Goal: Task Accomplishment & Management: Manage account settings

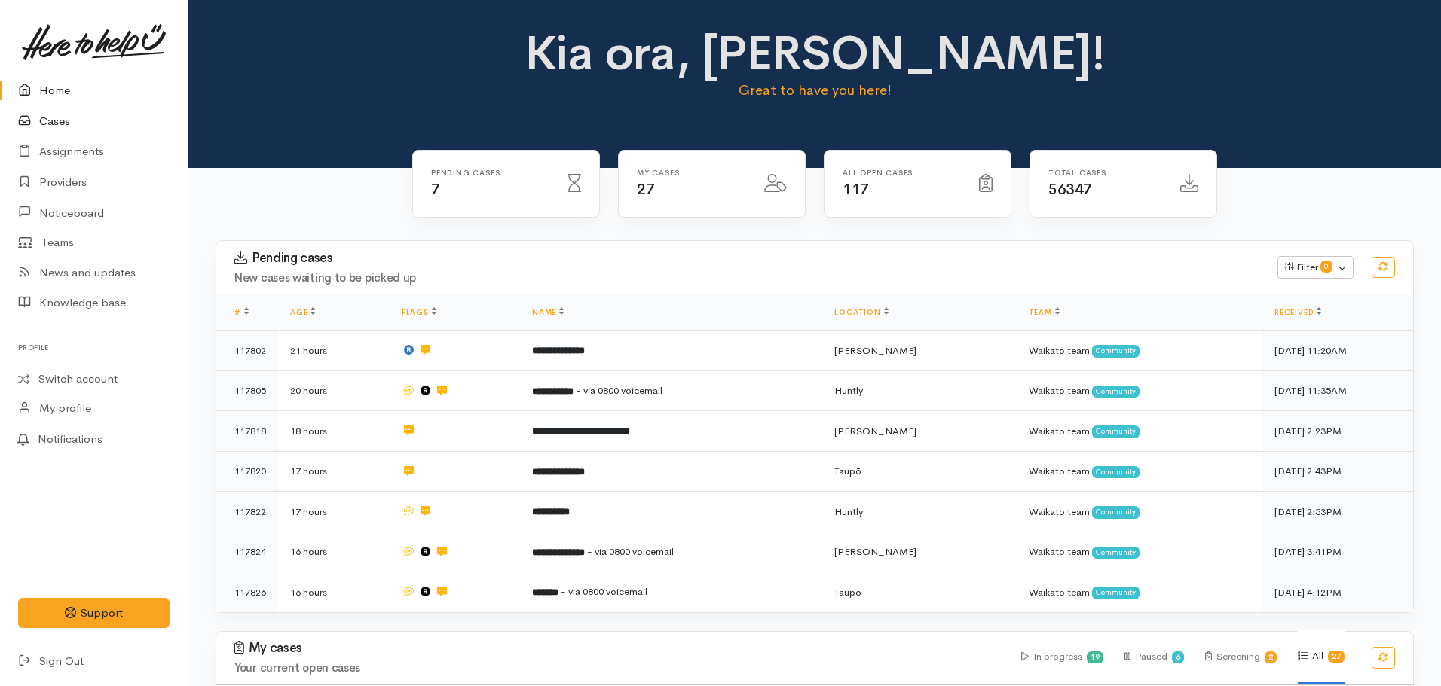
click at [44, 126] on link "Cases" at bounding box center [94, 121] width 188 height 31
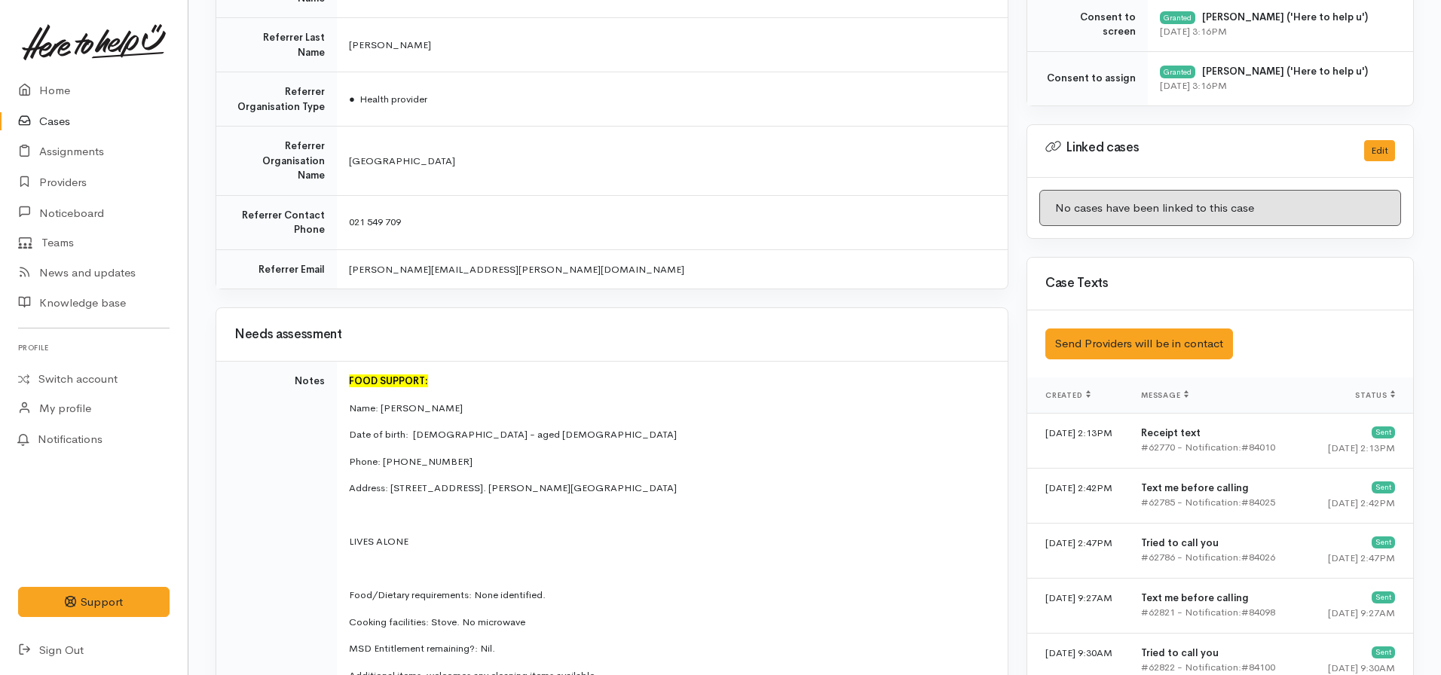
scroll to position [454, 0]
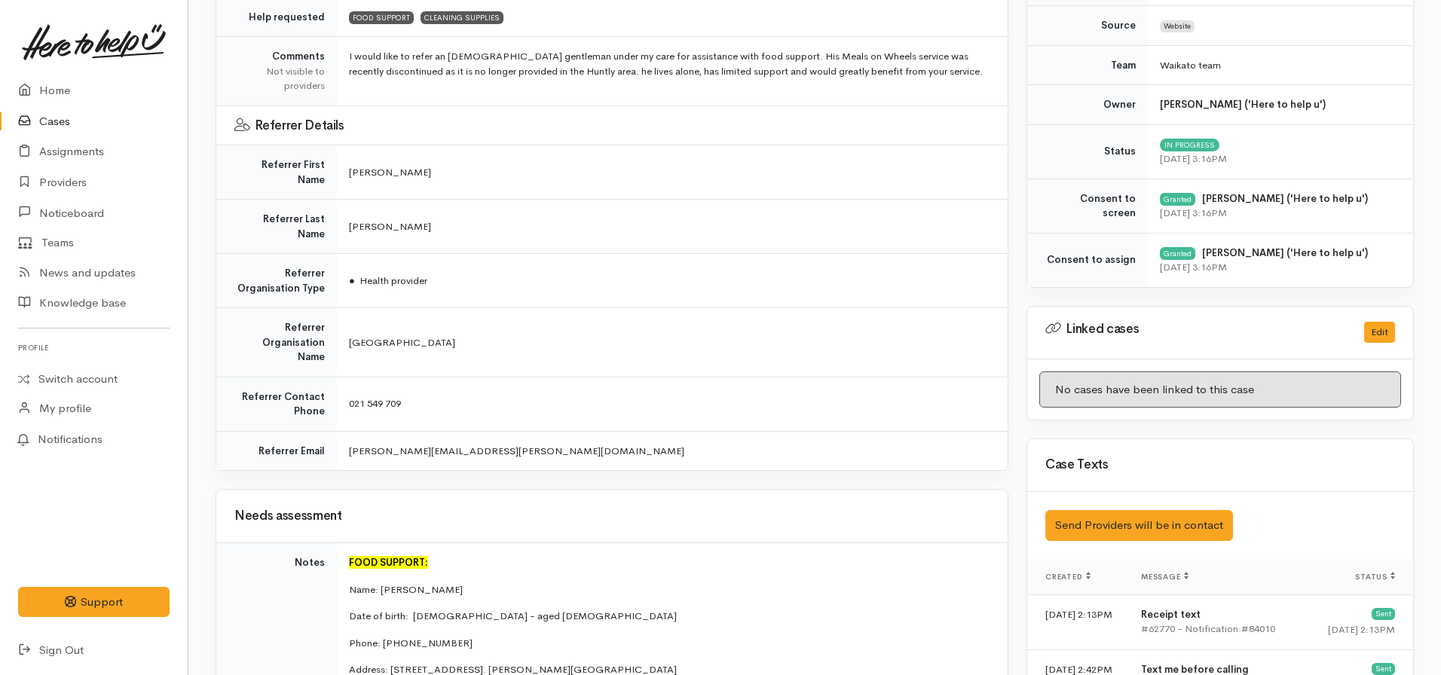
click at [54, 118] on link "Cases" at bounding box center [94, 121] width 188 height 31
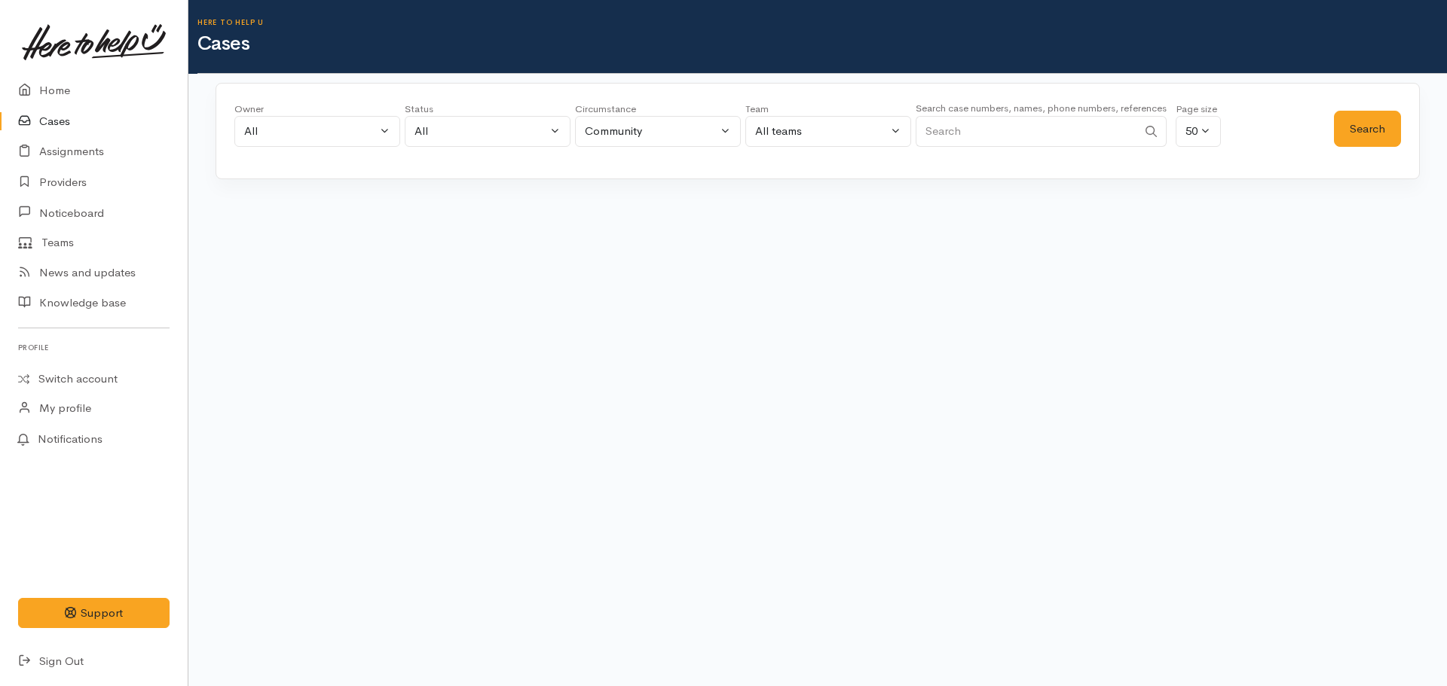
click at [1073, 136] on input "Search" at bounding box center [1027, 131] width 222 height 31
paste input "642108682674."
type input "642108682674"
click at [1371, 123] on button "Search" at bounding box center [1367, 129] width 67 height 37
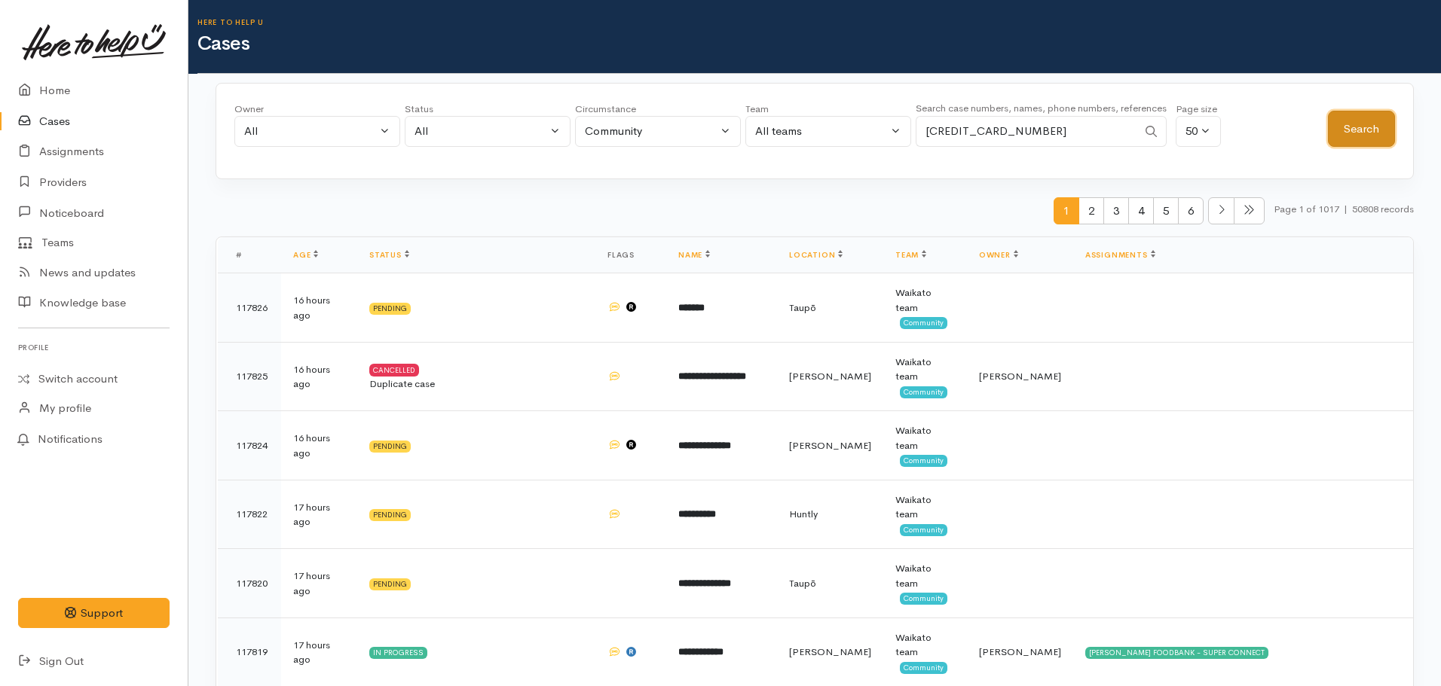
click at [1373, 130] on button "Search" at bounding box center [1361, 129] width 67 height 37
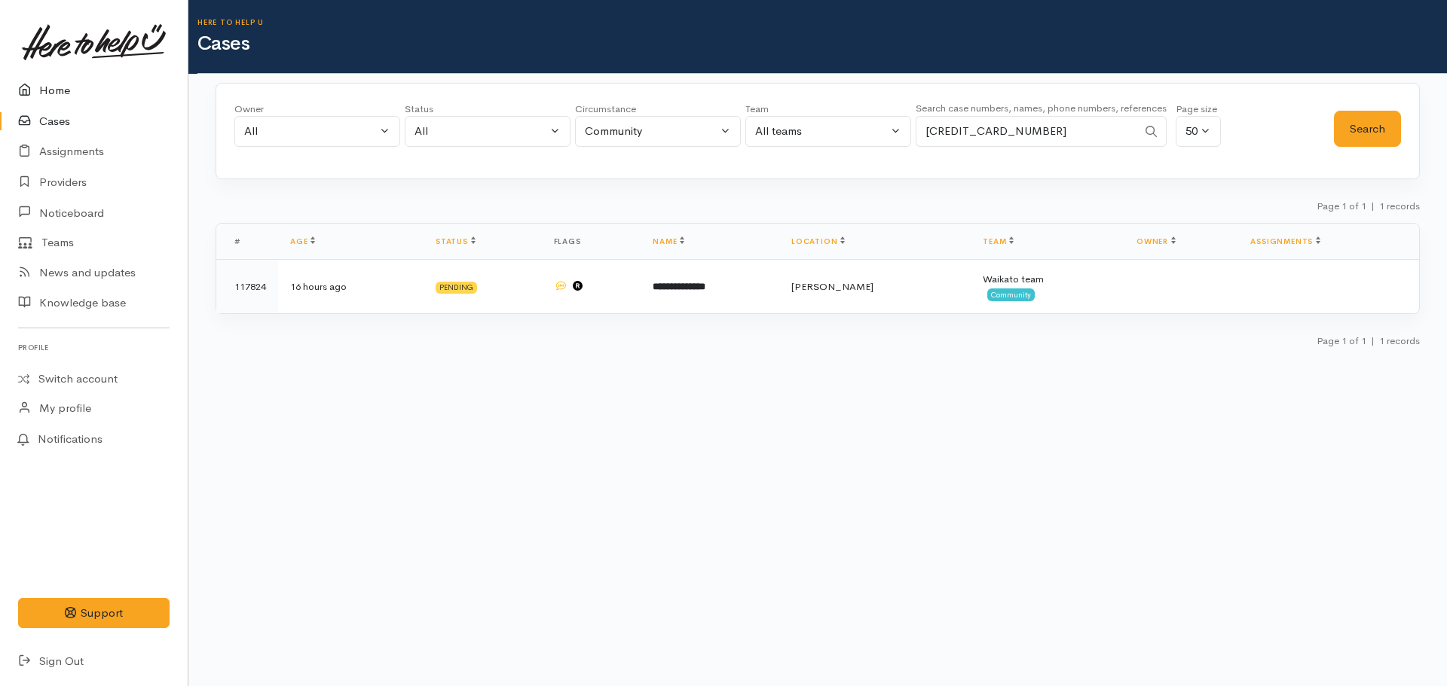
click at [65, 88] on link "Home" at bounding box center [94, 90] width 188 height 31
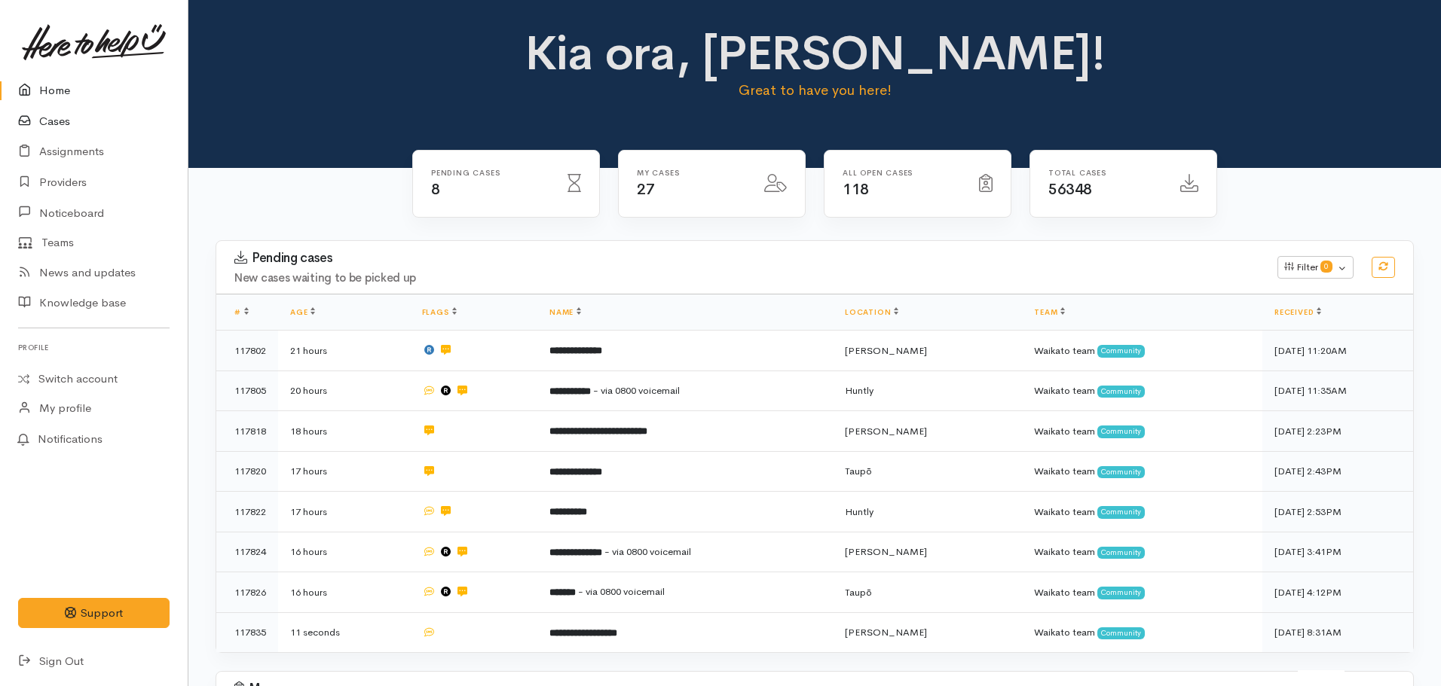
click at [66, 125] on link "Cases" at bounding box center [94, 121] width 188 height 31
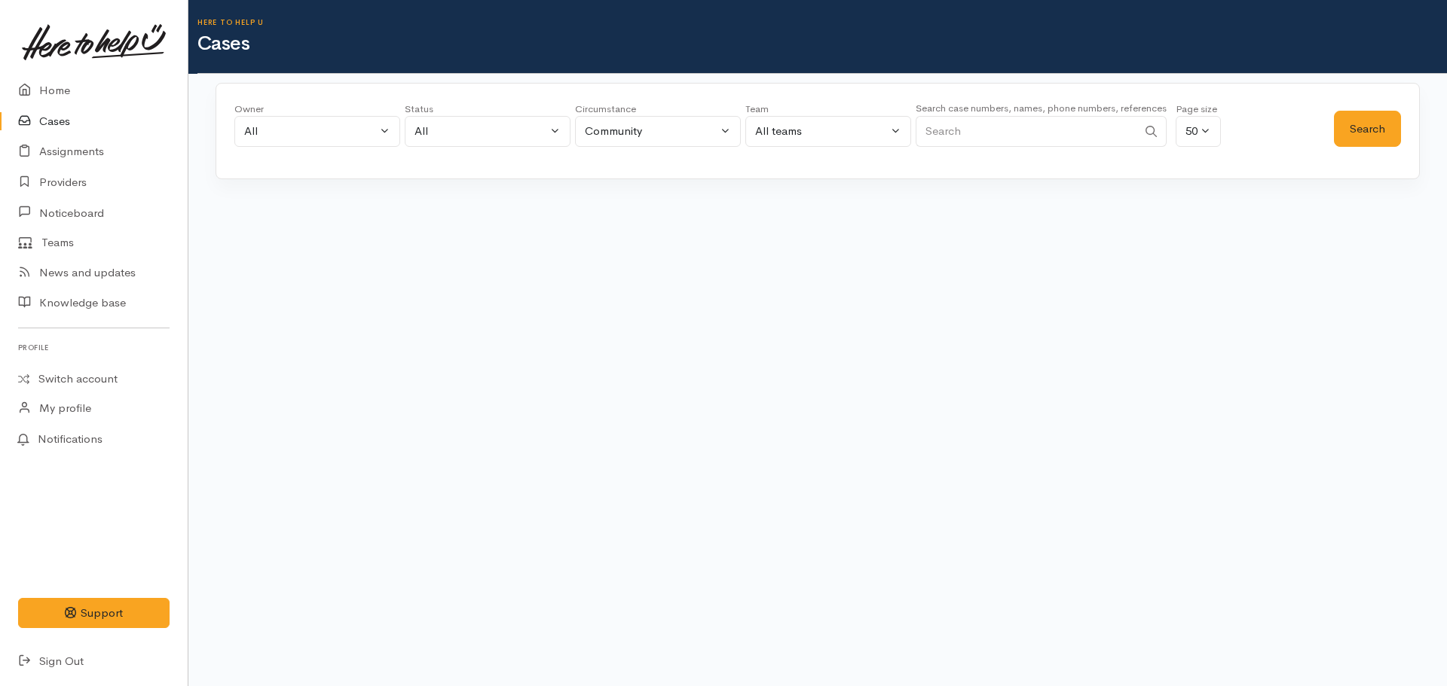
click at [1051, 124] on input "Search" at bounding box center [1027, 131] width 222 height 31
click at [1354, 133] on button "Search" at bounding box center [1367, 129] width 67 height 37
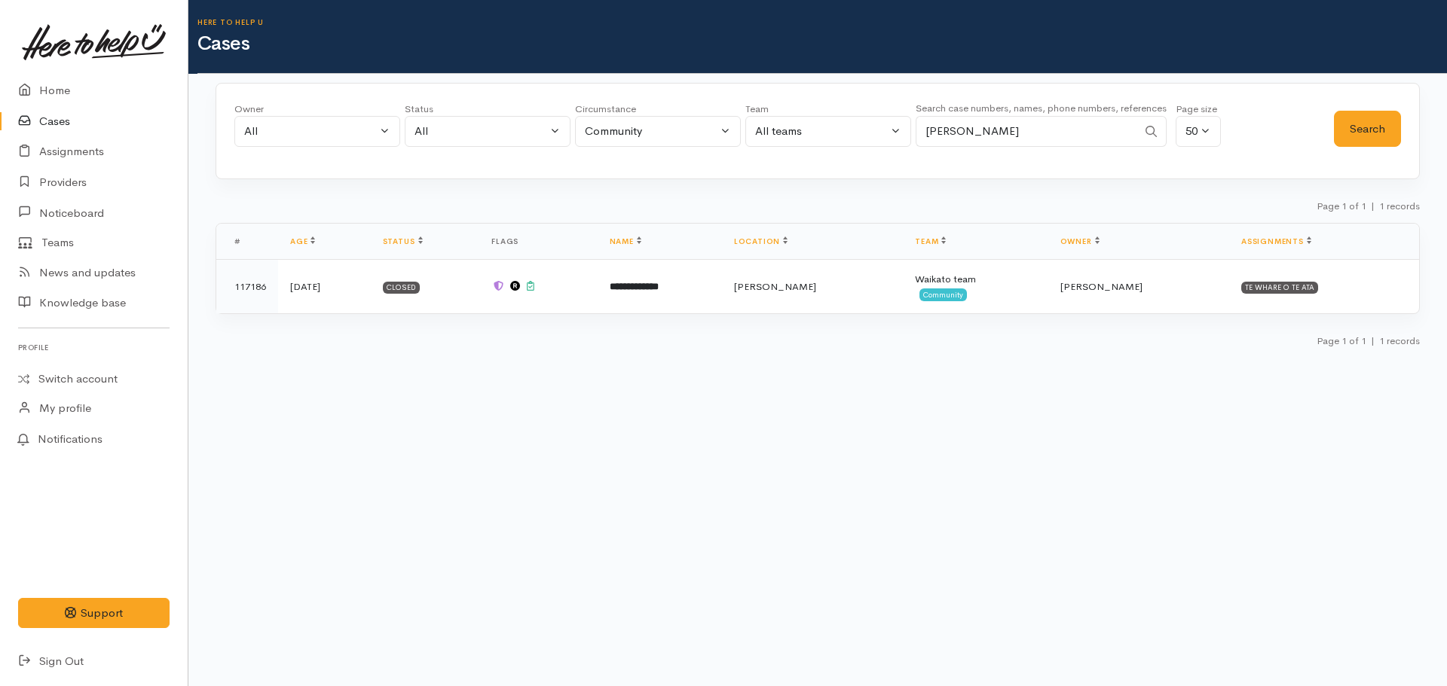
click at [1023, 129] on input "janine Hankie" at bounding box center [1027, 131] width 222 height 31
click at [1338, 112] on button "Search" at bounding box center [1367, 129] width 67 height 37
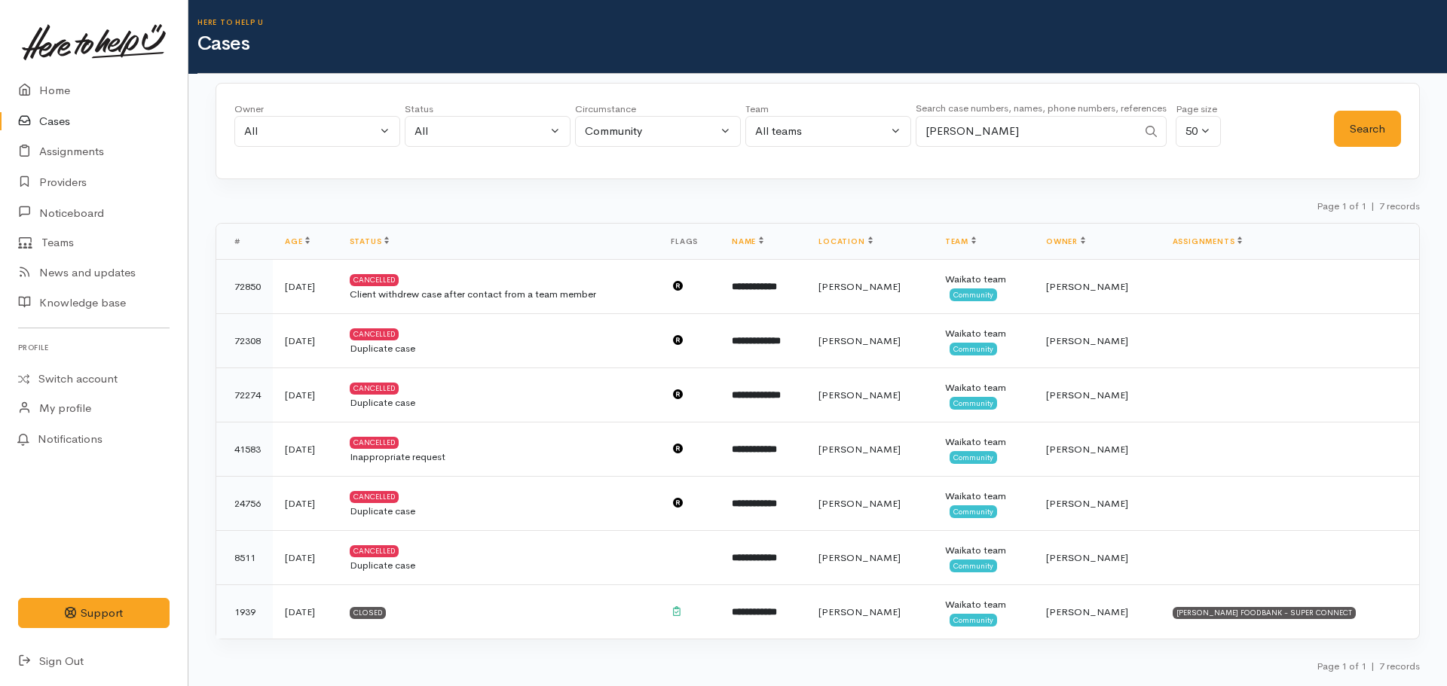
drag, startPoint x: 1035, startPoint y: 133, endPoint x: 849, endPoint y: 111, distance: 187.5
click at [849, 111] on div "Owner All My cases Aandrea Murray ('Here to help u') Akash Prakash ('Here to he…" at bounding box center [783, 129] width 1099 height 54
type input "Janine Hankie"
click at [1368, 125] on button "Search" at bounding box center [1367, 129] width 67 height 37
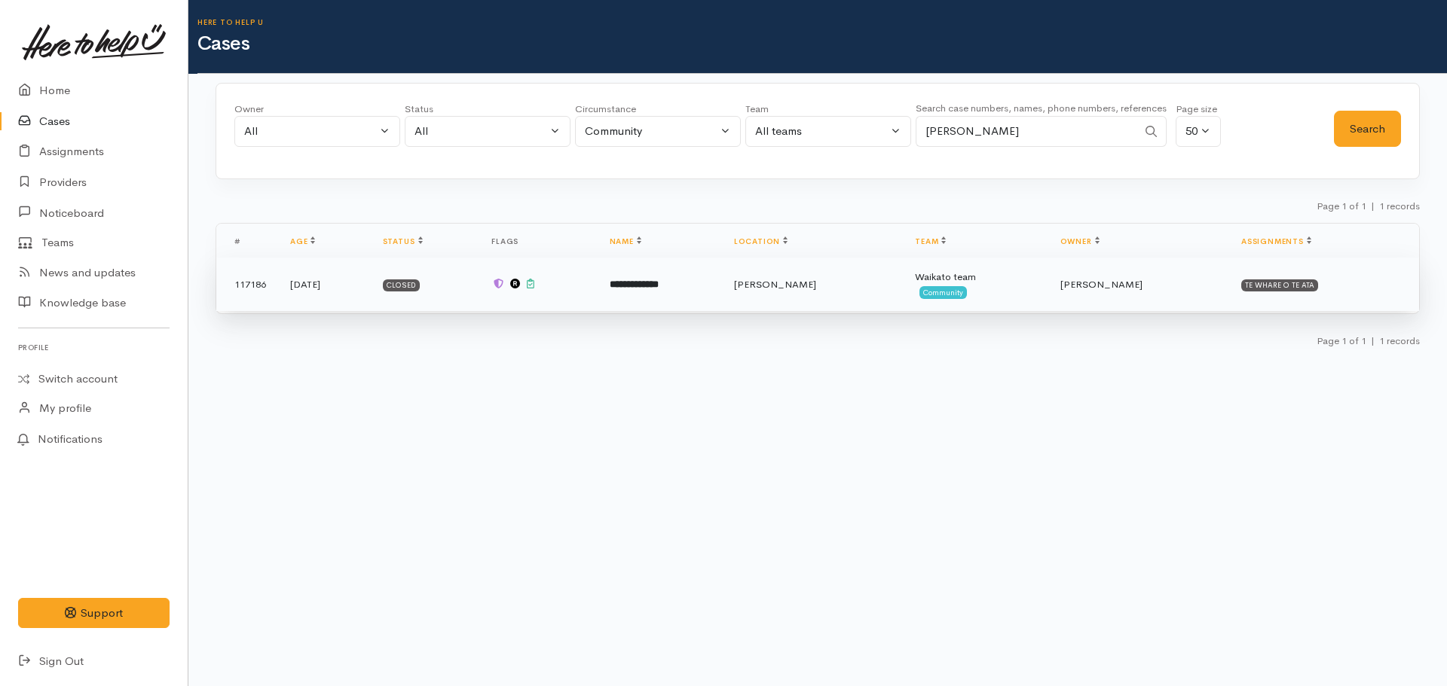
click at [722, 304] on td "**********" at bounding box center [660, 285] width 124 height 54
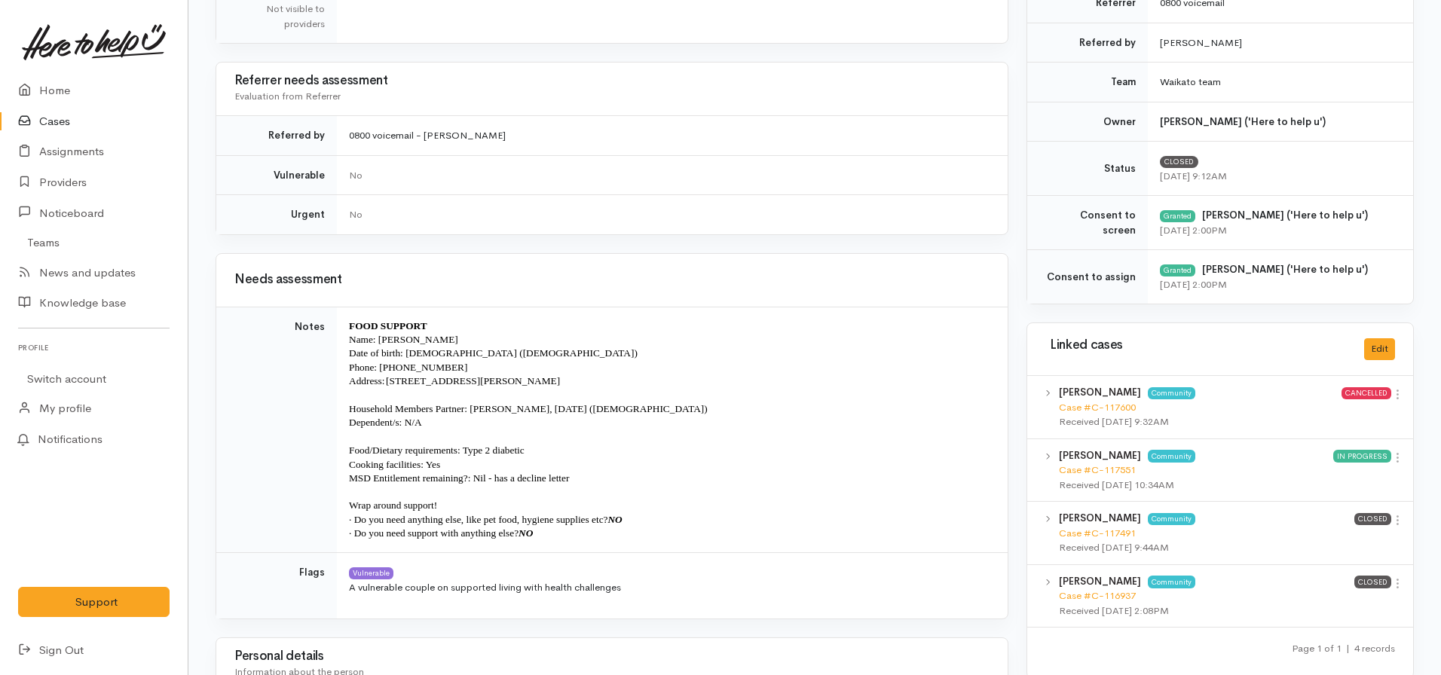
scroll to position [603, 0]
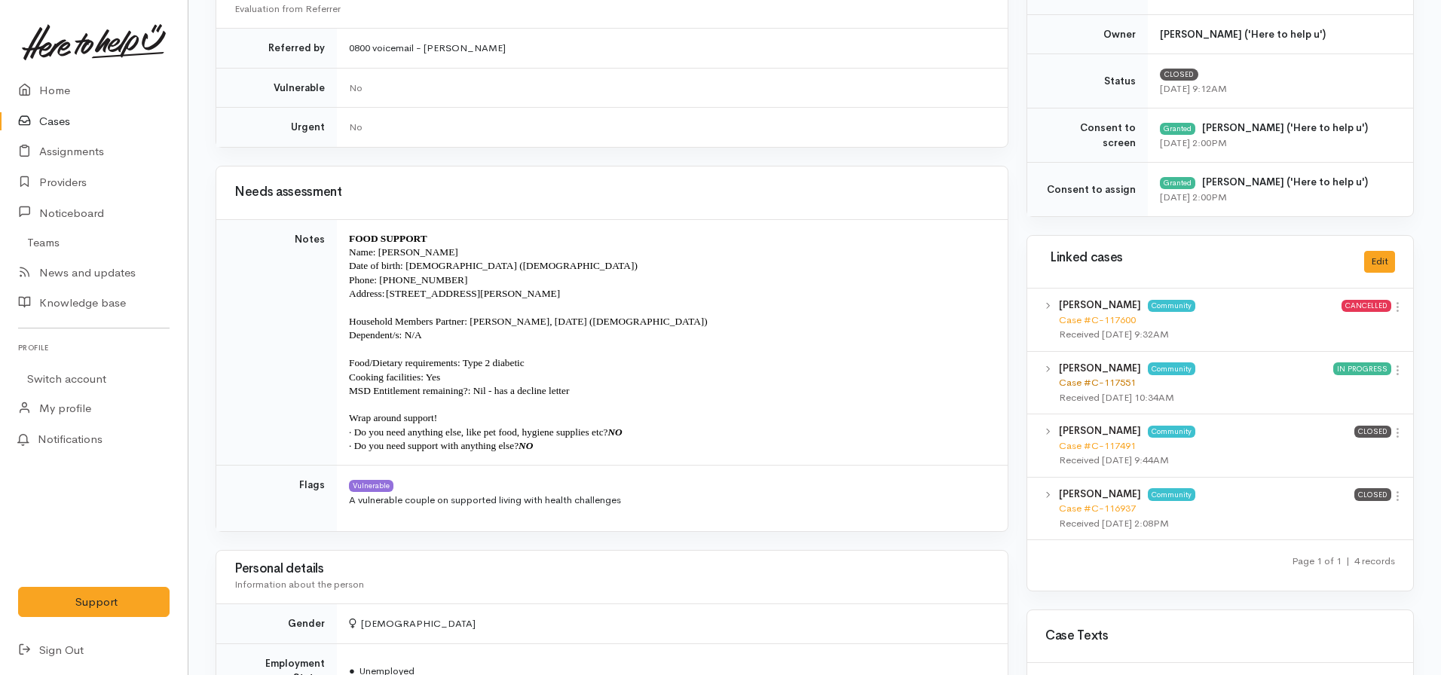
click at [1091, 380] on link "Case #C-117551" at bounding box center [1097, 382] width 77 height 13
click at [68, 86] on link "Home" at bounding box center [94, 90] width 188 height 31
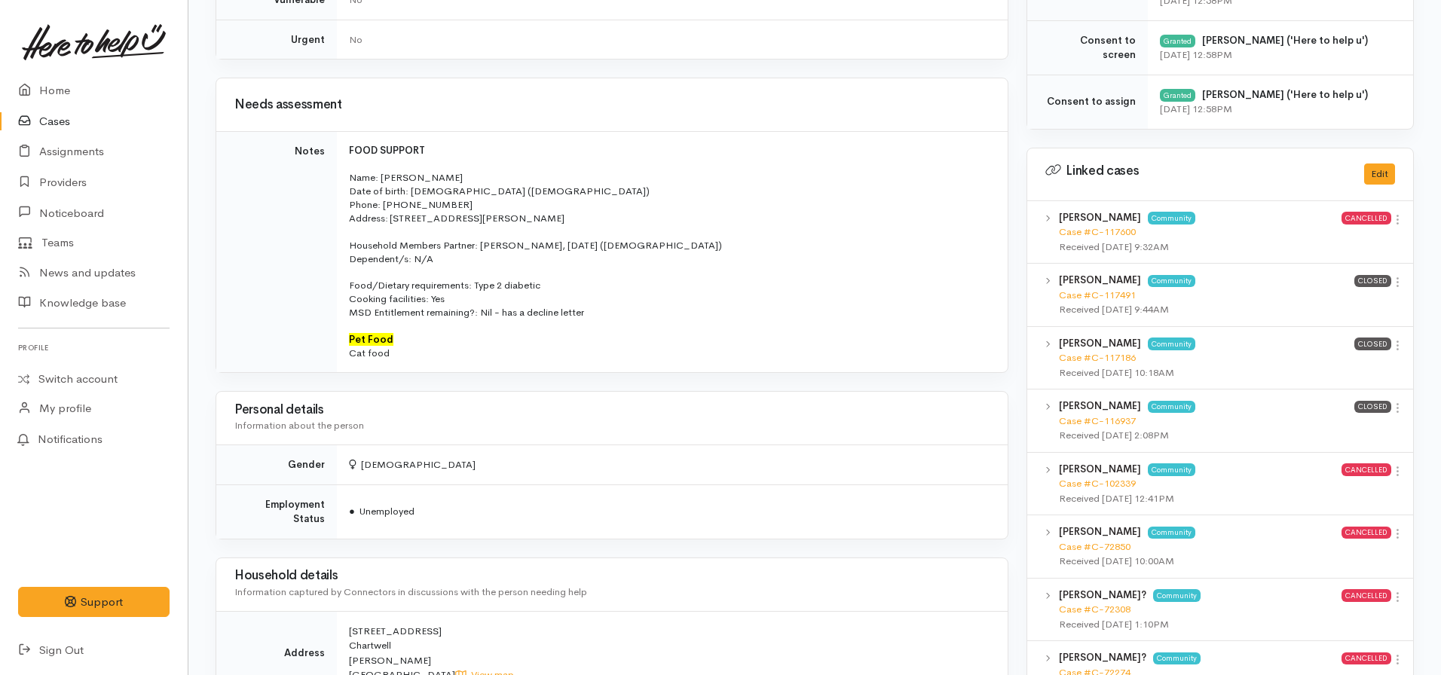
scroll to position [678, 0]
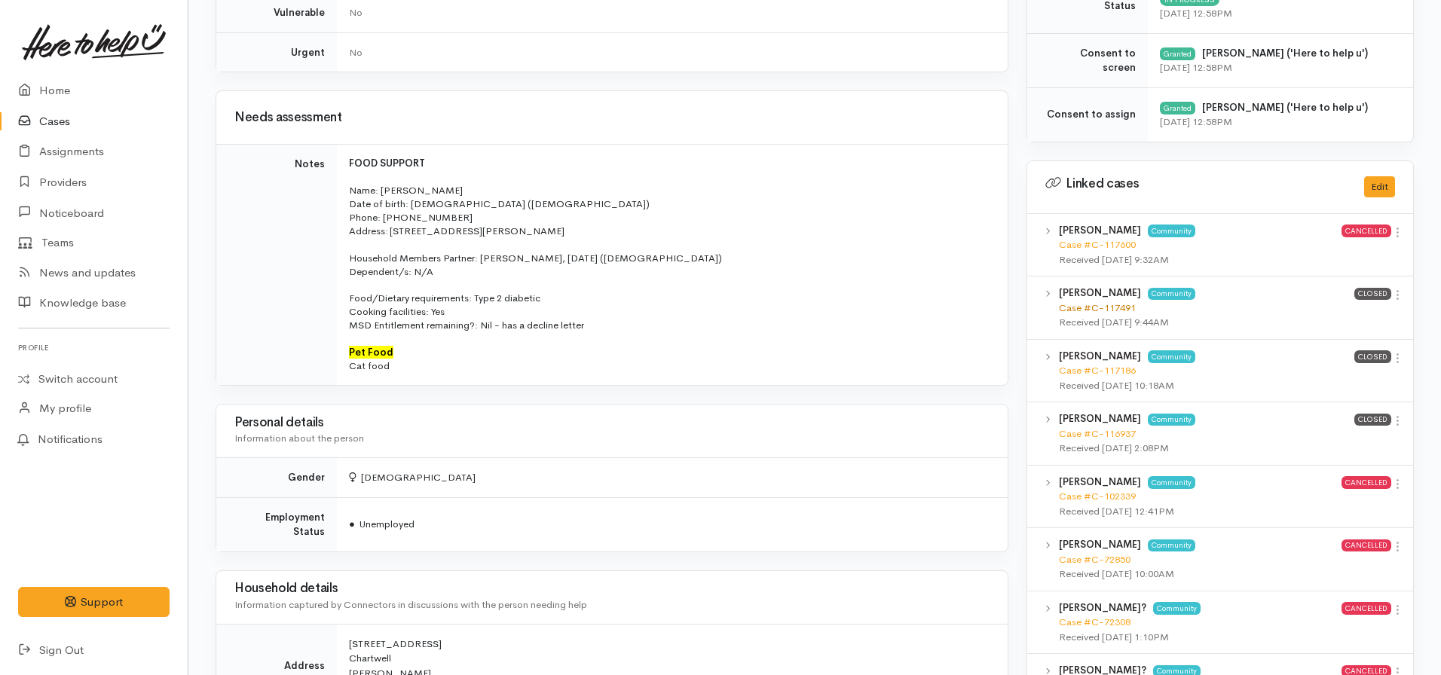
click at [1090, 306] on link "Case #C-117491" at bounding box center [1097, 307] width 77 height 13
click at [61, 124] on link "Cases" at bounding box center [94, 121] width 188 height 31
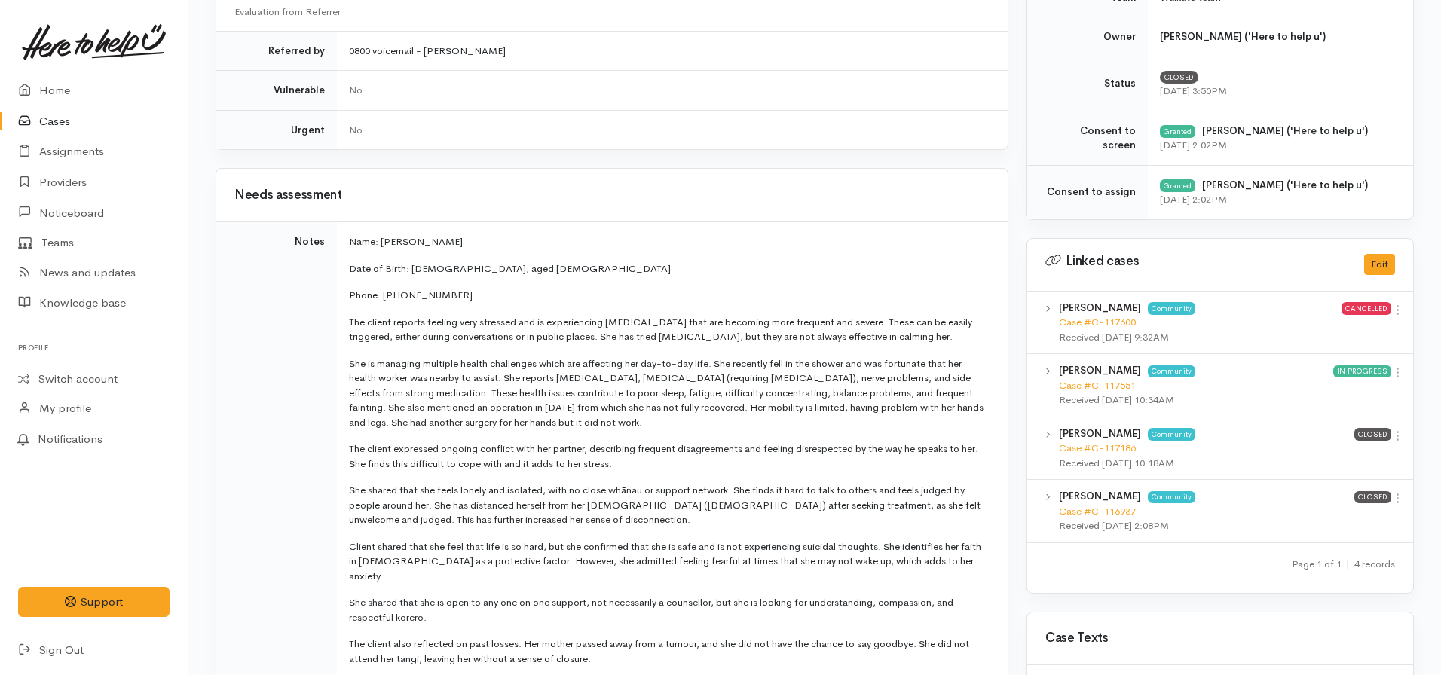
scroll to position [717, 0]
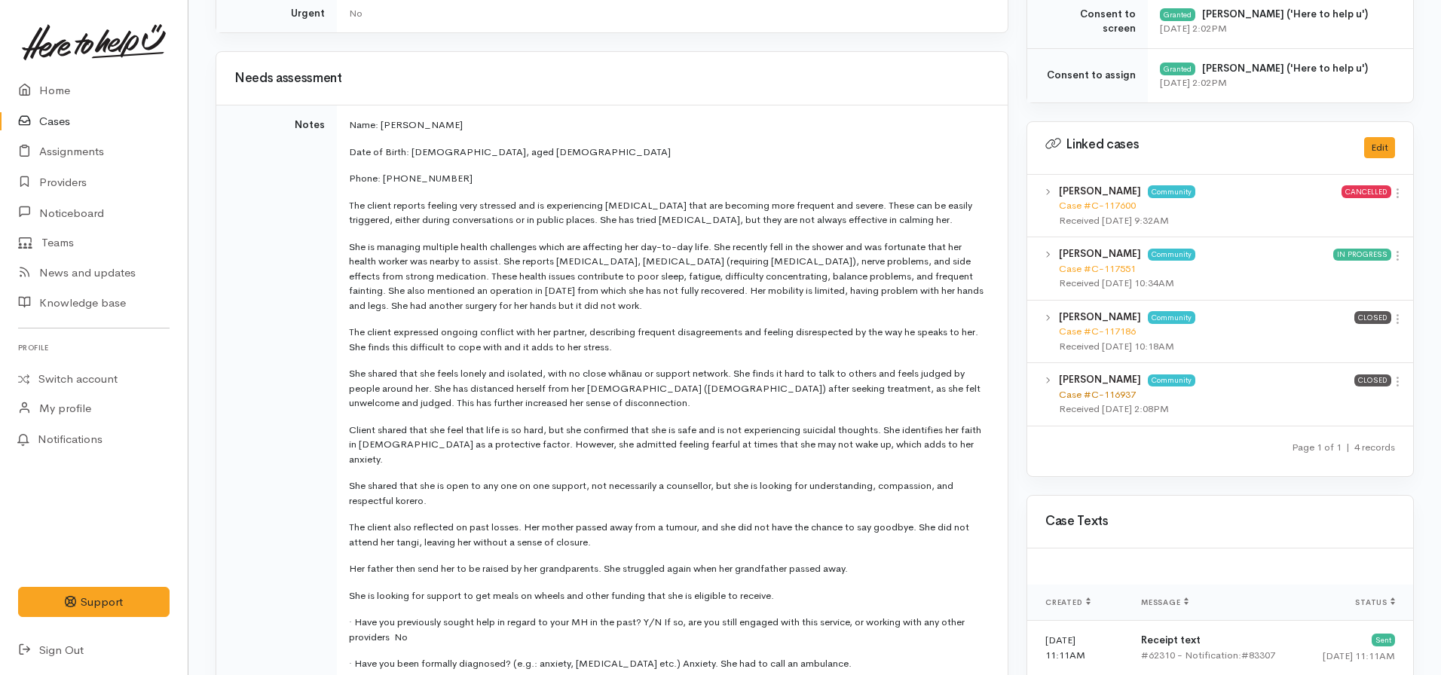
click at [1115, 398] on link "Case #C-116937" at bounding box center [1097, 394] width 77 height 13
click at [54, 124] on link "Cases" at bounding box center [94, 121] width 188 height 31
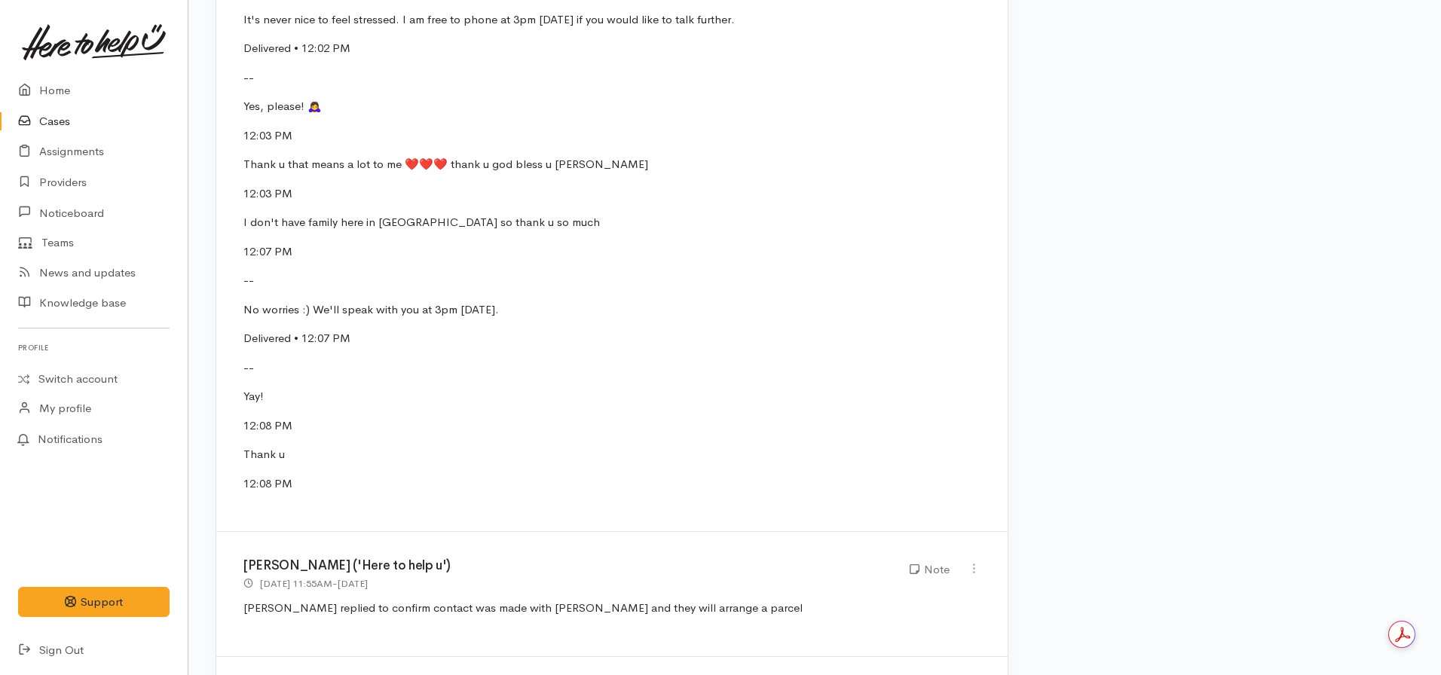
scroll to position [3184, 0]
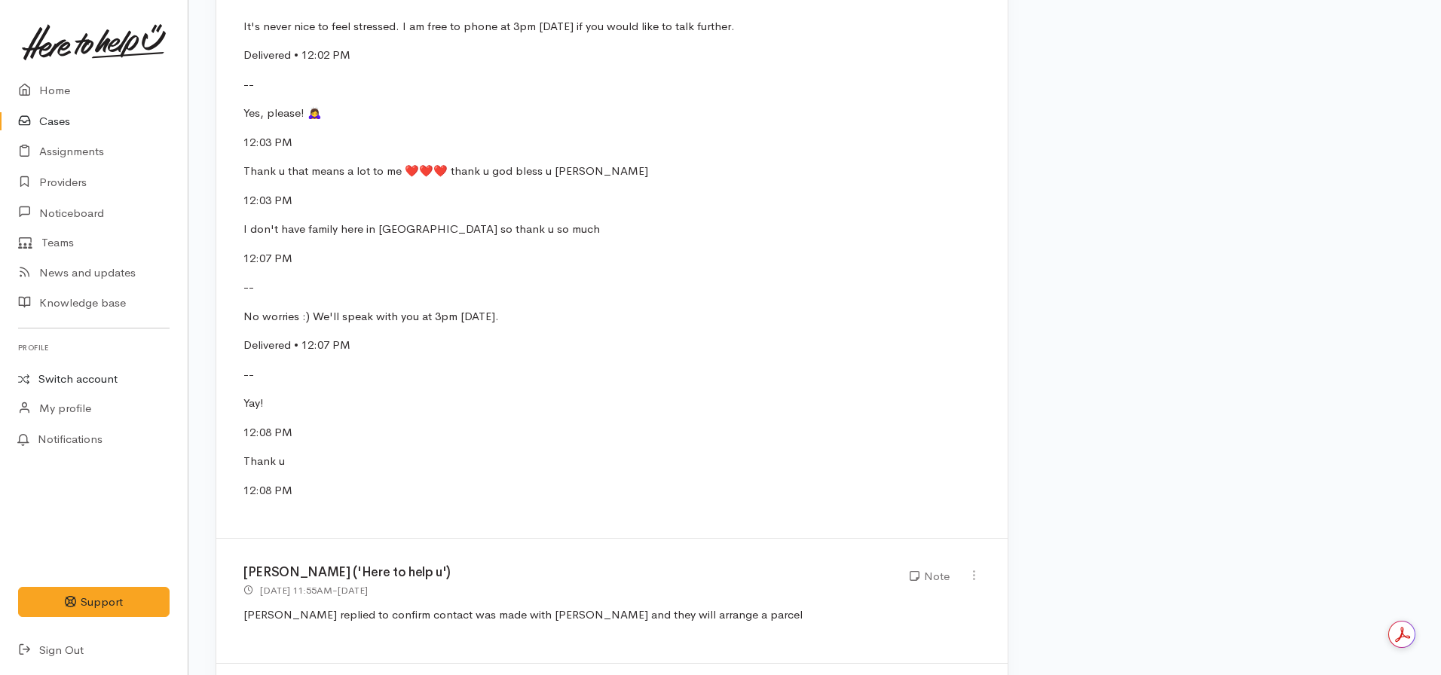
click at [88, 381] on link "Switch account" at bounding box center [94, 379] width 188 height 29
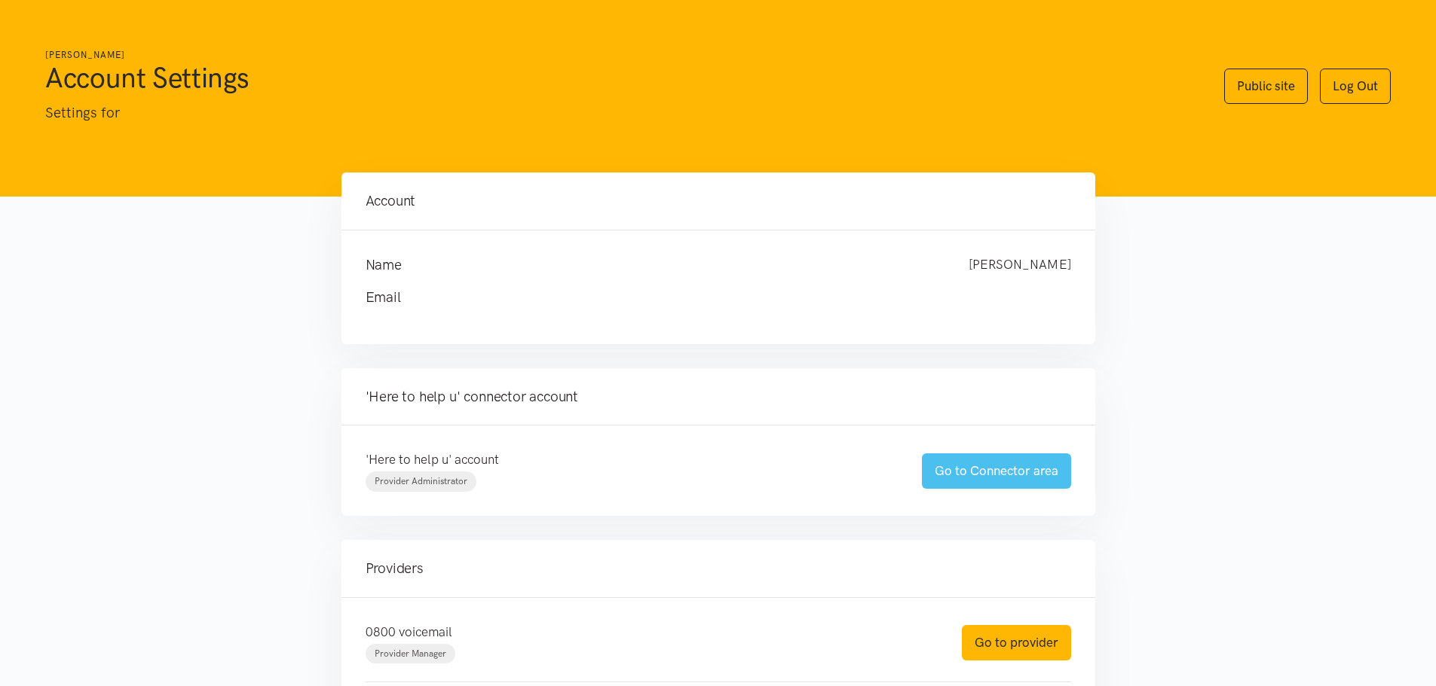
click at [969, 475] on link "Go to Connector area" at bounding box center [996, 471] width 149 height 35
click at [1059, 647] on link "Go to provider" at bounding box center [1016, 642] width 109 height 35
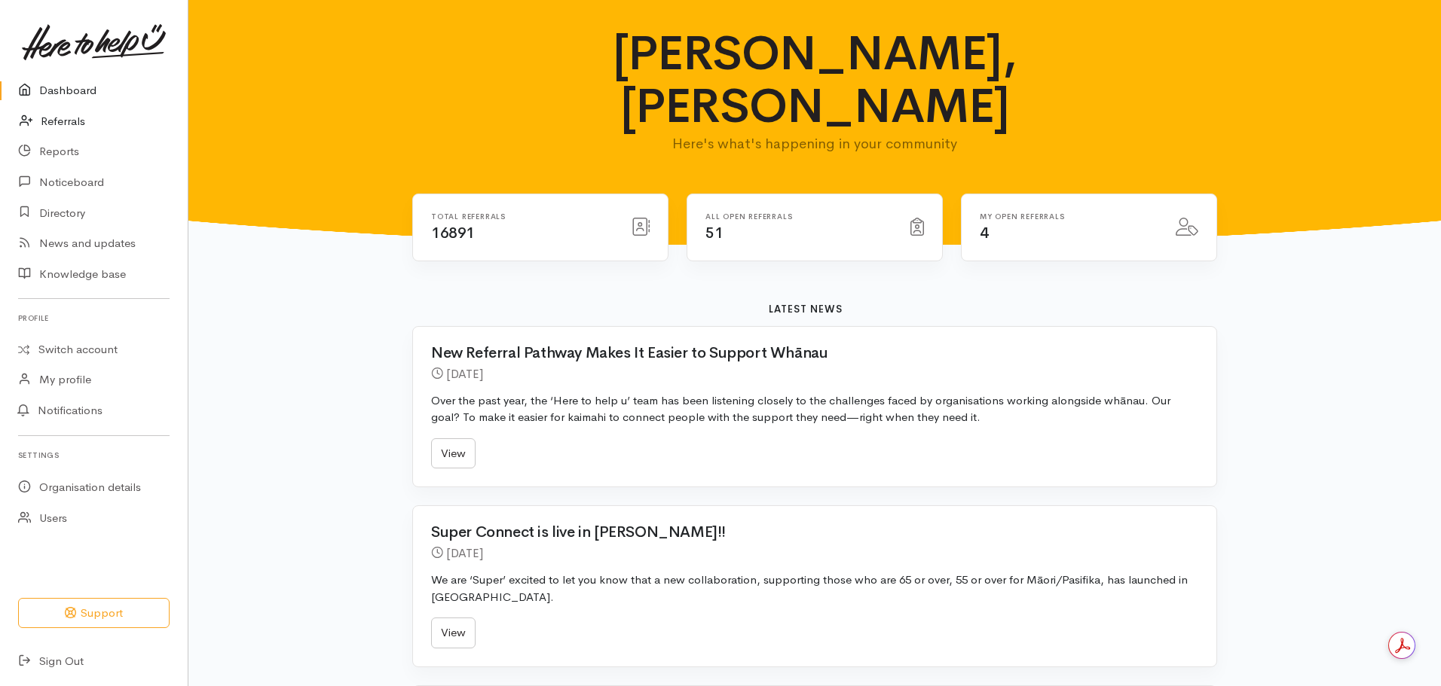
click at [55, 122] on link "Referrals" at bounding box center [94, 121] width 188 height 31
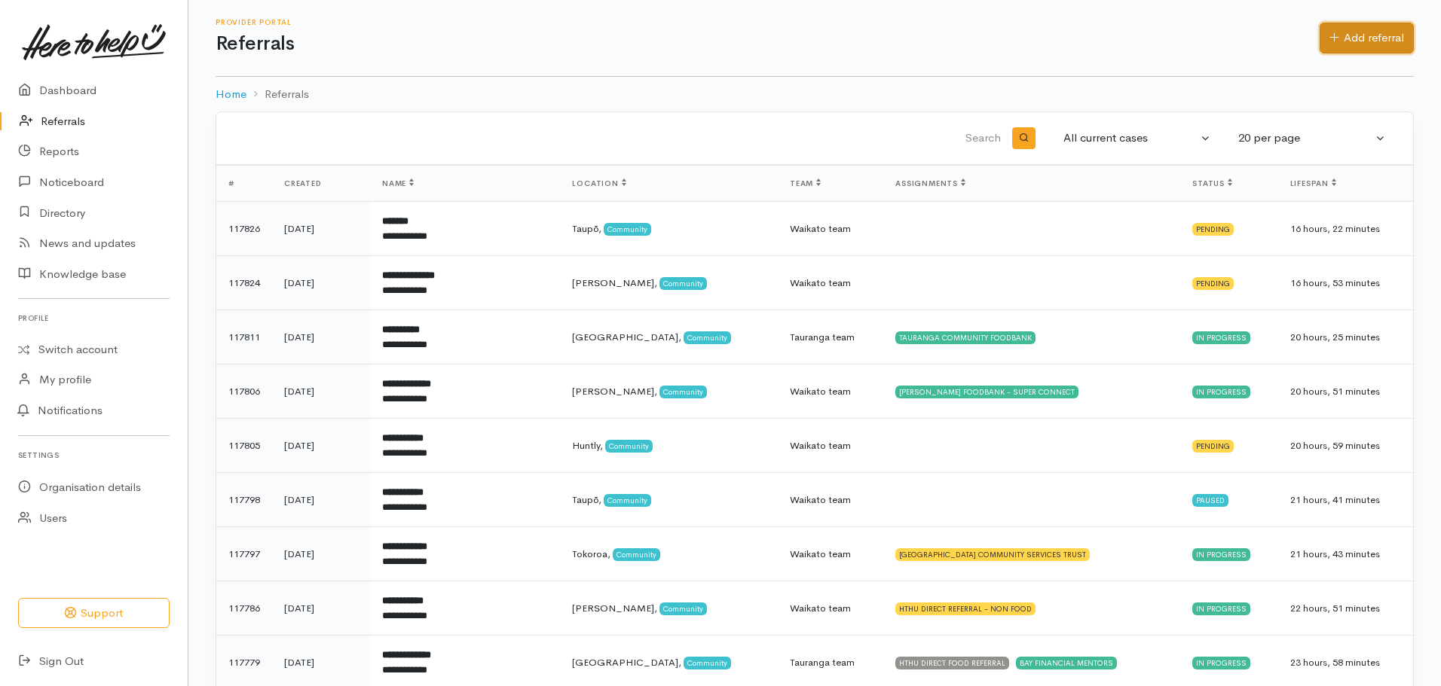
click at [1346, 36] on link "Add referral" at bounding box center [1366, 38] width 94 height 31
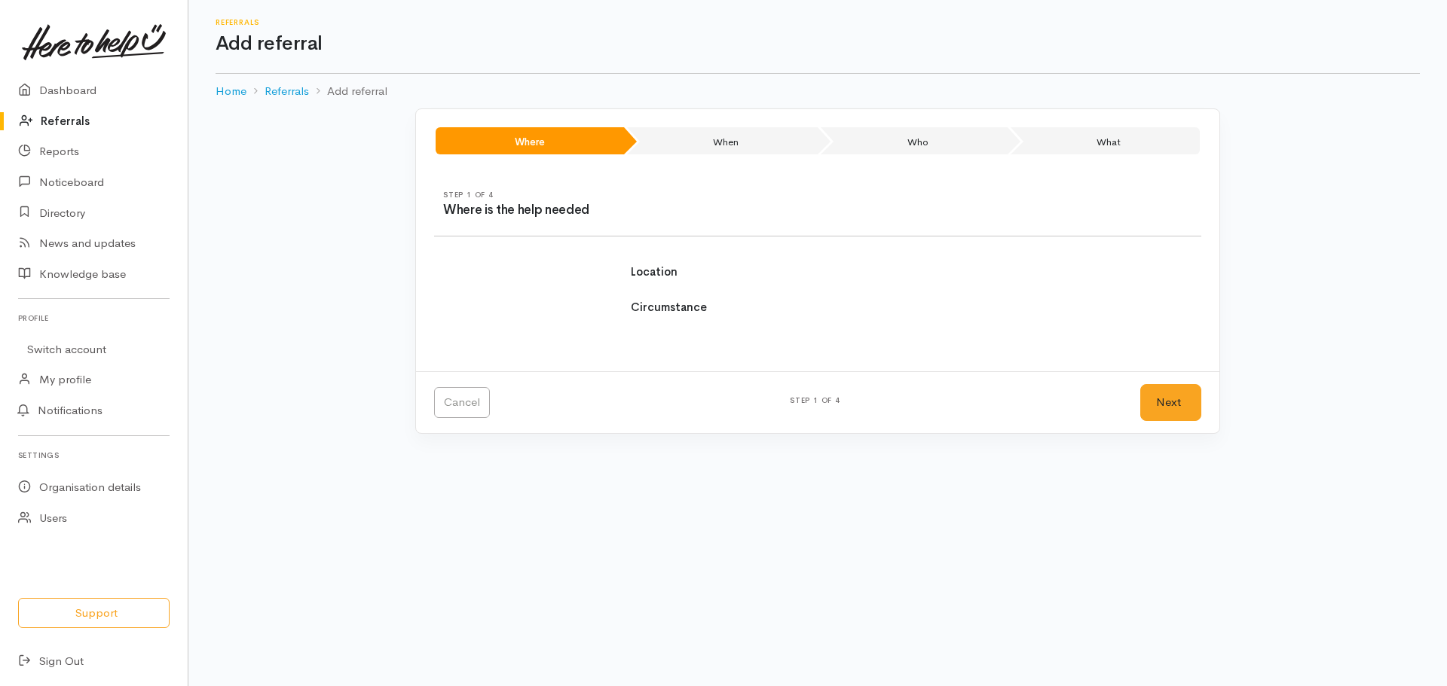
select select
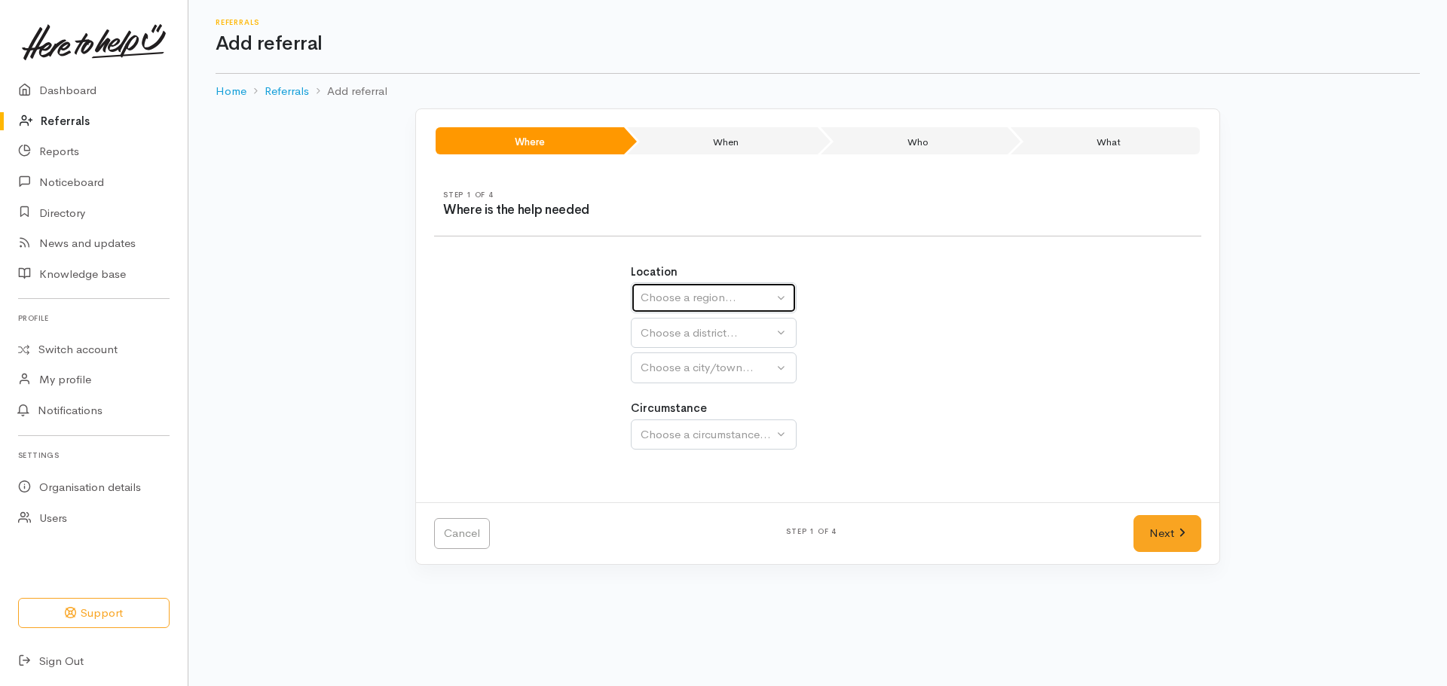
click at [720, 294] on div "Choose a region..." at bounding box center [707, 297] width 133 height 17
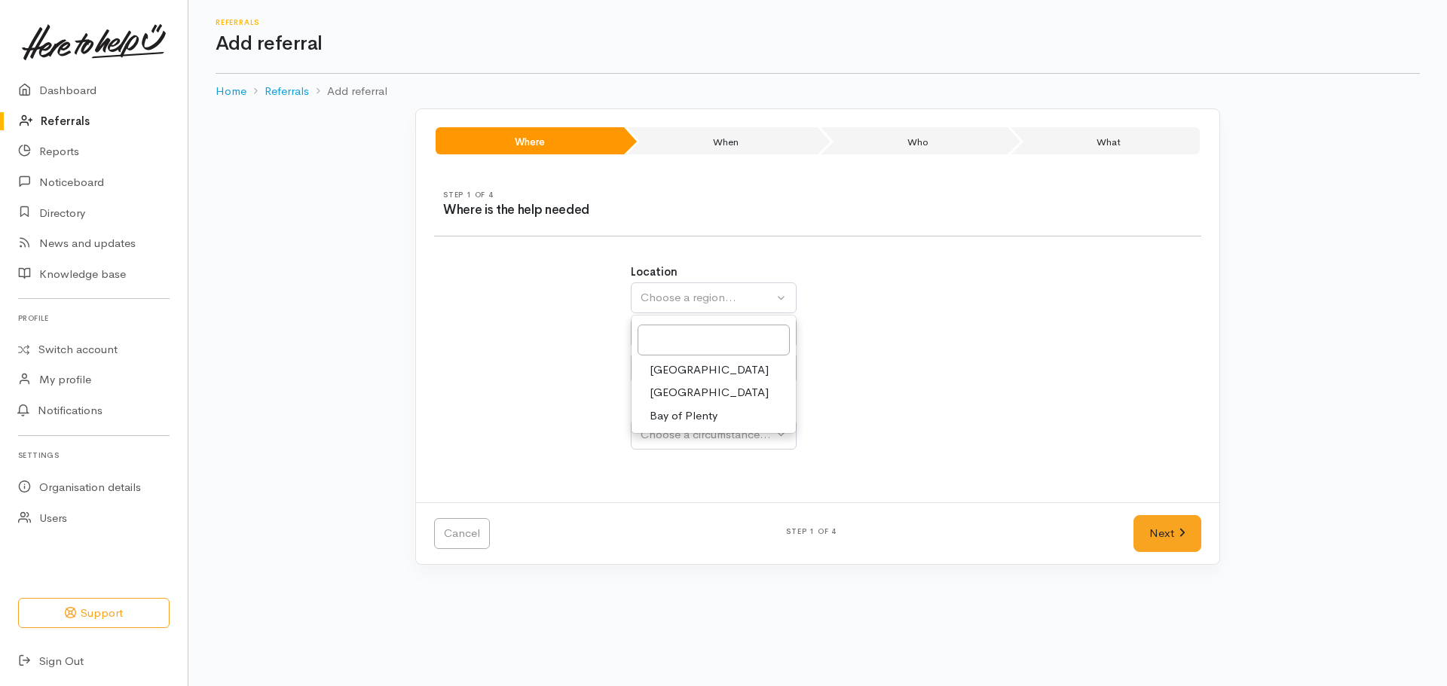
drag, startPoint x: 703, startPoint y: 393, endPoint x: 718, endPoint y: 344, distance: 52.0
click at [704, 390] on link "Waikato" at bounding box center [713, 392] width 164 height 23
select select "3"
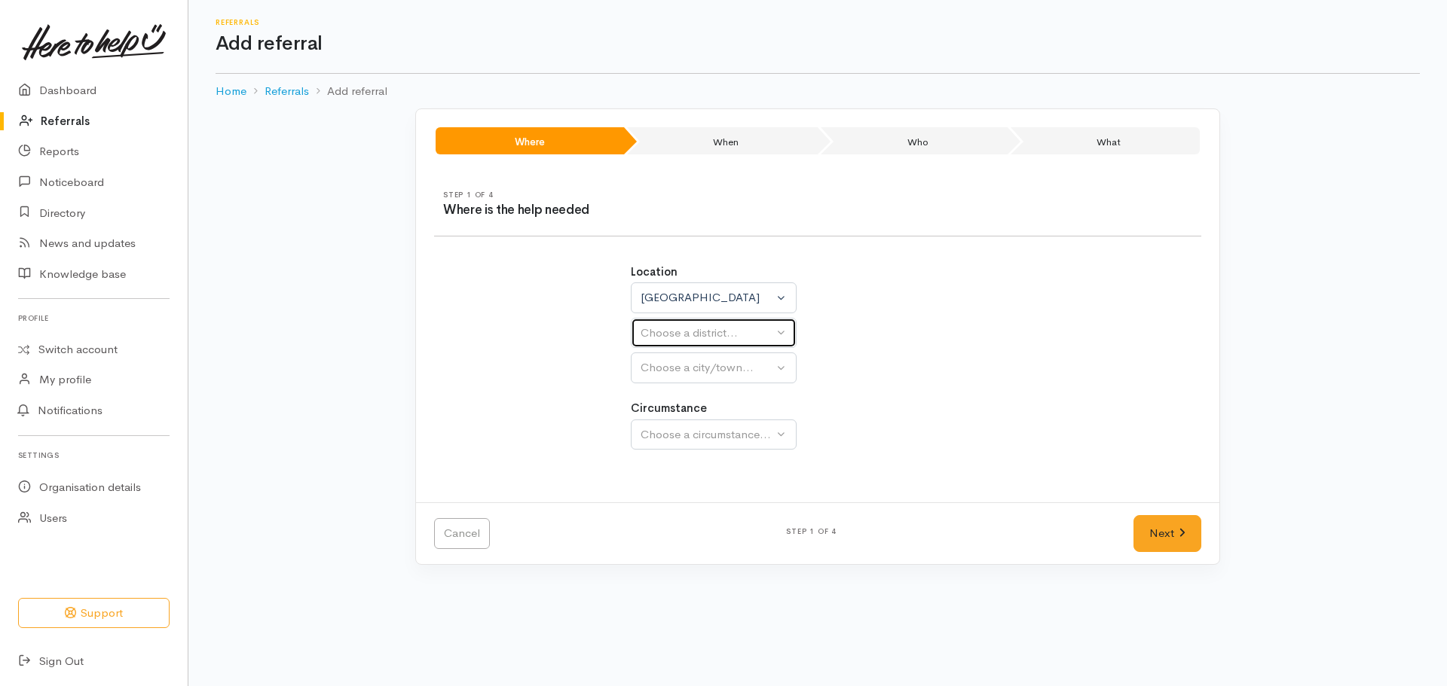
click at [722, 334] on div "Choose a district..." at bounding box center [707, 333] width 133 height 17
select select
click at [713, 332] on div "Choose a district..." at bounding box center [747, 333] width 212 height 17
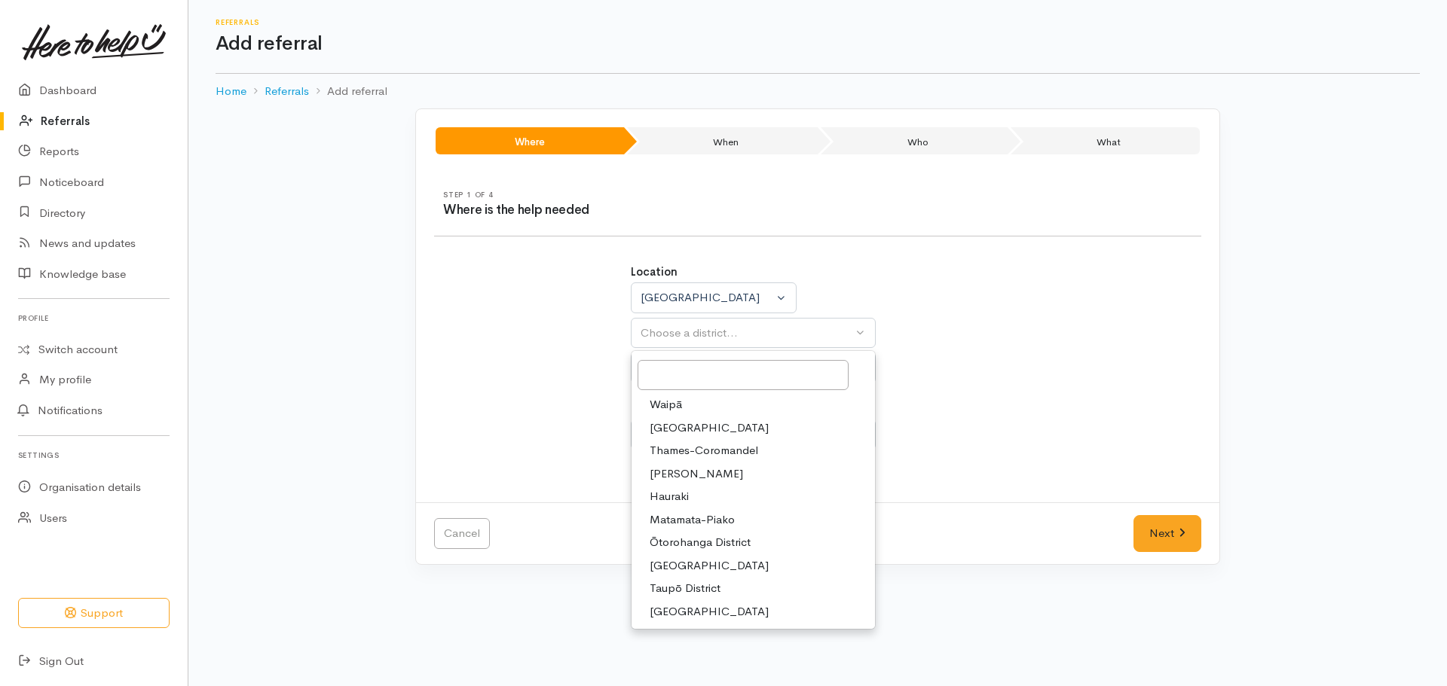
click at [686, 472] on span "[PERSON_NAME]" at bounding box center [696, 474] width 93 height 17
select select "4"
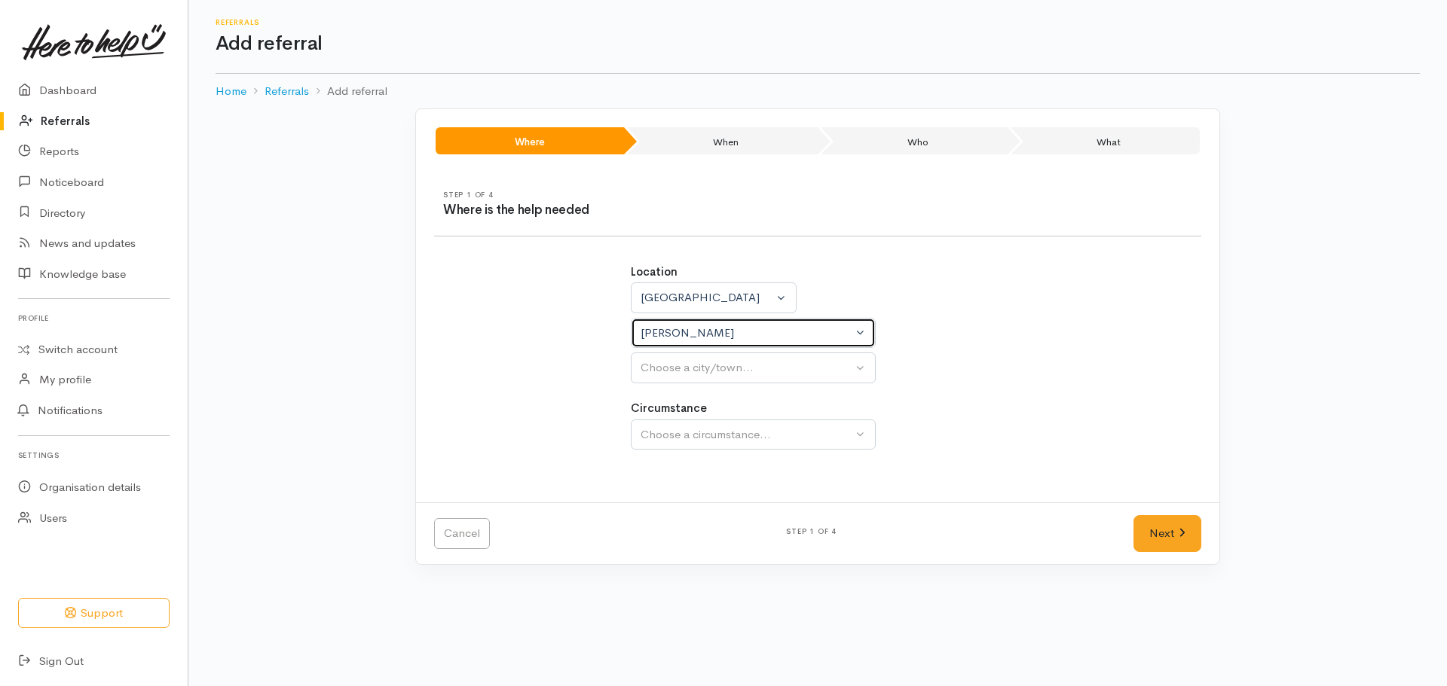
select select
drag, startPoint x: 695, startPoint y: 374, endPoint x: 684, endPoint y: 403, distance: 31.2
click at [694, 373] on div "Choose a city/town..." at bounding box center [747, 367] width 212 height 17
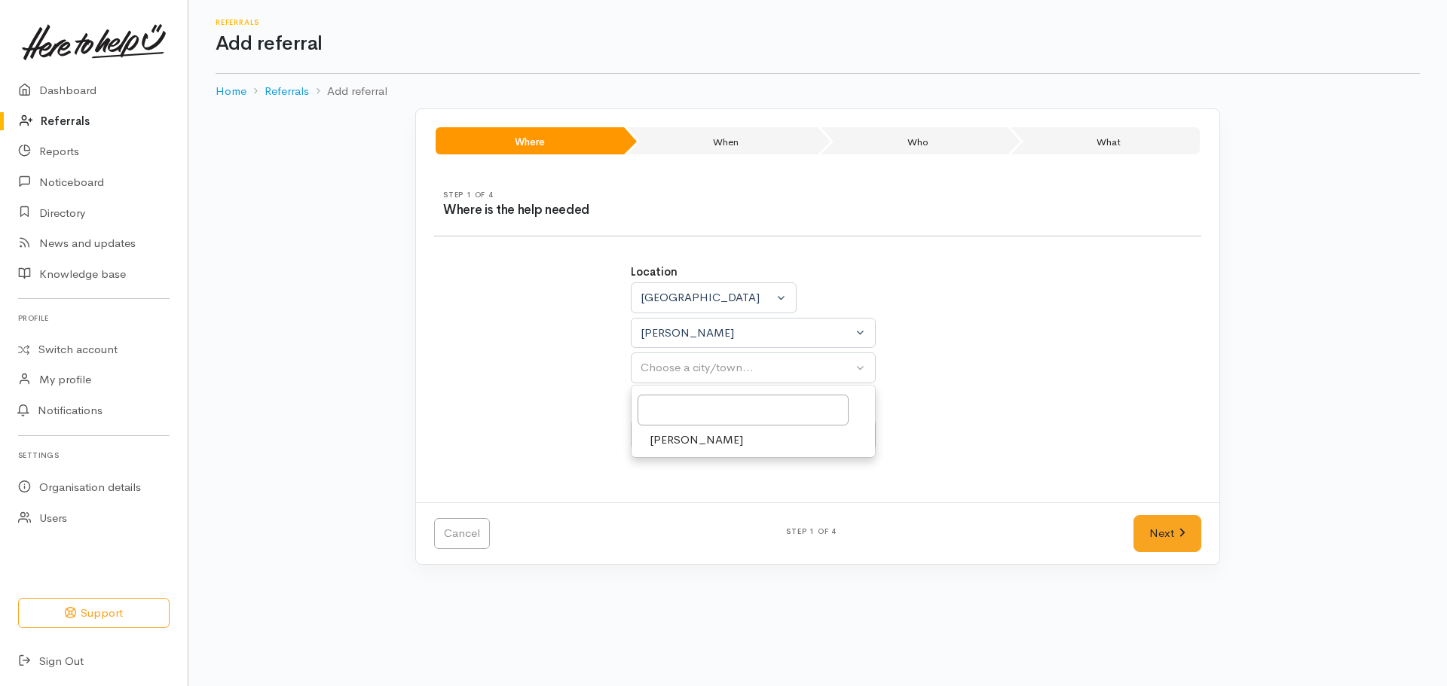
click at [680, 442] on span "[PERSON_NAME]" at bounding box center [696, 440] width 93 height 17
select select "1"
click at [688, 433] on div "Choose a circumstance..." at bounding box center [747, 435] width 212 height 17
drag, startPoint x: 726, startPoint y: 511, endPoint x: 862, endPoint y: 503, distance: 136.6
click at [726, 510] on link "Community" at bounding box center [752, 506] width 243 height 23
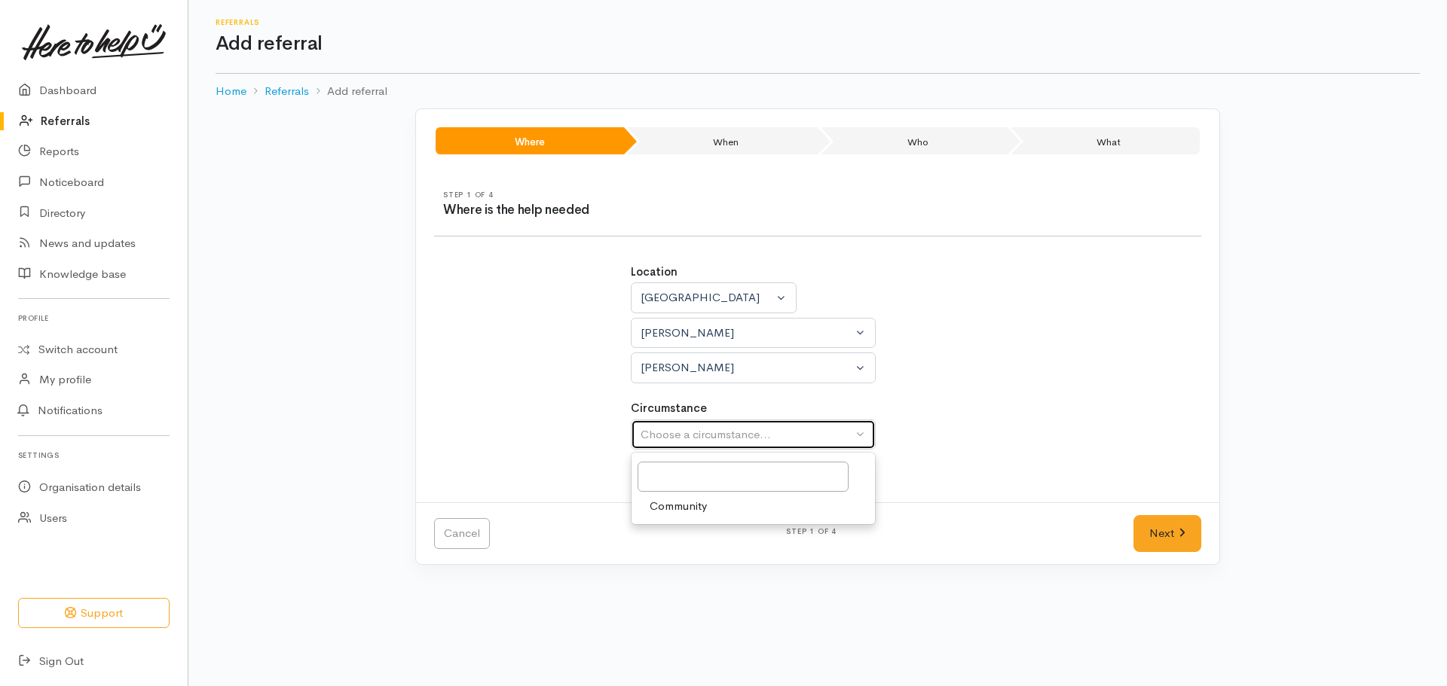
select select "2"
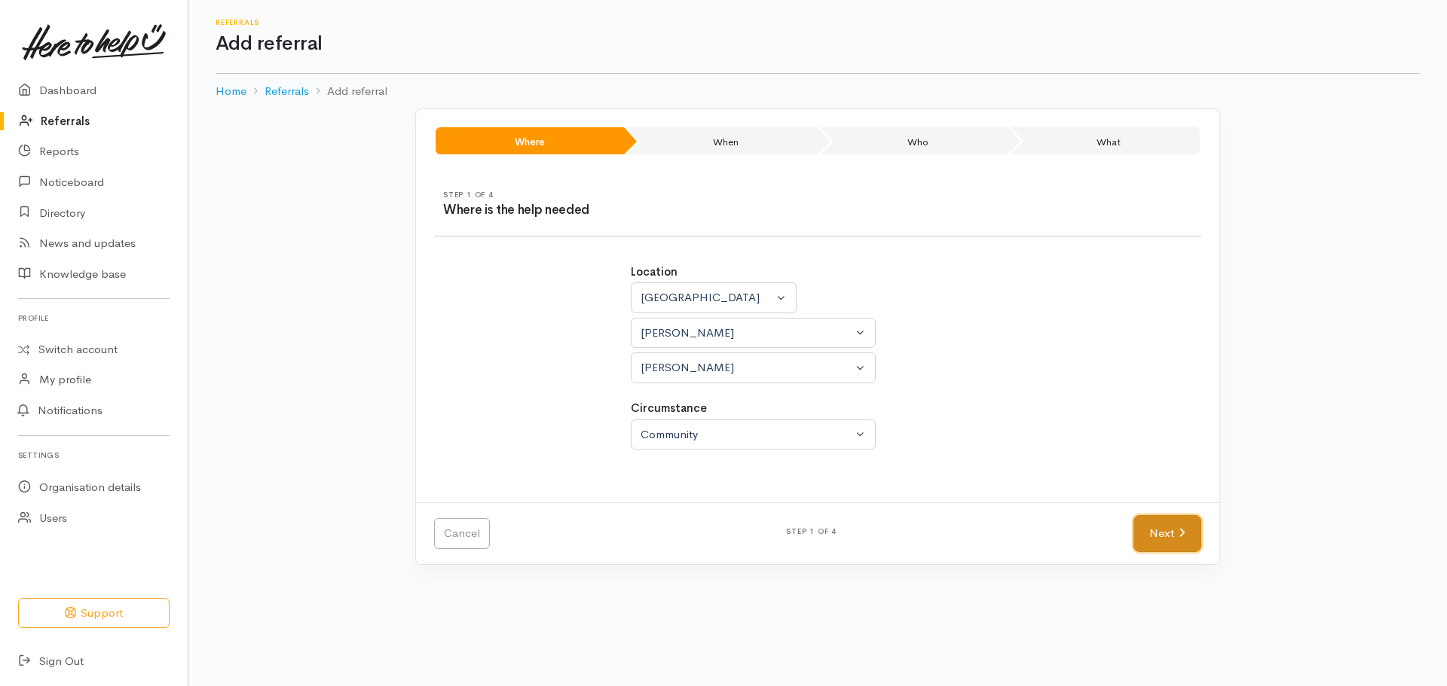
click at [1170, 543] on link "Next" at bounding box center [1167, 533] width 68 height 37
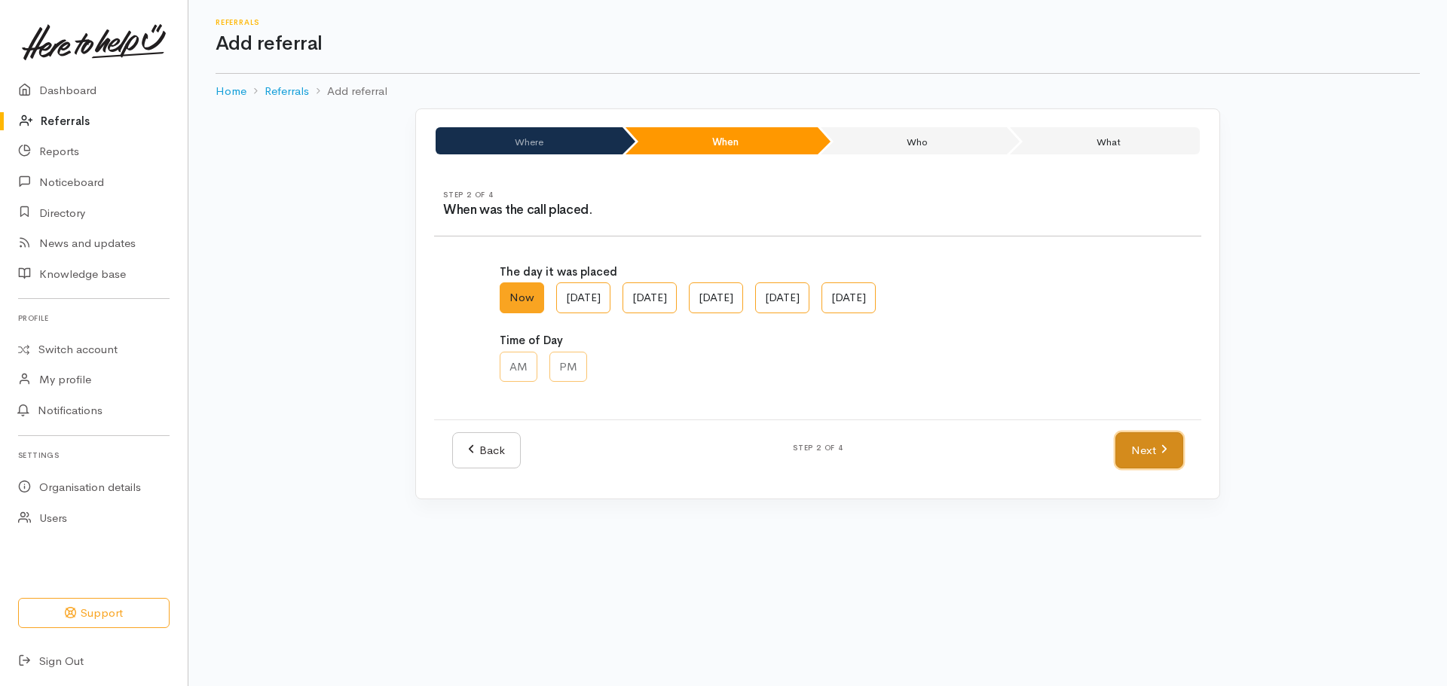
click at [1163, 458] on link "Next" at bounding box center [1149, 451] width 68 height 37
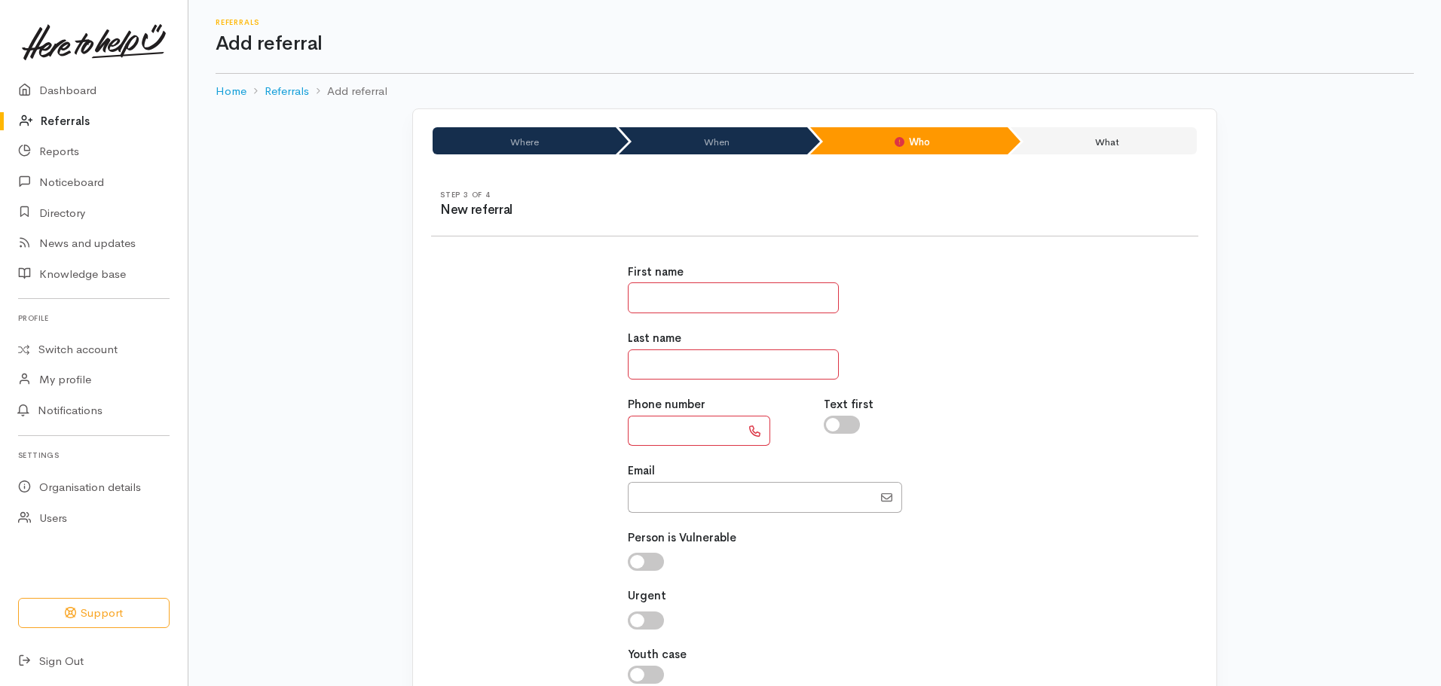
click at [732, 302] on input "text" at bounding box center [733, 298] width 211 height 31
type input "******"
click at [702, 436] on input "text" at bounding box center [684, 431] width 113 height 31
paste input "**********"
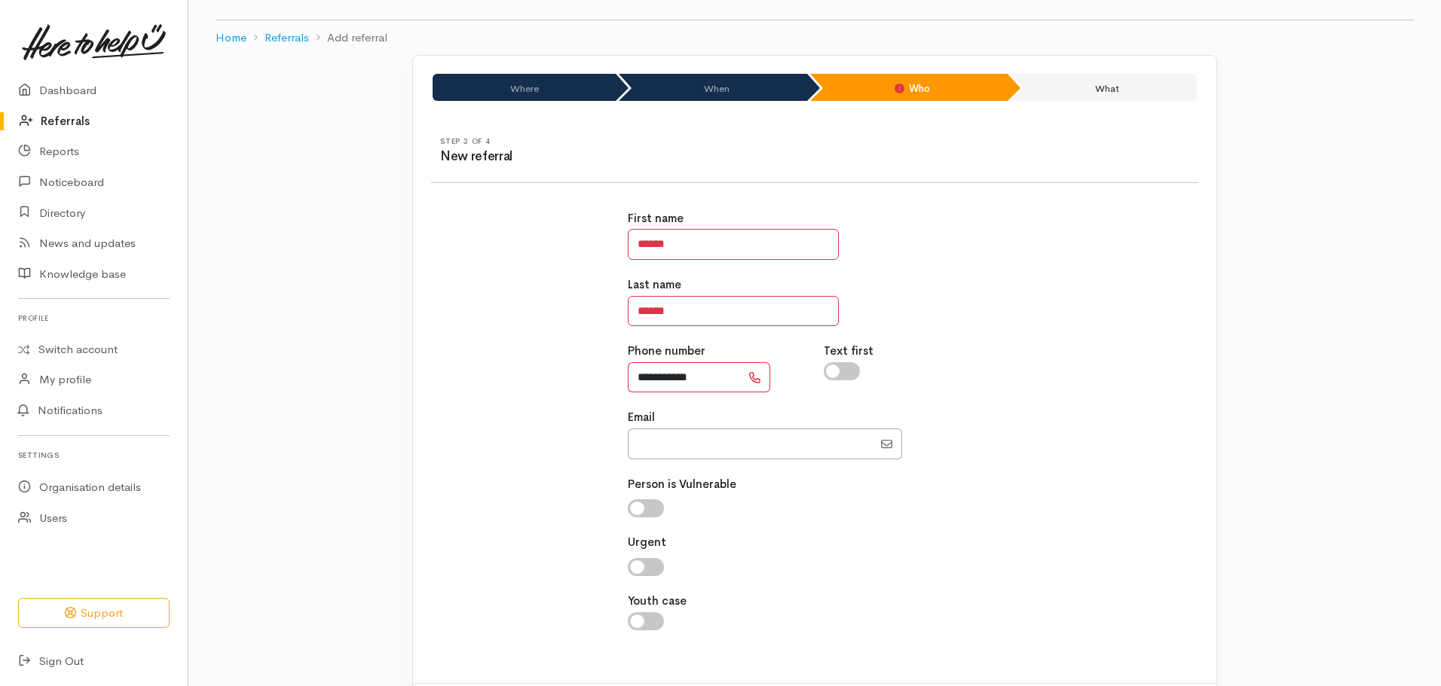
scroll to position [130, 0]
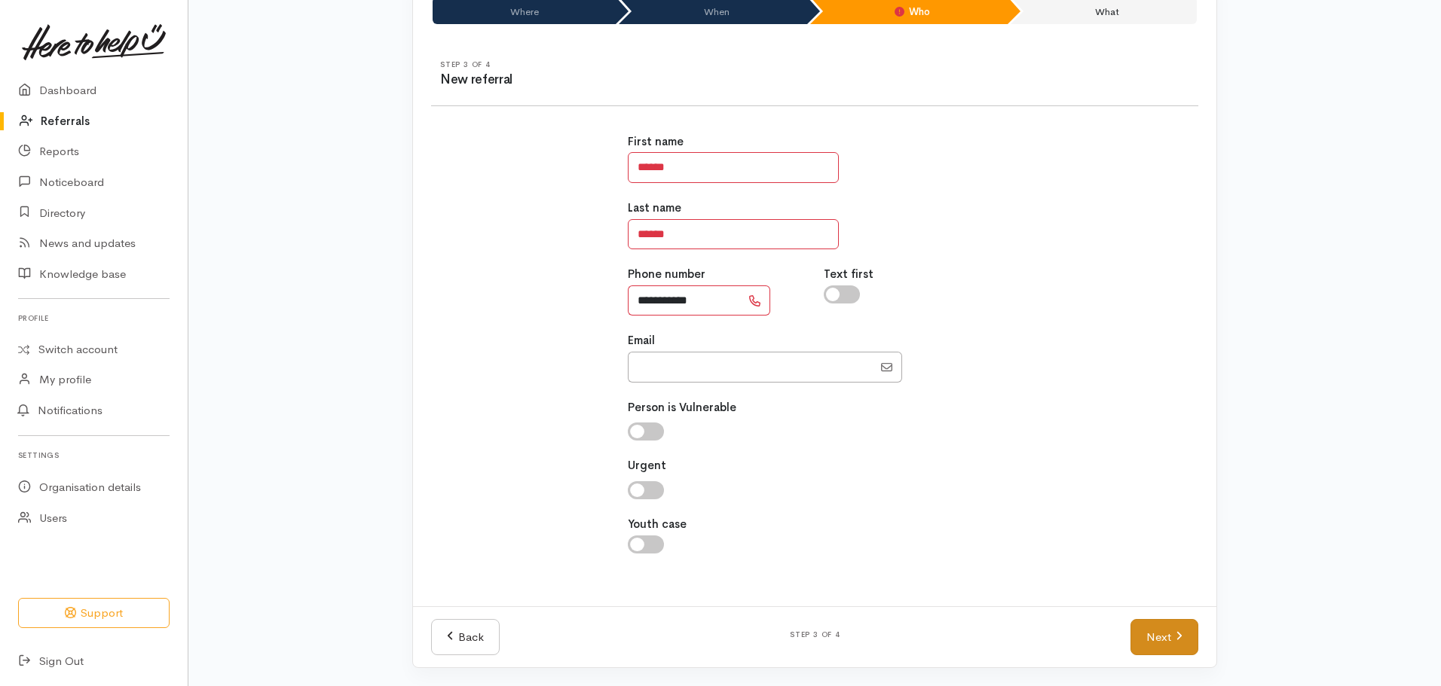
type input "**********"
click at [1176, 631] on icon at bounding box center [1179, 636] width 7 height 11
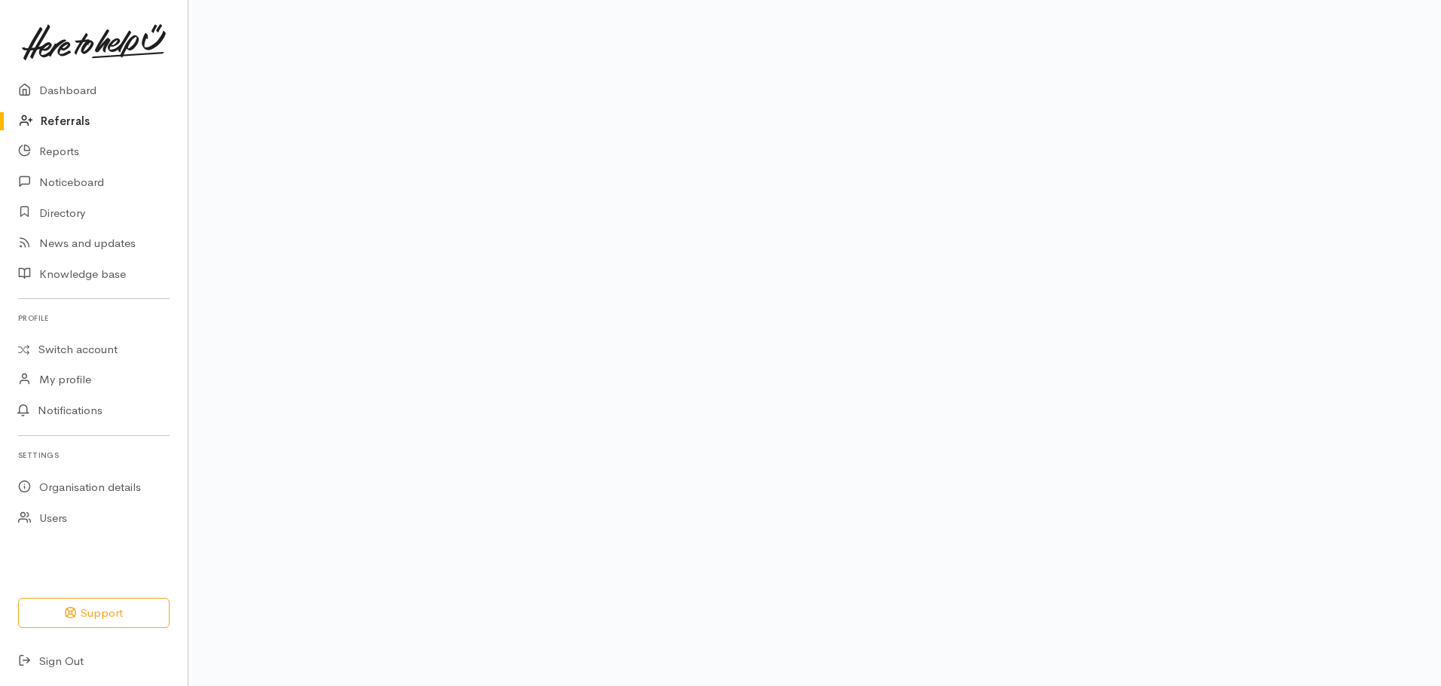
scroll to position [102, 0]
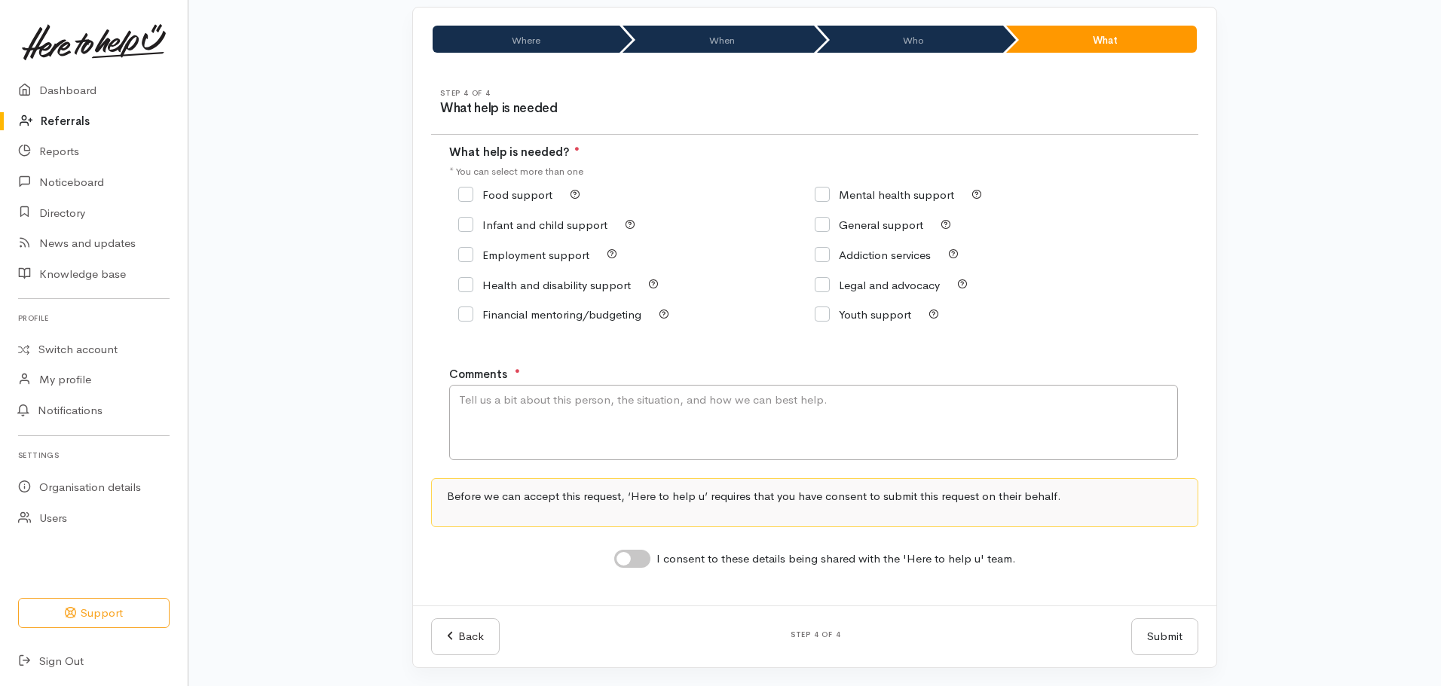
click at [470, 196] on input "Food support" at bounding box center [505, 194] width 94 height 11
checkbox input "true"
click at [536, 408] on textarea "Comments" at bounding box center [813, 422] width 729 height 75
type textarea "Q"
type textarea "Food support please. Has a decline letter."
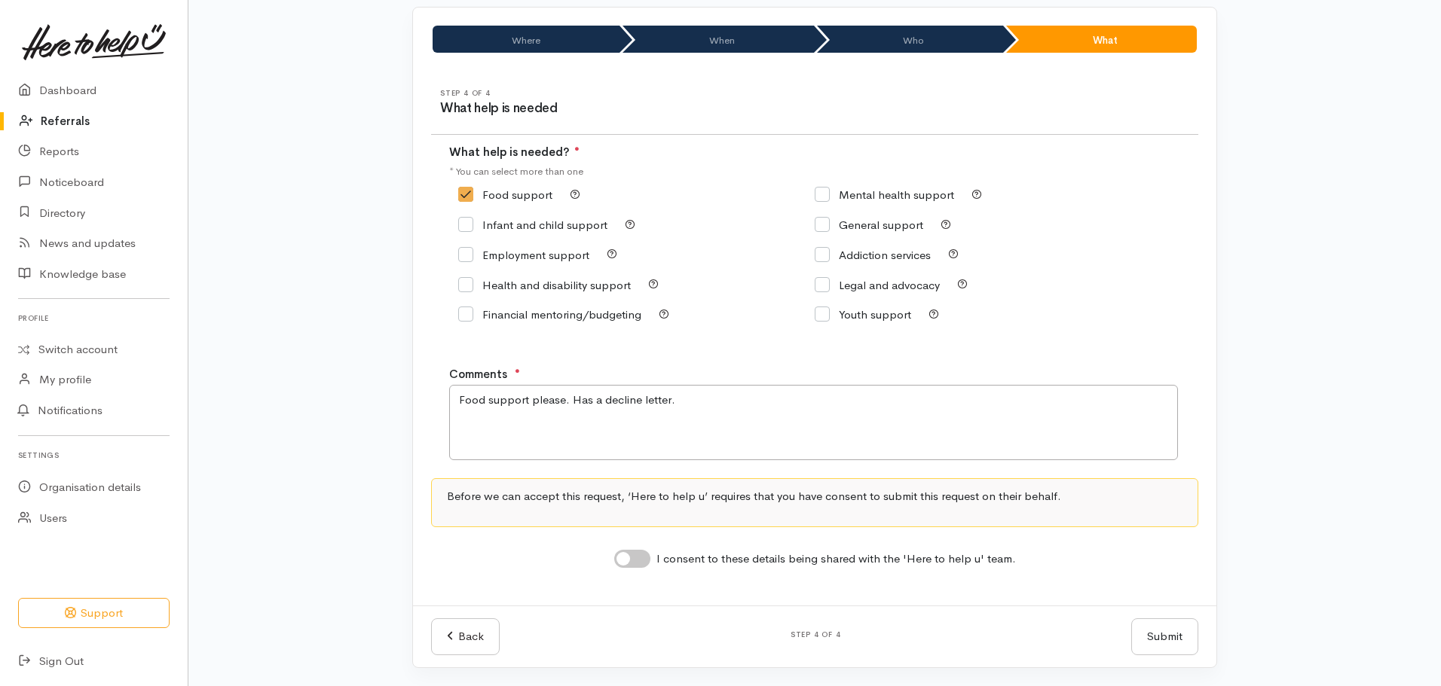
click at [632, 561] on input "I consent to these details being shared with the 'Here to help u' team." at bounding box center [632, 559] width 36 height 18
checkbox input "true"
drag, startPoint x: 1173, startPoint y: 639, endPoint x: 952, endPoint y: 639, distance: 220.0
click at [1172, 639] on button "Submit" at bounding box center [1164, 637] width 67 height 37
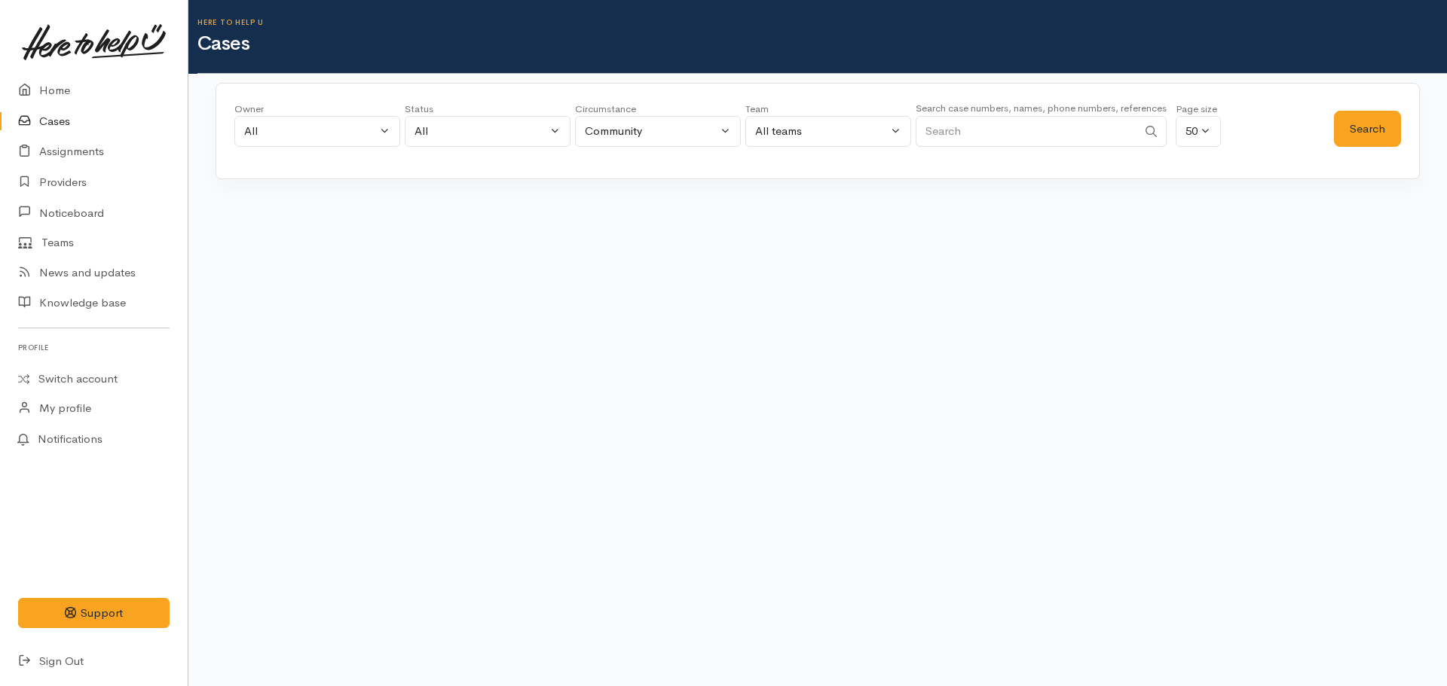
click at [981, 139] on input "Search" at bounding box center [1027, 131] width 222 height 31
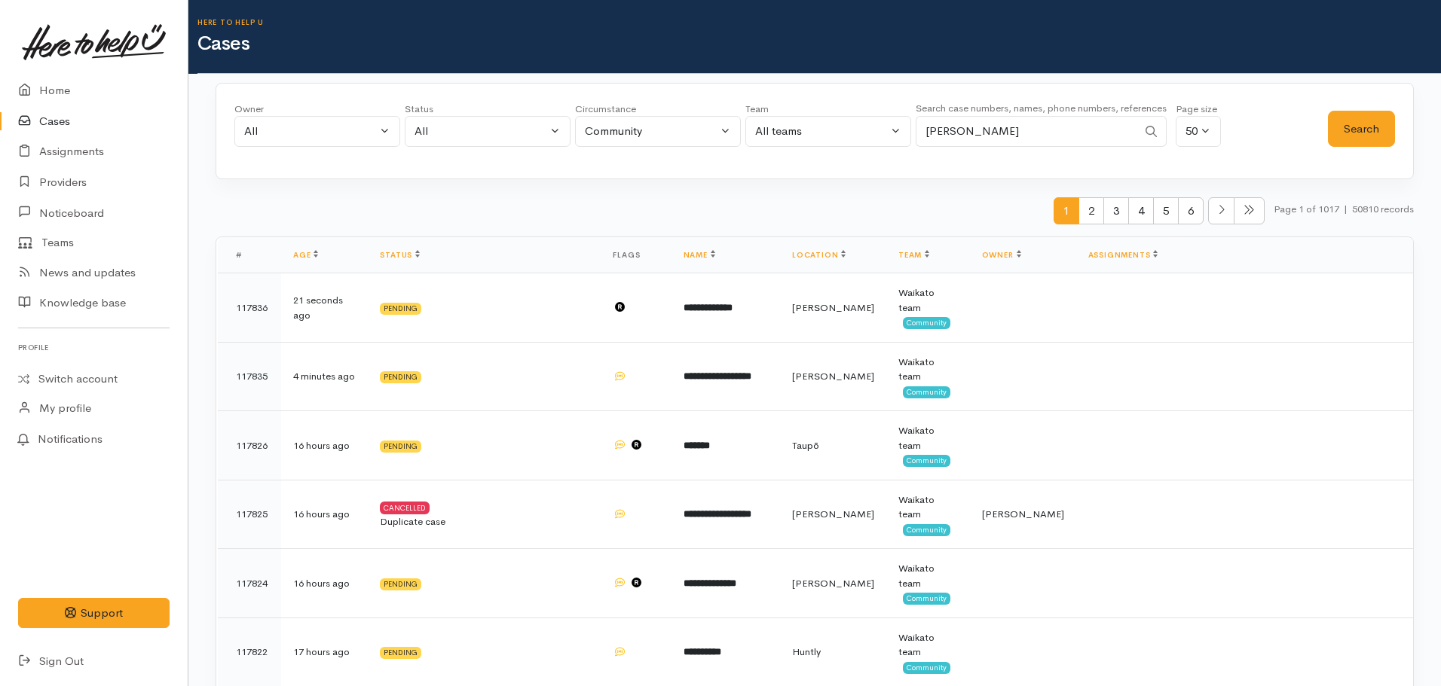
type input "[PERSON_NAME]"
click at [1353, 122] on button "Search" at bounding box center [1361, 129] width 67 height 37
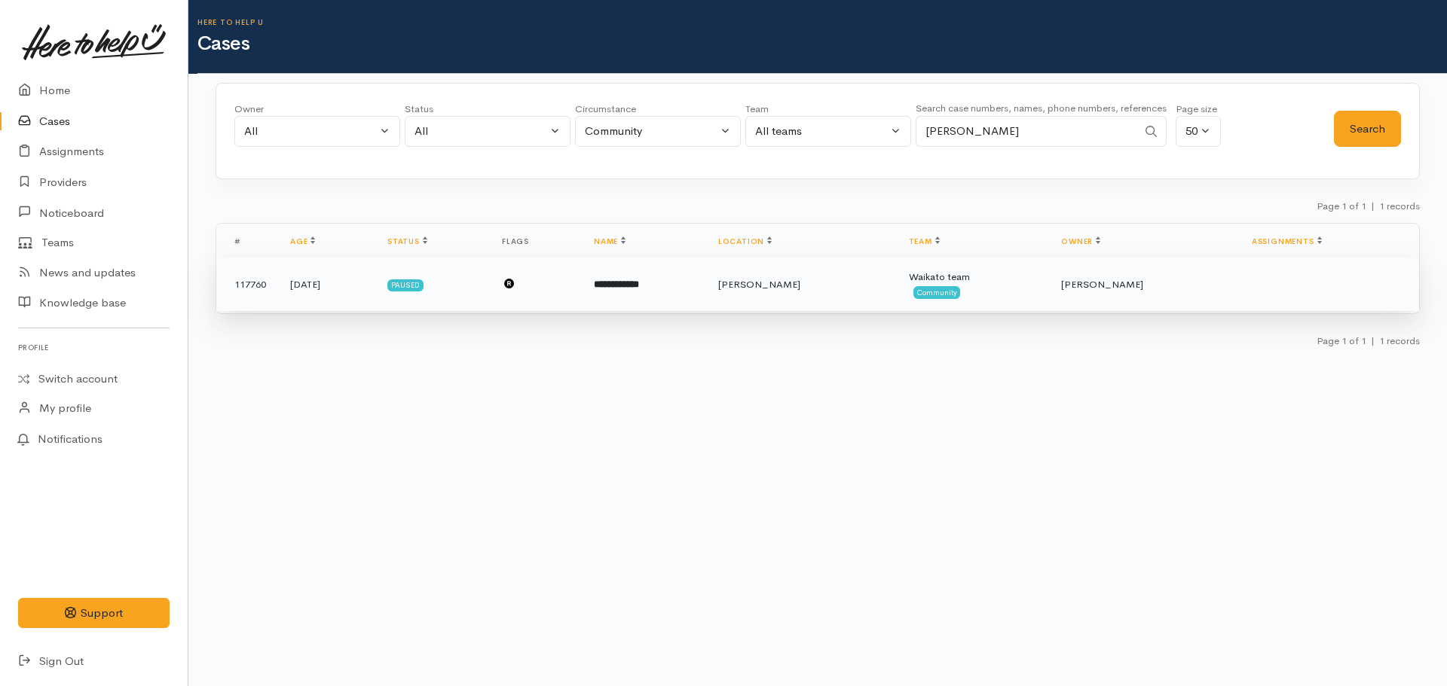
click at [800, 286] on span "[PERSON_NAME]" at bounding box center [759, 284] width 82 height 13
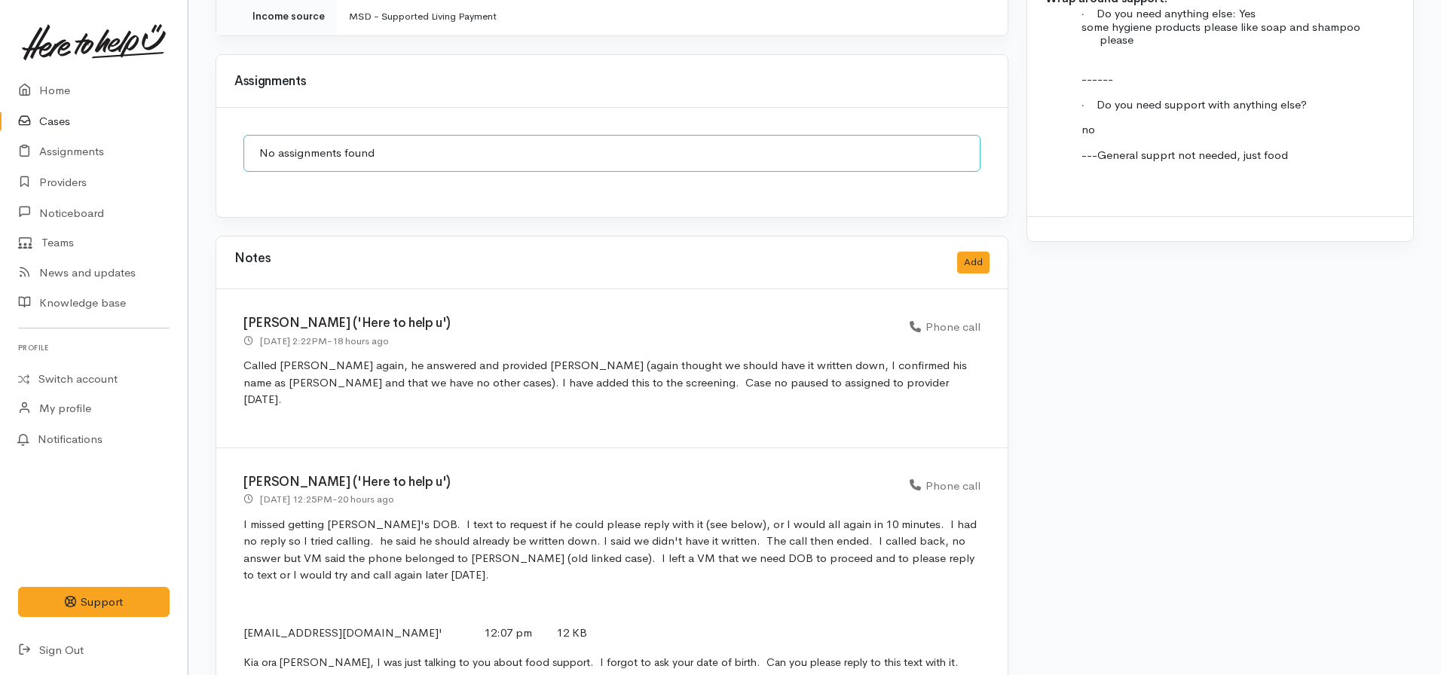
scroll to position [1550, 0]
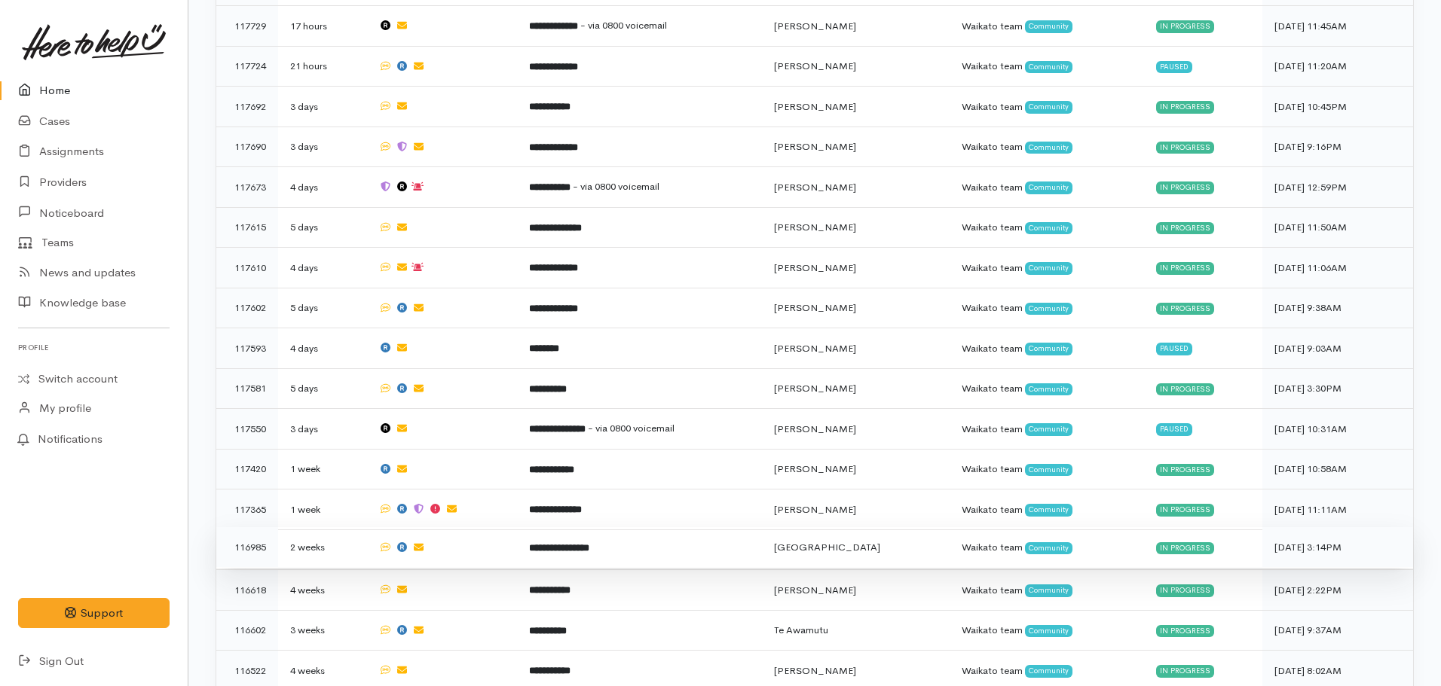
scroll to position [1234, 0]
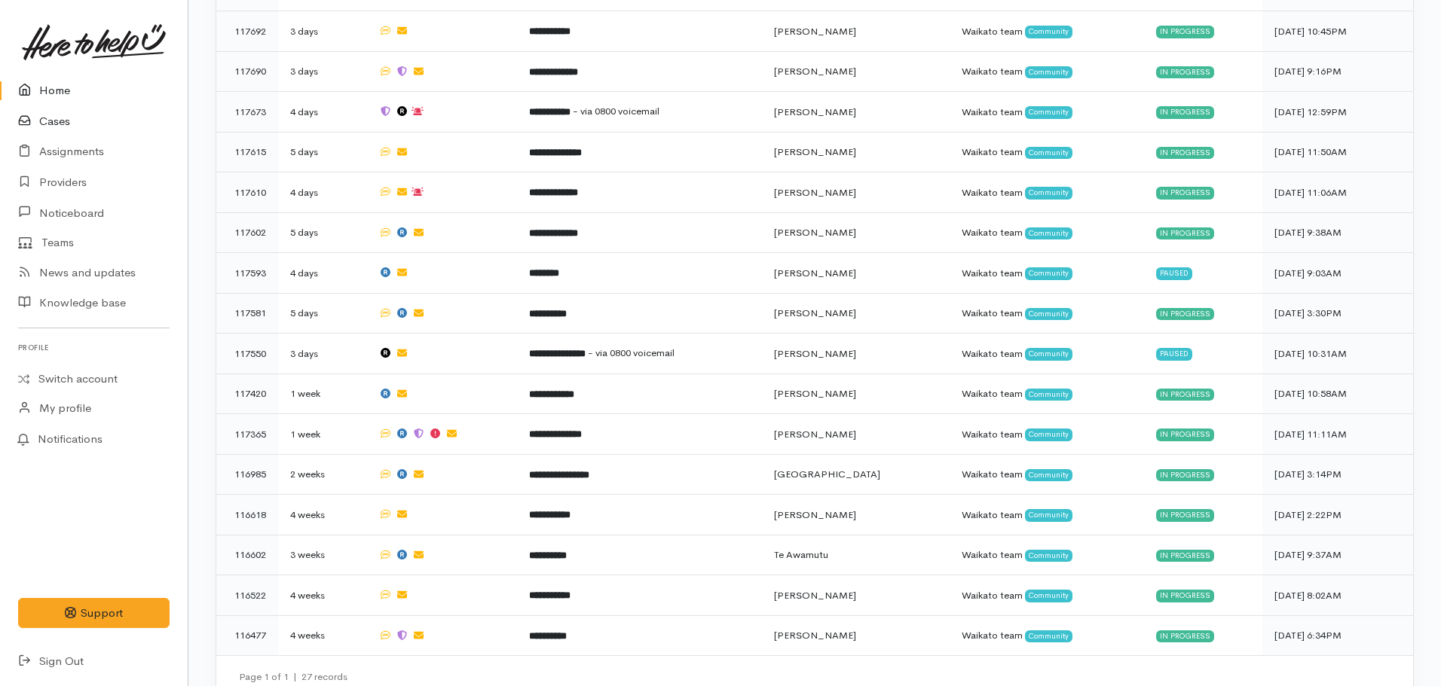
click at [50, 121] on link "Cases" at bounding box center [94, 121] width 188 height 31
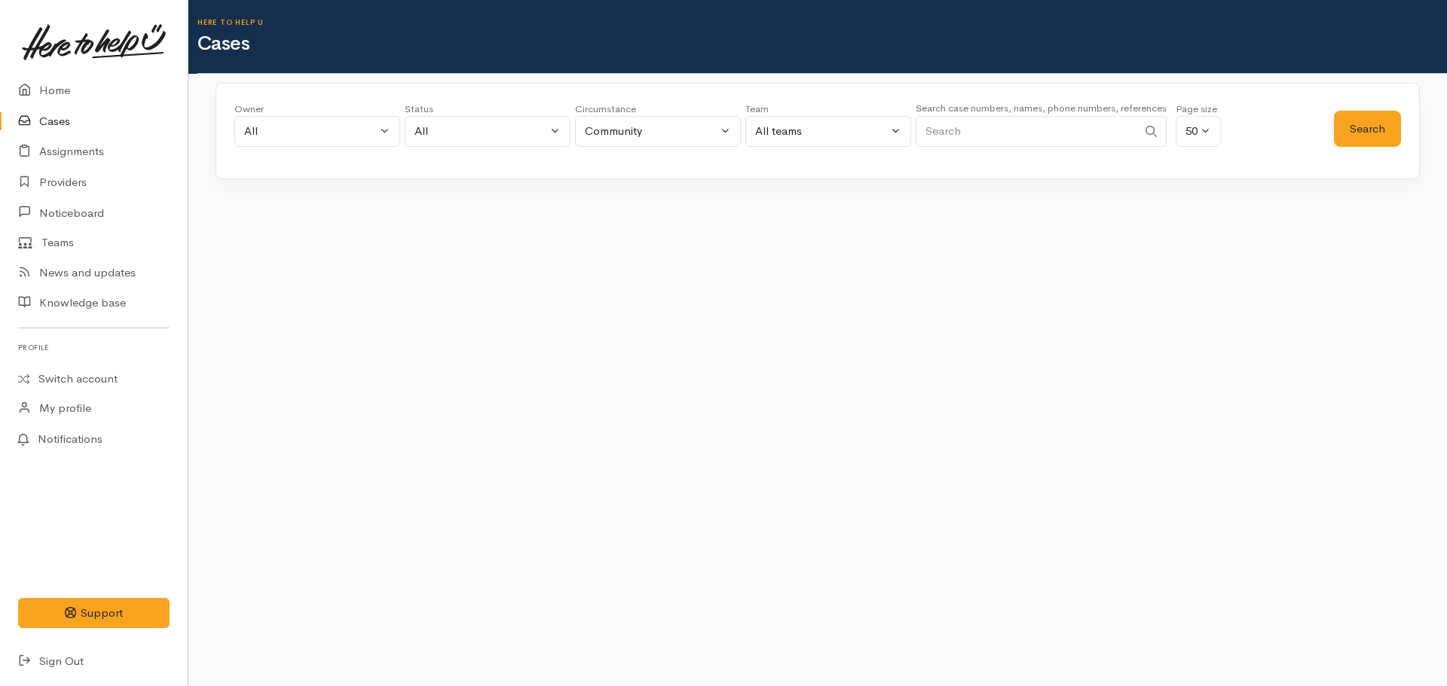
click at [998, 131] on input "Search" at bounding box center [1027, 131] width 222 height 31
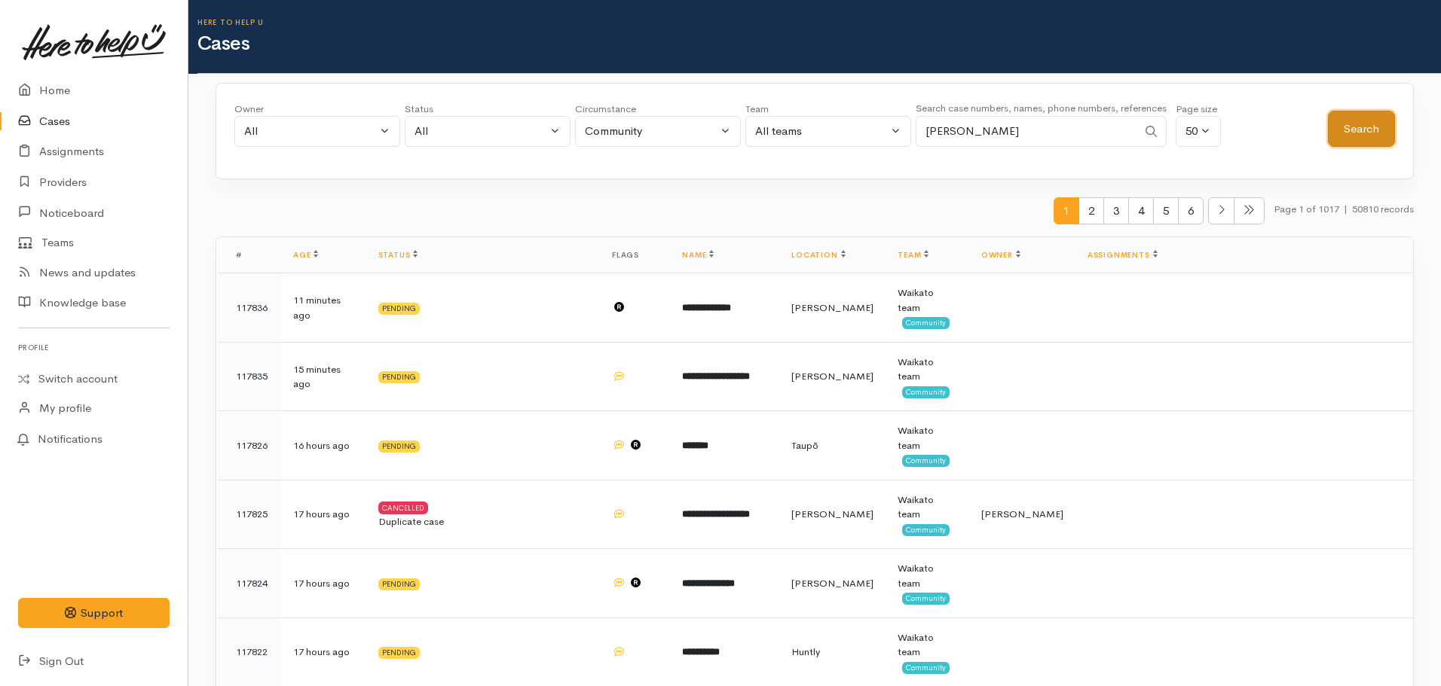
click at [1337, 124] on button "Search" at bounding box center [1361, 129] width 67 height 37
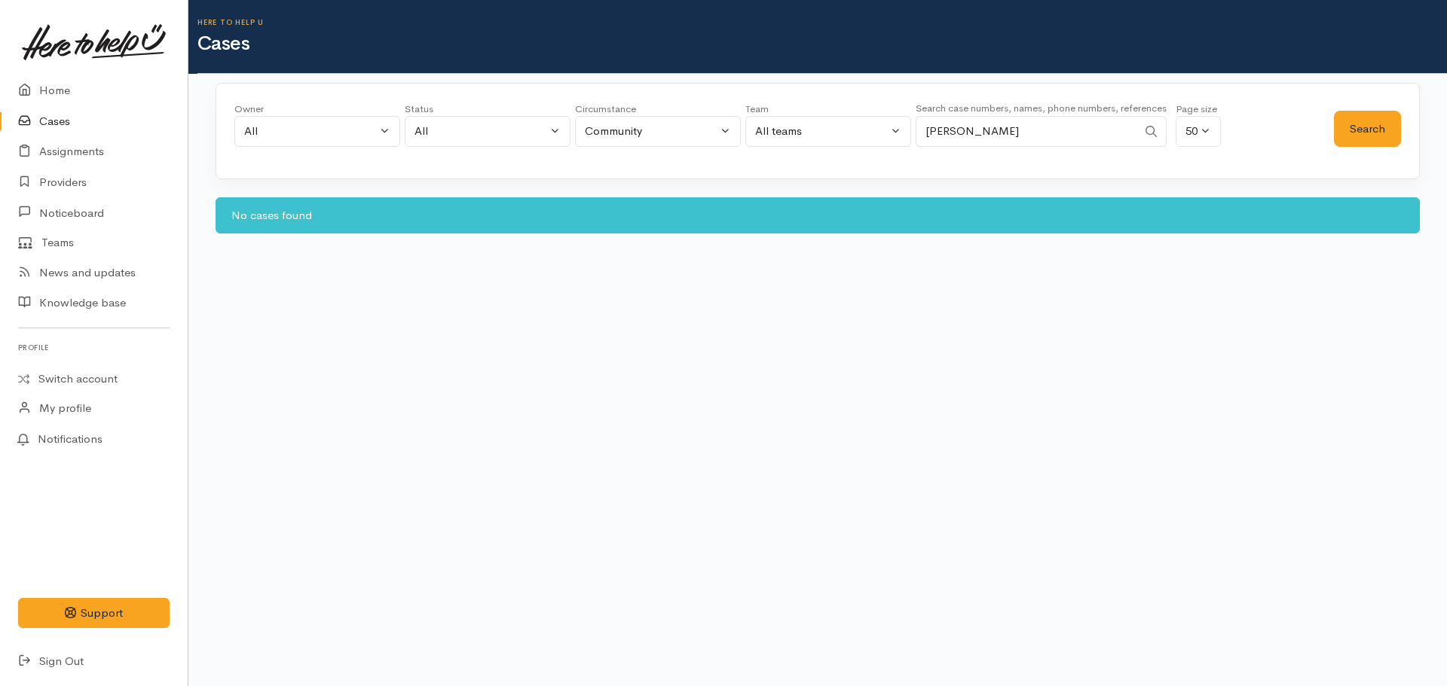
click at [1050, 140] on input "[PERSON_NAME]" at bounding box center [1027, 131] width 222 height 31
drag, startPoint x: 1050, startPoint y: 140, endPoint x: 849, endPoint y: 147, distance: 200.6
click at [849, 147] on div "Owner All My cases Aandrea Murray ('Here to help u') Akash Prakash ('Here to he…" at bounding box center [783, 129] width 1099 height 54
type input "0224534212"
click at [1382, 116] on button "Search" at bounding box center [1367, 129] width 67 height 37
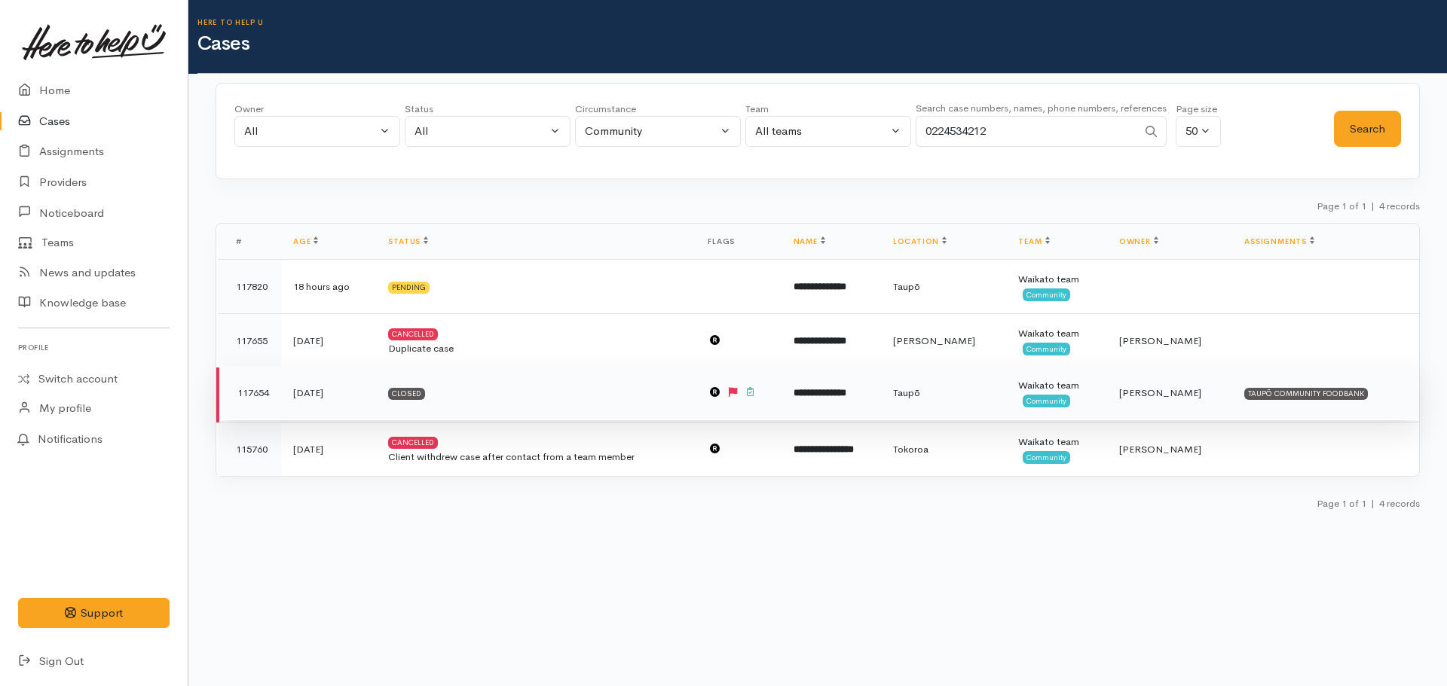
click at [877, 384] on td "**********" at bounding box center [830, 393] width 99 height 54
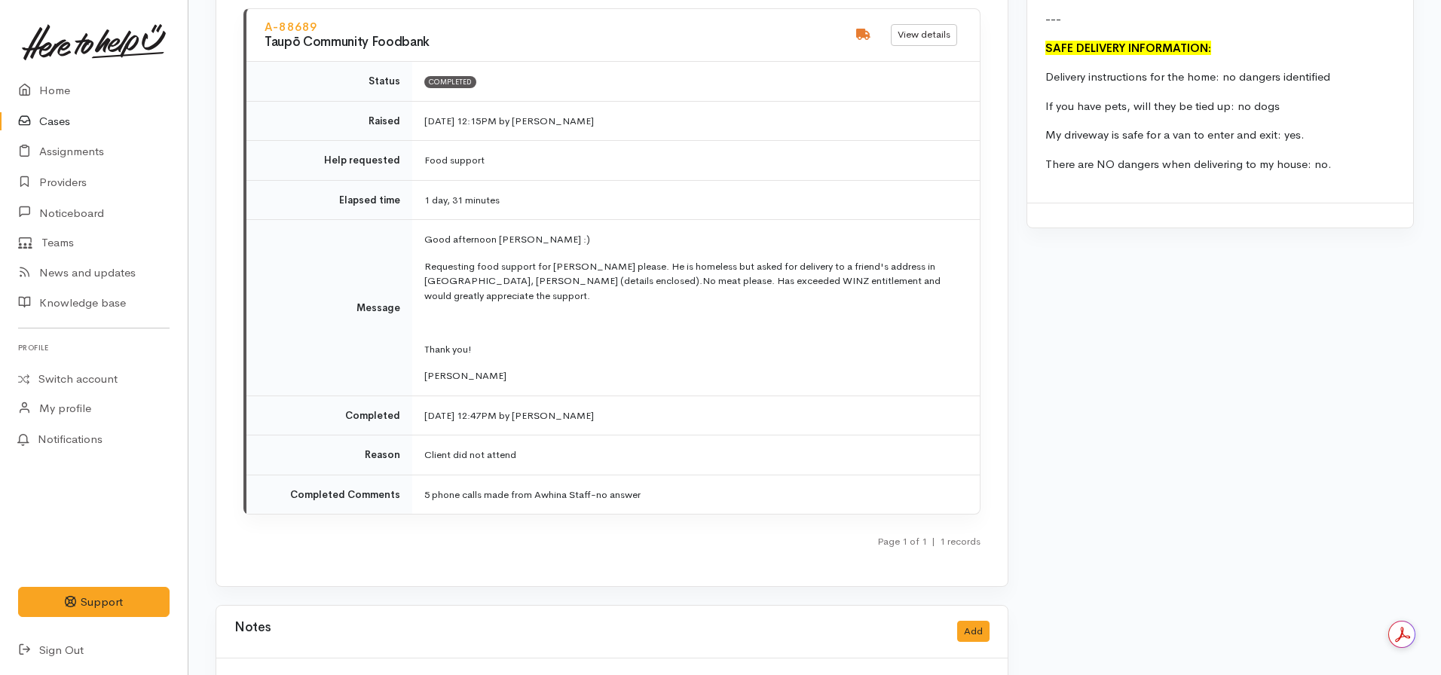
scroll to position [2563, 0]
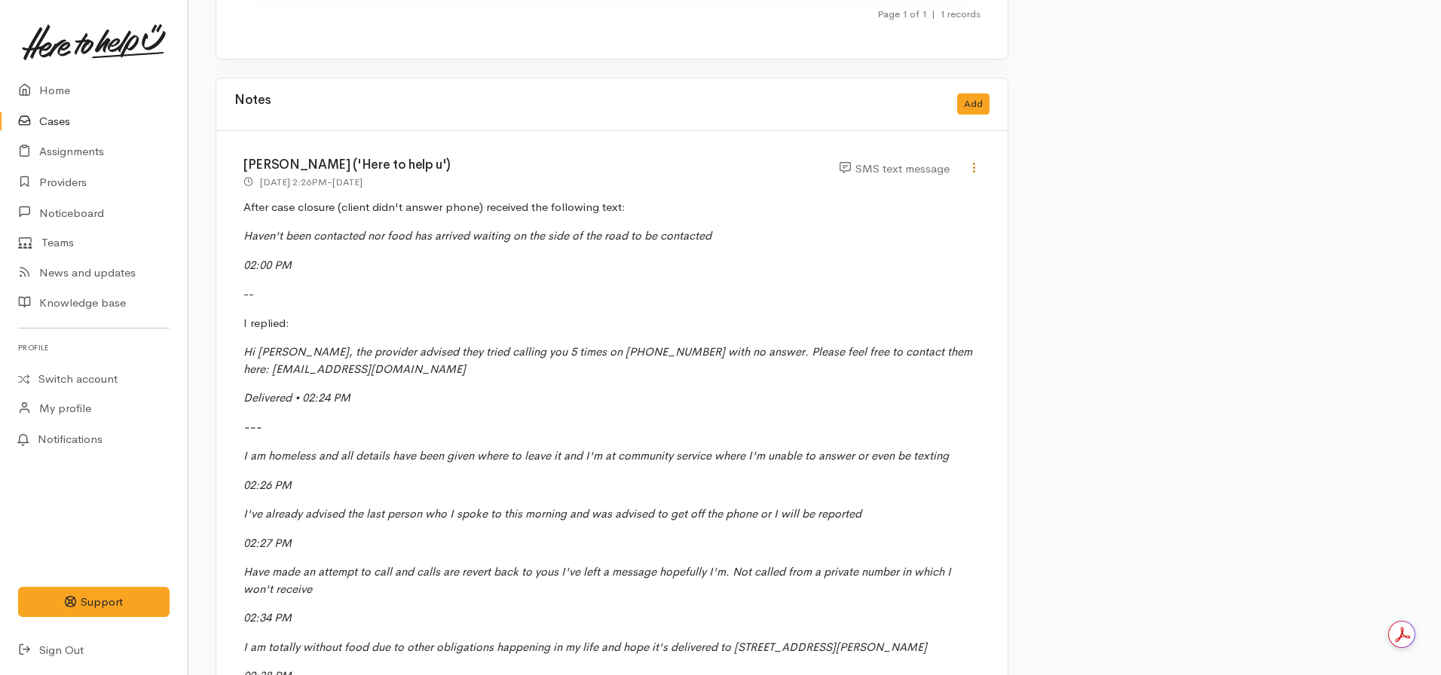
click at [980, 161] on icon at bounding box center [974, 167] width 13 height 13
click at [919, 185] on link "Edit" at bounding box center [920, 196] width 119 height 23
select select "5"
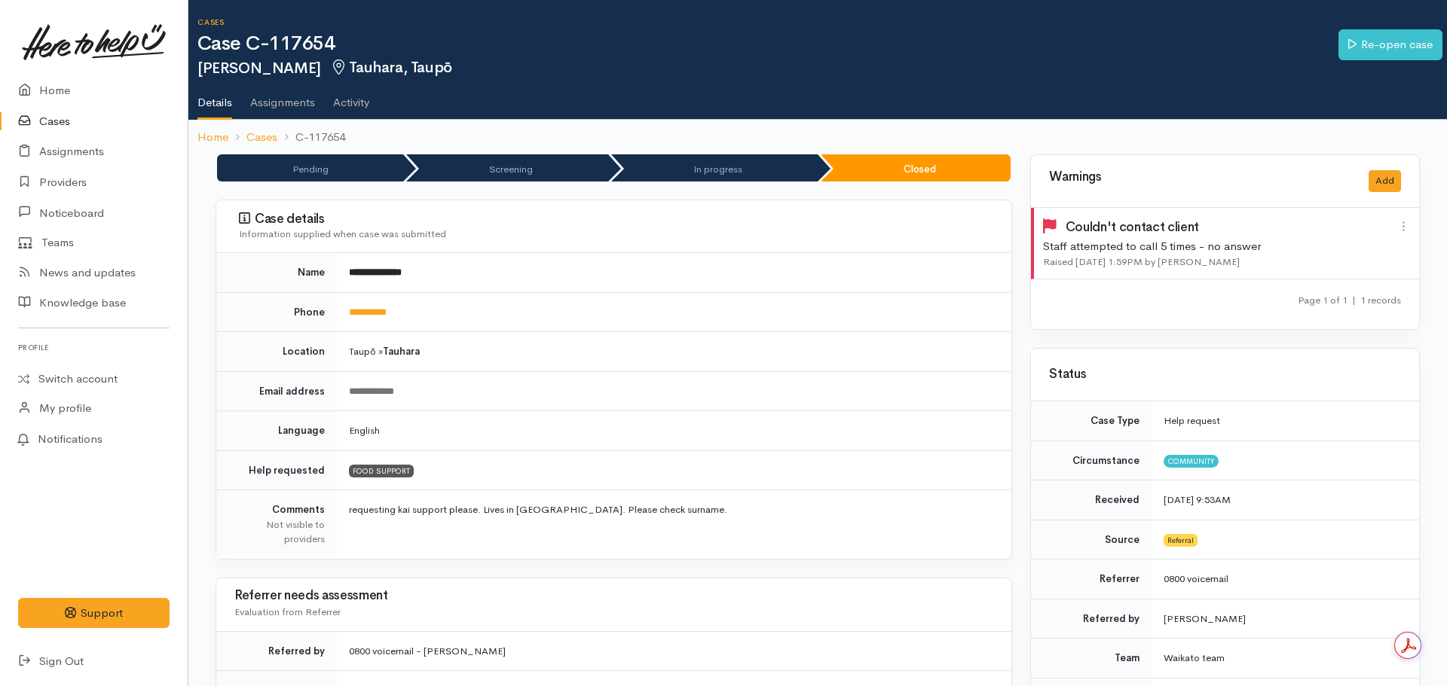
select select "5"
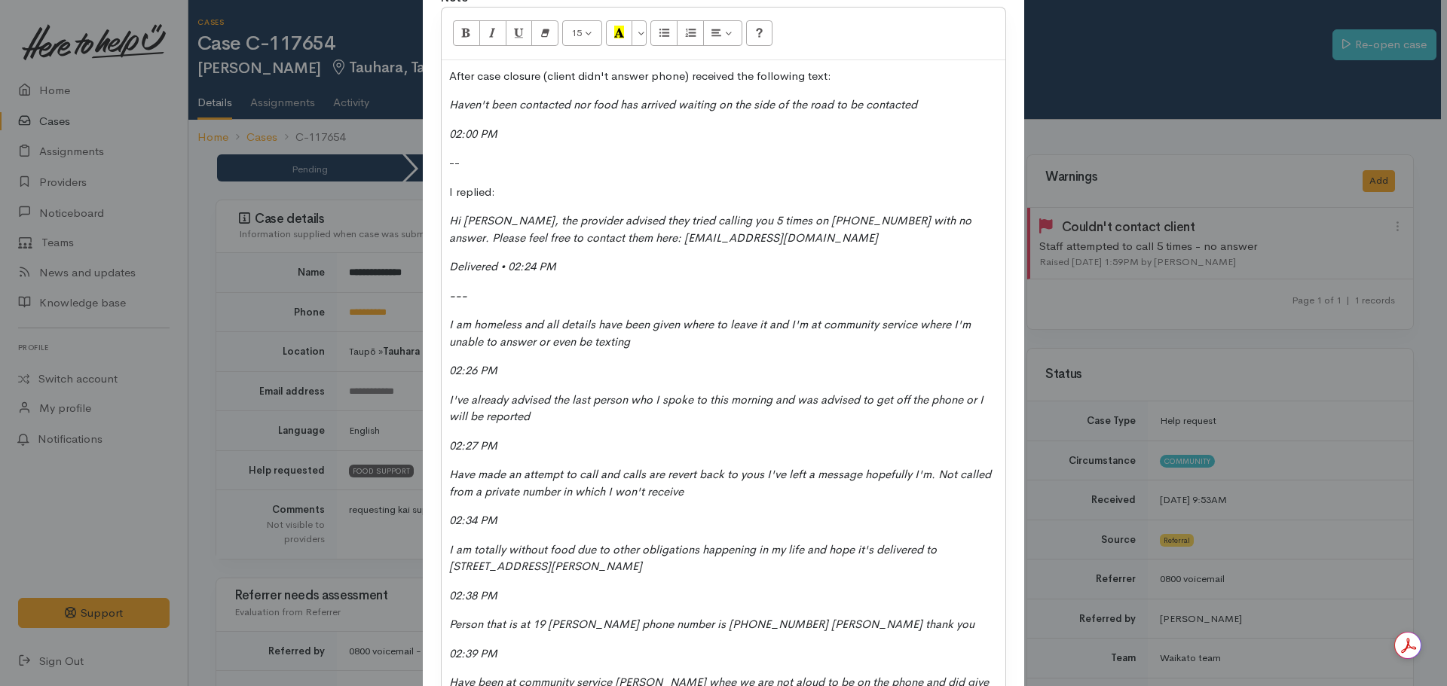
scroll to position [436, 0]
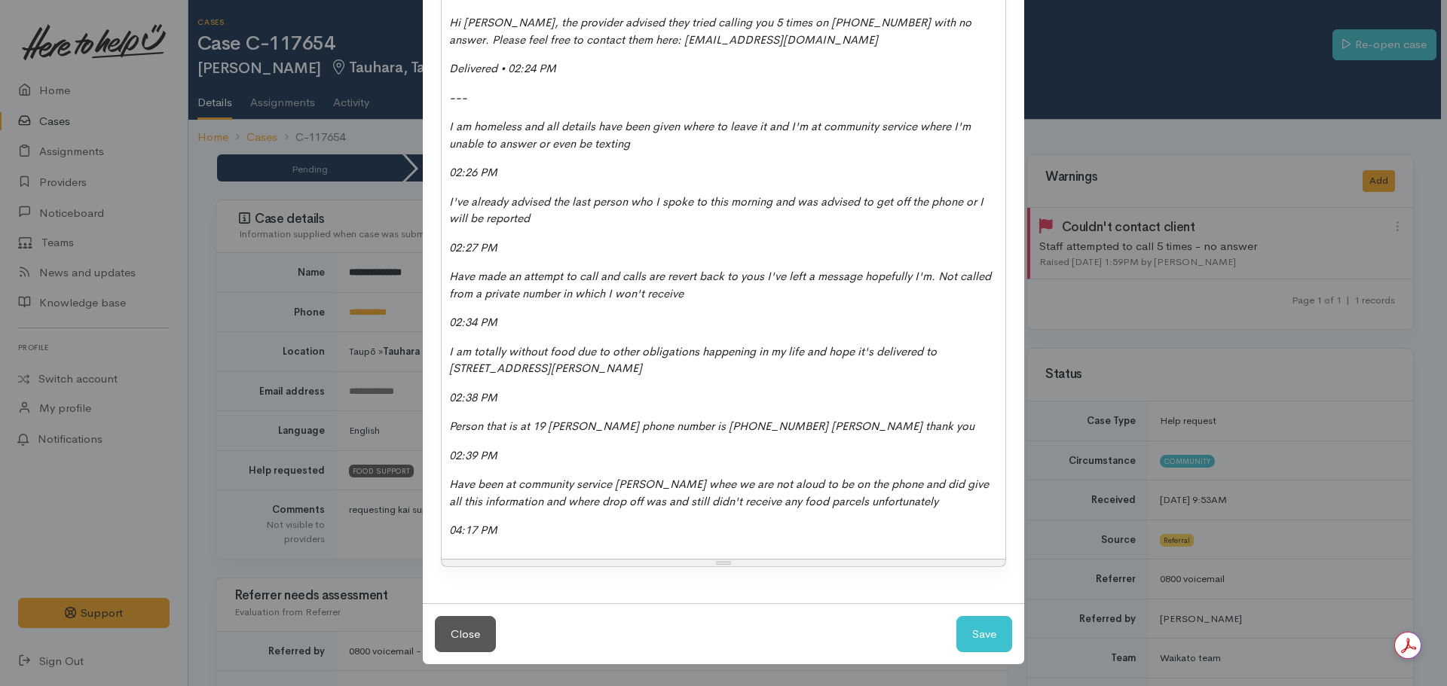
click at [530, 539] on p "04:17 PM" at bounding box center [723, 530] width 549 height 17
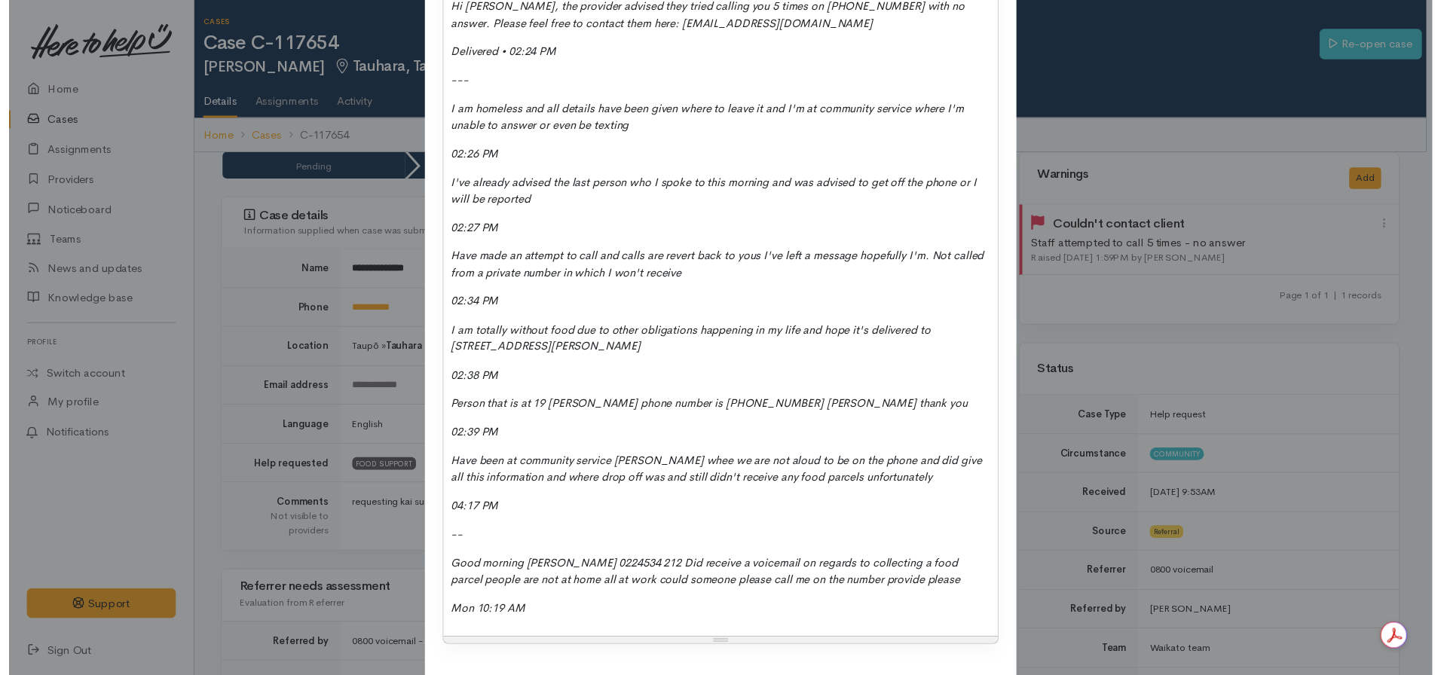
scroll to position [540, 0]
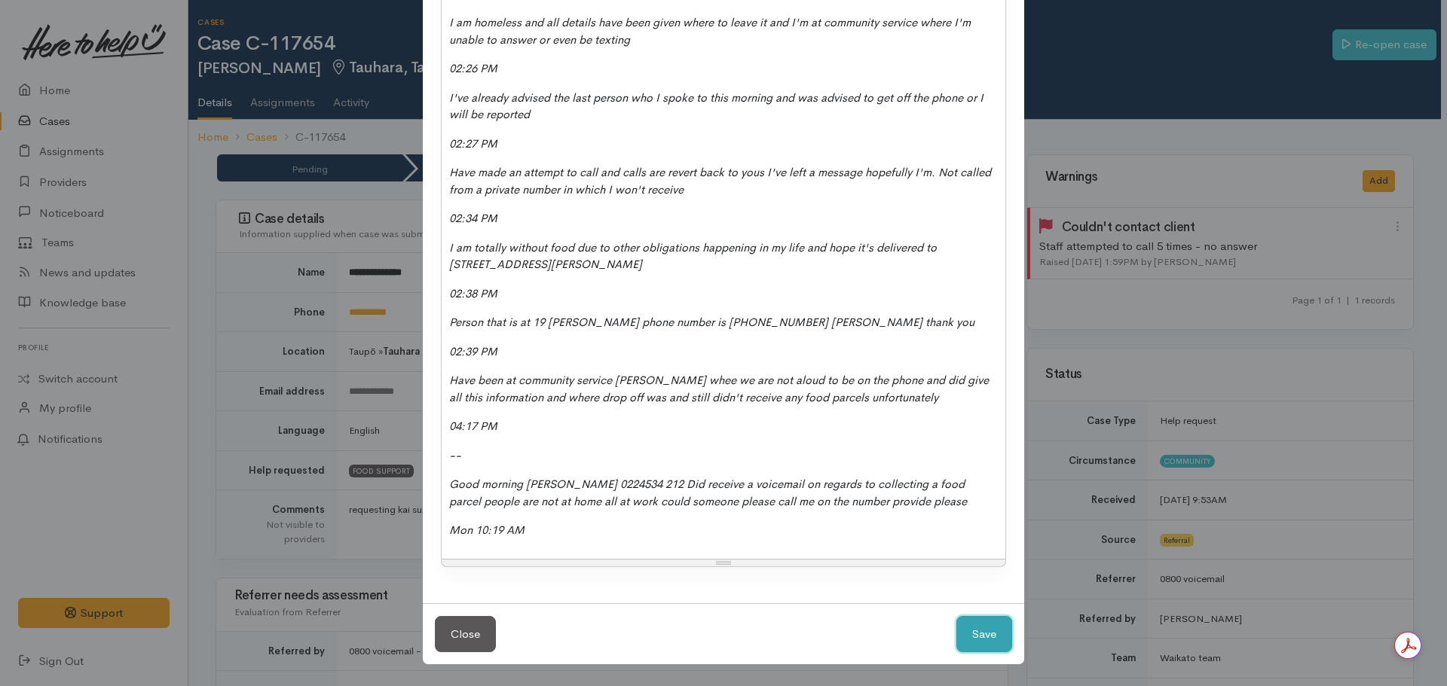
click at [974, 625] on button "Save" at bounding box center [984, 634] width 56 height 37
select select "1"
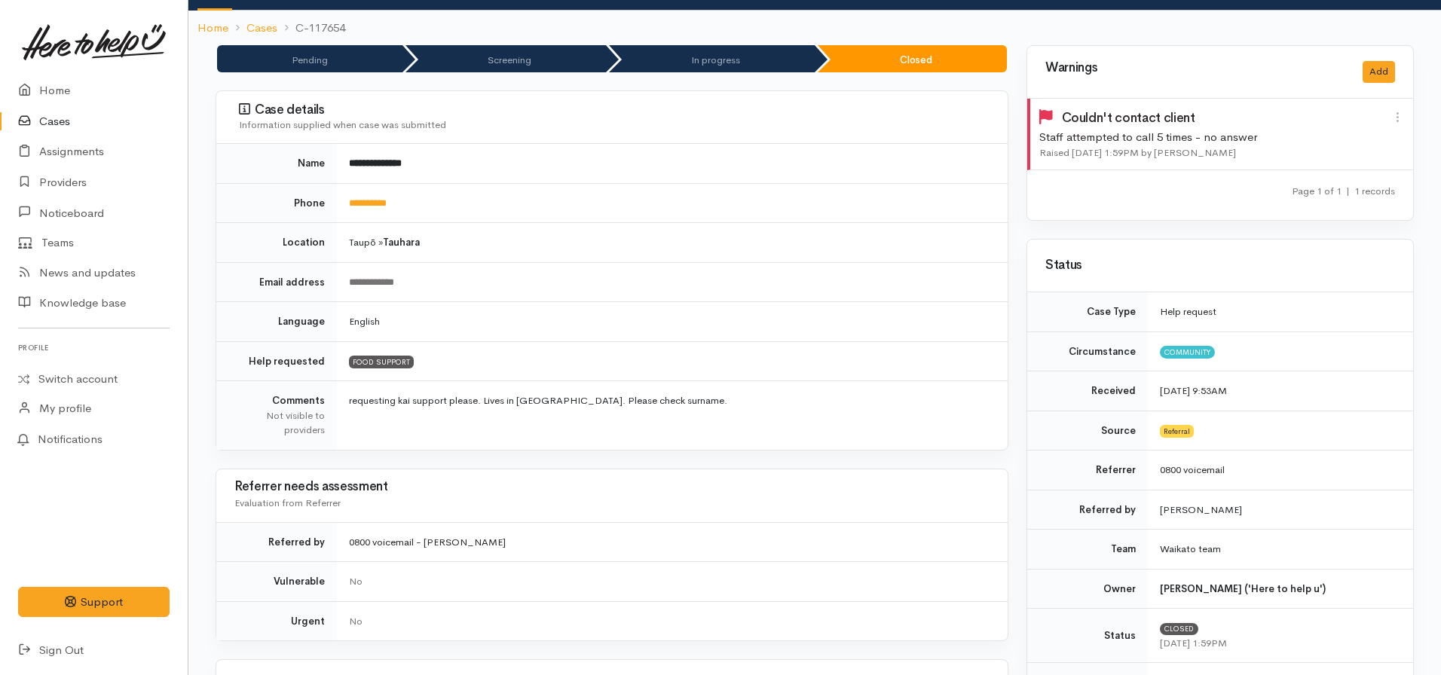
scroll to position [75, 0]
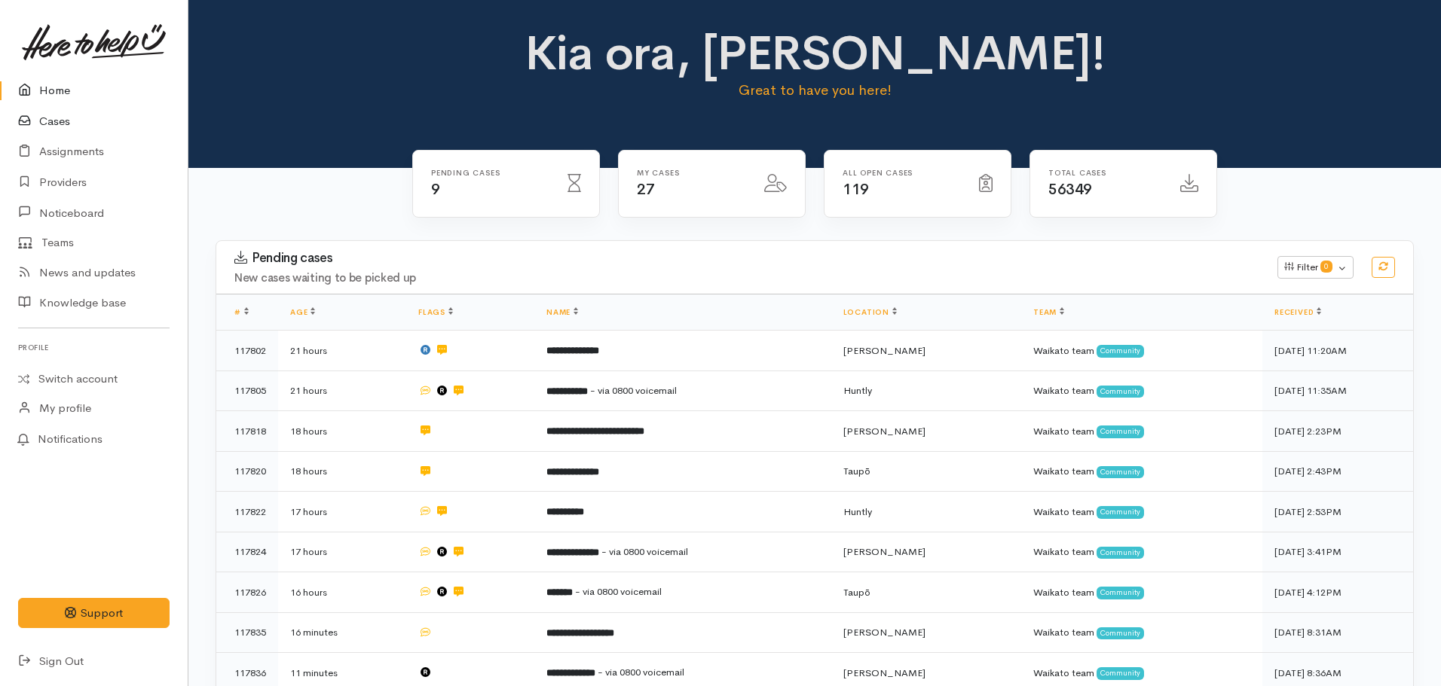
click at [74, 112] on link "Cases" at bounding box center [94, 121] width 188 height 31
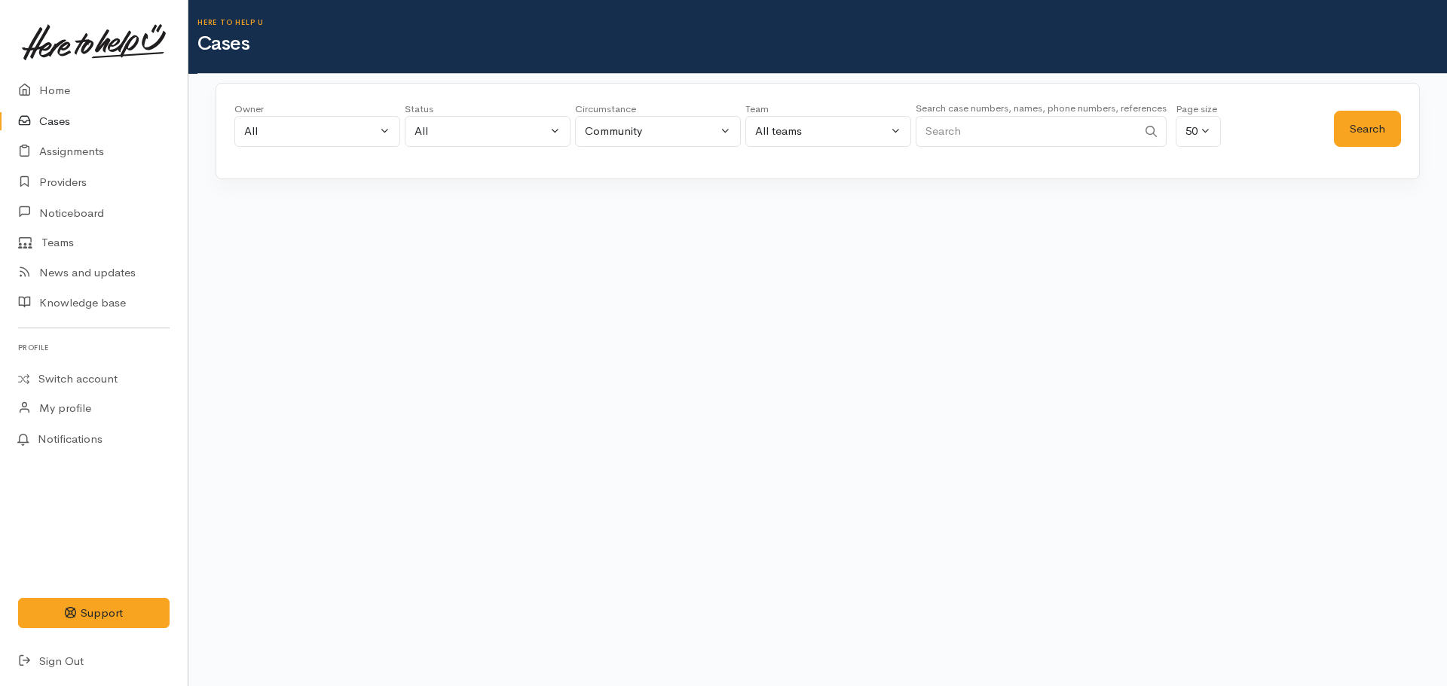
click at [996, 129] on input "Search" at bounding box center [1027, 131] width 222 height 31
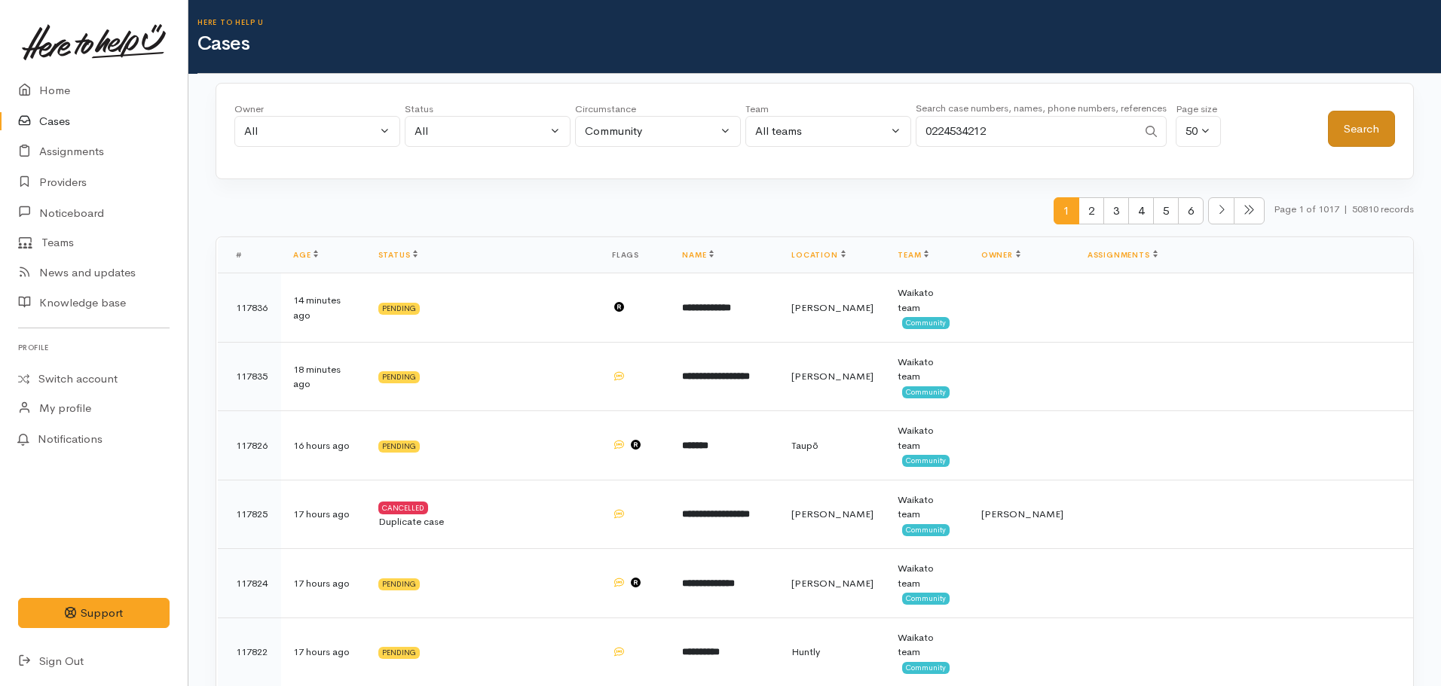
type input "0224534212"
click at [1346, 132] on button "Search" at bounding box center [1361, 129] width 67 height 37
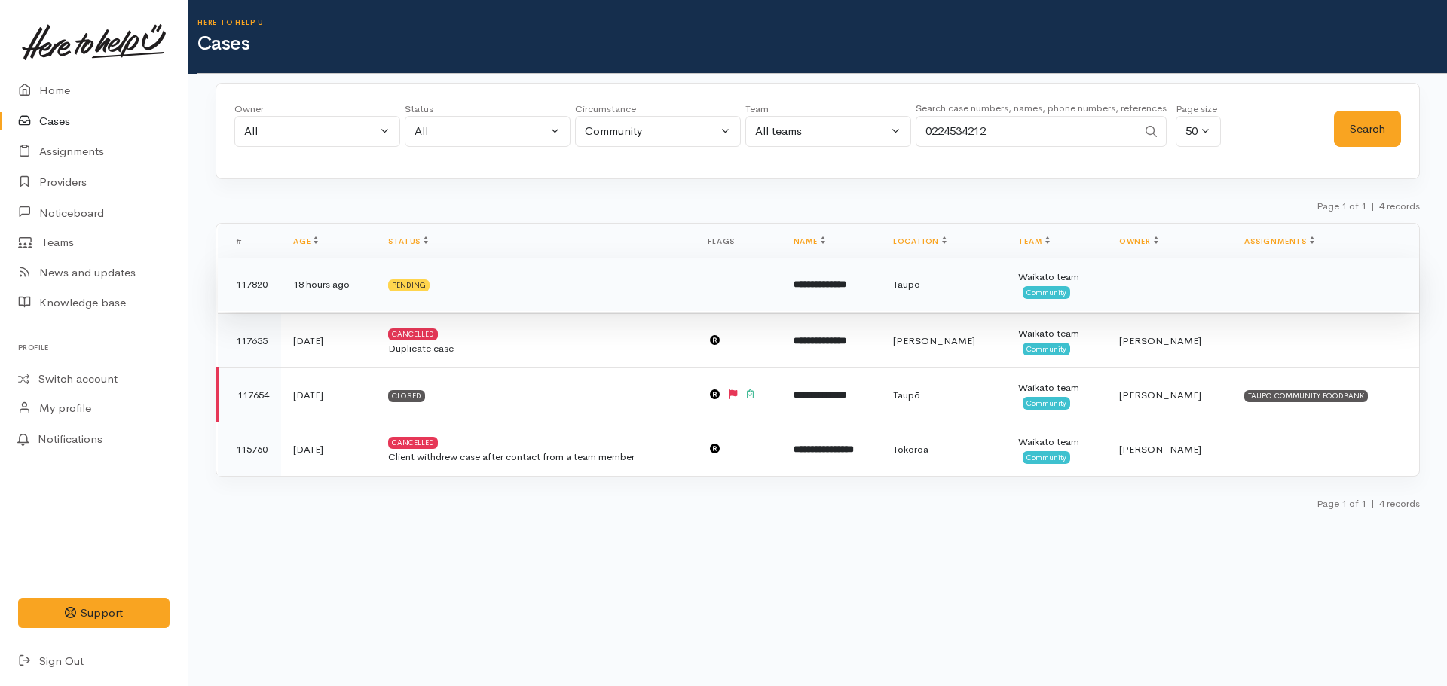
click at [607, 298] on td "Pending" at bounding box center [536, 285] width 320 height 54
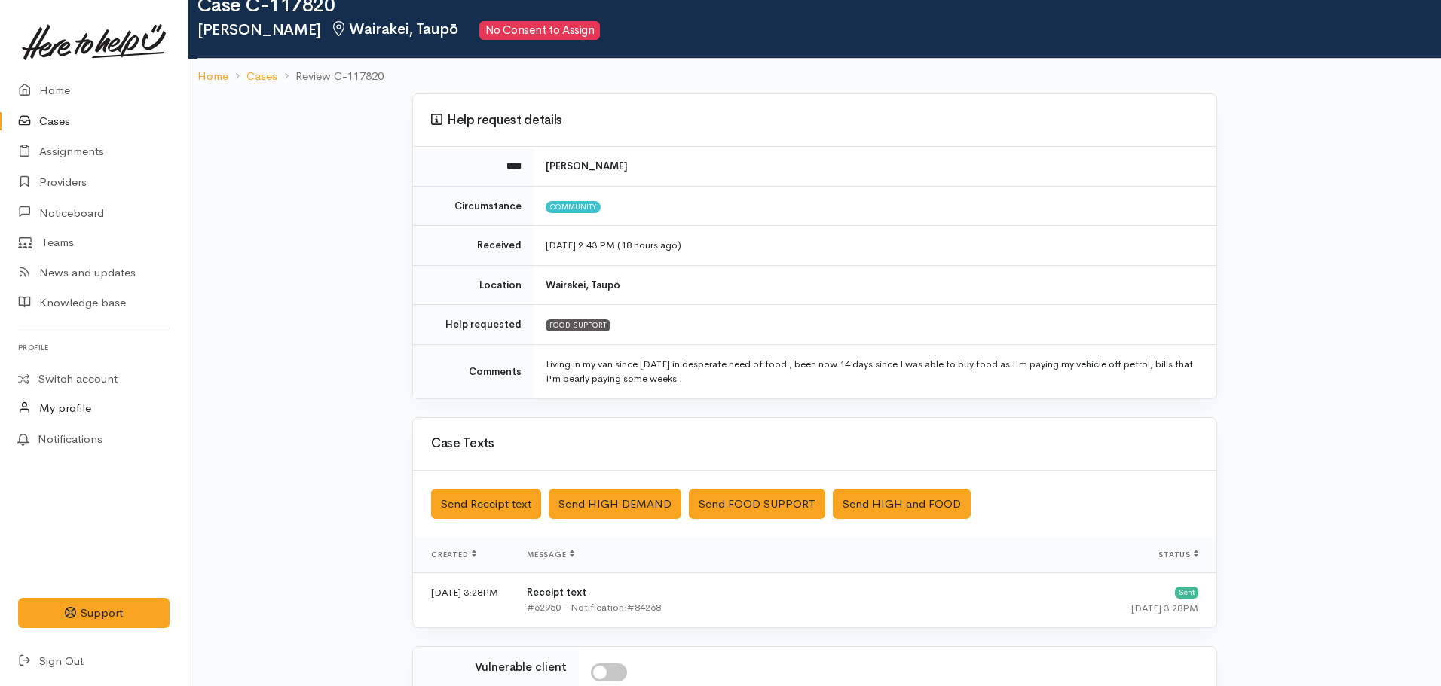
scroll to position [75, 0]
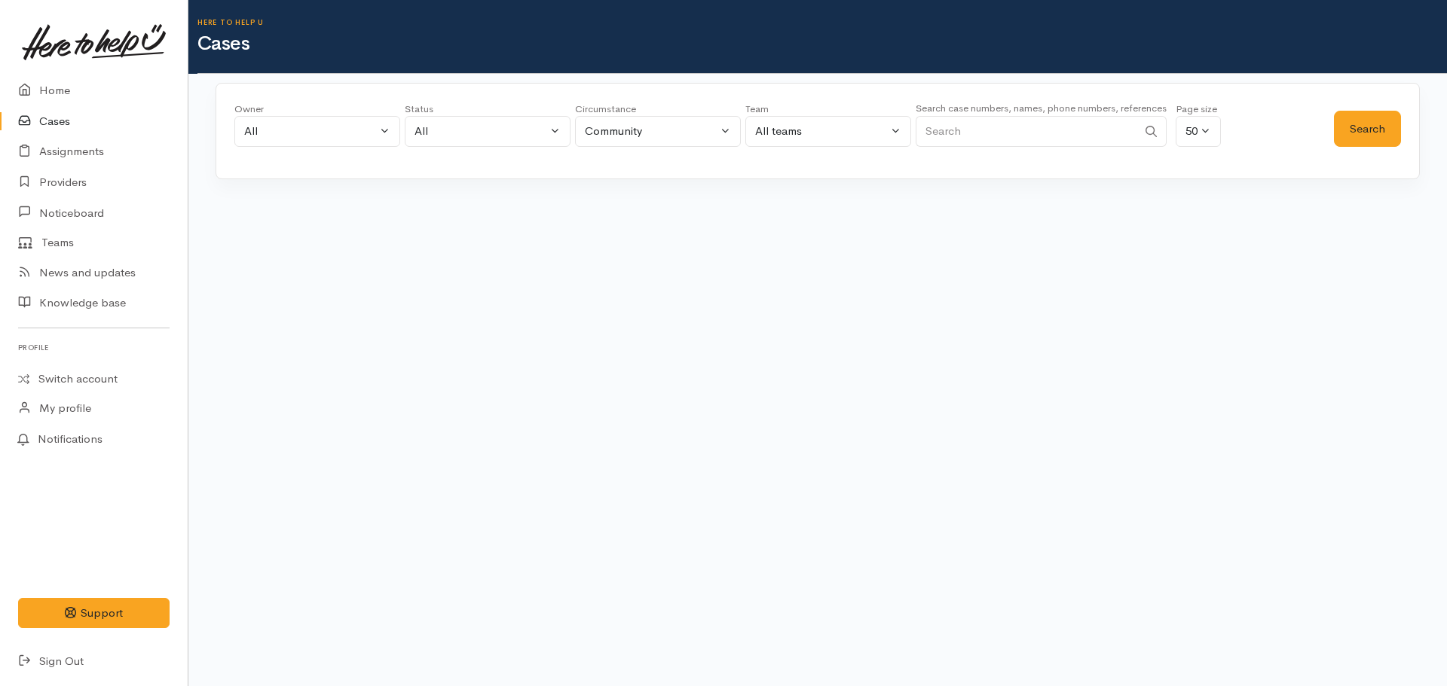
click at [1011, 134] on input "Search" at bounding box center [1027, 131] width 222 height 31
paste input "[PHONE_NUMBER]"
type input "[PHONE_NUMBER]"
click at [1364, 130] on button "Search" at bounding box center [1367, 129] width 67 height 37
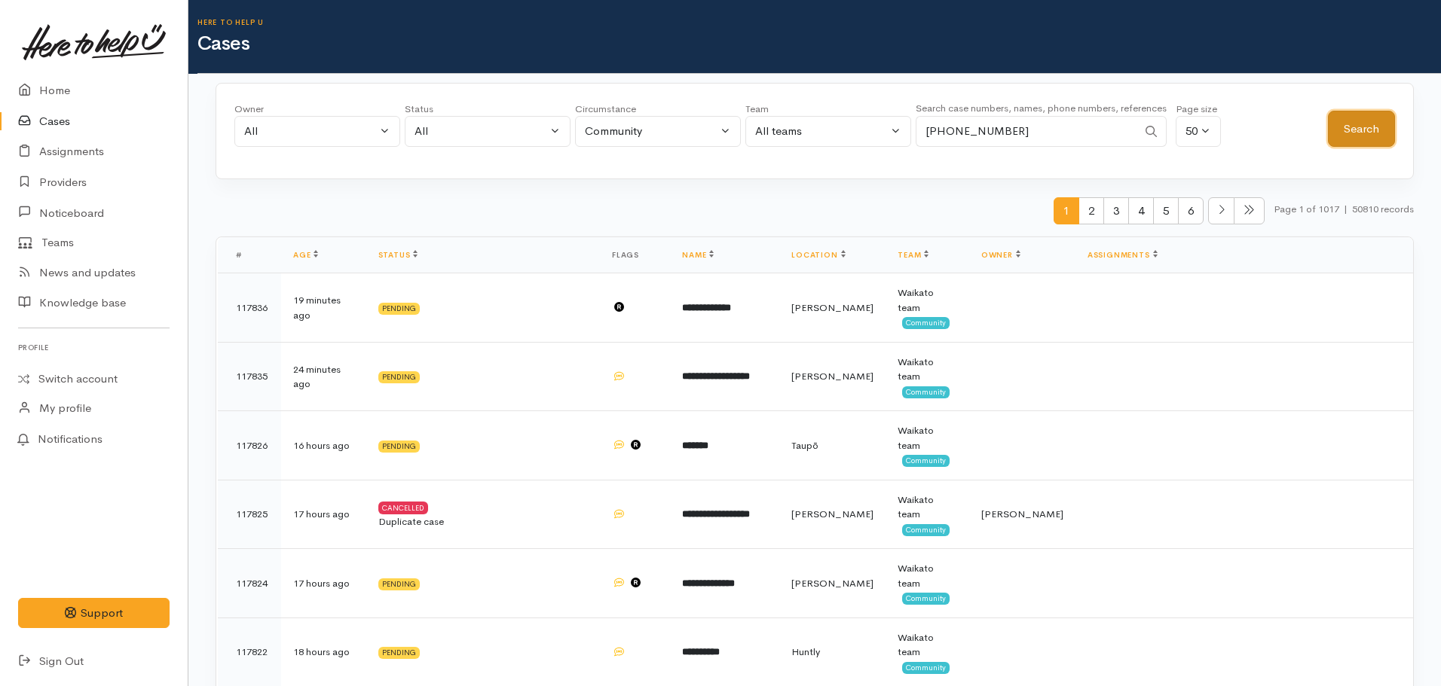
click at [1382, 127] on button "Search" at bounding box center [1361, 129] width 67 height 37
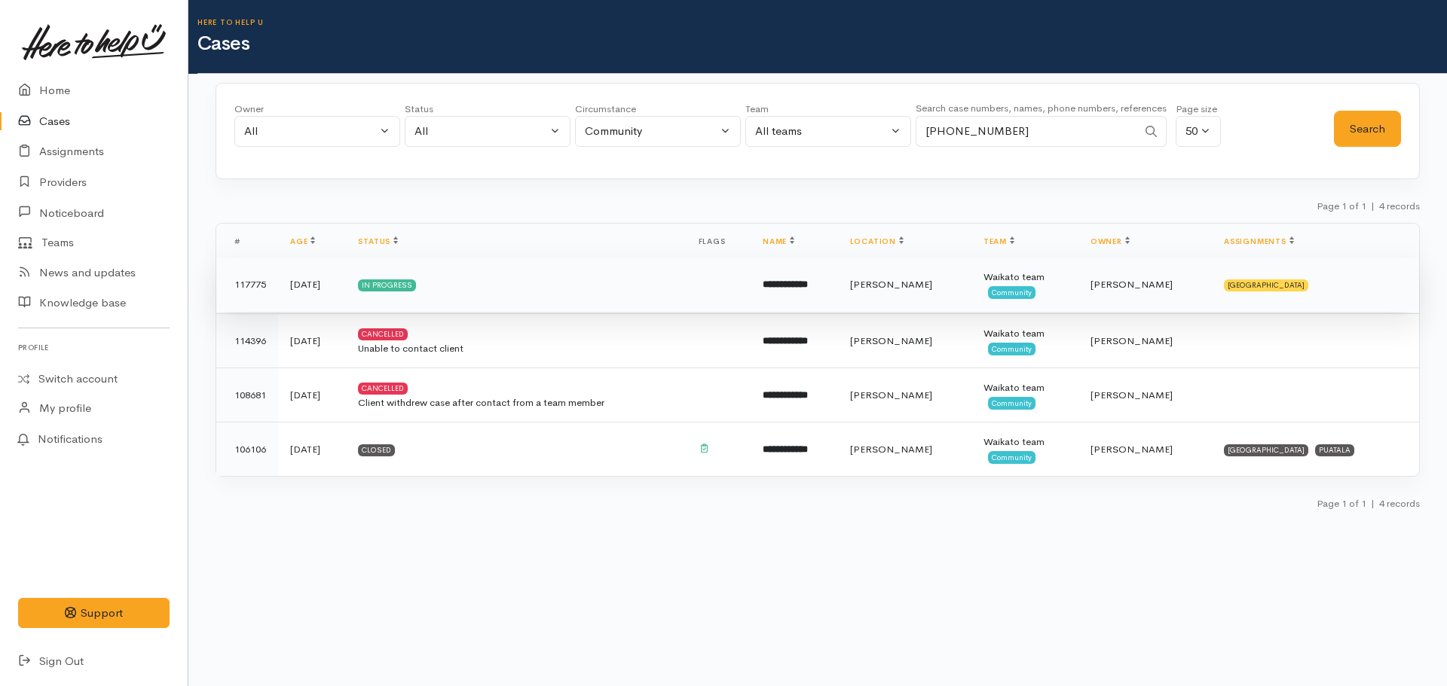
click at [780, 299] on td "**********" at bounding box center [794, 285] width 87 height 54
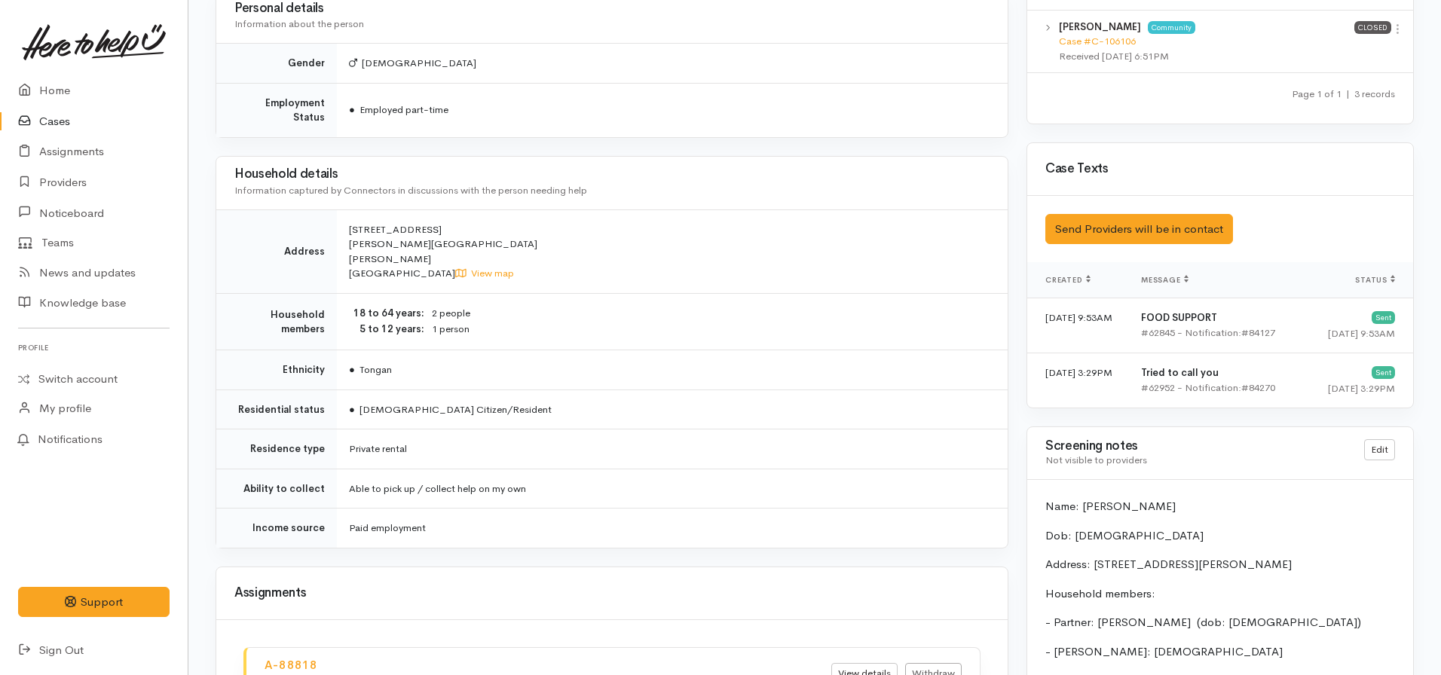
scroll to position [711, 0]
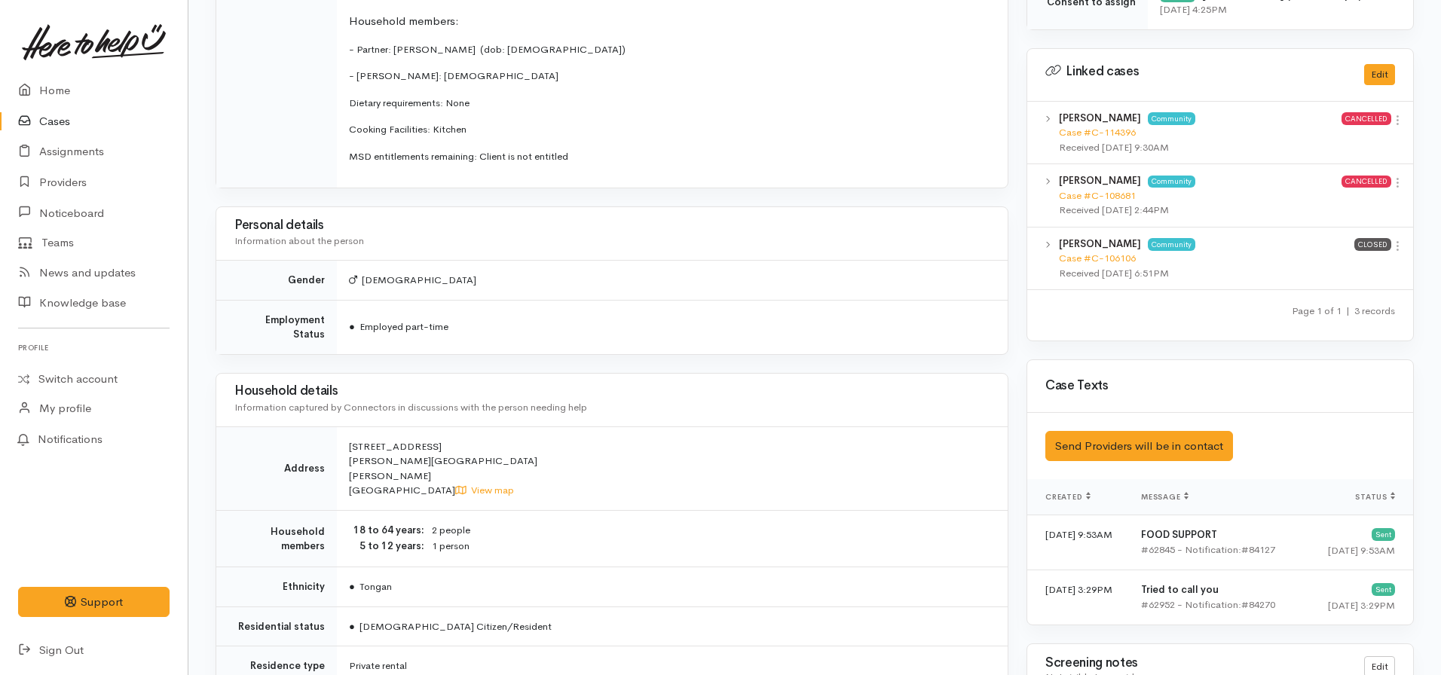
click at [47, 120] on link "Cases" at bounding box center [94, 121] width 188 height 31
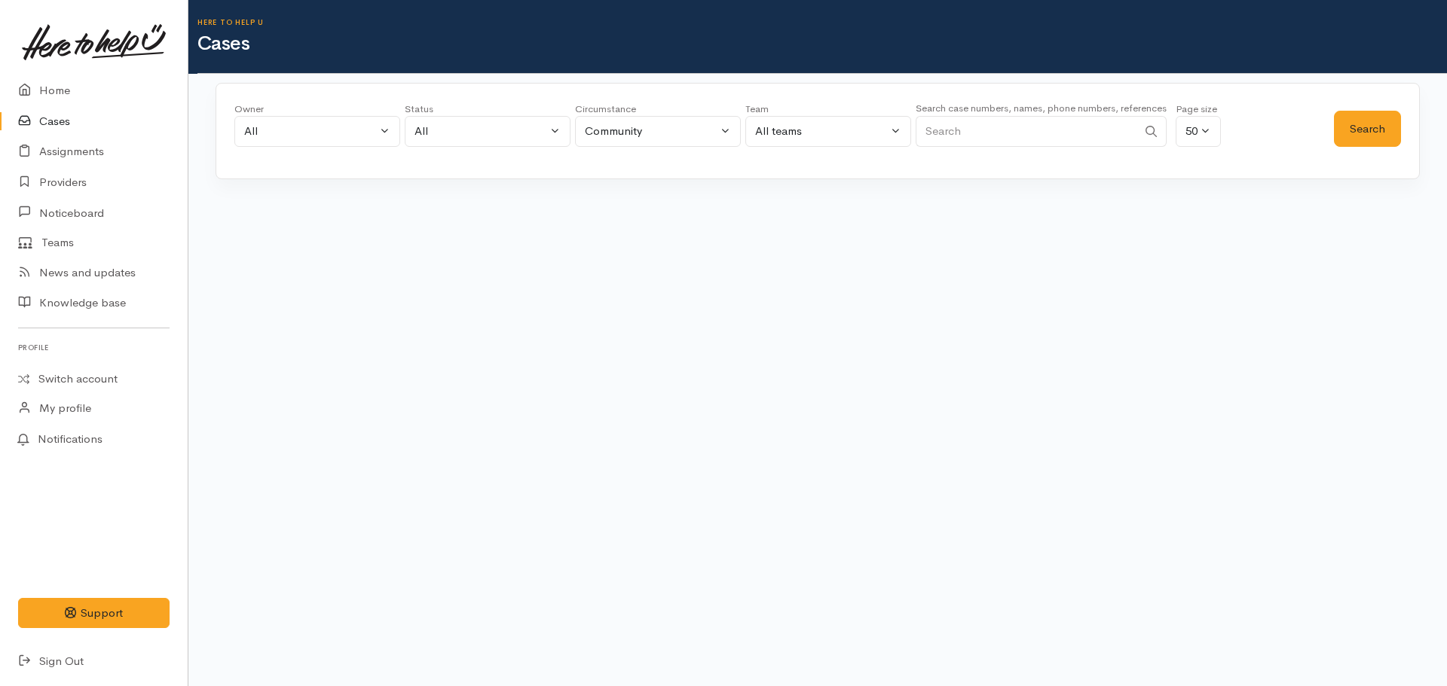
click at [1012, 137] on input "Search" at bounding box center [1027, 131] width 222 height 31
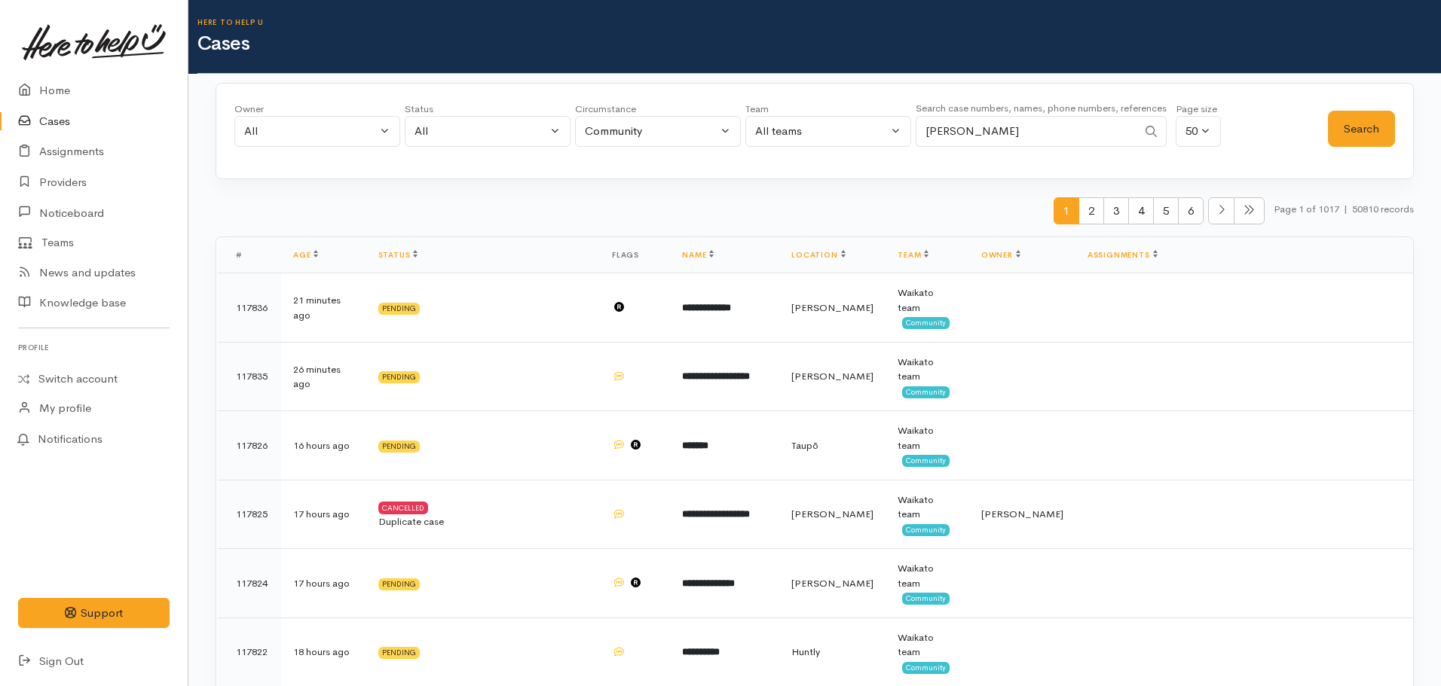
type input "[PERSON_NAME]"
click at [1352, 132] on button "Search" at bounding box center [1361, 129] width 67 height 37
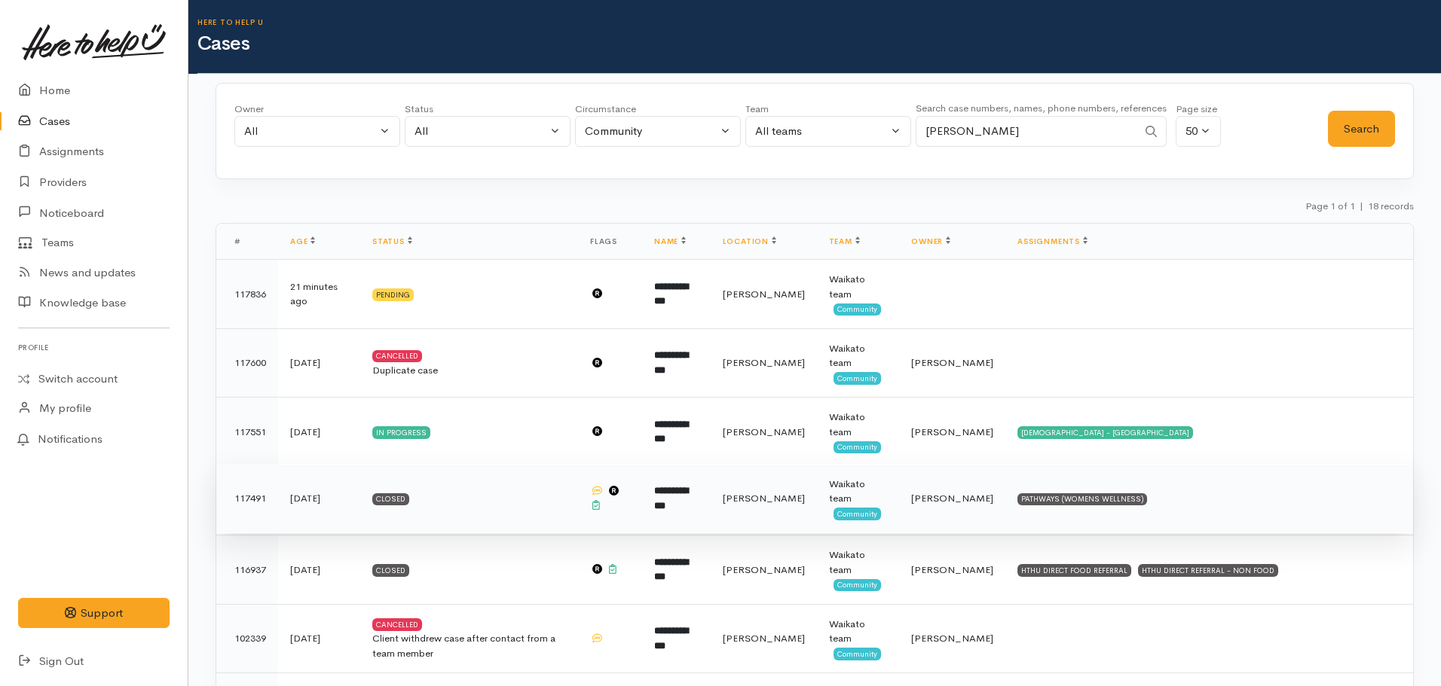
click at [711, 500] on td "**********" at bounding box center [676, 498] width 69 height 69
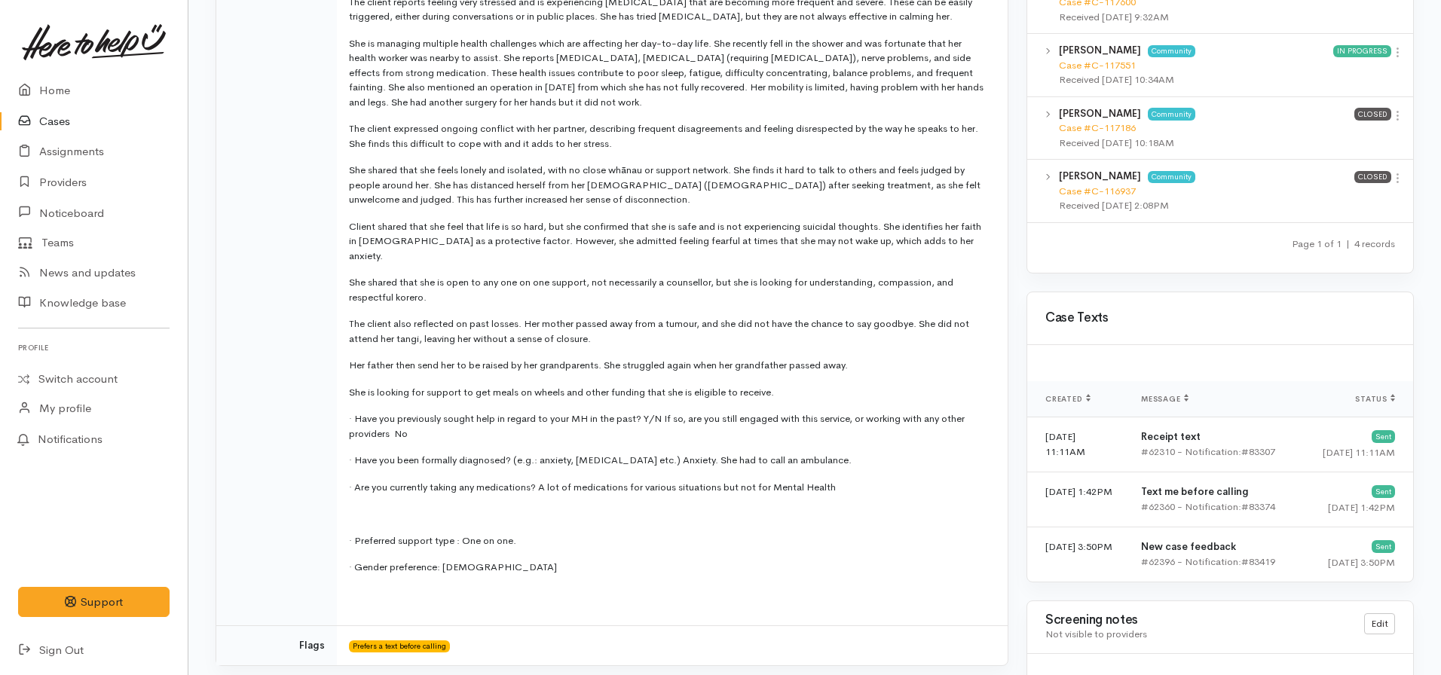
scroll to position [754, 0]
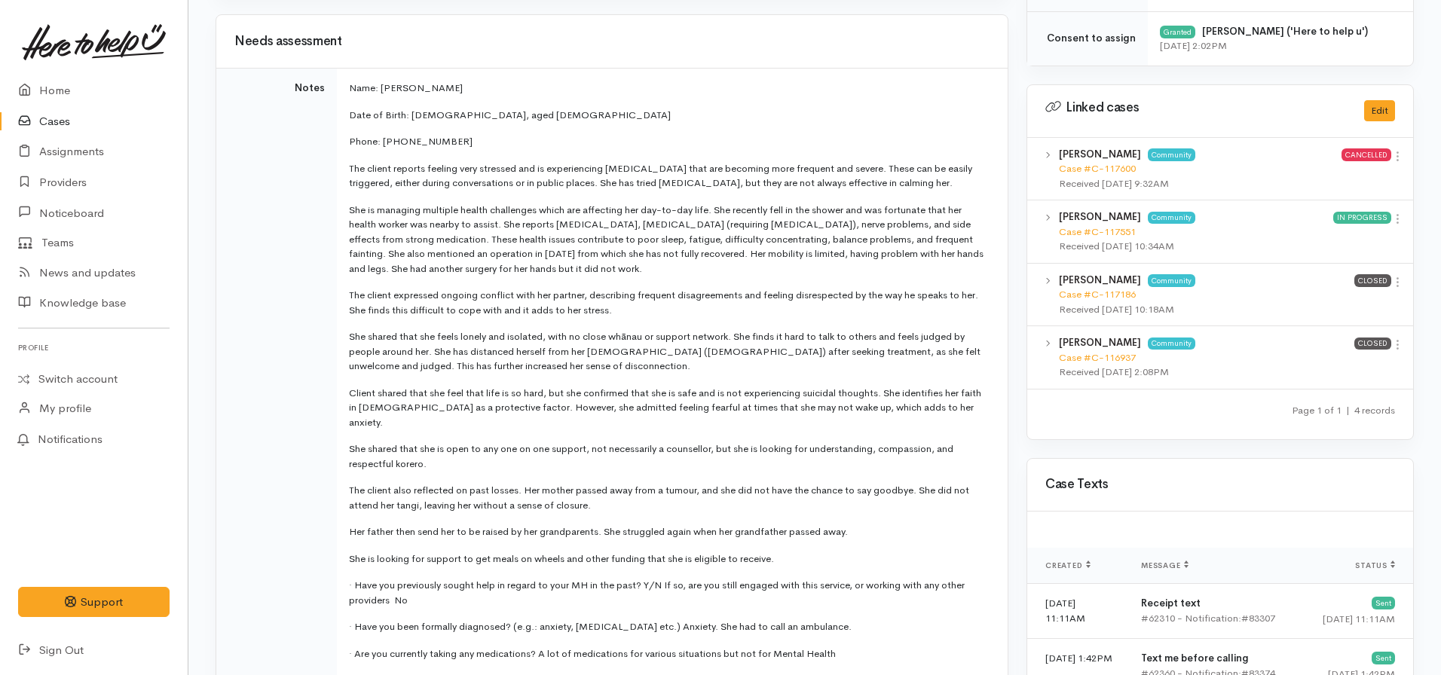
click at [1113, 302] on div "Received [DATE] 10:18AM" at bounding box center [1206, 309] width 295 height 15
click at [1105, 286] on b "[PERSON_NAME]" at bounding box center [1100, 280] width 82 height 13
click at [1105, 297] on link "Case #C-117186" at bounding box center [1097, 294] width 77 height 13
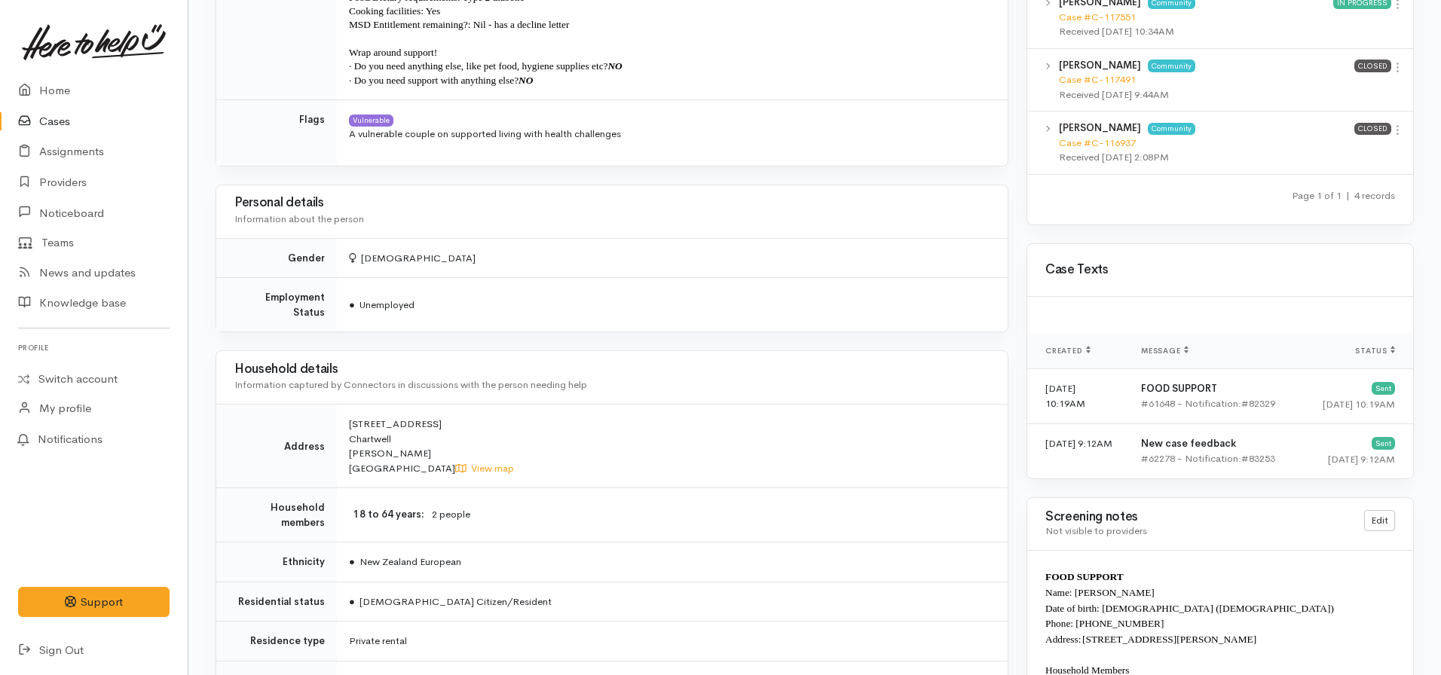
scroll to position [1123, 0]
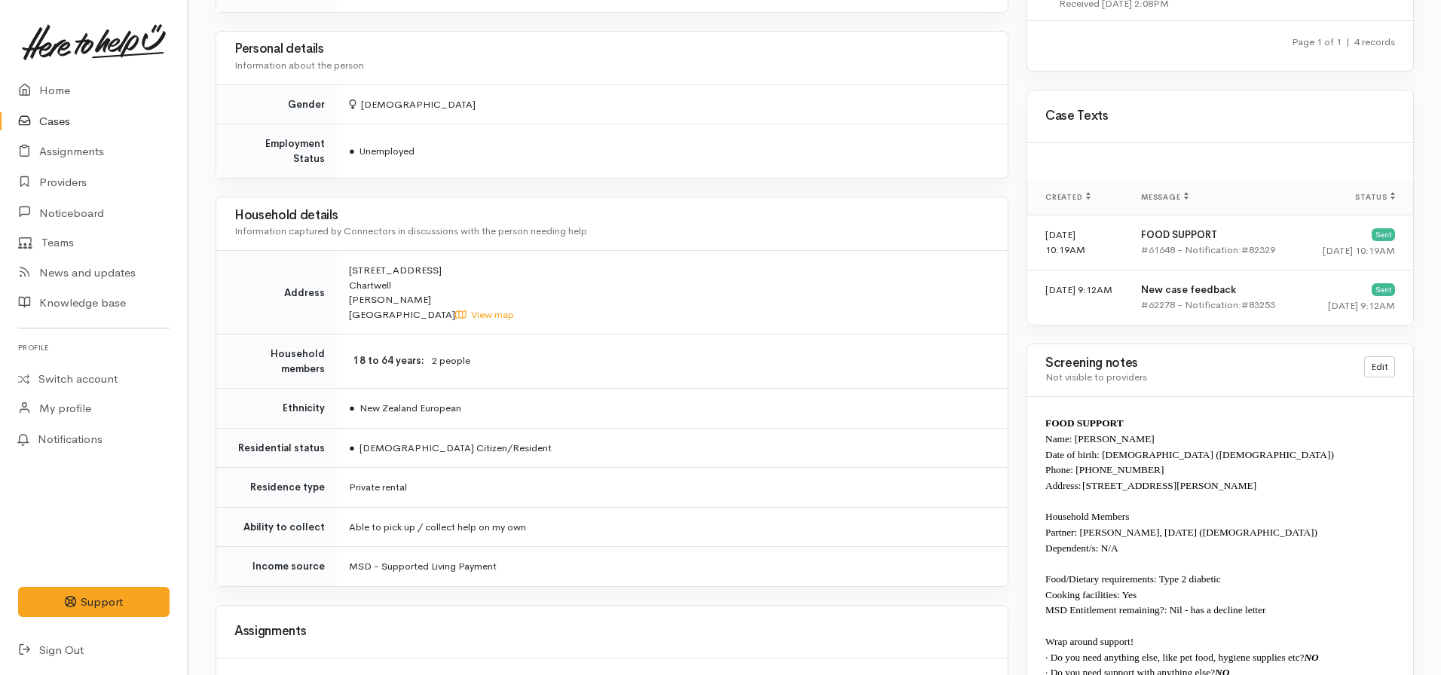
drag, startPoint x: 1329, startPoint y: 482, endPoint x: 1083, endPoint y: 489, distance: 246.5
click at [1083, 489] on p "Address: [STREET_ADDRESS][PERSON_NAME]" at bounding box center [1220, 486] width 350 height 16
copy span "[STREET_ADDRESS]"
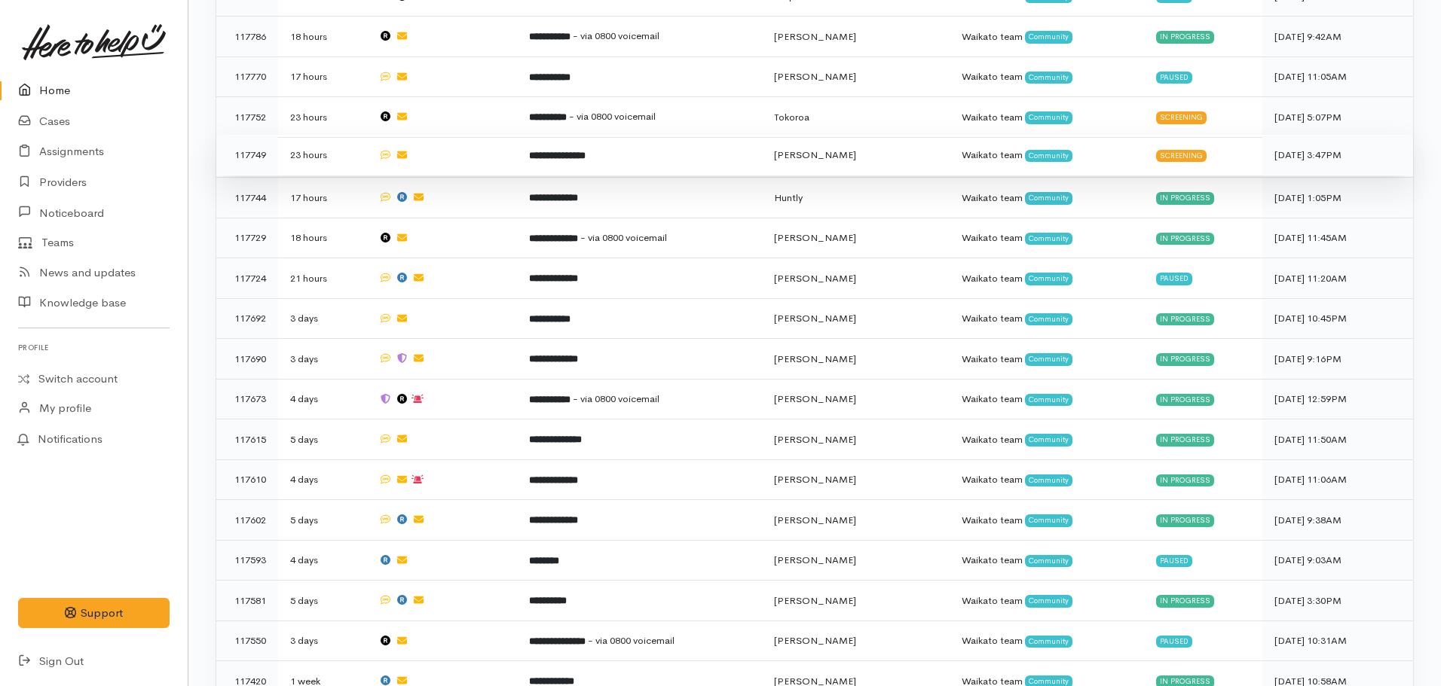
scroll to position [980, 0]
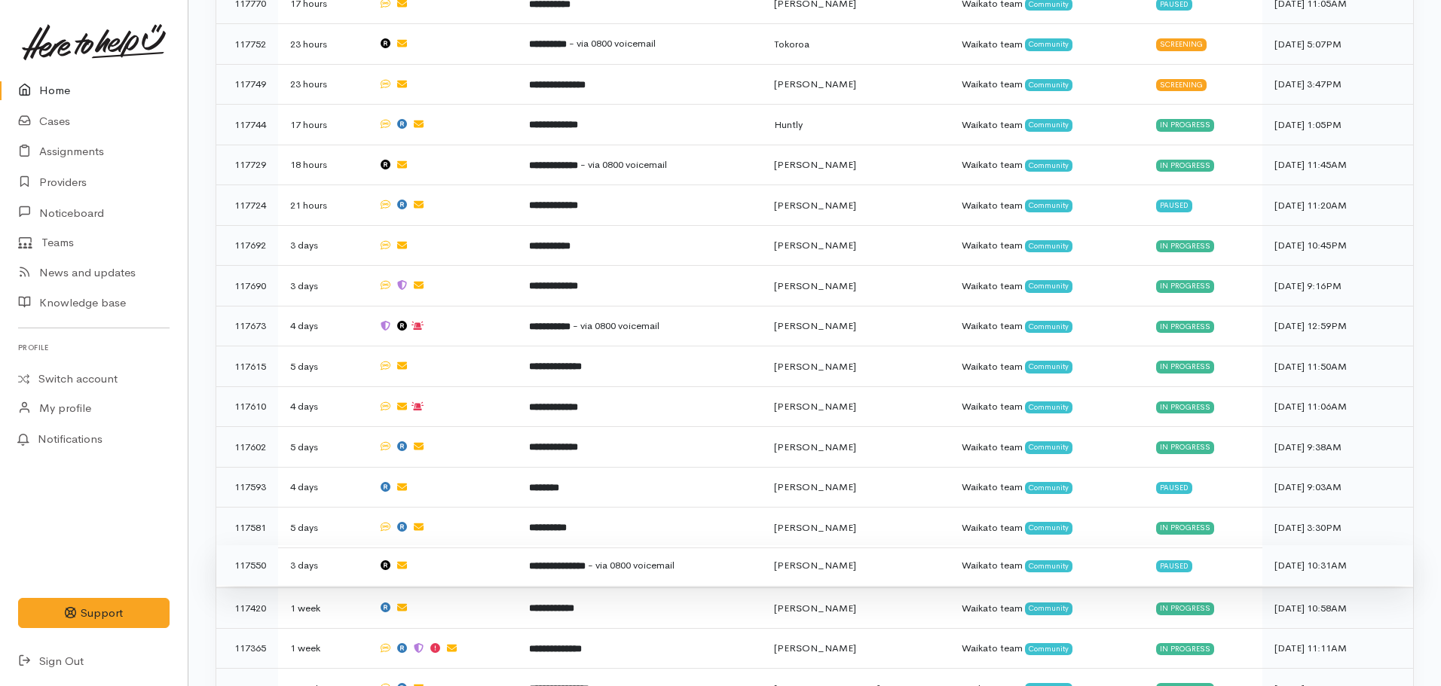
click at [586, 561] on b "**********" at bounding box center [557, 566] width 57 height 10
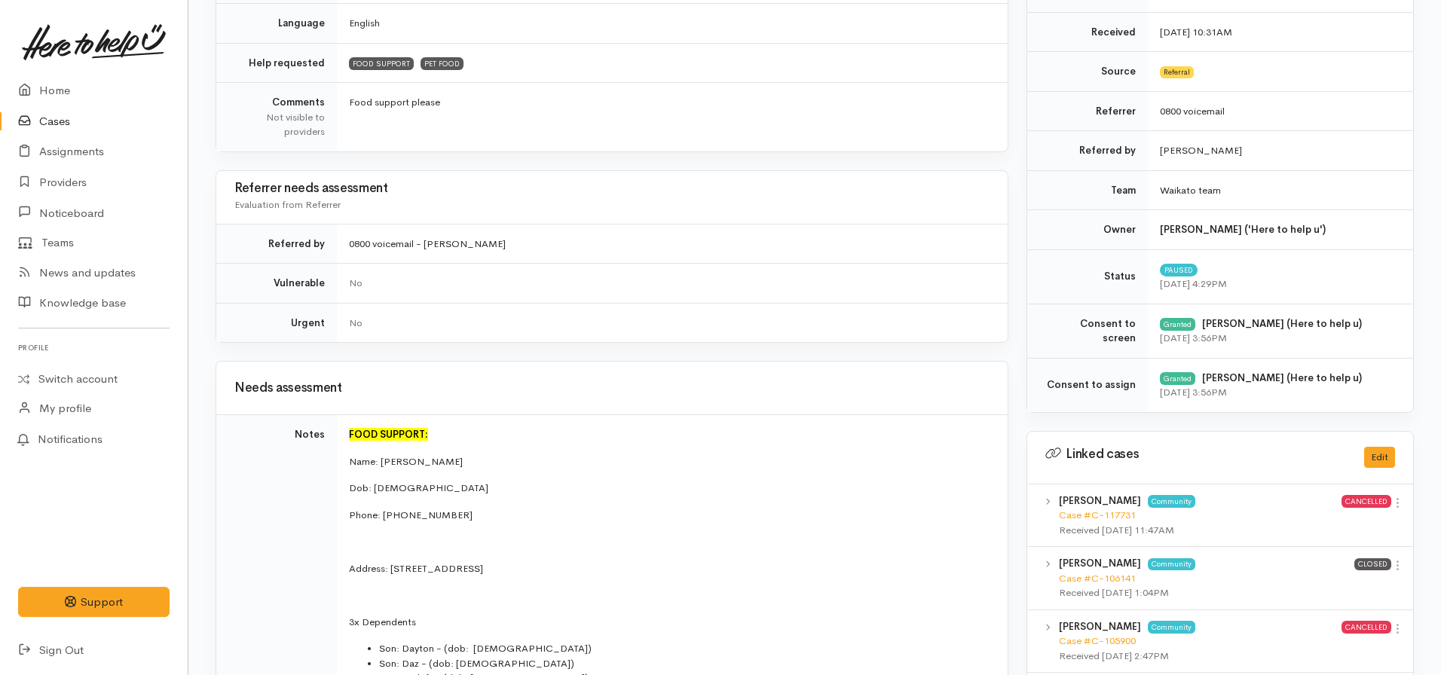
scroll to position [301, 0]
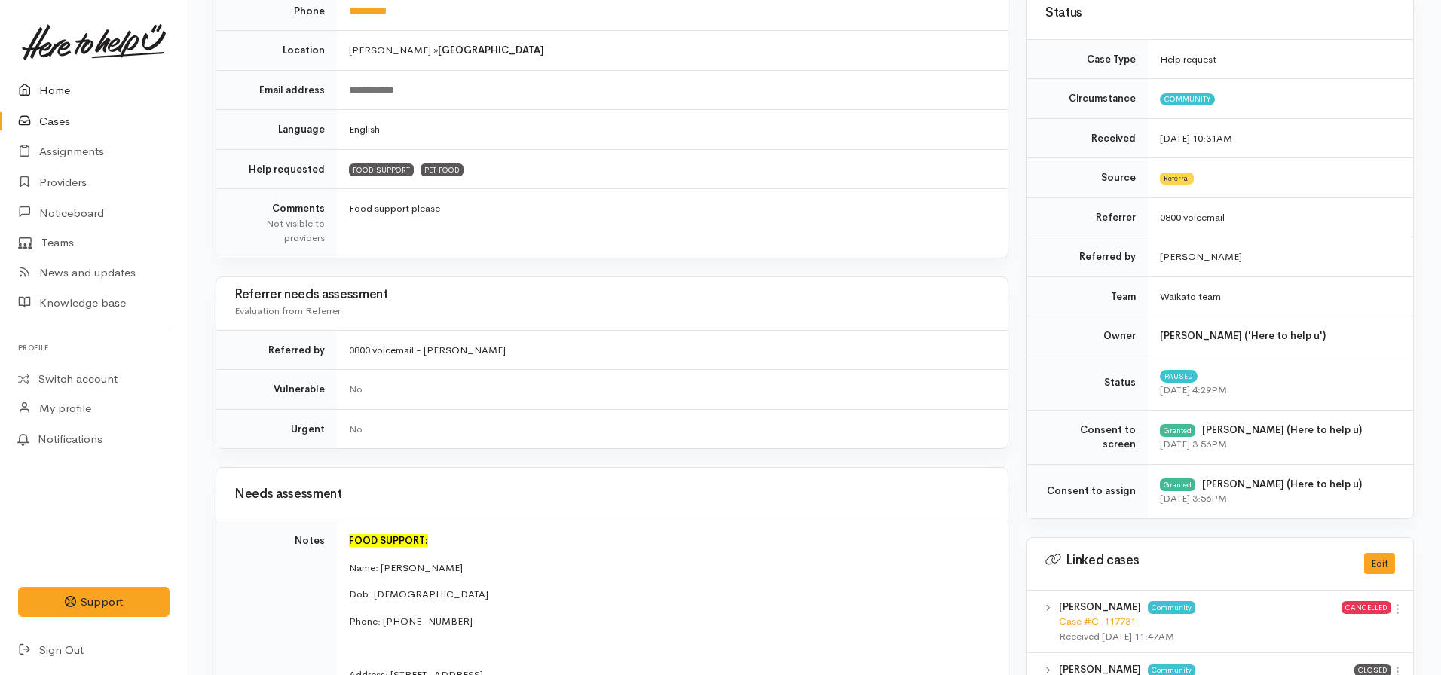
click at [69, 91] on link "Home" at bounding box center [94, 90] width 188 height 31
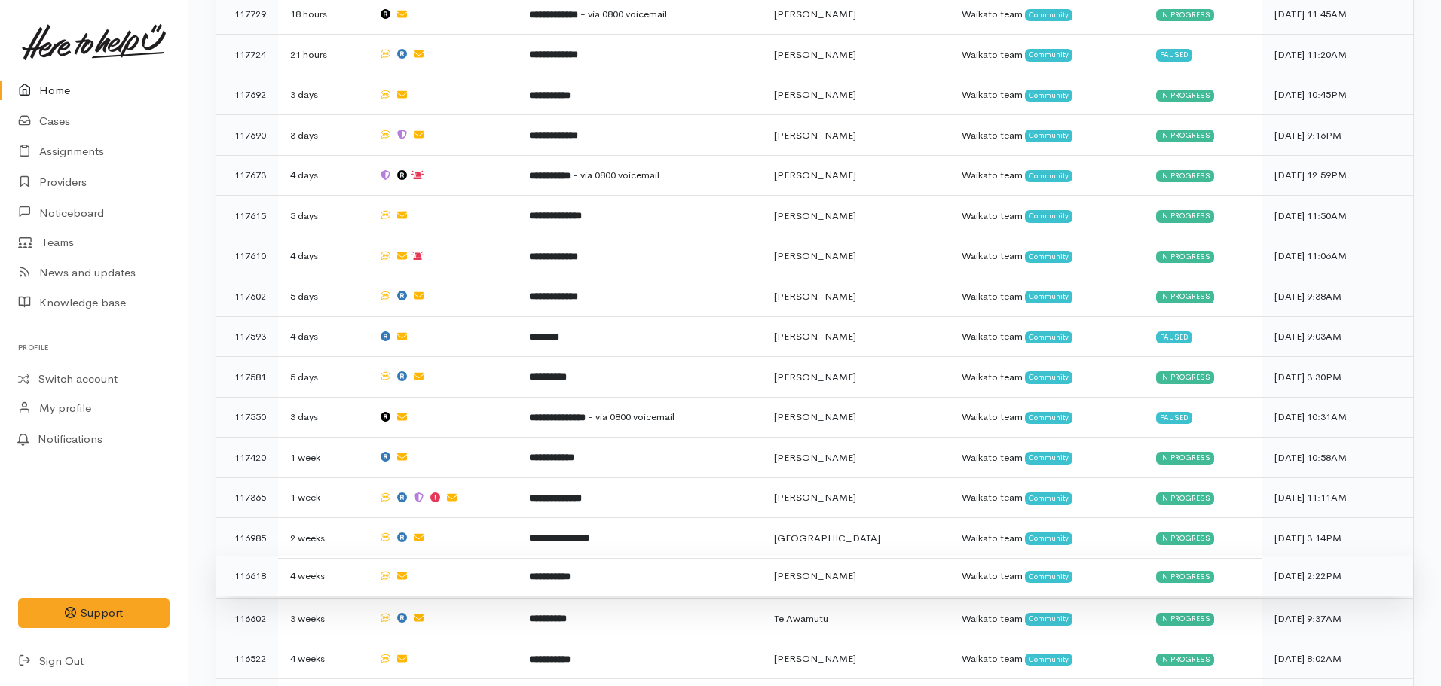
scroll to position [1194, 0]
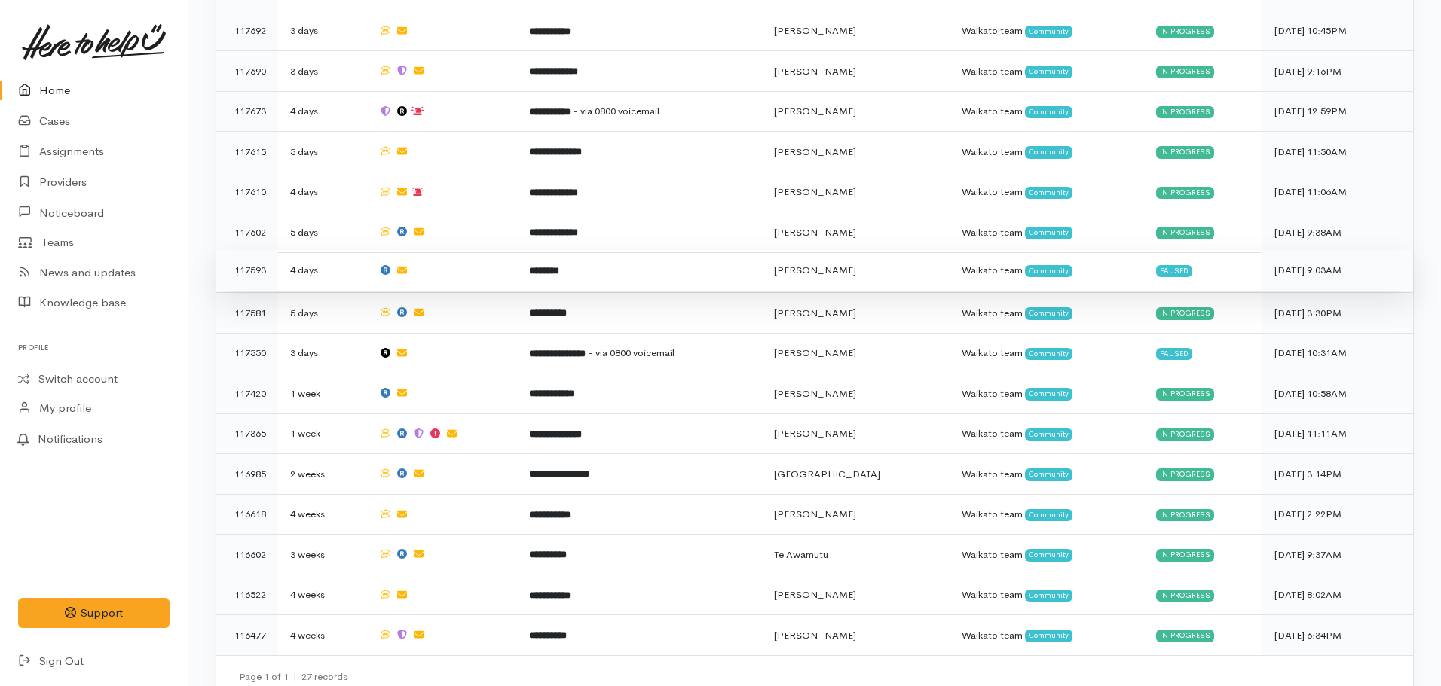
click at [575, 267] on td "********" at bounding box center [639, 270] width 244 height 41
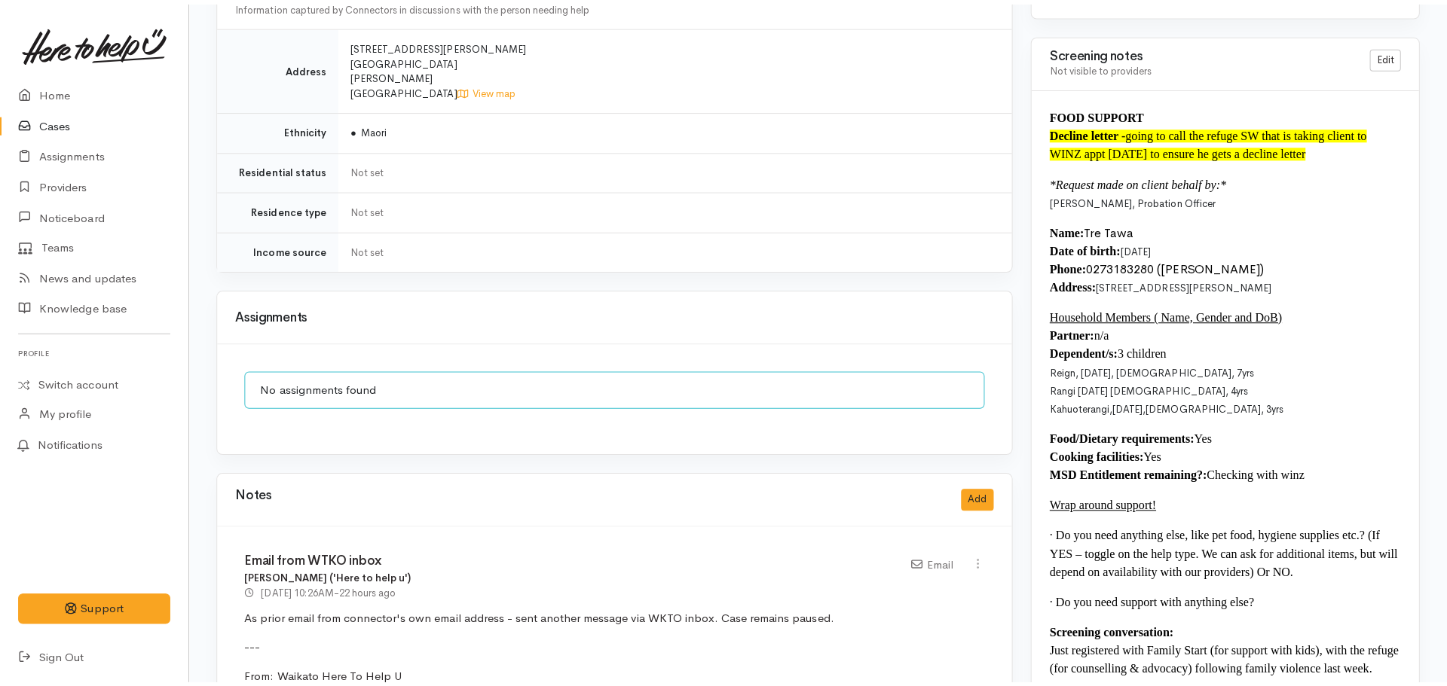
scroll to position [1658, 0]
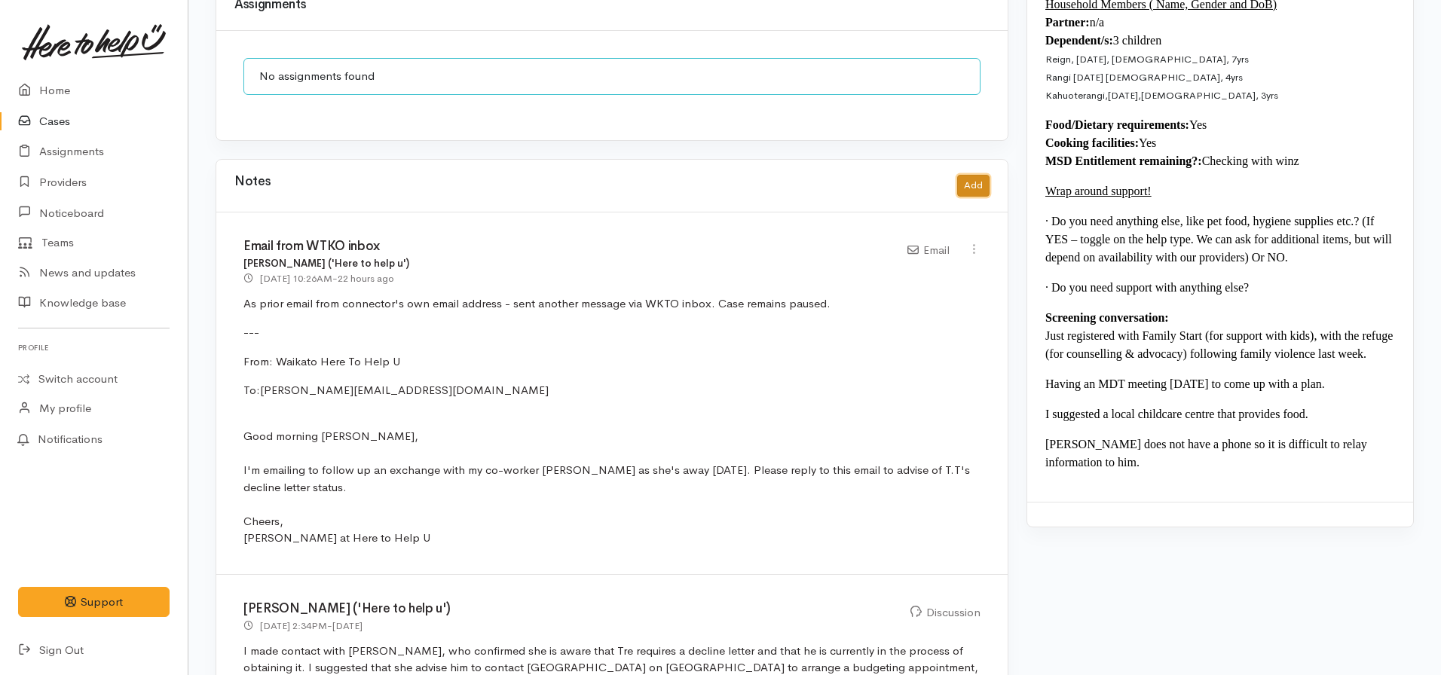
click at [981, 175] on button "Add" at bounding box center [973, 186] width 32 height 22
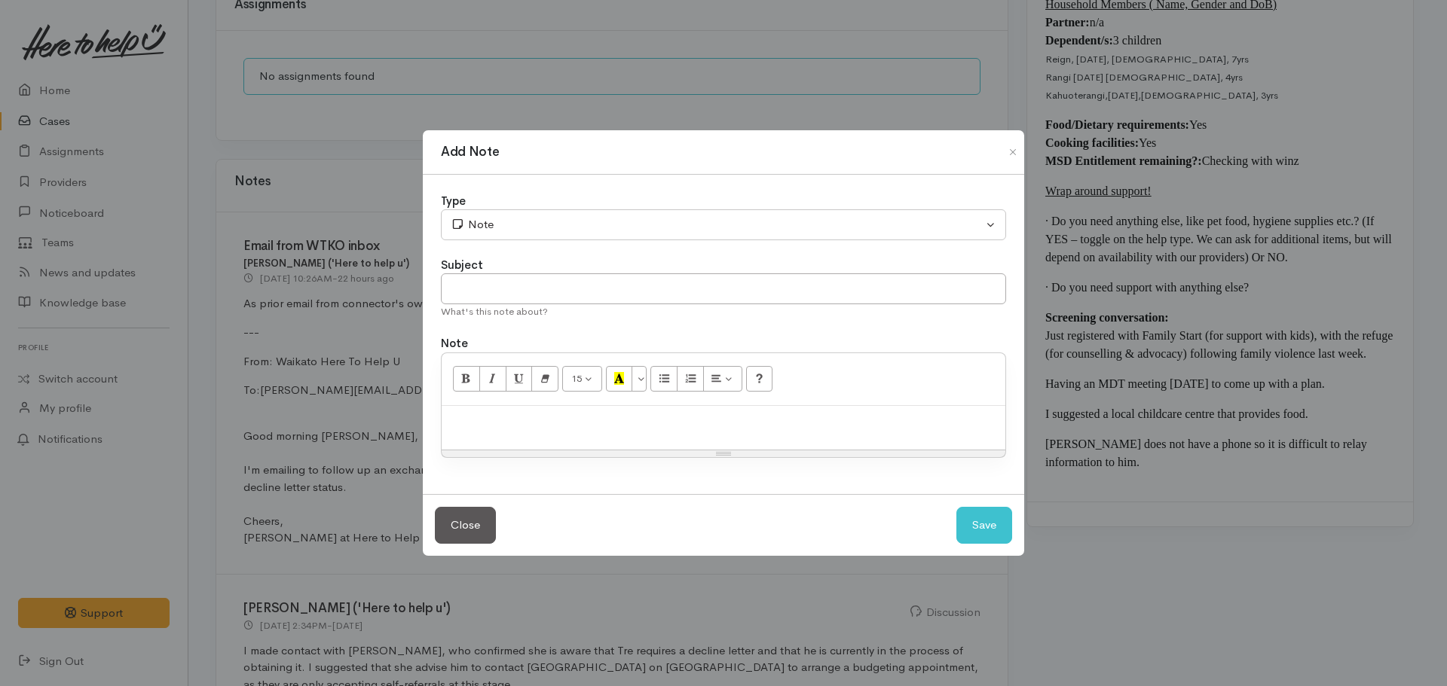
click at [497, 428] on p at bounding box center [723, 422] width 549 height 17
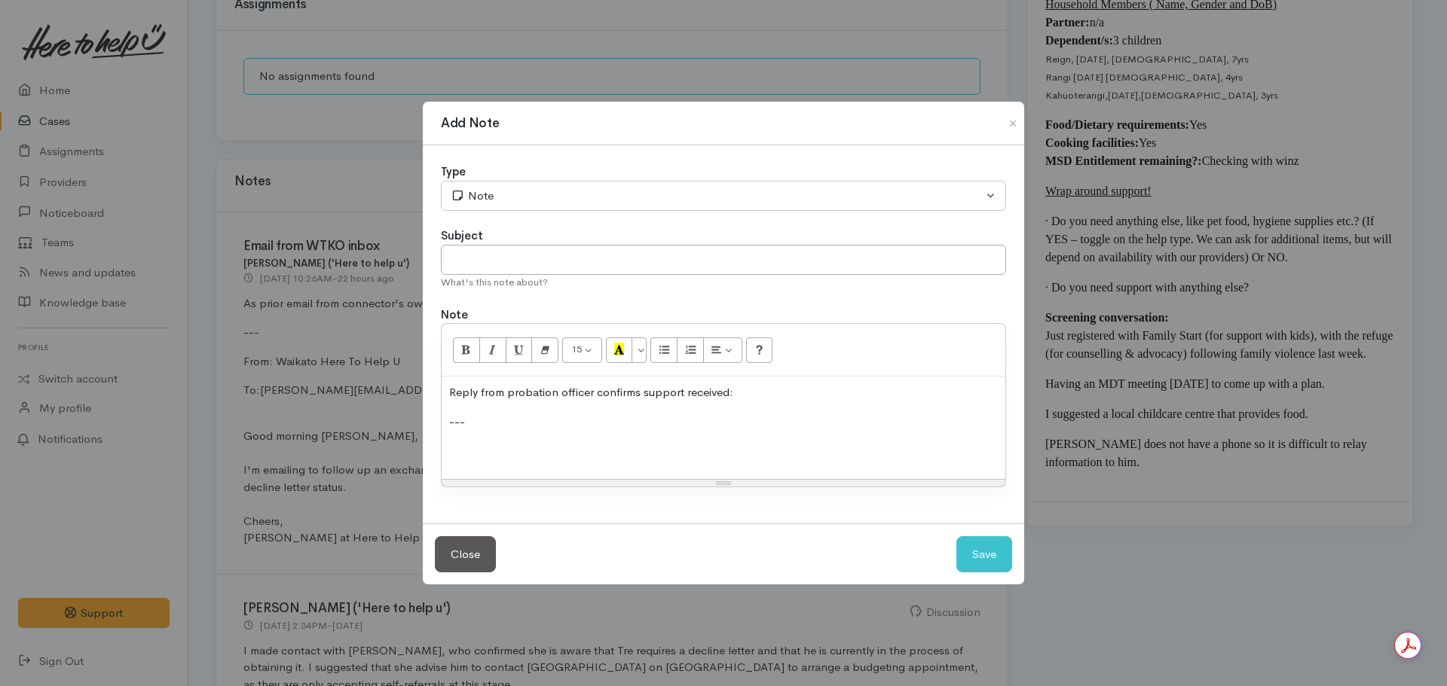
click at [472, 439] on div "Reply from probation officer confirms support received: ---" at bounding box center [724, 428] width 564 height 102
click at [461, 437] on div "Reply from probation officer confirms support received: ---" at bounding box center [724, 428] width 564 height 102
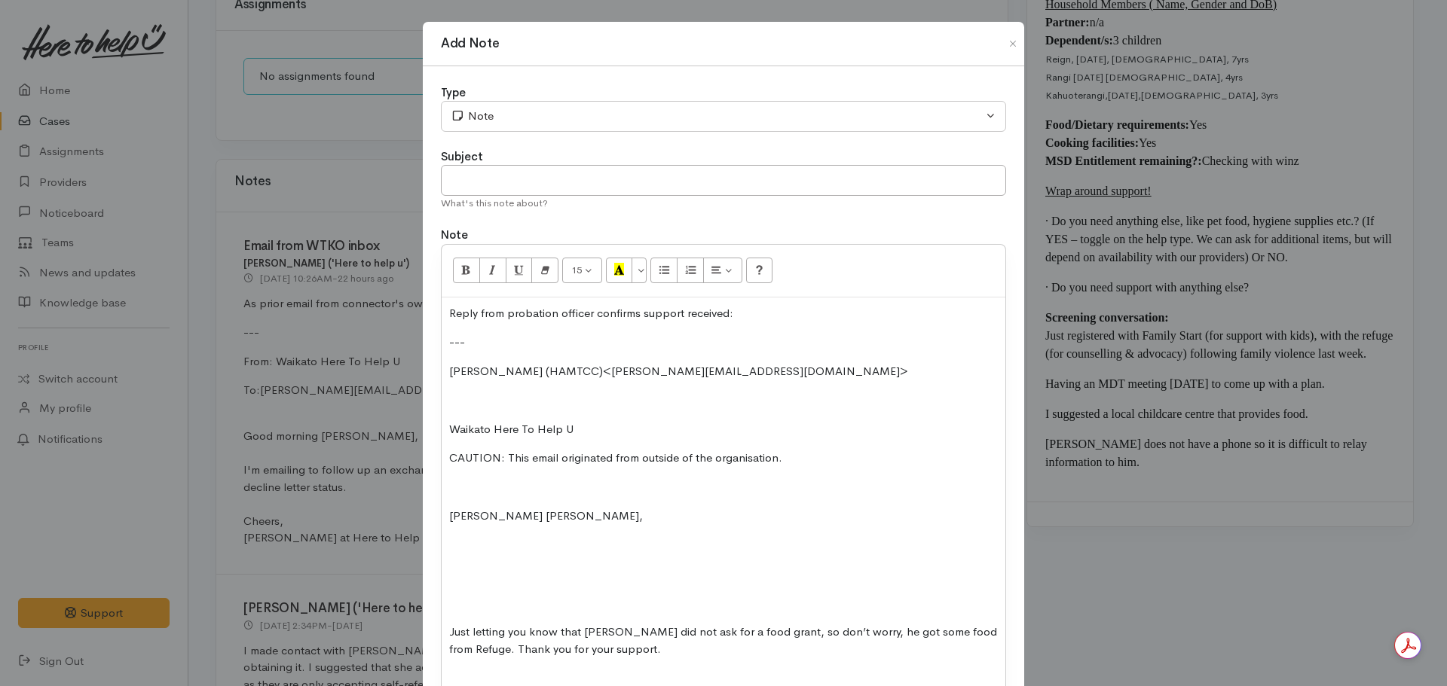
scroll to position [202, 0]
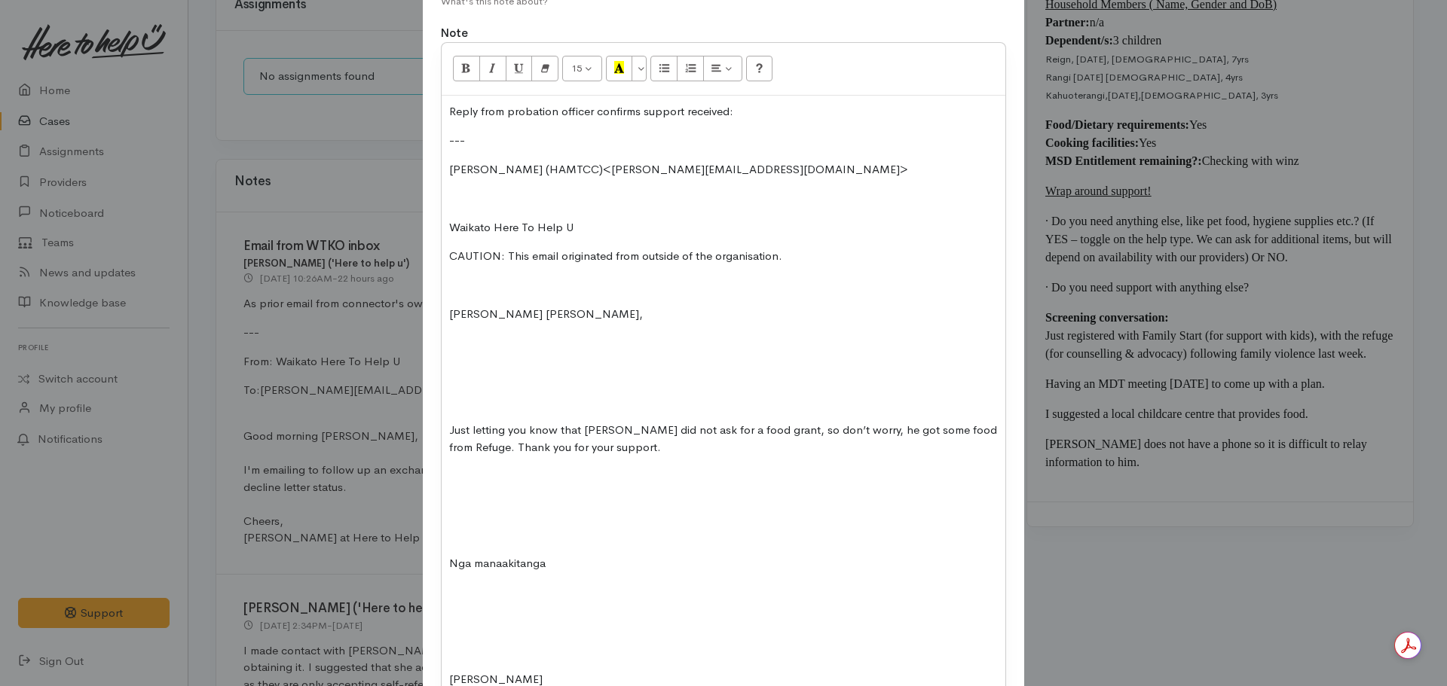
click at [444, 231] on div "Reply from probation officer confirms support received: --- TUHAKARAINA, Sandy …" at bounding box center [724, 402] width 564 height 613
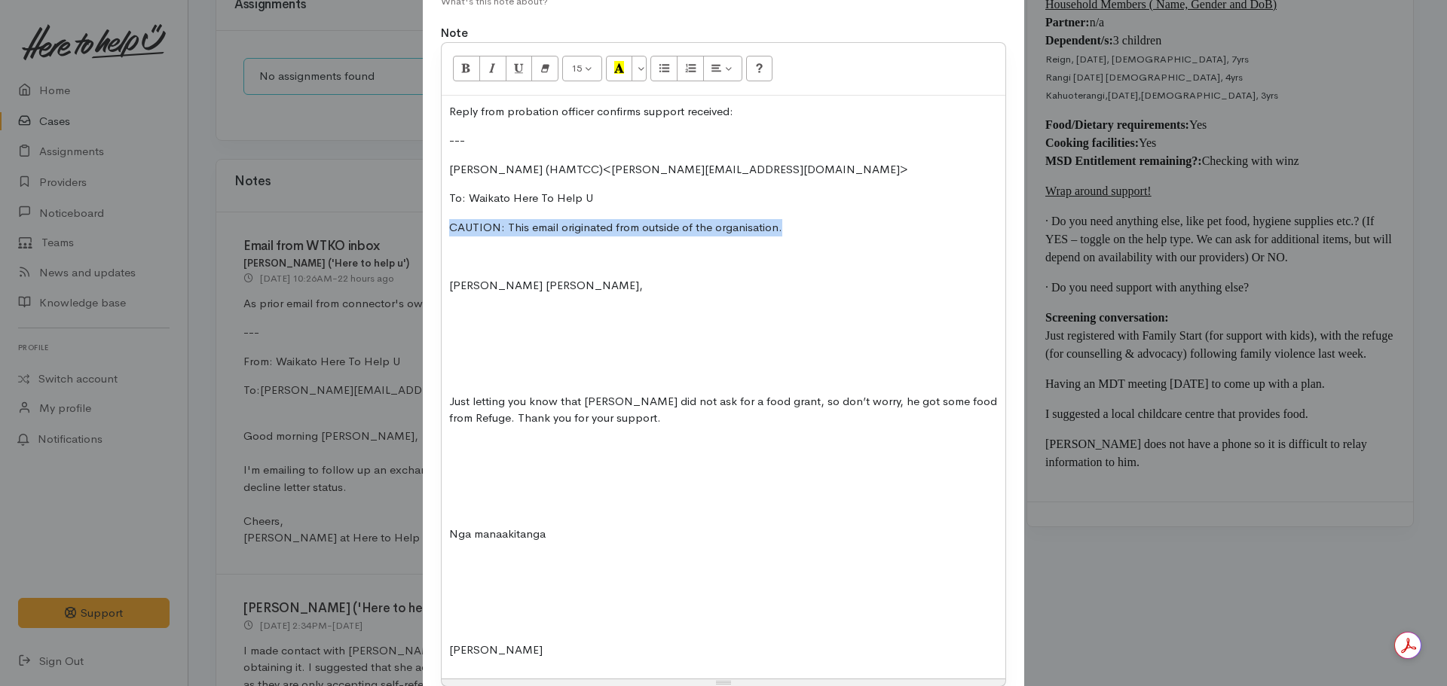
drag, startPoint x: 809, startPoint y: 229, endPoint x: 407, endPoint y: 225, distance: 402.4
click at [407, 225] on div "Add Note Type Correspondence Discussion Email Note Phone call SMS text message …" at bounding box center [723, 343] width 1447 height 686
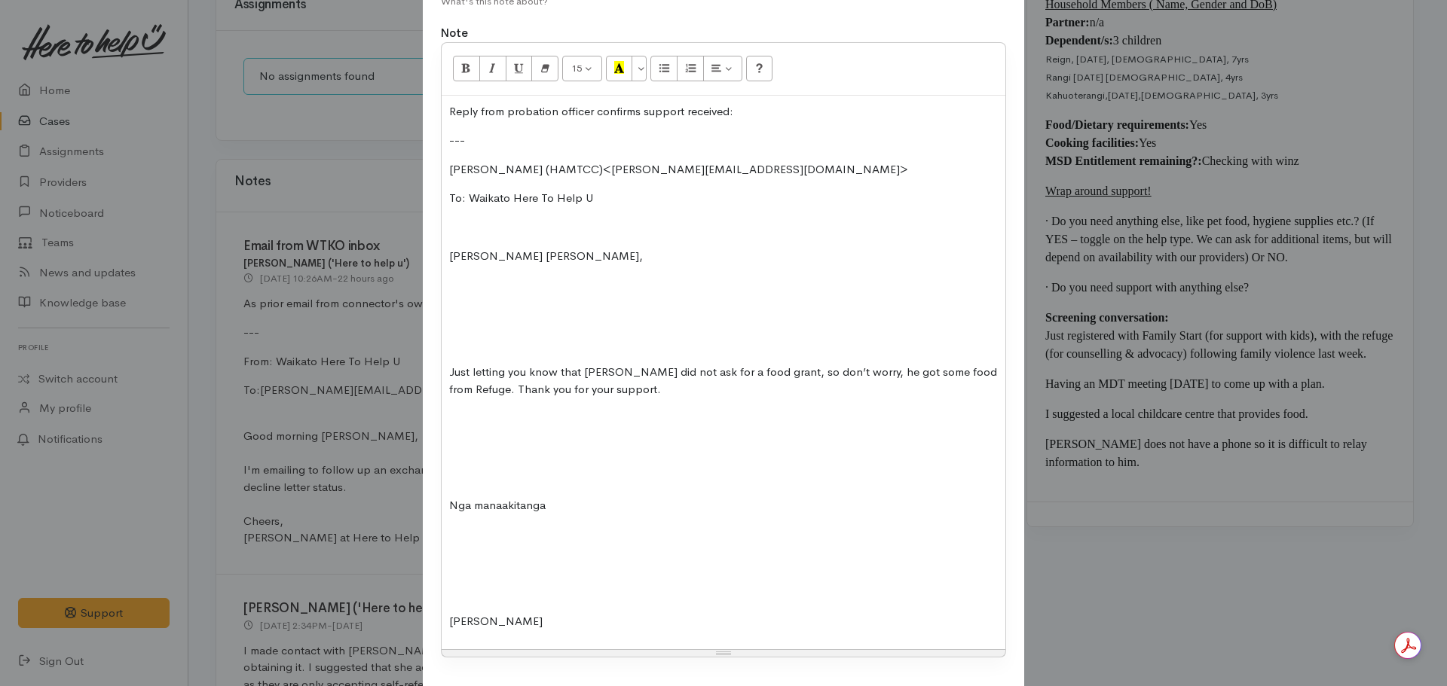
click at [460, 332] on div "Reply from probation officer confirms support received: --- TUHAKARAINA, Sandy …" at bounding box center [724, 373] width 564 height 555
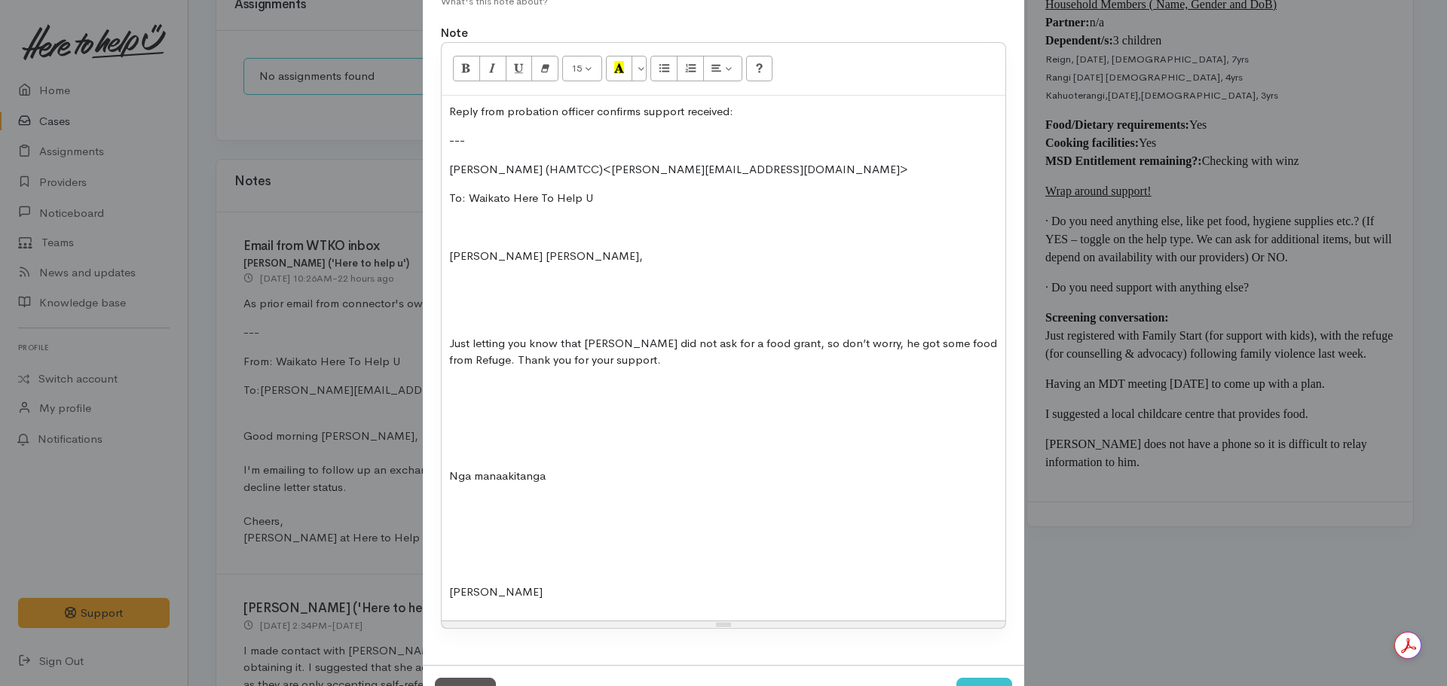
click at [457, 415] on p at bounding box center [723, 418] width 549 height 17
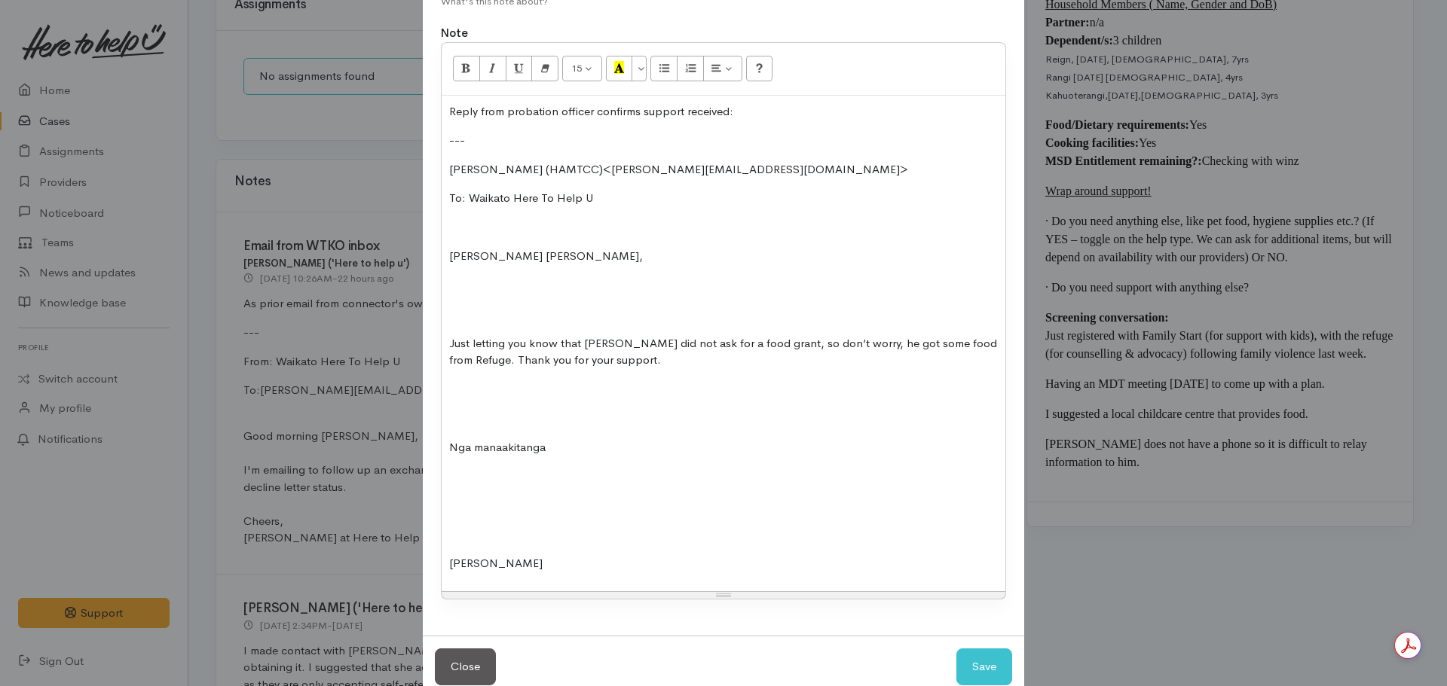
click at [443, 562] on div "Reply from probation officer confirms support received: --- TUHAKARAINA, Sandy …" at bounding box center [724, 344] width 564 height 497
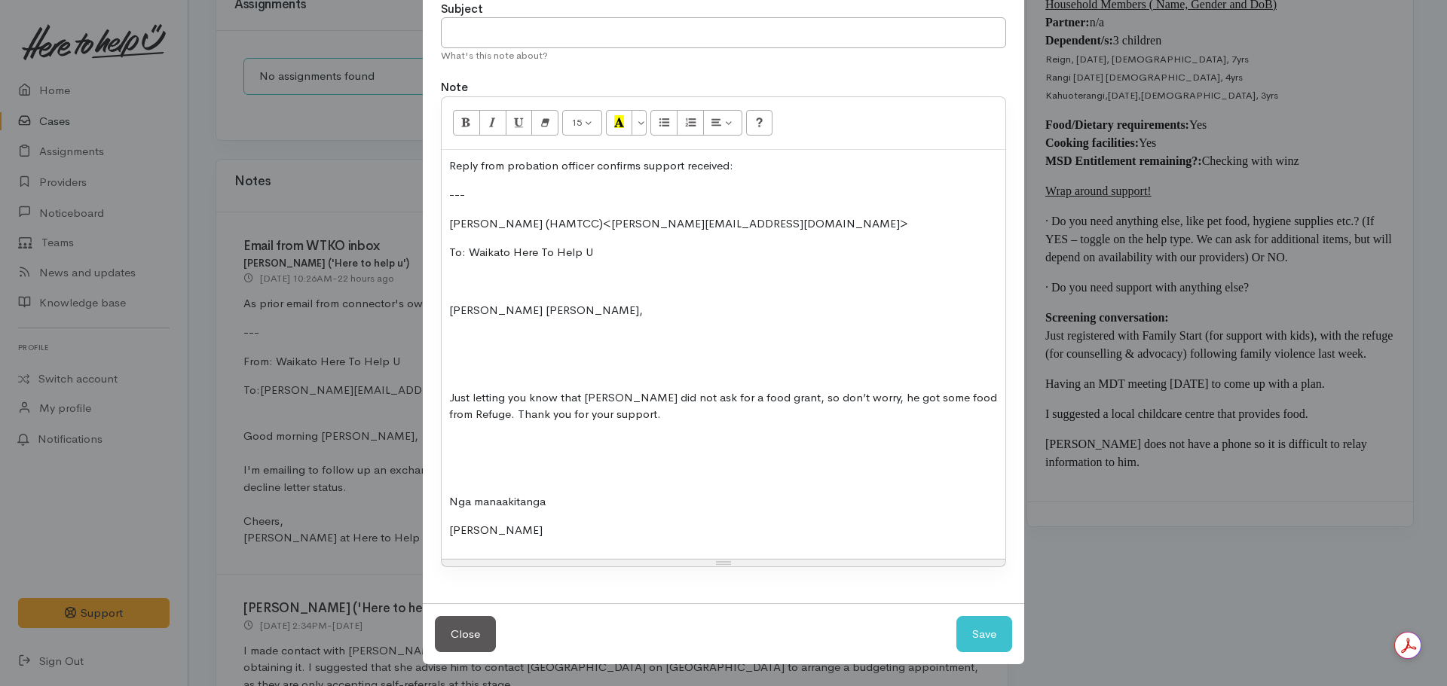
click at [454, 463] on div "Reply from probation officer confirms support received: --- TUHAKARAINA, Sandy …" at bounding box center [724, 354] width 564 height 409
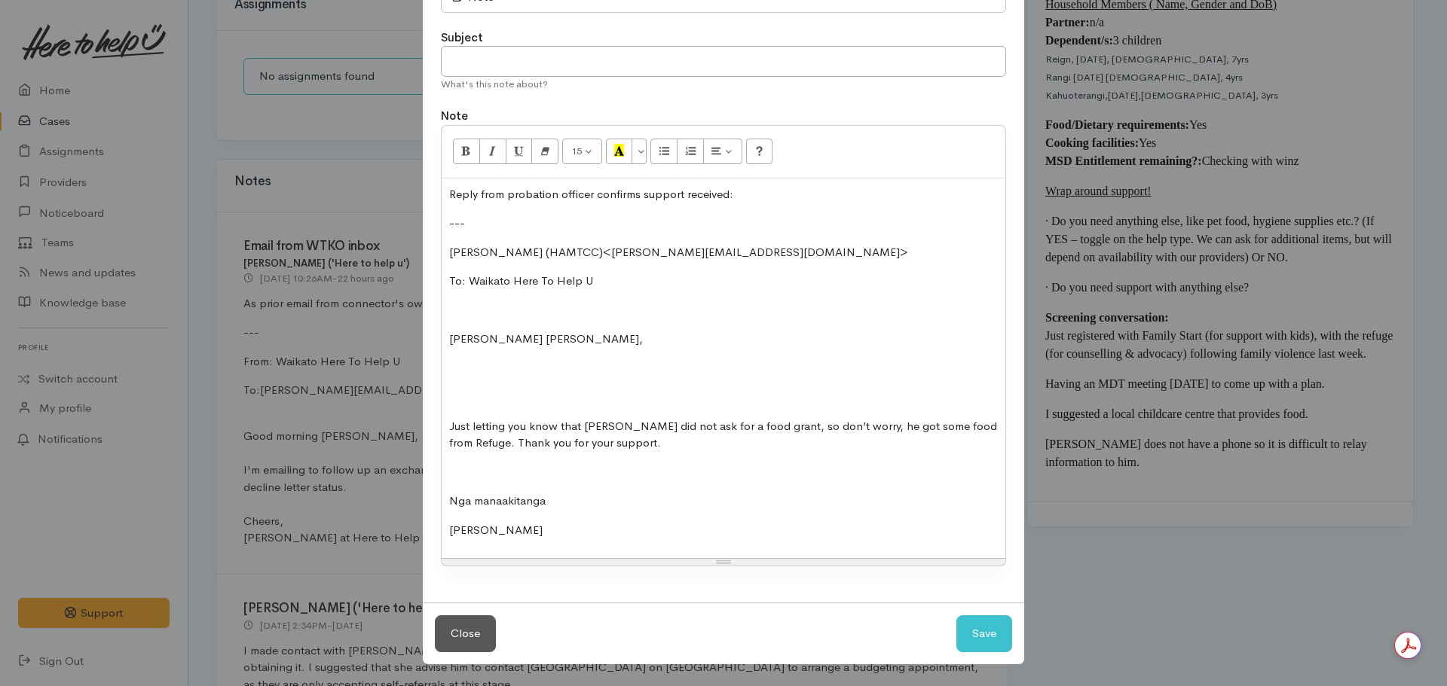
click at [583, 529] on p "Sandy Tuhakaraina" at bounding box center [723, 530] width 549 height 17
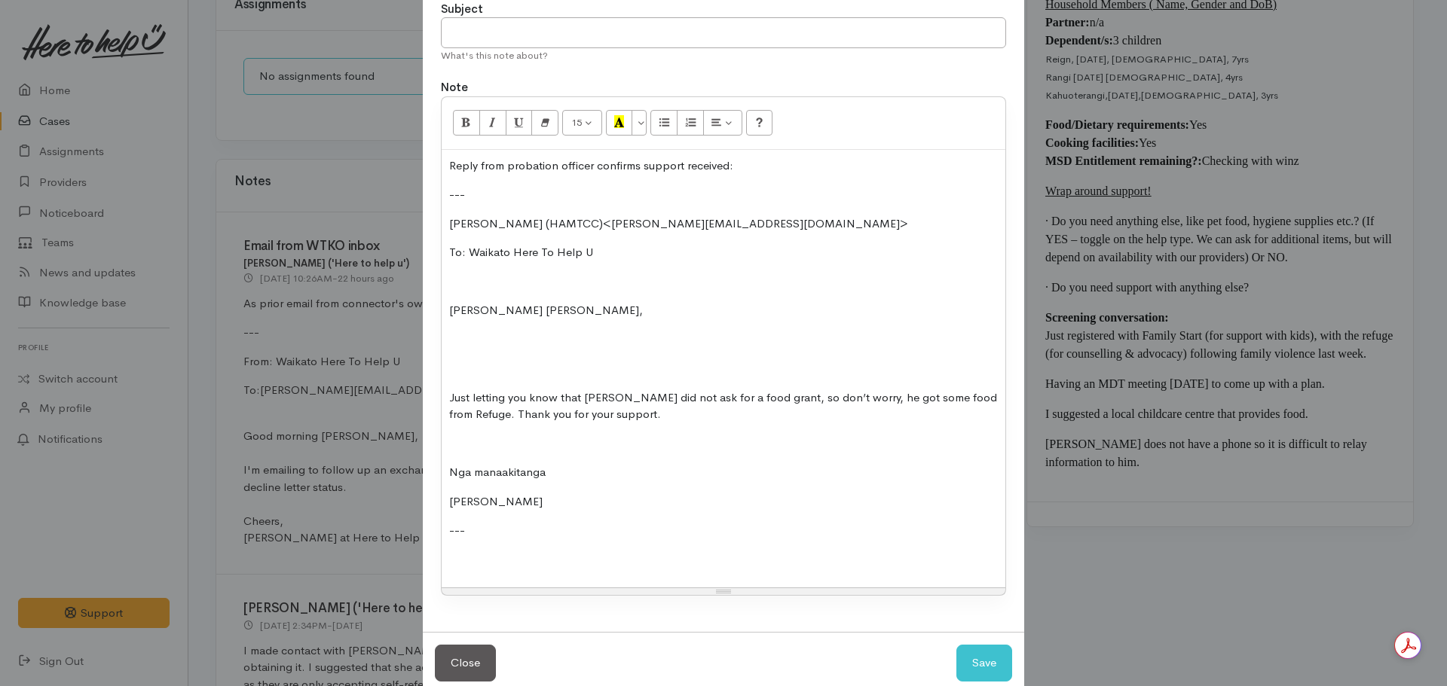
scroll to position [177, 0]
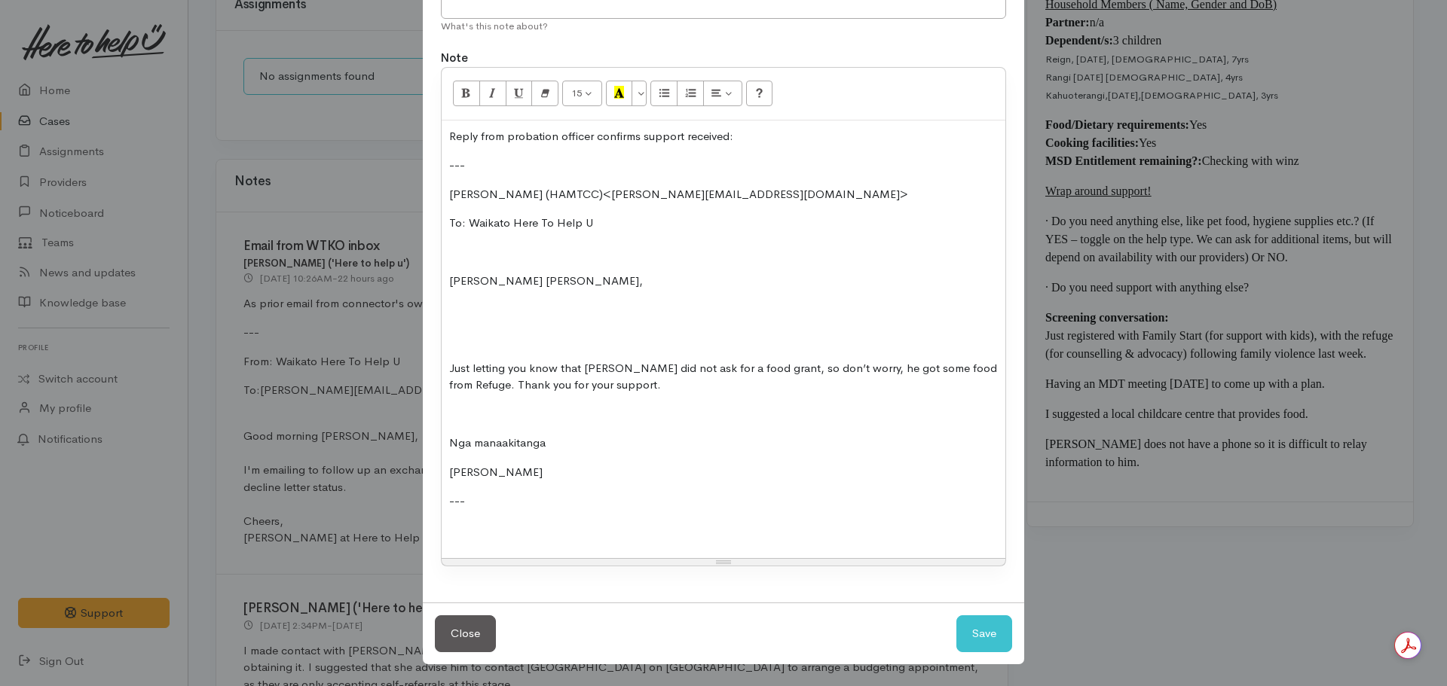
click at [805, 124] on div "Reply from probation officer confirms support received: --- TUHAKARAINA, Sandy …" at bounding box center [724, 340] width 564 height 439
click at [471, 526] on p at bounding box center [723, 530] width 549 height 17
click at [466, 544] on div "Reply from probation officer confirms support received. Case cancelled accordin…" at bounding box center [724, 340] width 564 height 439
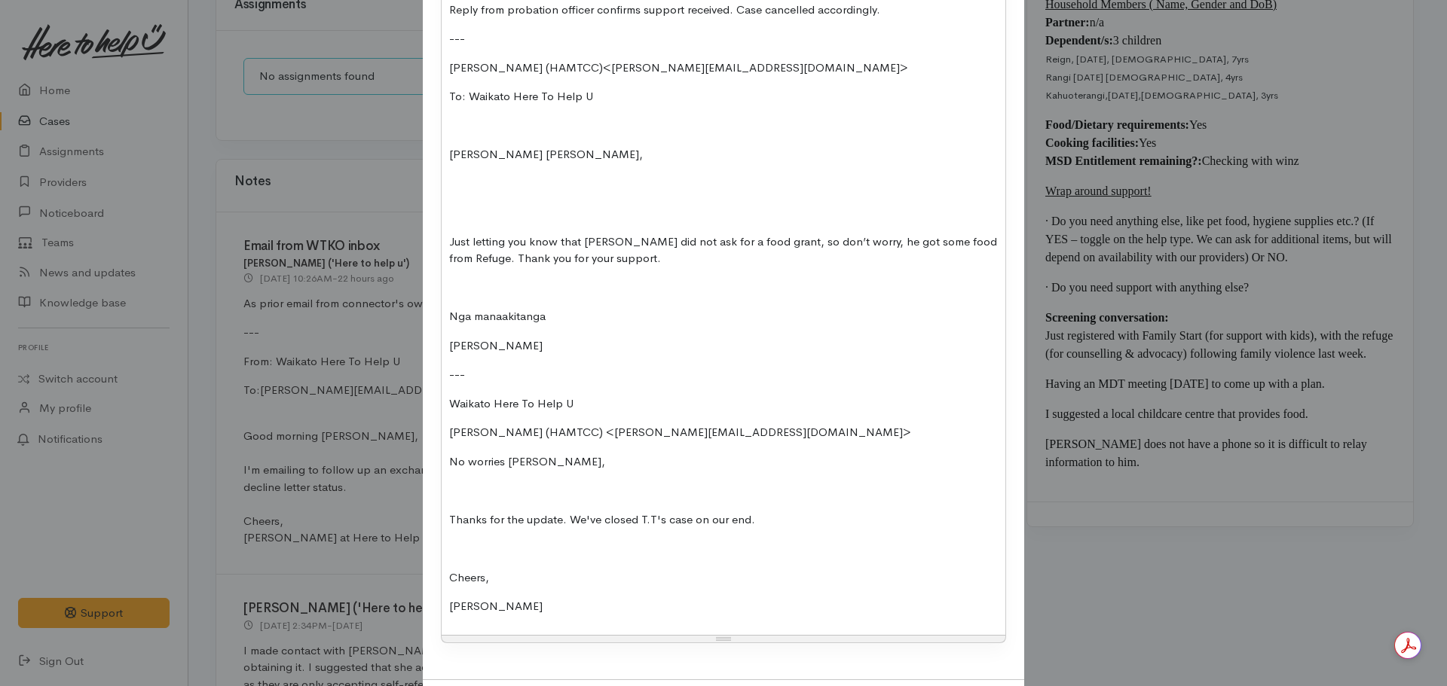
scroll to position [380, 0]
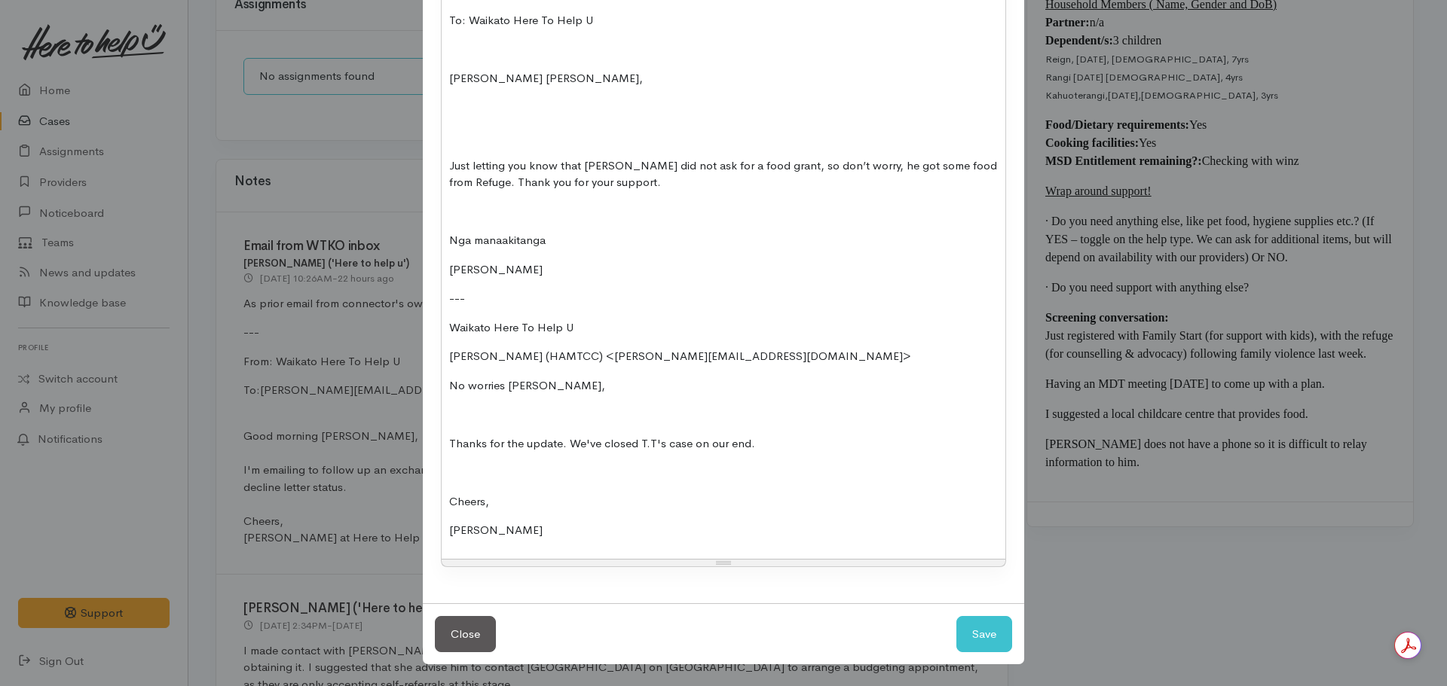
click at [445, 330] on div "Reply from probation officer confirms support received. Case cancelled accordin…" at bounding box center [724, 238] width 564 height 641
click at [443, 360] on div "Reply from probation officer confirms support received. Case cancelled accordin…" at bounding box center [724, 238] width 564 height 641
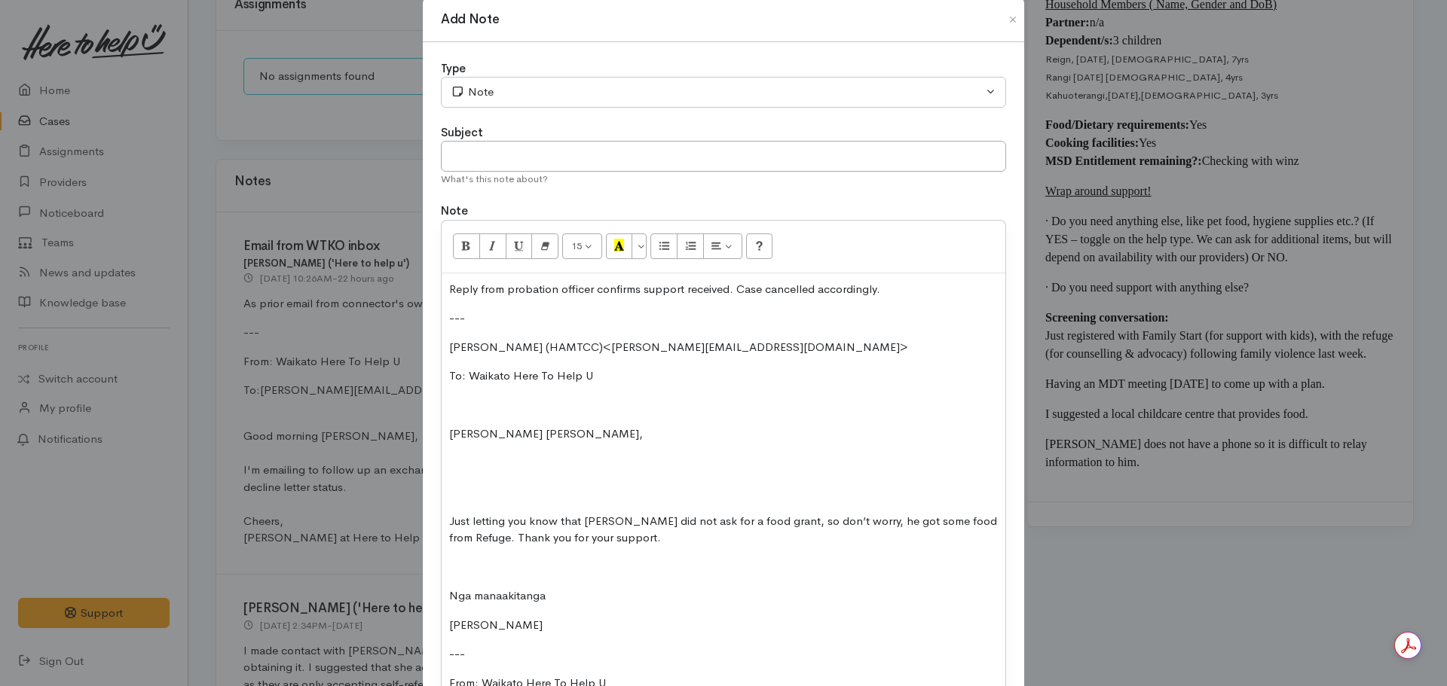
scroll to position [0, 0]
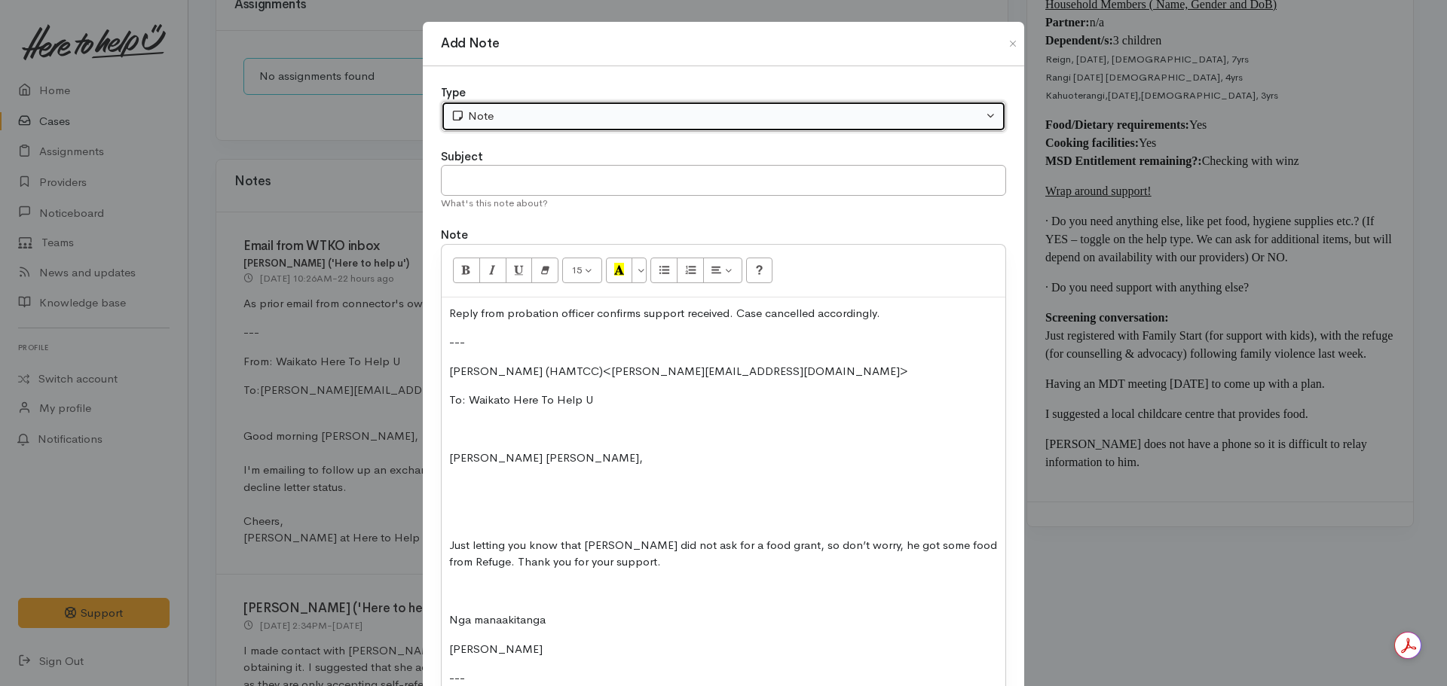
click at [506, 119] on div "Note" at bounding box center [717, 116] width 532 height 17
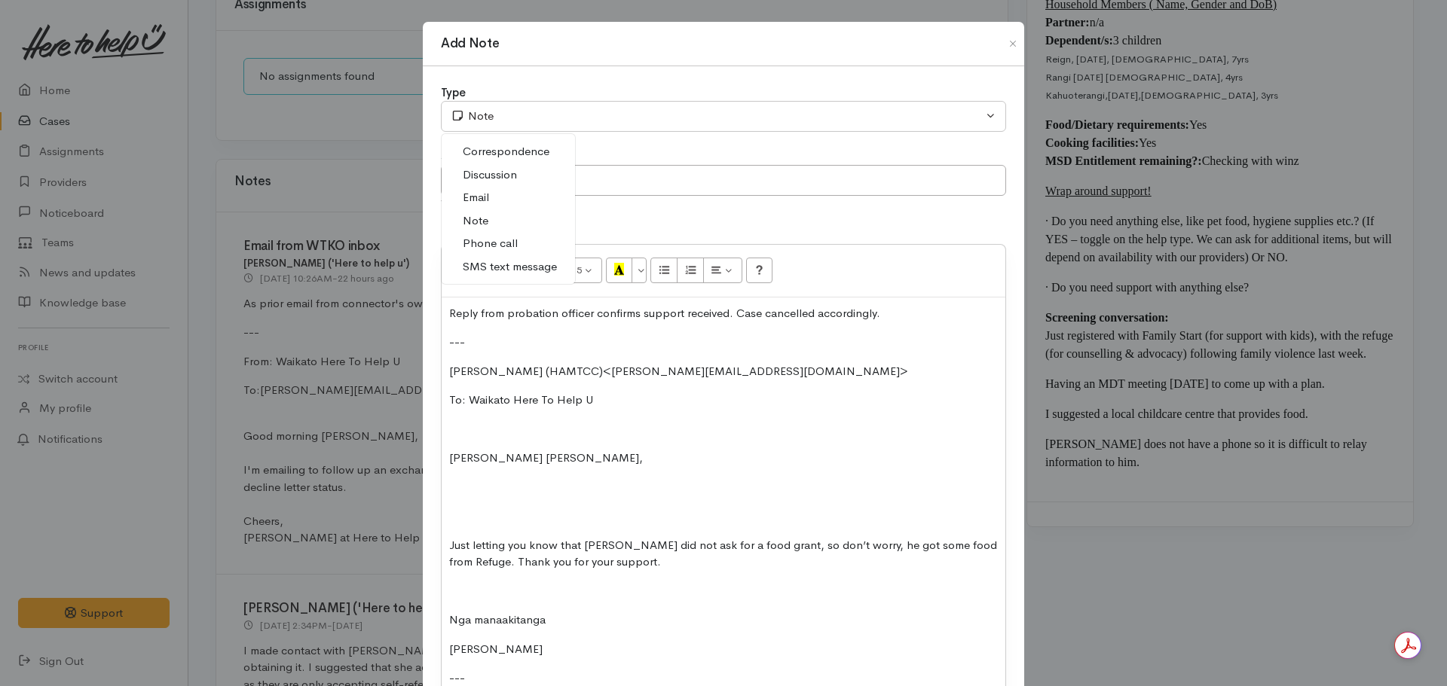
click at [496, 200] on link "Email" at bounding box center [508, 197] width 133 height 23
select select "2"
click at [601, 192] on input "text" at bounding box center [723, 180] width 565 height 31
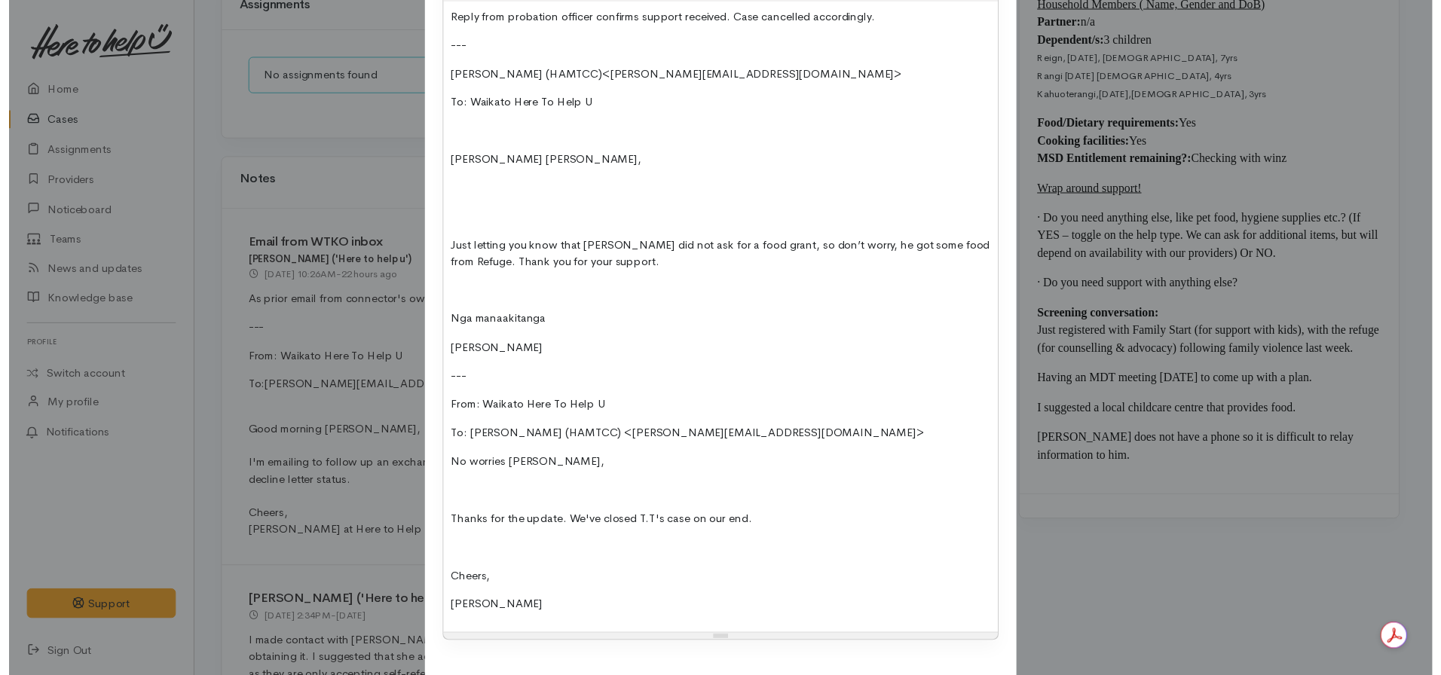
scroll to position [380, 0]
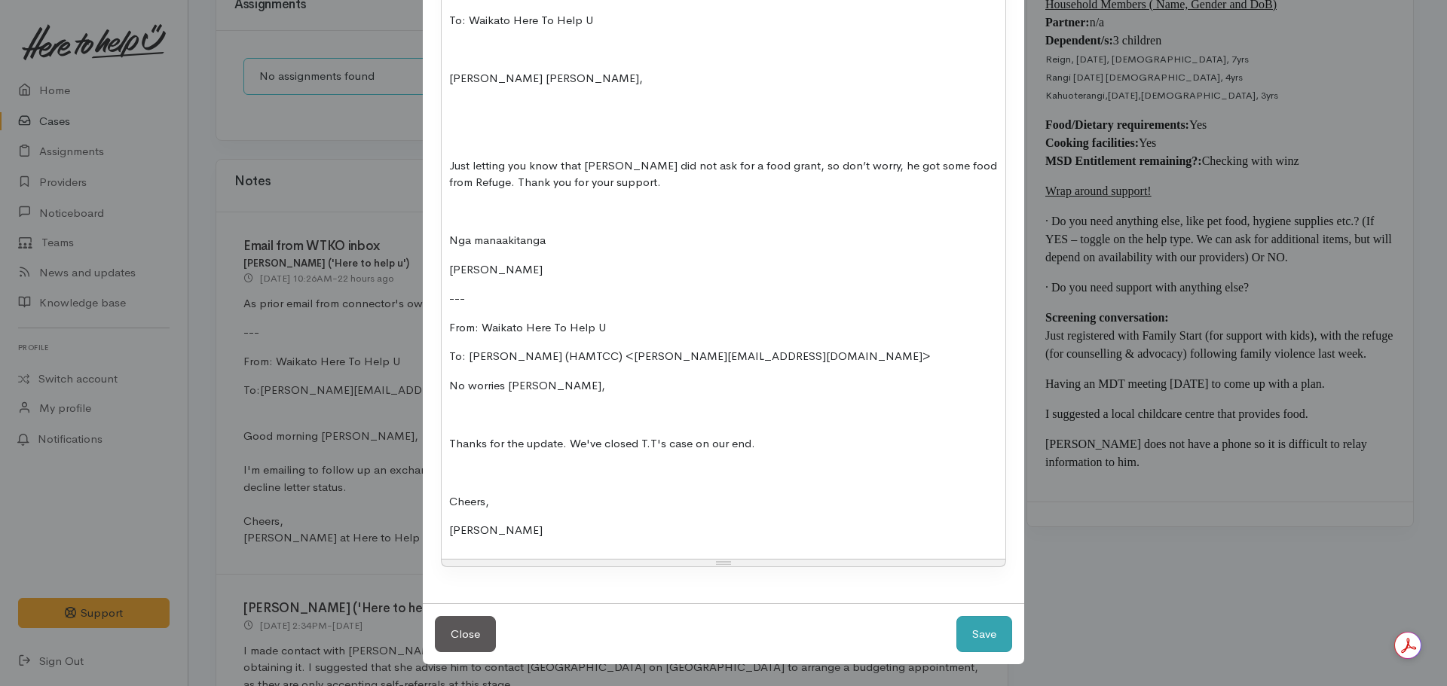
type input "Case cancelled"
click at [977, 633] on button "Save" at bounding box center [984, 634] width 56 height 37
select select "1"
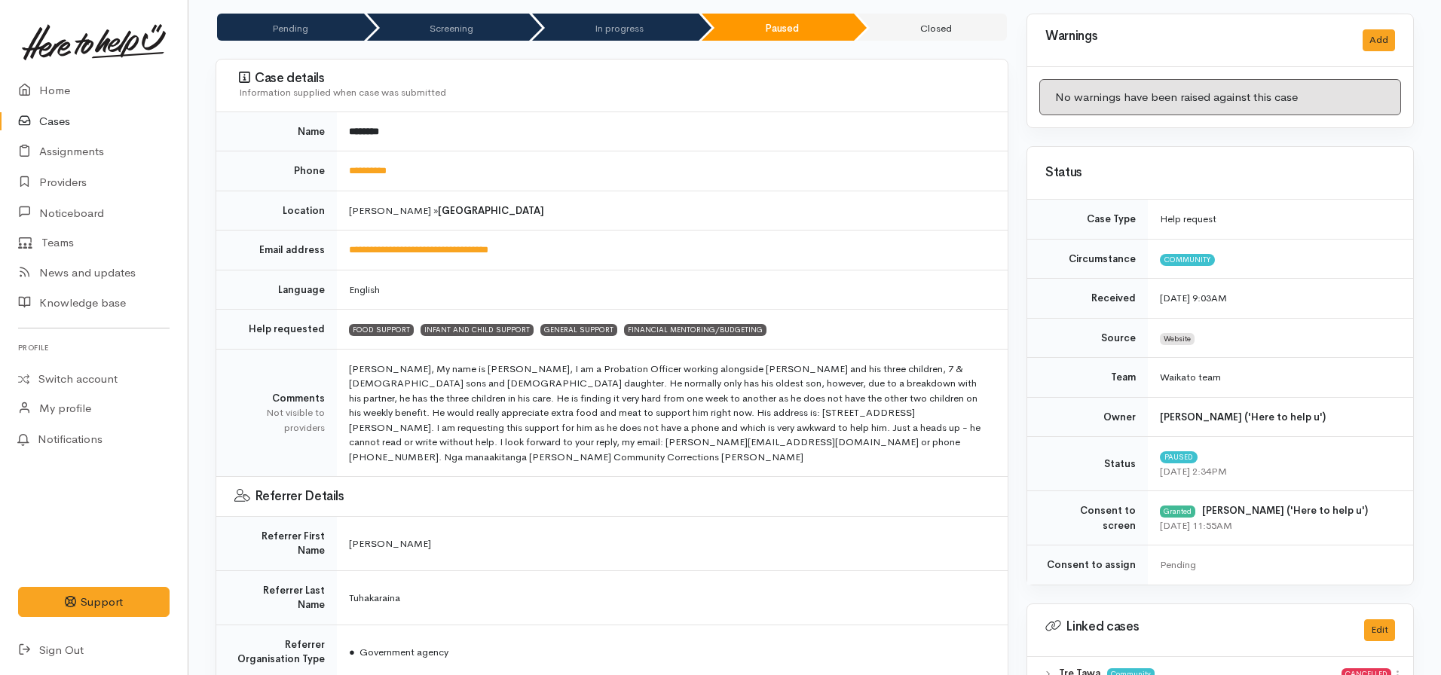
scroll to position [0, 0]
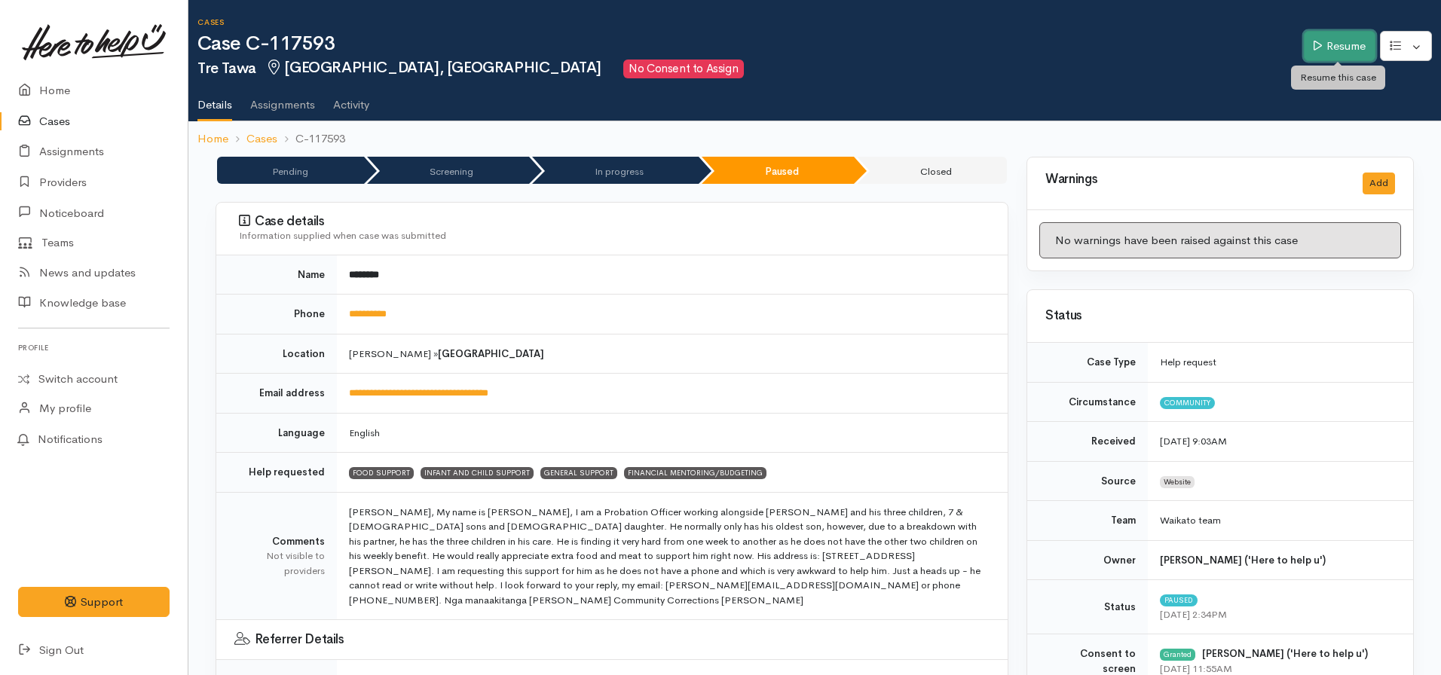
click at [1325, 45] on link "Resume" at bounding box center [1340, 46] width 72 height 31
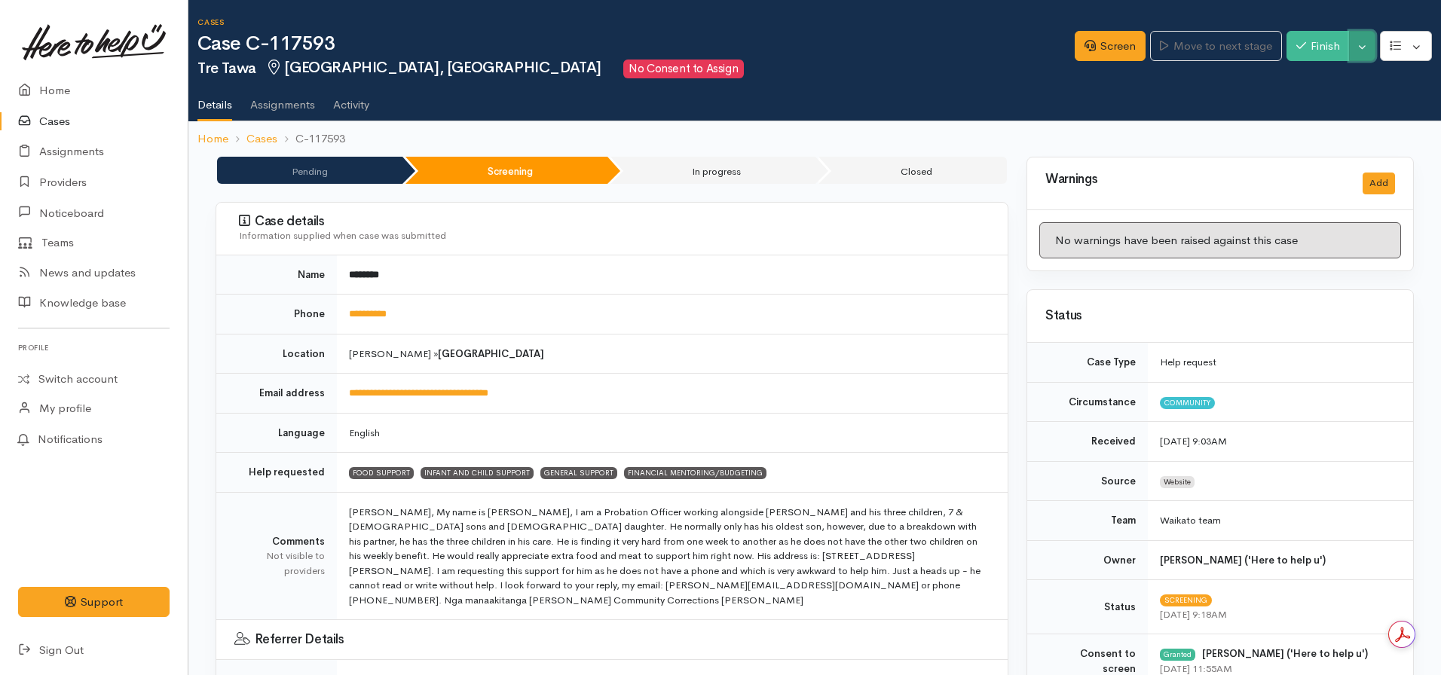
click at [1365, 52] on button "Toggle Dropdown" at bounding box center [1362, 46] width 26 height 31
click at [1318, 102] on link "Cancel" at bounding box center [1314, 104] width 119 height 23
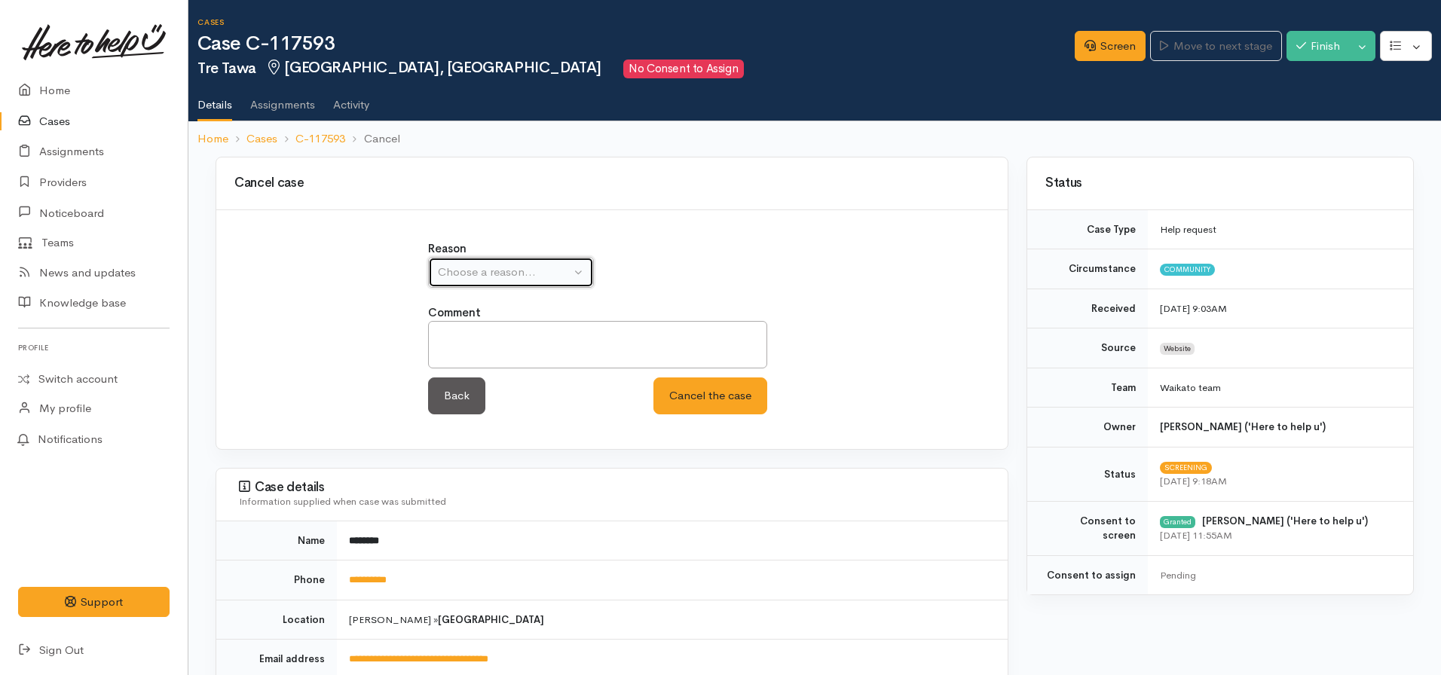
click at [518, 267] on div "Choose a reason..." at bounding box center [504, 272] width 133 height 17
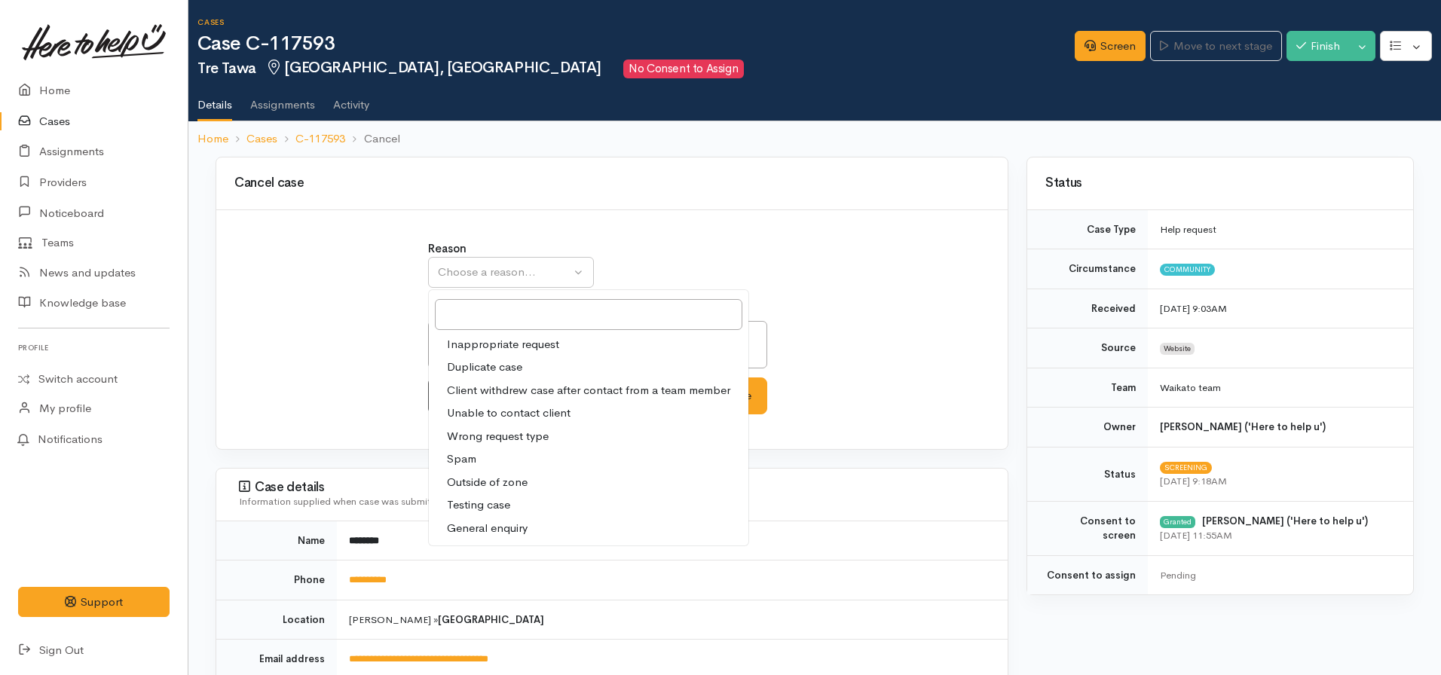
click at [502, 384] on span "Client withdrew case after contact from a team member" at bounding box center [588, 390] width 283 height 17
select select "3"
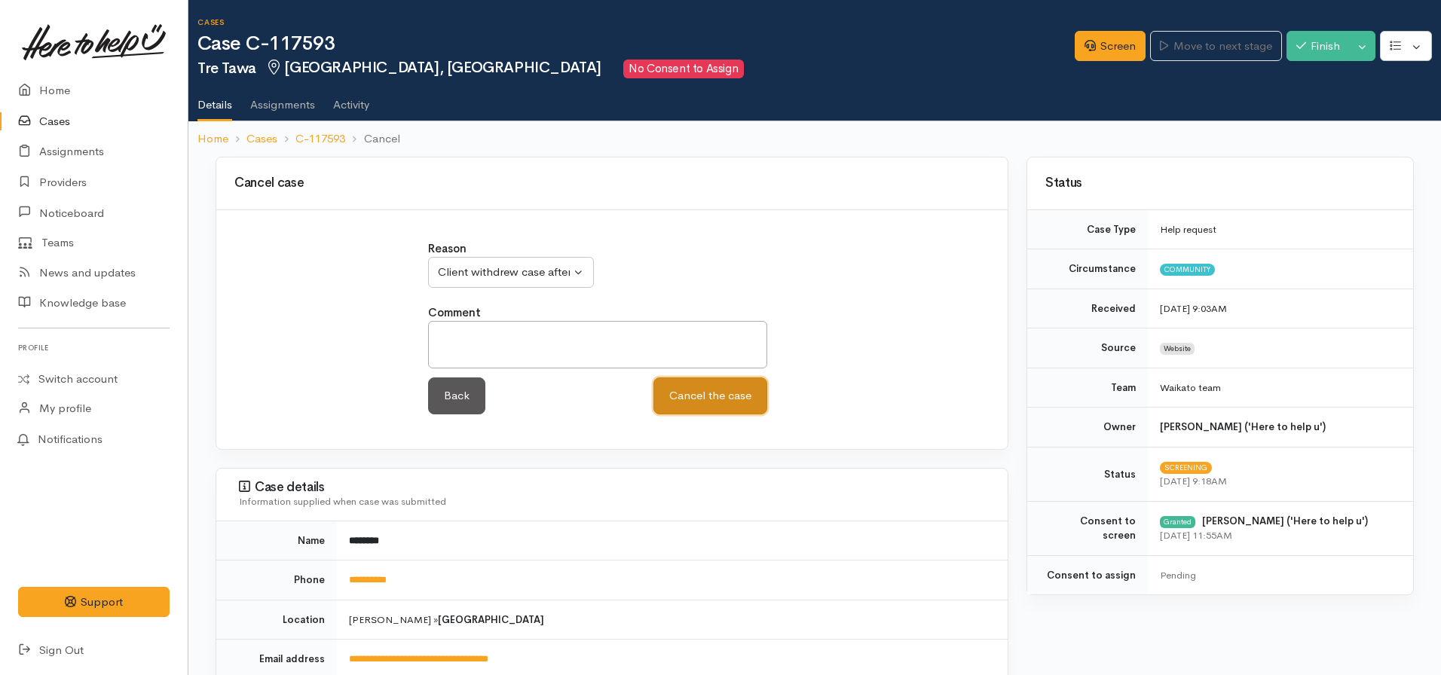
click at [699, 397] on button "Cancel the case" at bounding box center [710, 396] width 114 height 37
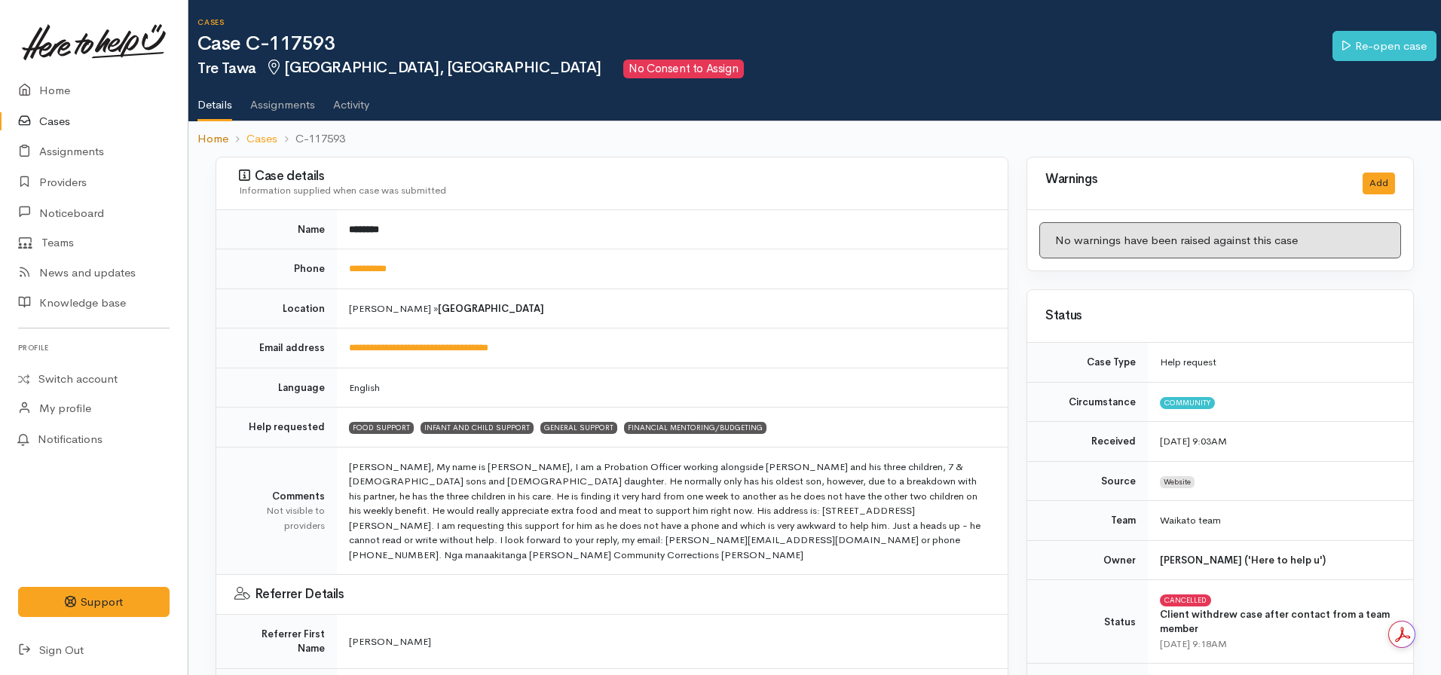
click at [200, 138] on nav "Home Cases C-117593" at bounding box center [814, 138] width 1252 height 35
click at [222, 136] on link "Home" at bounding box center [212, 138] width 31 height 17
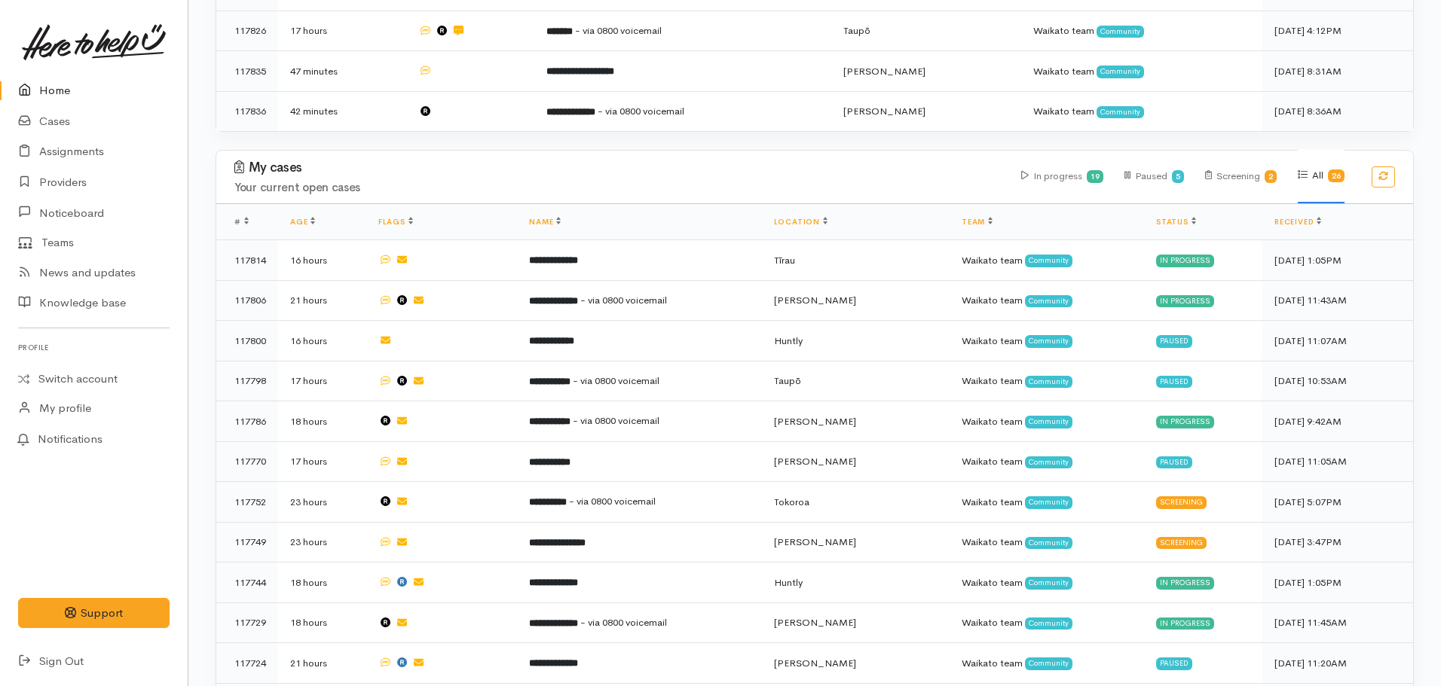
scroll to position [527, 0]
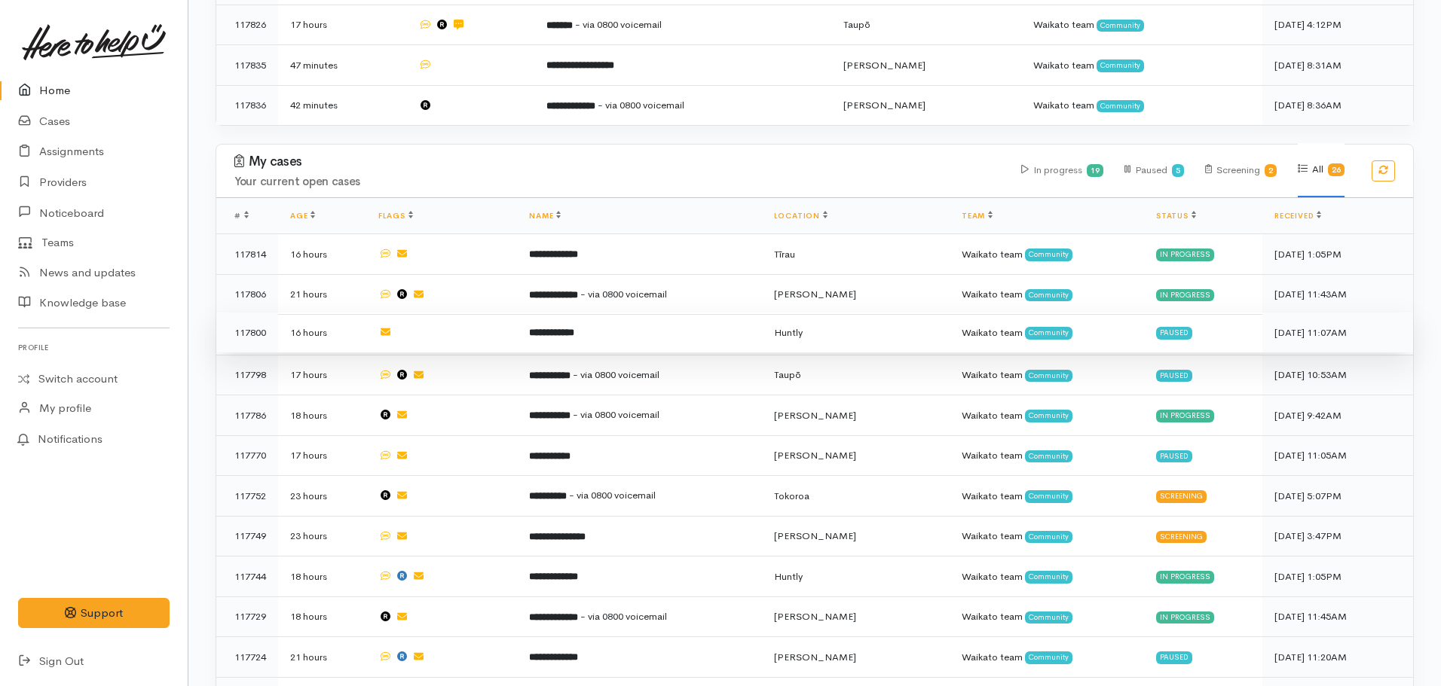
click at [568, 328] on b "**********" at bounding box center [551, 333] width 45 height 10
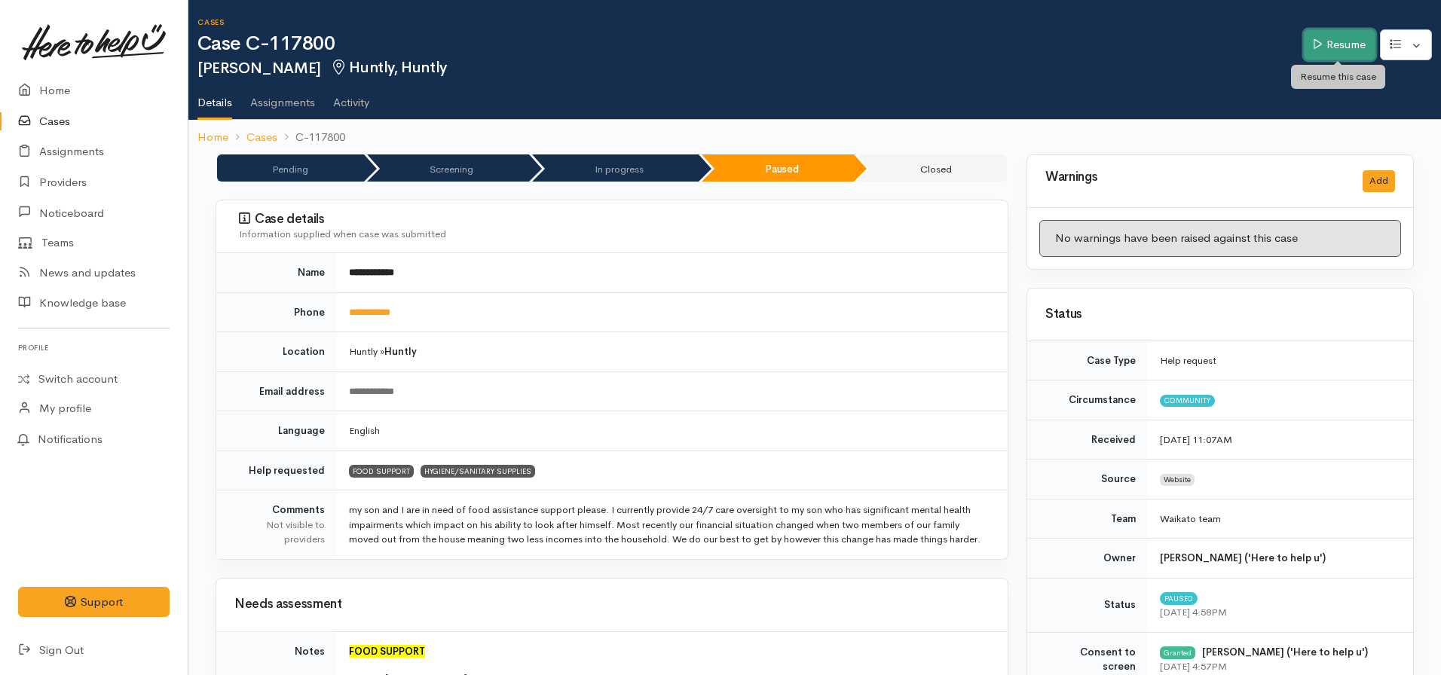
click at [1317, 48] on icon at bounding box center [1317, 43] width 8 height 11
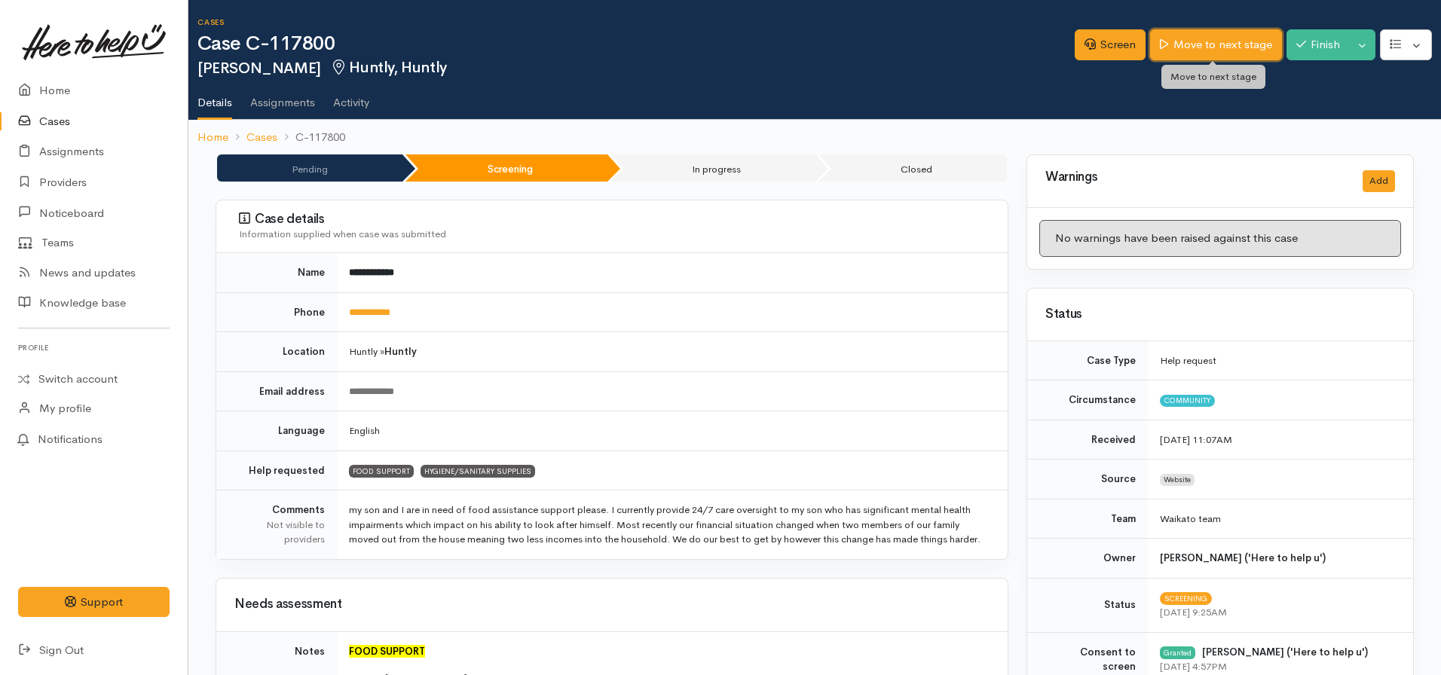
click at [1188, 39] on link "Move to next stage" at bounding box center [1215, 44] width 131 height 31
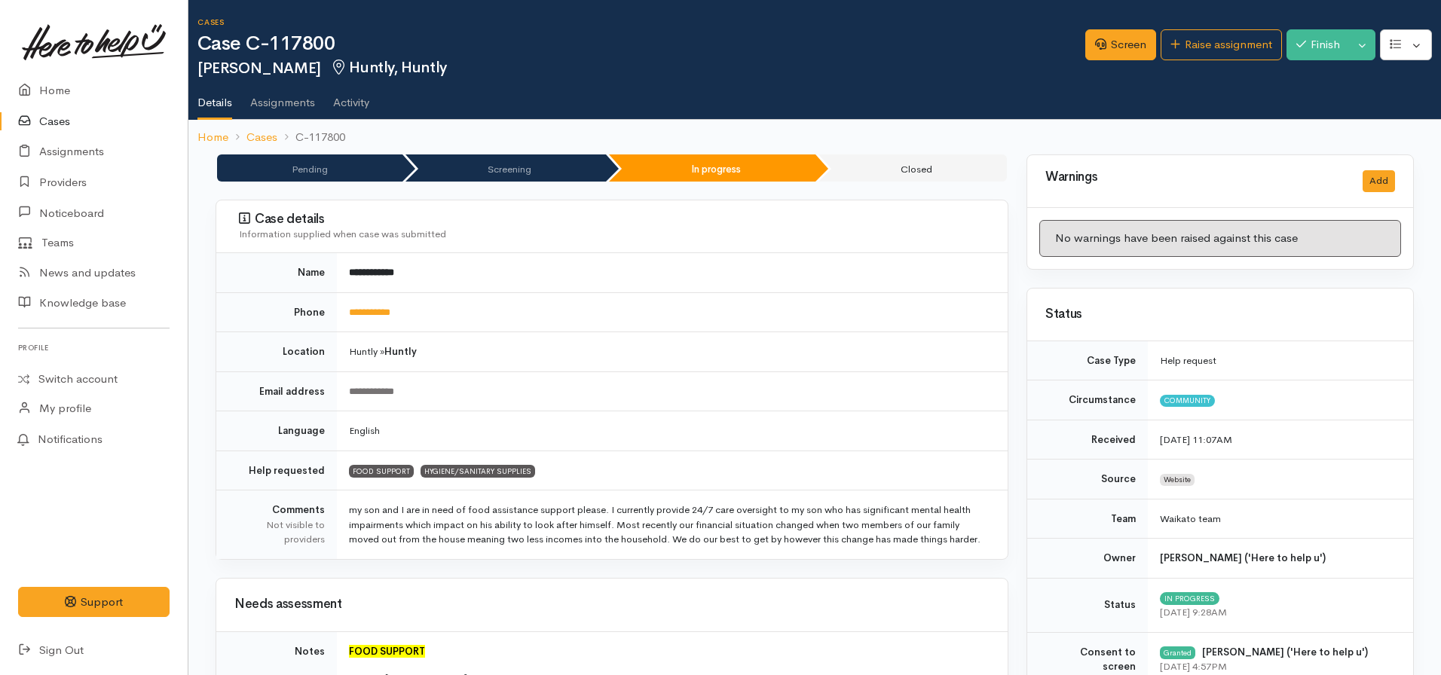
click at [1176, 60] on div "Screen Raise assignment Finish Toggle Dropdown Pause" at bounding box center [1263, 47] width 356 height 49
click at [1176, 48] on link "Raise assignment" at bounding box center [1220, 44] width 121 height 31
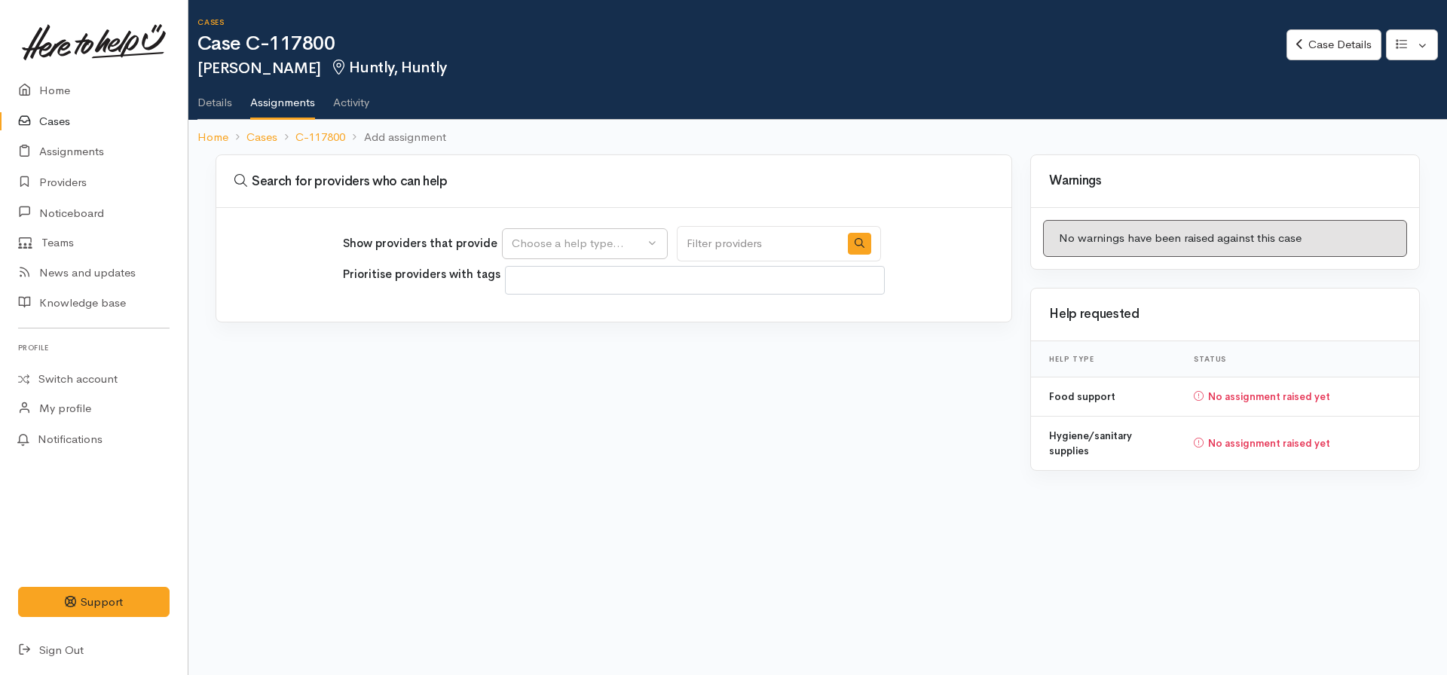
select select
click at [559, 247] on div "Choose a help type..." at bounding box center [578, 243] width 133 height 17
click at [570, 315] on span "Food support" at bounding box center [556, 315] width 70 height 17
select select "3"
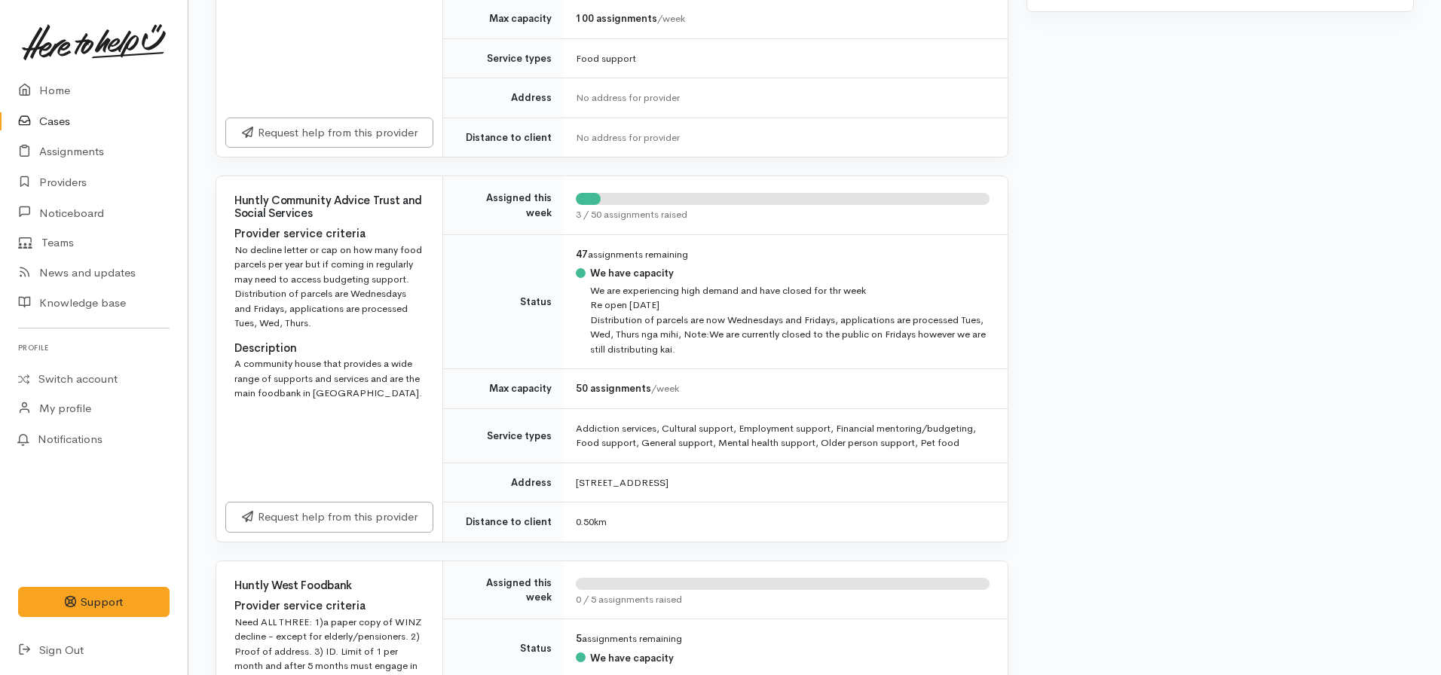
scroll to position [527, 0]
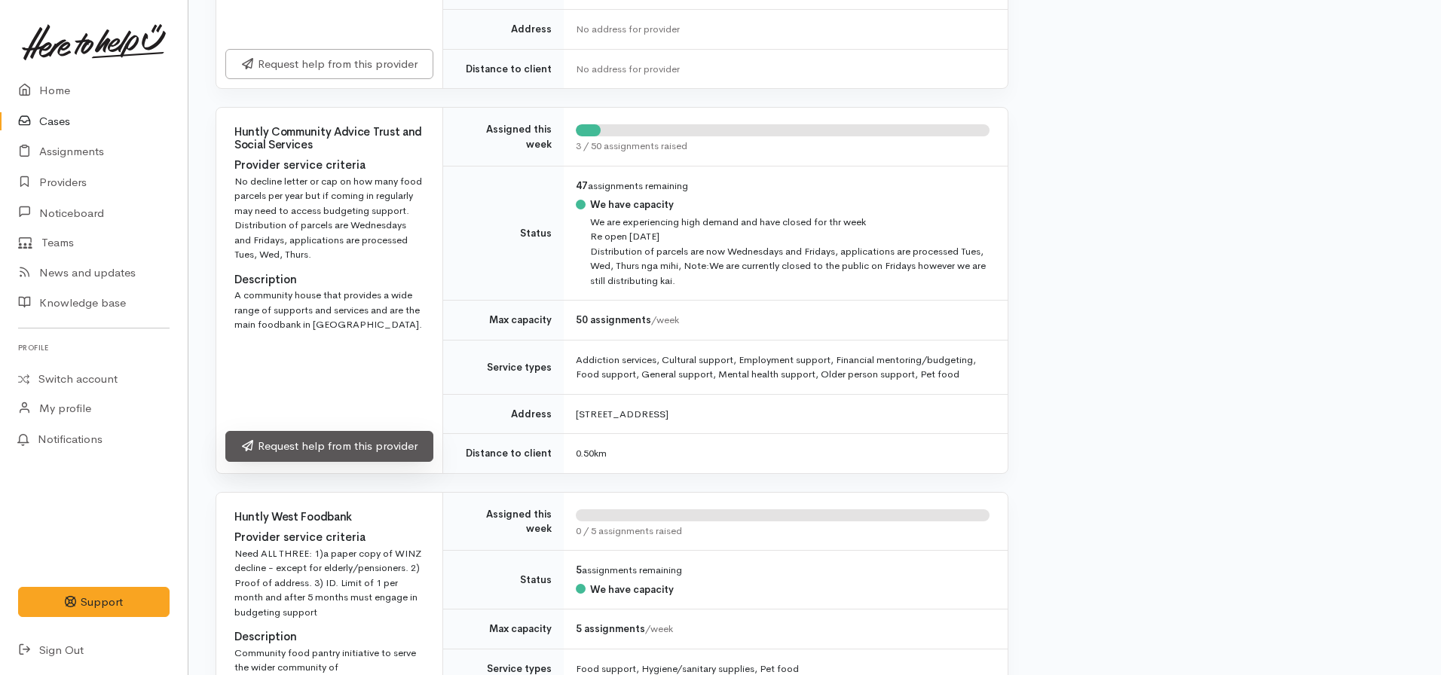
click at [350, 454] on link "Request help from this provider" at bounding box center [329, 446] width 208 height 31
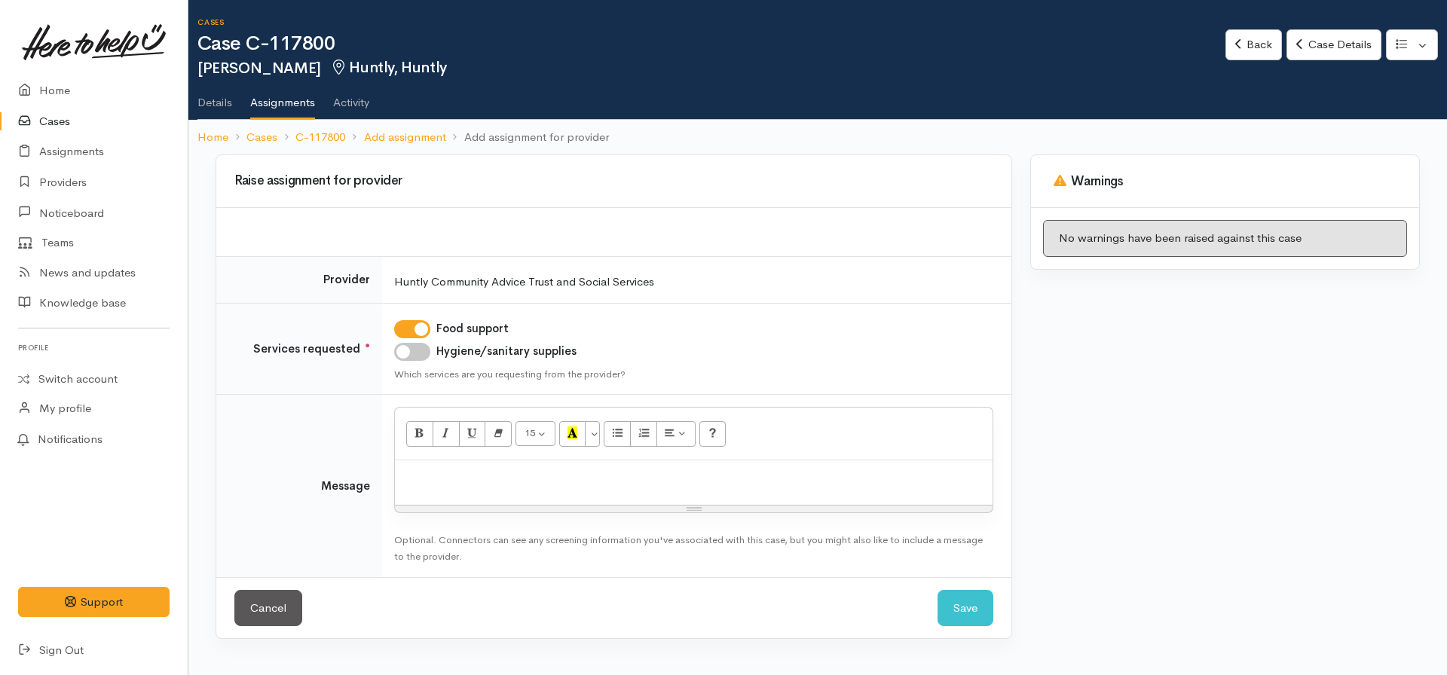
click at [398, 354] on input "Hygiene/sanitary supplies" at bounding box center [412, 352] width 36 height 18
checkbox input "true"
click at [426, 458] on div "15 8 9 10 11 12 14 18 24 36 Background Color Transparent Select #ffff00 Text Co…" at bounding box center [694, 434] width 598 height 53
click at [457, 490] on div at bounding box center [694, 482] width 598 height 44
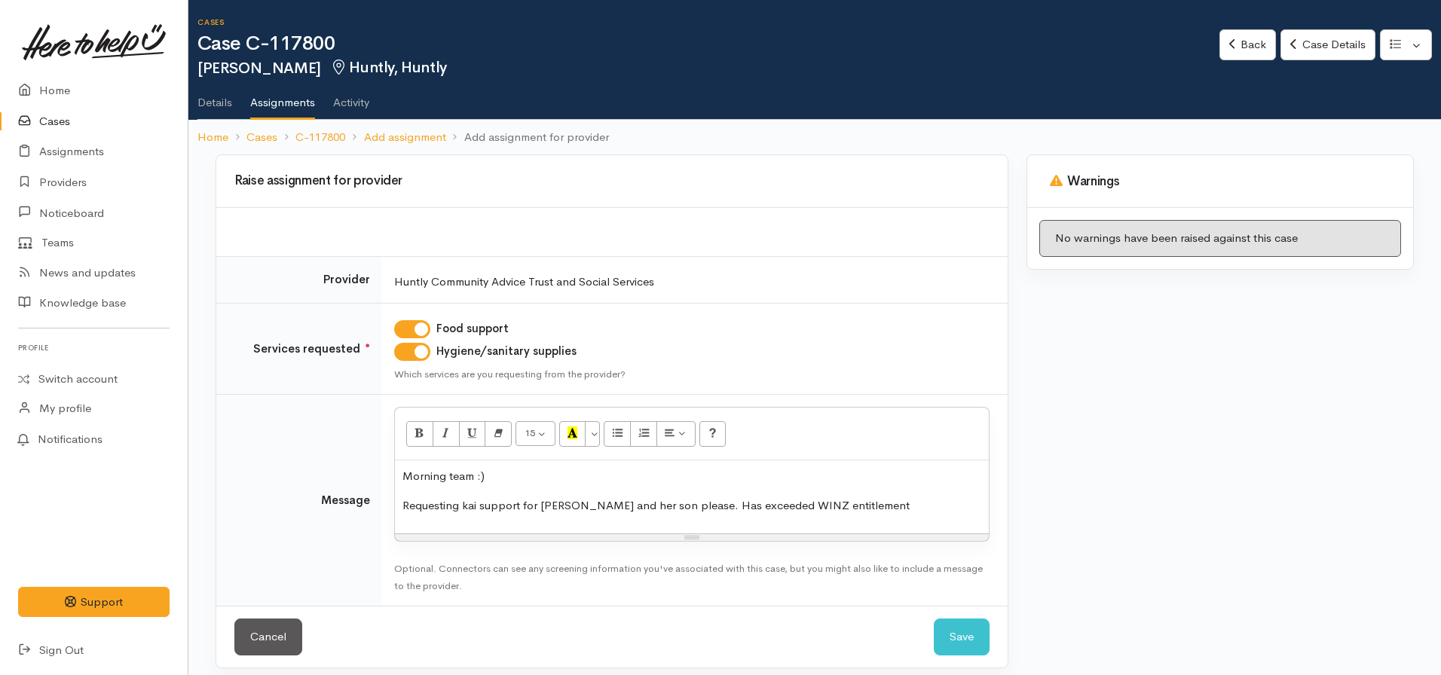
click at [857, 500] on p "Requesting kai support for Siole and her son please. Has exceeded WINZ entitlem…" at bounding box center [691, 505] width 579 height 17
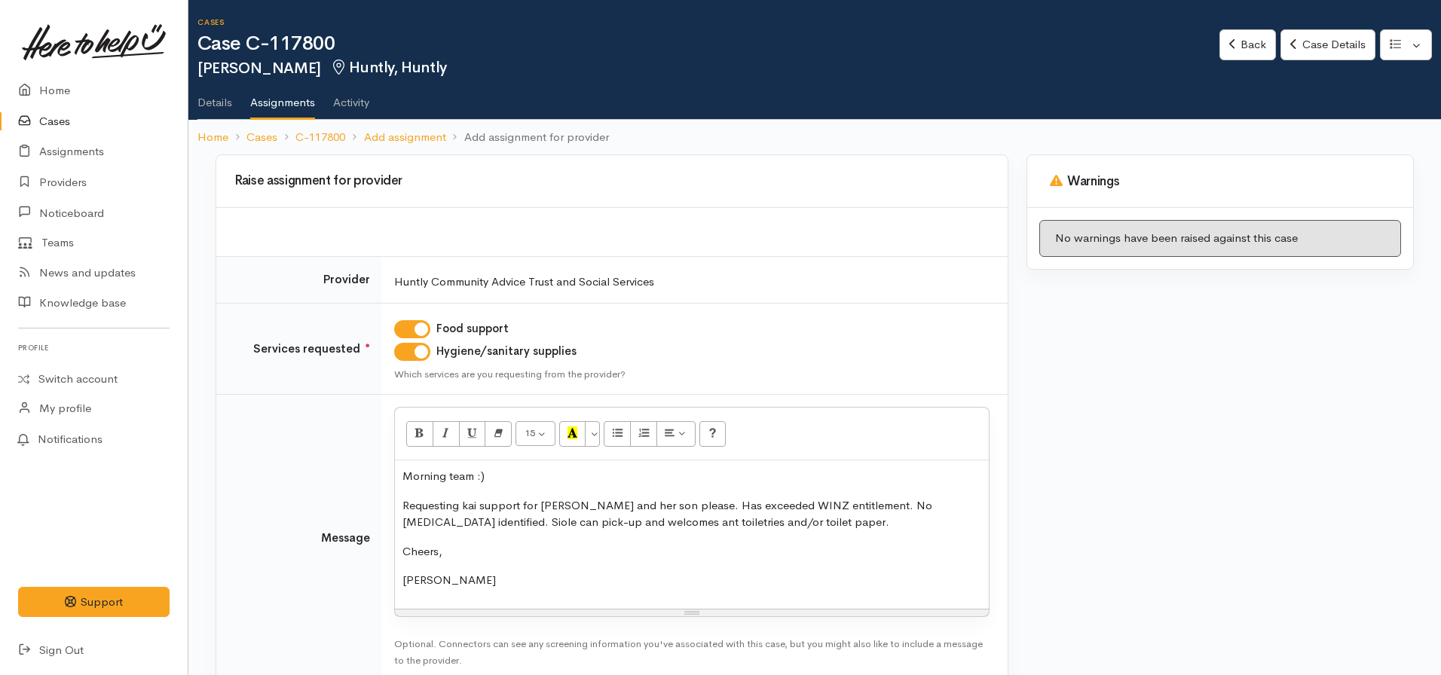
click at [821, 521] on p "Requesting kai support for Siole and her son please. Has exceeded WINZ entitlem…" at bounding box center [691, 514] width 579 height 34
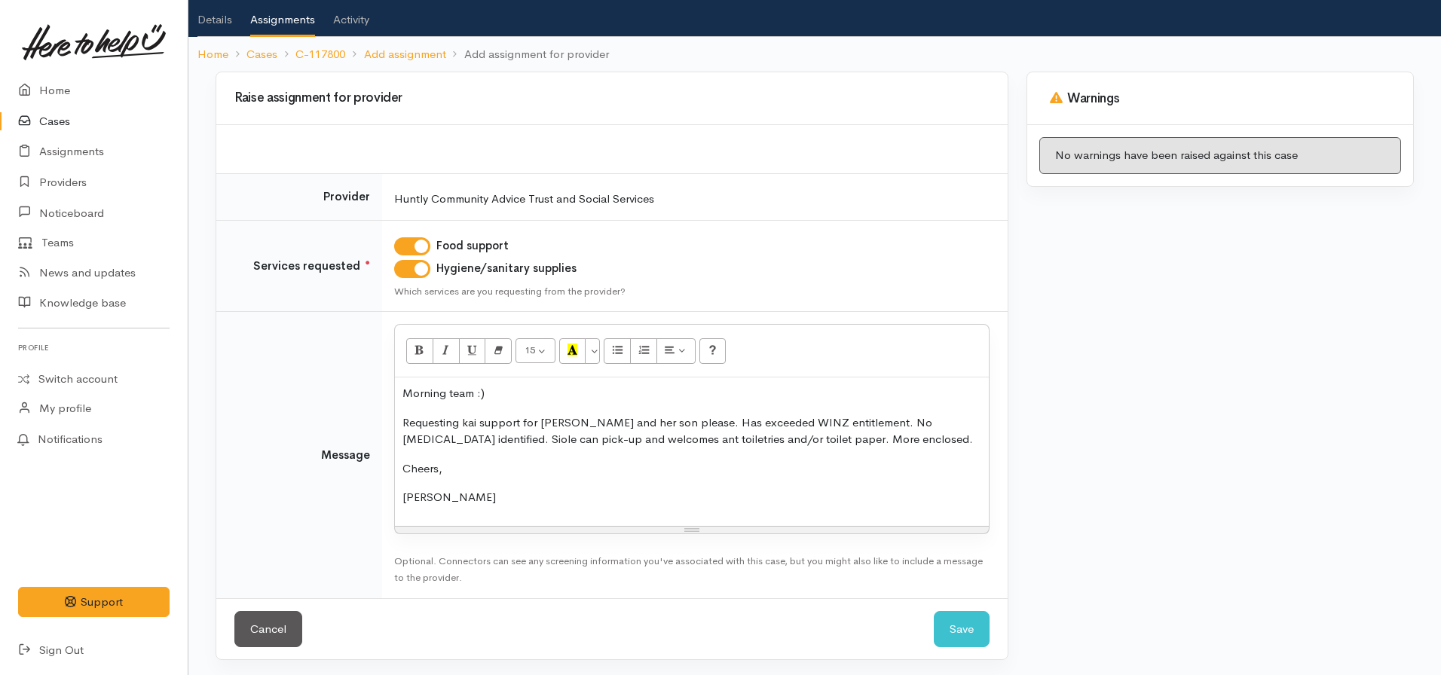
scroll to position [86, 0]
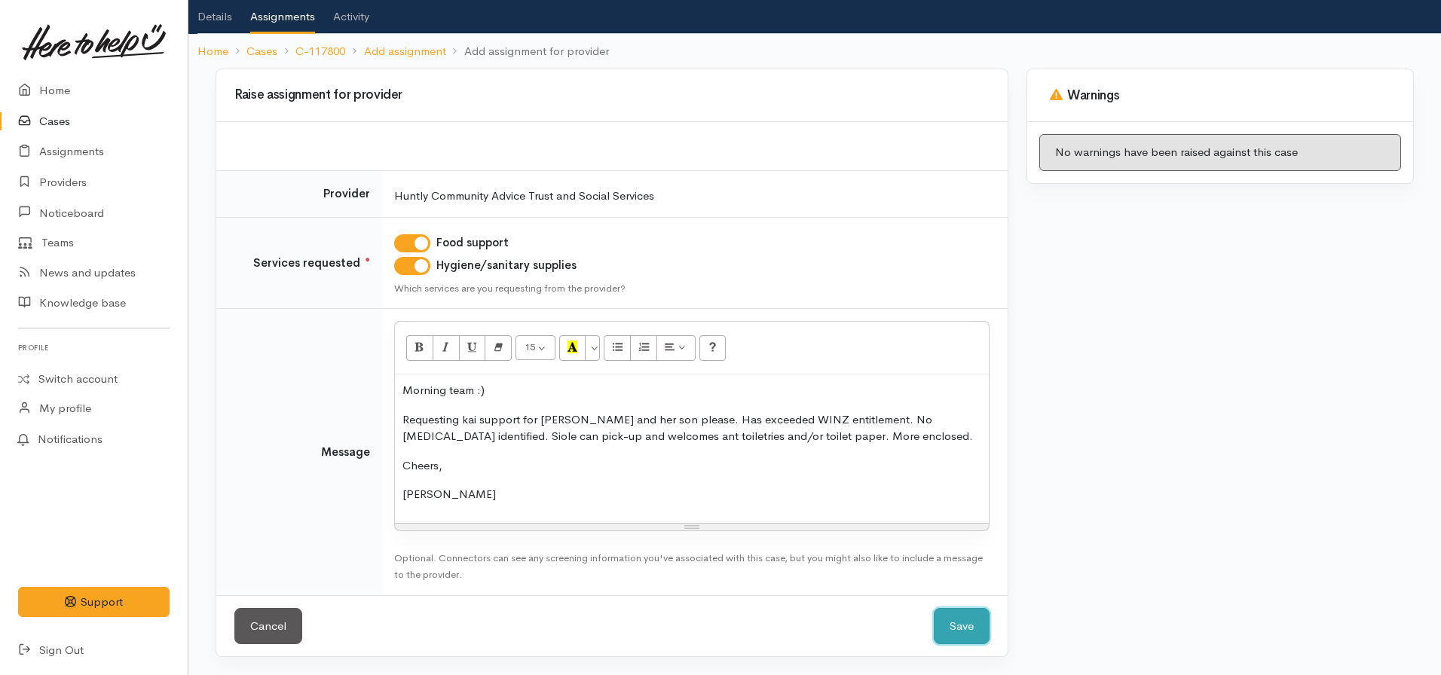
click at [978, 622] on button "Save" at bounding box center [962, 626] width 56 height 37
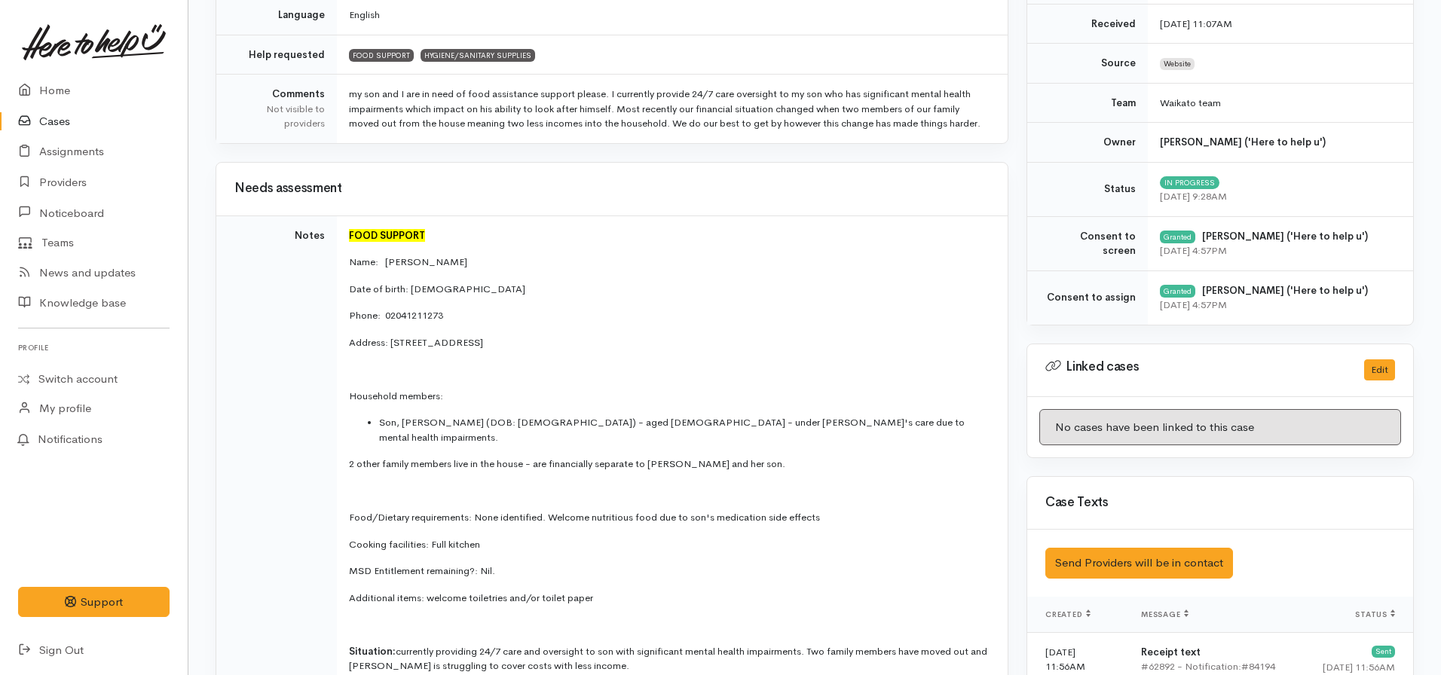
scroll to position [527, 0]
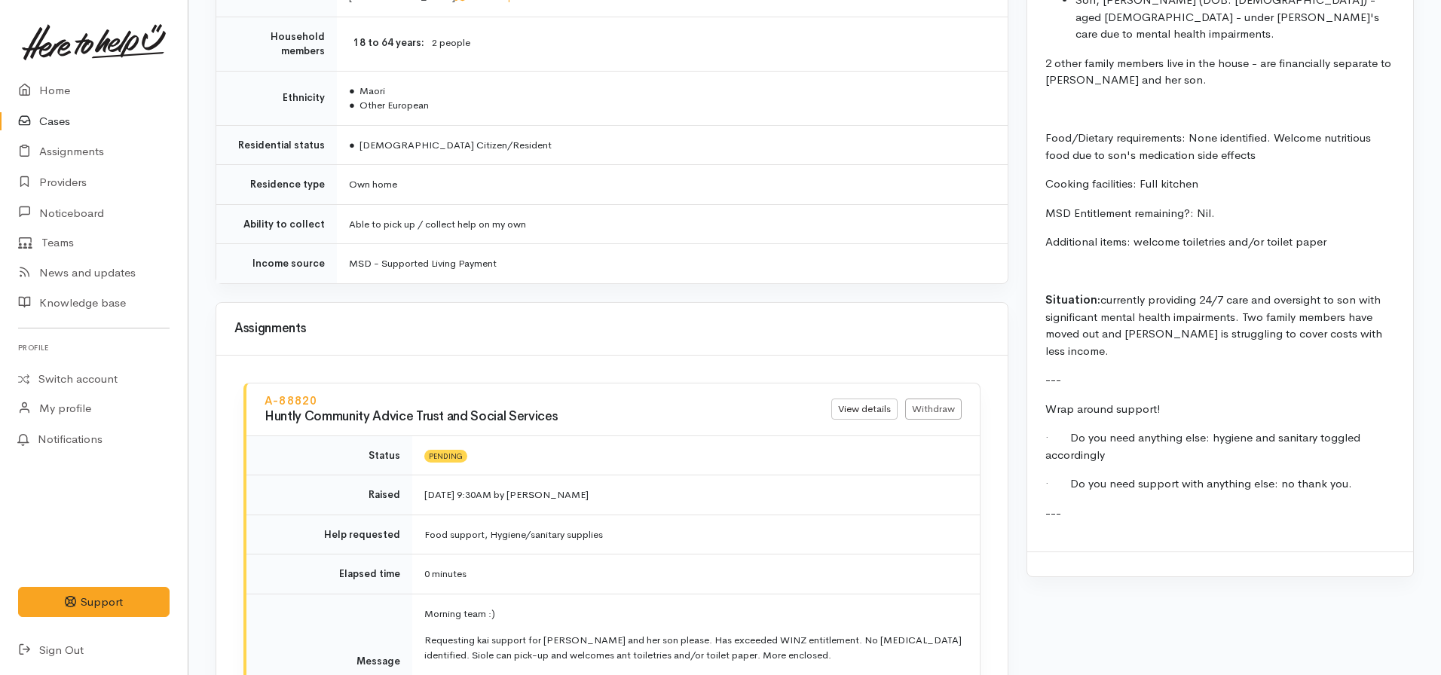
scroll to position [1507, 0]
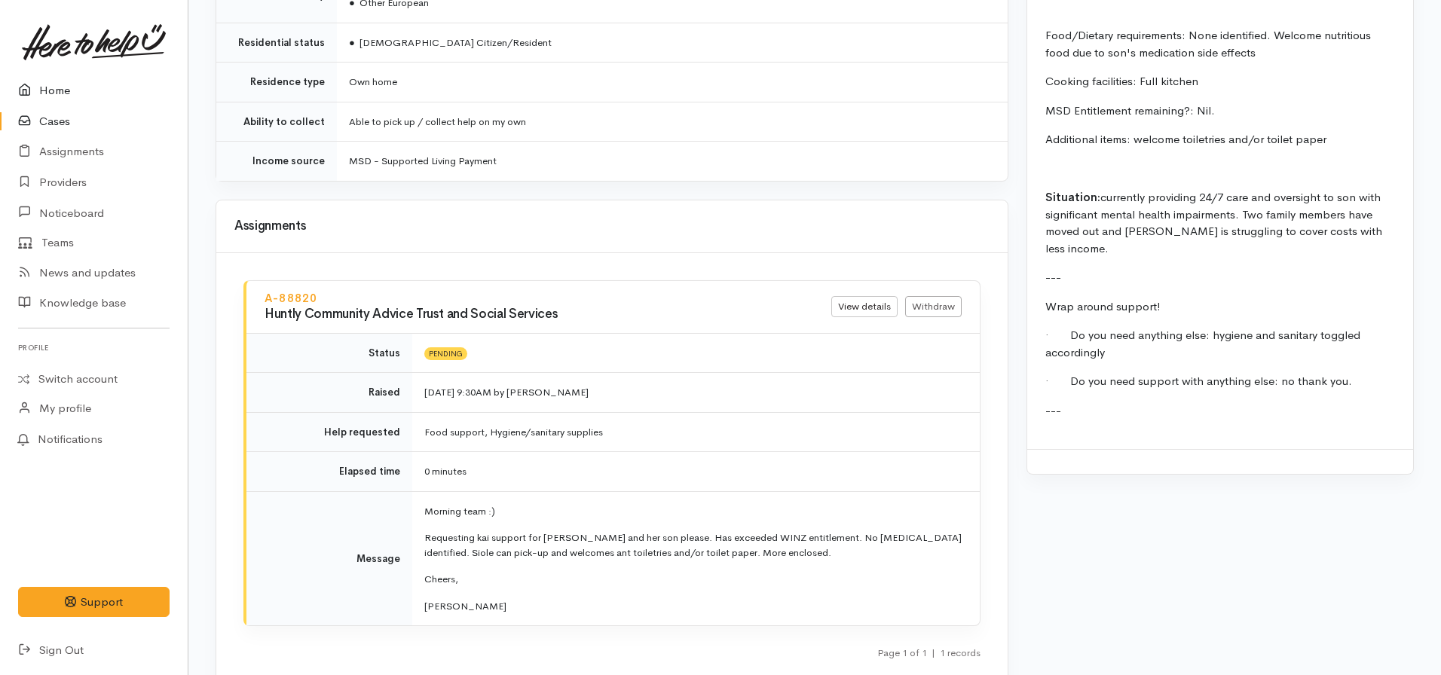
click at [46, 87] on link "Home" at bounding box center [94, 90] width 188 height 31
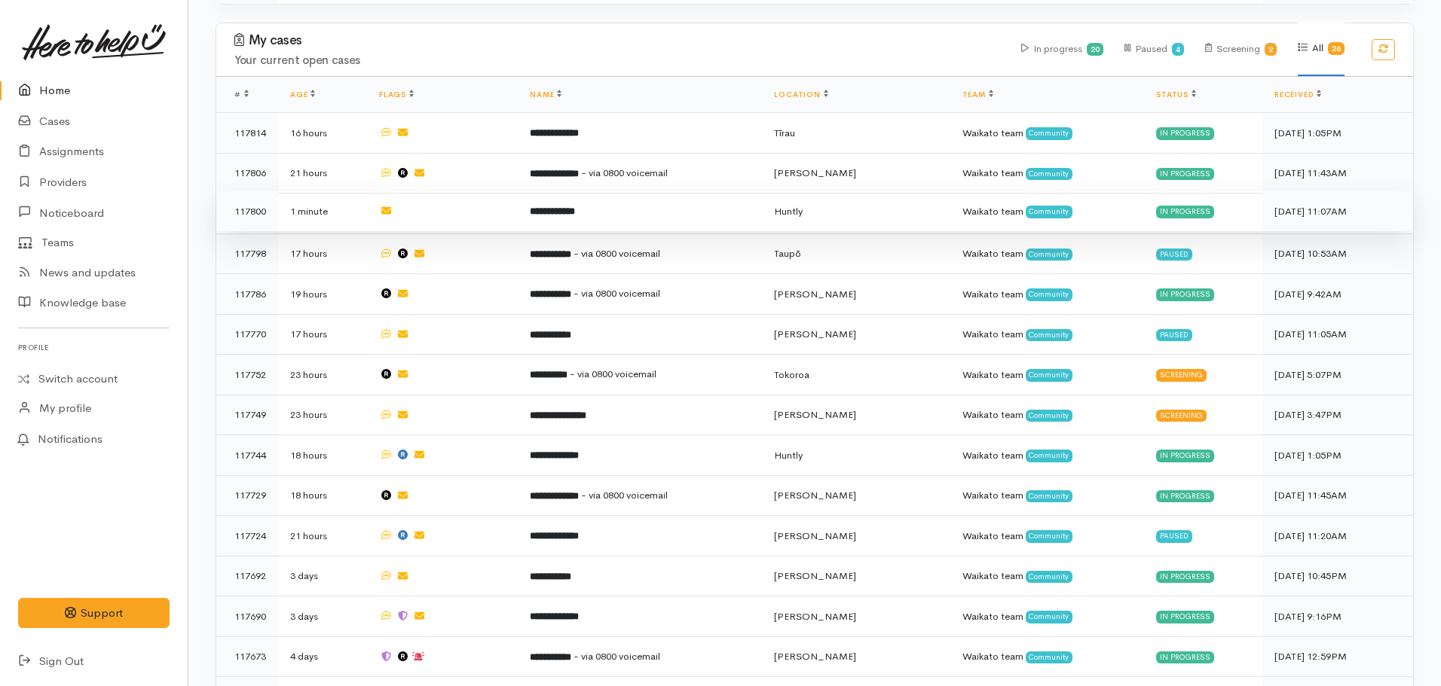
scroll to position [829, 0]
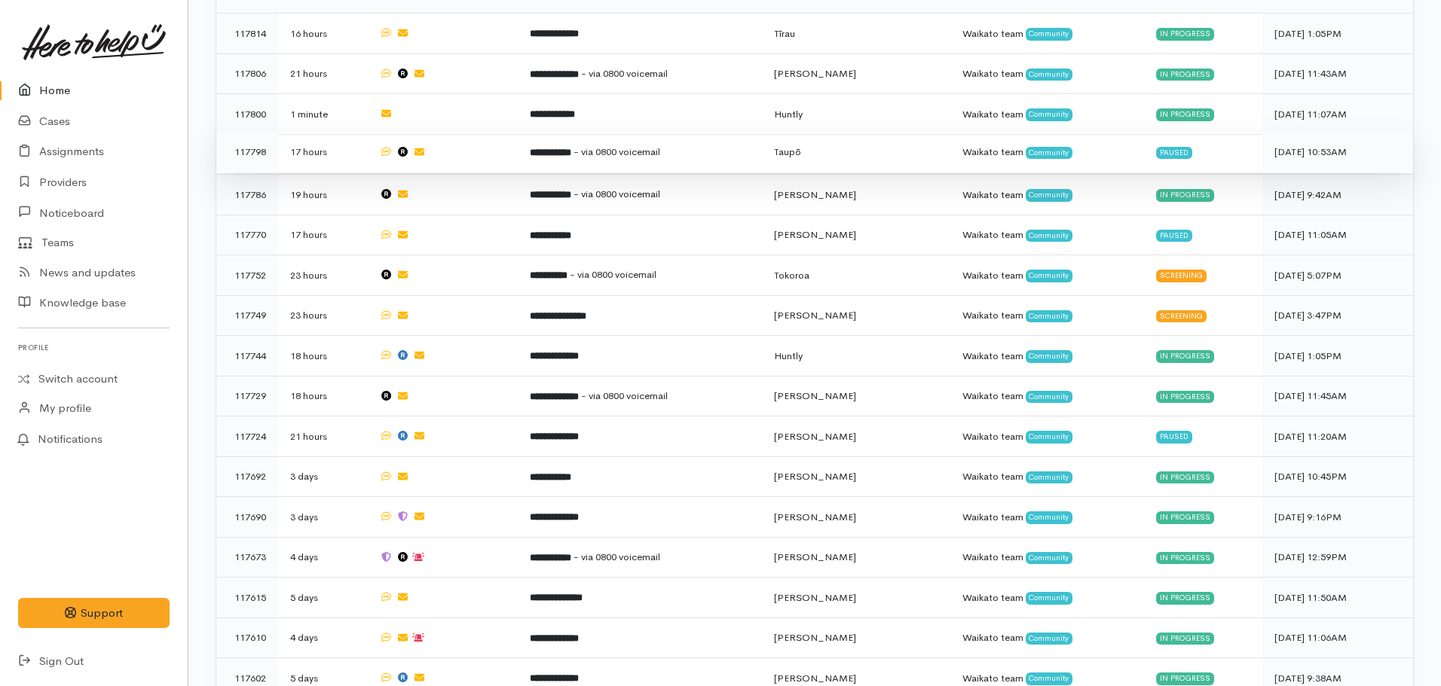
click at [571, 148] on b "**********" at bounding box center [550, 153] width 41 height 10
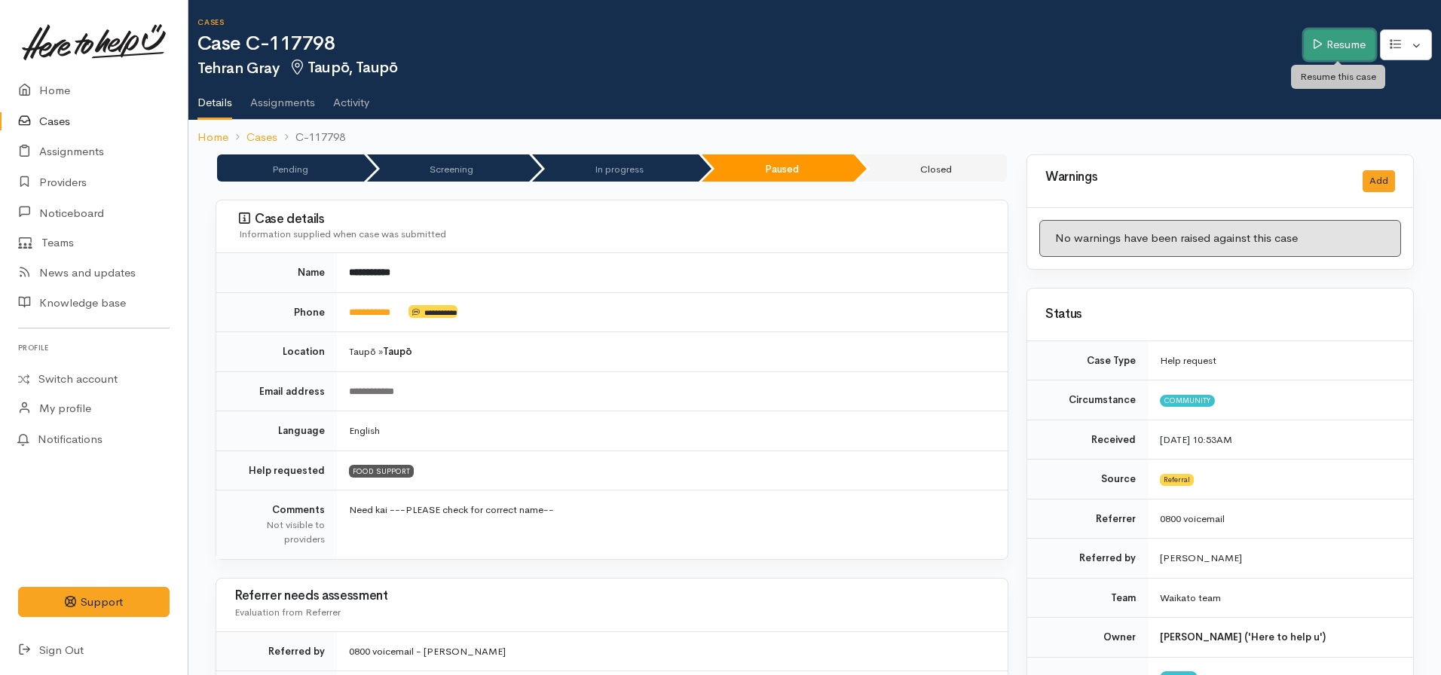
click at [1320, 38] on link "Resume" at bounding box center [1340, 44] width 72 height 31
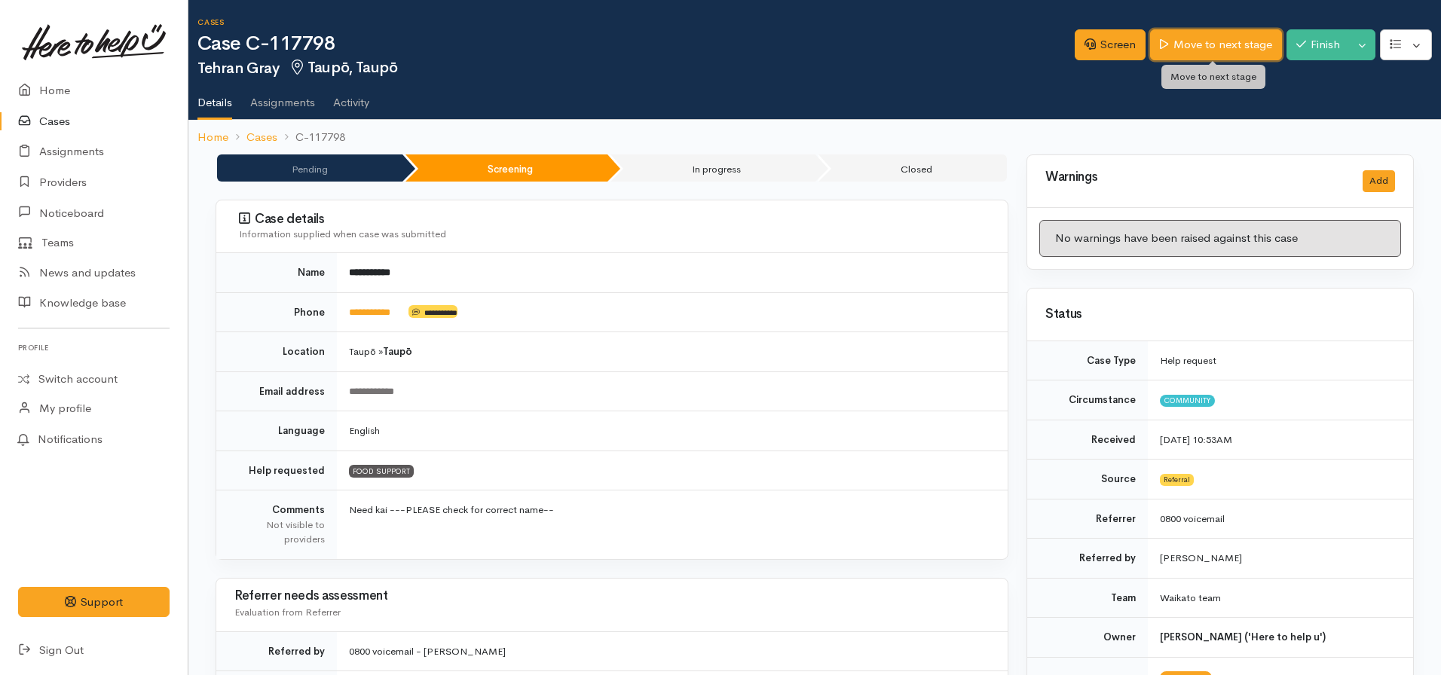
click at [1218, 48] on link "Move to next stage" at bounding box center [1215, 44] width 131 height 31
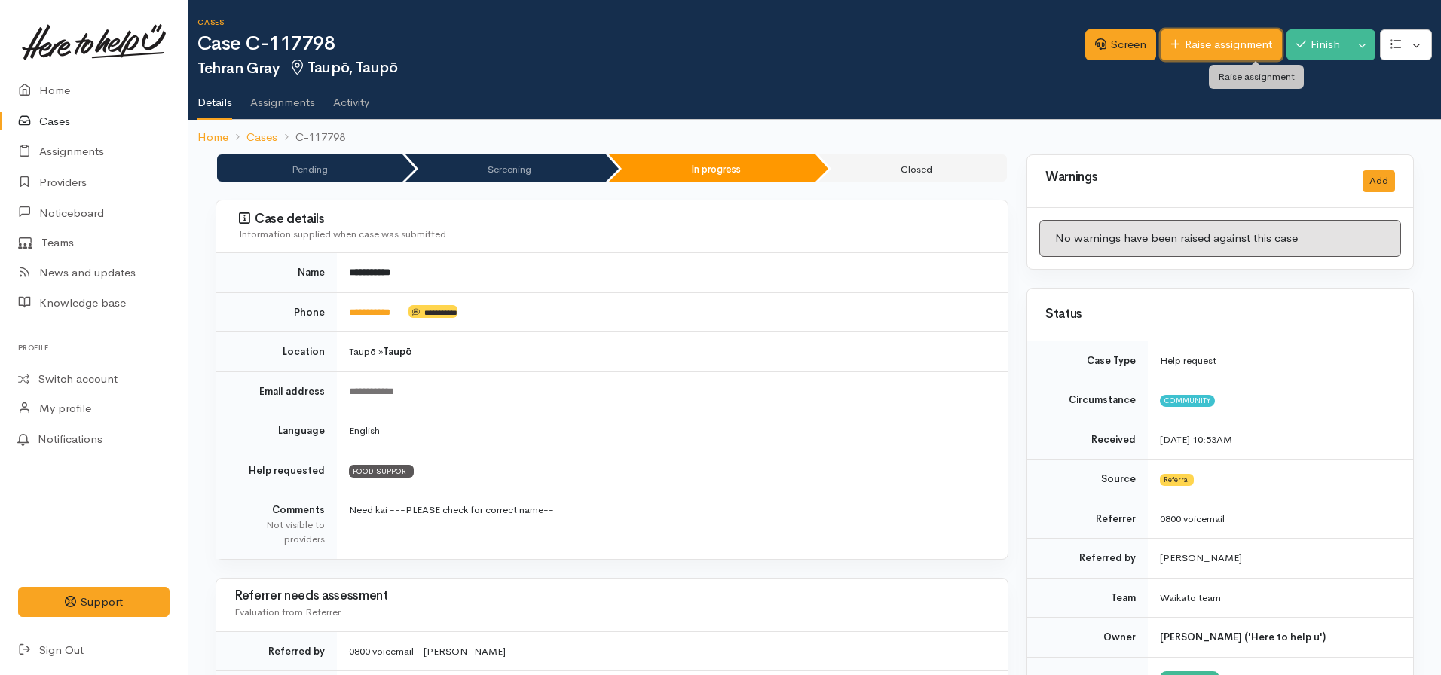
click at [1219, 39] on link "Raise assignment" at bounding box center [1220, 44] width 121 height 31
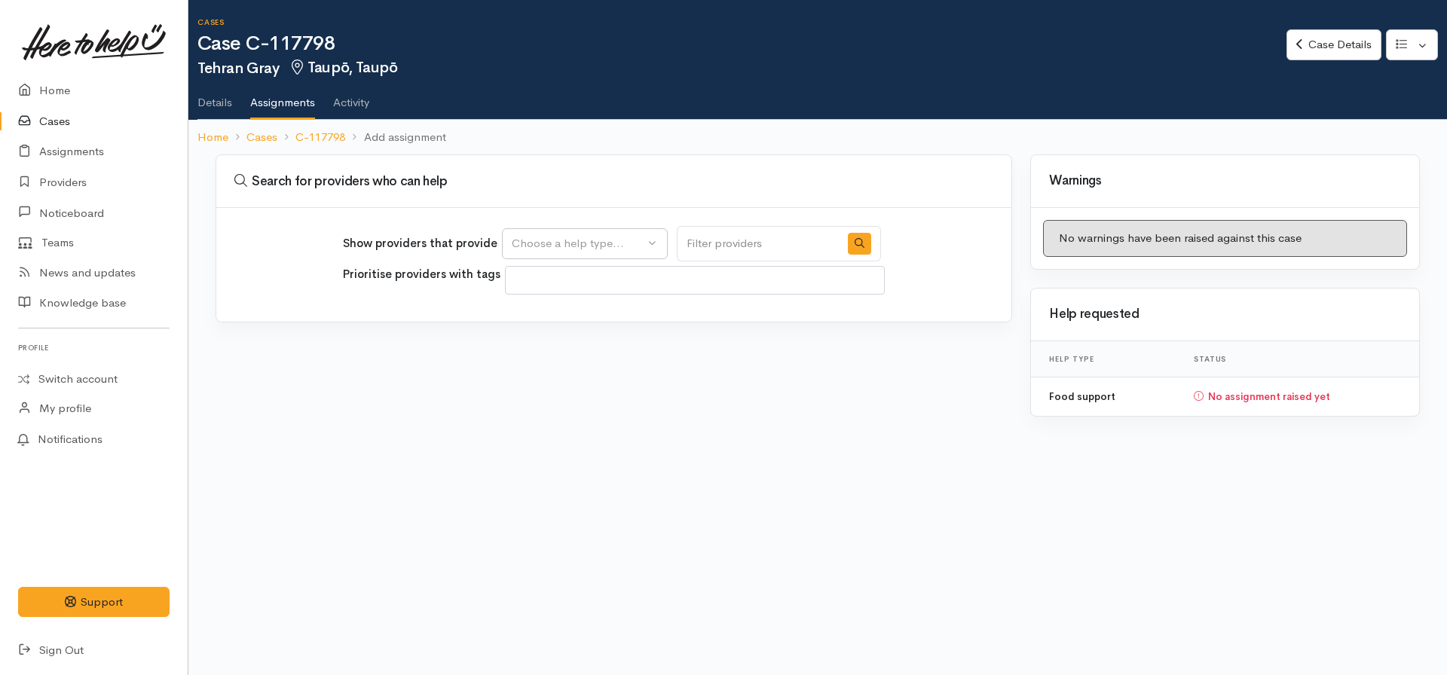
select select
click at [625, 234] on button "Choose a help type..." at bounding box center [585, 243] width 166 height 31
click at [561, 311] on span "Food support" at bounding box center [556, 315] width 70 height 17
select select "3"
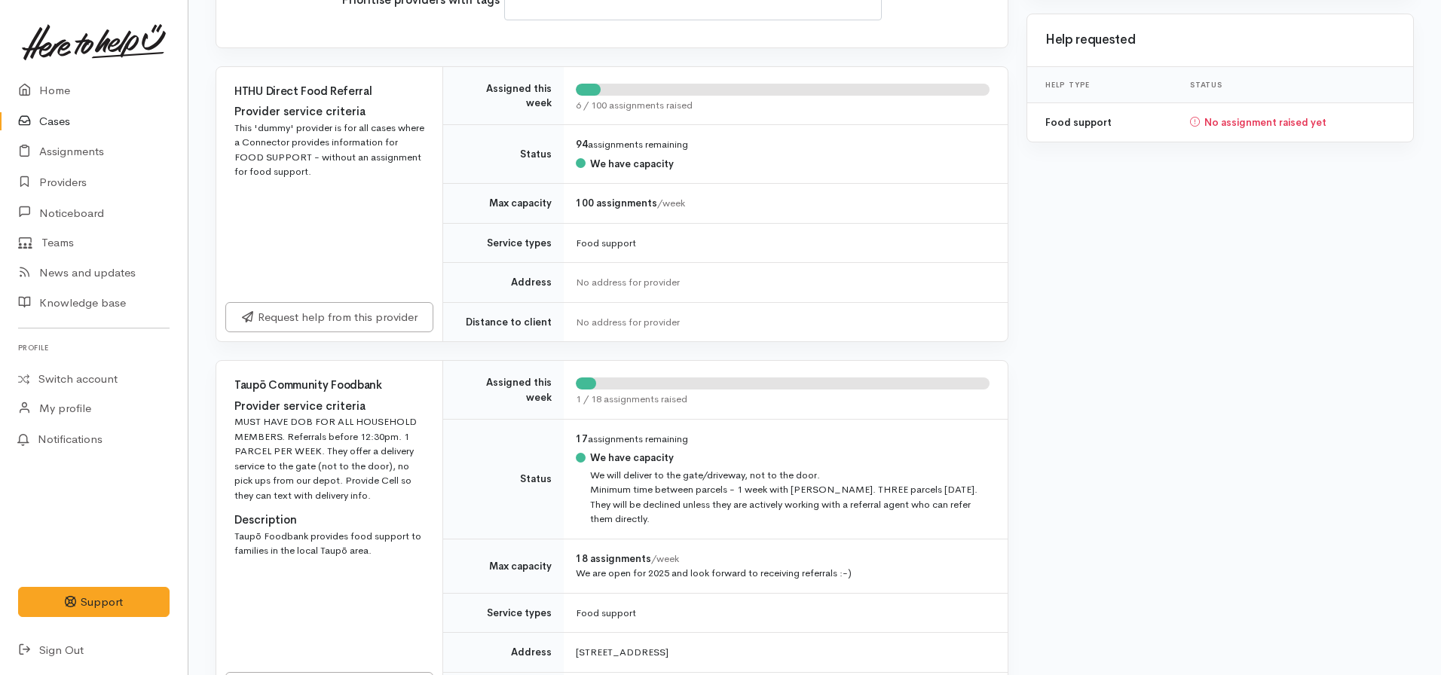
scroll to position [356, 0]
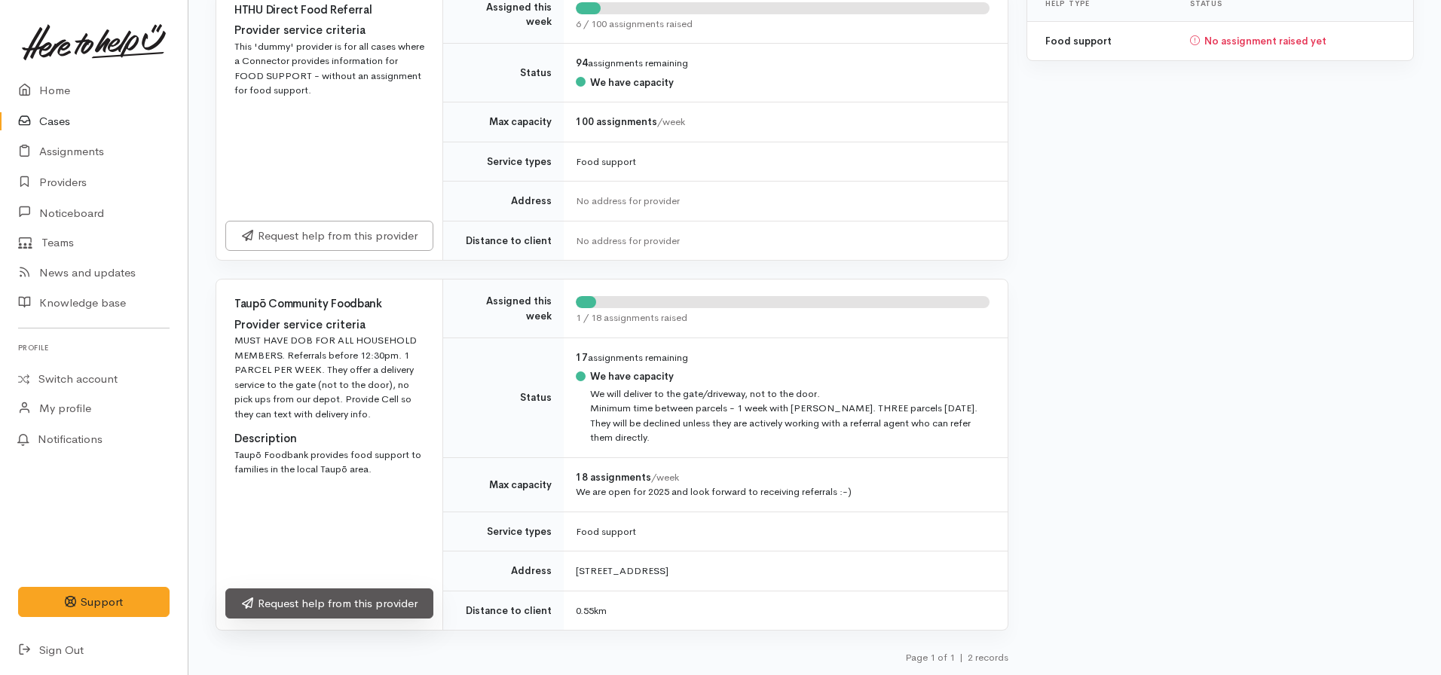
click at [365, 599] on link "Request help from this provider" at bounding box center [329, 604] width 208 height 31
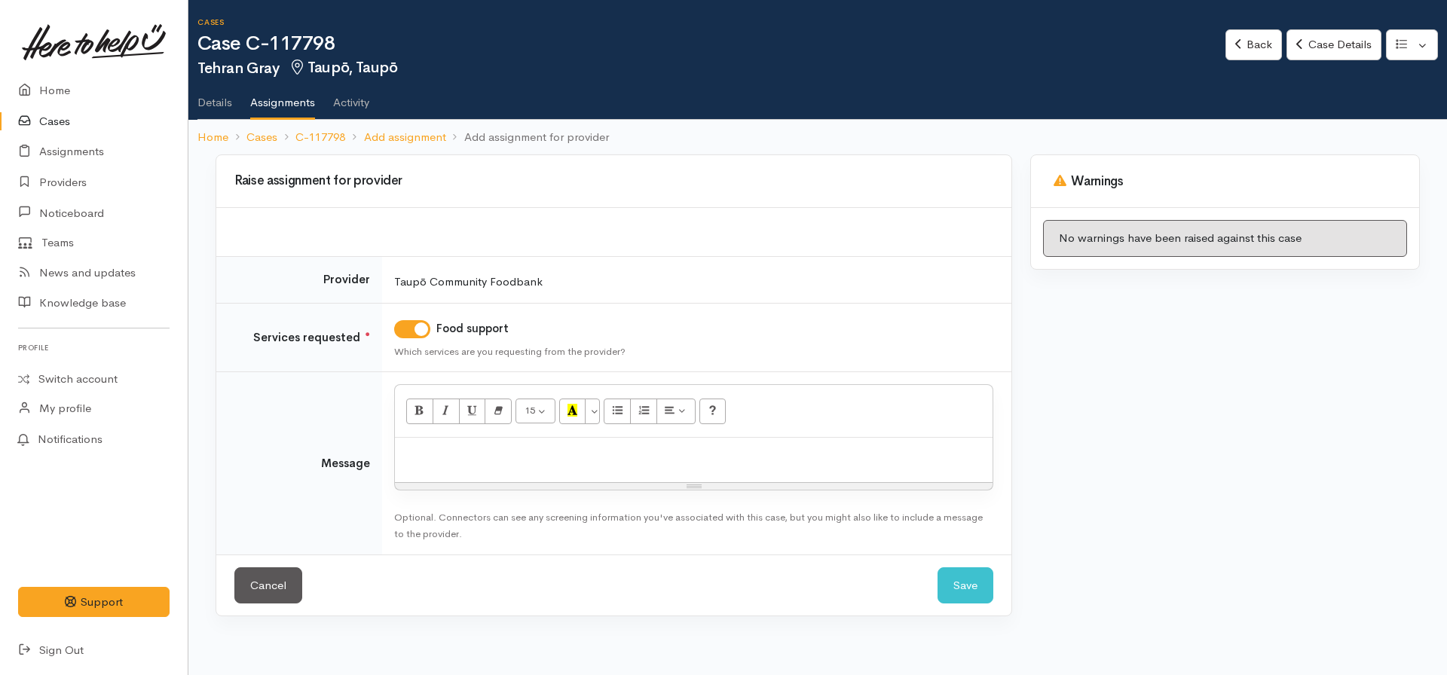
click at [418, 440] on div at bounding box center [694, 460] width 598 height 44
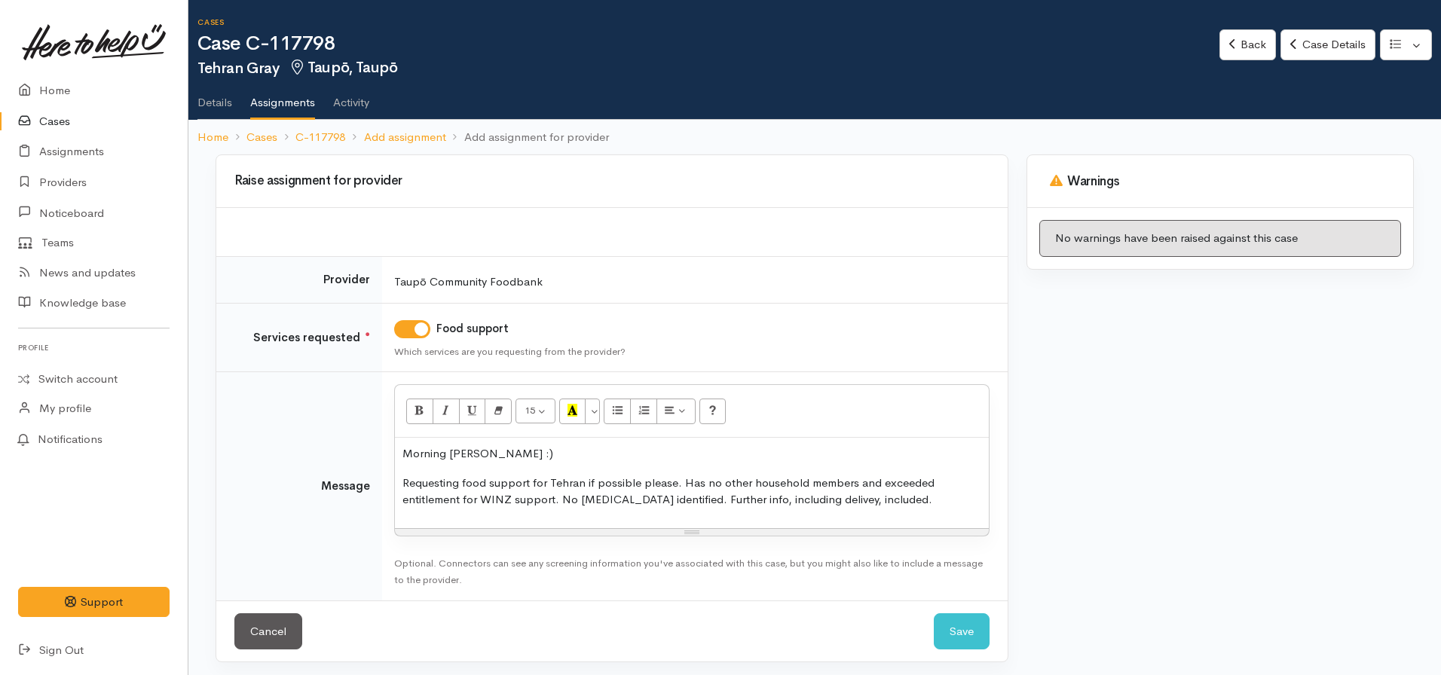
click at [851, 494] on p "Requesting food support for Tehran if possible please. Has no other household m…" at bounding box center [691, 492] width 579 height 34
click at [923, 499] on p "Requesting food support for Tehran if possible please. Has no other household m…" at bounding box center [691, 492] width 579 height 34
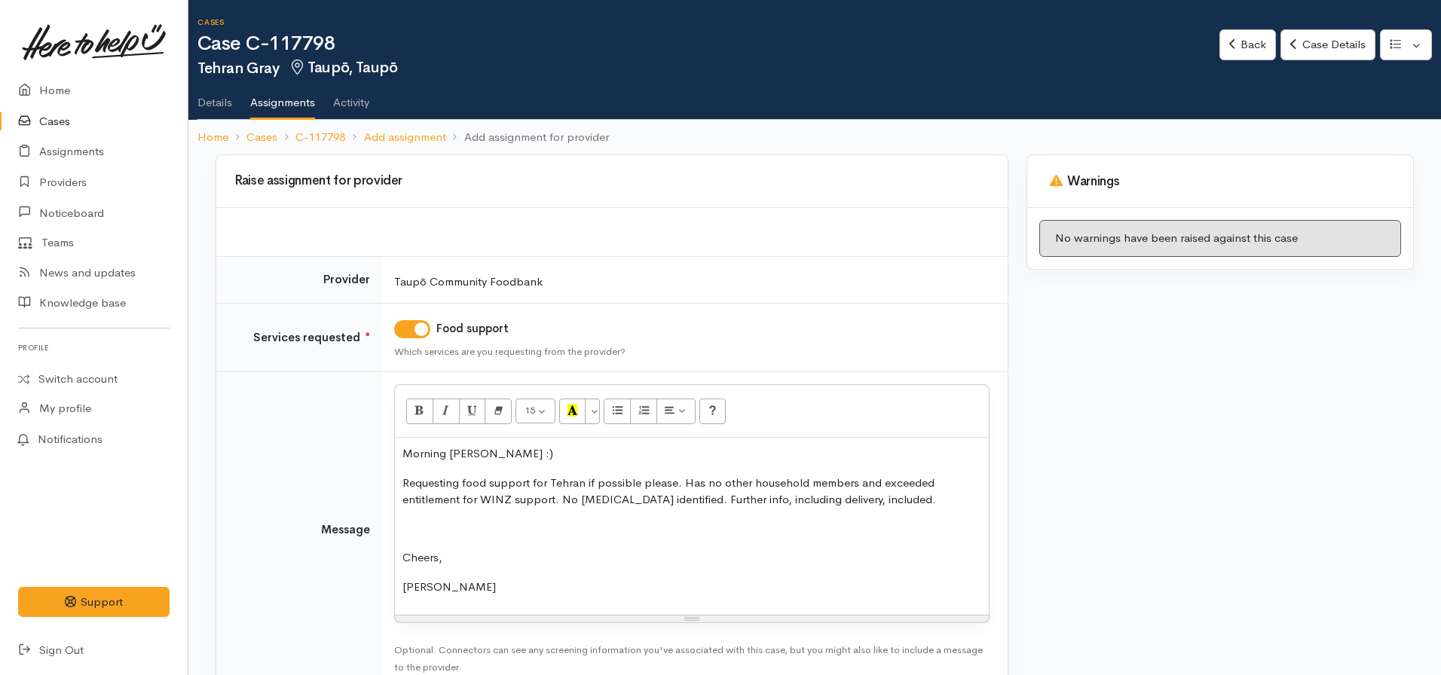
scroll to position [93, 0]
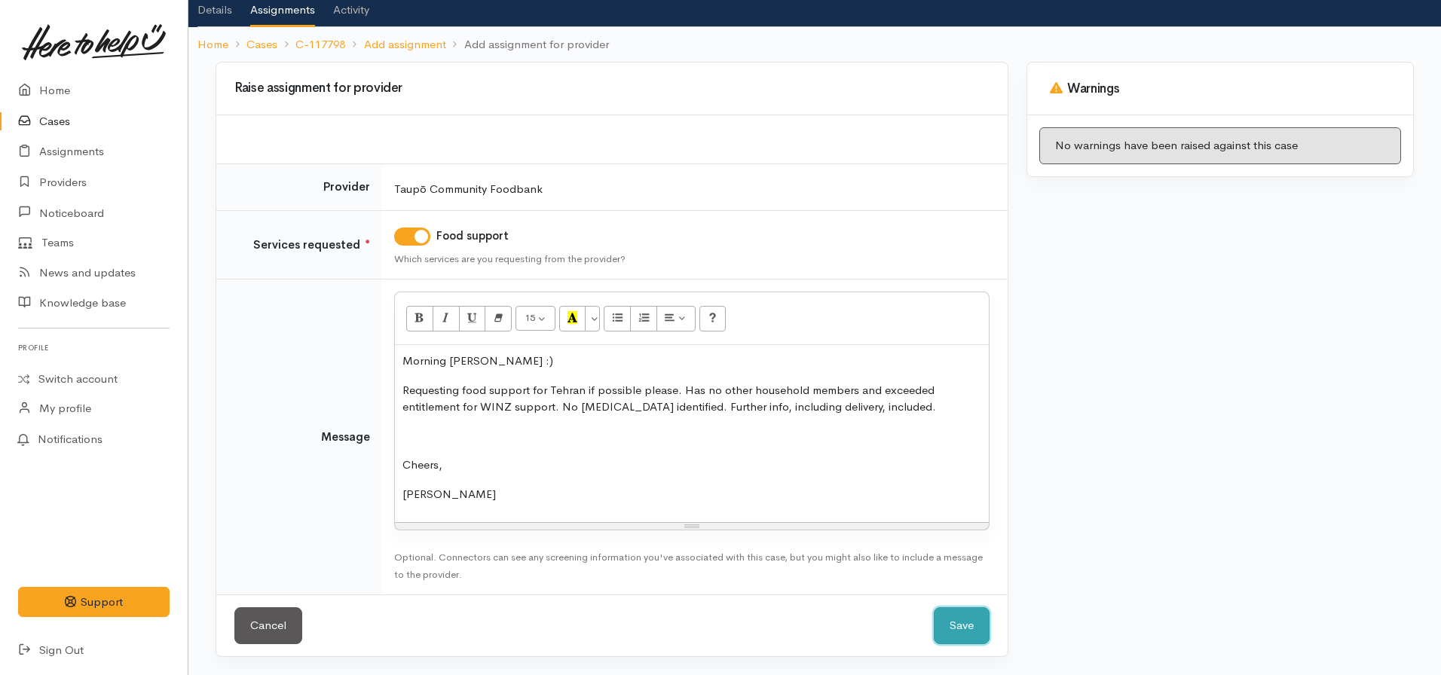
click button "Save" at bounding box center [962, 625] width 56 height 37
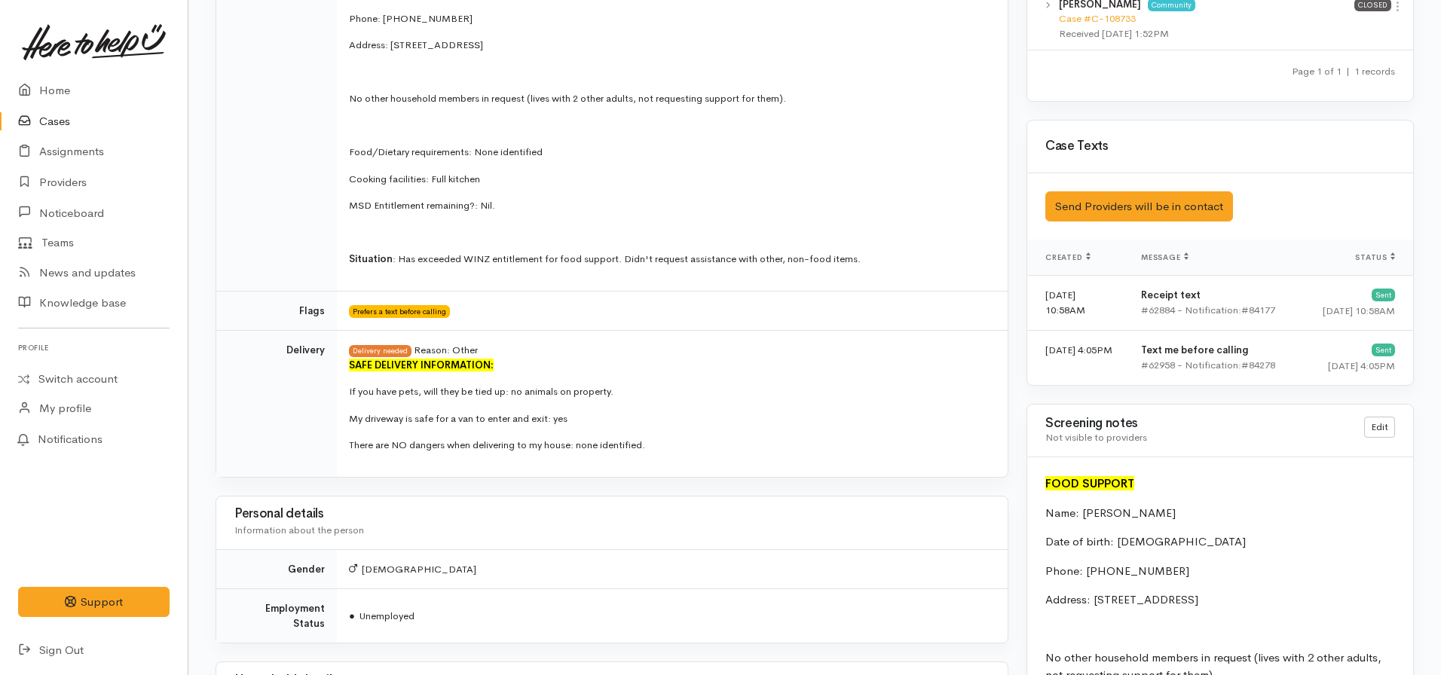
scroll to position [678, 0]
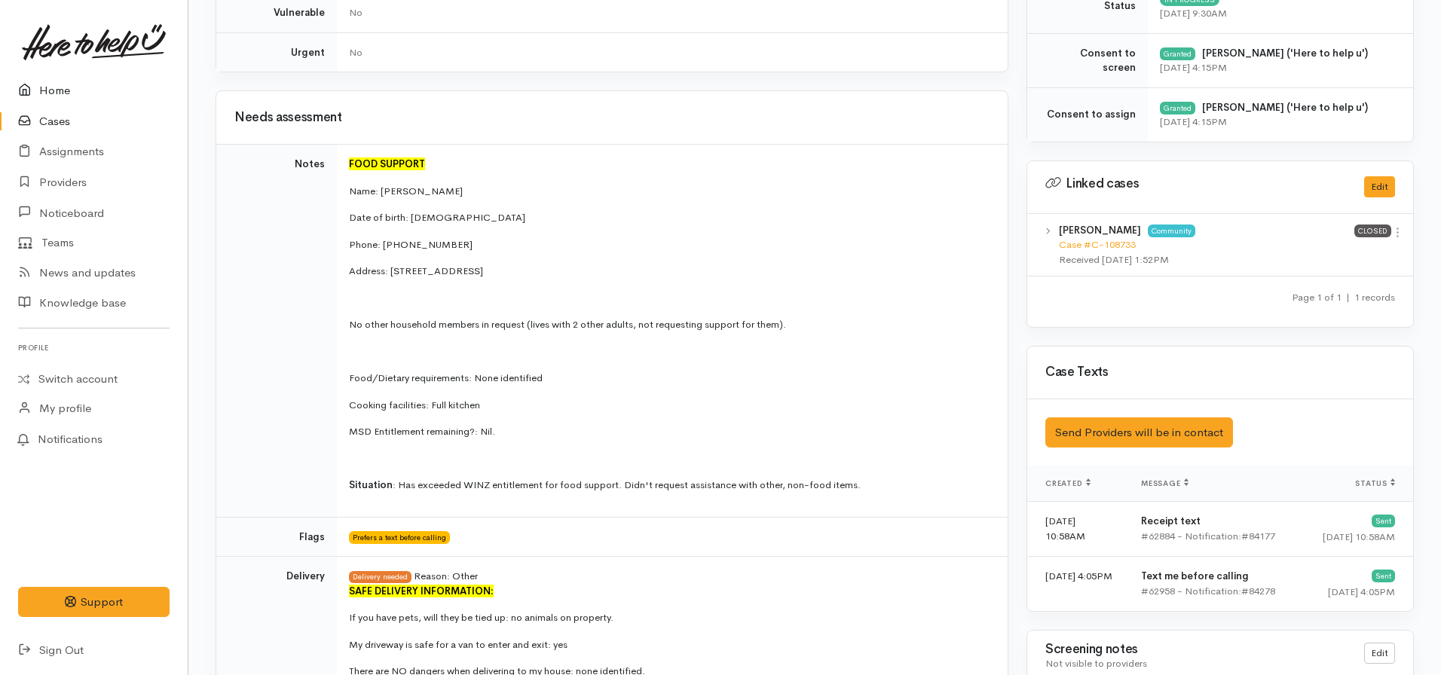
click at [68, 94] on link "Home" at bounding box center [94, 90] width 188 height 31
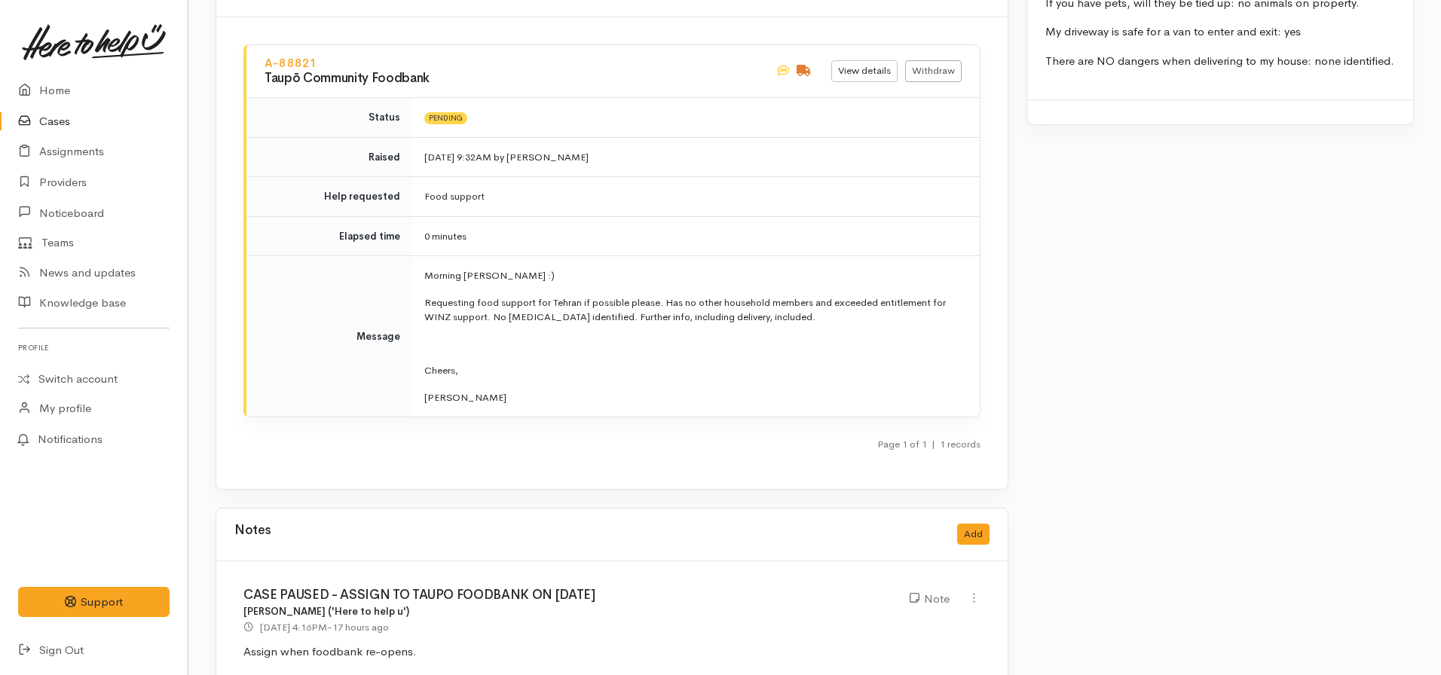
scroll to position [1987, 0]
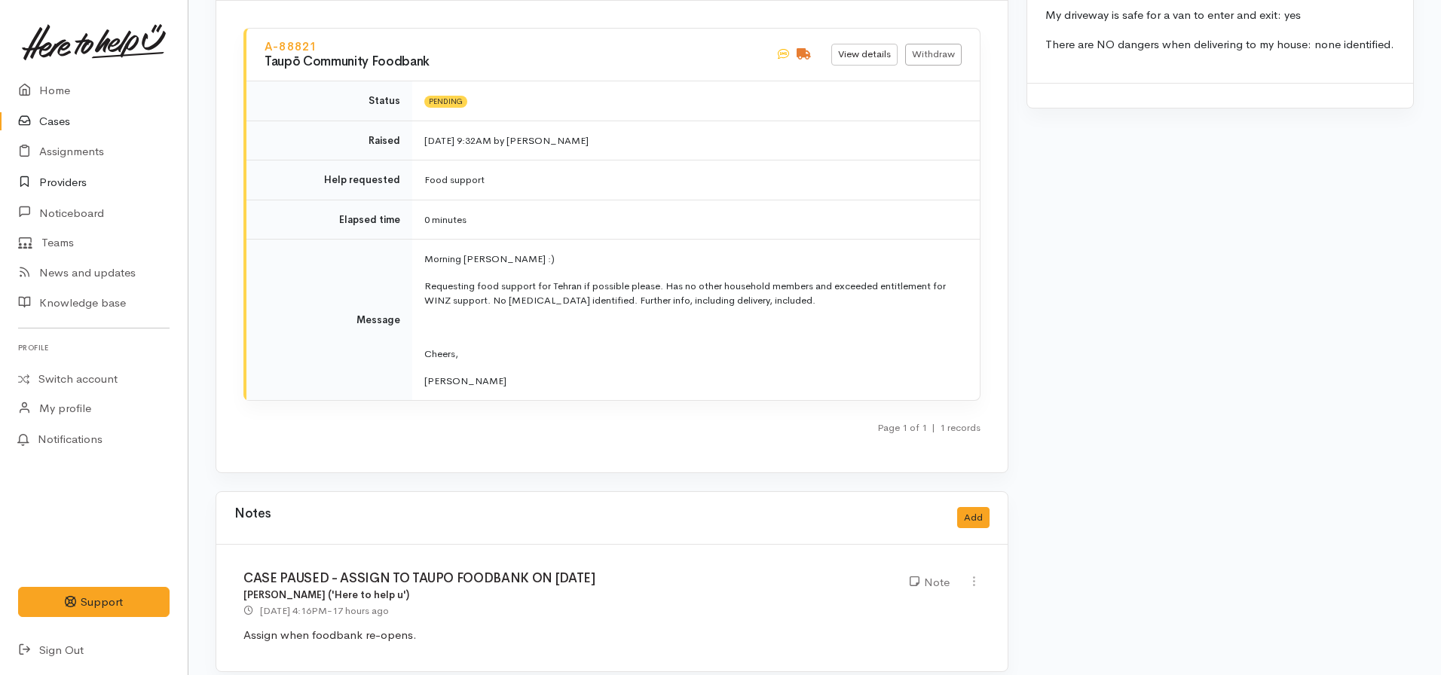
click at [75, 184] on link "Providers" at bounding box center [94, 182] width 188 height 31
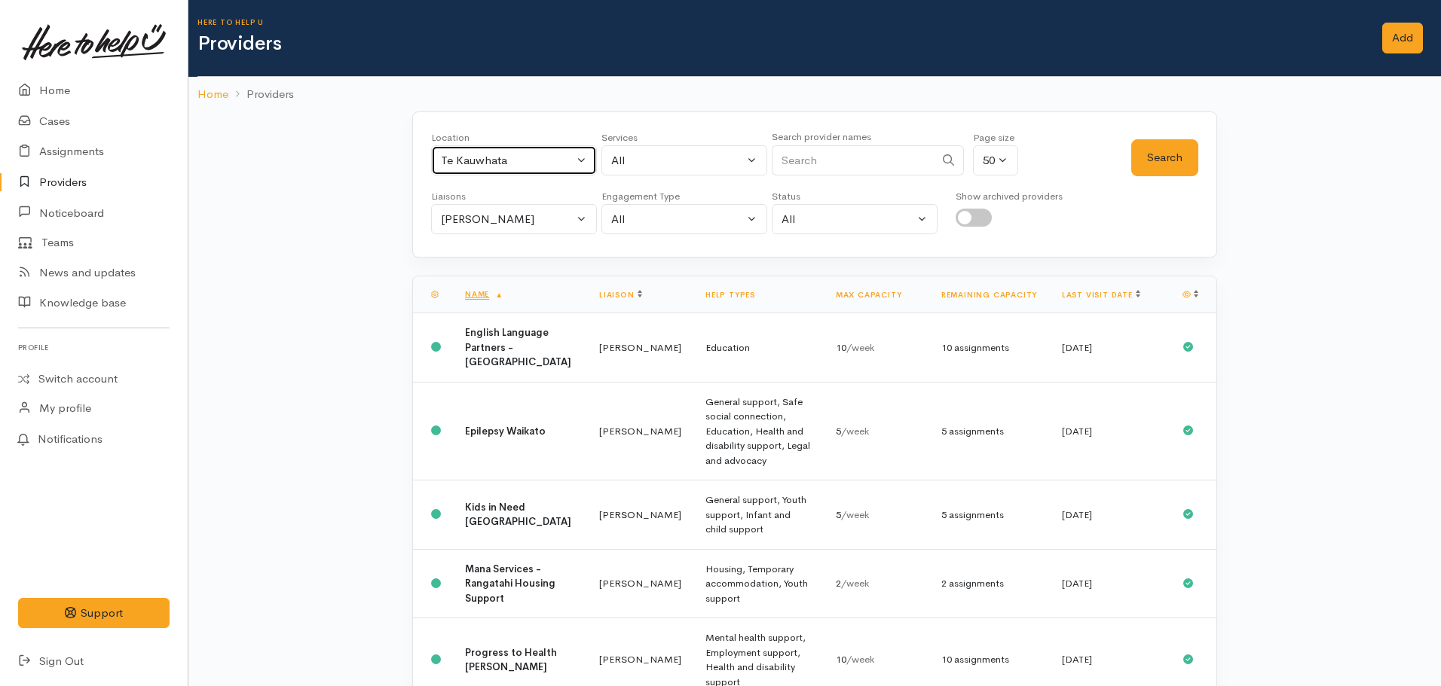
click at [517, 172] on button "Te Kauwhata" at bounding box center [514, 160] width 166 height 31
type input "[PERSON_NAME]"
click at [460, 255] on span "Hamilton" at bounding box center [503, 259] width 93 height 17
select select "1"
click at [1189, 166] on button "Search" at bounding box center [1164, 157] width 67 height 37
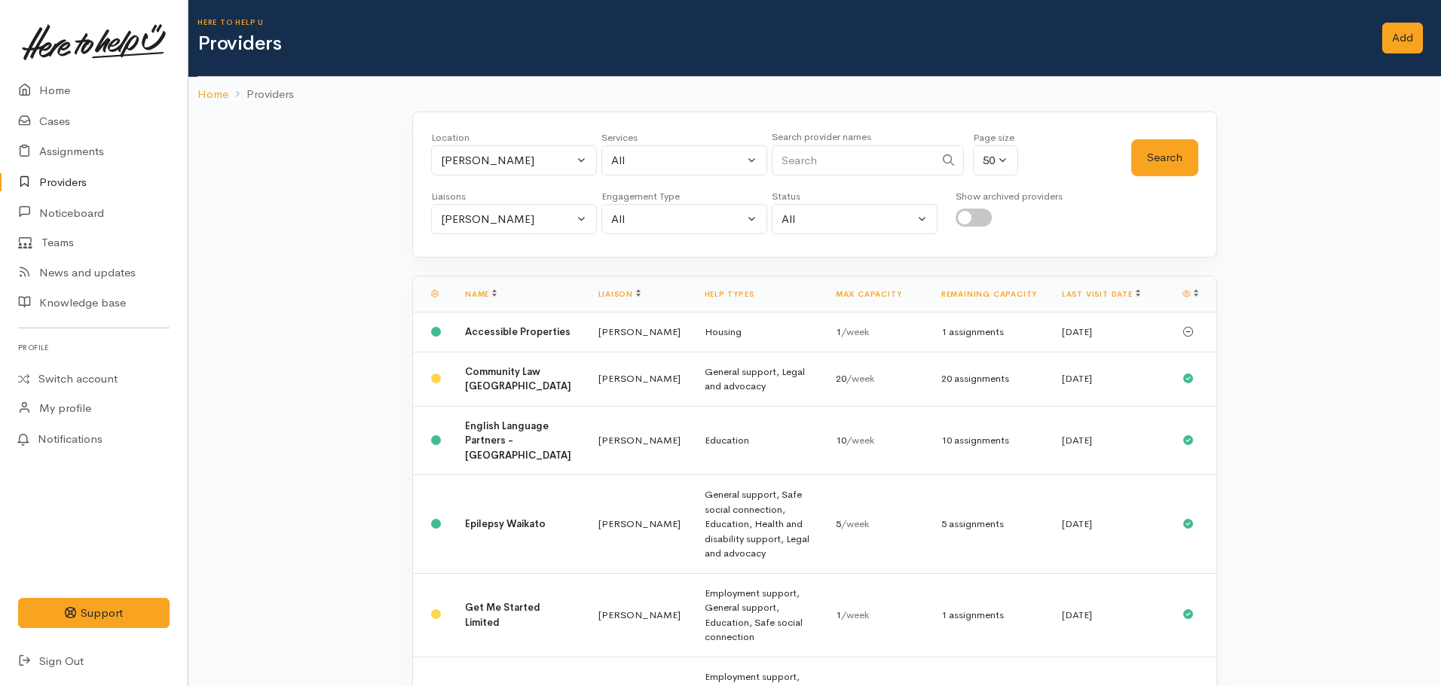
click at [664, 140] on div "Services" at bounding box center [684, 137] width 166 height 15
click at [660, 148] on button "All" at bounding box center [684, 160] width 166 height 31
type input "food"
select select "3"
click at [1179, 160] on button "Search" at bounding box center [1164, 157] width 67 height 37
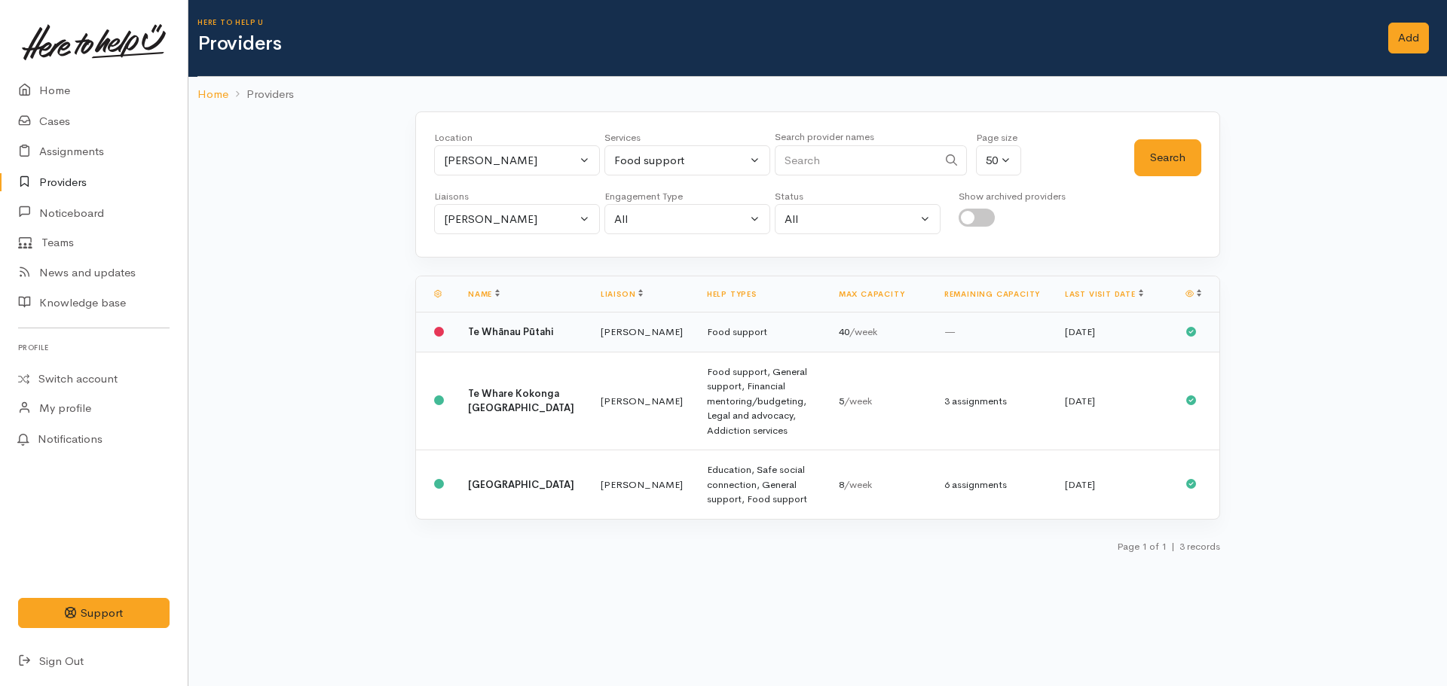
click at [485, 338] on b "Te Whānau Pūtahi" at bounding box center [510, 332] width 85 height 13
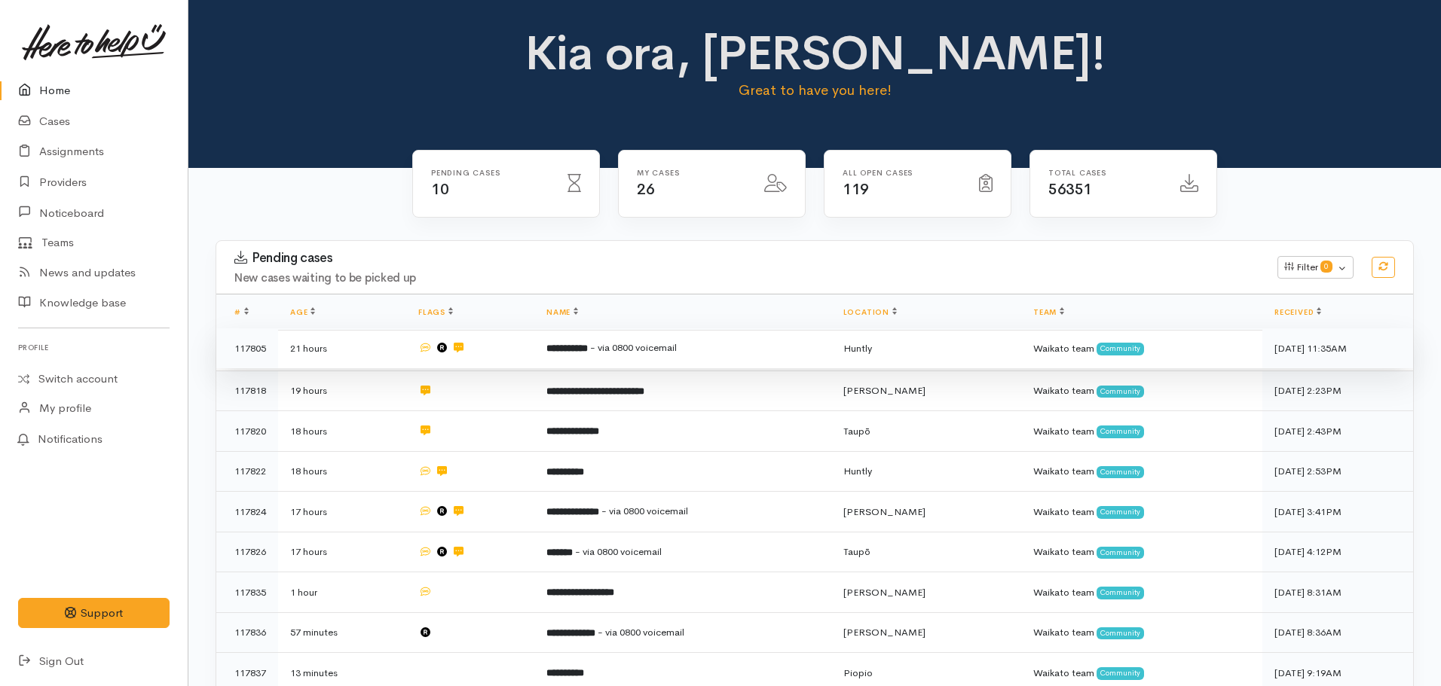
click at [656, 352] on span "- via 0800 voicemail" at bounding box center [633, 347] width 87 height 13
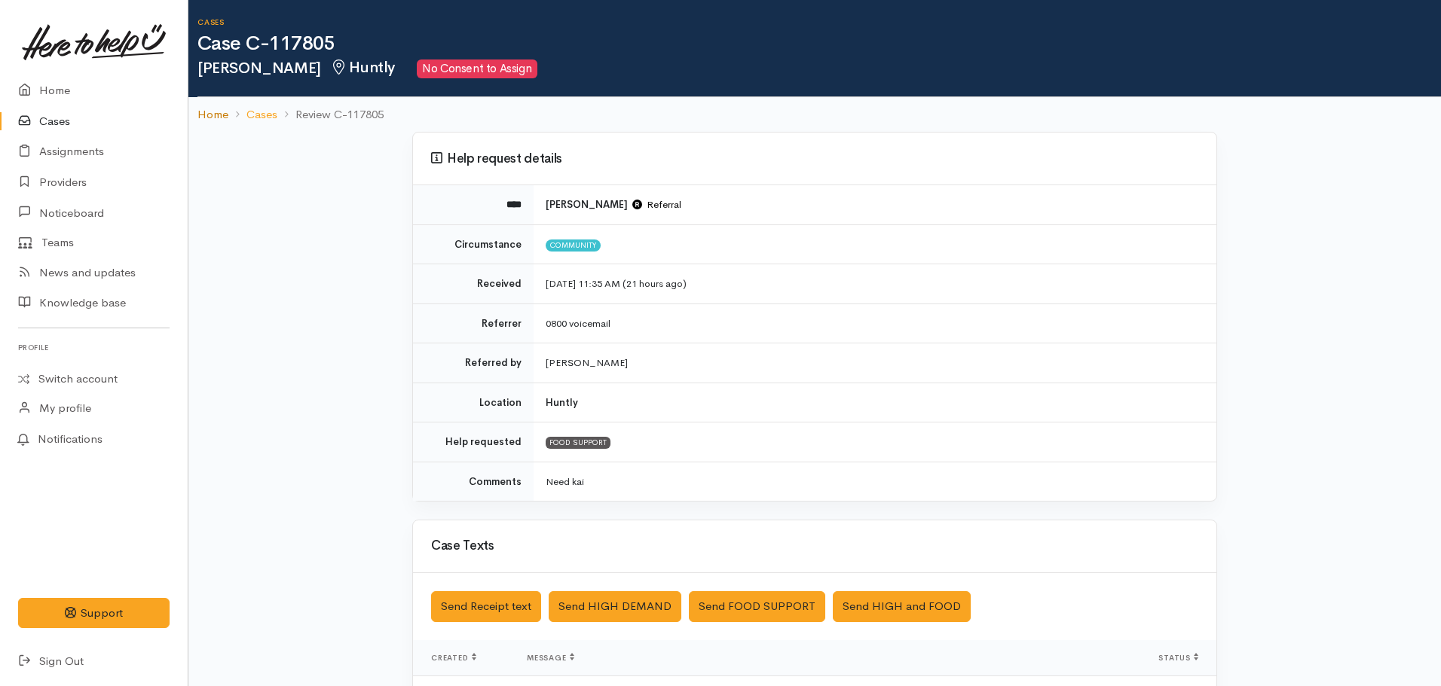
click at [205, 117] on link "Home" at bounding box center [212, 114] width 31 height 17
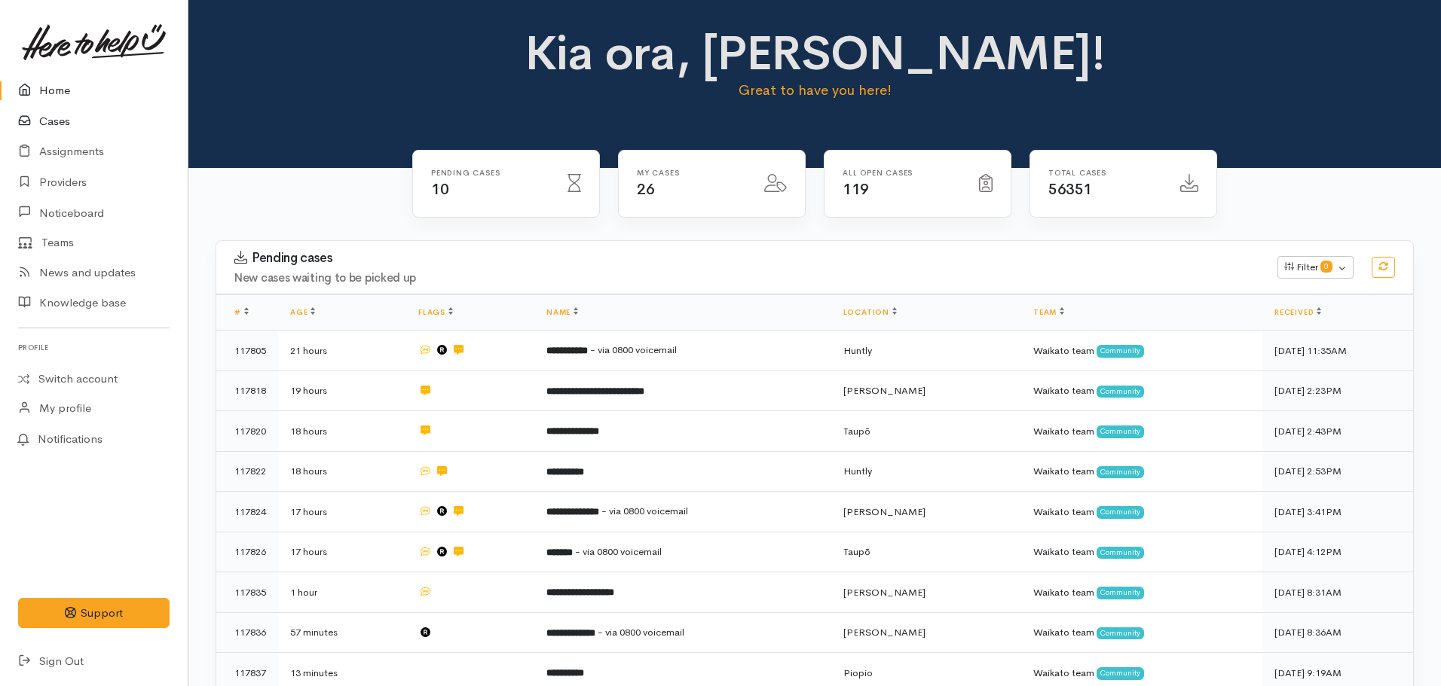
click at [73, 125] on link "Cases" at bounding box center [94, 121] width 188 height 31
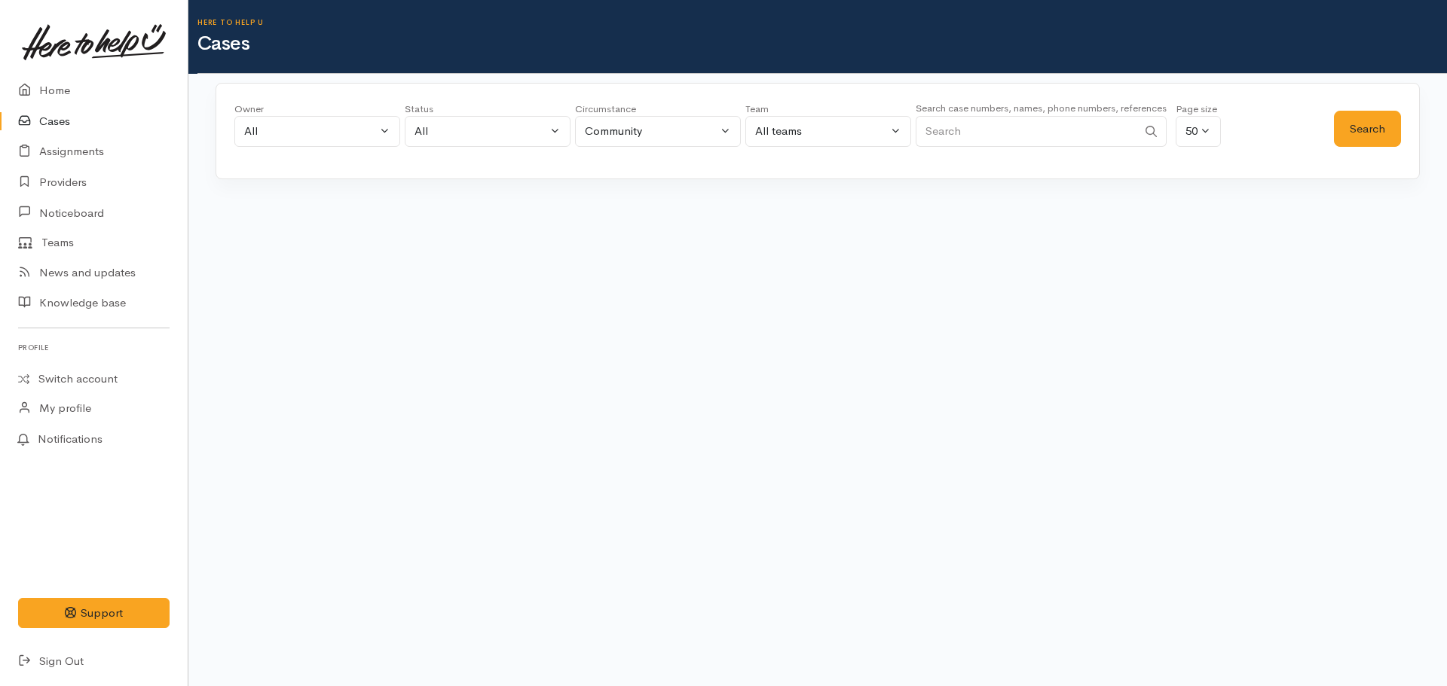
click at [977, 142] on input "Search" at bounding box center [1027, 131] width 222 height 31
drag, startPoint x: 976, startPoint y: 150, endPoint x: 972, endPoint y: 135, distance: 15.5
click at [975, 148] on div "Search case numbers, names, phone numbers, references" at bounding box center [1041, 127] width 251 height 57
click at [971, 133] on input "Search" at bounding box center [1027, 131] width 222 height 31
paste input "642102448920."
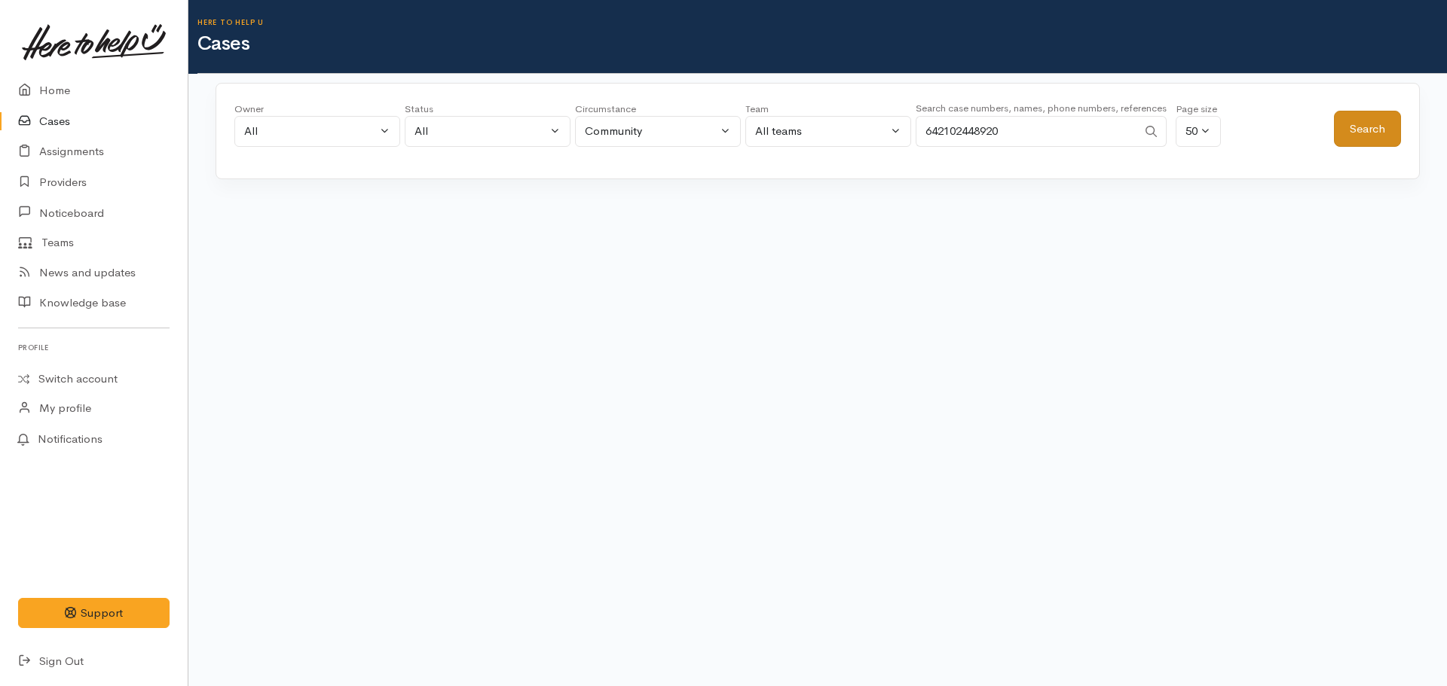
type input "642102448920"
click at [1373, 121] on button "Search" at bounding box center [1367, 129] width 67 height 37
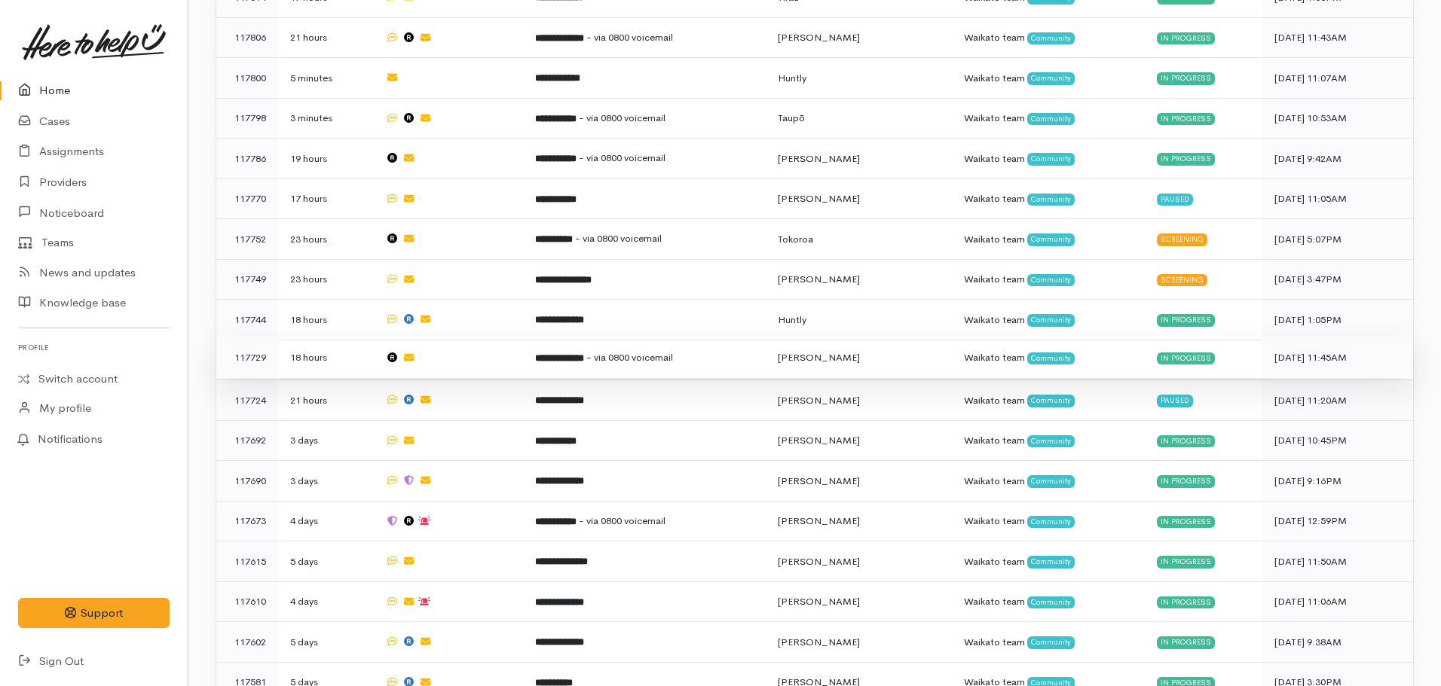
scroll to position [829, 0]
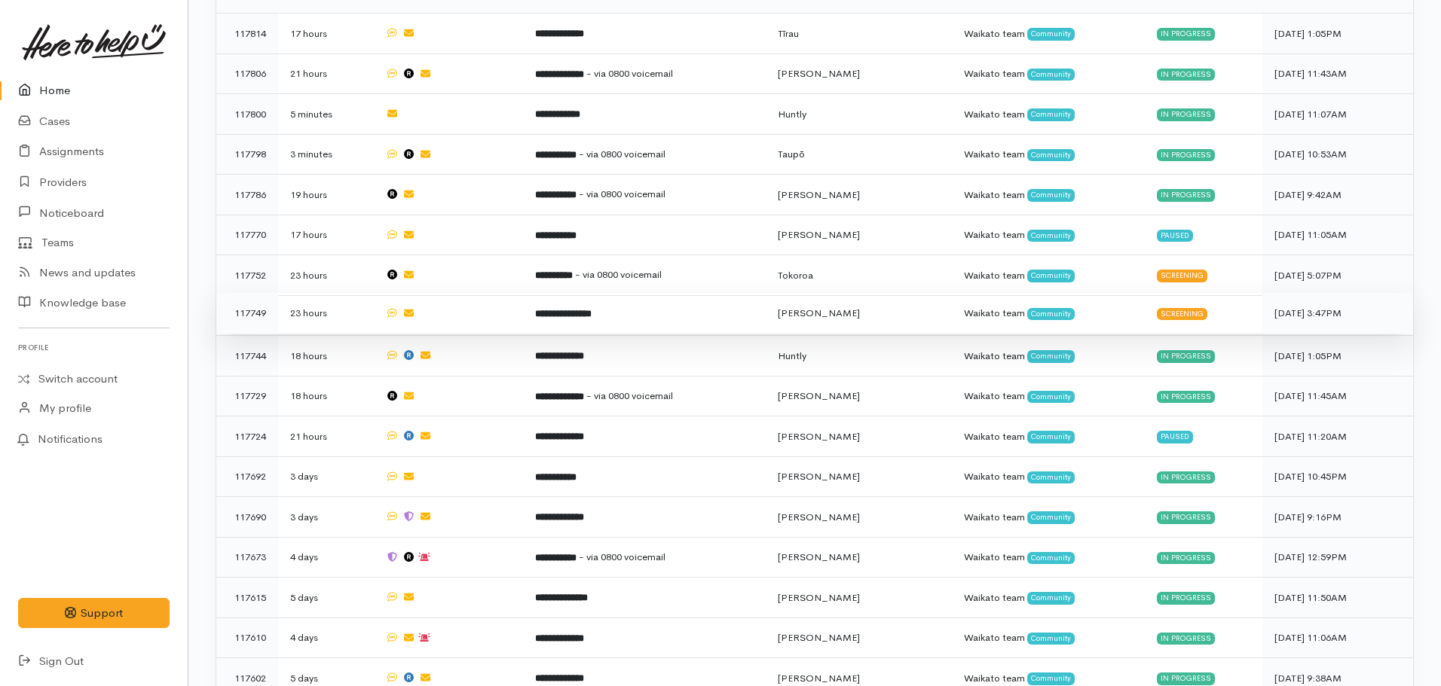
click at [570, 310] on td "**********" at bounding box center [644, 313] width 243 height 41
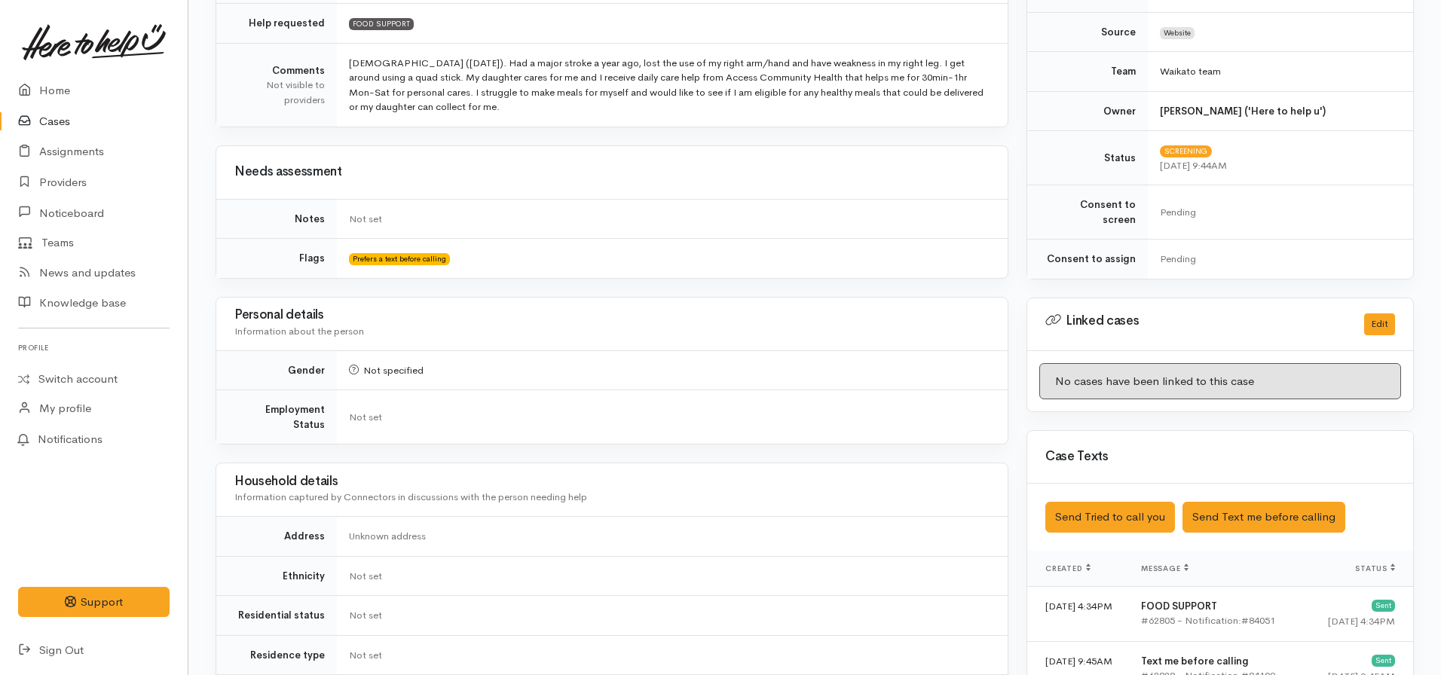
scroll to position [452, 0]
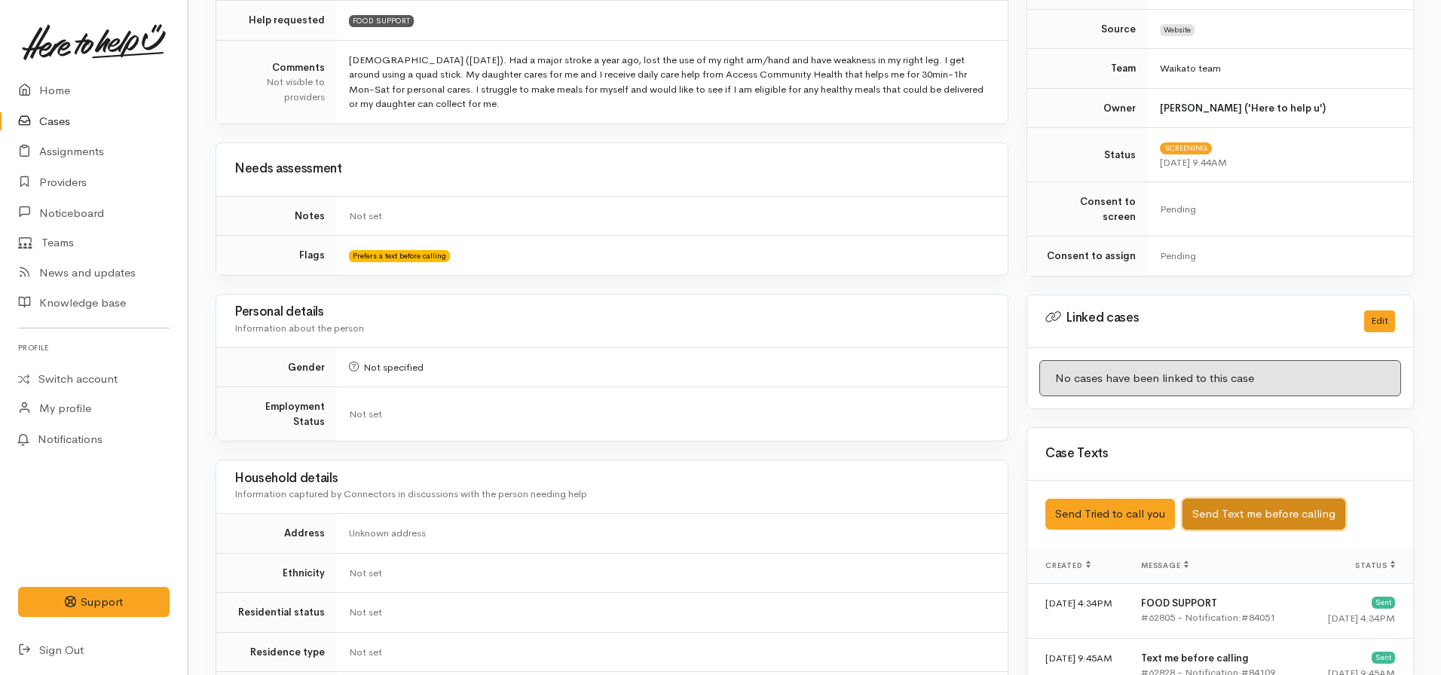
click at [1240, 499] on button "Send Text me before calling" at bounding box center [1263, 514] width 163 height 31
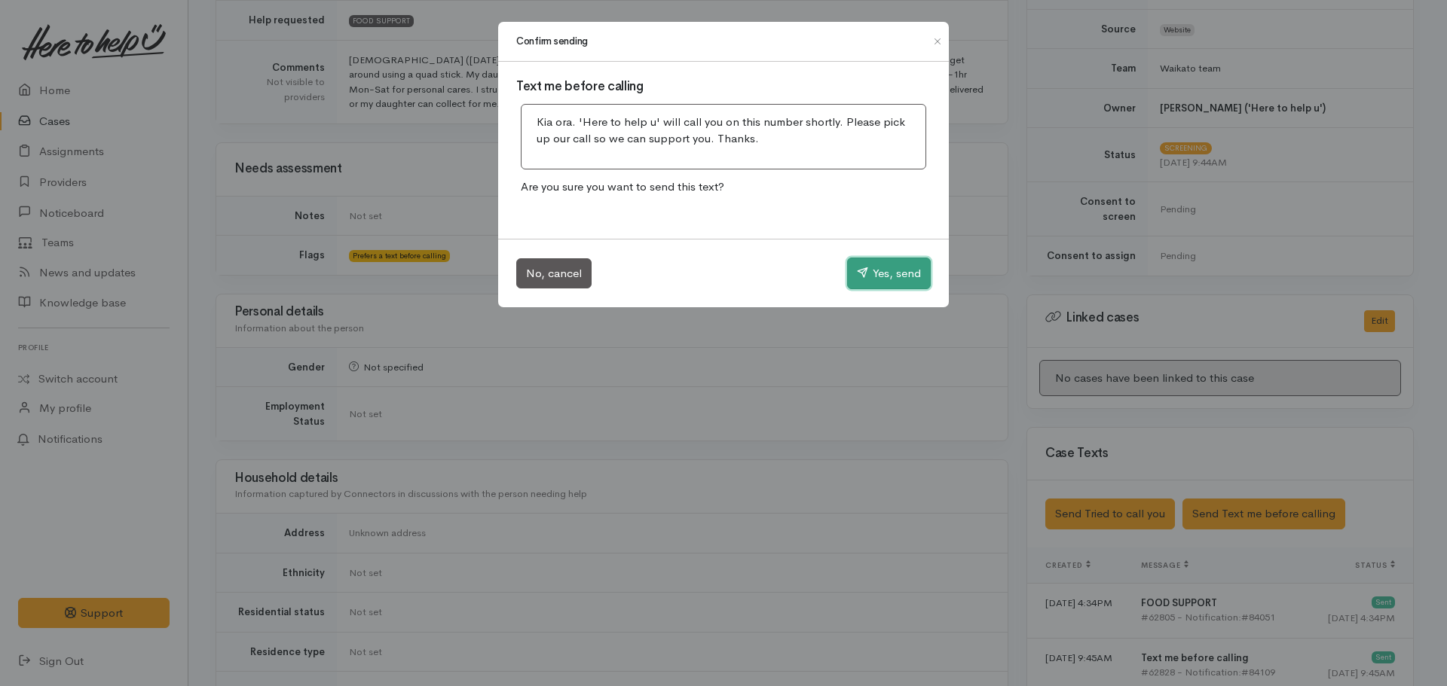
click at [885, 276] on button "Yes, send" at bounding box center [889, 274] width 84 height 32
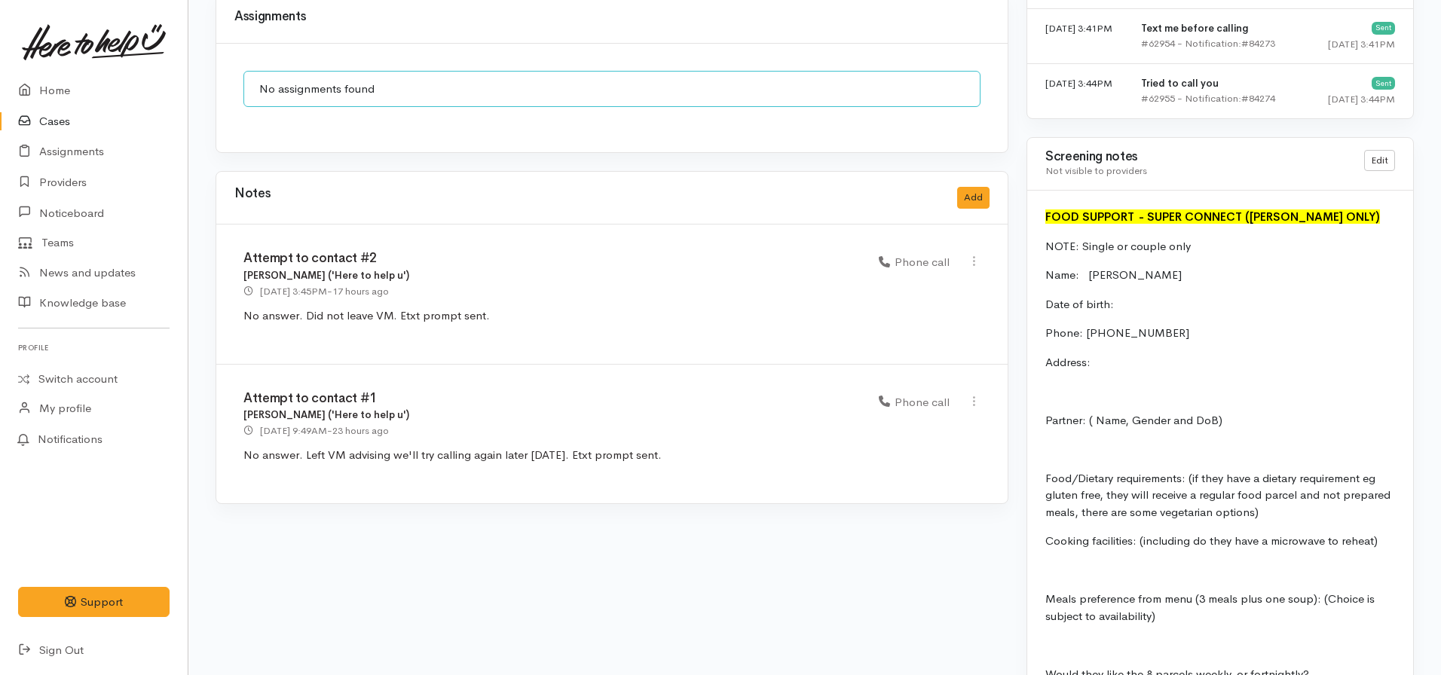
scroll to position [1206, 0]
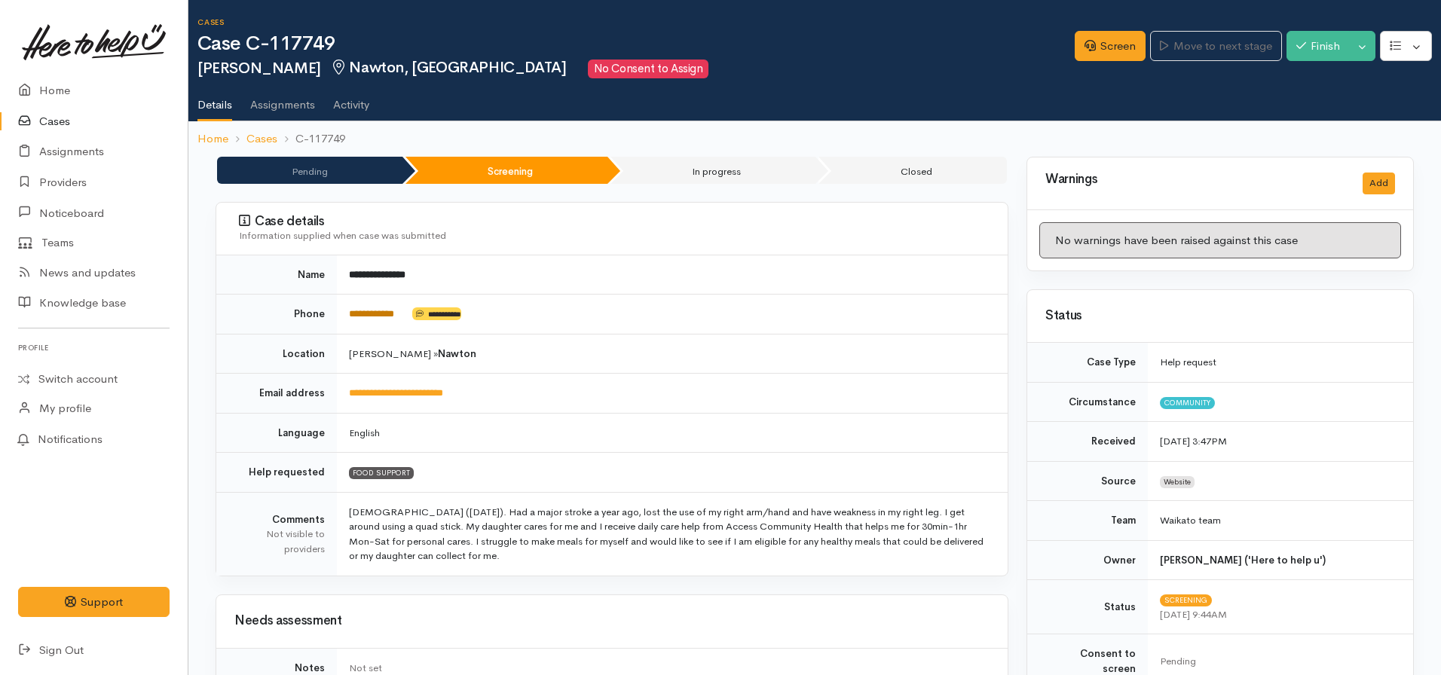
click at [370, 310] on link "**********" at bounding box center [371, 314] width 45 height 10
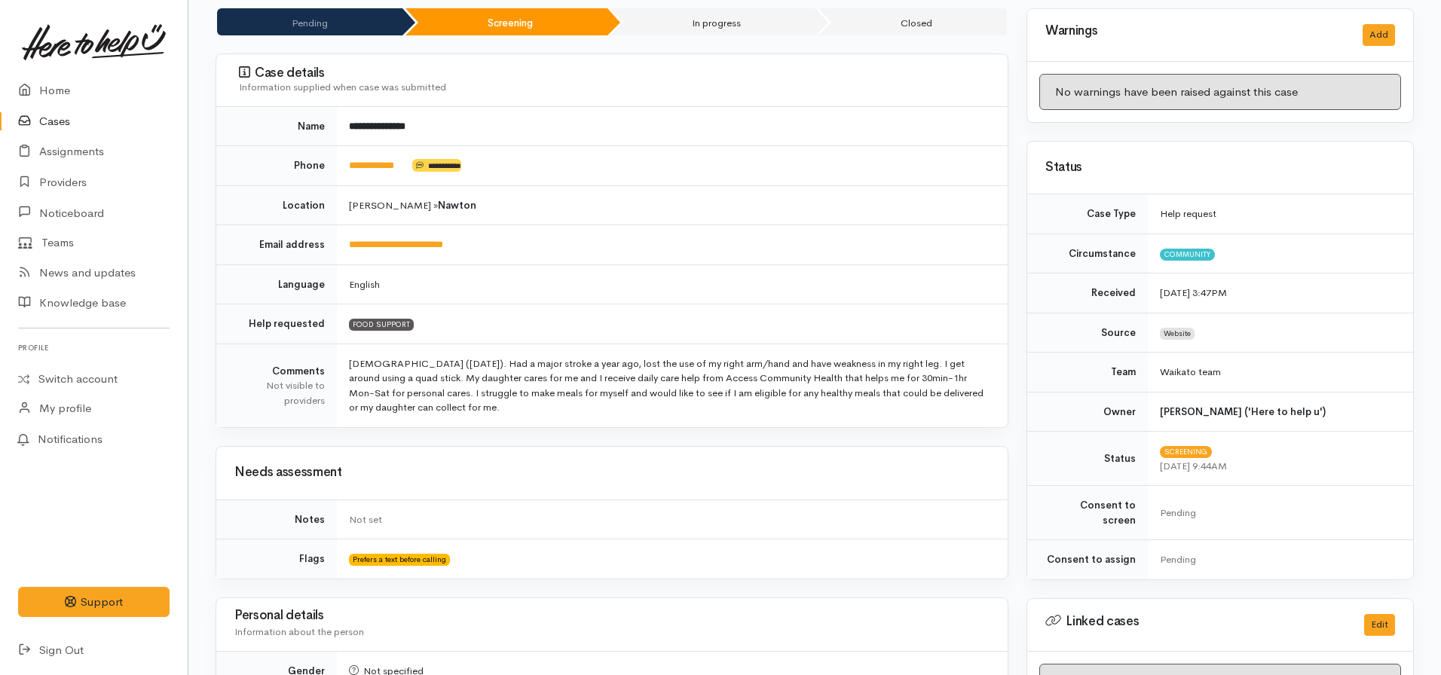
scroll to position [452, 0]
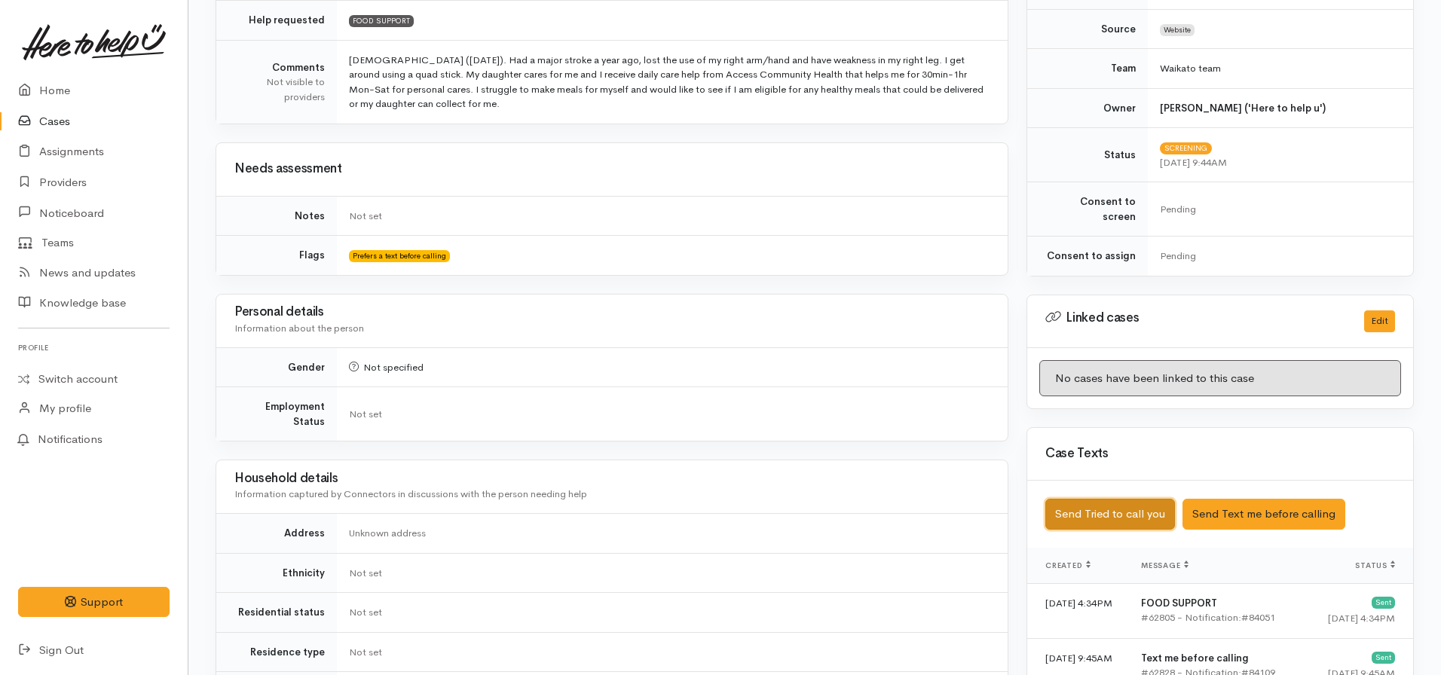
click at [1093, 499] on button "Send Tried to call you" at bounding box center [1110, 514] width 130 height 31
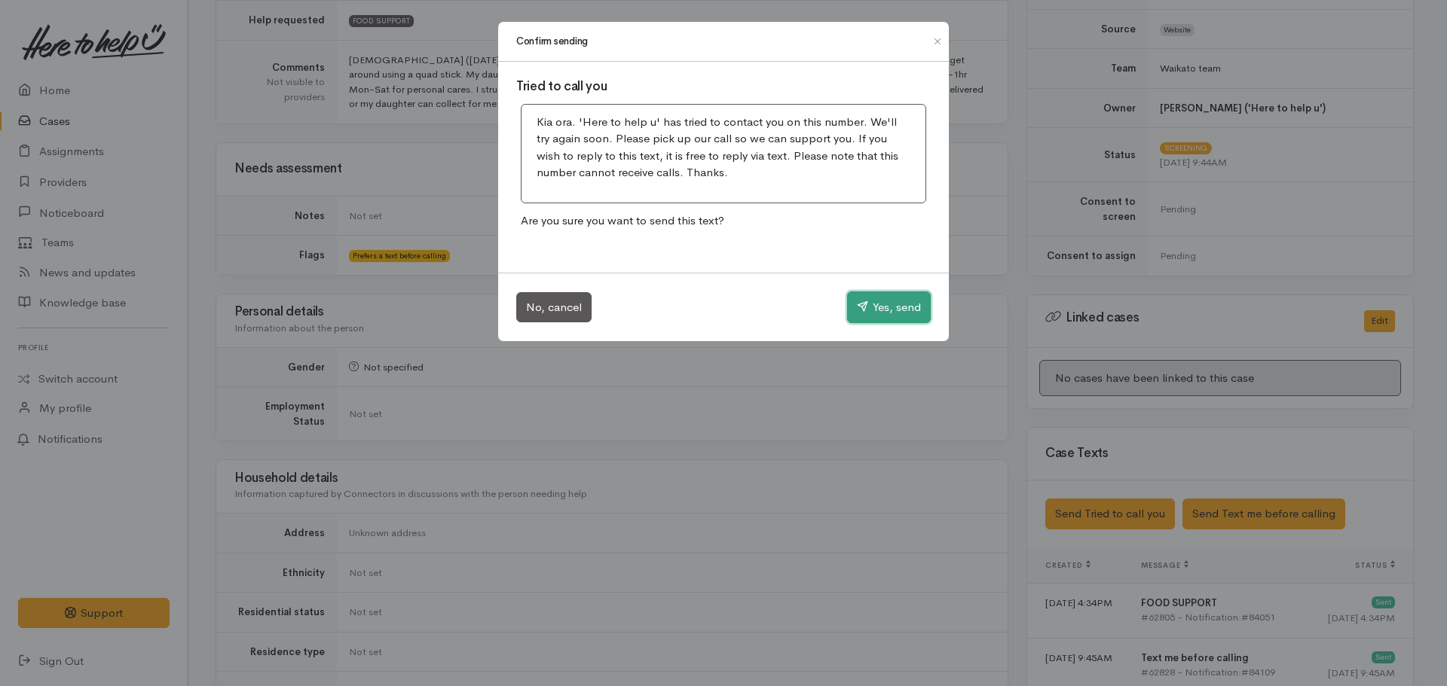
click at [868, 297] on button "Yes, send" at bounding box center [889, 308] width 84 height 32
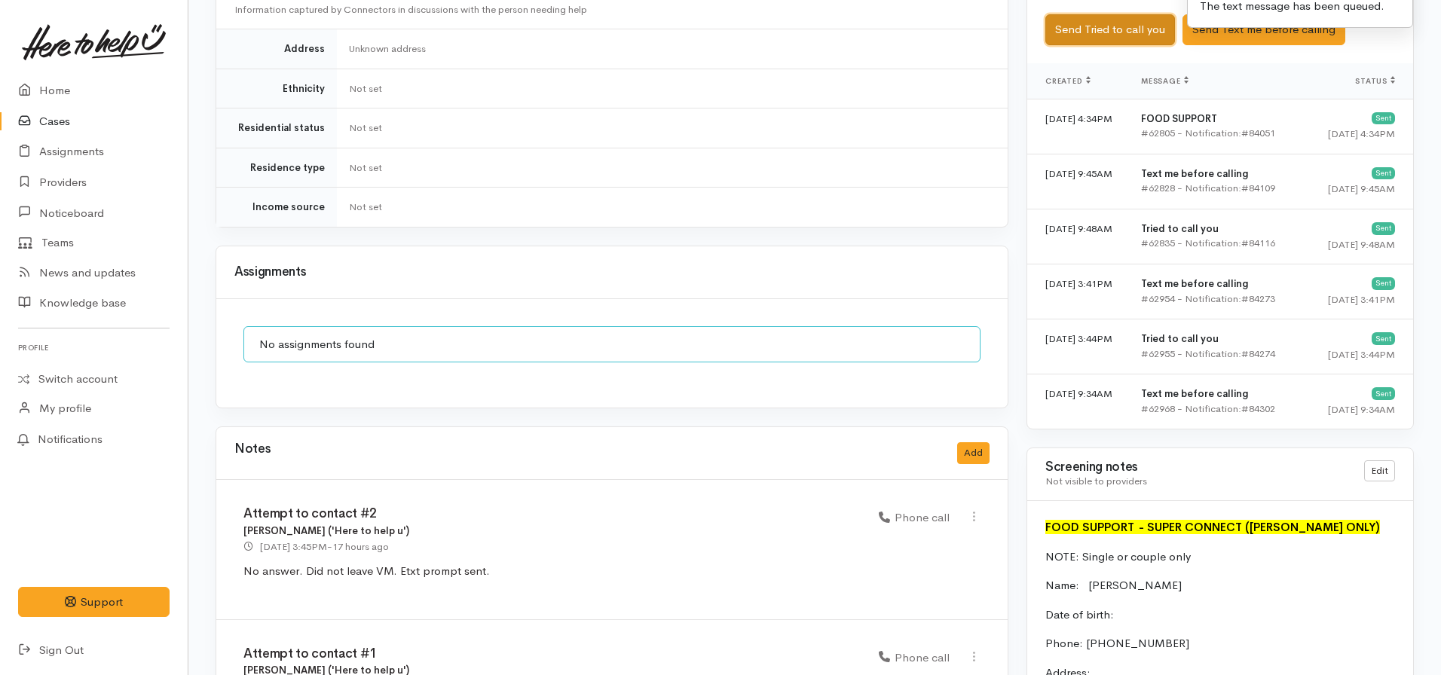
scroll to position [1130, 0]
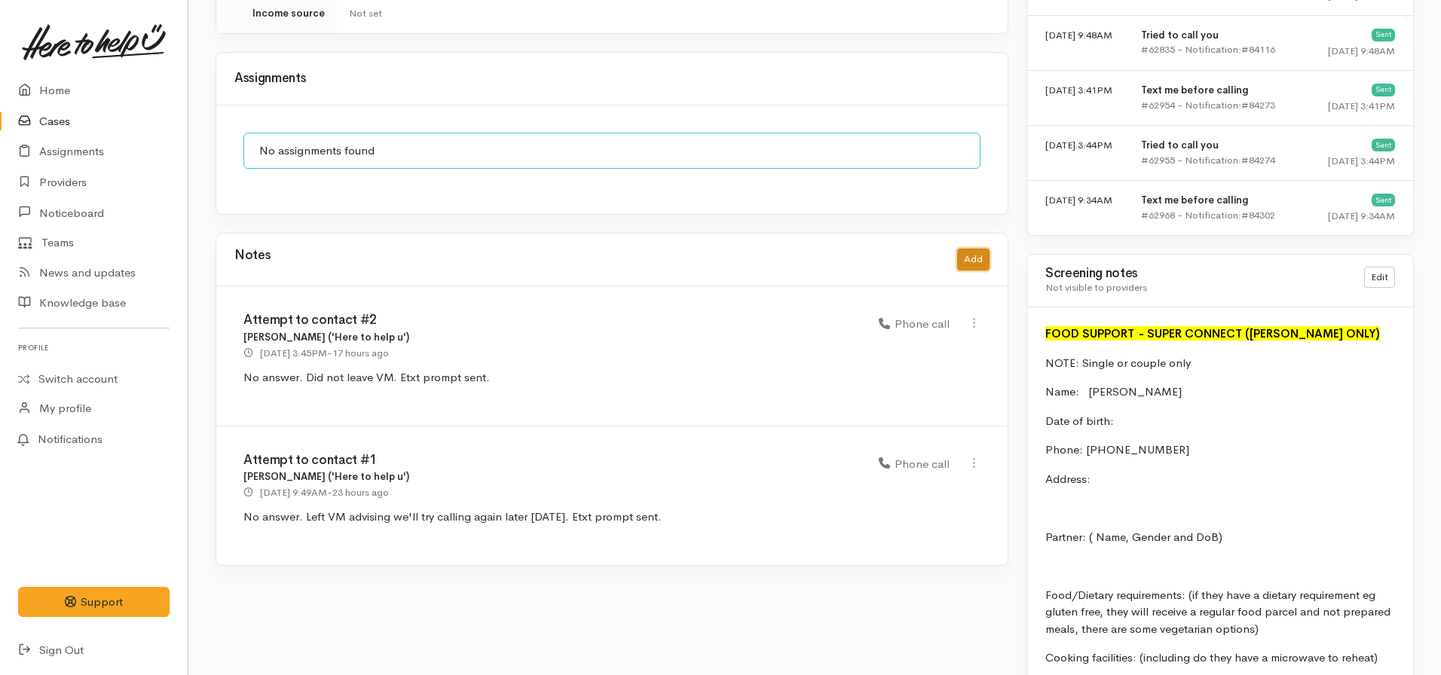
click at [962, 249] on button "Add" at bounding box center [973, 260] width 32 height 22
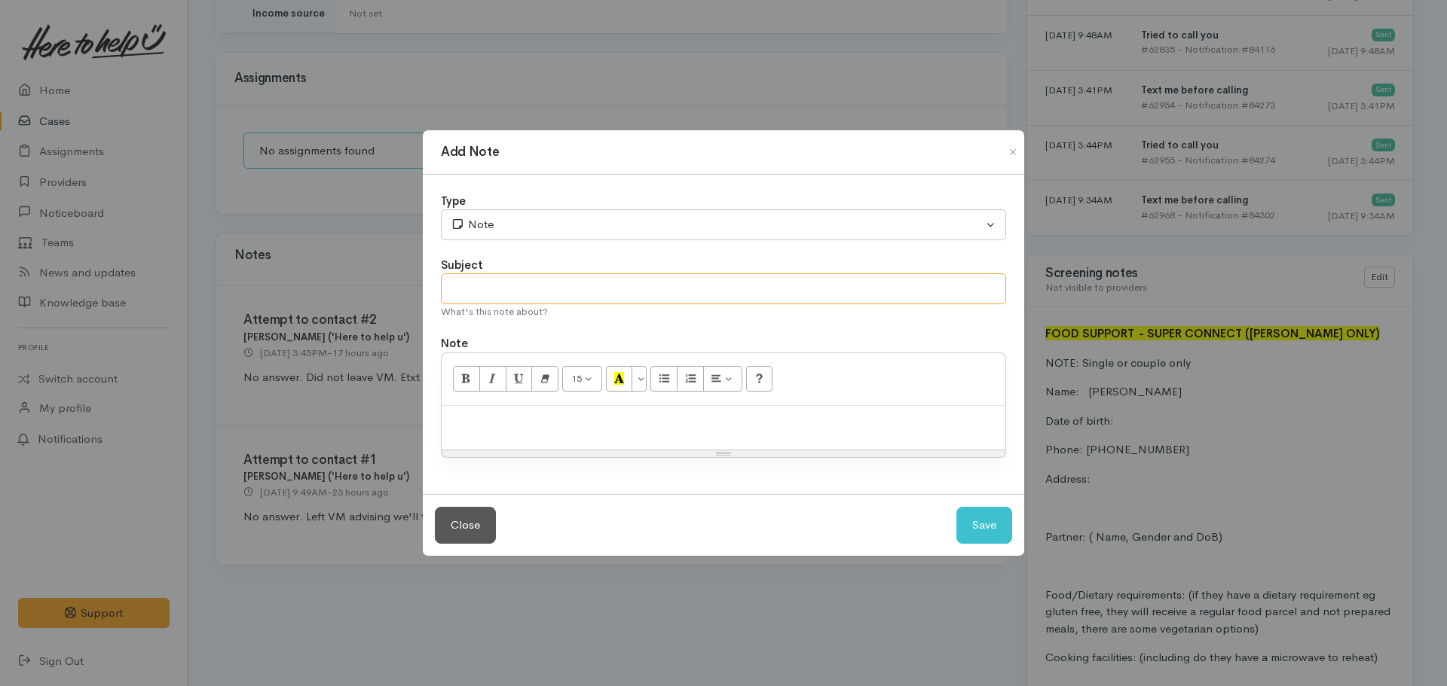
click at [481, 295] on input "text" at bounding box center [723, 289] width 565 height 31
type input "Attempt to contact #3"
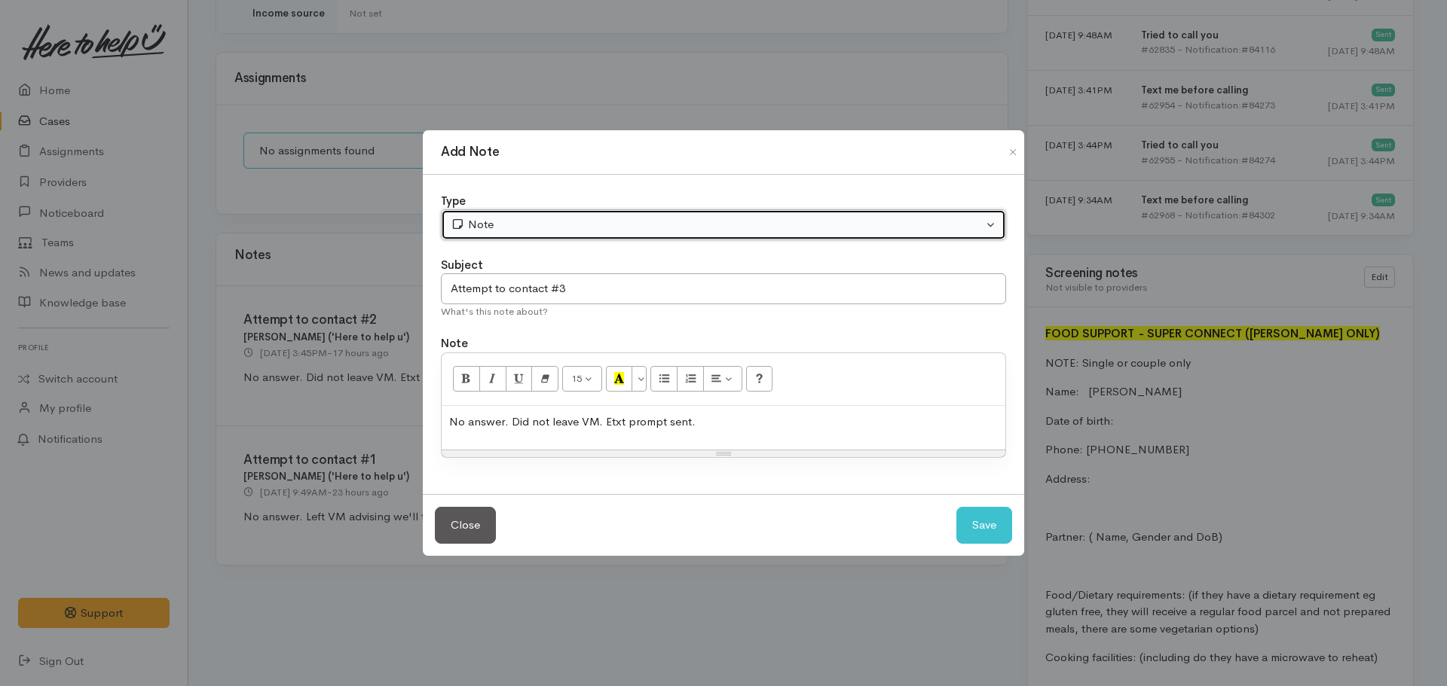
click at [507, 216] on button "Note" at bounding box center [723, 224] width 565 height 31
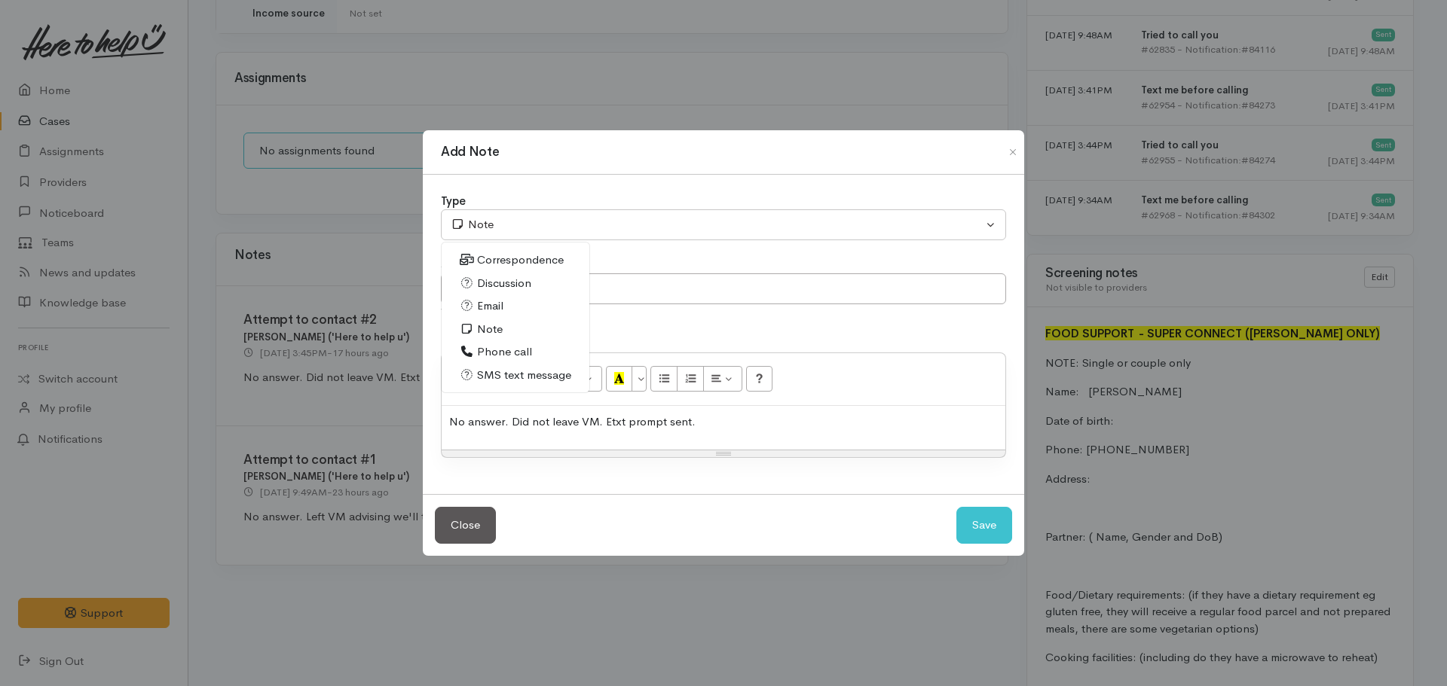
drag, startPoint x: 500, startPoint y: 355, endPoint x: 529, endPoint y: 350, distance: 29.1
click at [500, 353] on span "Phone call" at bounding box center [504, 352] width 55 height 17
select select "3"
click at [962, 516] on button "Save" at bounding box center [984, 525] width 56 height 37
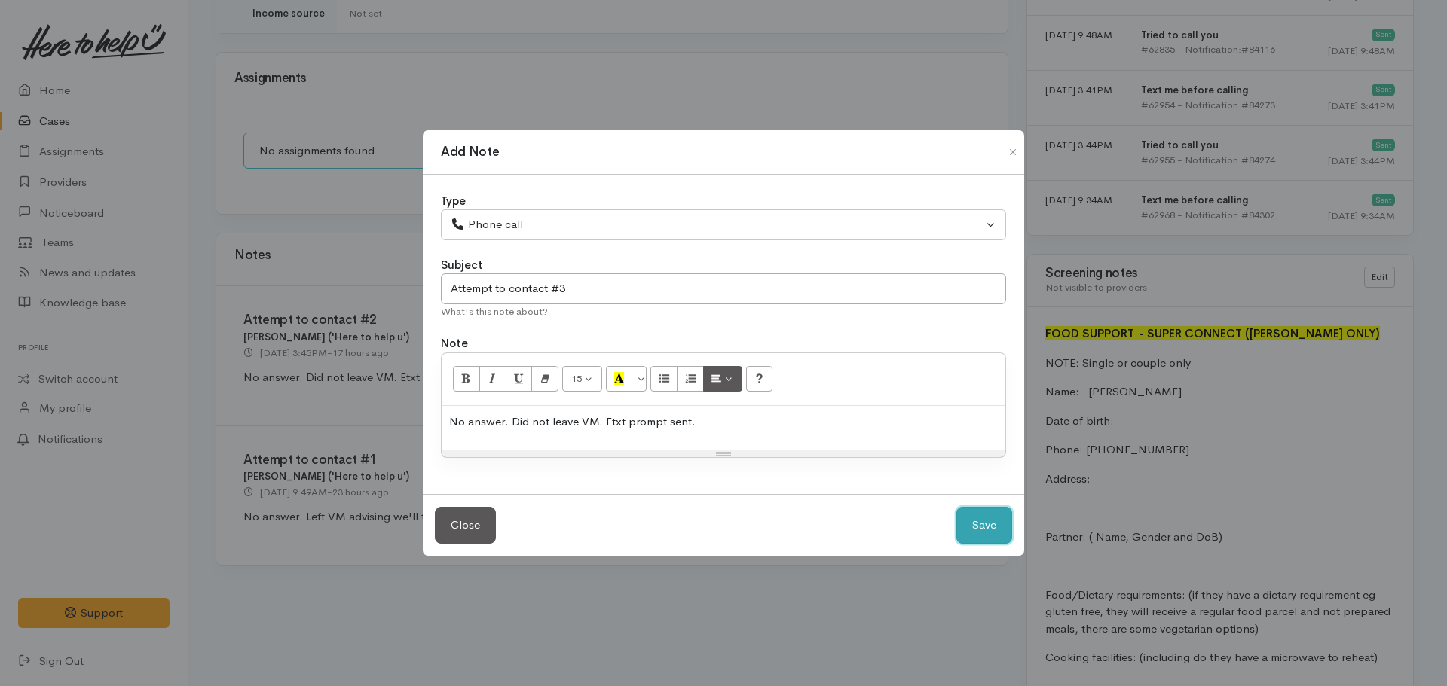
select select "1"
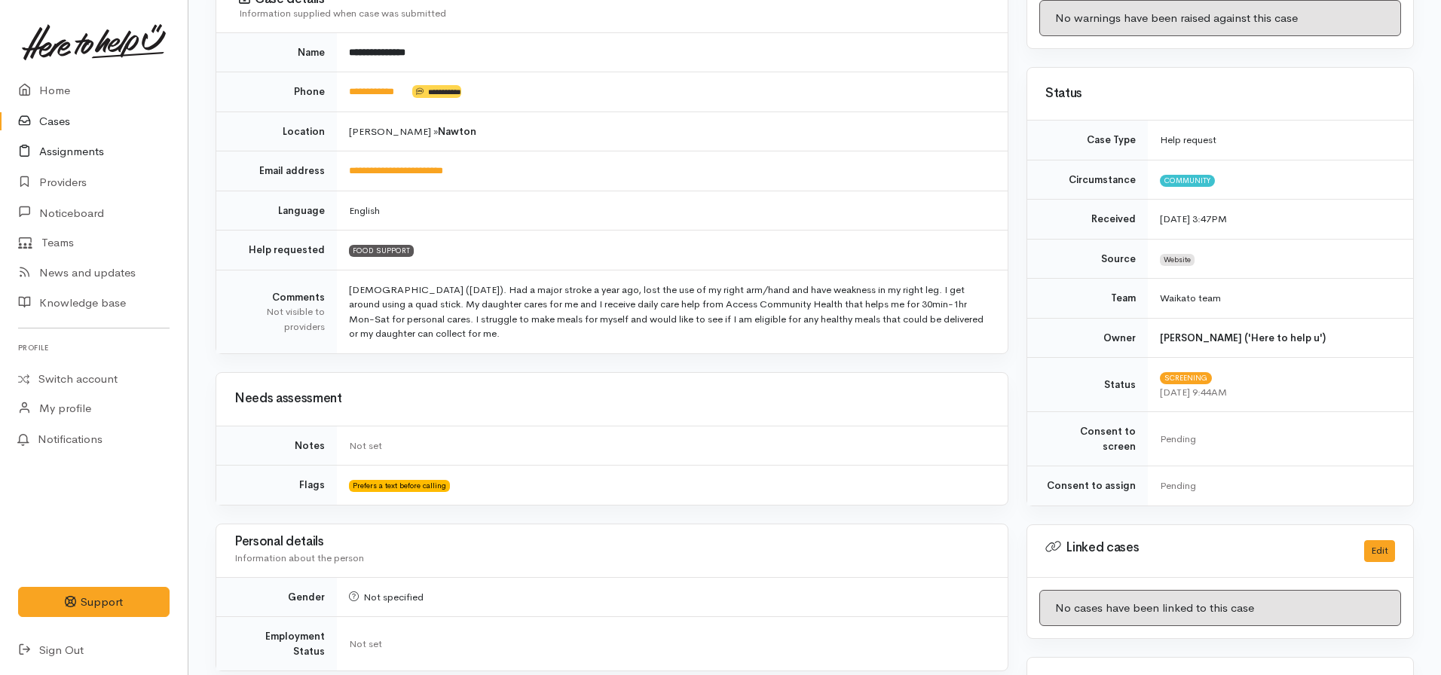
scroll to position [137, 0]
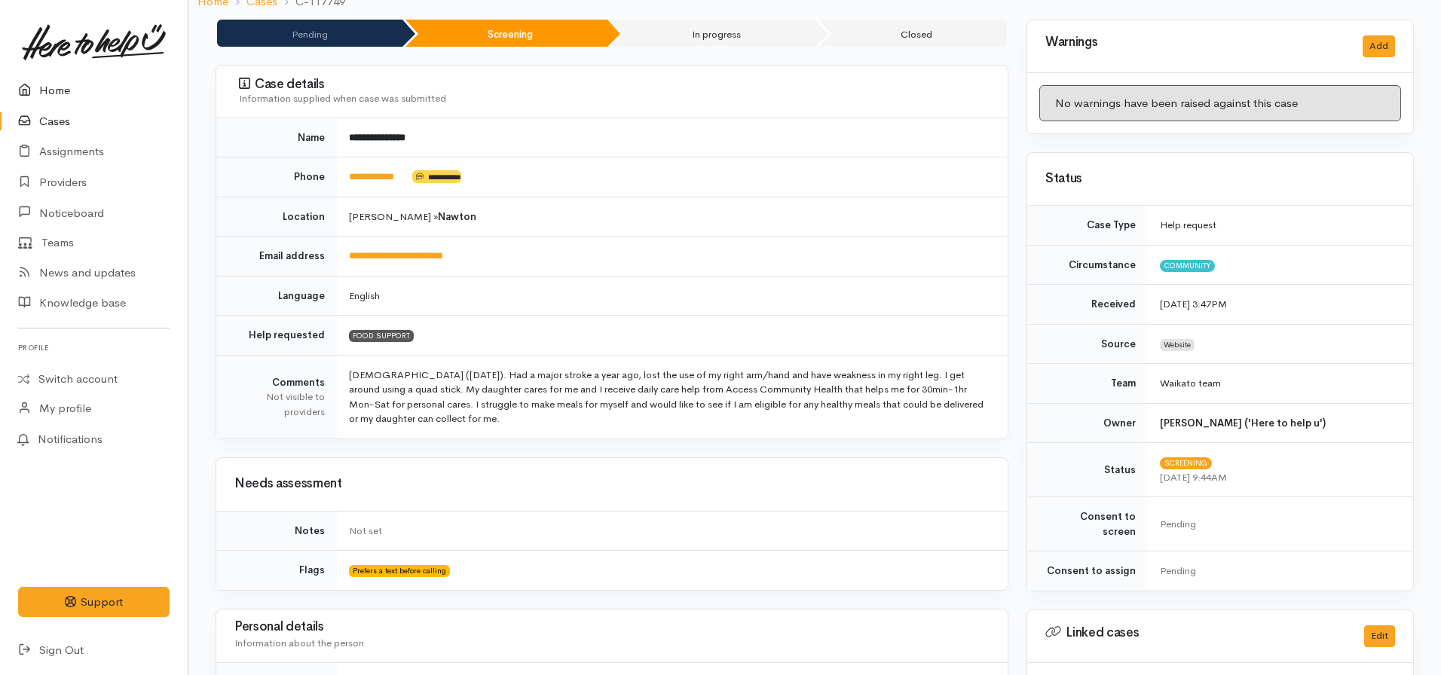
click at [47, 92] on link "Home" at bounding box center [94, 90] width 188 height 31
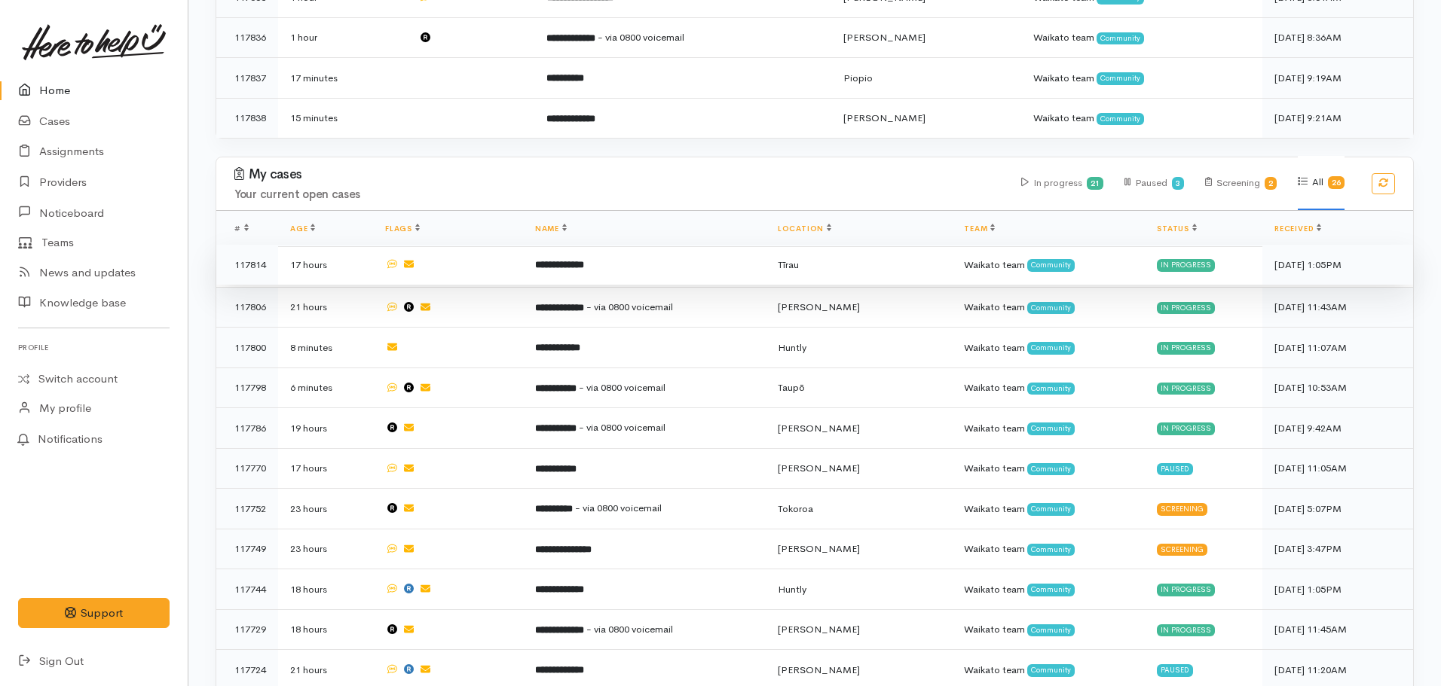
scroll to position [603, 0]
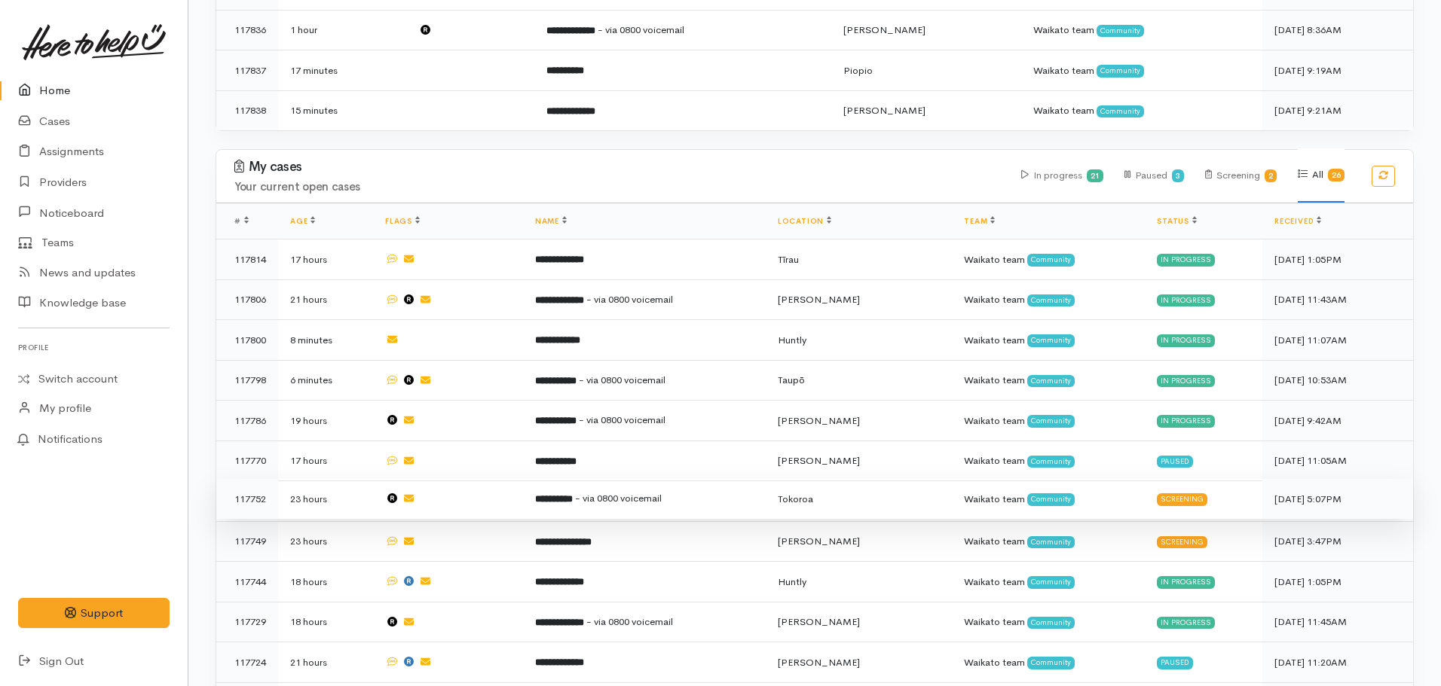
click at [587, 479] on td "**********" at bounding box center [644, 499] width 243 height 41
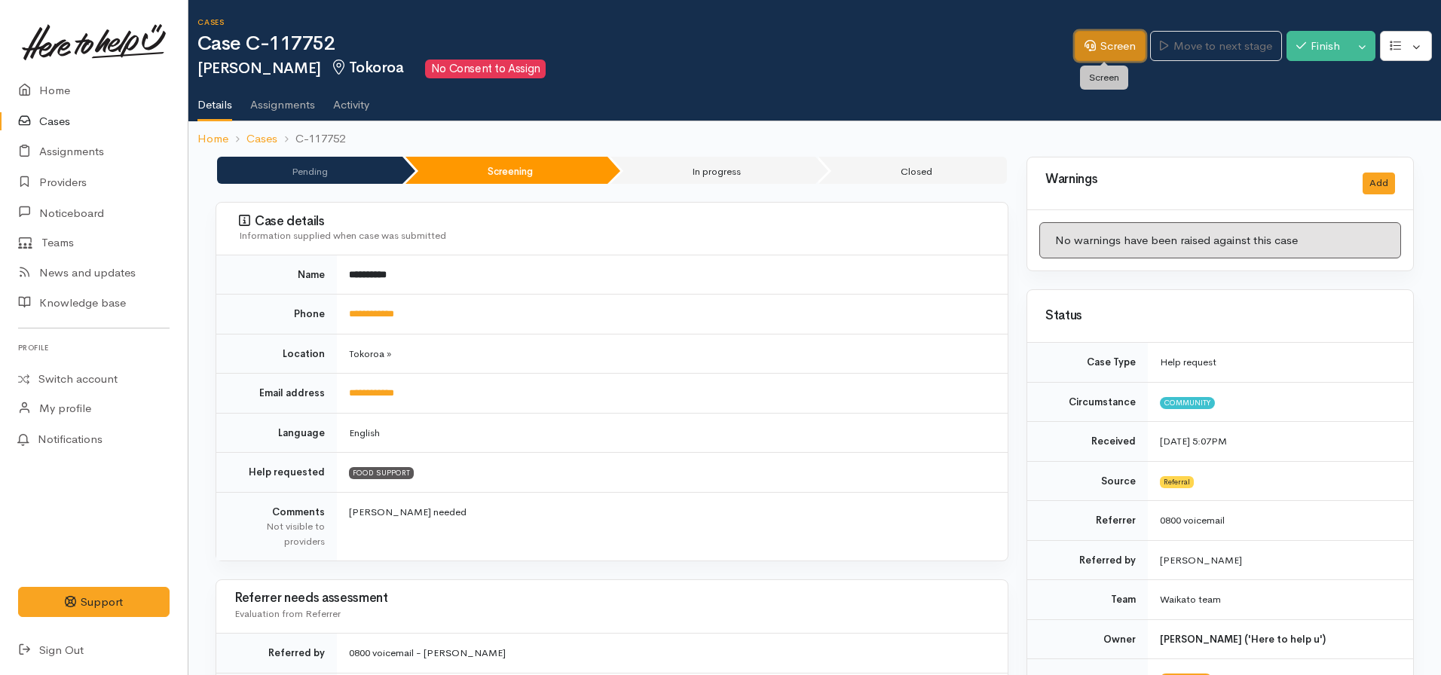
click at [1084, 47] on icon at bounding box center [1089, 45] width 11 height 11
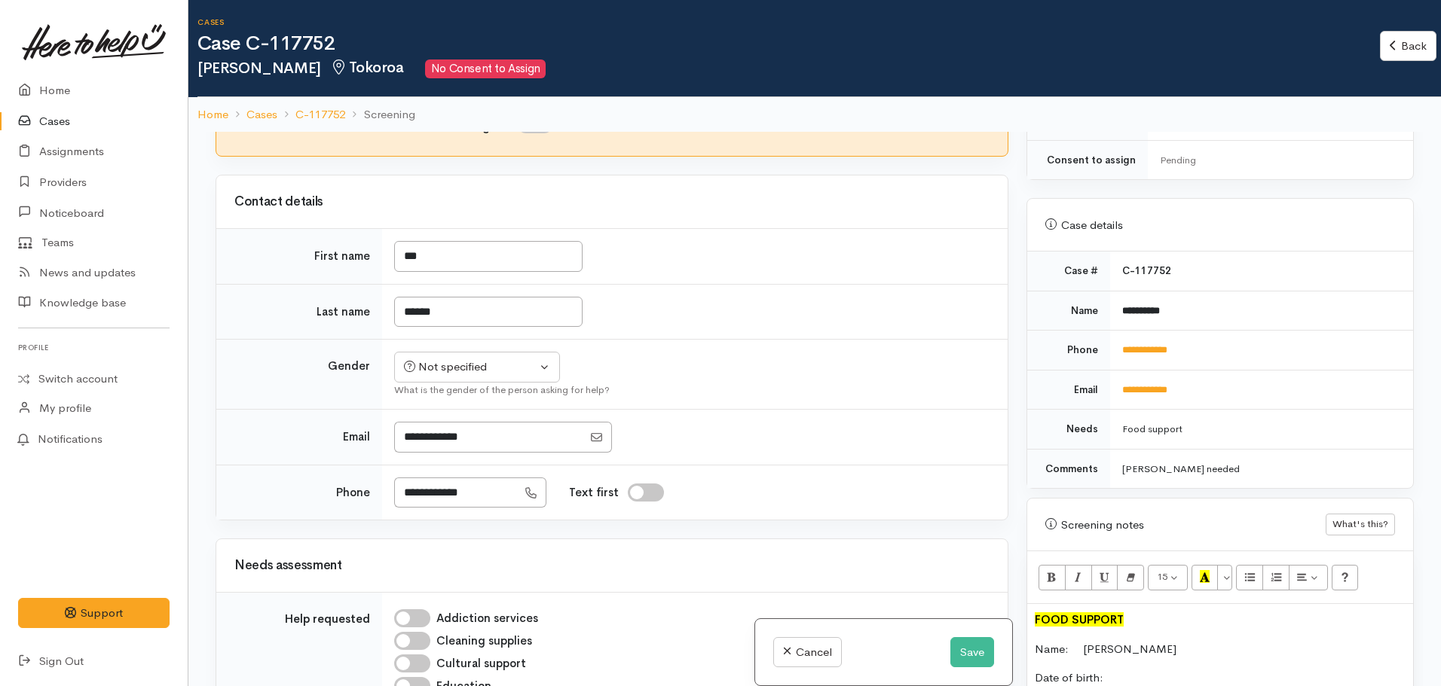
scroll to position [75, 0]
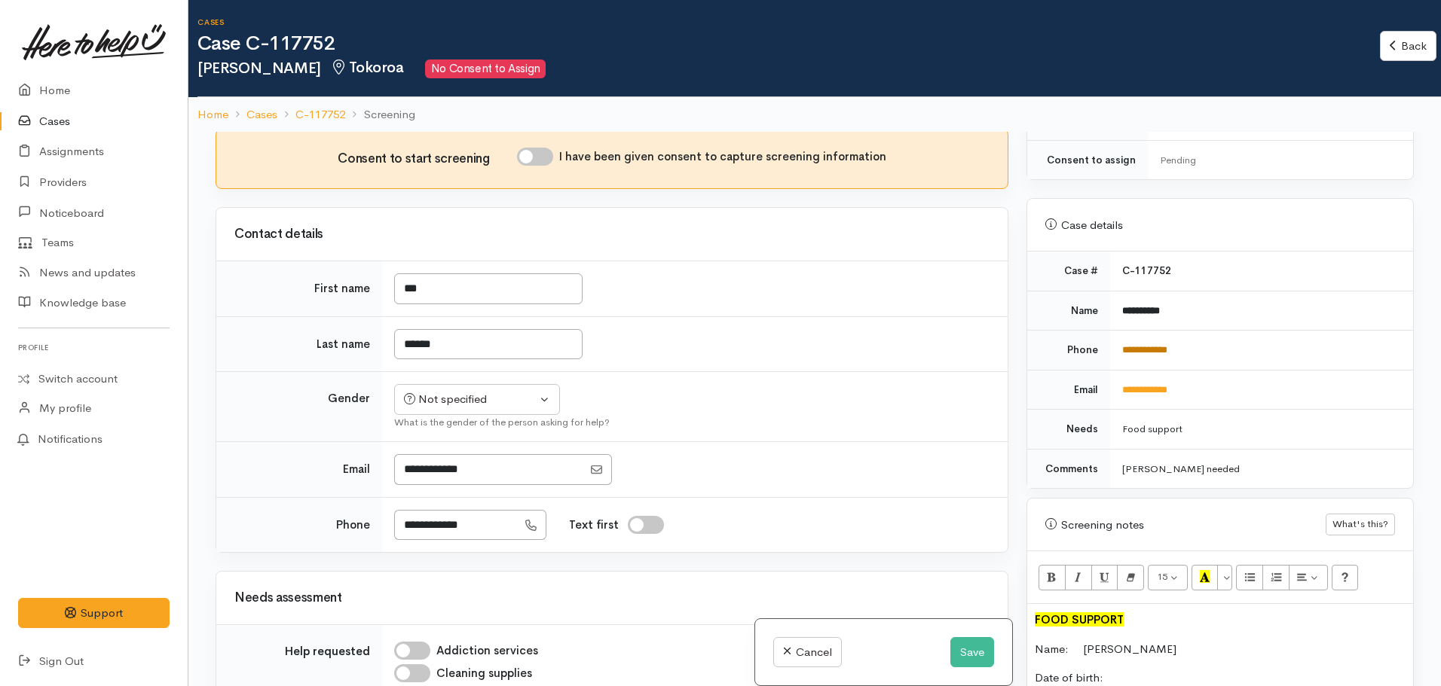
click at [1141, 345] on link "**********" at bounding box center [1144, 350] width 45 height 10
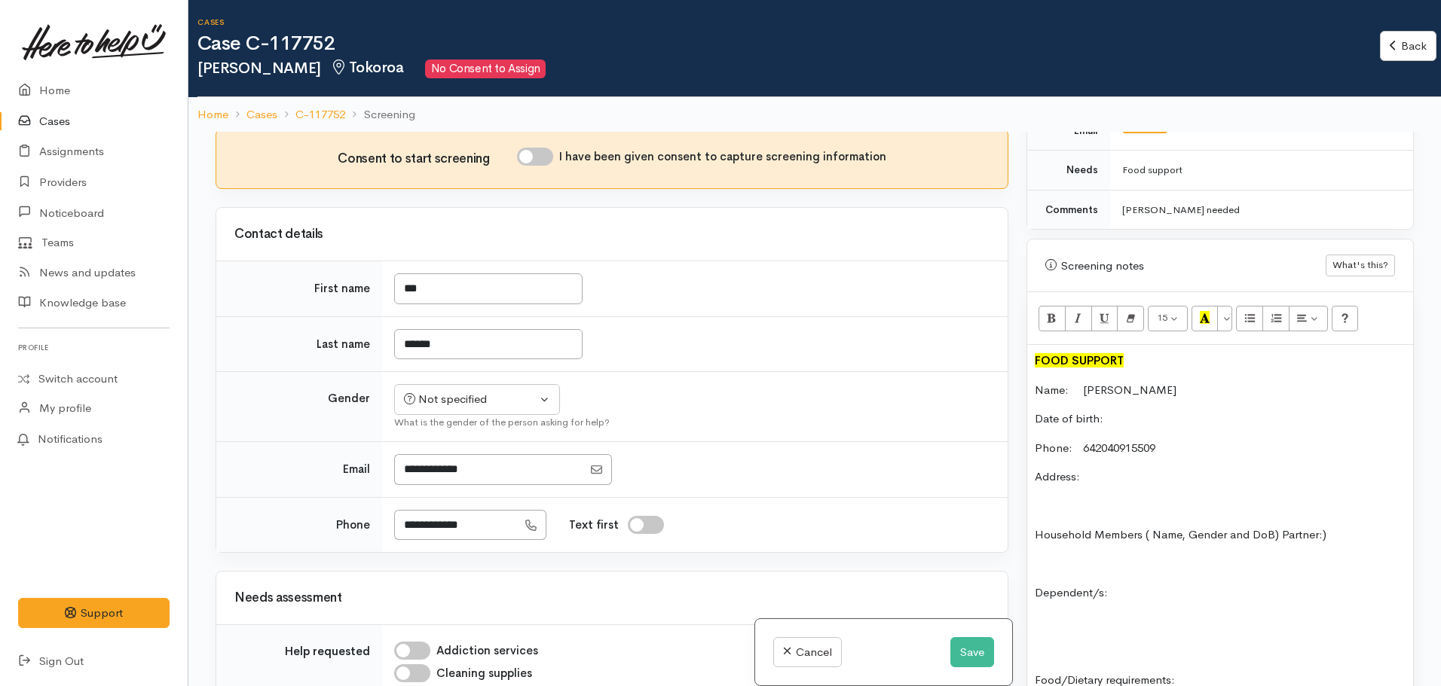
scroll to position [904, 0]
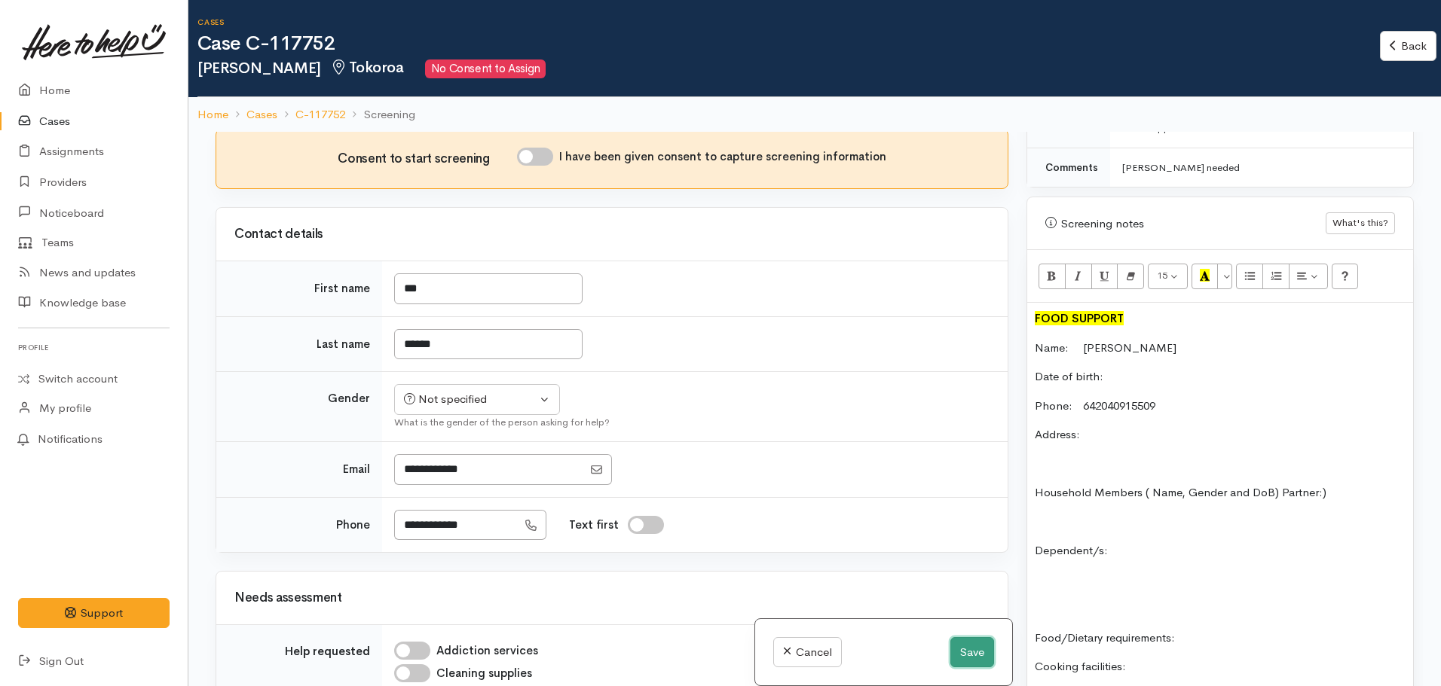
click at [958, 652] on button "Save" at bounding box center [972, 652] width 44 height 31
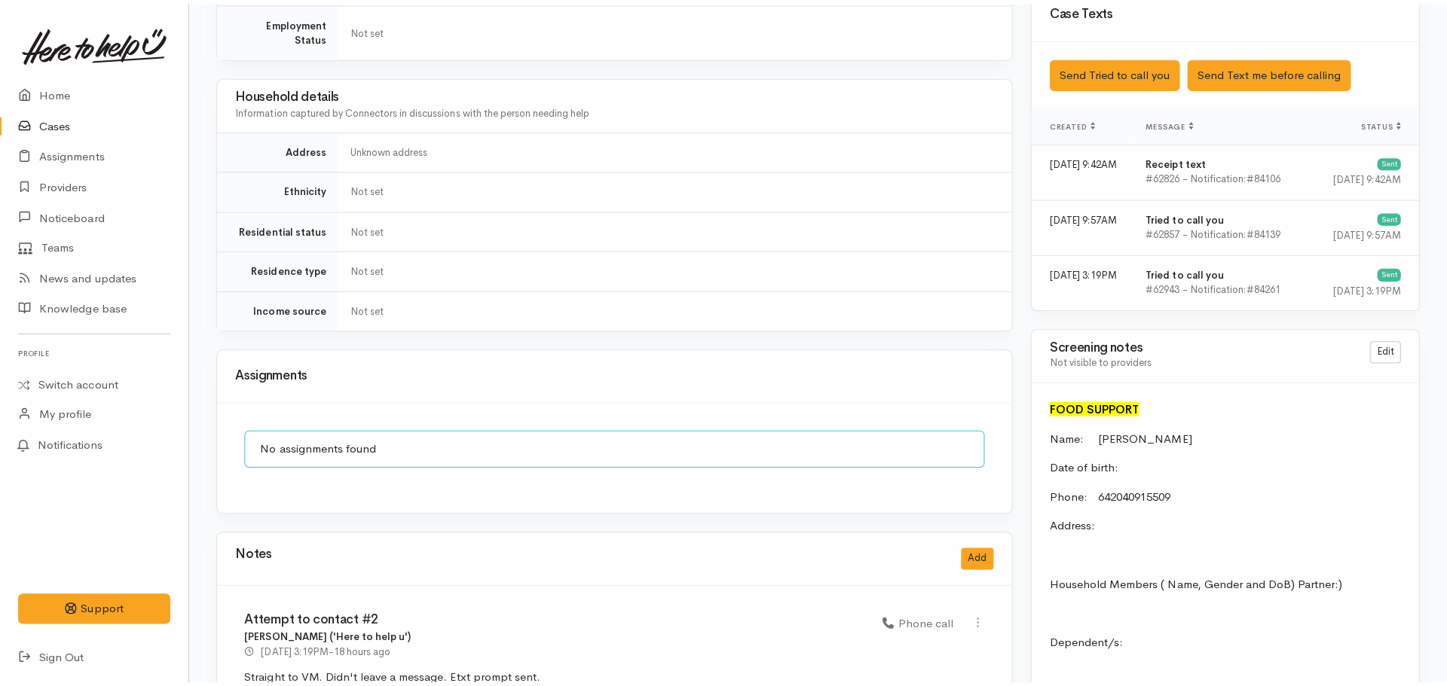
scroll to position [980, 0]
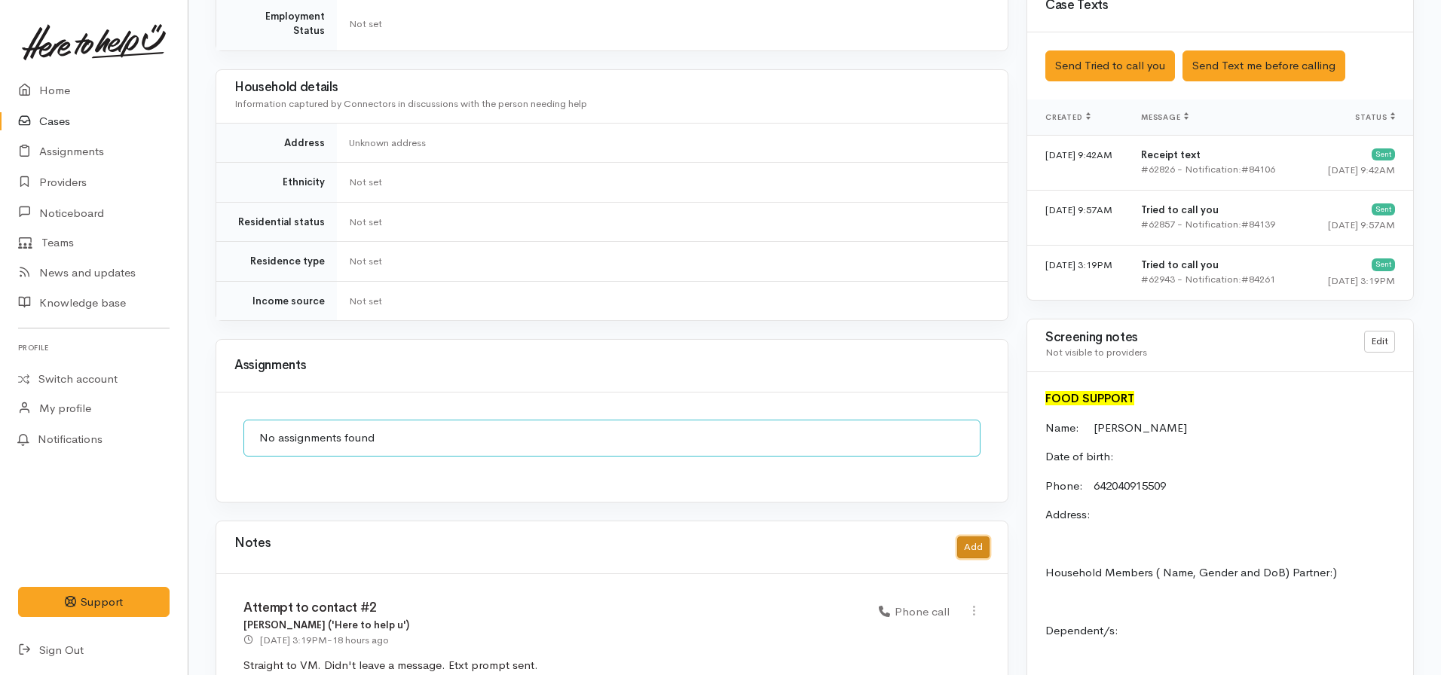
click at [968, 537] on button "Add" at bounding box center [973, 548] width 32 height 22
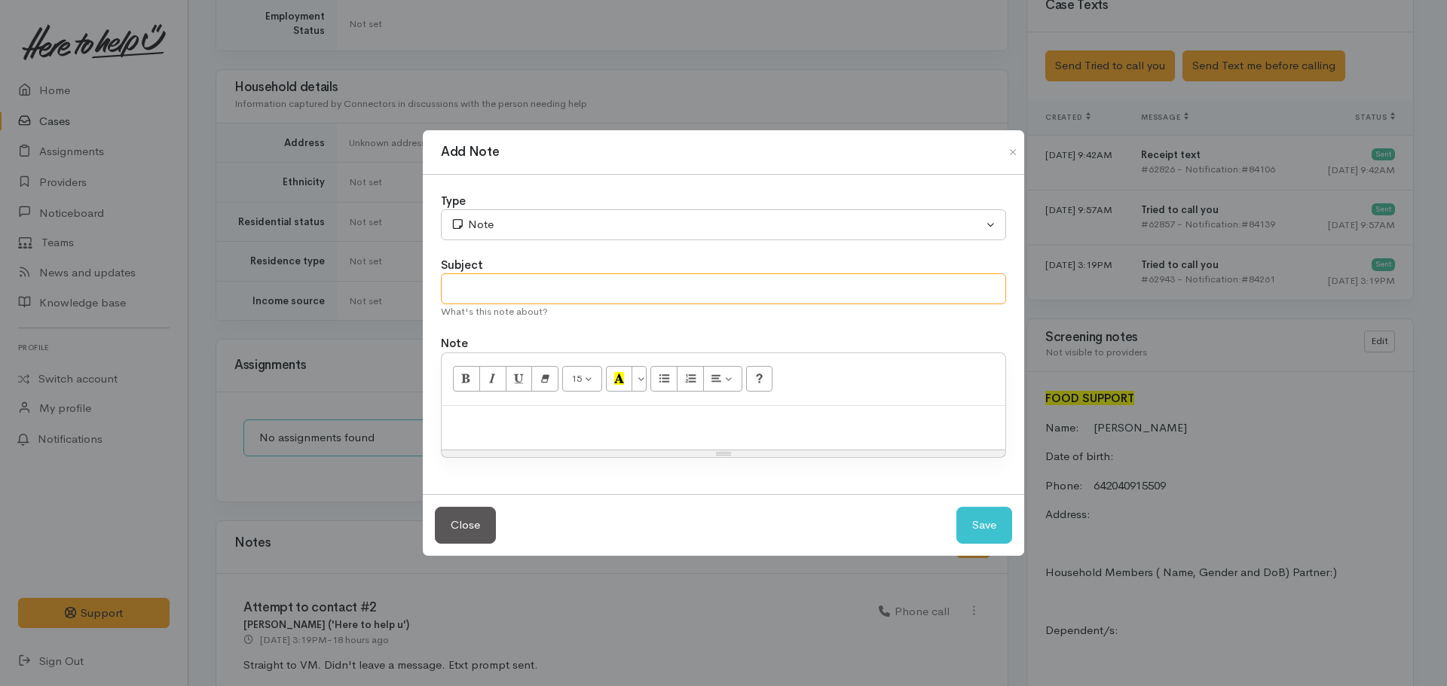
click at [500, 295] on input "text" at bounding box center [723, 289] width 565 height 31
type input "Attempt to contact #3"
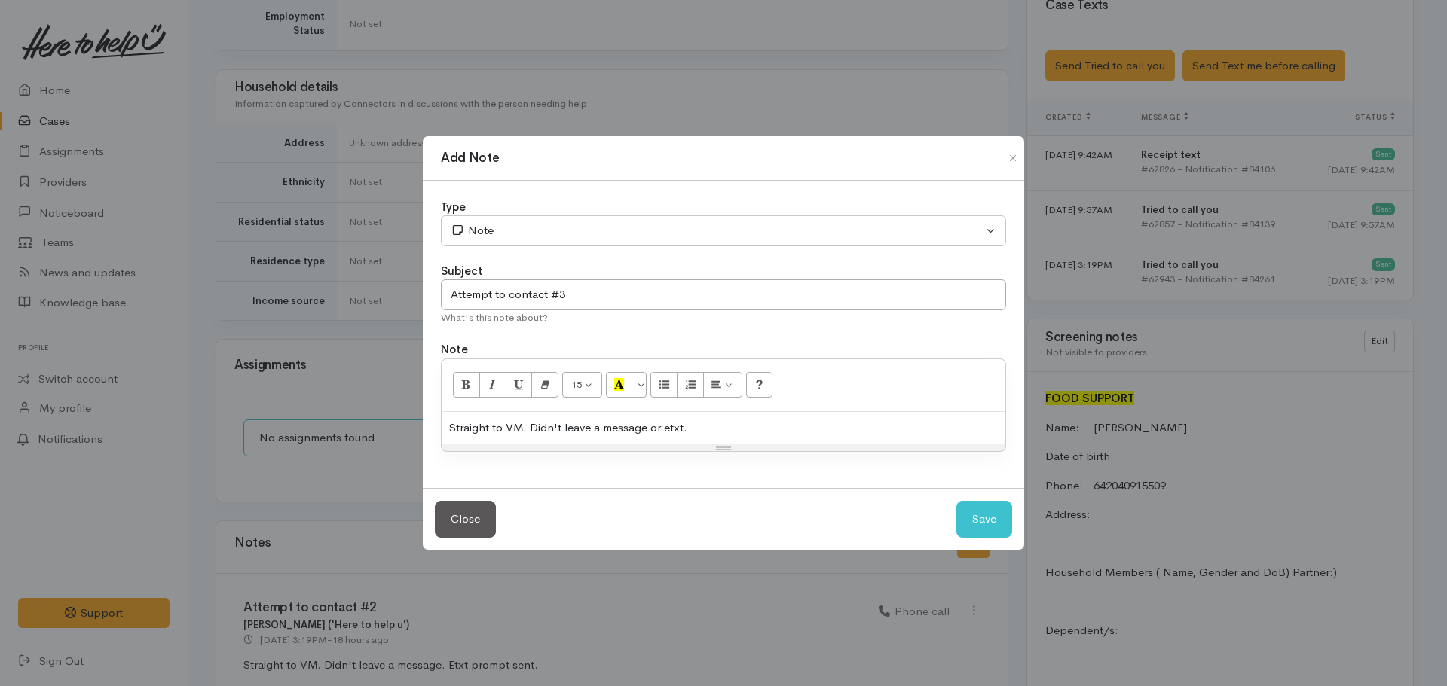
click at [646, 207] on div "Type" at bounding box center [723, 207] width 565 height 17
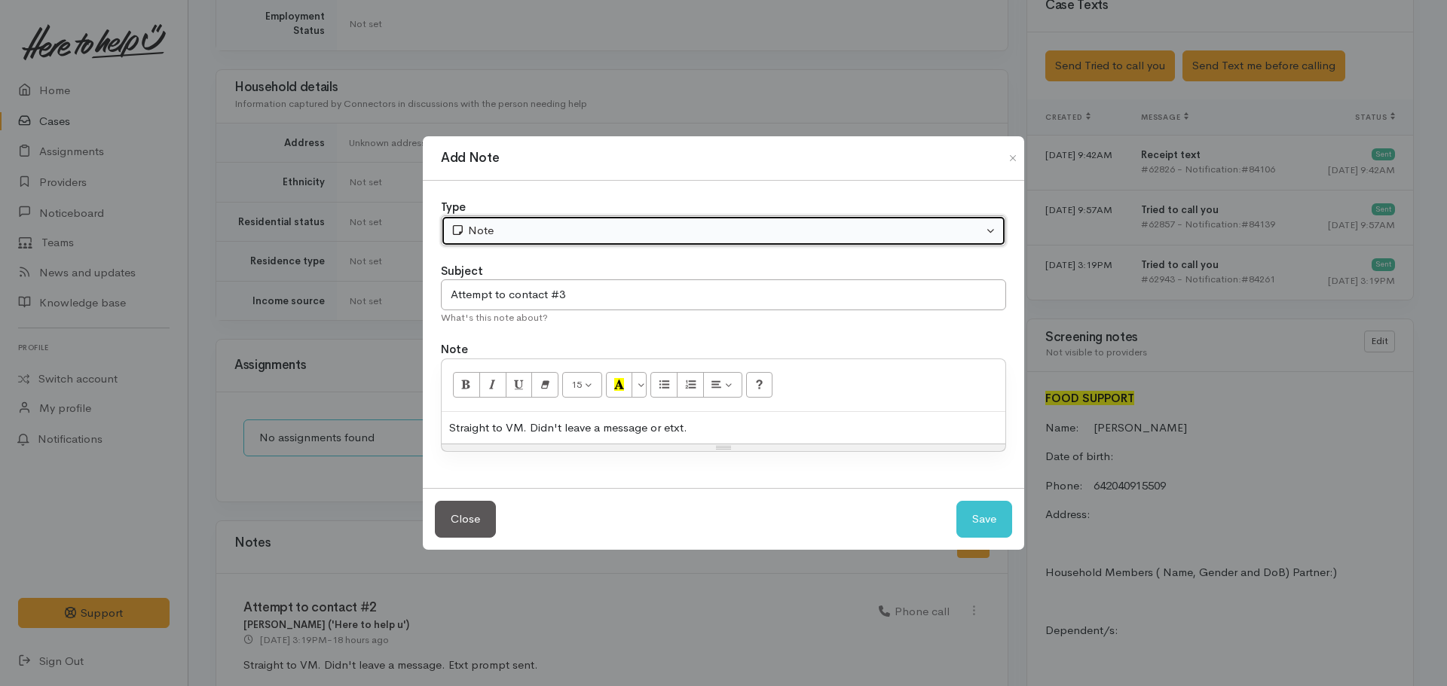
click at [590, 231] on div "Note" at bounding box center [717, 230] width 532 height 17
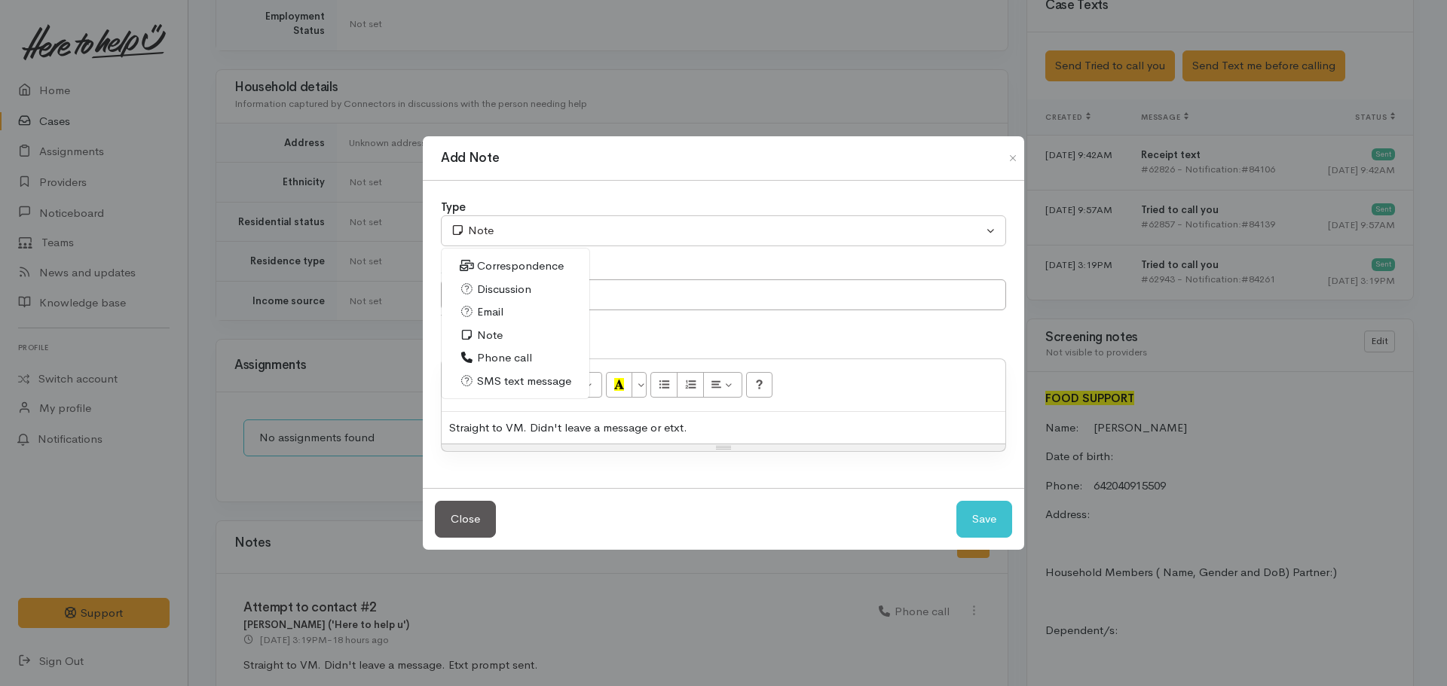
drag, startPoint x: 520, startPoint y: 355, endPoint x: 569, endPoint y: 360, distance: 49.3
click at [521, 355] on span "Phone call" at bounding box center [504, 358] width 55 height 17
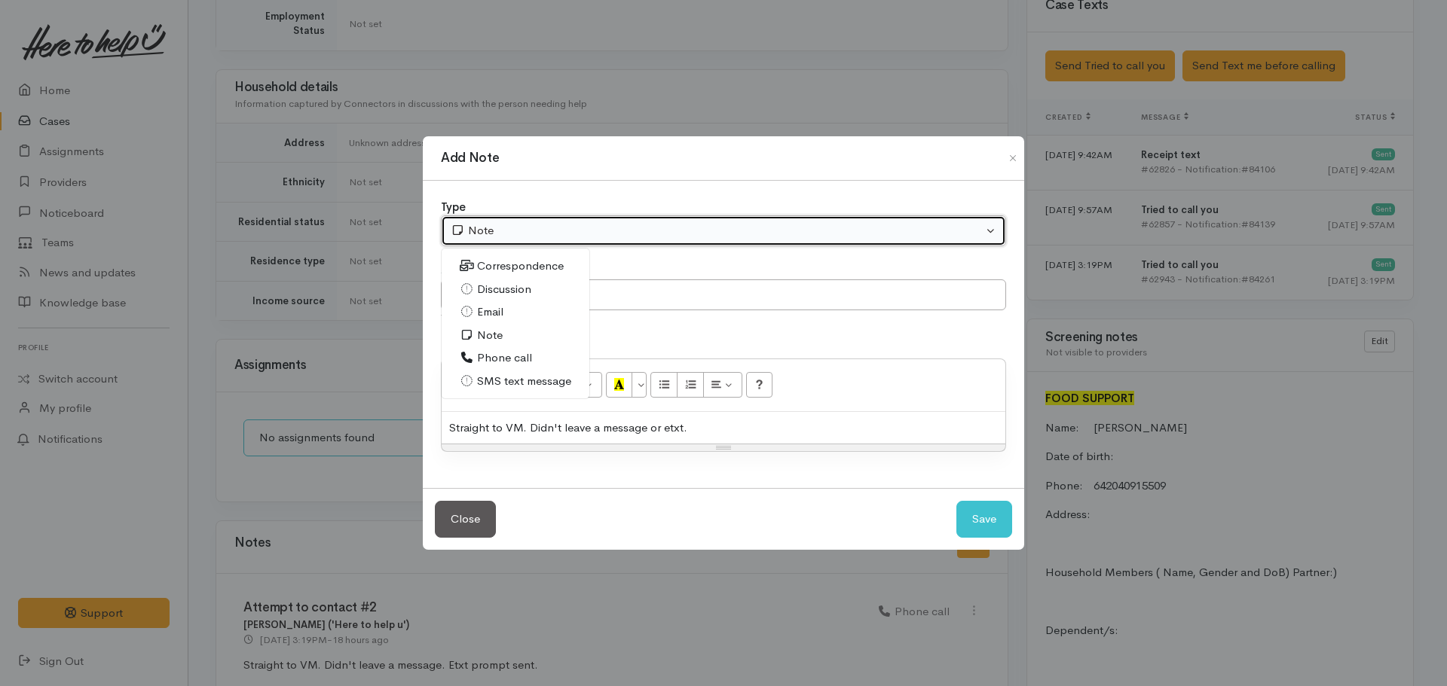
select select "3"
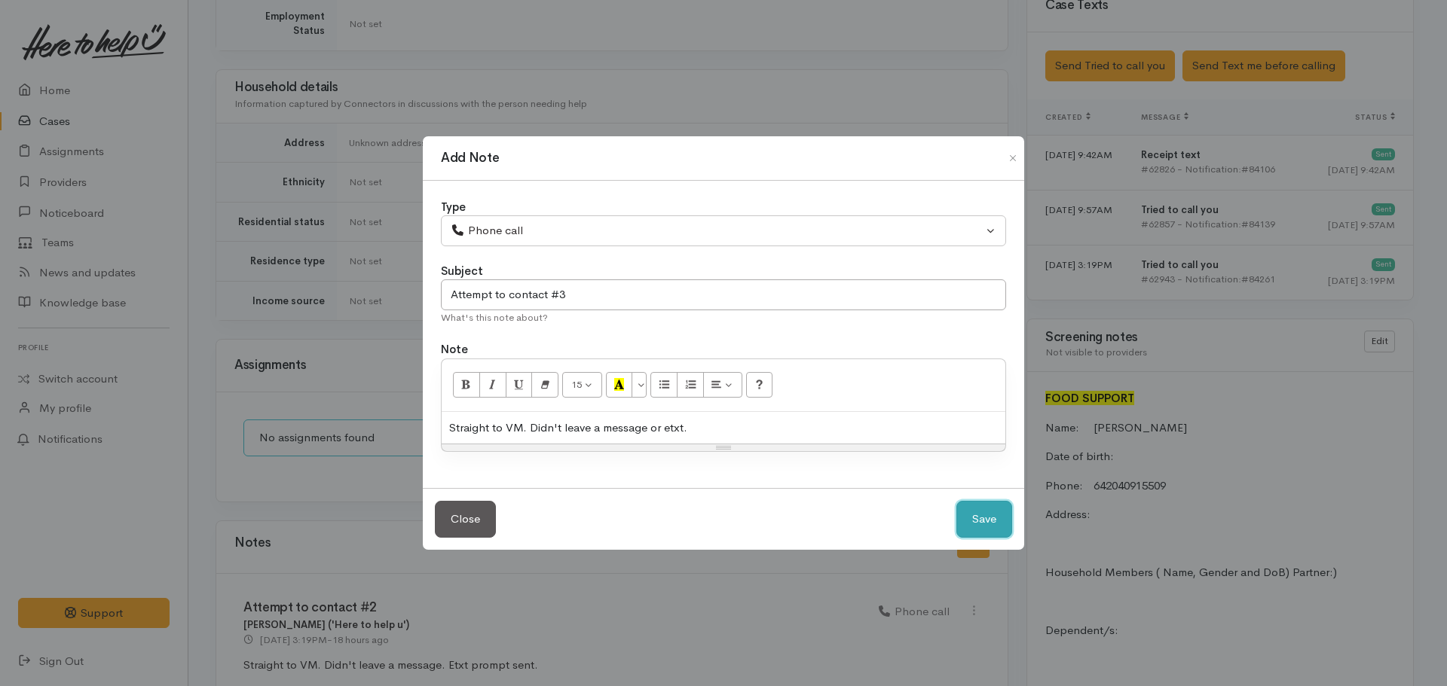
click at [983, 518] on button "Save" at bounding box center [984, 519] width 56 height 37
select select "1"
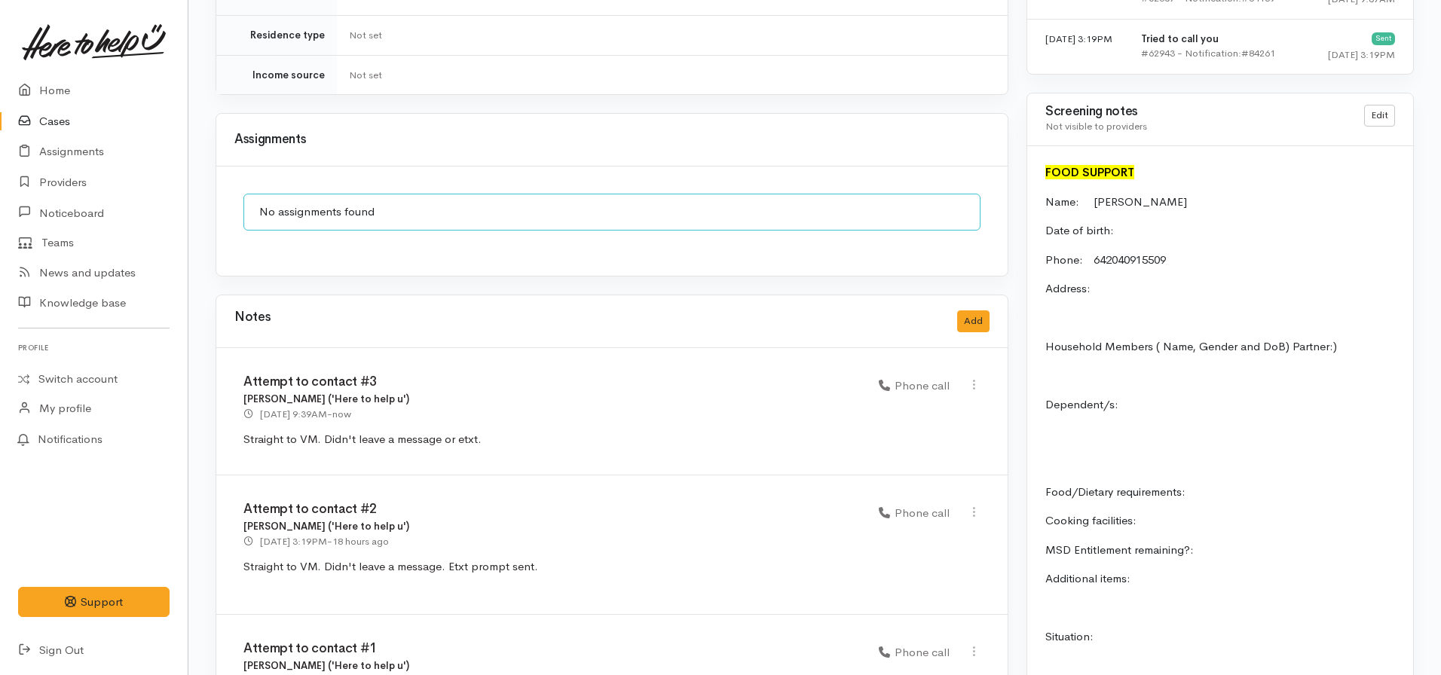
scroll to position [1281, 0]
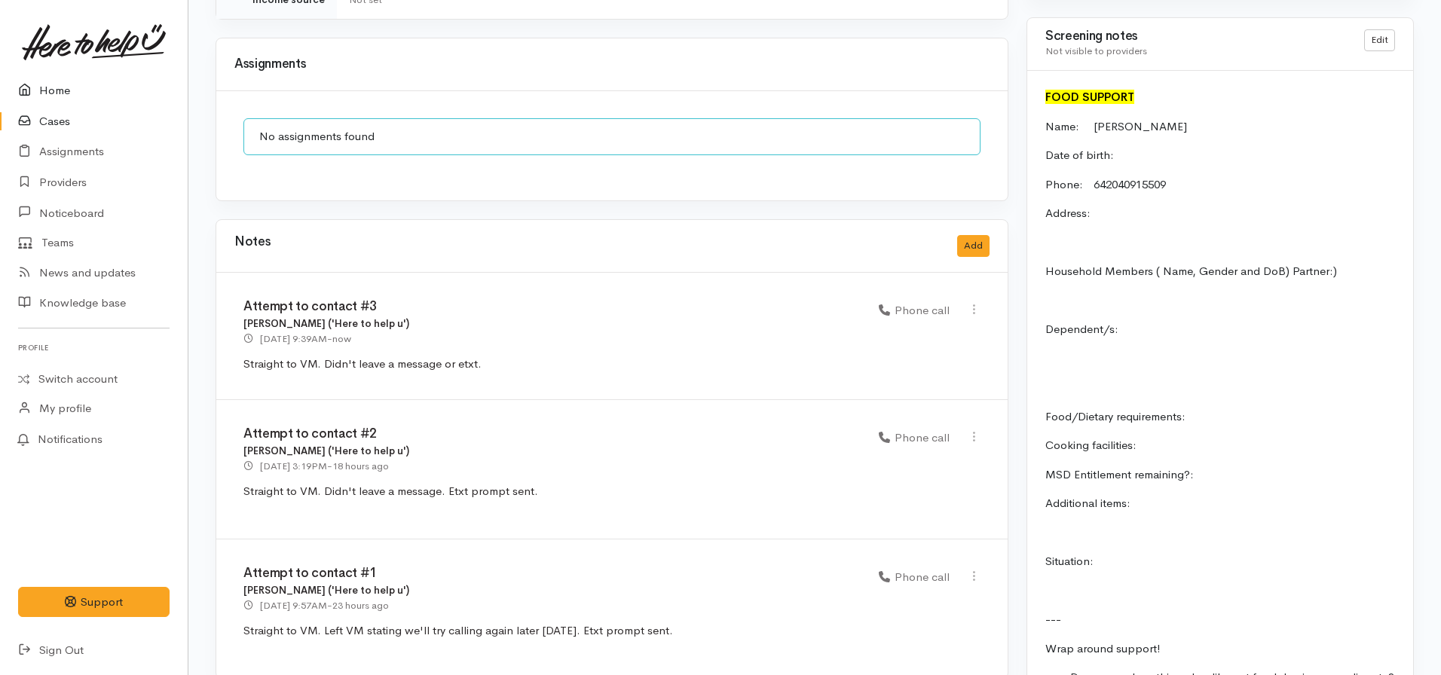
click at [75, 95] on link "Home" at bounding box center [94, 90] width 188 height 31
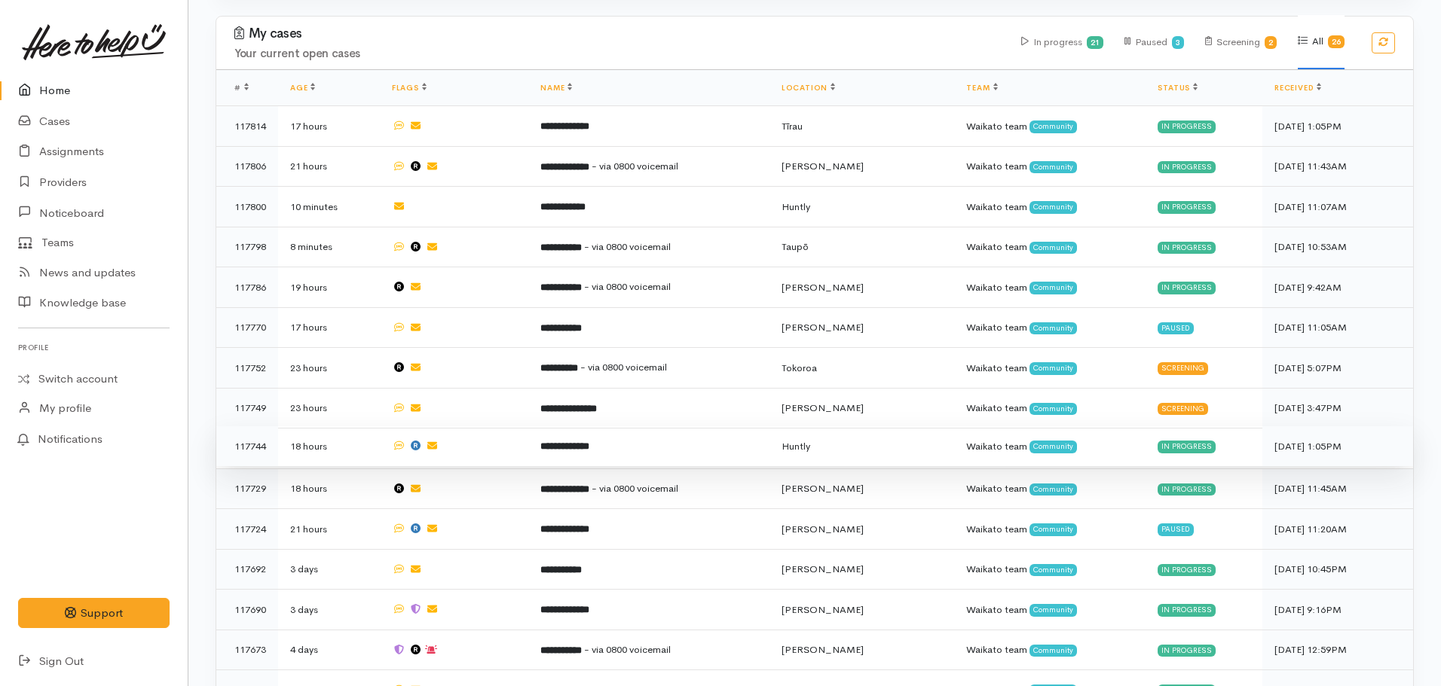
scroll to position [754, 0]
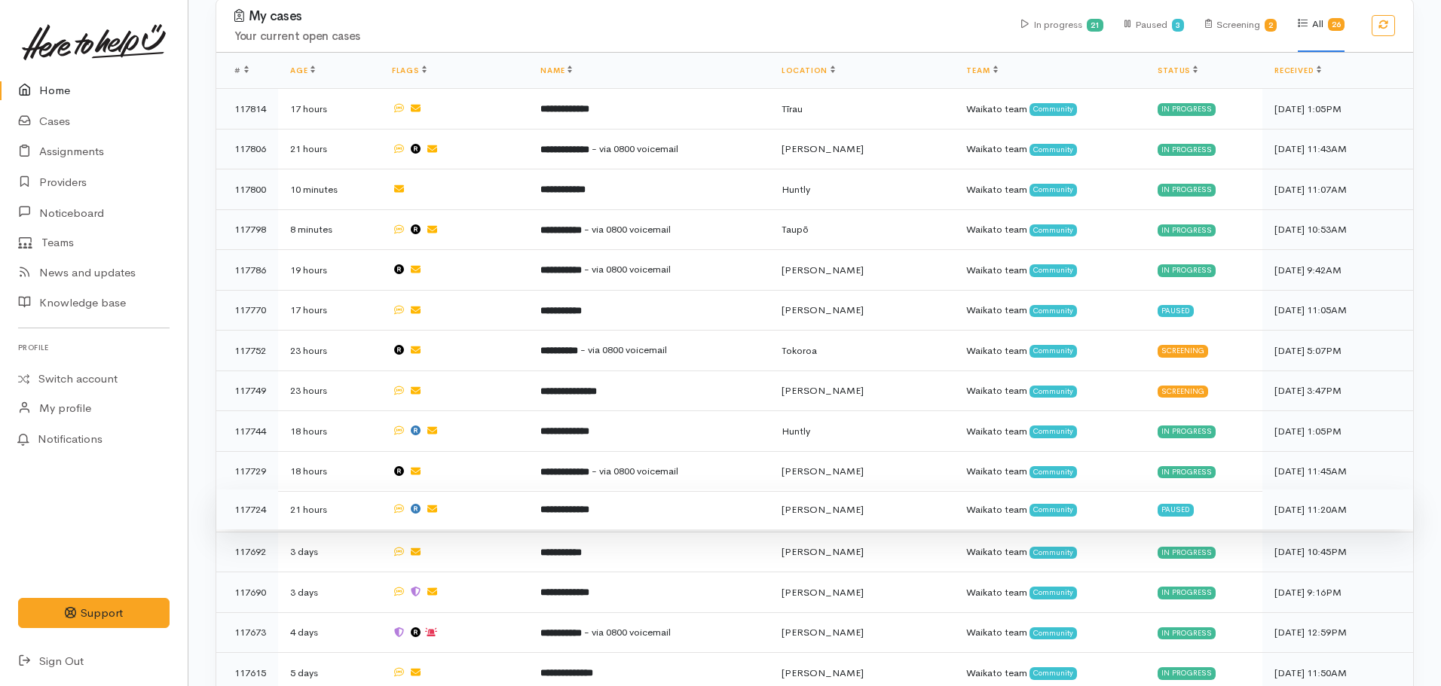
click at [595, 503] on td "**********" at bounding box center [648, 510] width 240 height 41
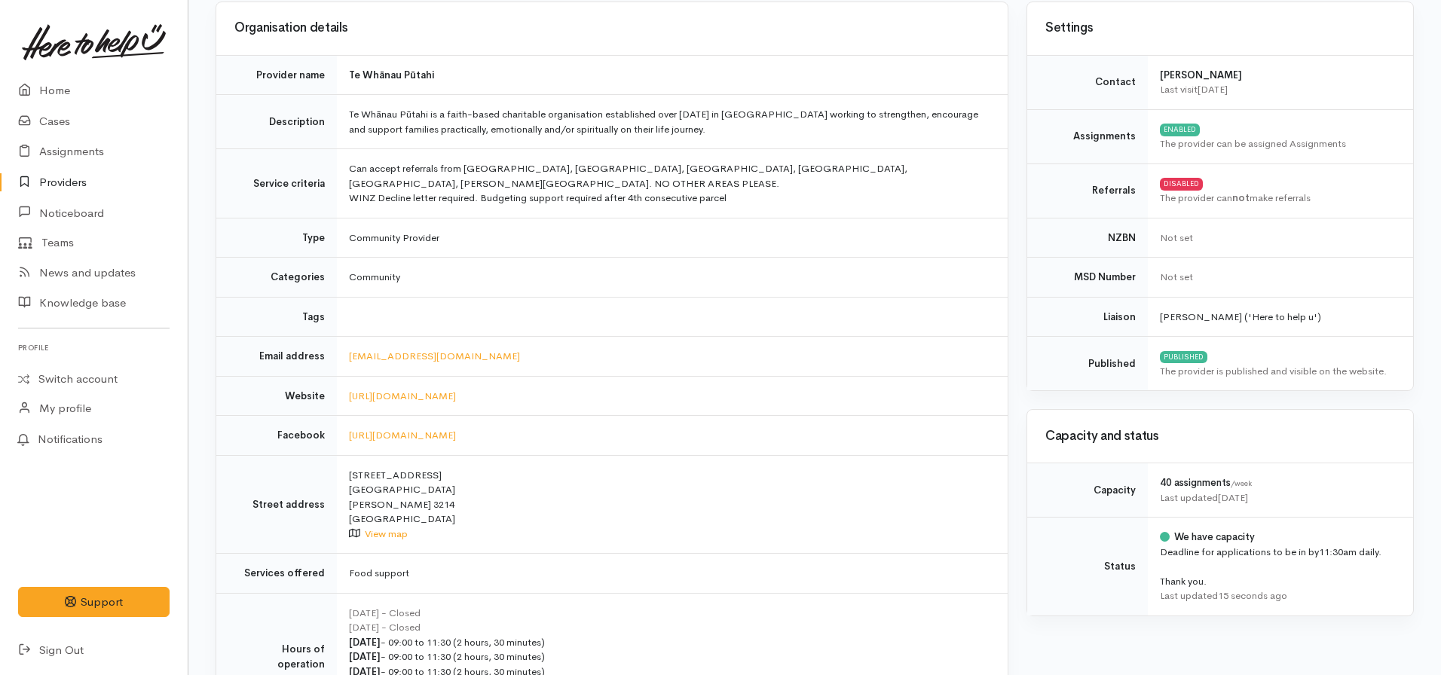
scroll to position [130, 0]
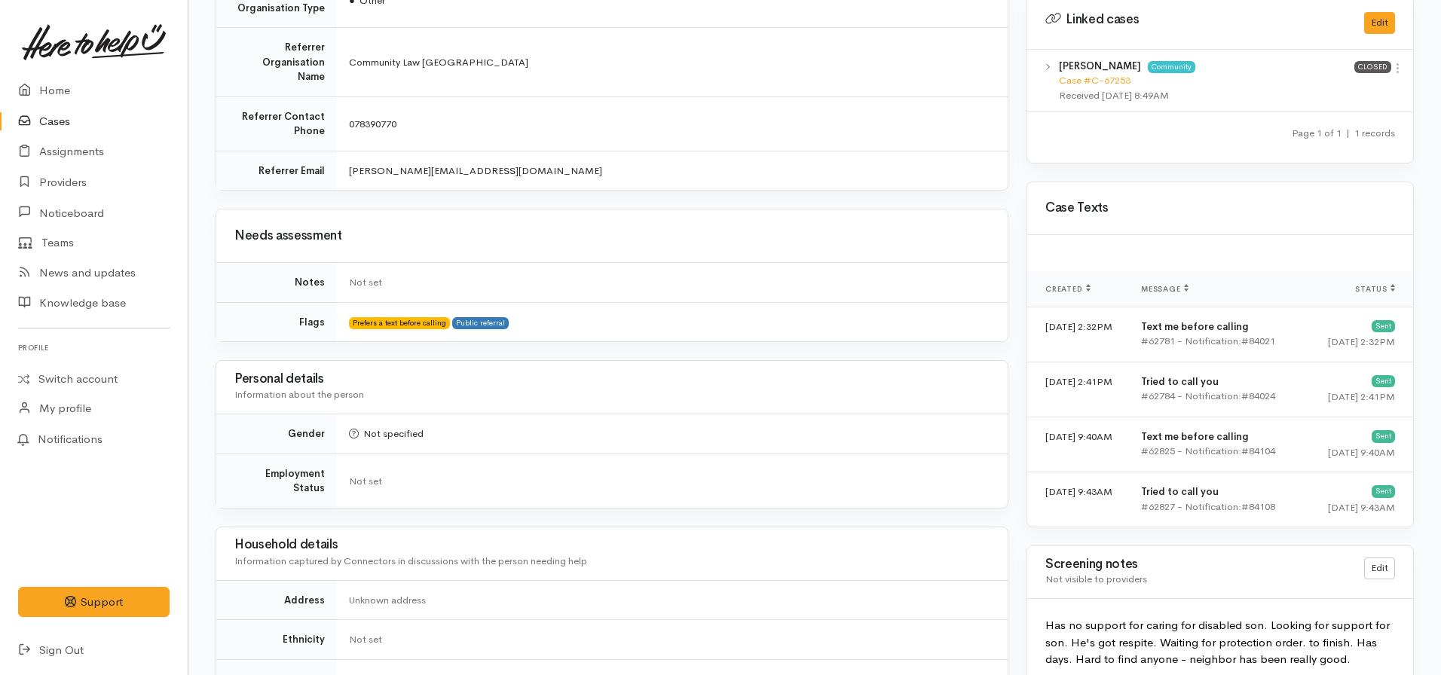
scroll to position [678, 0]
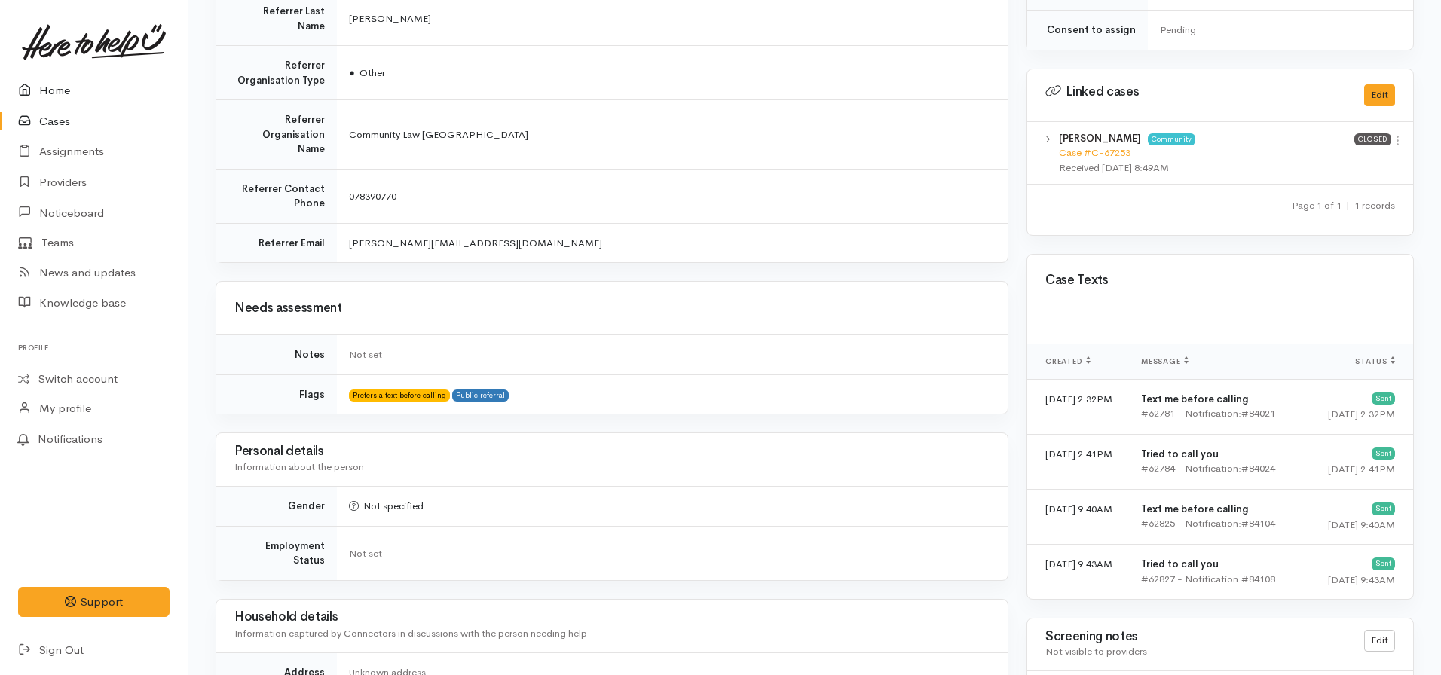
click at [66, 86] on link "Home" at bounding box center [94, 90] width 188 height 31
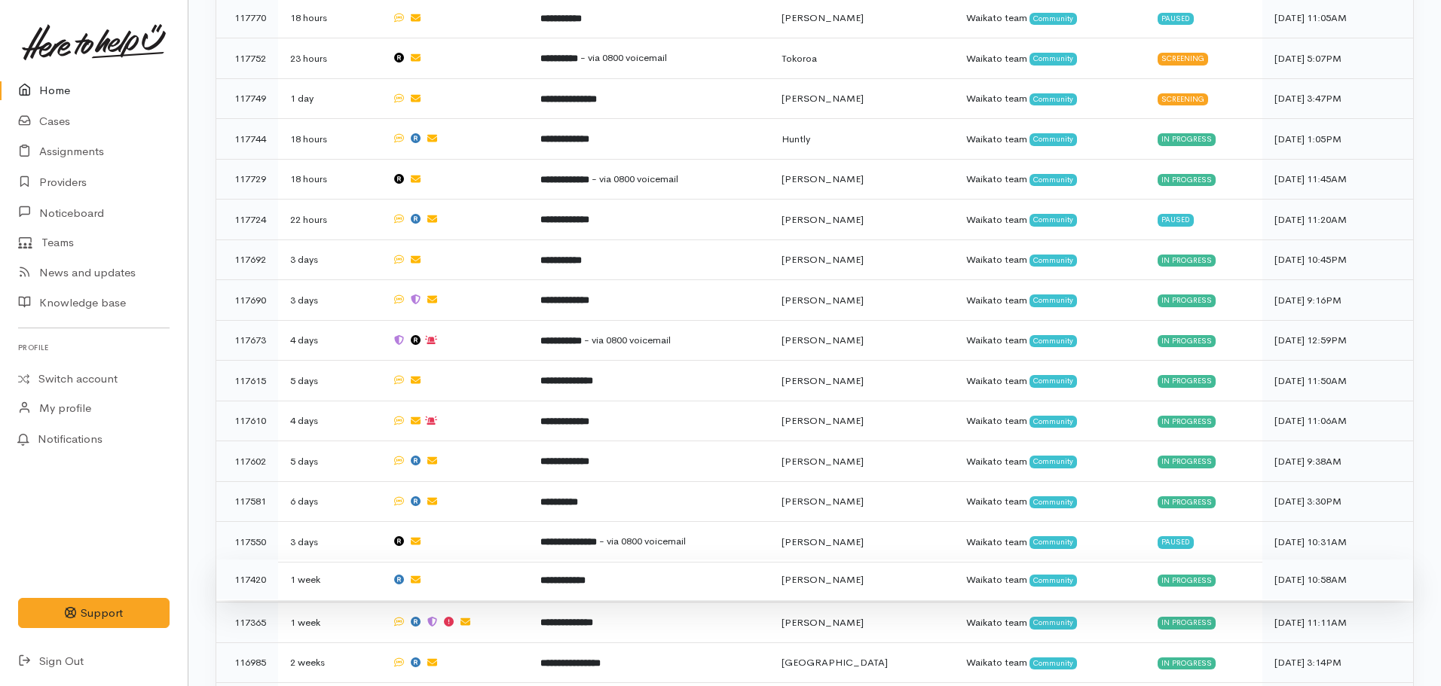
scroll to position [1055, 0]
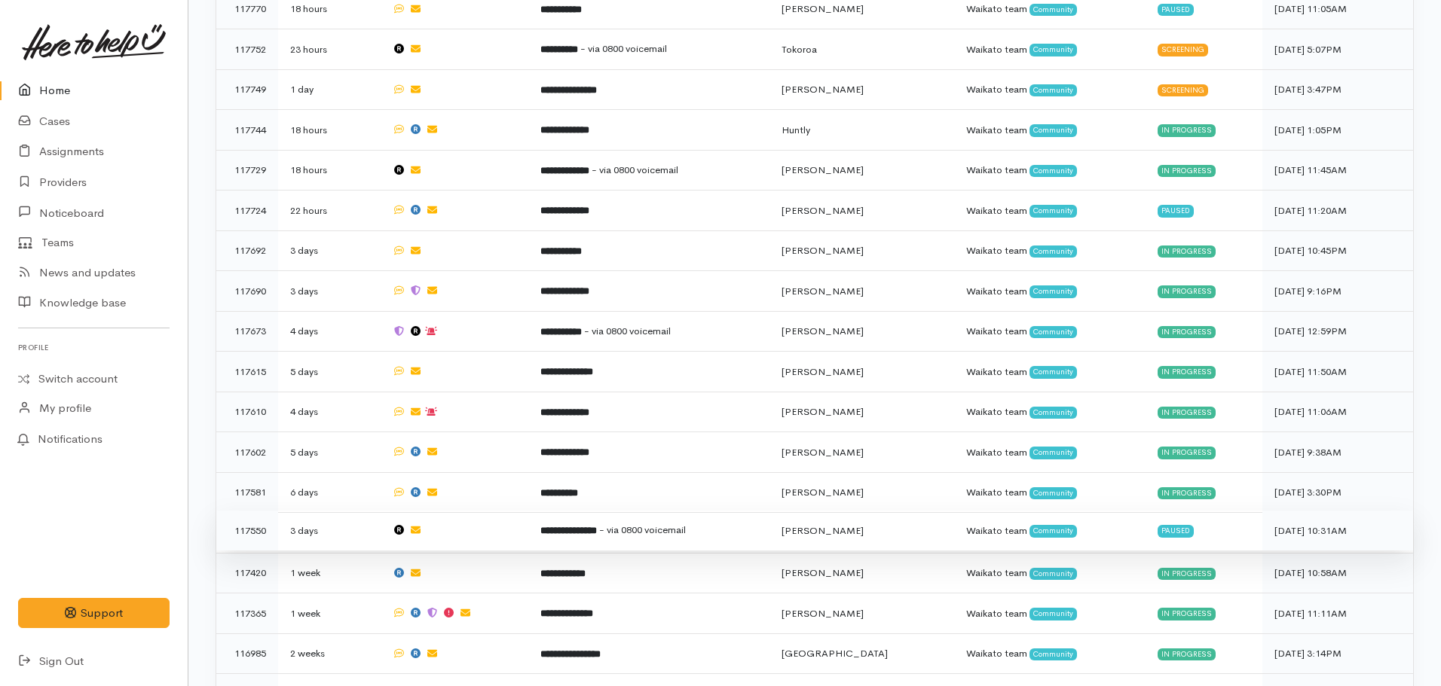
click at [622, 518] on td "**********" at bounding box center [648, 531] width 240 height 41
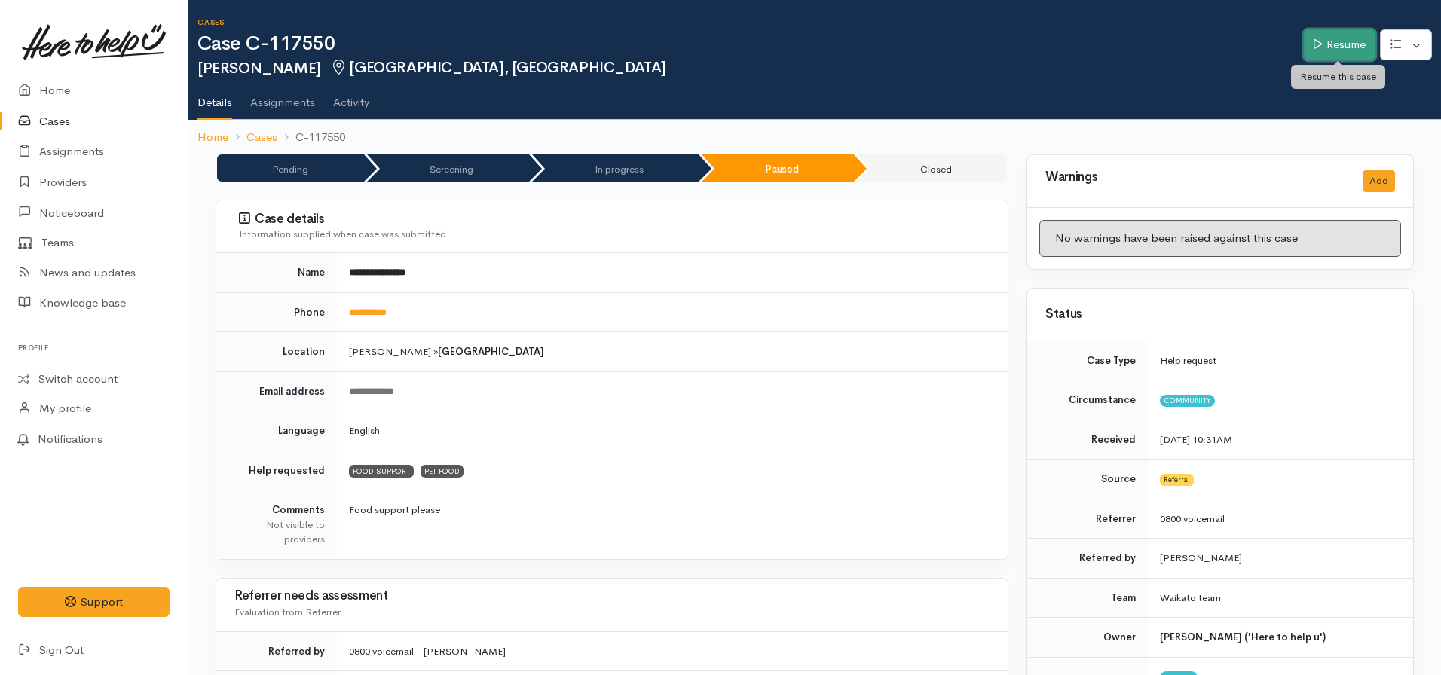
click at [1335, 36] on link "Resume" at bounding box center [1340, 44] width 72 height 31
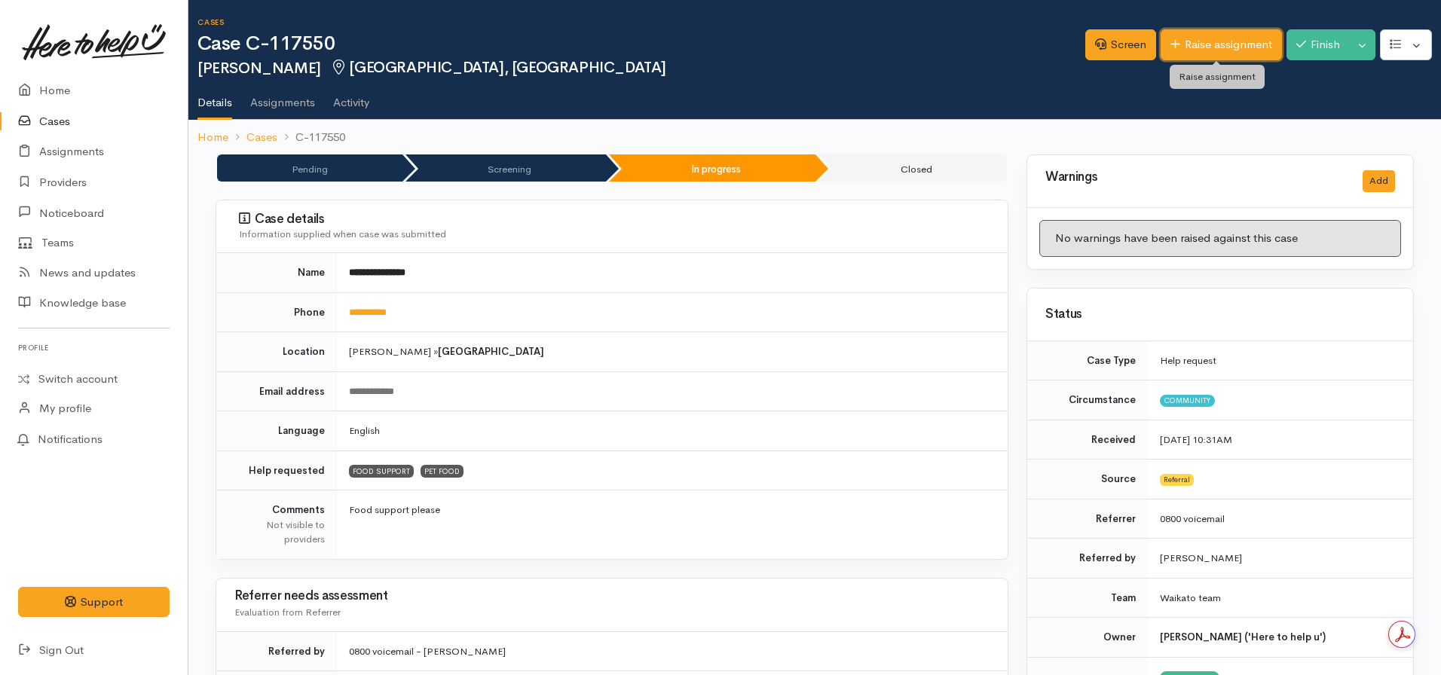
click at [1207, 52] on link "Raise assignment" at bounding box center [1220, 44] width 121 height 31
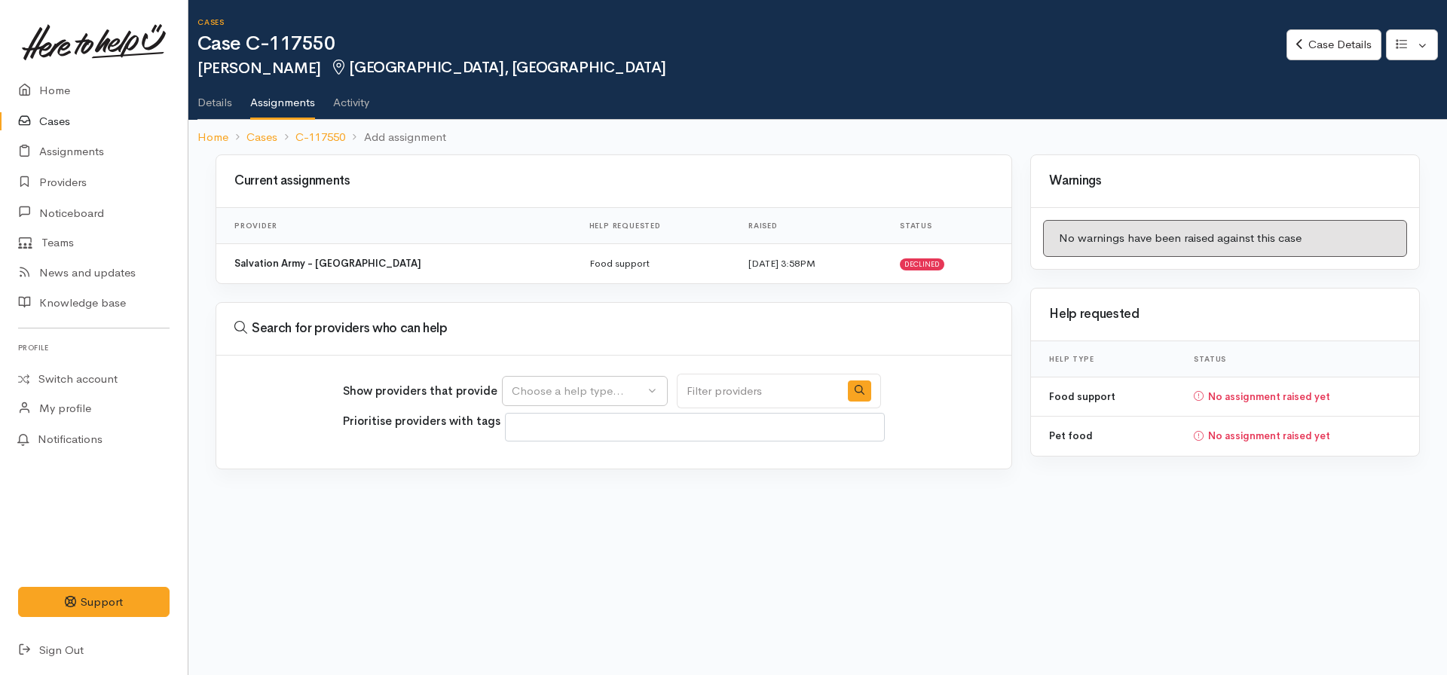
select select
click at [551, 383] on div "Choose a help type..." at bounding box center [578, 391] width 133 height 17
click at [545, 469] on span "Food support" at bounding box center [556, 462] width 70 height 17
select select "3"
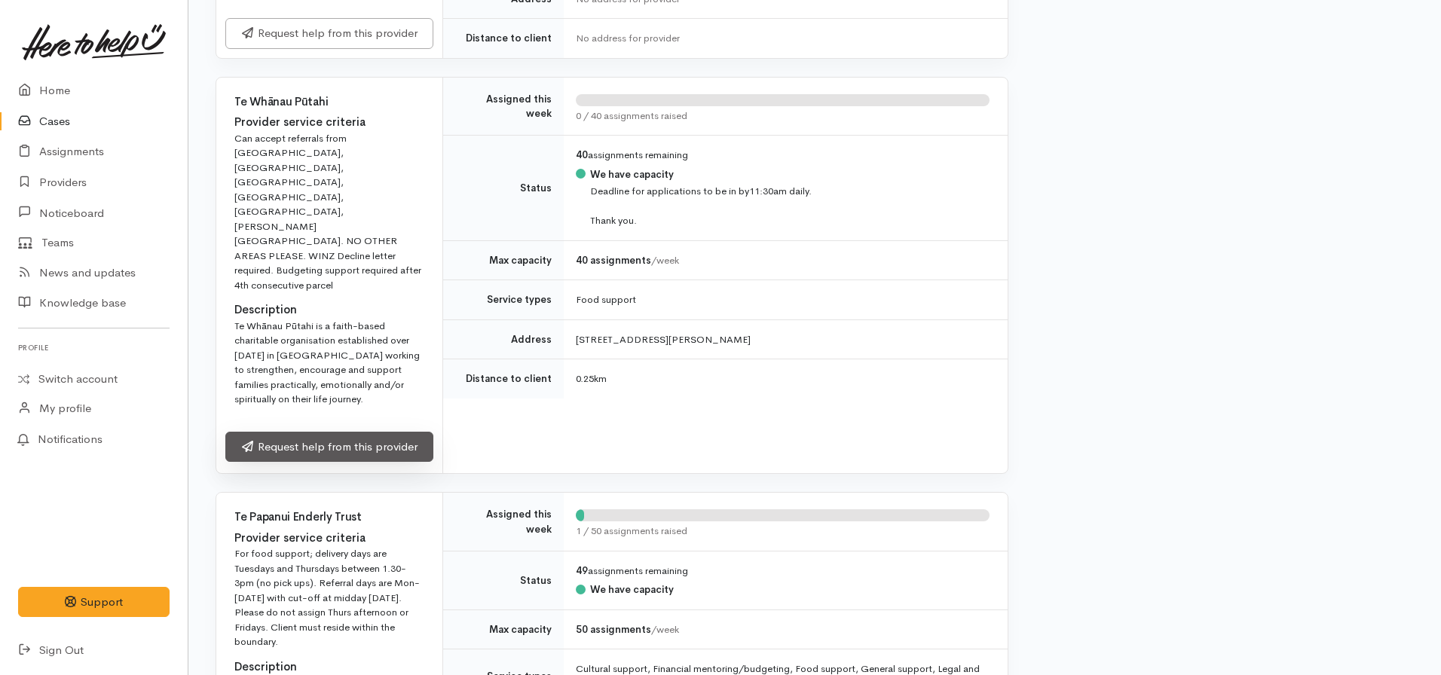
scroll to position [754, 0]
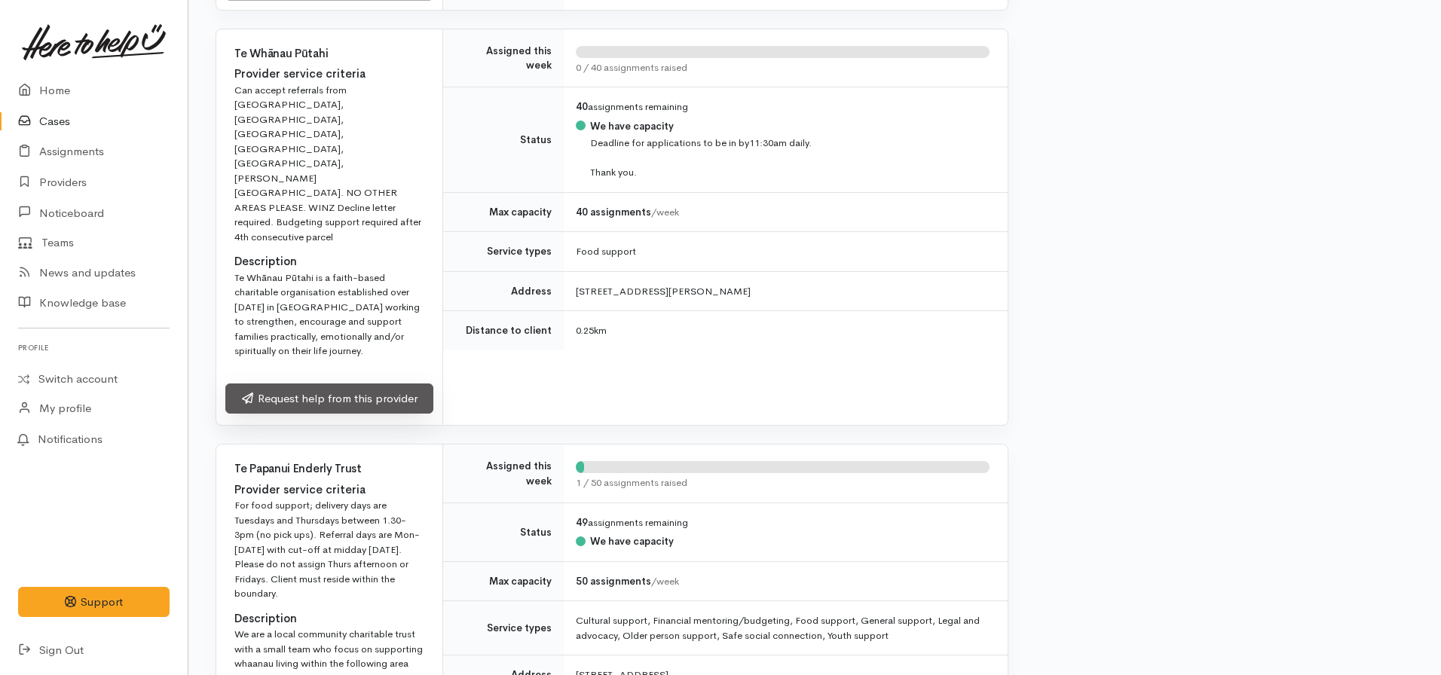
click at [310, 384] on link "Request help from this provider" at bounding box center [329, 399] width 208 height 31
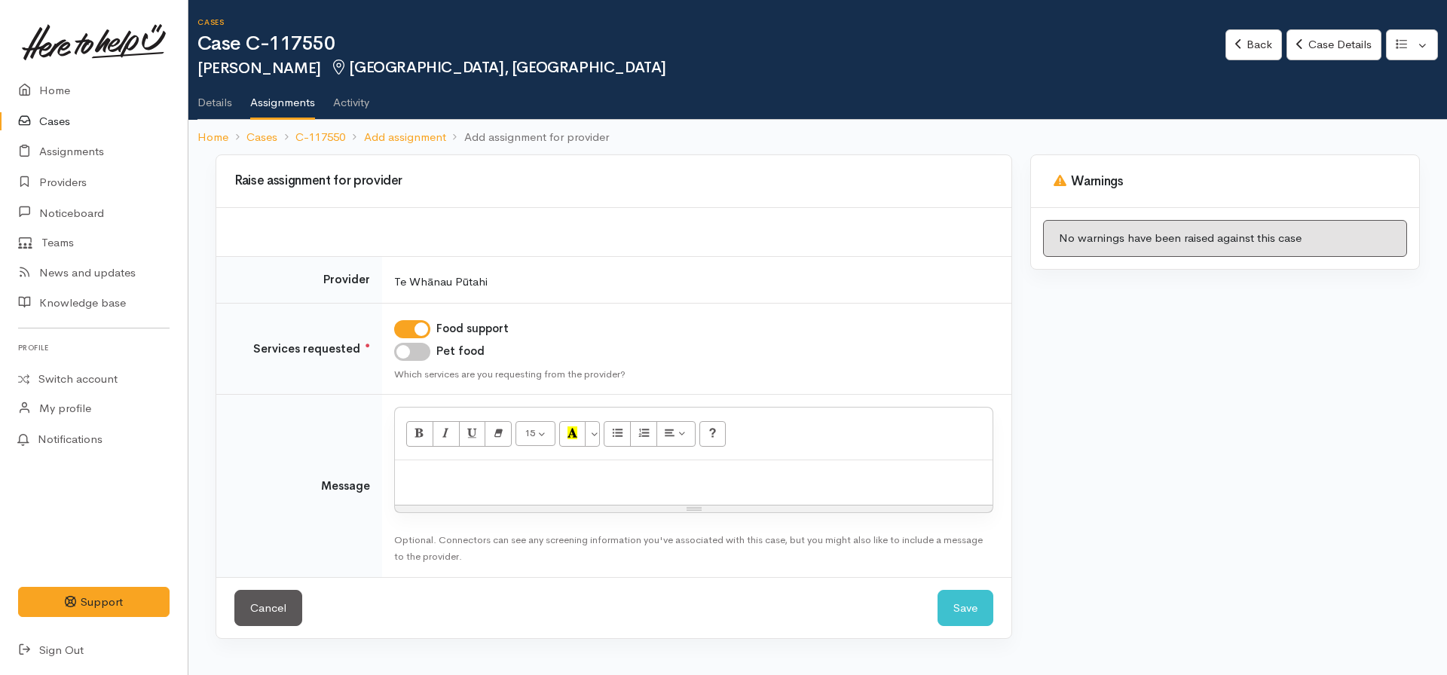
click at [409, 350] on input "Pet food" at bounding box center [412, 352] width 36 height 18
checkbox input "true"
click at [463, 475] on p at bounding box center [693, 476] width 582 height 17
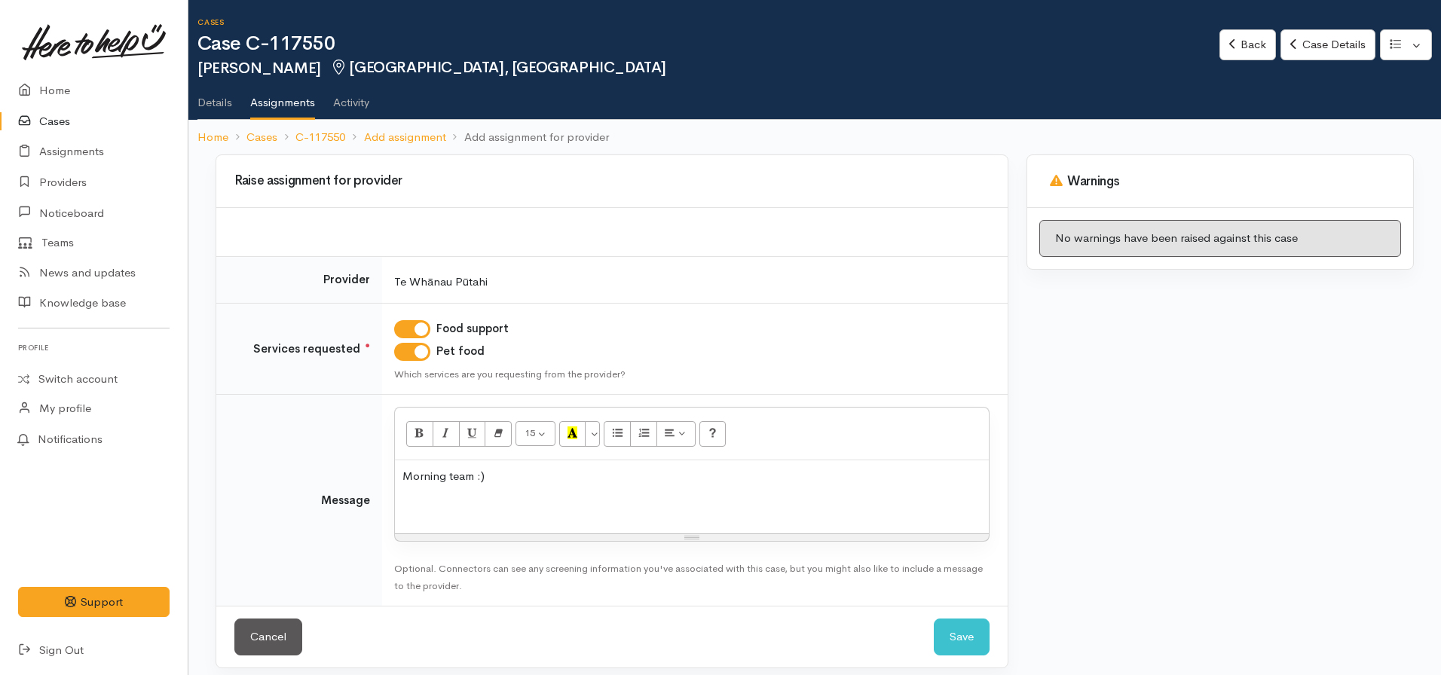
click at [402, 501] on p at bounding box center [691, 505] width 579 height 17
click at [570, 506] on p "Requesting kai support for Tyson if possible please." at bounding box center [691, 505] width 579 height 17
drag, startPoint x: 772, startPoint y: 510, endPoint x: 677, endPoint y: 511, distance: 94.2
click at [677, 511] on div "Morning team :) Requesting kai support for Tyson and his son's please. if possi…" at bounding box center [692, 496] width 594 height 73
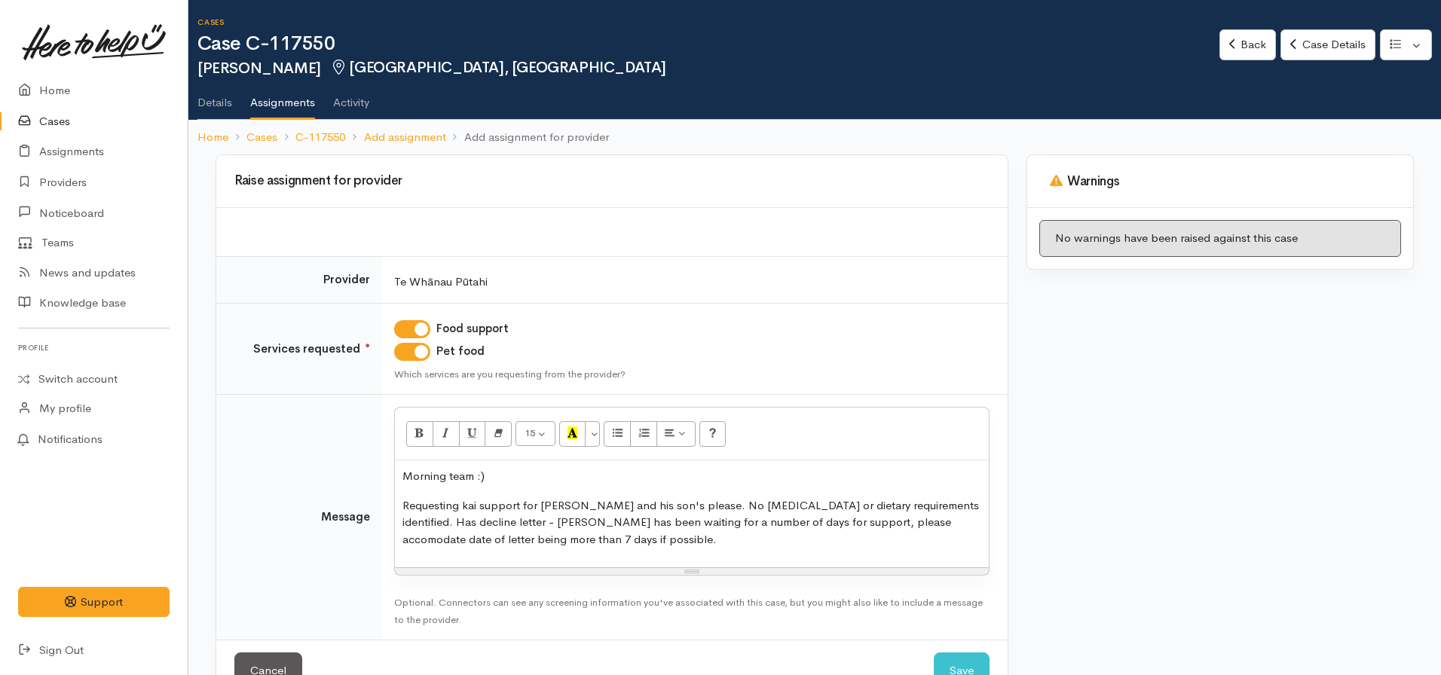
click at [874, 525] on p "Requesting kai support for Tyson and his son's please. No food allergies or die…" at bounding box center [691, 522] width 579 height 51
click at [874, 526] on p "Requesting kai support for Tyson and his son's please. No food allergies or die…" at bounding box center [691, 522] width 579 height 51
drag, startPoint x: 874, startPoint y: 526, endPoint x: 928, endPoint y: 547, distance: 58.2
click at [928, 547] on p "Requesting kai support for Tyson and his son's please. No food allergies or die…" at bounding box center [691, 522] width 579 height 51
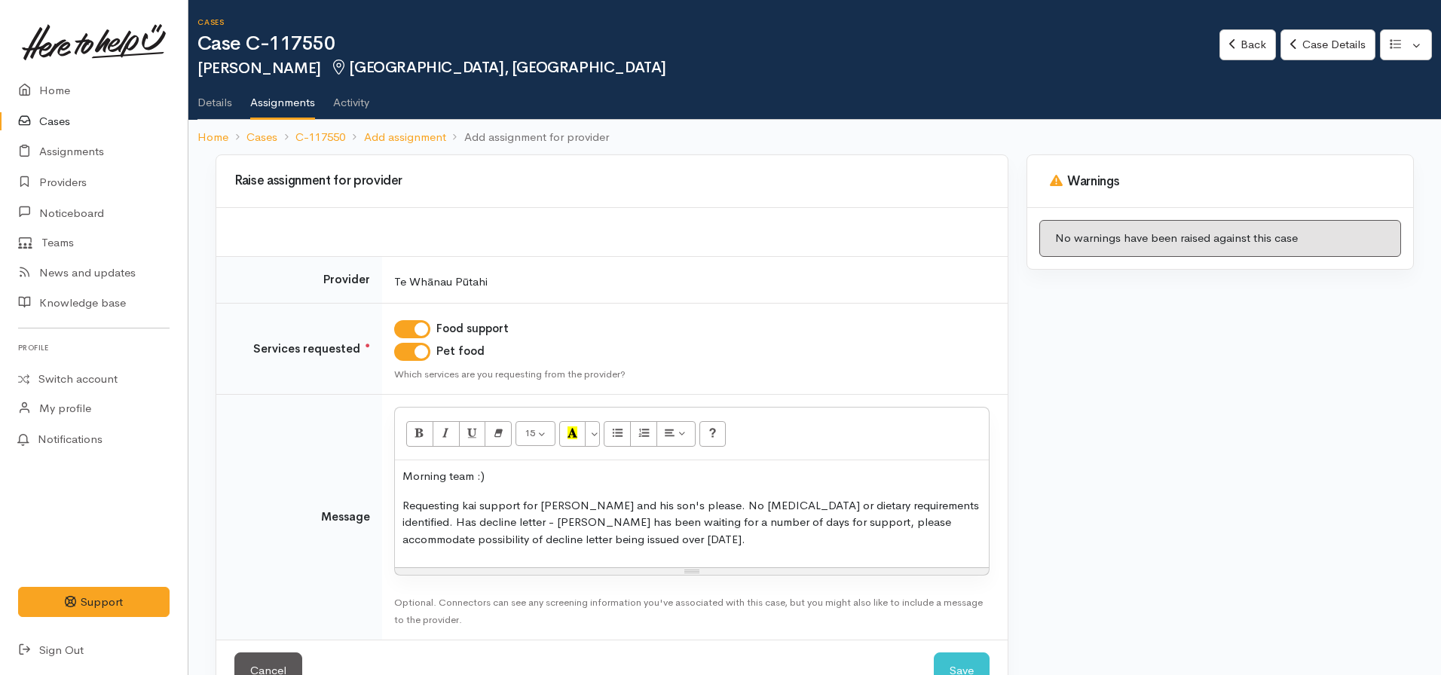
click at [653, 547] on p "Requesting kai support for Tyson and his son's please. No food allergies or die…" at bounding box center [691, 522] width 579 height 51
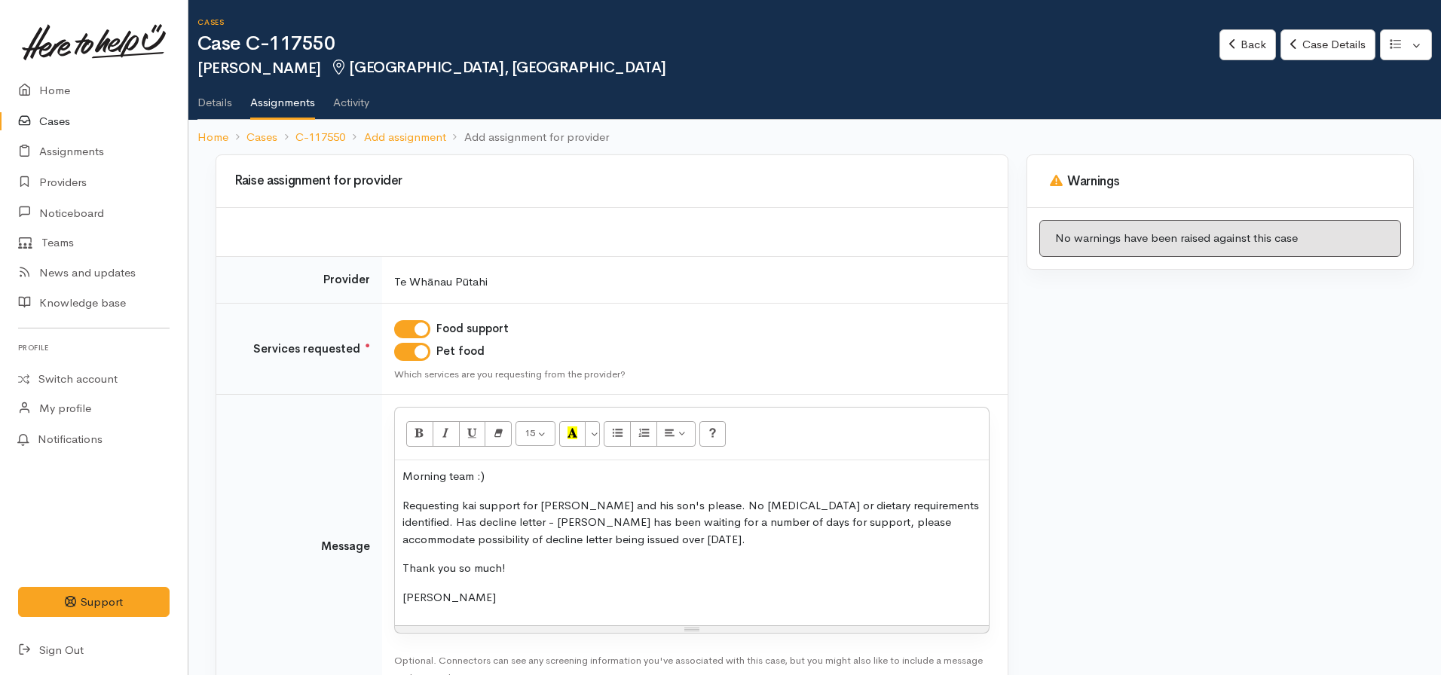
click at [653, 546] on p "Requesting kai support for Tyson and his son's please. No food allergies or die…" at bounding box center [691, 522] width 579 height 51
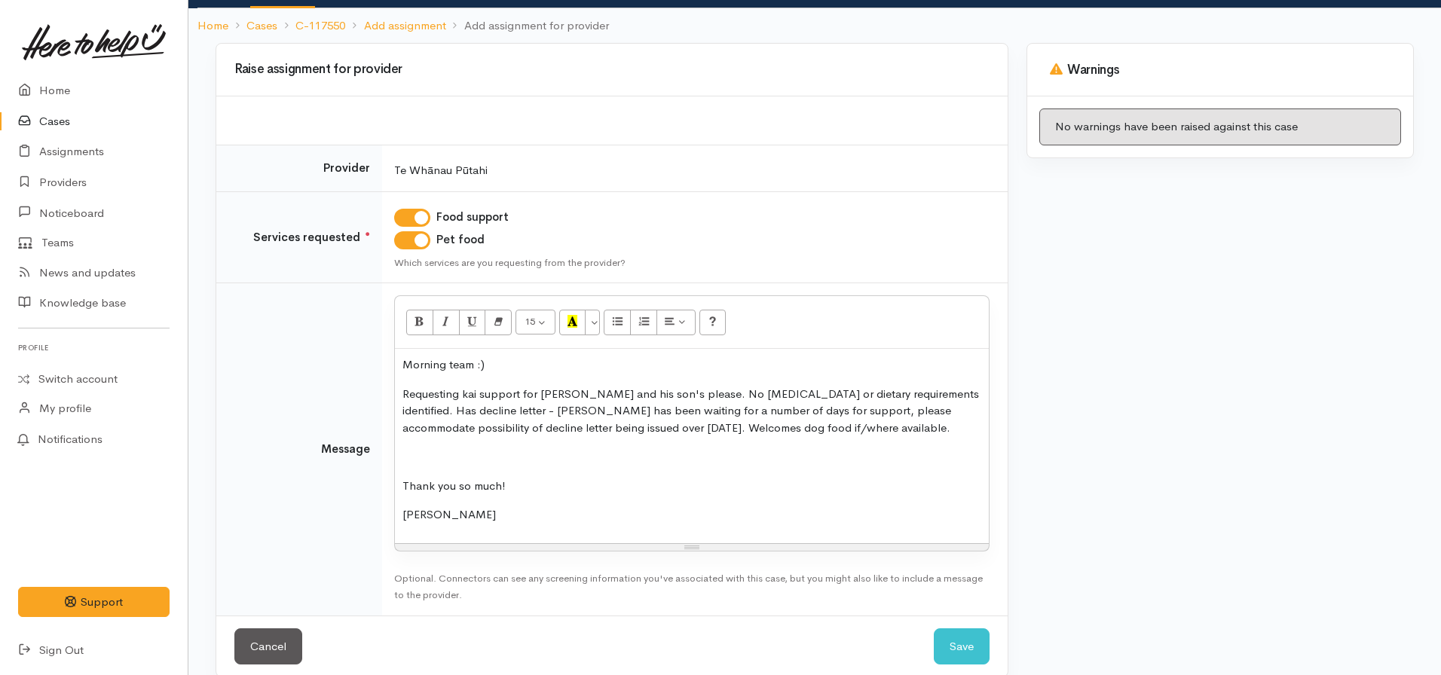
scroll to position [132, 0]
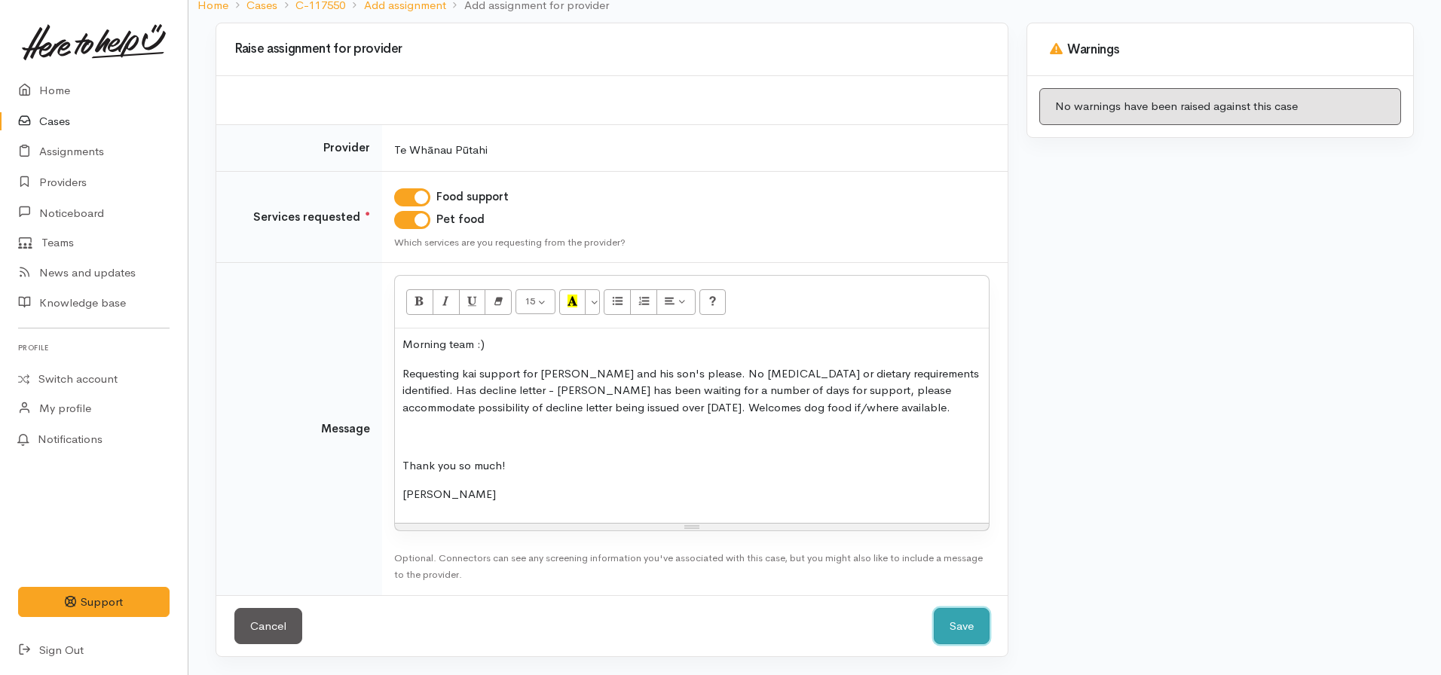
click at [964, 616] on button "Save" at bounding box center [962, 626] width 56 height 37
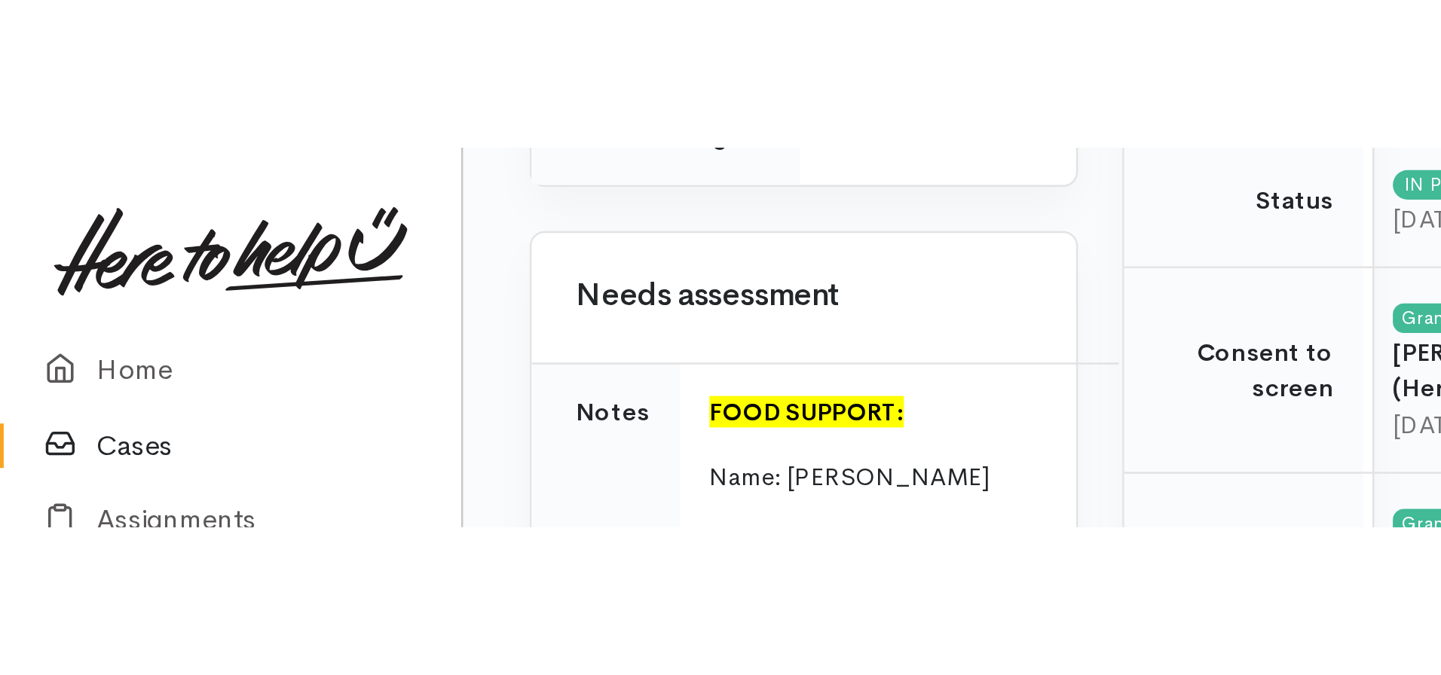
scroll to position [754, 0]
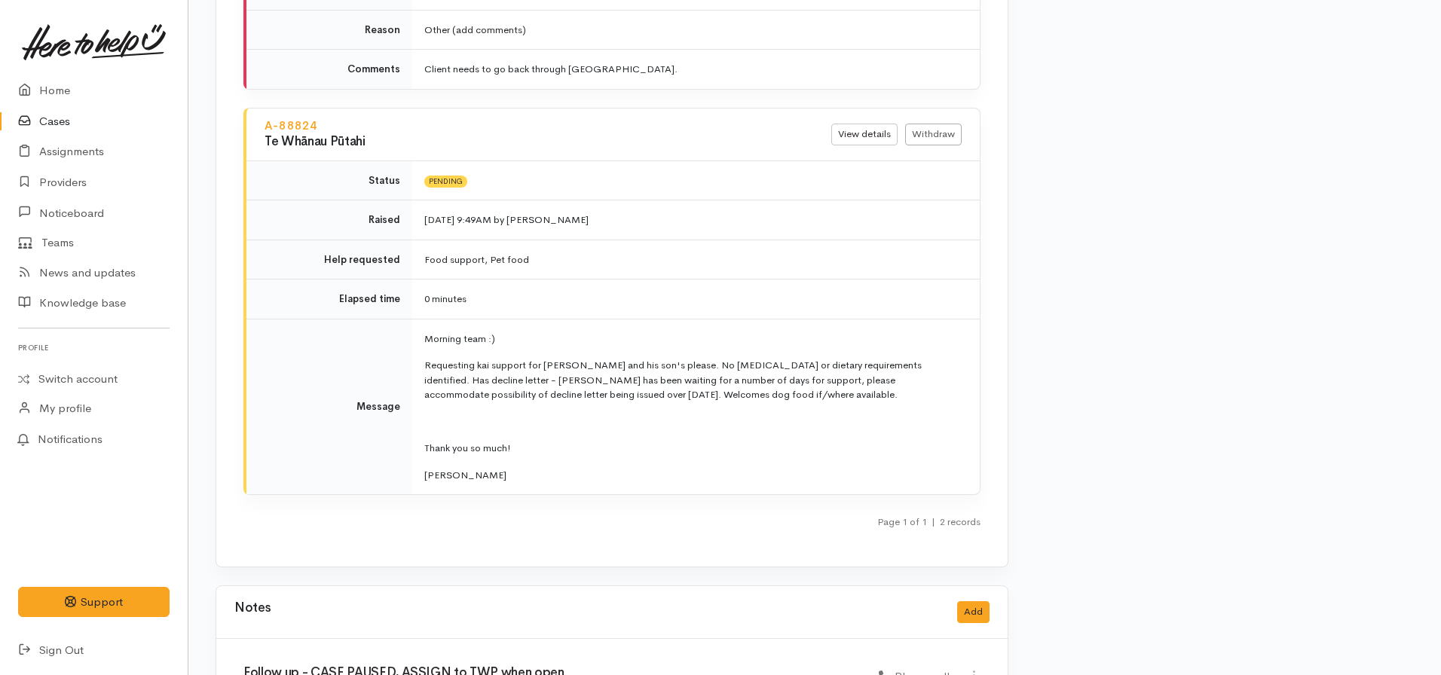
scroll to position [2057, 0]
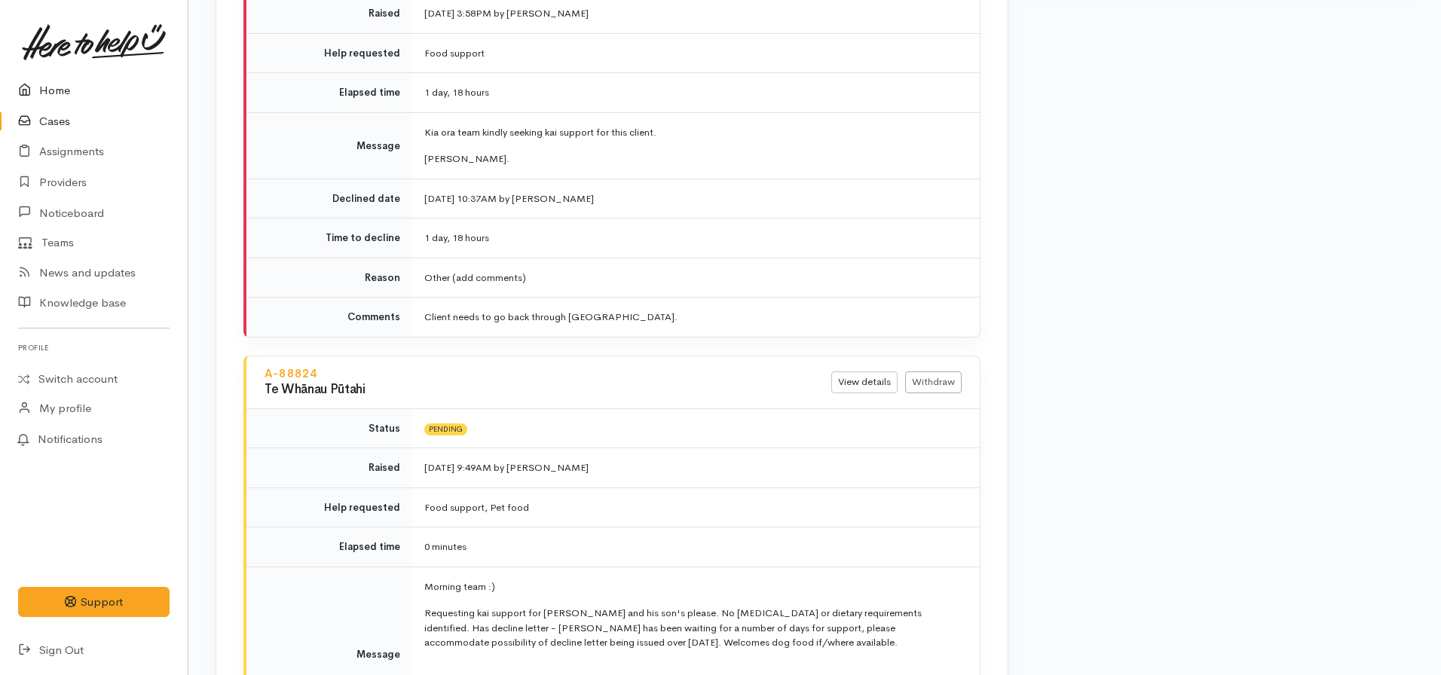
click at [57, 96] on link "Home" at bounding box center [94, 90] width 188 height 31
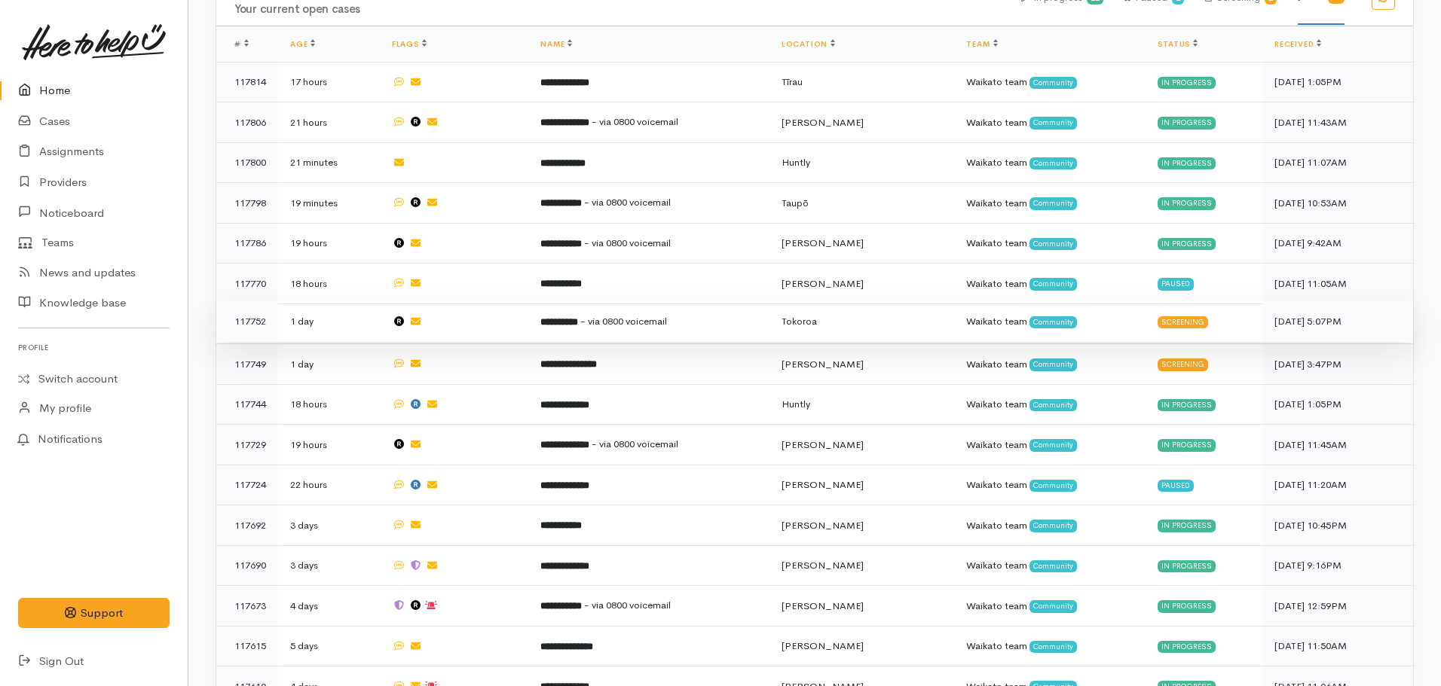
scroll to position [754, 0]
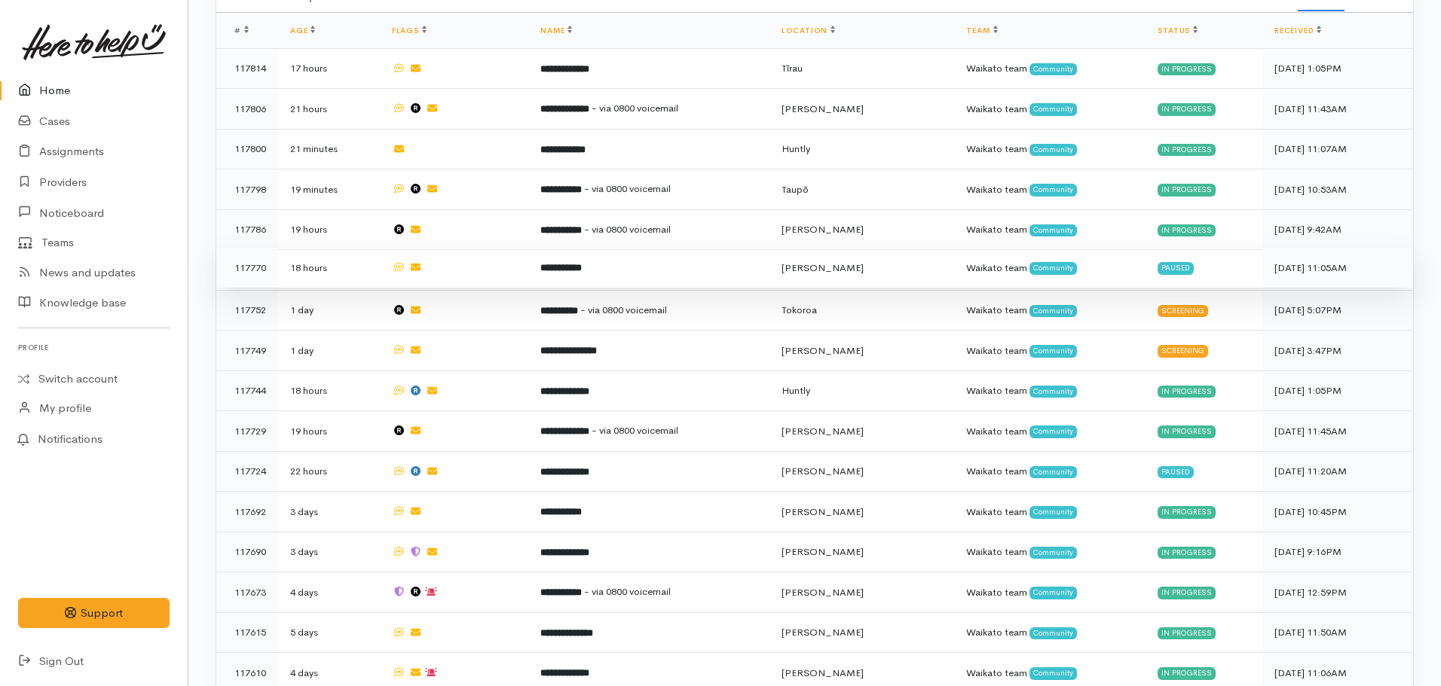
click at [586, 268] on td "**********" at bounding box center [648, 268] width 240 height 41
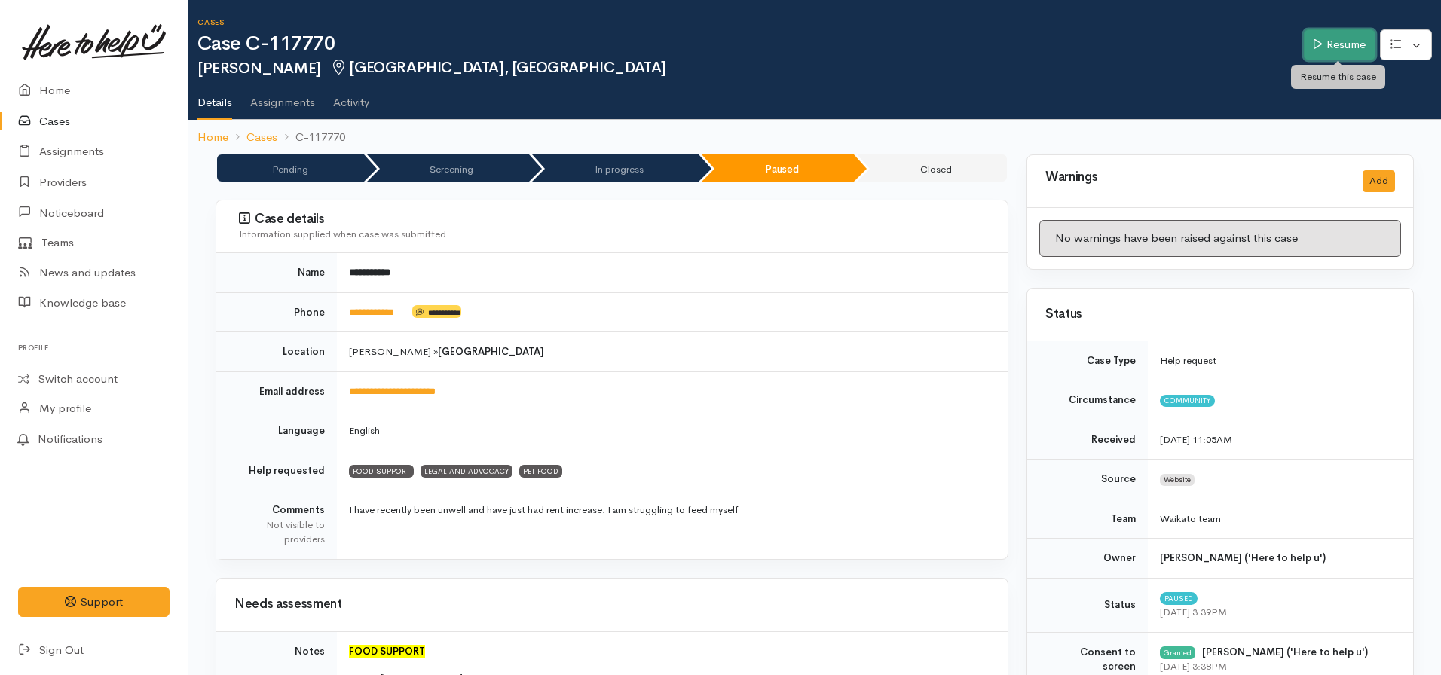
click at [1332, 32] on link "Resume" at bounding box center [1340, 44] width 72 height 31
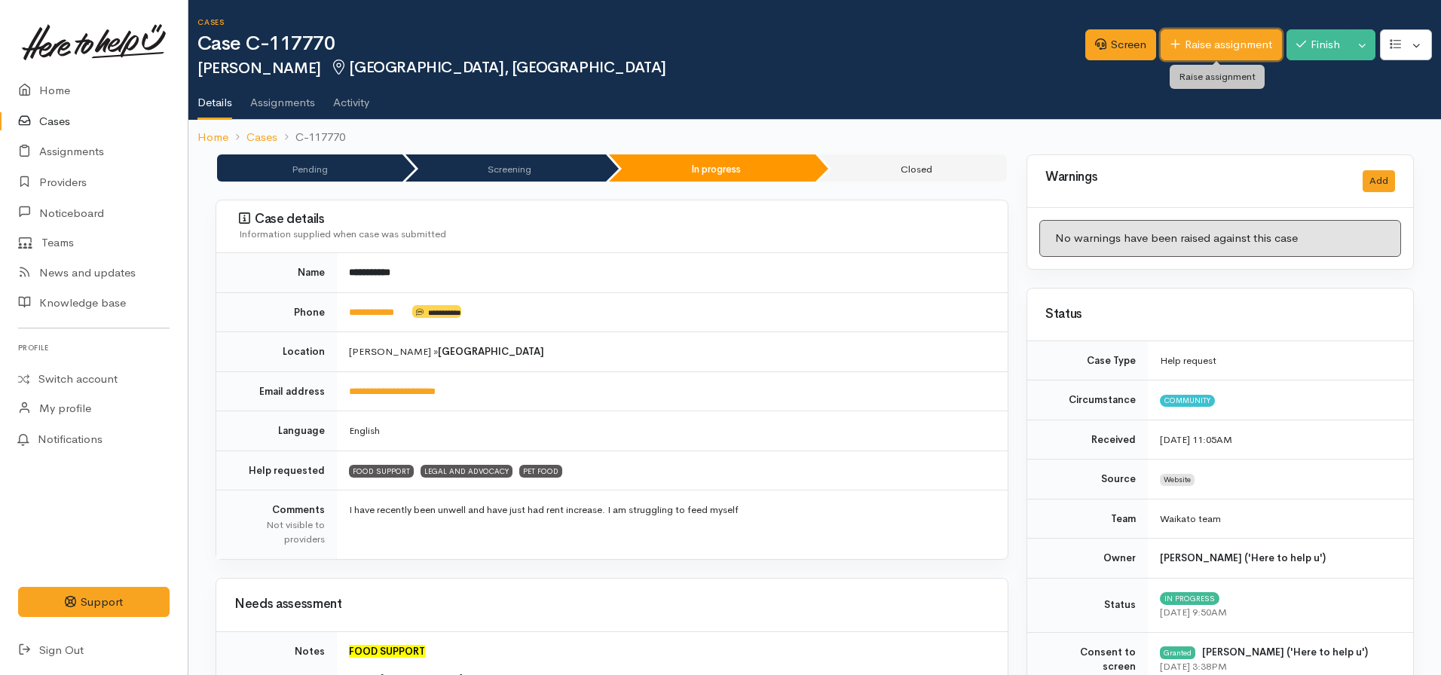
click at [1224, 54] on link "Raise assignment" at bounding box center [1220, 44] width 121 height 31
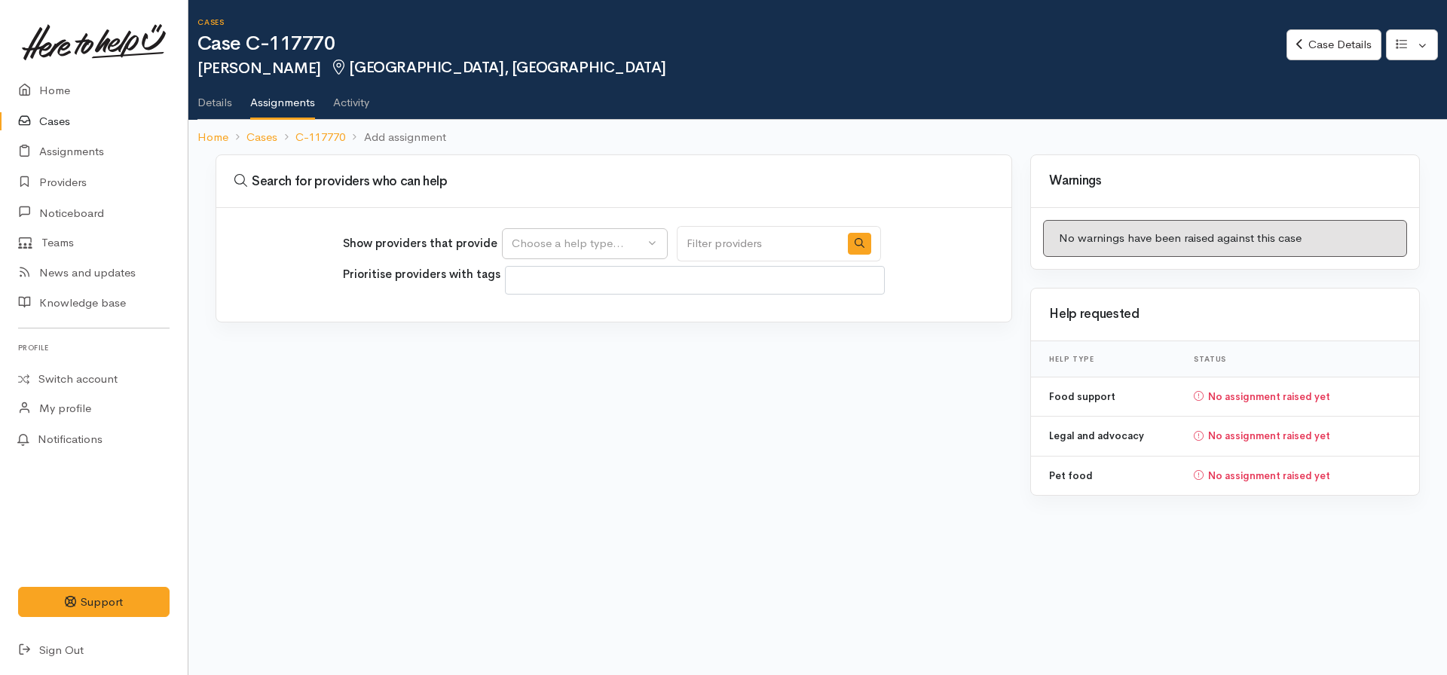
select select
click at [588, 239] on div "Choose a help type..." at bounding box center [578, 243] width 133 height 17
click at [552, 315] on span "Food support" at bounding box center [556, 315] width 70 height 17
select select "3"
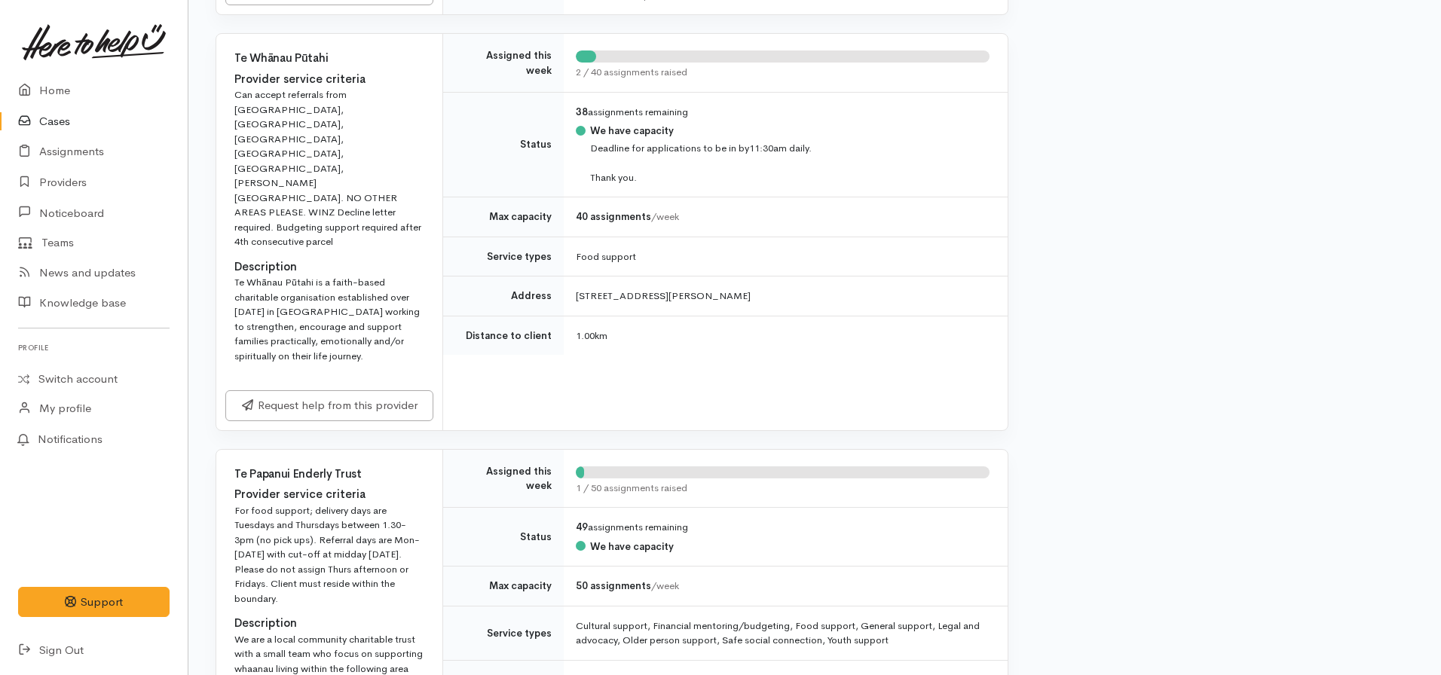
scroll to position [603, 0]
click at [332, 387] on link "Request help from this provider" at bounding box center [329, 402] width 208 height 31
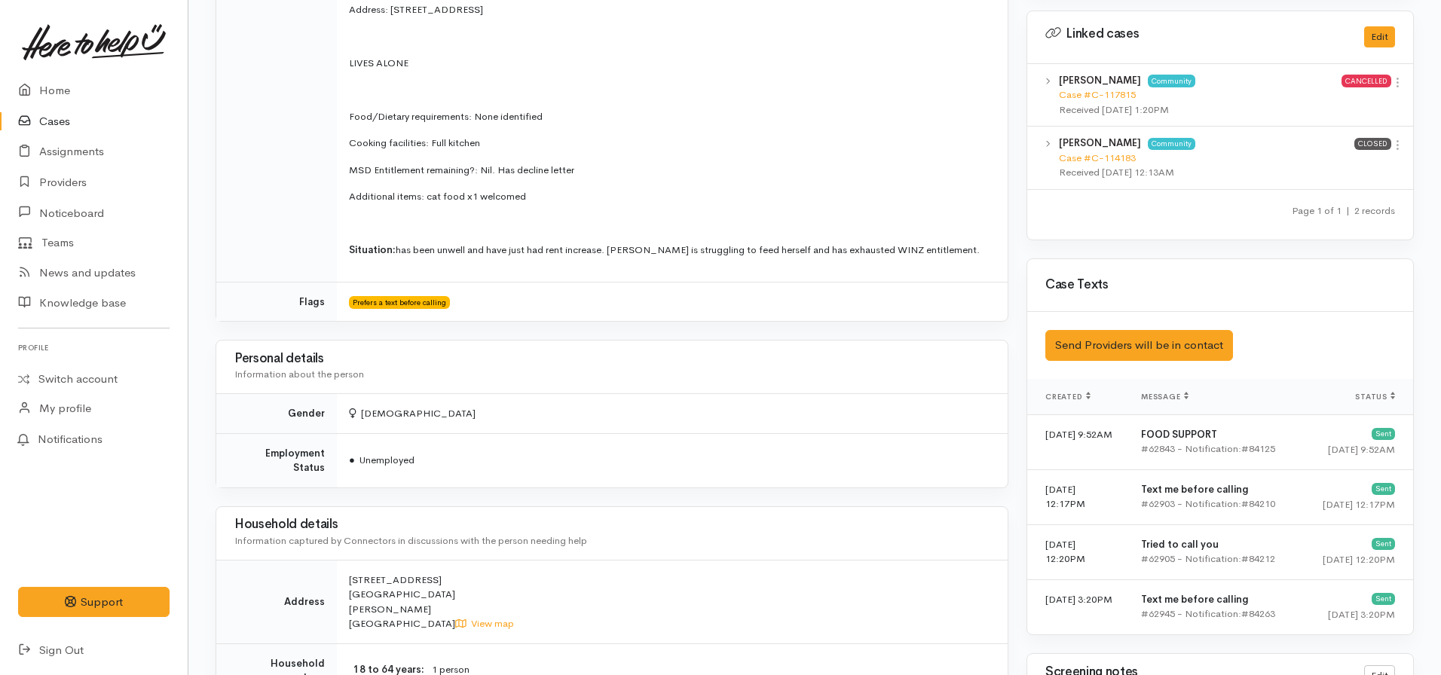
scroll to position [527, 0]
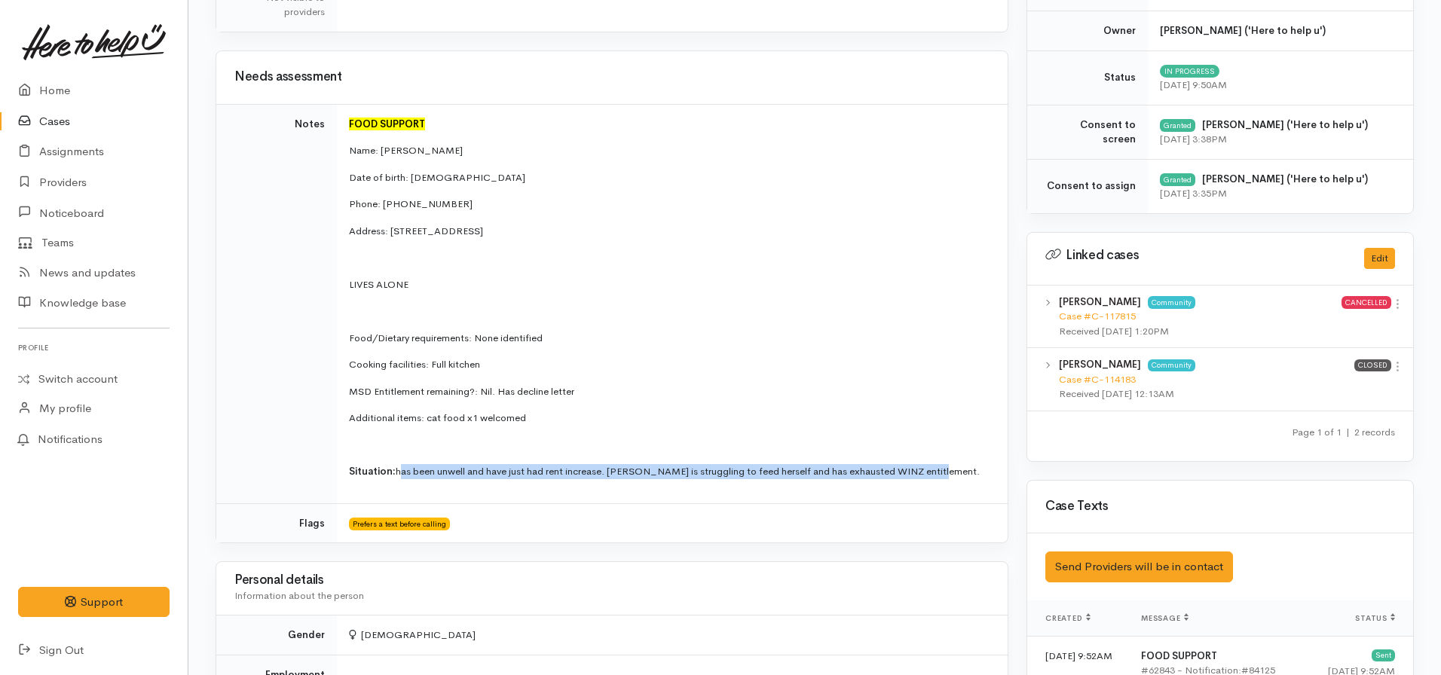
drag, startPoint x: 396, startPoint y: 471, endPoint x: 958, endPoint y: 459, distance: 561.5
click at [958, 459] on td "FOOD SUPPORT Name: Janene Mann Date of birth: 22/05/1963 Phone: 02108193613 Add…" at bounding box center [672, 303] width 671 height 399
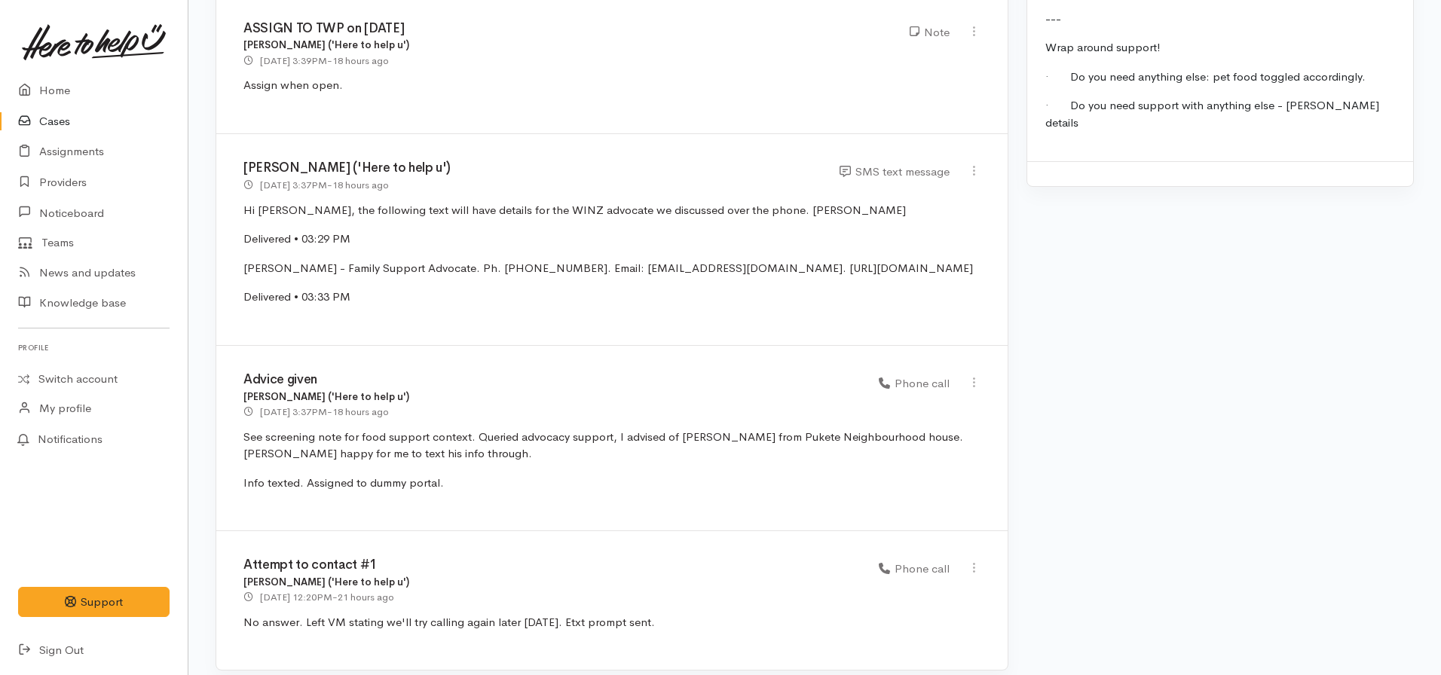
scroll to position [1919, 0]
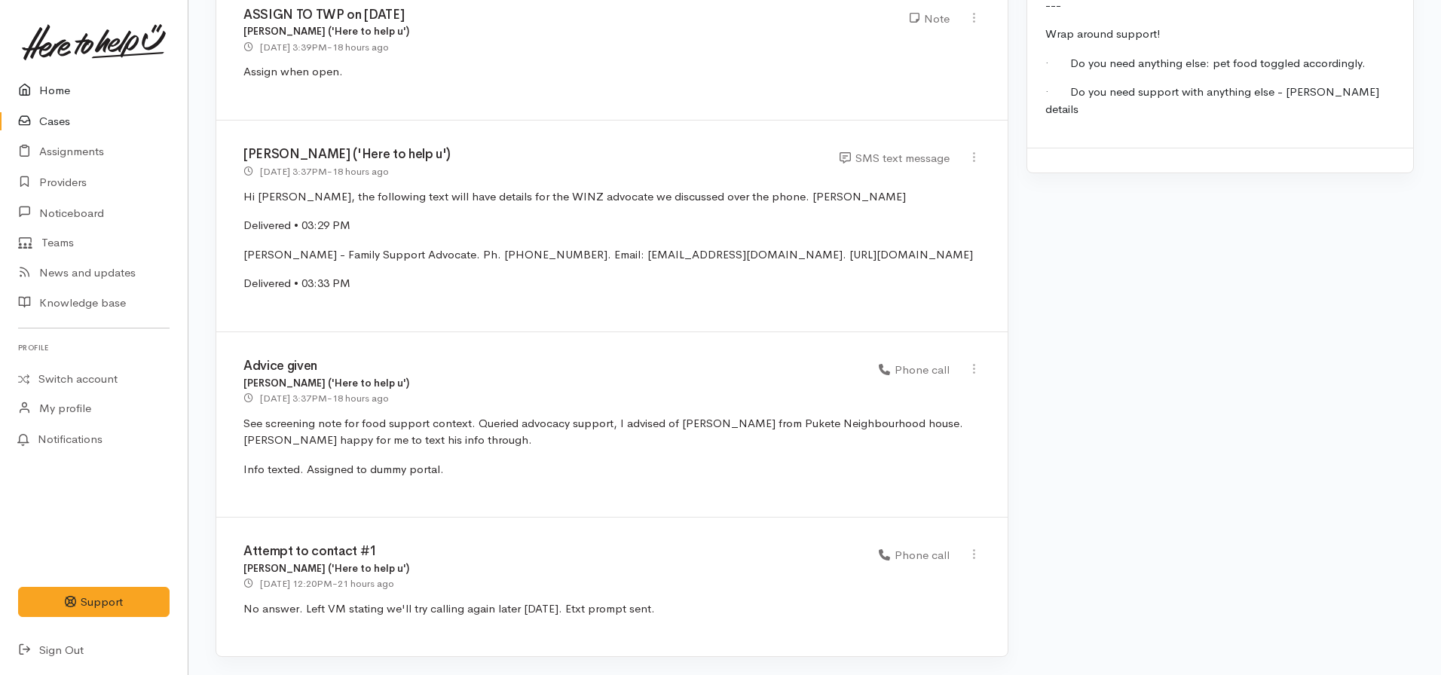
click at [68, 76] on link "Home" at bounding box center [94, 90] width 188 height 31
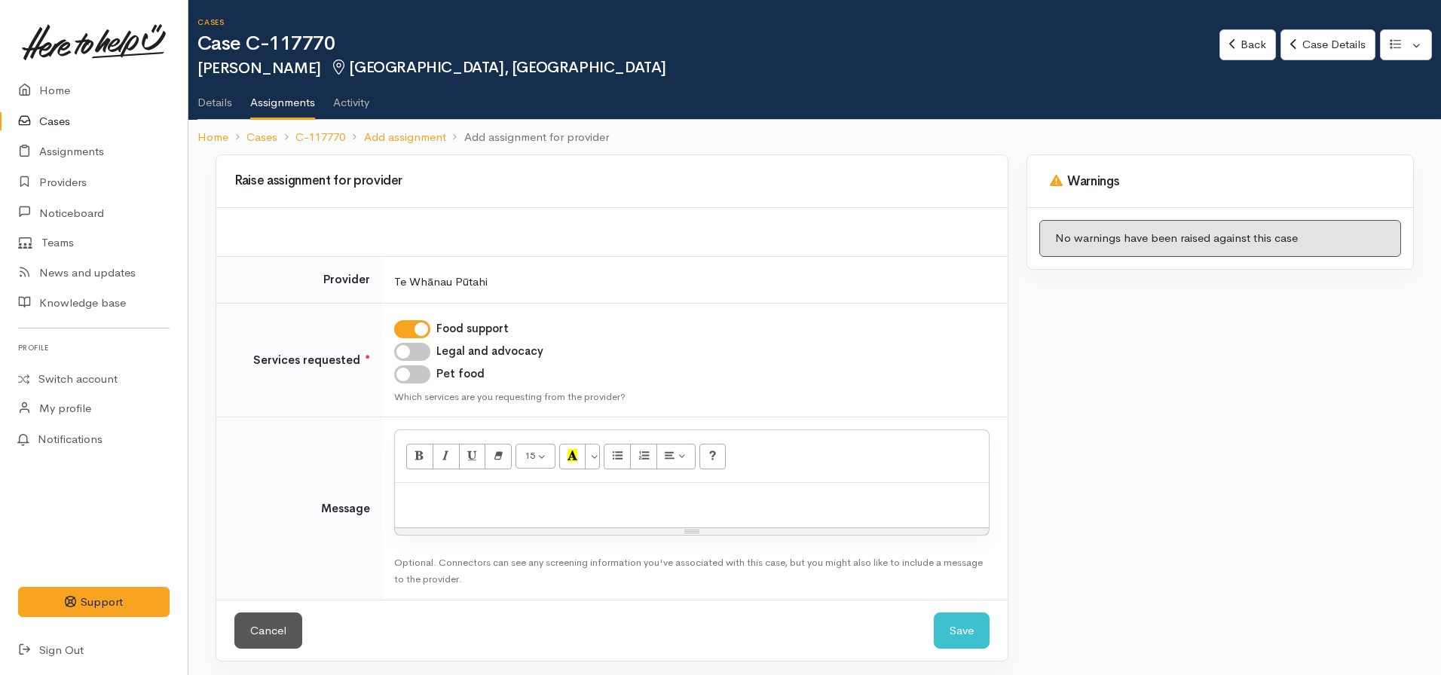
click at [410, 378] on input "Pet food" at bounding box center [412, 374] width 36 height 18
checkbox input "true"
click at [517, 493] on p at bounding box center [691, 499] width 579 height 17
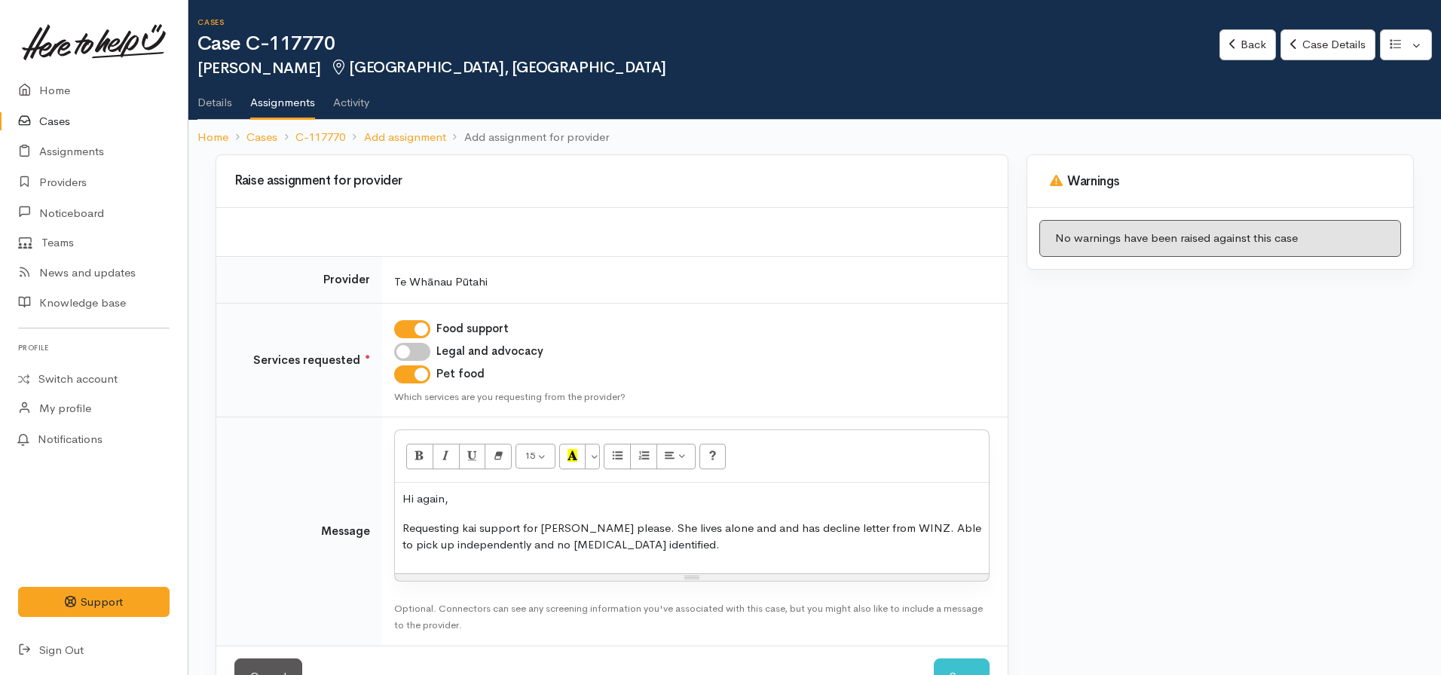
click at [680, 543] on p "Requesting kai support for [PERSON_NAME] please. She lives alone and and has de…" at bounding box center [691, 537] width 579 height 34
click at [619, 532] on p "Requesting kai support for [PERSON_NAME] please. She lives alone and and has de…" at bounding box center [691, 537] width 579 height 34
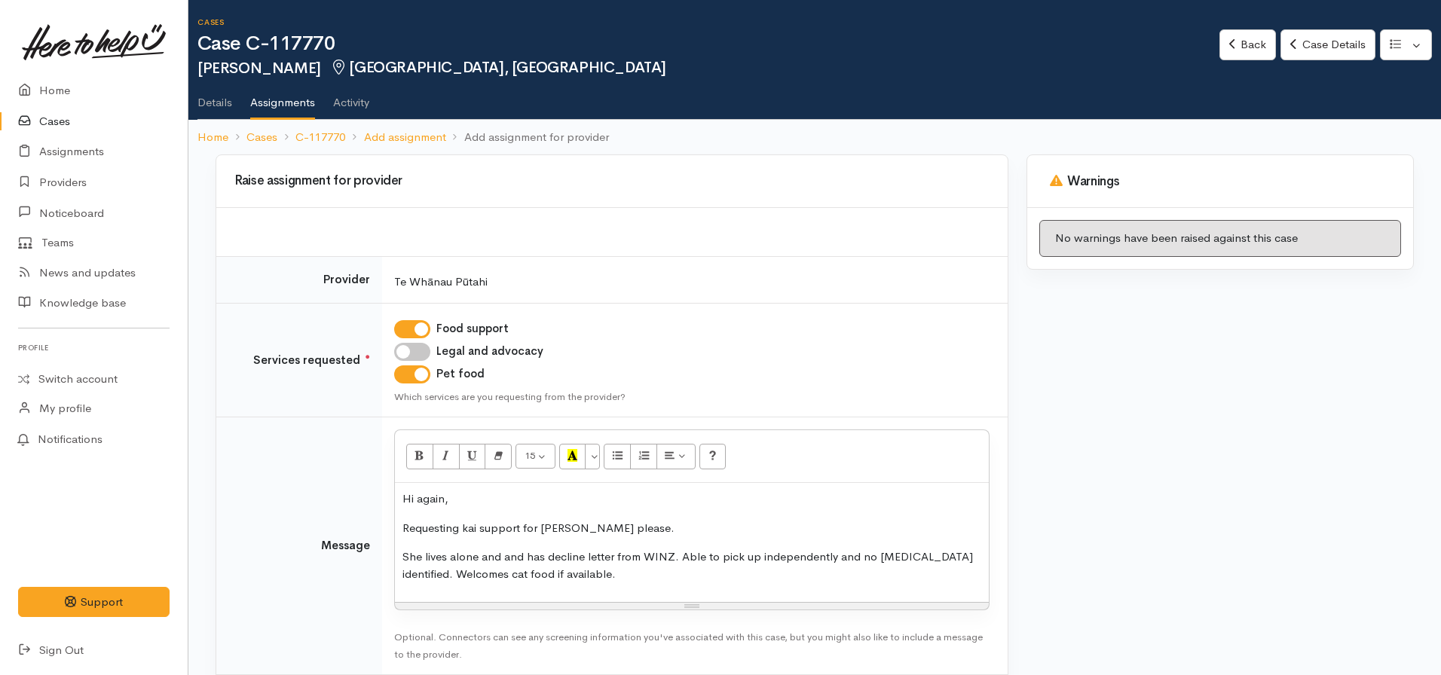
click at [635, 526] on p "Requesting kai support for Janene please." at bounding box center [691, 528] width 579 height 17
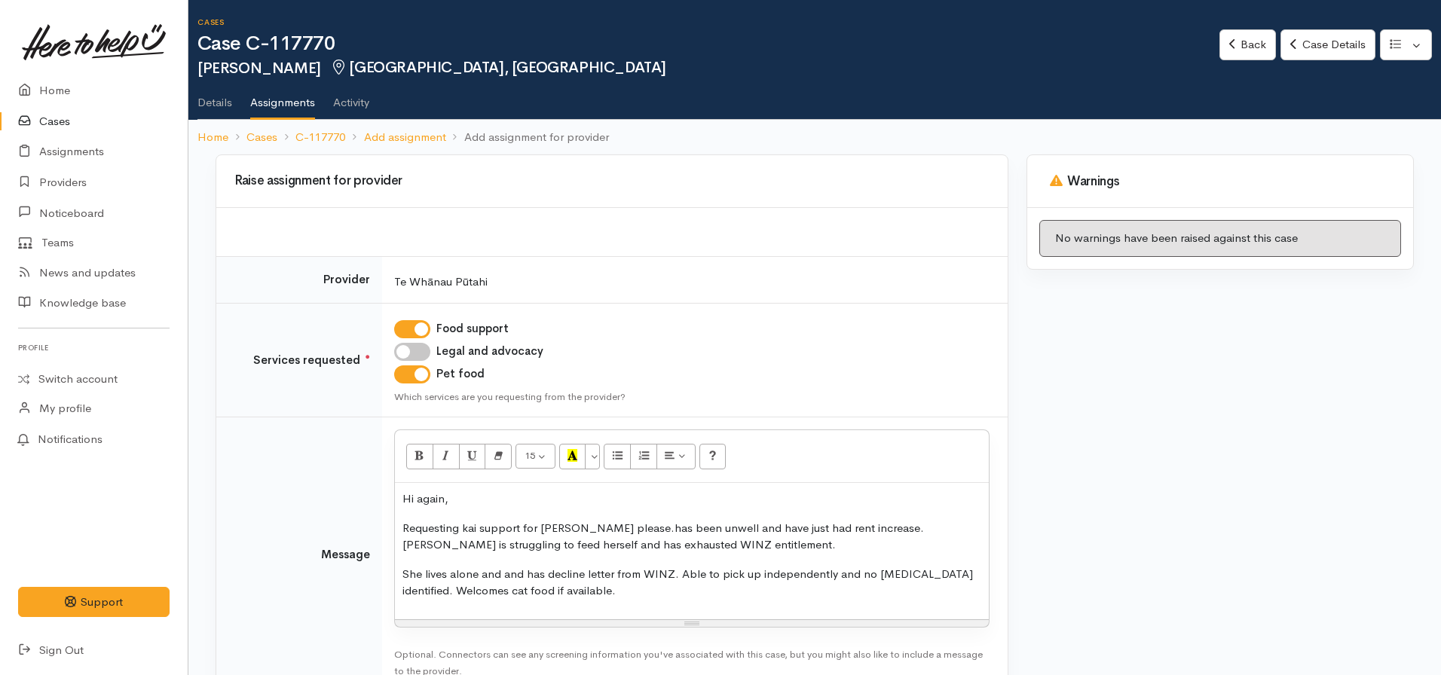
click at [620, 531] on p "Requesting kai support for Janene please.has been unwell and have just had rent…" at bounding box center [691, 537] width 579 height 34
click at [691, 552] on p "Requesting kai support for Janene please. Has been unwell and have just had ren…" at bounding box center [691, 537] width 579 height 34
drag, startPoint x: 681, startPoint y: 575, endPoint x: 347, endPoint y: 569, distance: 334.6
click at [347, 569] on tr "Message <p>Hi again,&nbsp;</p><p>Requesting kai support for Janene please. Has …" at bounding box center [611, 554] width 791 height 274
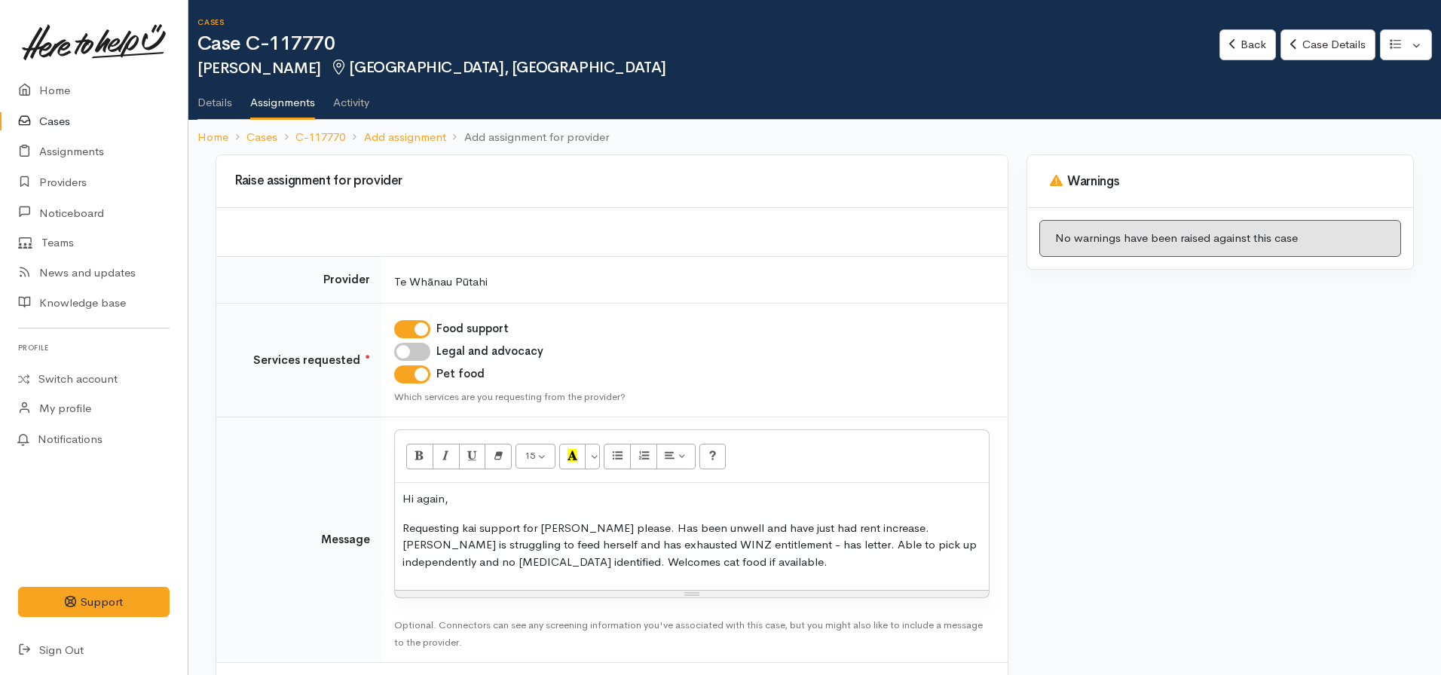
click at [677, 566] on p "Requesting kai support for Janene please. Has been unwell and have just had ren…" at bounding box center [691, 545] width 579 height 51
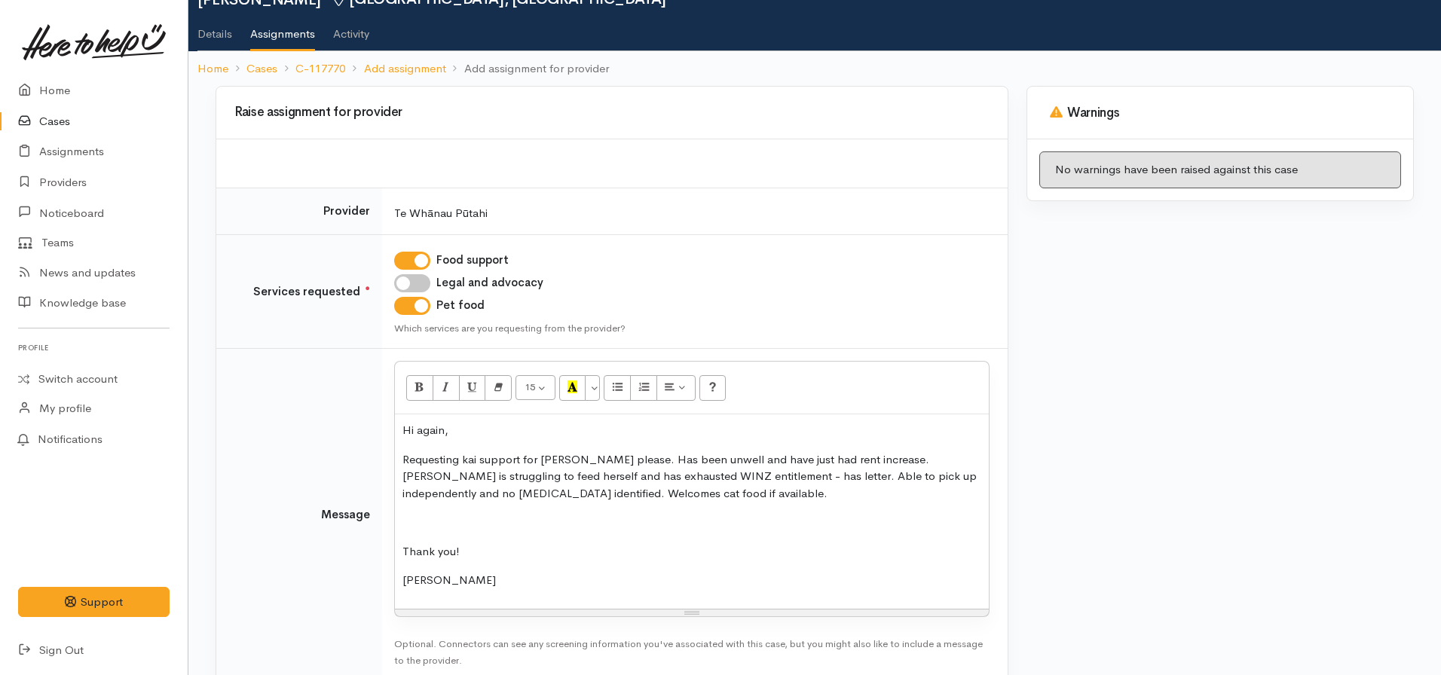
scroll to position [154, 0]
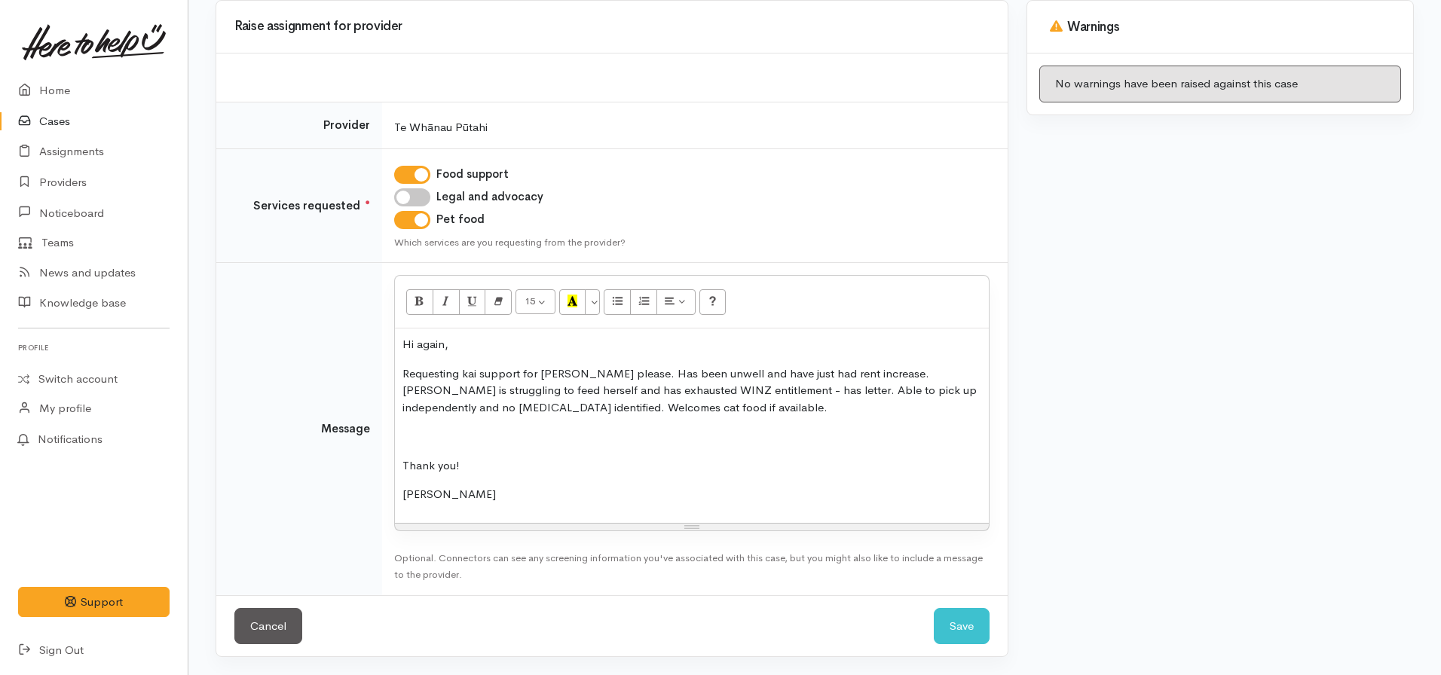
click at [931, 616] on div "Cancel Save Save" at bounding box center [611, 626] width 791 height 62
click at [949, 619] on button "Save" at bounding box center [962, 626] width 56 height 37
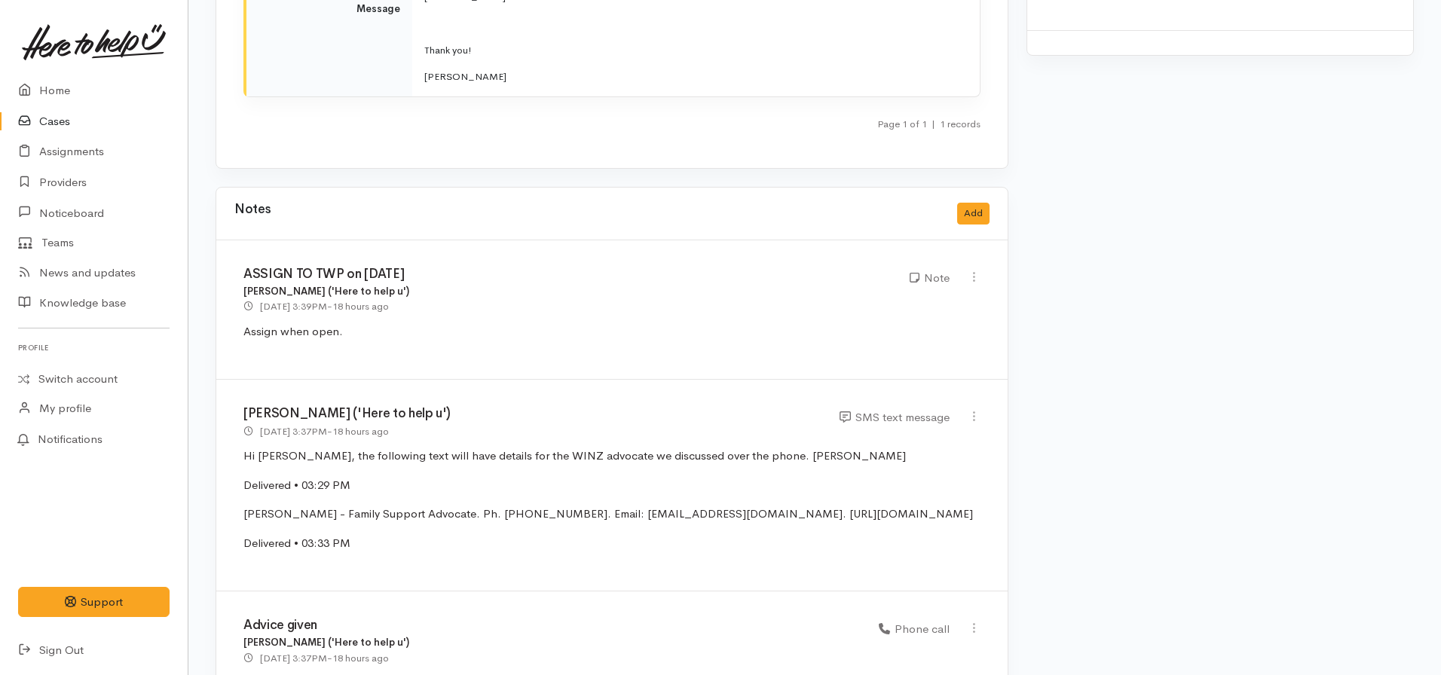
scroll to position [2185, 0]
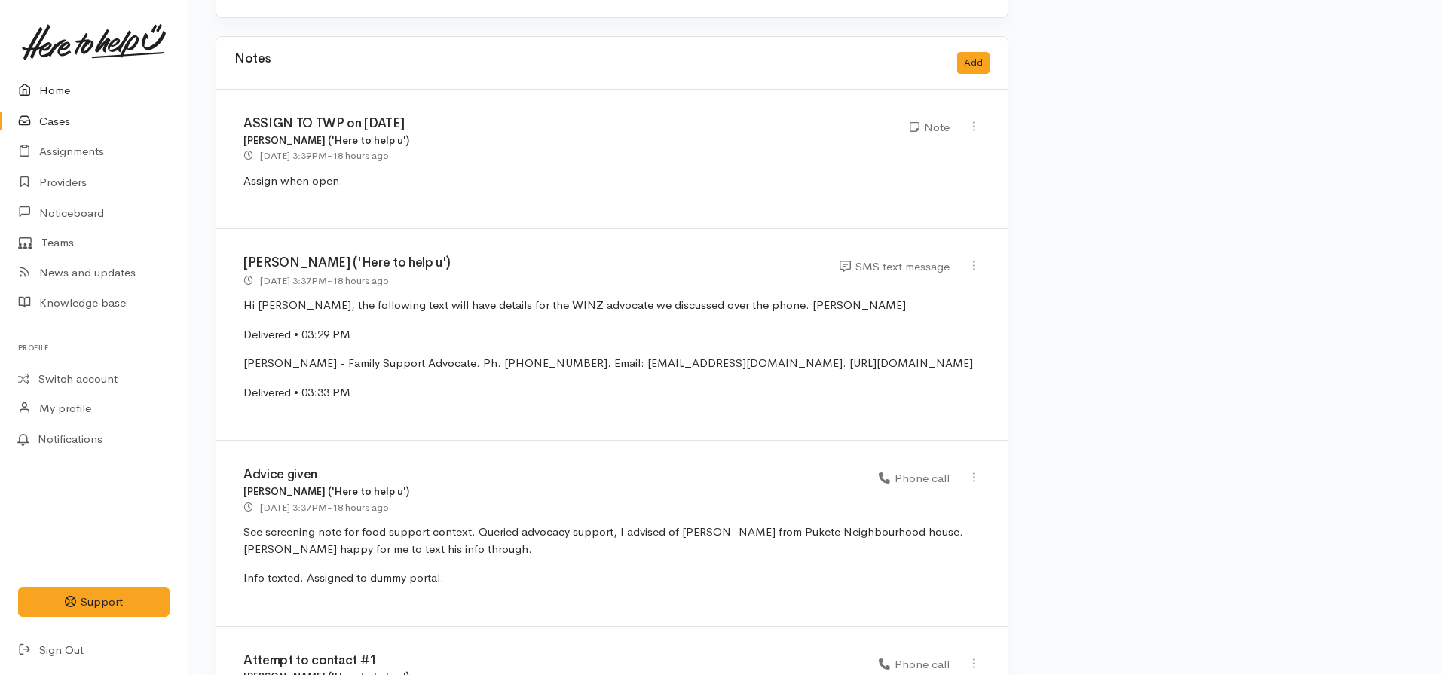
click at [72, 93] on link "Home" at bounding box center [94, 90] width 188 height 31
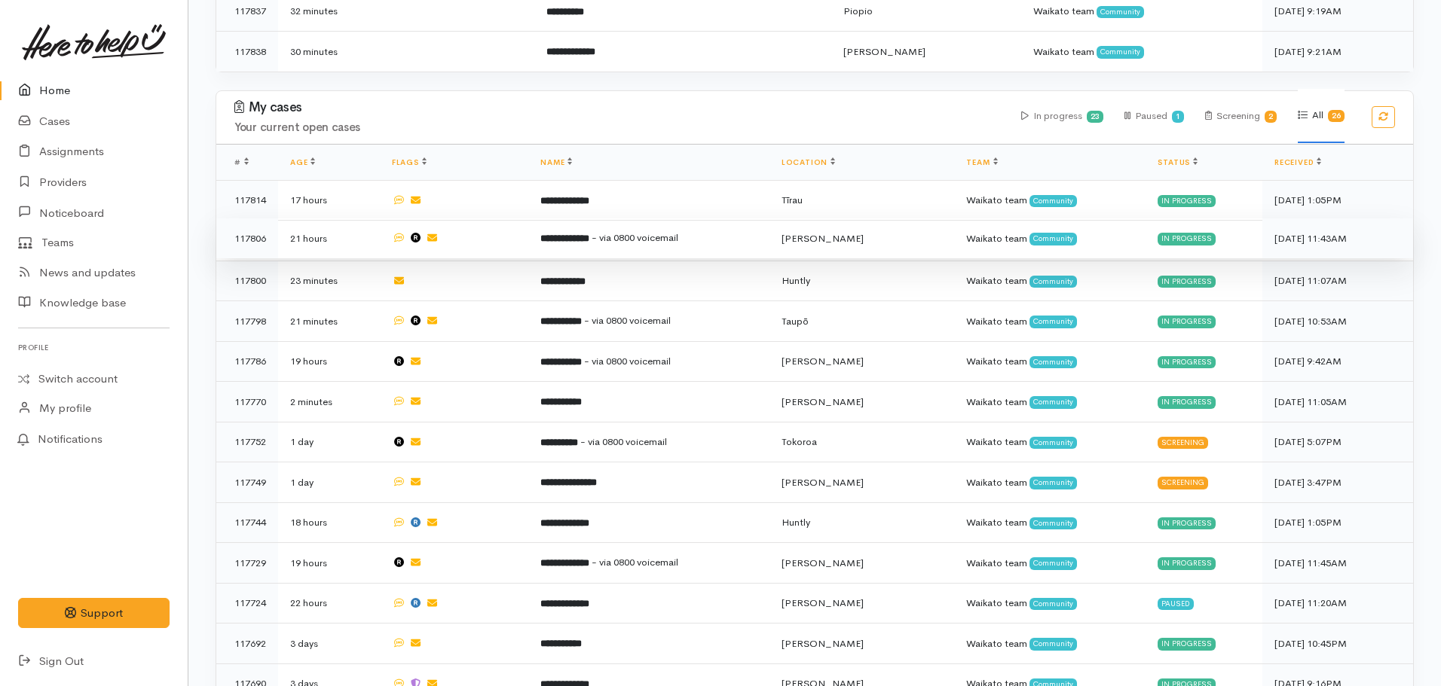
scroll to position [754, 0]
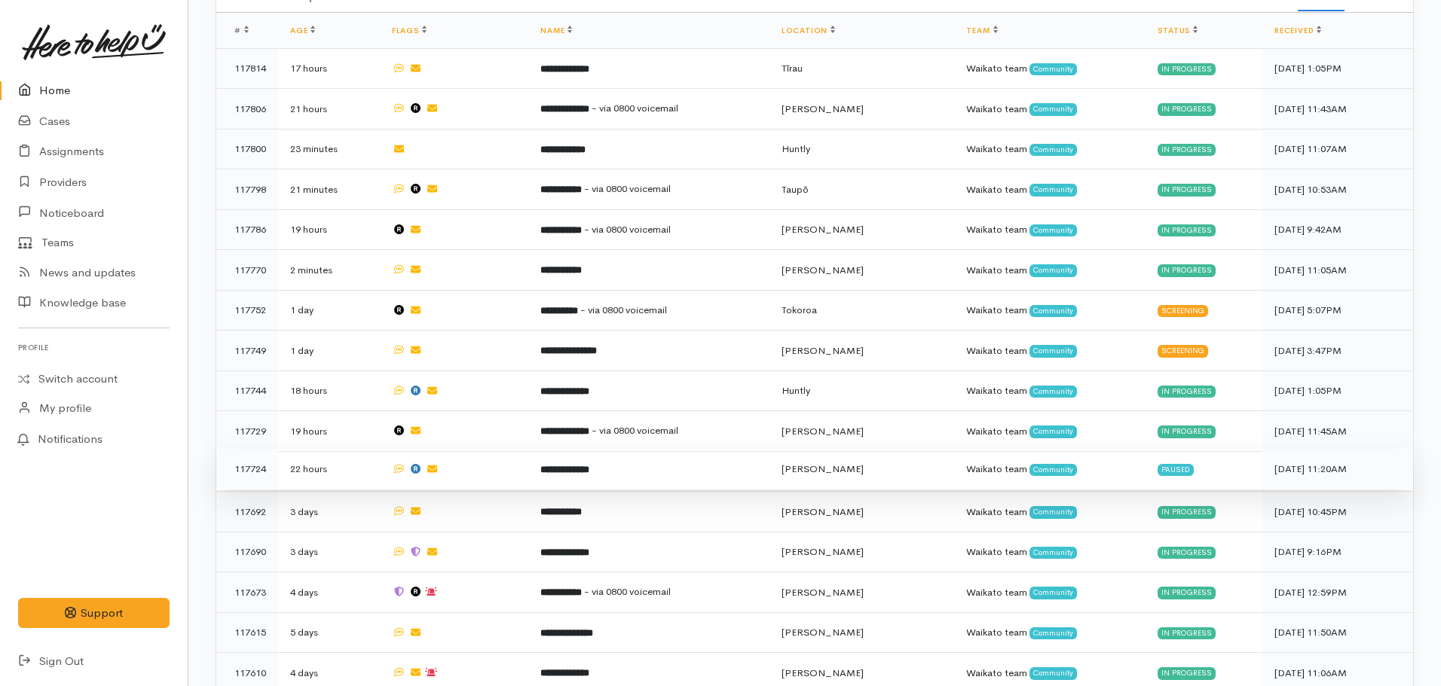
click at [626, 462] on td "**********" at bounding box center [648, 469] width 240 height 41
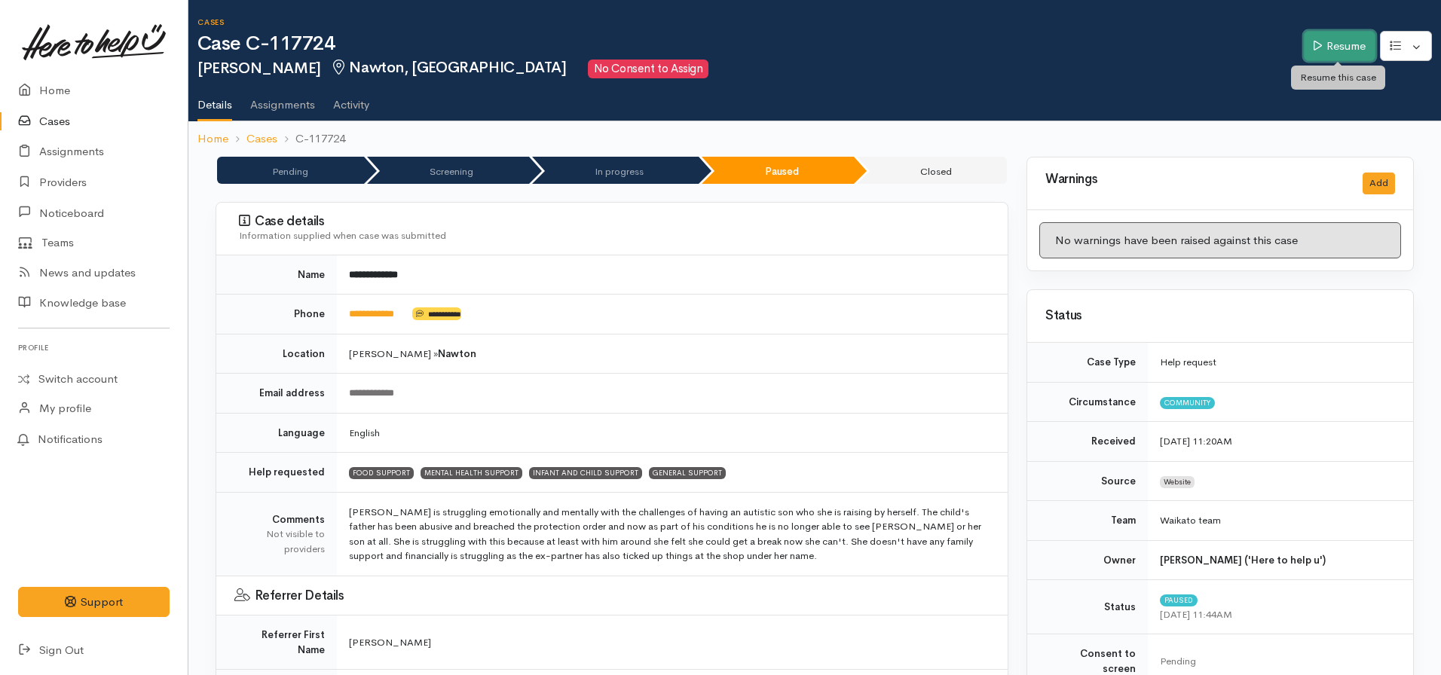
click at [1325, 50] on link "Resume" at bounding box center [1340, 46] width 72 height 31
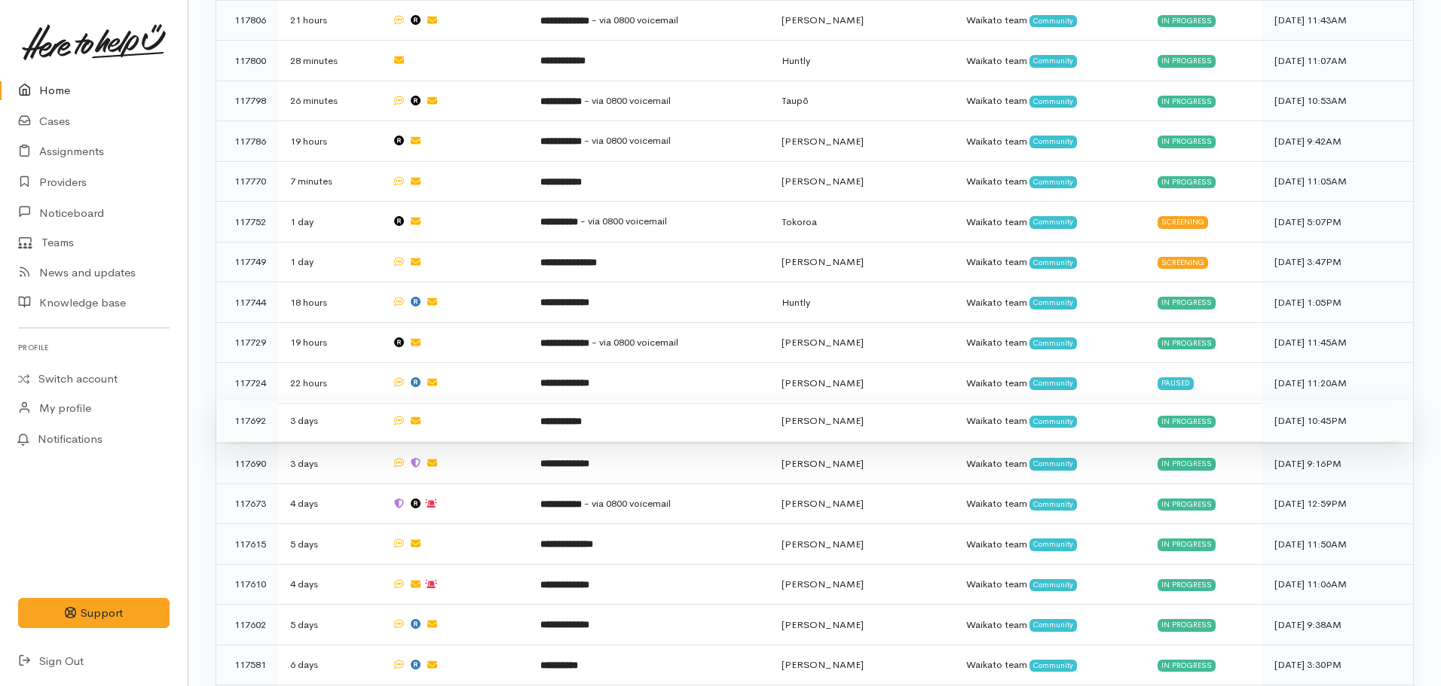
scroll to position [829, 0]
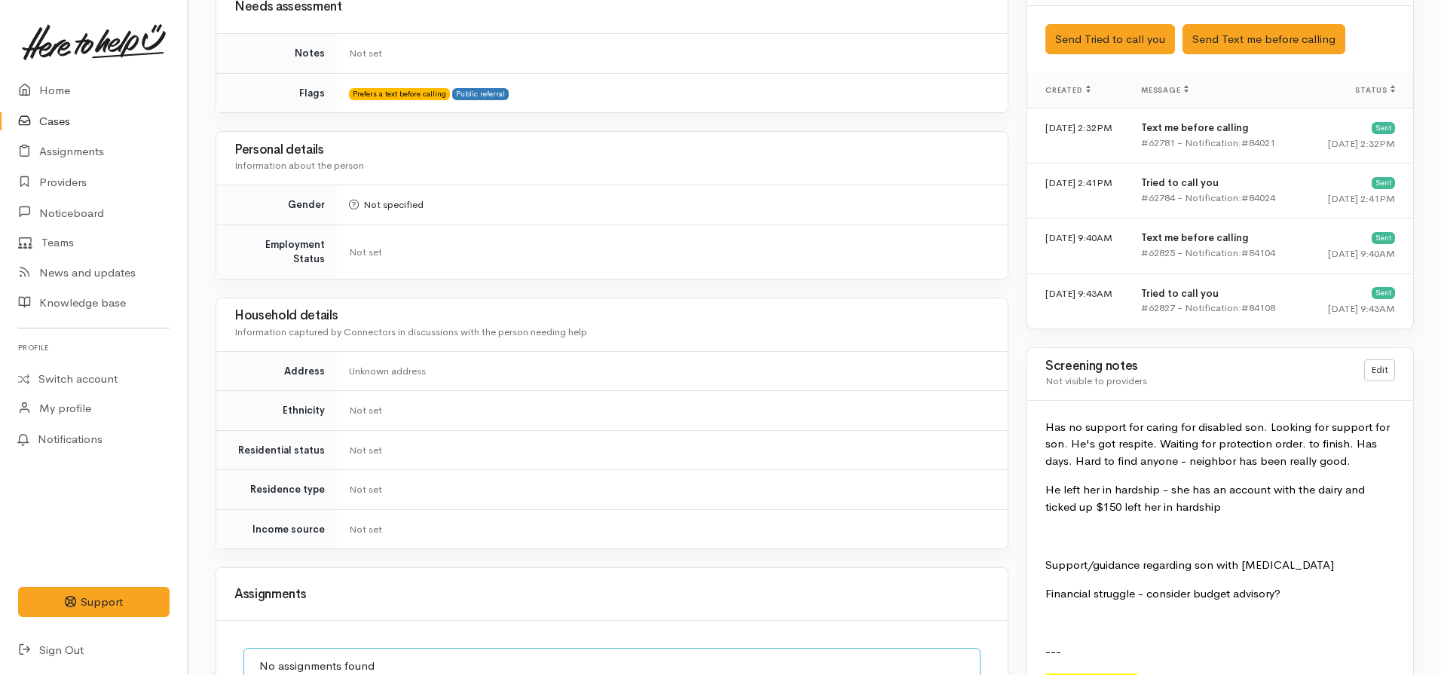
scroll to position [1281, 0]
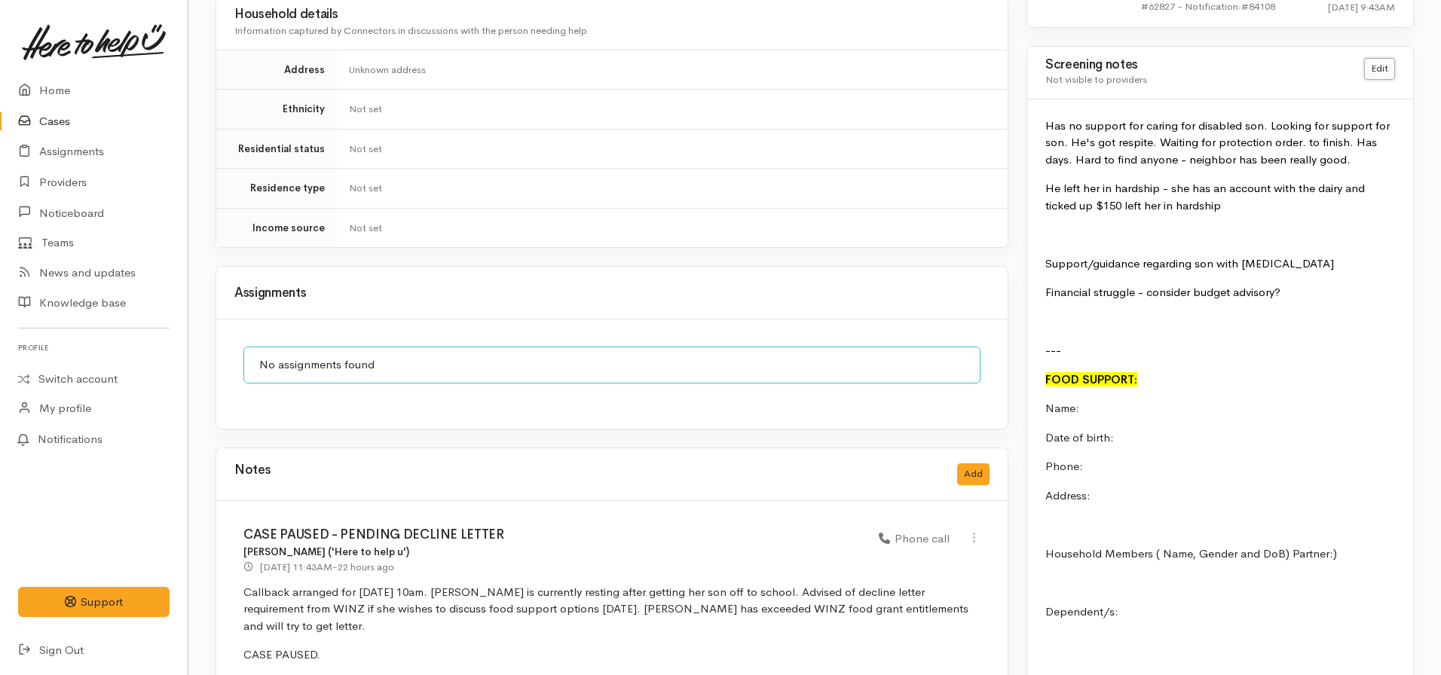
click at [1374, 60] on link "Edit" at bounding box center [1379, 69] width 31 height 22
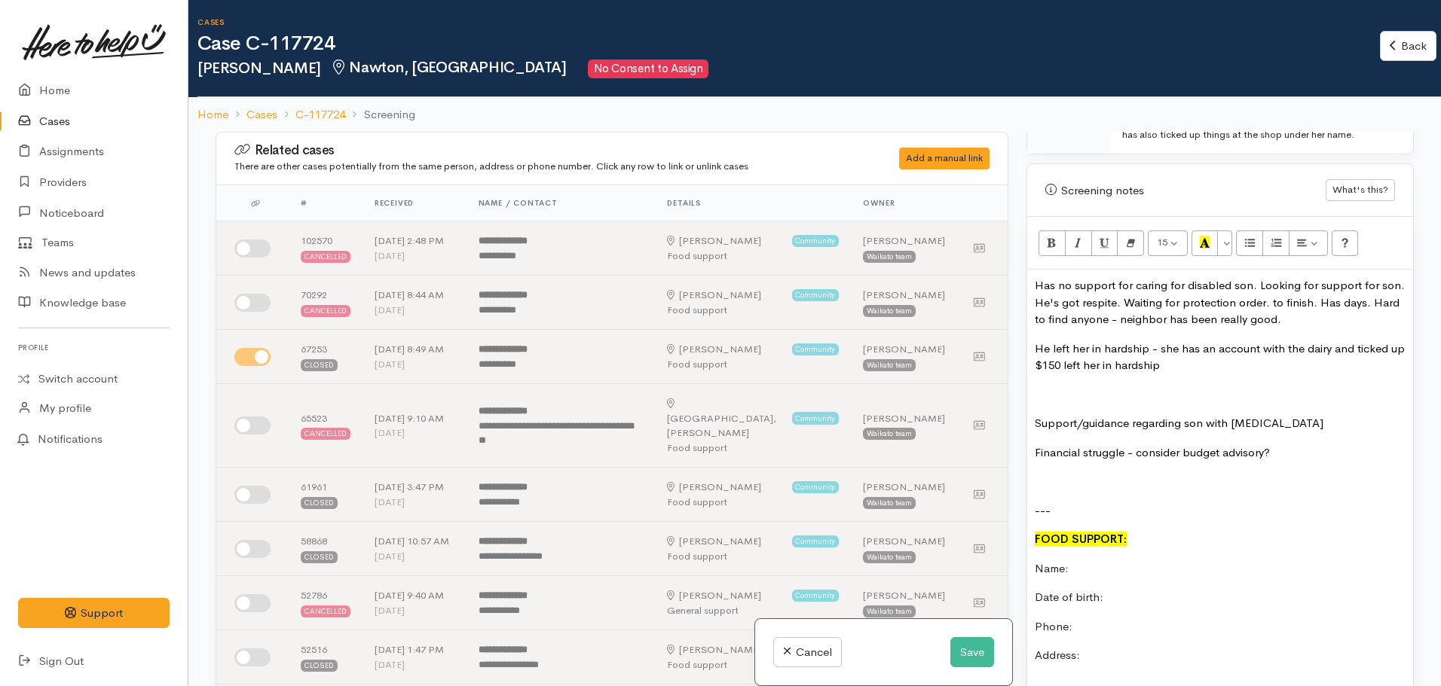
scroll to position [980, 0]
click at [1298, 307] on p "Has no support for caring for disabled son. Looking for support for son. He's g…" at bounding box center [1220, 303] width 371 height 51
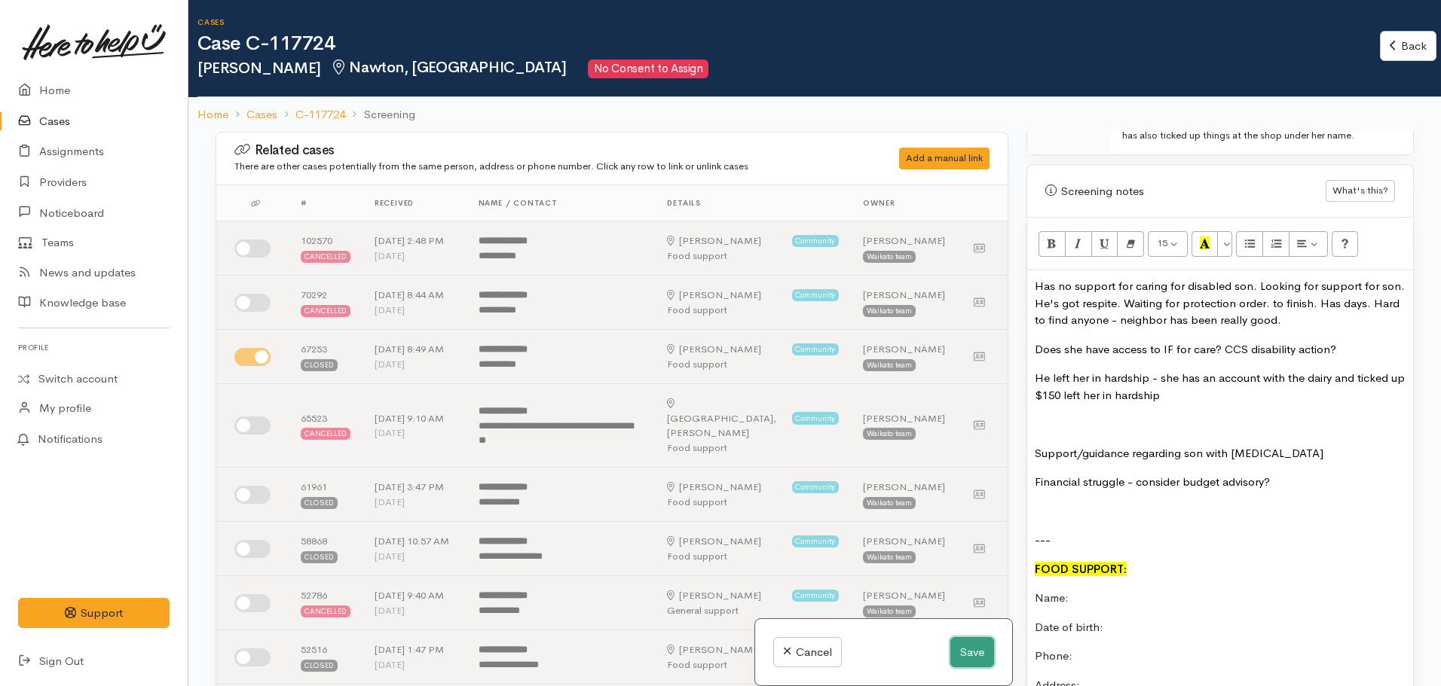
click at [984, 652] on button "Save" at bounding box center [972, 652] width 44 height 31
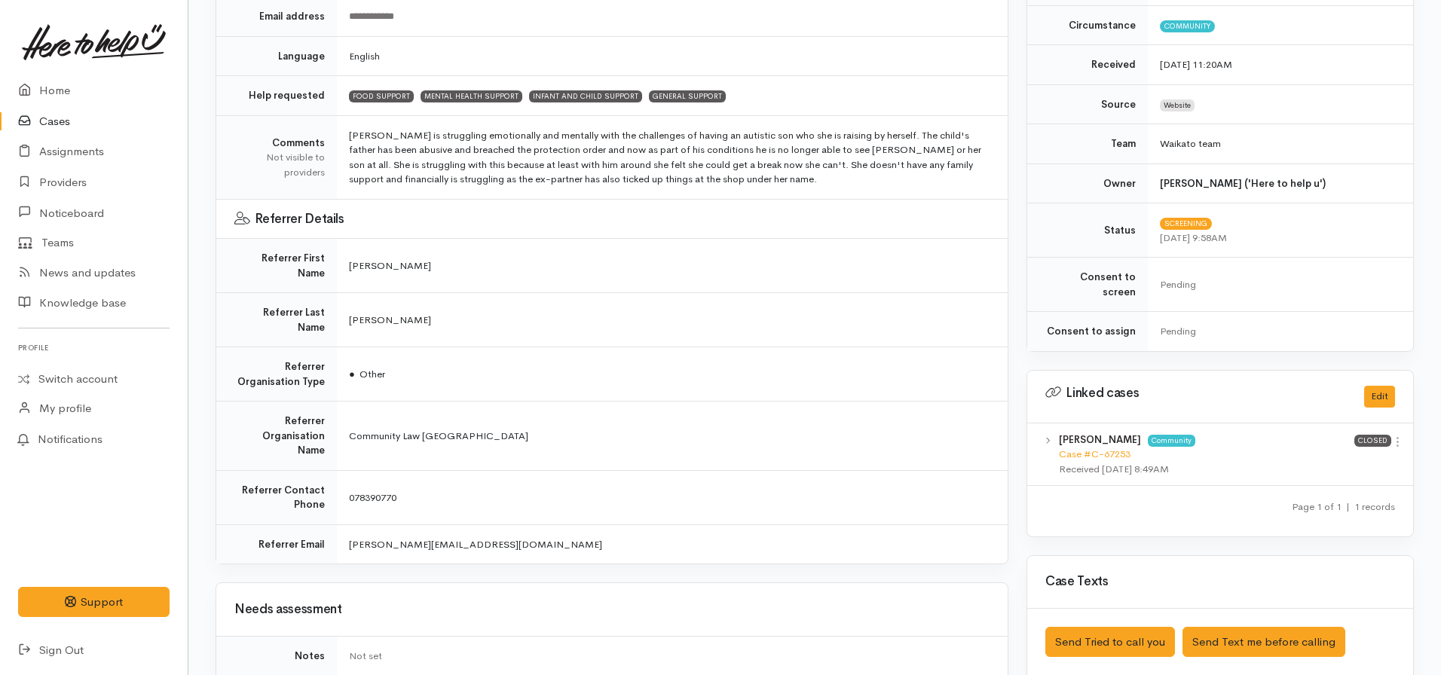
scroll to position [603, 0]
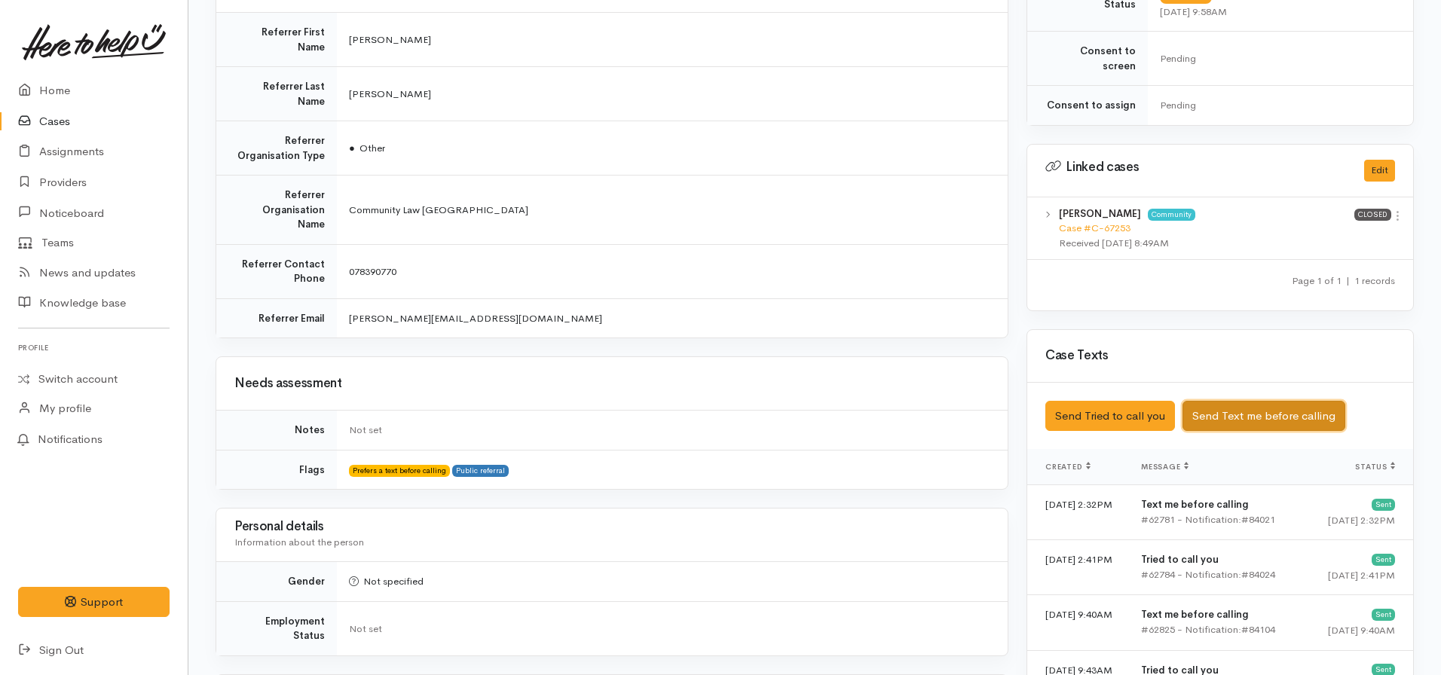
click at [1252, 401] on button "Send Text me before calling" at bounding box center [1263, 416] width 163 height 31
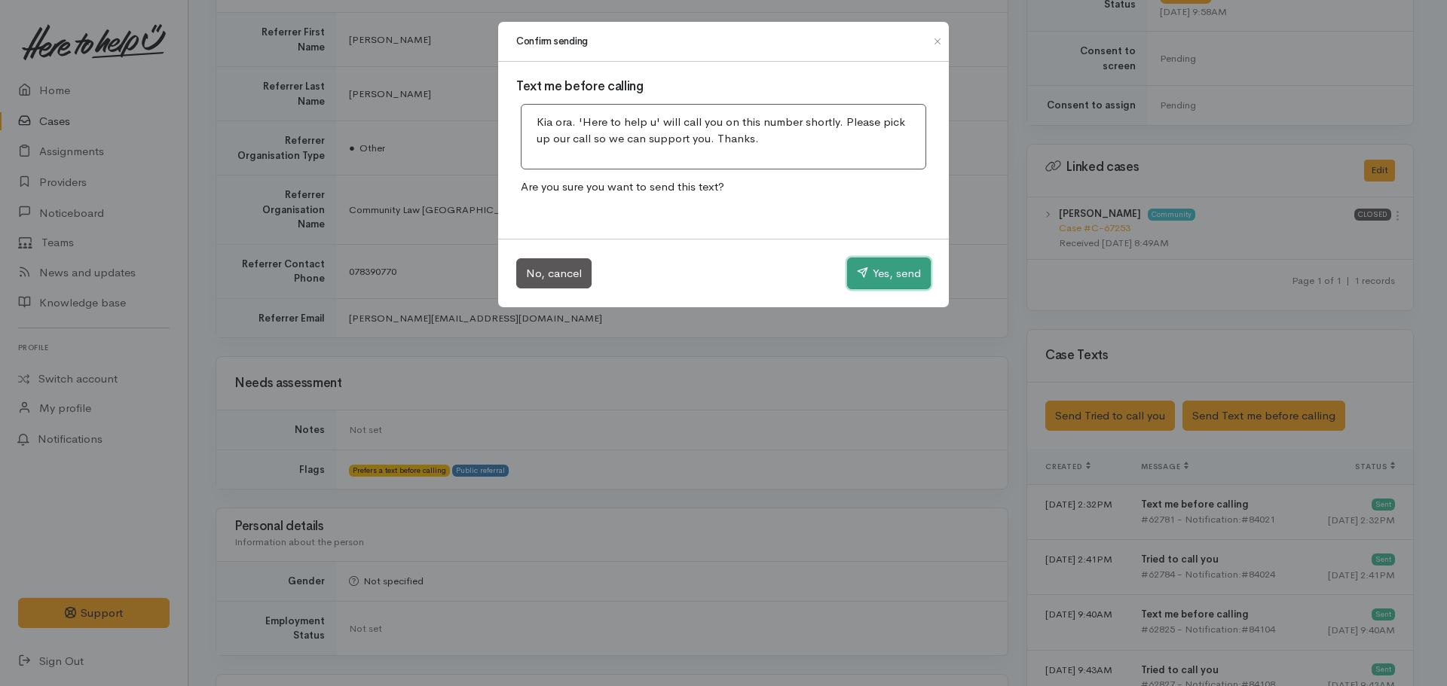
click at [878, 271] on button "Yes, send" at bounding box center [889, 274] width 84 height 32
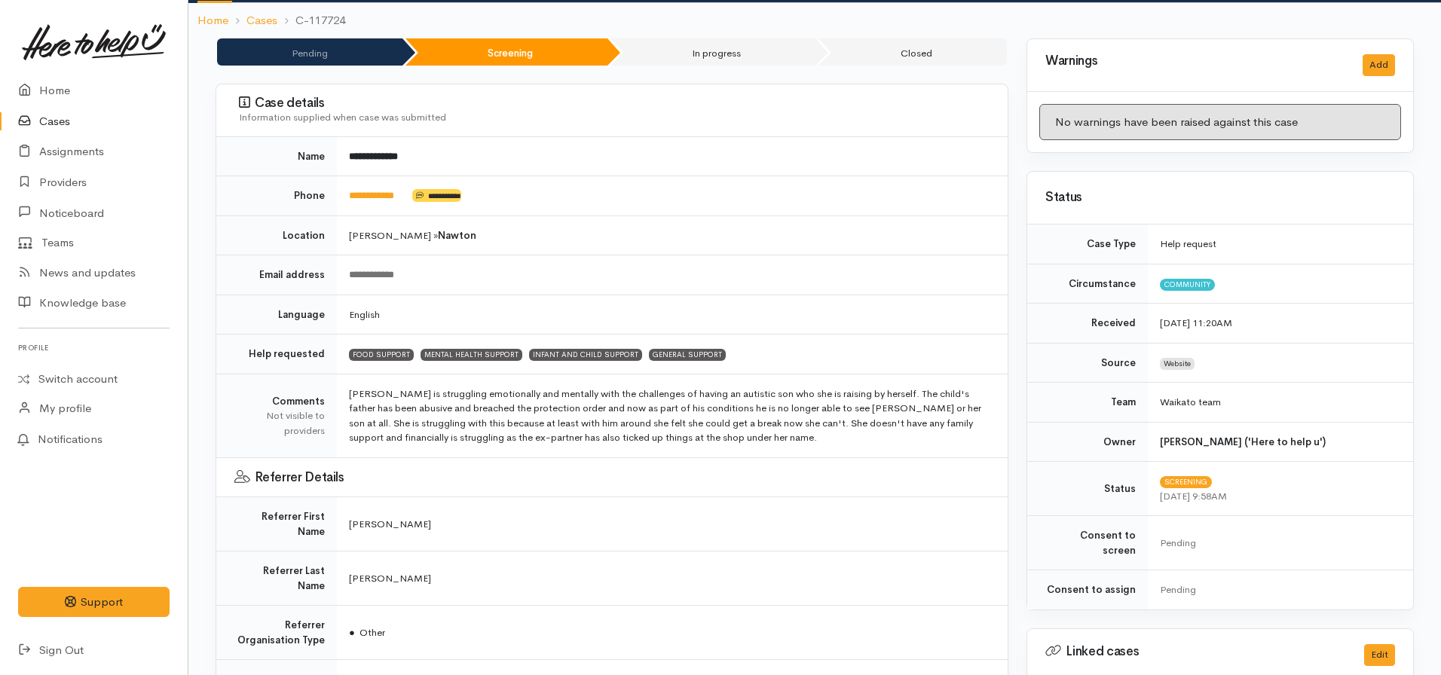
scroll to position [0, 0]
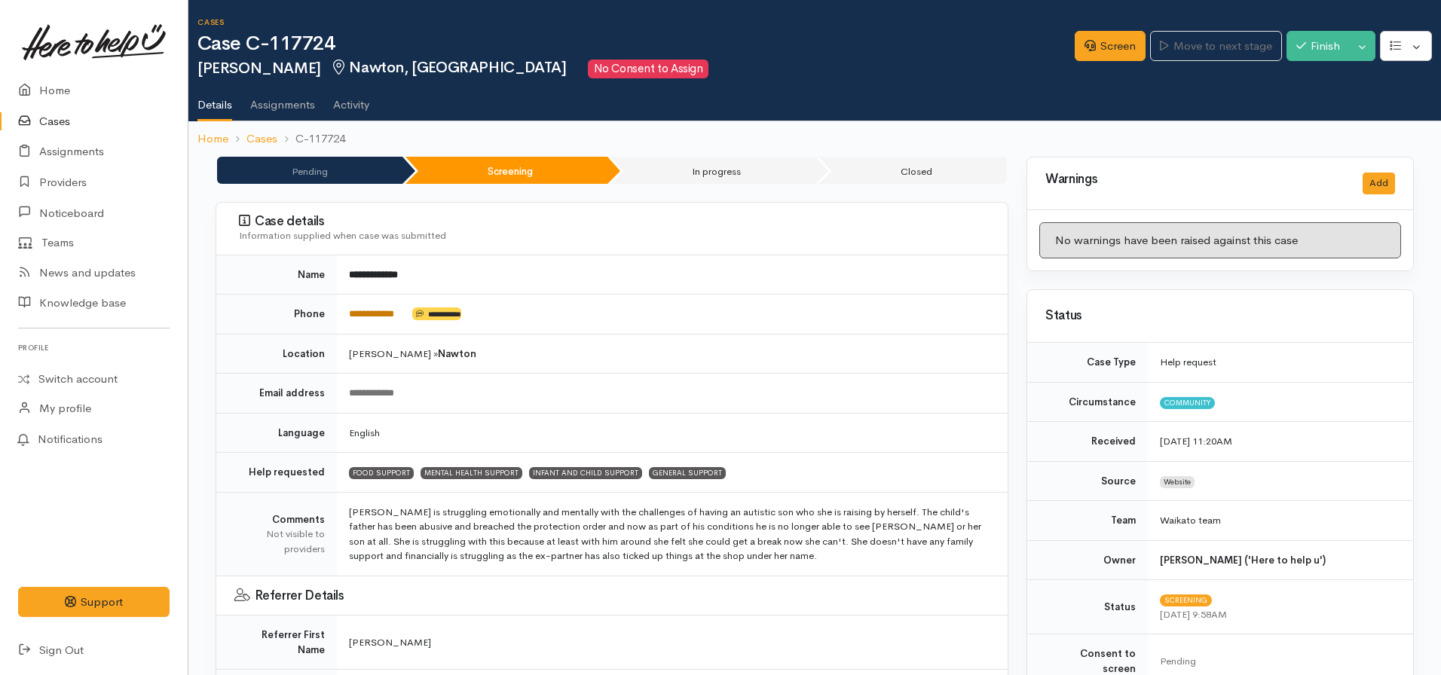
click at [362, 311] on link "**********" at bounding box center [371, 314] width 45 height 10
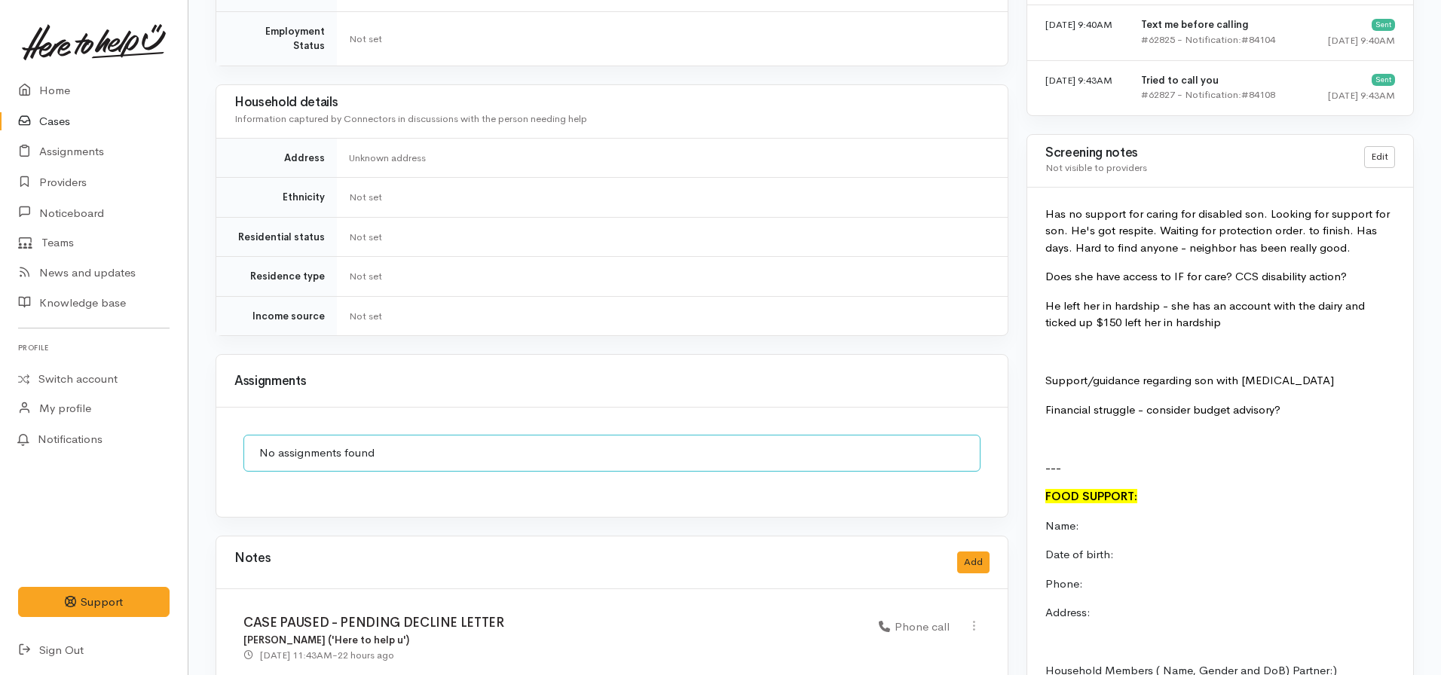
scroll to position [1130, 0]
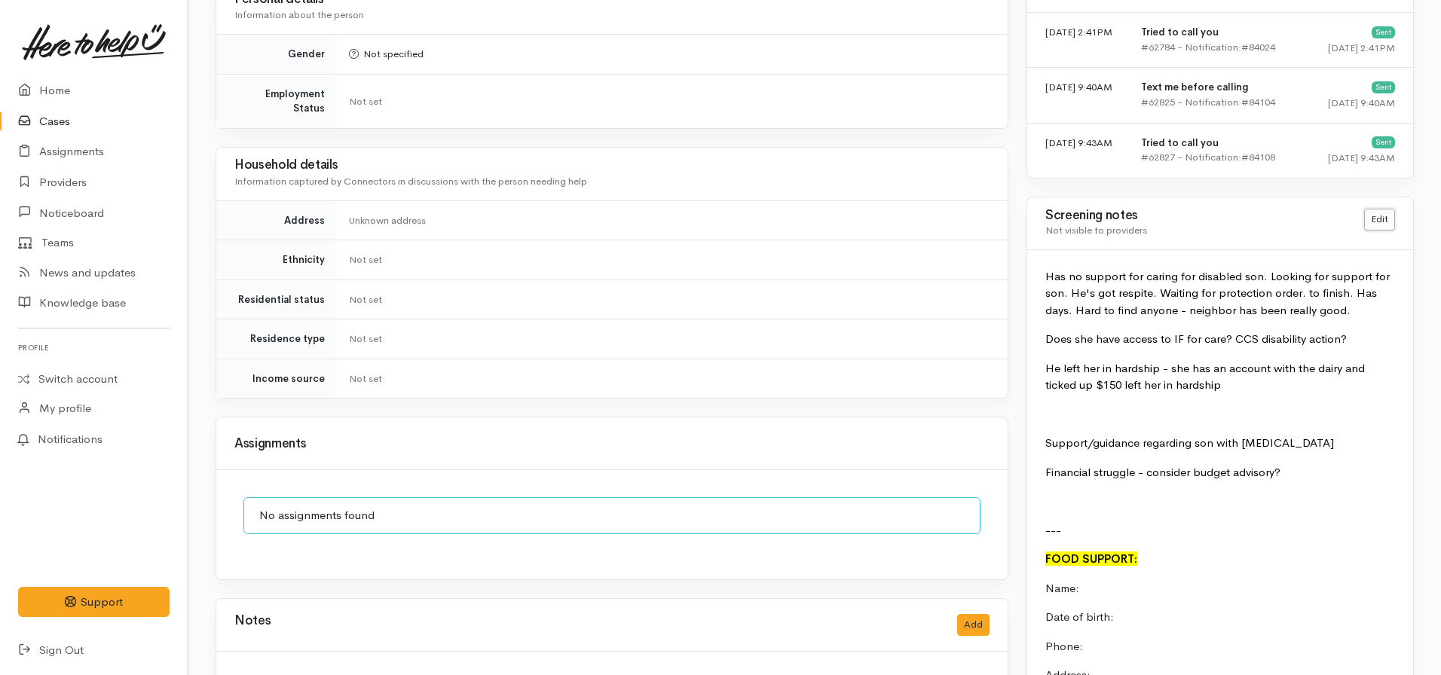
click at [1377, 209] on link "Edit" at bounding box center [1379, 220] width 31 height 22
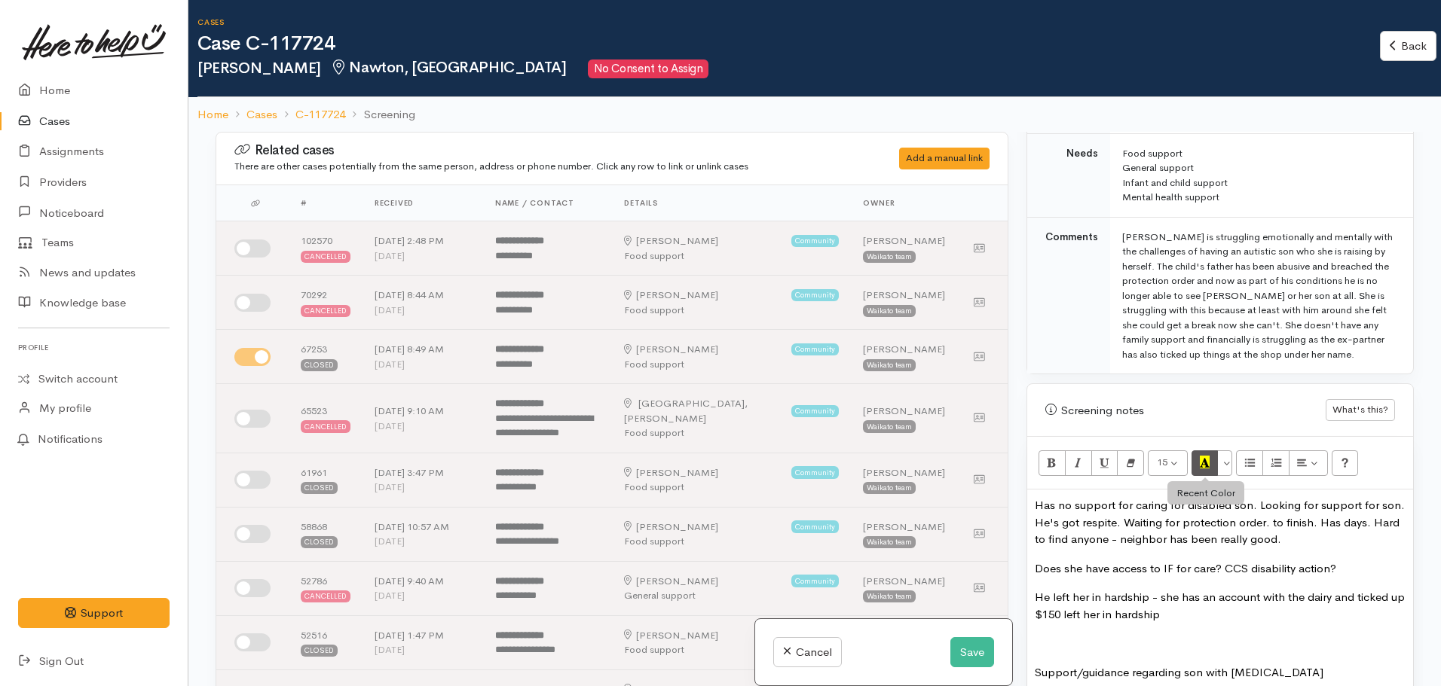
scroll to position [1061, 0]
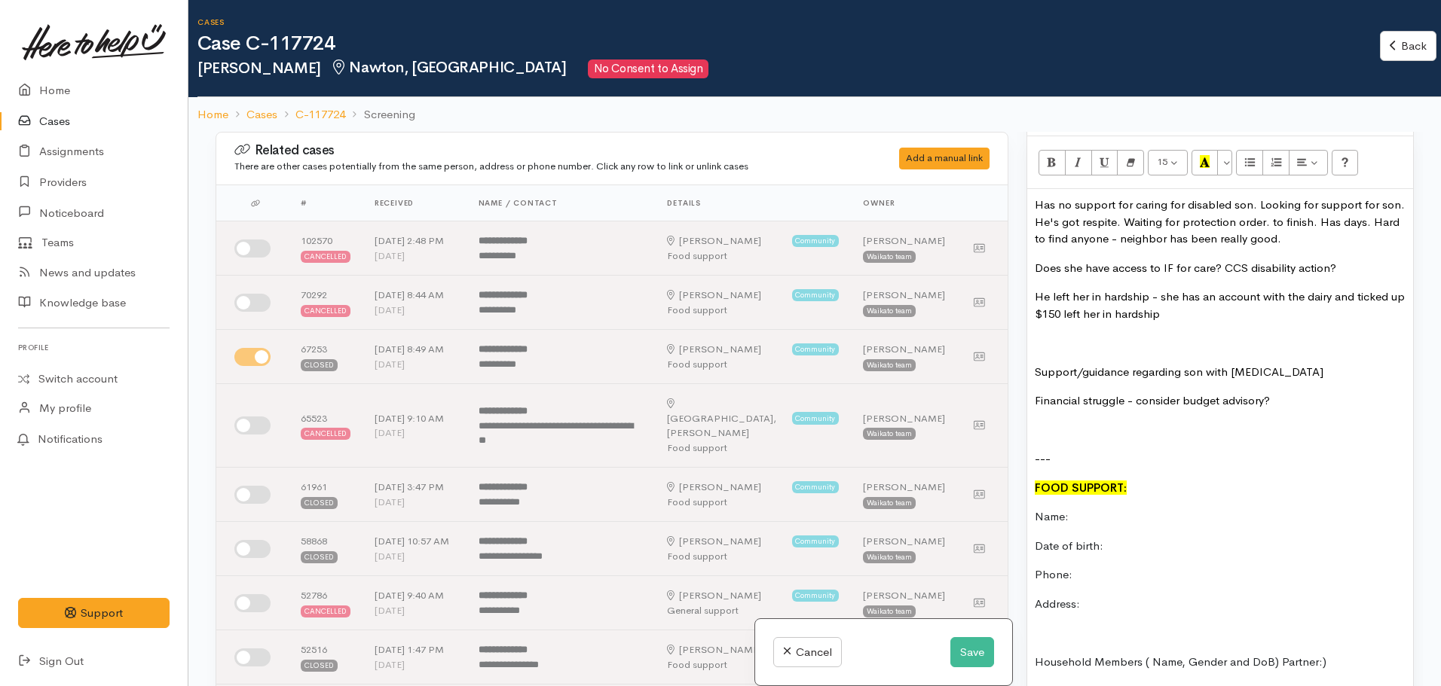
click at [1193, 294] on p "He left her in hardship - she has an account with the dairy and ticked up $150 …" at bounding box center [1220, 306] width 371 height 34
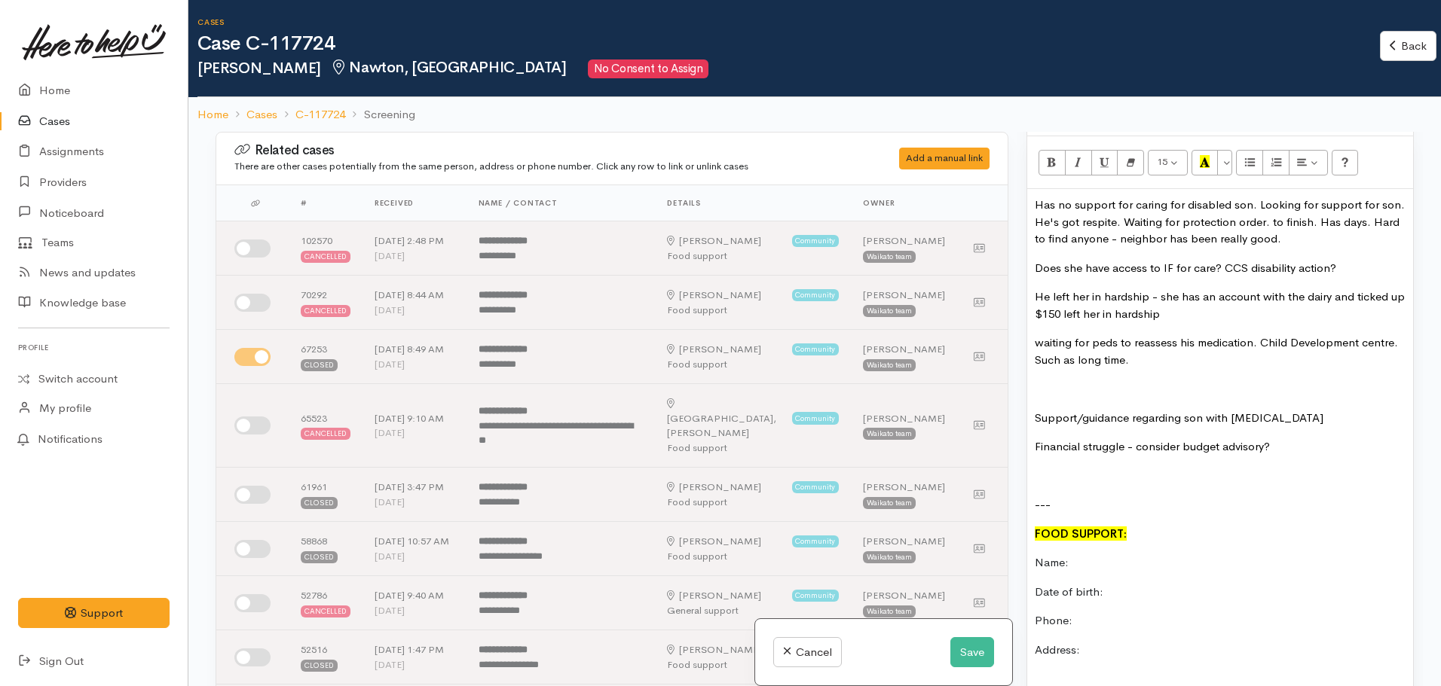
drag, startPoint x: 1380, startPoint y: 335, endPoint x: 1158, endPoint y: 344, distance: 222.5
click at [1158, 344] on p "waiting for peds to reassess his medication. Child Development centre. Such as …" at bounding box center [1220, 352] width 371 height 34
click at [1037, 335] on font "waiting for peds to reassess his medication. Child Development centre. Such as …" at bounding box center [1216, 351] width 363 height 32
click at [1205, 338] on p "Waiting for peds to reassess his medication. Child Development centre. Such as …" at bounding box center [1220, 352] width 371 height 34
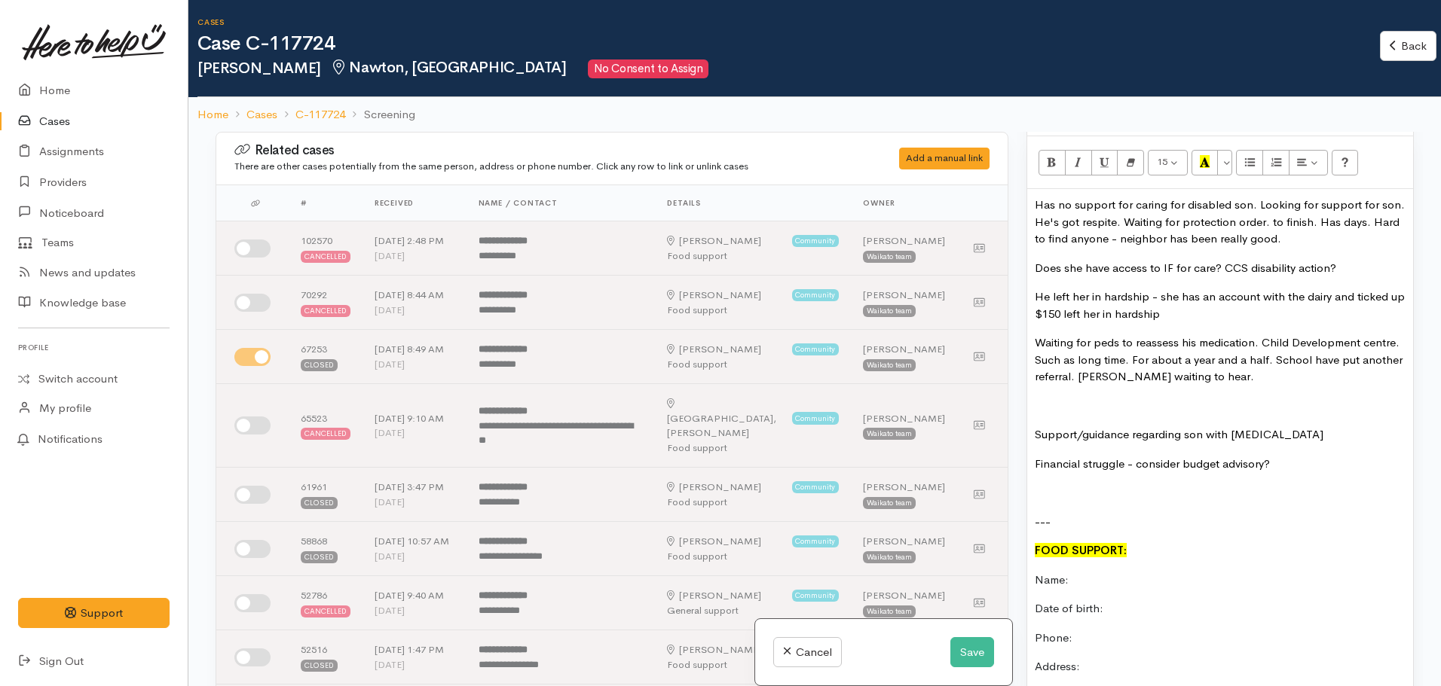
click at [1086, 362] on font "Waiting for peds to reassess his medication. Child Development centre. Such as …" at bounding box center [1219, 359] width 368 height 48
click at [1218, 368] on p "Waiting for peds to reassess his medication. Child Development centre. Such as …" at bounding box center [1220, 360] width 371 height 51
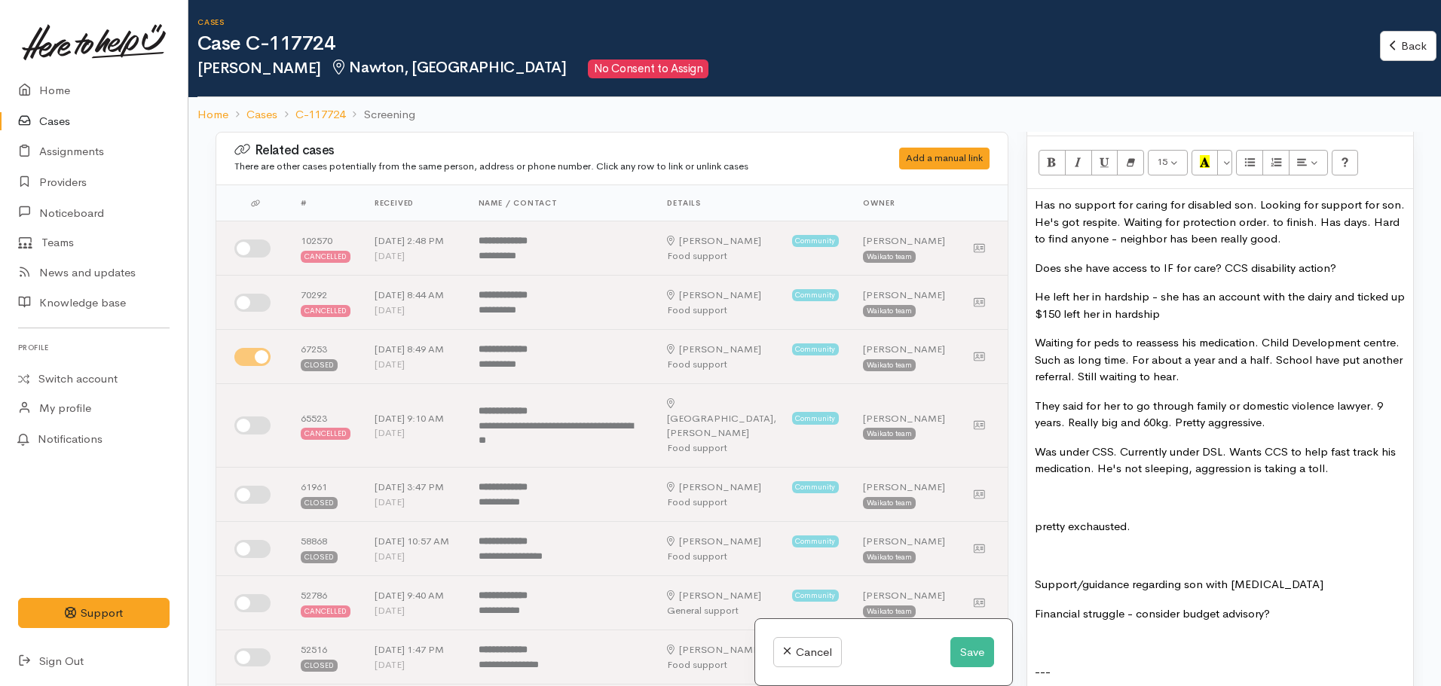
drag, startPoint x: 1144, startPoint y: 471, endPoint x: 1084, endPoint y: 505, distance: 68.5
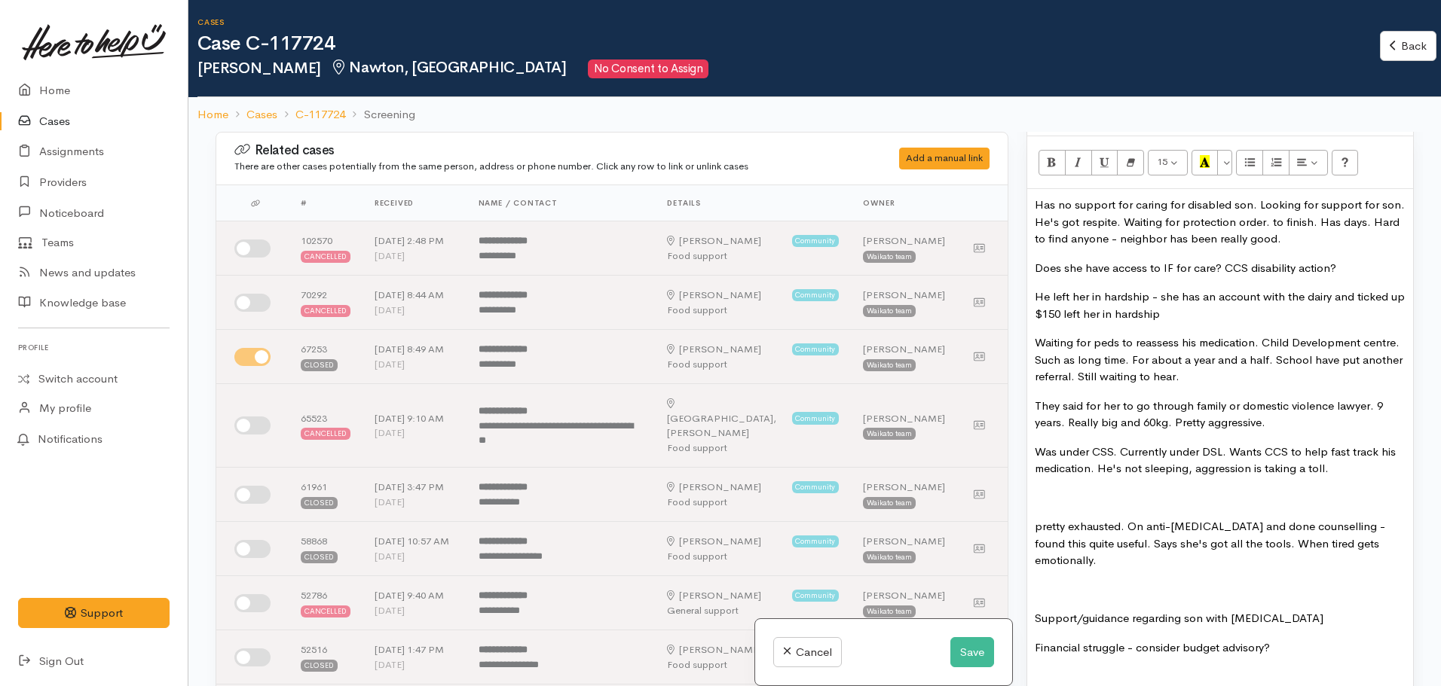
click at [1040, 519] on font "pretty exhausted. On anti-depressant and done counselling - found this quite us…" at bounding box center [1210, 543] width 350 height 48
click at [1110, 547] on p "Pretty exhausted. On anti-depressant and done counselling - found this quite us…" at bounding box center [1220, 543] width 371 height 51
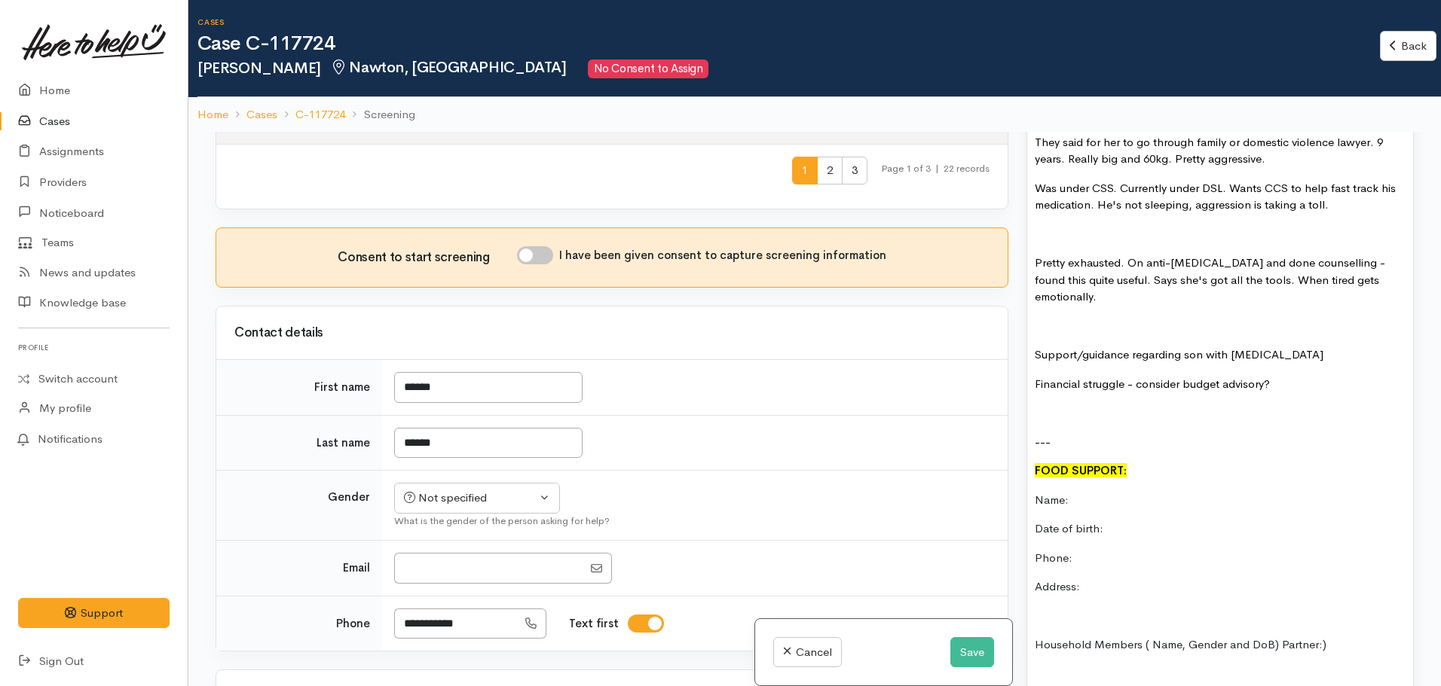
scroll to position [1362, 0]
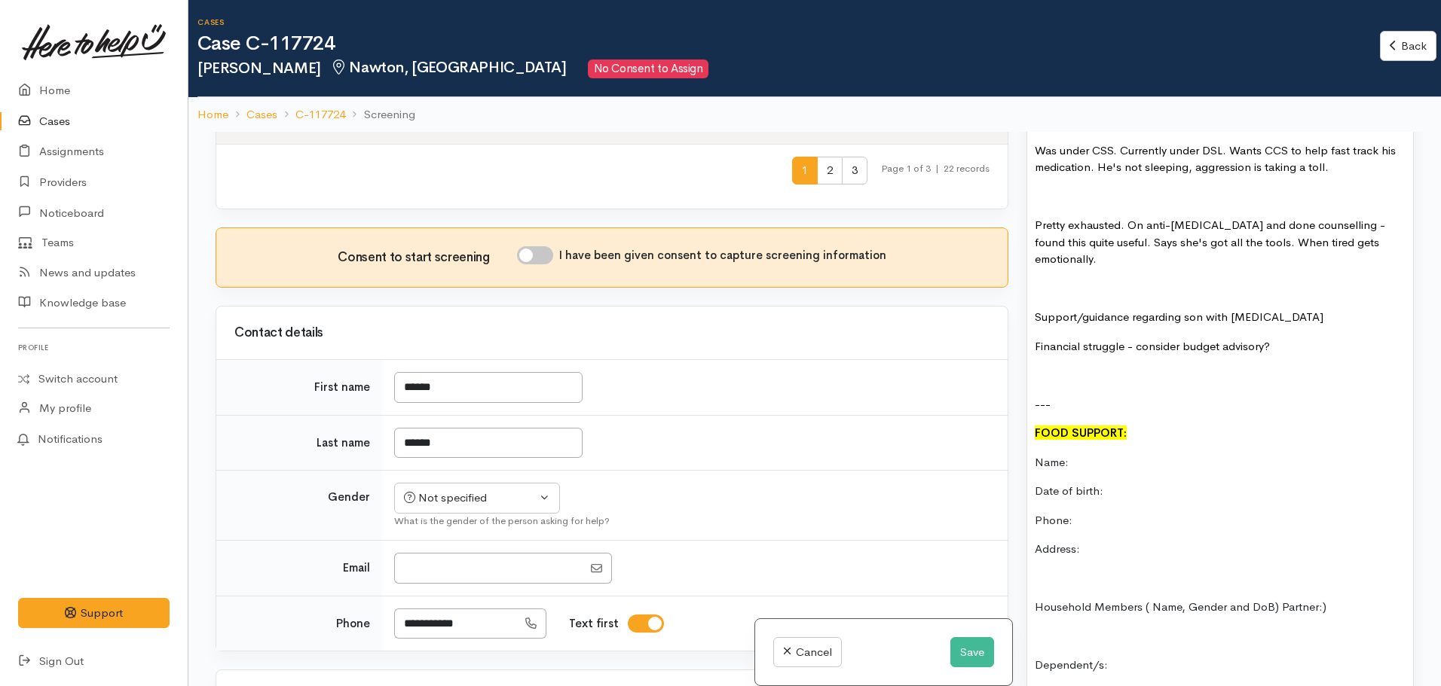
click at [1140, 243] on p "Pretty exhausted. On anti-depressant and done counselling - found this quite us…" at bounding box center [1220, 242] width 371 height 51
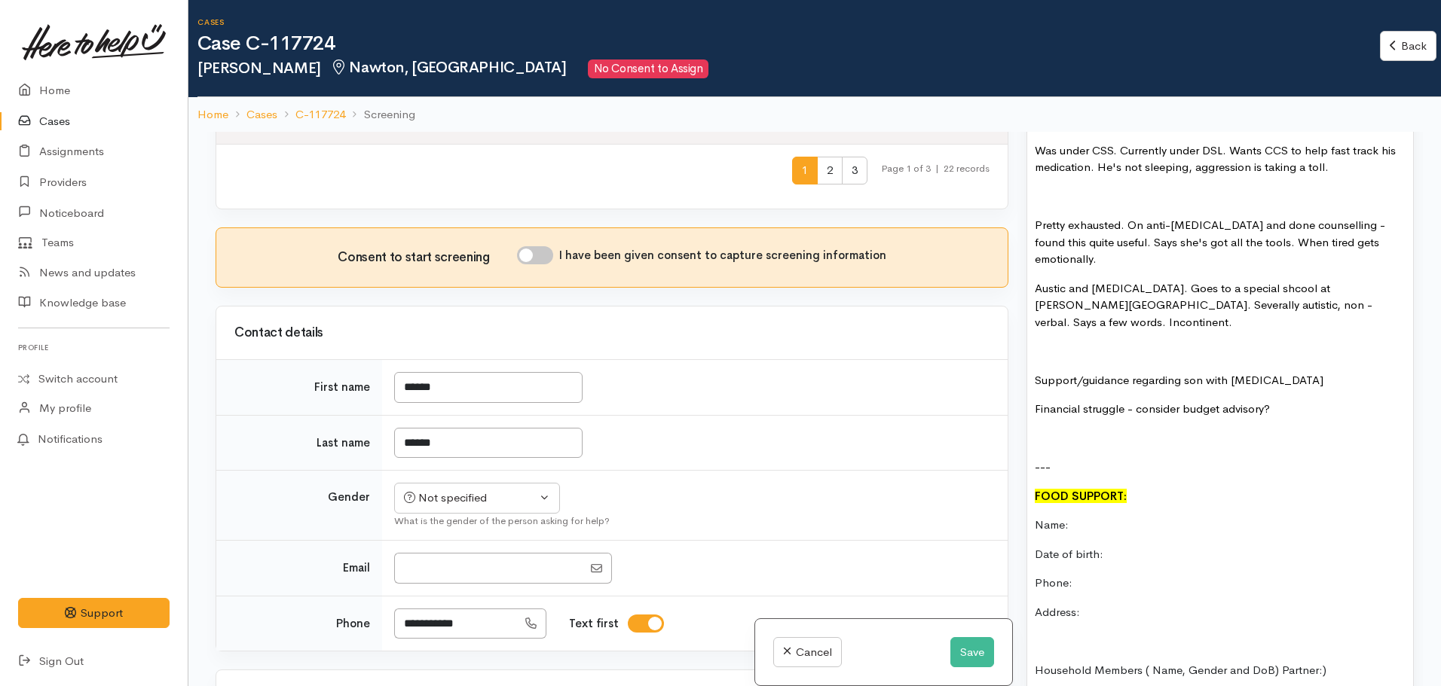
click at [1231, 281] on font "Austic and ADHD. Goes to a special shcool at Hamilton North. Severally autistic…" at bounding box center [1204, 305] width 338 height 48
drag, startPoint x: 1043, startPoint y: 271, endPoint x: 1029, endPoint y: 252, distance: 22.6
click at [1059, 281] on font "Austic and ADHD. Goes to a special school at Hamilton North. Severally autistic…" at bounding box center [1204, 305] width 338 height 48
click at [1355, 288] on p "Austic and ADHD. Goes to a special school at Hamilton North. Severally autistic…" at bounding box center [1220, 305] width 371 height 51
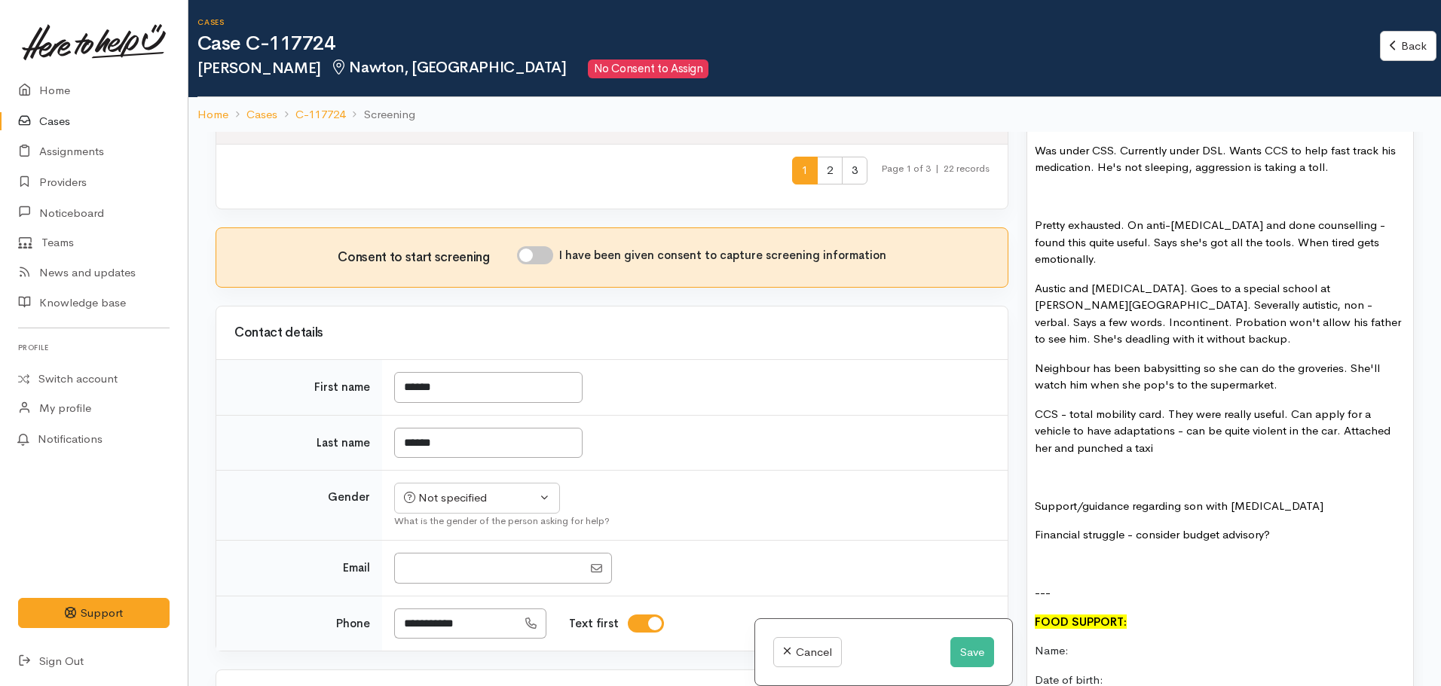
drag, startPoint x: 1063, startPoint y: 347, endPoint x: 1317, endPoint y: 353, distance: 254.0
drag, startPoint x: 1046, startPoint y: 276, endPoint x: 1385, endPoint y: 347, distance: 346.6
click at [1385, 360] on p "Neighbour has been babysitting so she can do the groceries. She'll watch him wh…" at bounding box center [1220, 377] width 371 height 34
click at [1162, 430] on p "CCS - total mobility card. They were really useful. Can apply for a vehicle to …" at bounding box center [1220, 431] width 371 height 51
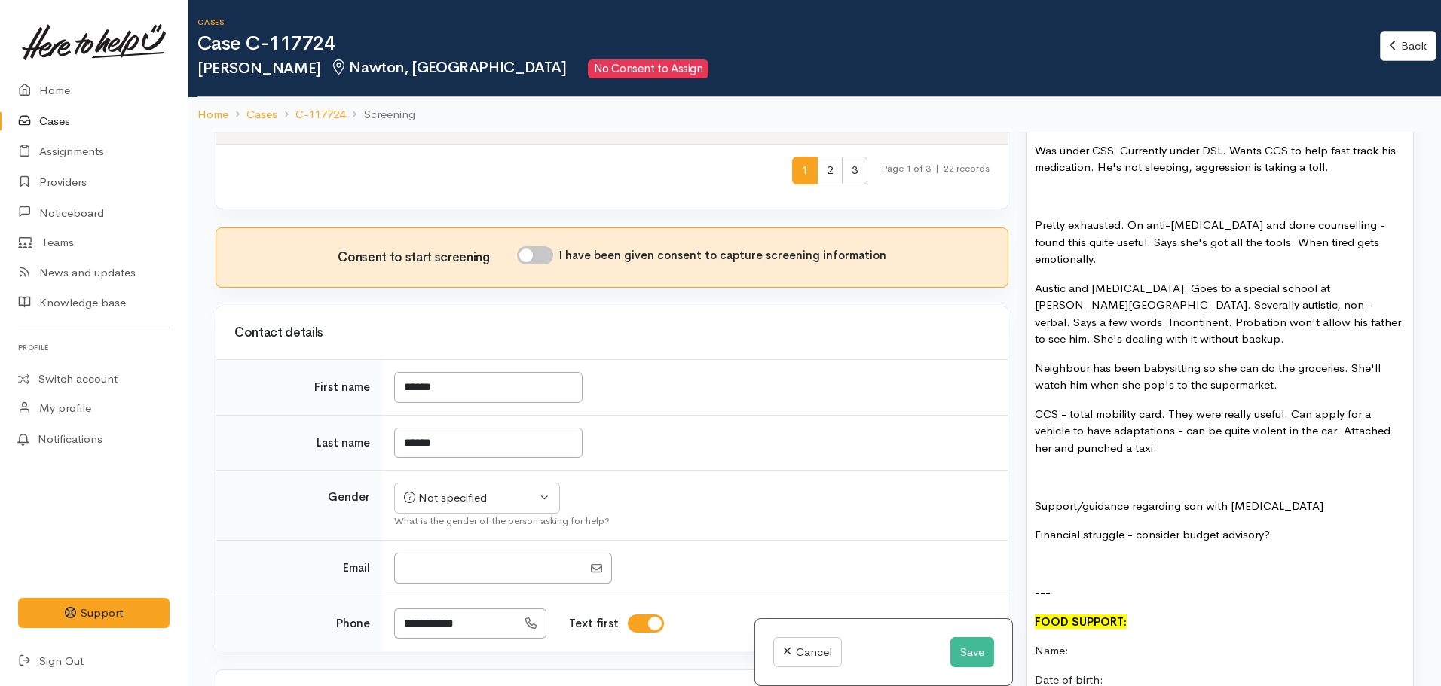
drag, startPoint x: 1052, startPoint y: 277, endPoint x: 1140, endPoint y: 254, distance: 91.2
click at [1173, 429] on p "CCS - total mobility card. They were really useful. Can apply for a vehicle to …" at bounding box center [1220, 431] width 371 height 51
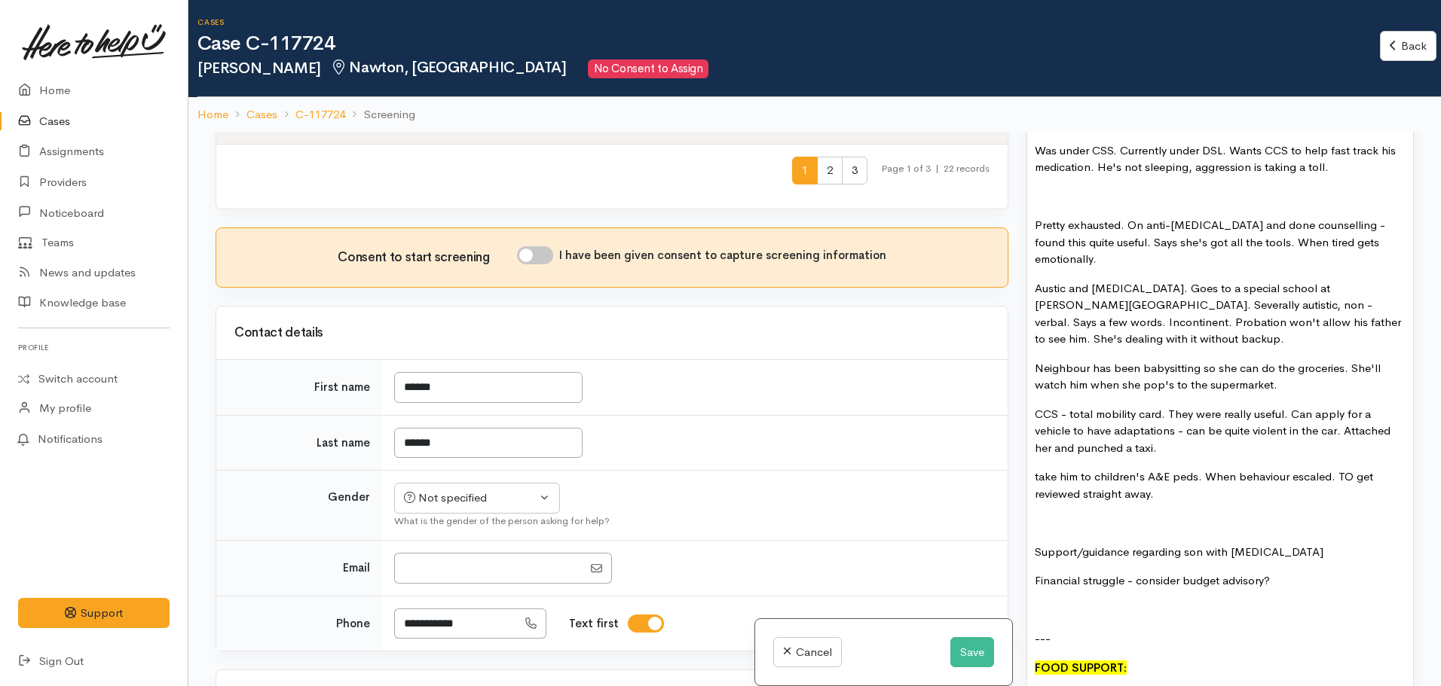
drag, startPoint x: 1306, startPoint y: 464, endPoint x: 1198, endPoint y: 486, distance: 110.0
click at [1198, 487] on p "take him to children's A&E peds. When behaviour escaled. TO get reviewed straig…" at bounding box center [1220, 486] width 371 height 34
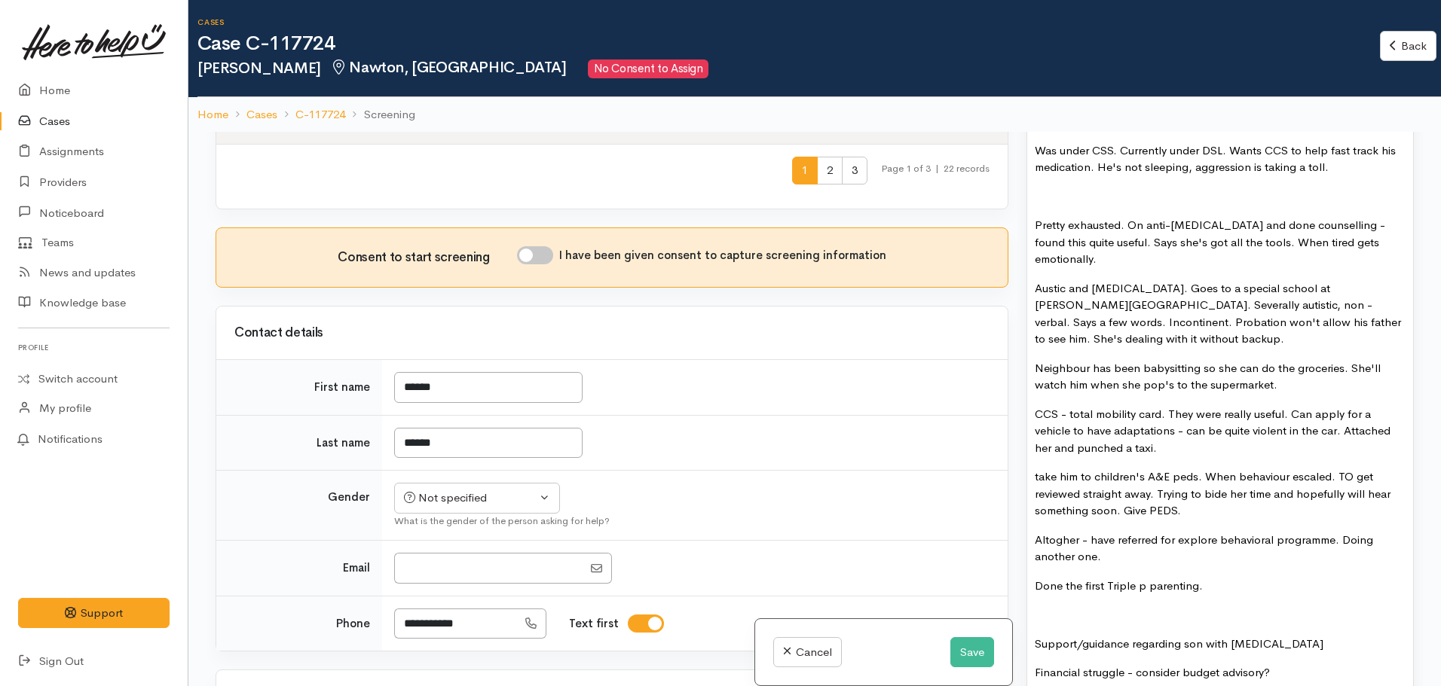
click at [1143, 579] on font "Done the first Triple p parenting." at bounding box center [1119, 586] width 168 height 14
drag, startPoint x: 1299, startPoint y: 463, endPoint x: 1048, endPoint y: 526, distance: 258.8
click at [1048, 533] on font "Altogher - have referred for explore behavioral programme. Doing another one." at bounding box center [1204, 549] width 338 height 32
click at [1063, 533] on font "Altogher - have referred for explore behavioral programme. Doing another one." at bounding box center [1204, 549] width 338 height 32
drag, startPoint x: 1057, startPoint y: 272, endPoint x: 1313, endPoint y: 320, distance: 260.7
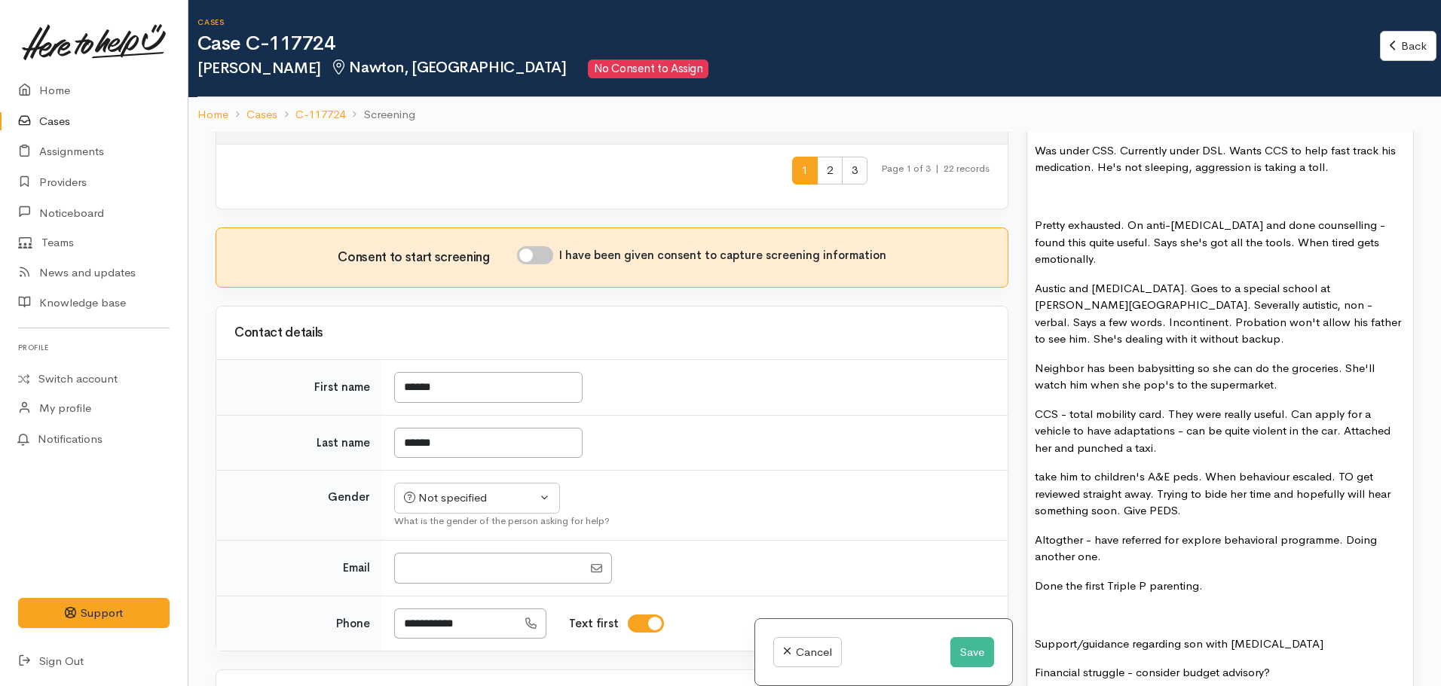
click at [1313, 320] on p "Austic and ADHD. Goes to a special school at Hamilton North. Severally autistic…" at bounding box center [1220, 314] width 371 height 68
click at [1061, 281] on font "Austic and ADHD. Goes to a special school at Hamilton North. Severally autistic…" at bounding box center [1218, 314] width 366 height 66
click at [1049, 609] on p at bounding box center [1220, 615] width 371 height 17
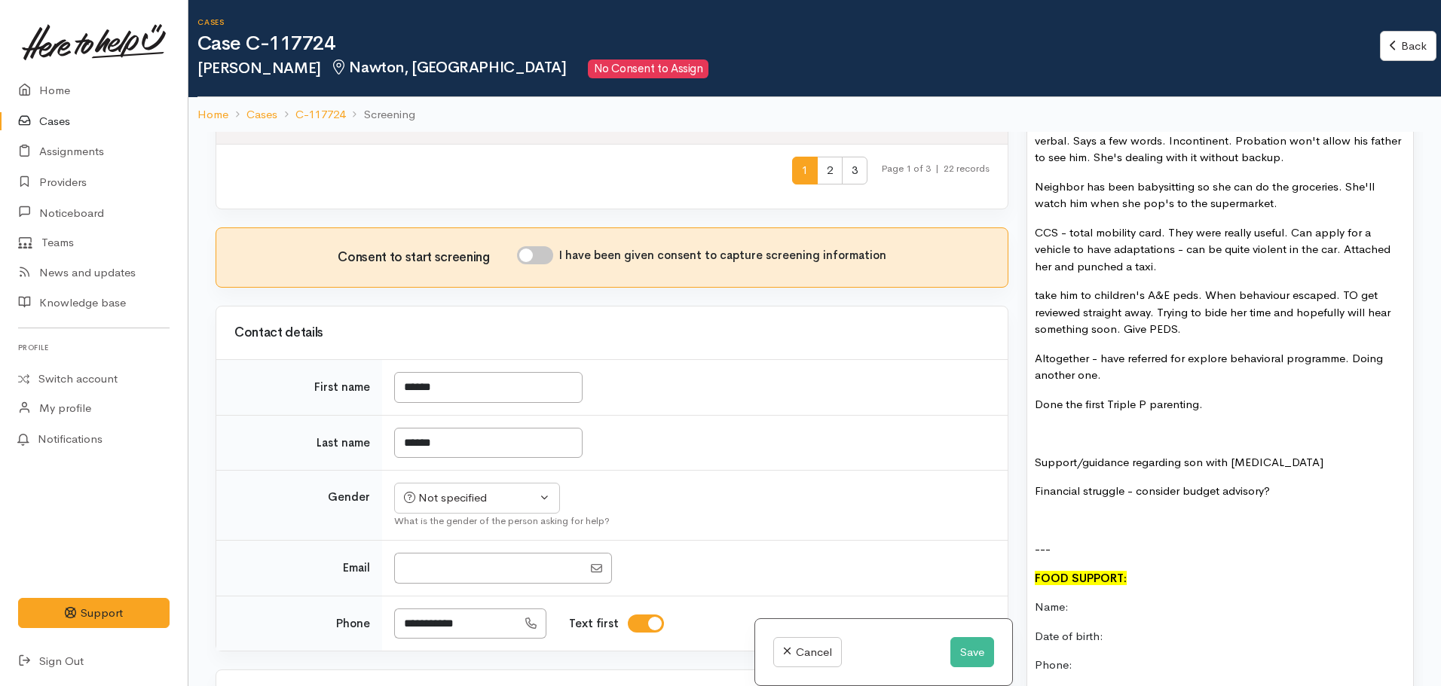
scroll to position [1588, 0]
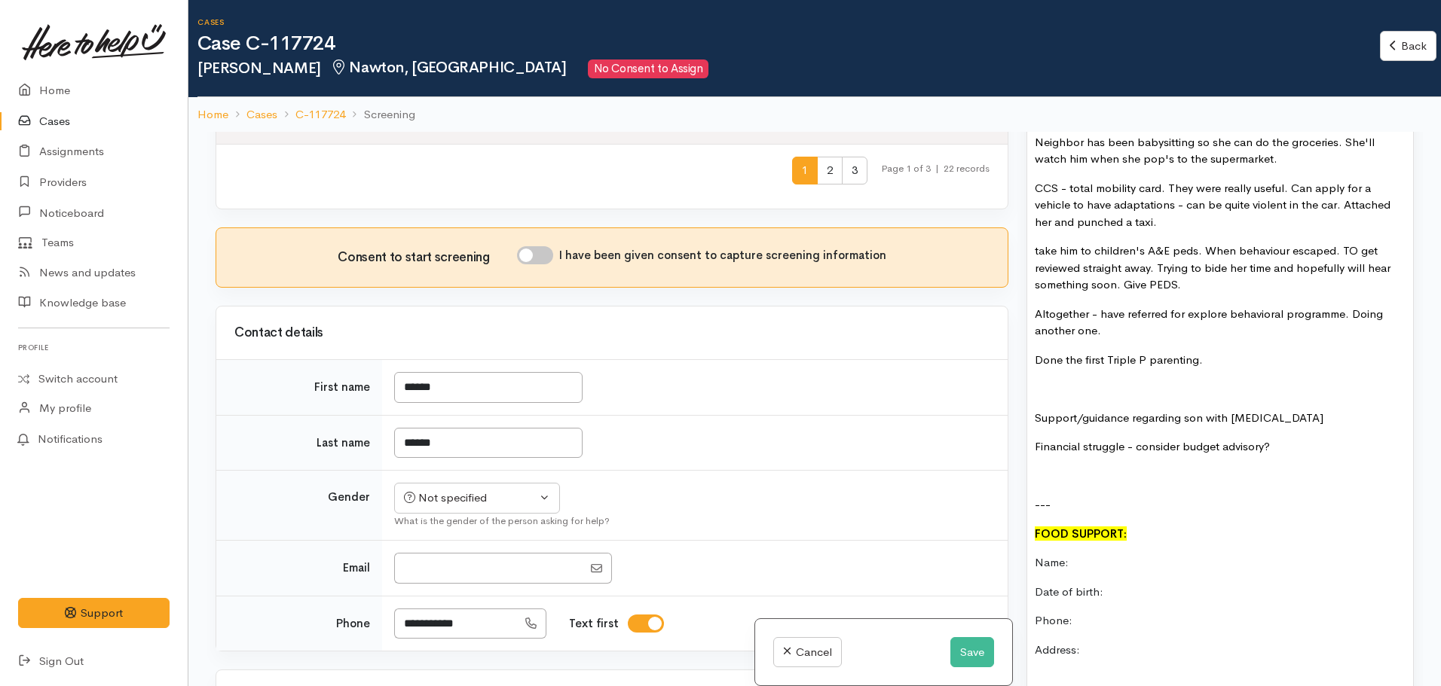
click at [1222, 325] on p "Altogether - have referred for explore behavioral programme. Doing another one." at bounding box center [1220, 323] width 371 height 34
click at [1222, 352] on p "Done the first Triple P parenting." at bounding box center [1220, 360] width 371 height 17
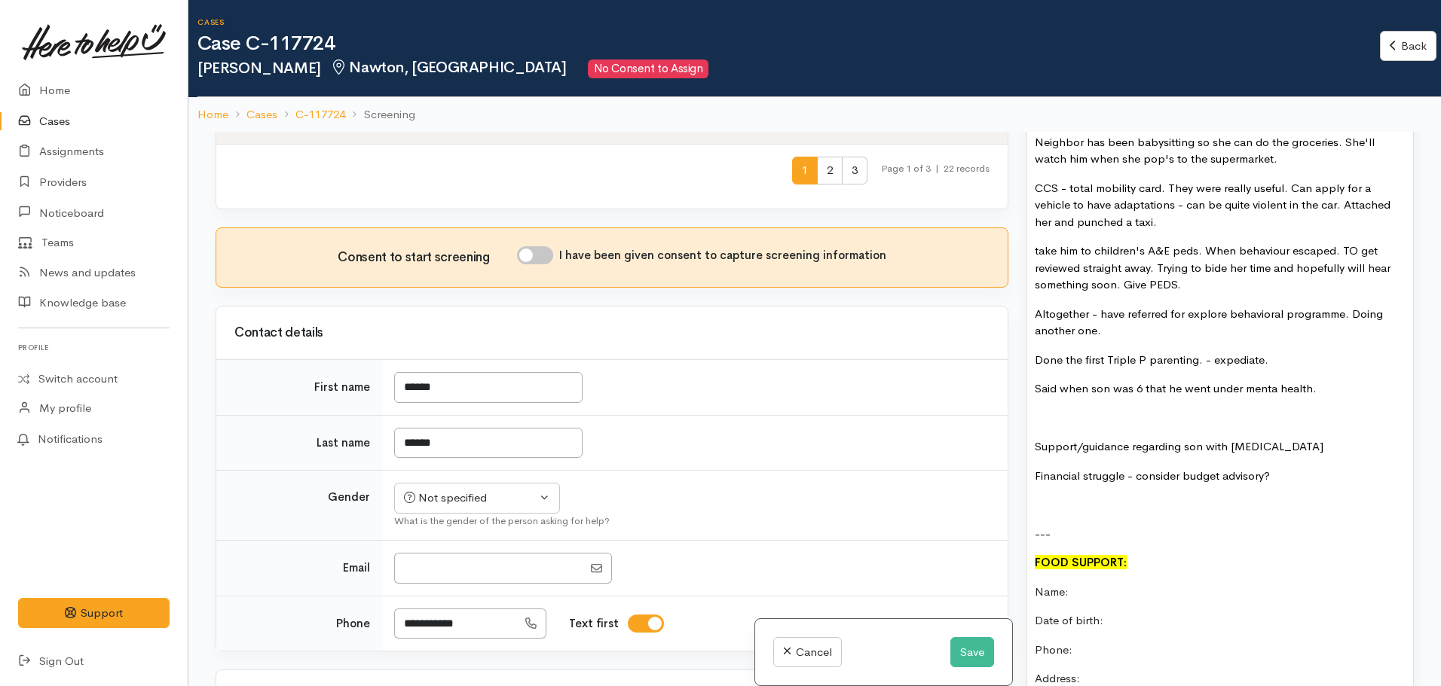
click at [1275, 381] on font "Said when son was 6 that he went under menta health." at bounding box center [1176, 388] width 282 height 14
click at [1332, 381] on p "Said when son was 6 that he went under mental health." at bounding box center [1220, 389] width 371 height 17
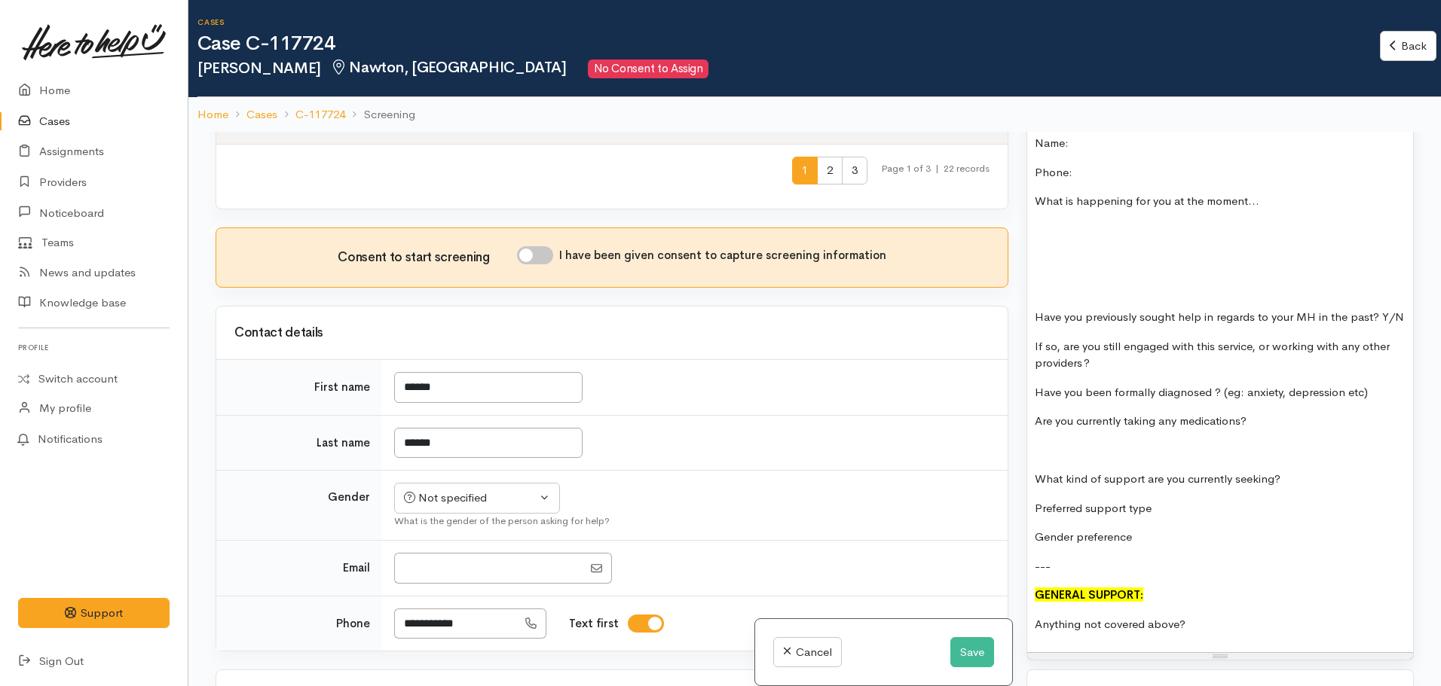
scroll to position [3171, 0]
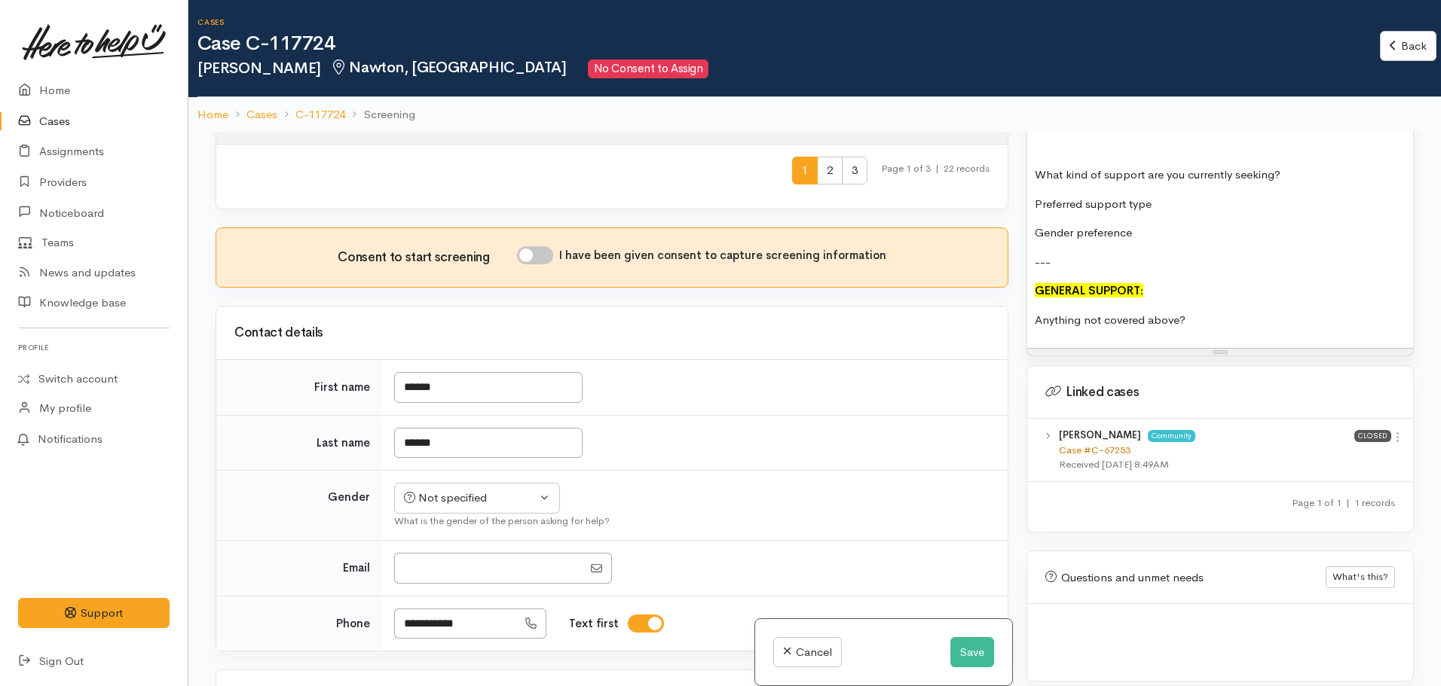
click at [1114, 454] on link "Case #C-67253" at bounding box center [1095, 450] width 72 height 13
click at [462, 584] on input "Email" at bounding box center [488, 568] width 188 height 31
drag, startPoint x: 425, startPoint y: 601, endPoint x: 381, endPoint y: 596, distance: 44.7
click at [381, 596] on tr "Email" at bounding box center [611, 569] width 791 height 56
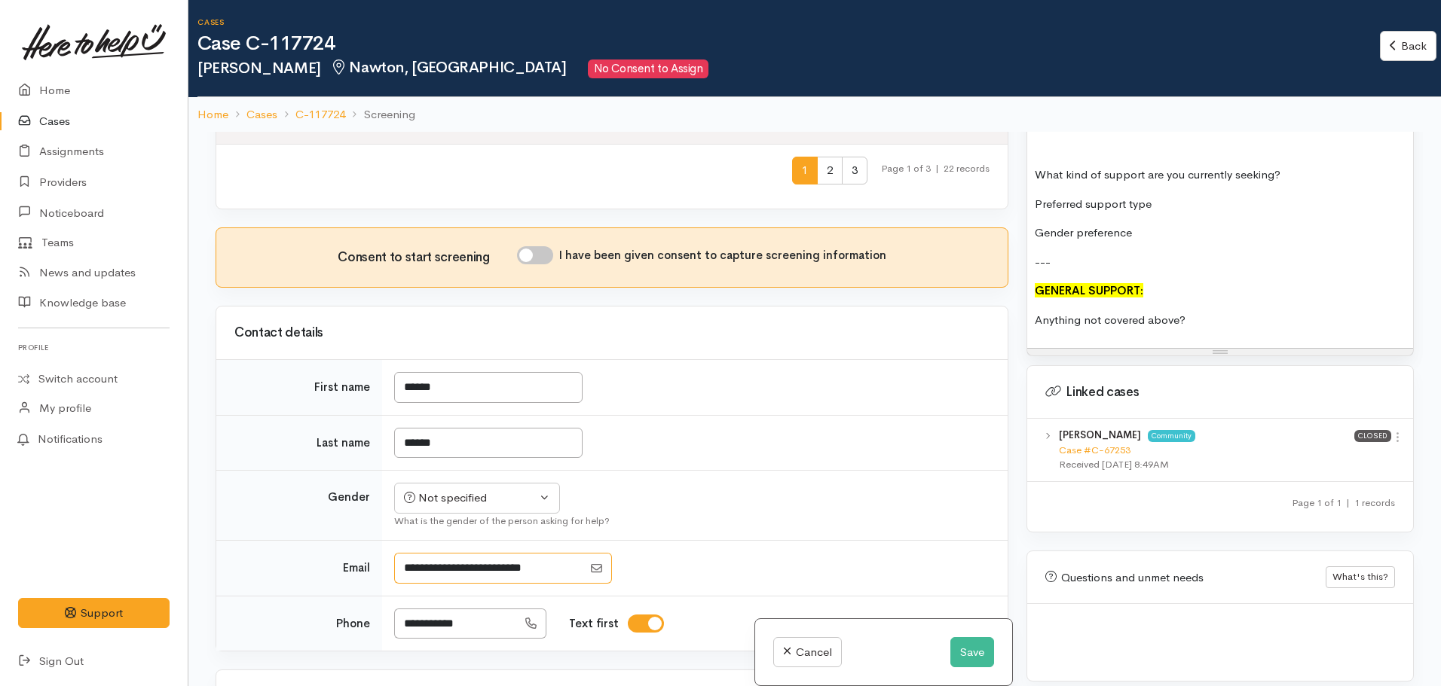
type input "**********"
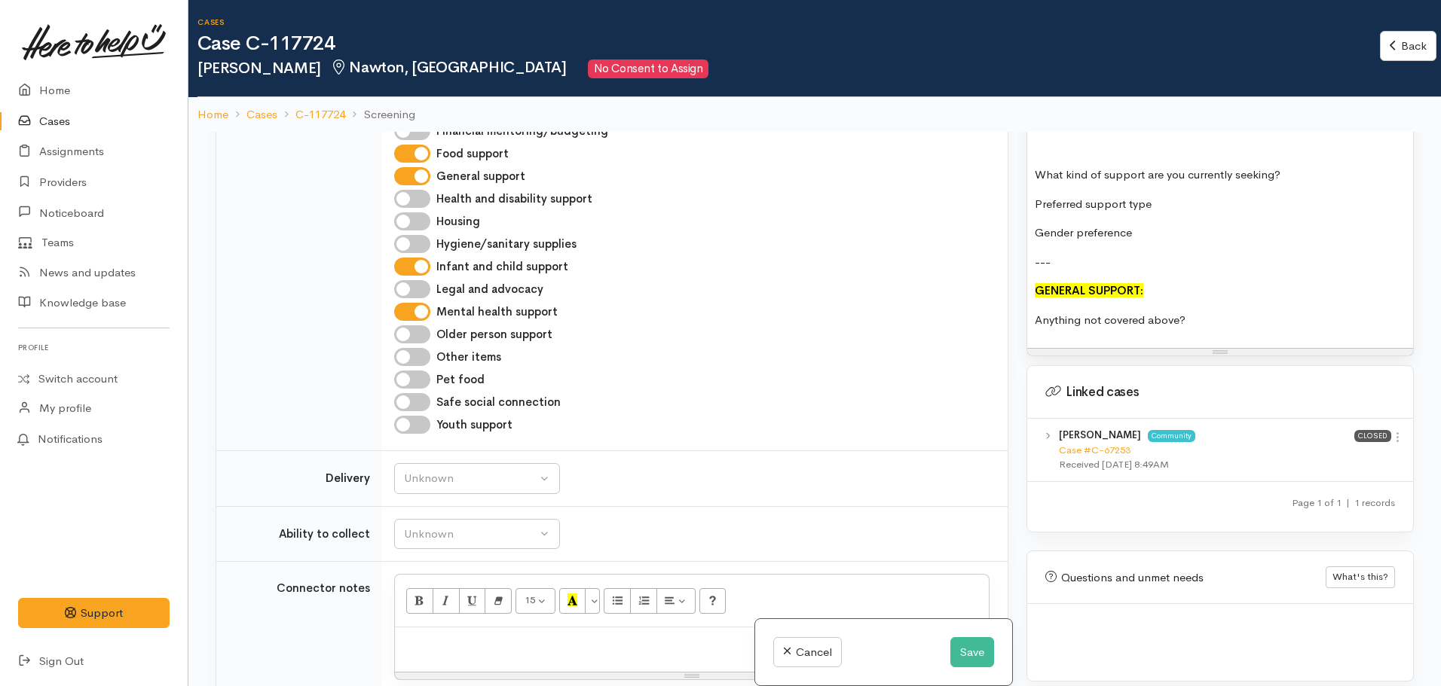
click at [702, 552] on div "Searching for matching cases... Searching for matching cases... Consent to star…" at bounding box center [611, 475] width 811 height 686
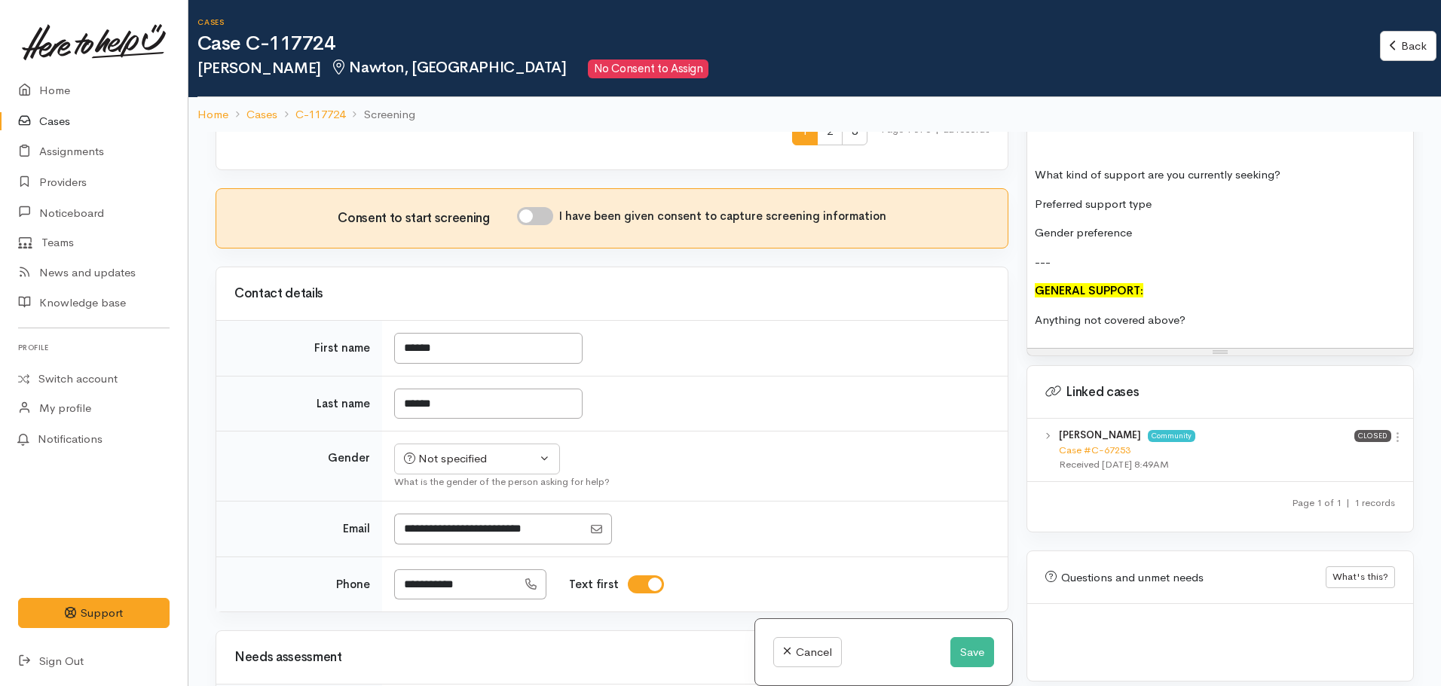
scroll to position [754, 0]
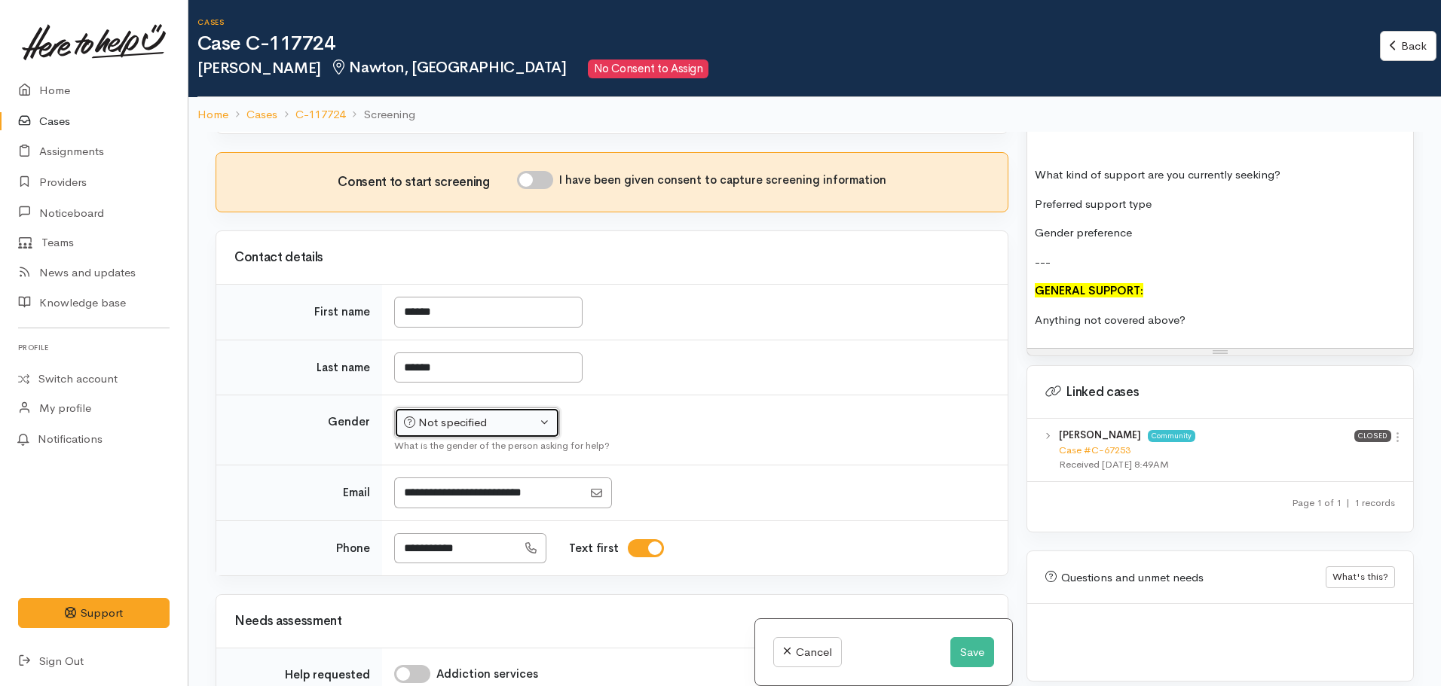
click at [538, 439] on button "Not specified" at bounding box center [477, 423] width 166 height 31
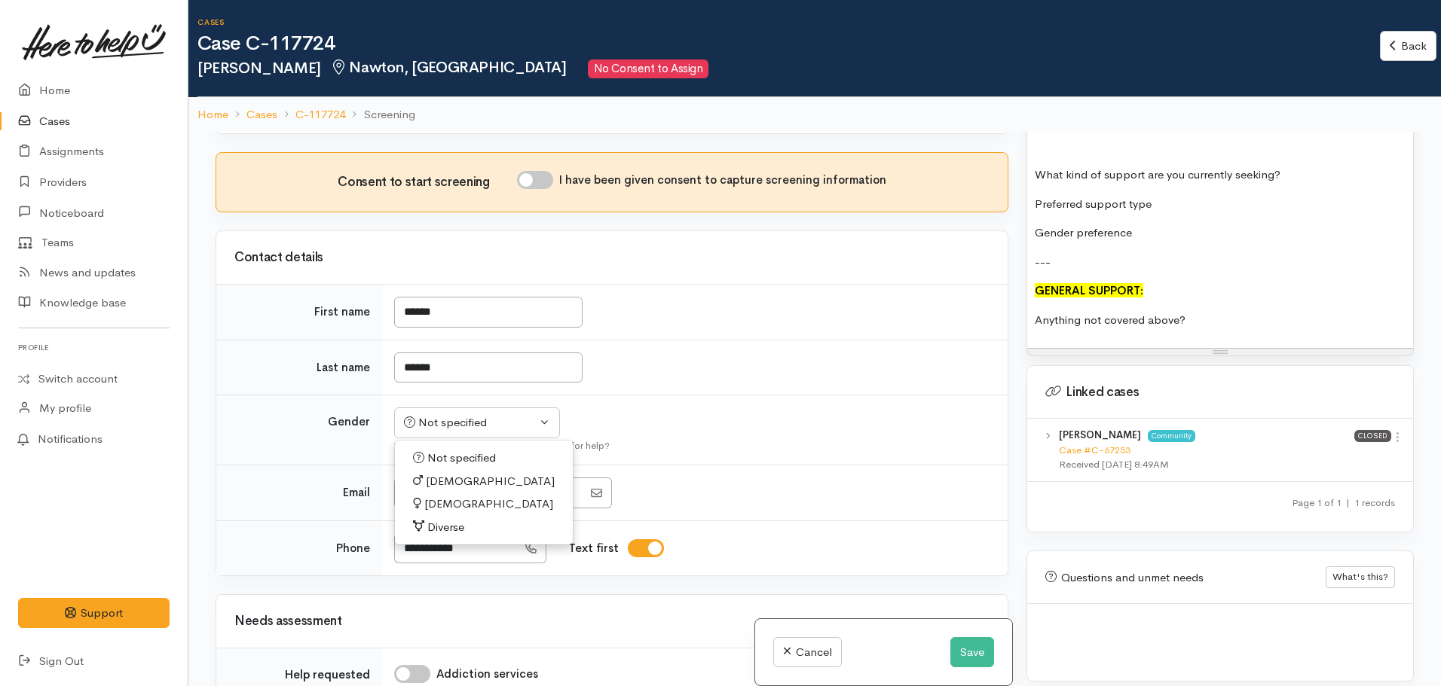
click at [448, 513] on span "[DEMOGRAPHIC_DATA]" at bounding box center [488, 504] width 129 height 17
select select "[DEMOGRAPHIC_DATA]"
click at [544, 194] on div "Consent to start screening I have been given consent to capture screening infor…" at bounding box center [611, 182] width 755 height 23
click at [548, 189] on input "I have been given consent to capture screening information" at bounding box center [535, 180] width 36 height 18
checkbox input "true"
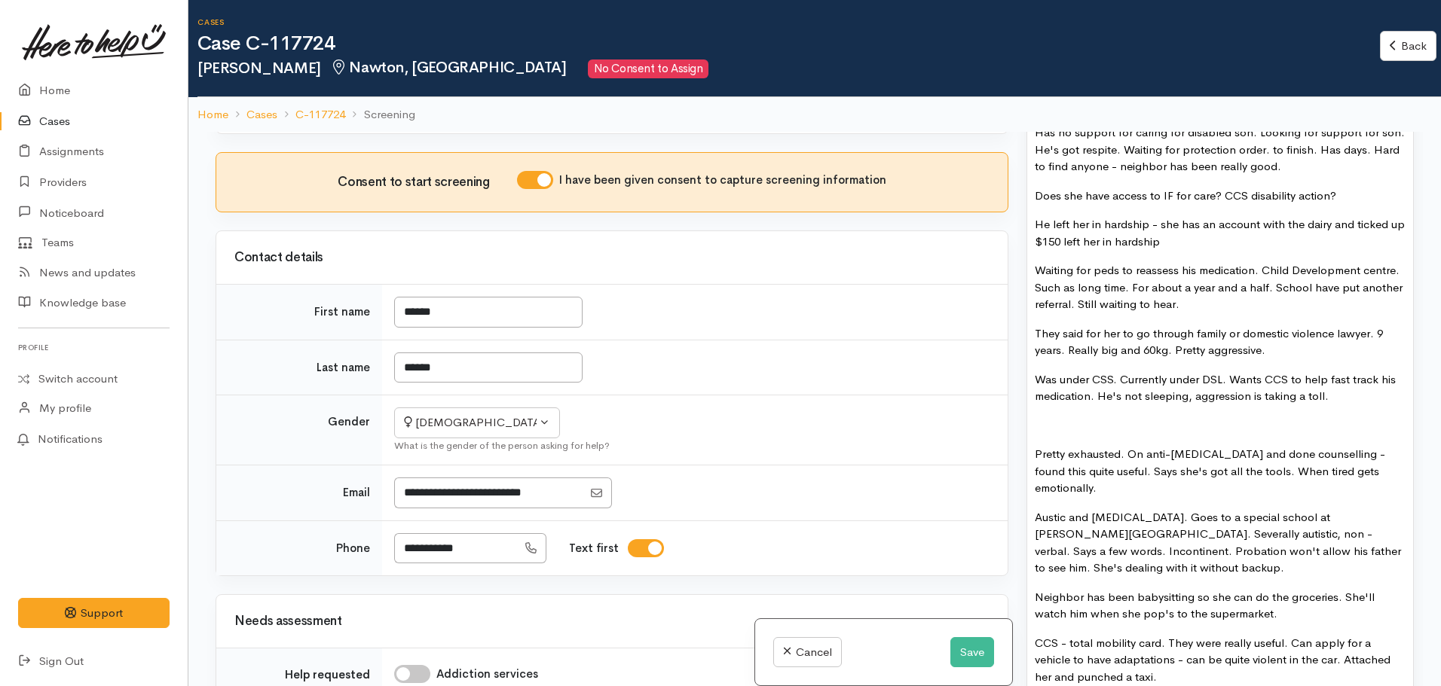
scroll to position [1136, 0]
drag, startPoint x: 436, startPoint y: 524, endPoint x: 268, endPoint y: 520, distance: 167.3
click at [268, 520] on tr "Email" at bounding box center [611, 494] width 791 height 56
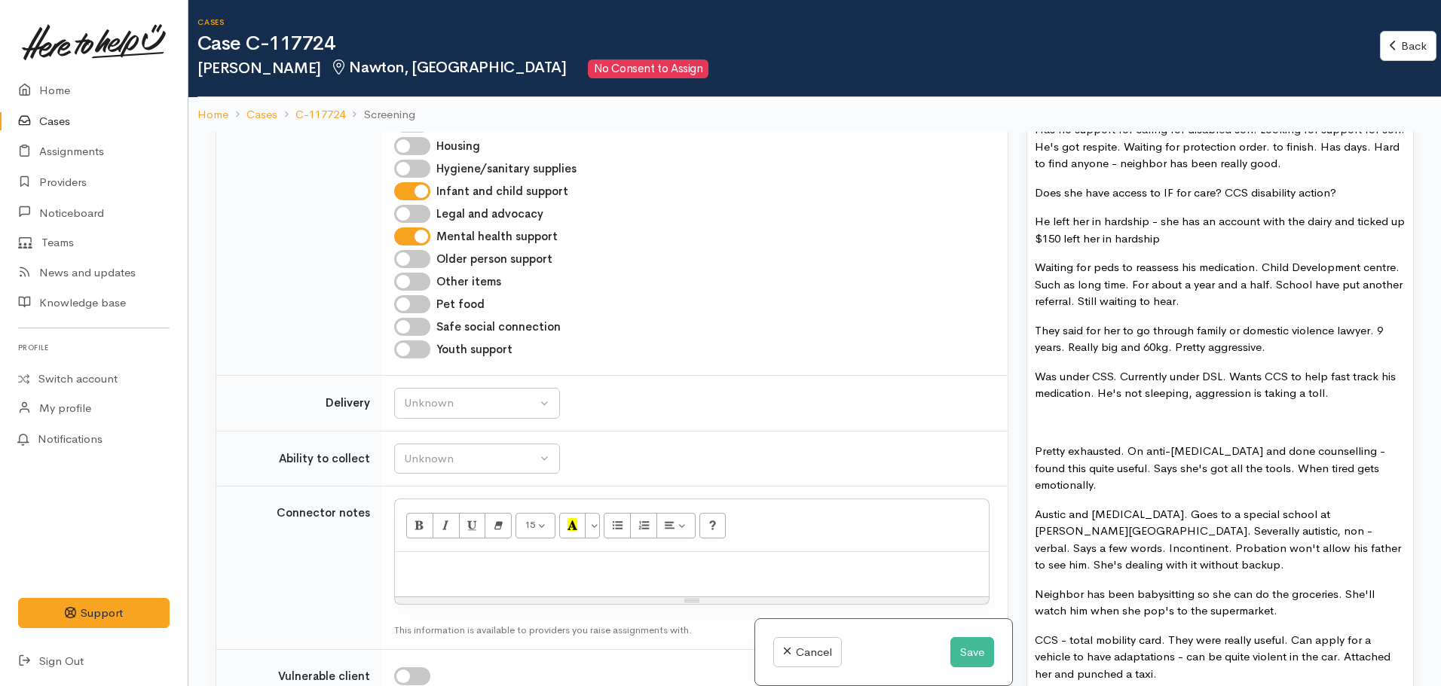
drag, startPoint x: 469, startPoint y: 338, endPoint x: 331, endPoint y: 362, distance: 140.0
click at [331, 362] on div "Searching for matching cases... Searching for matching cases... Consent to star…" at bounding box center [611, 475] width 811 height 686
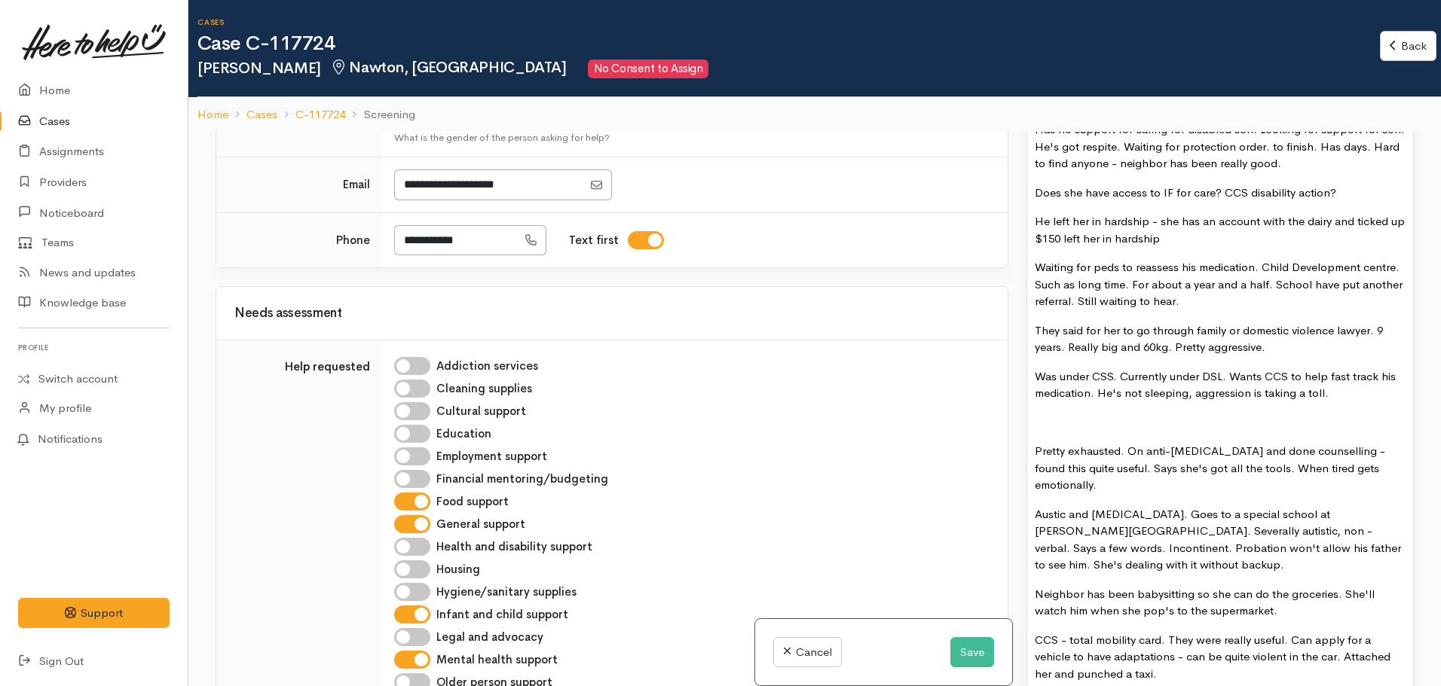
scroll to position [911, 0]
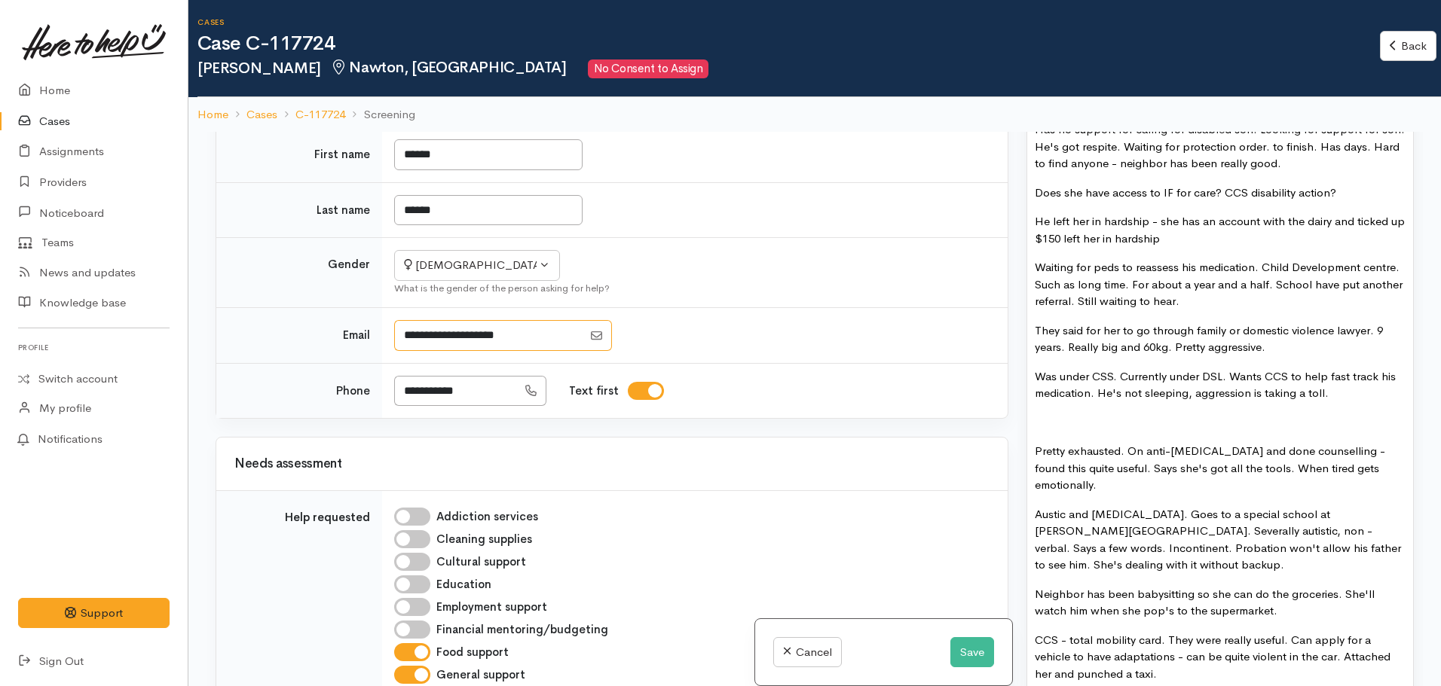
click at [402, 351] on input "Email" at bounding box center [488, 335] width 188 height 31
paste input "**********"
click at [408, 351] on input "Email" at bounding box center [488, 335] width 188 height 31
type input "**********"
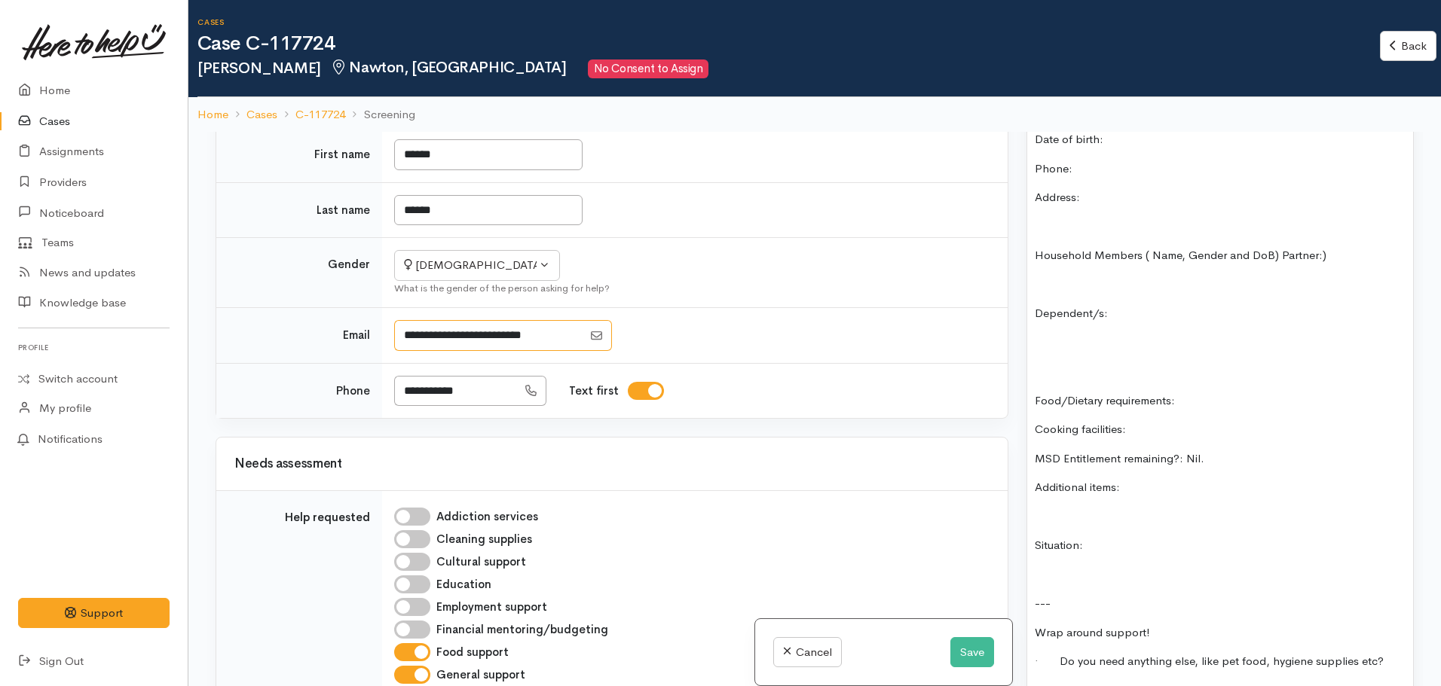
click at [510, 351] on input "Email" at bounding box center [488, 335] width 188 height 31
drag, startPoint x: 1242, startPoint y: 454, endPoint x: 1090, endPoint y: 438, distance: 153.1
click at [1240, 454] on div "Has no support for caring for disabled son. Looking for support for son. He's g…" at bounding box center [1220, 268] width 386 height 2269
click at [1093, 422] on p "Cooking facilities:" at bounding box center [1220, 429] width 371 height 17
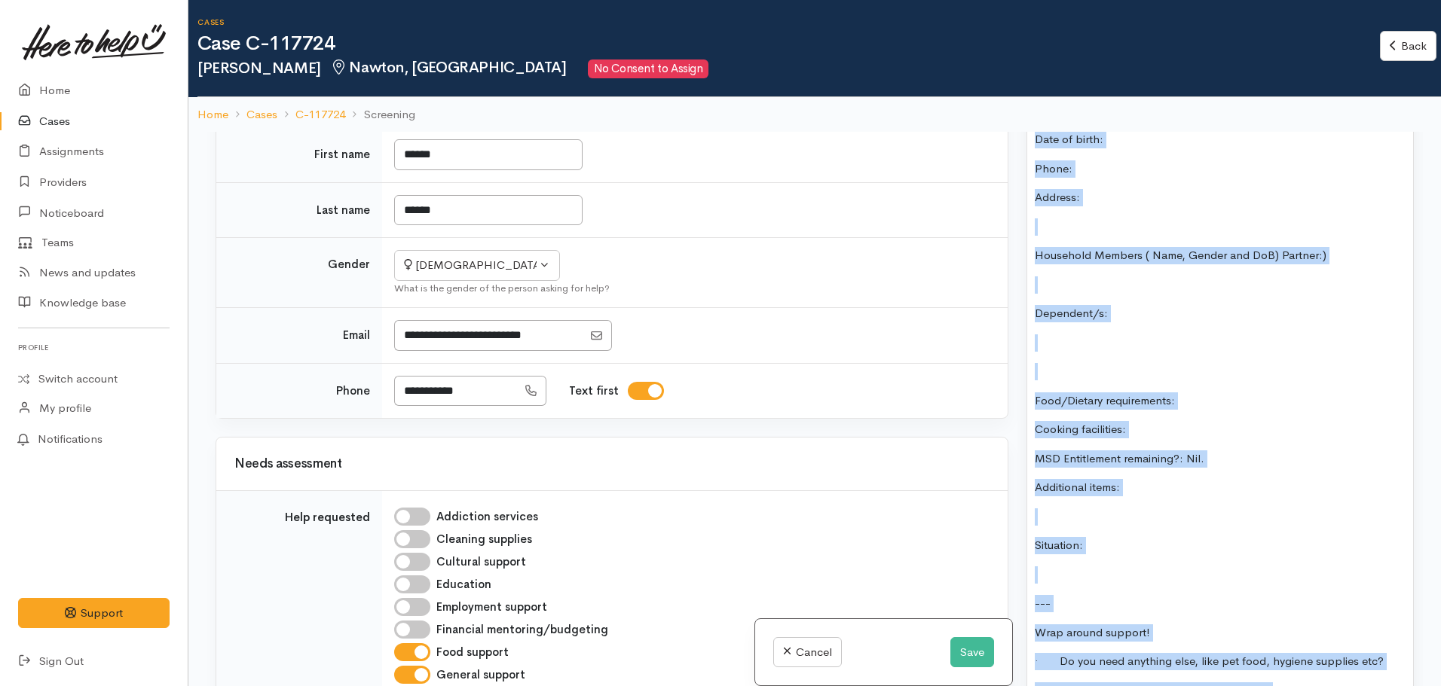
copy div "Has no support for caring for disabled son. Looking for support for son. He's g…"
click at [959, 654] on button "Save" at bounding box center [972, 652] width 44 height 31
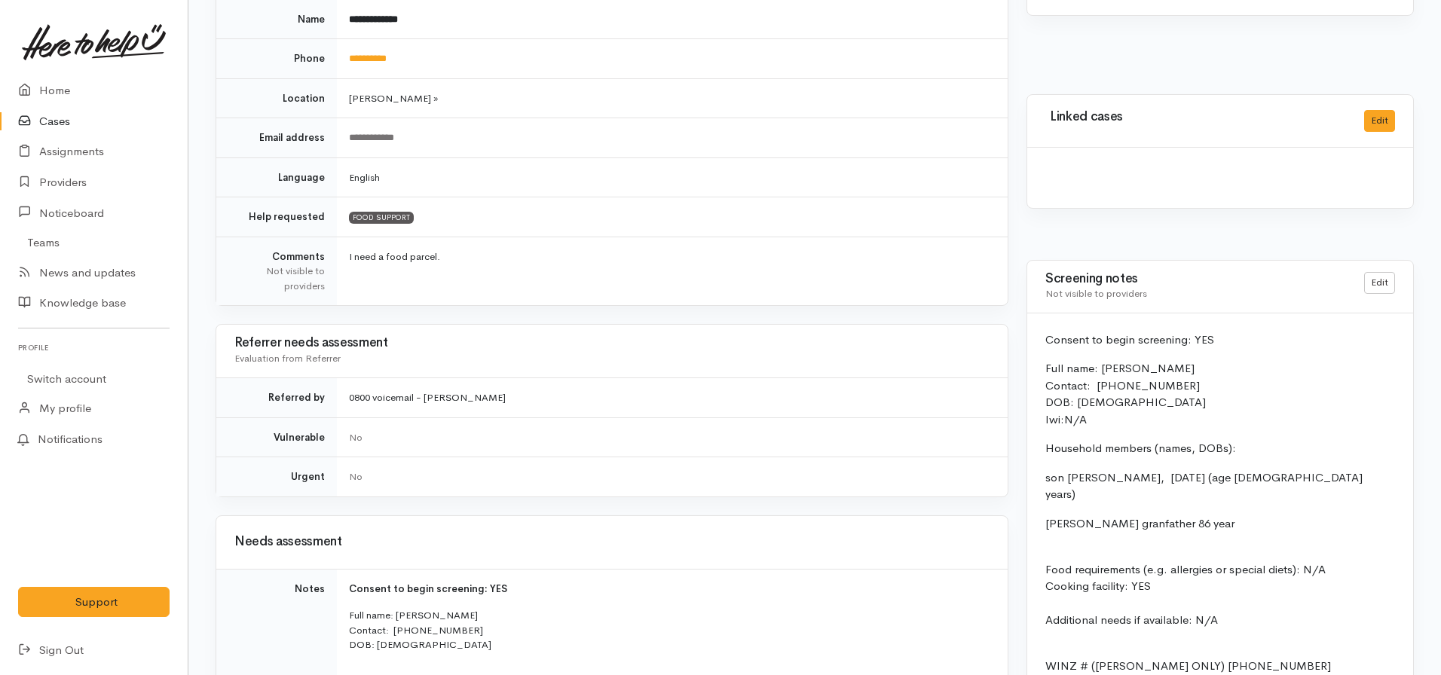
scroll to position [301, 0]
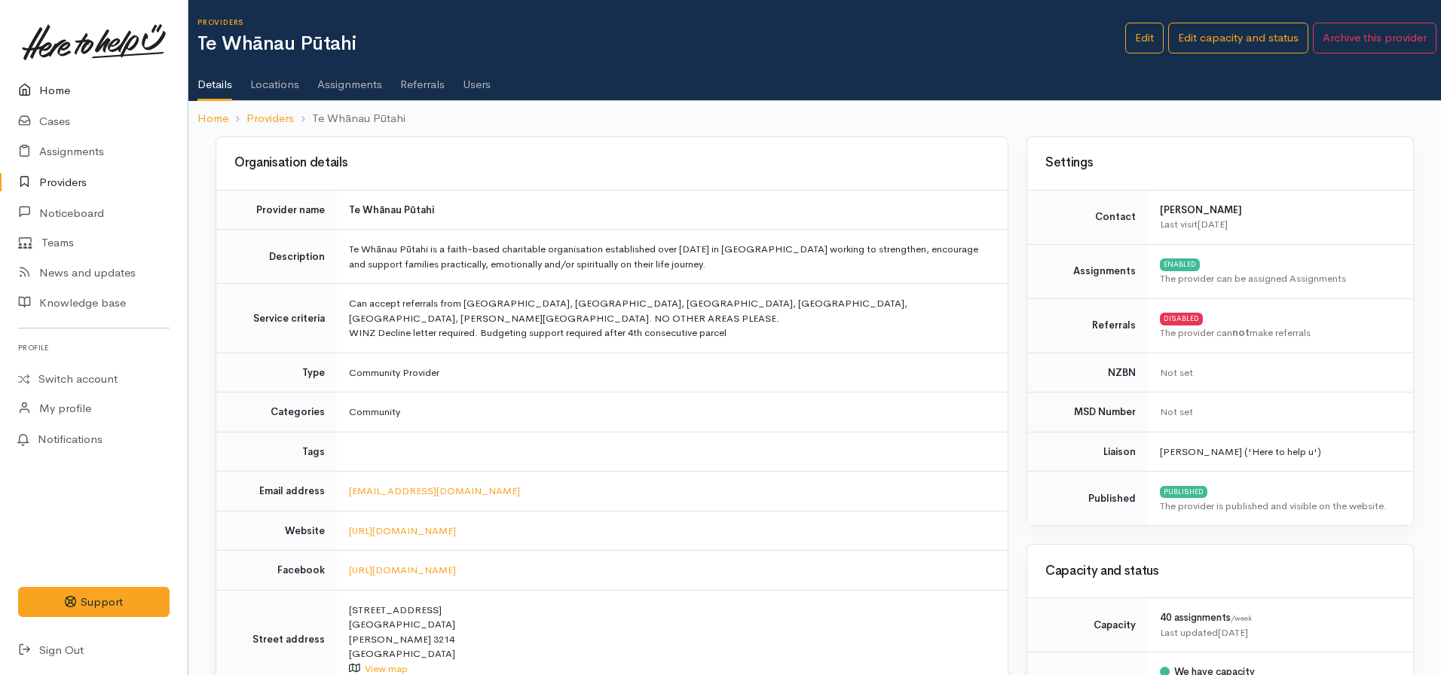
scroll to position [130, 0]
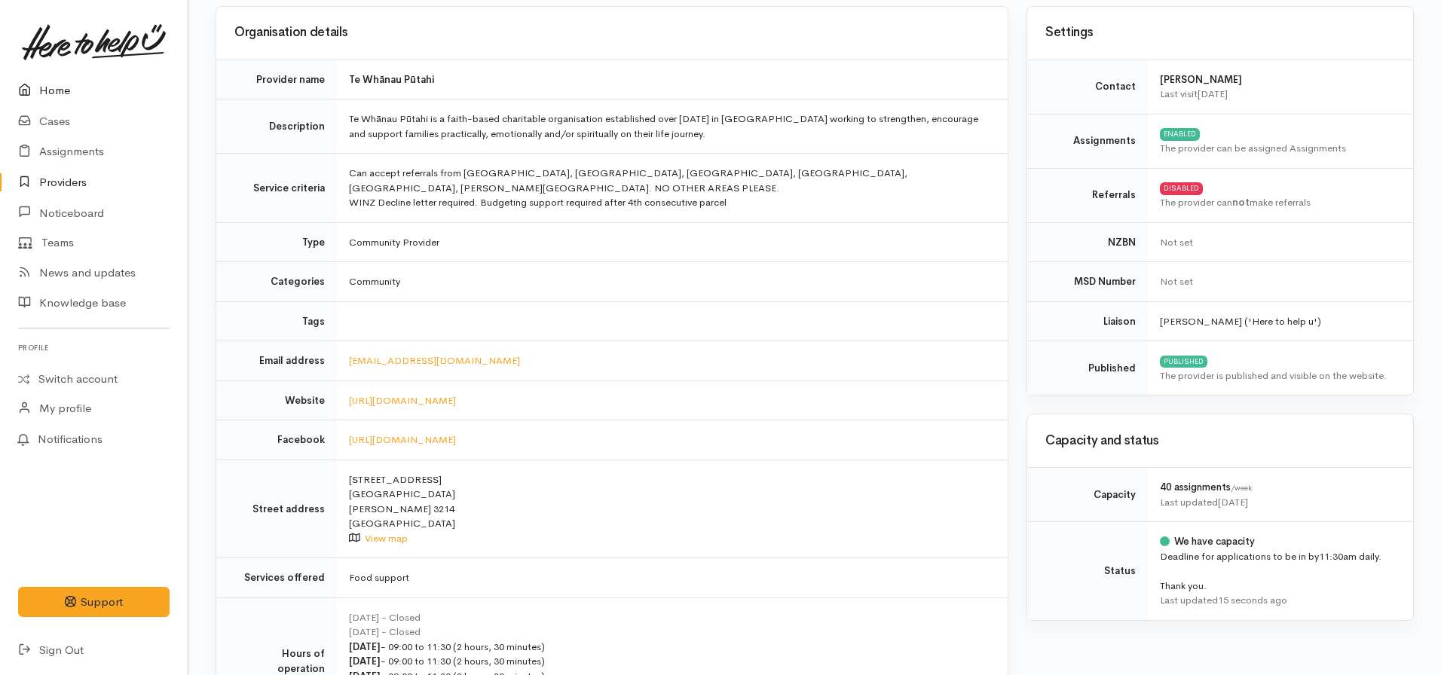
click at [72, 93] on link "Home" at bounding box center [94, 90] width 188 height 31
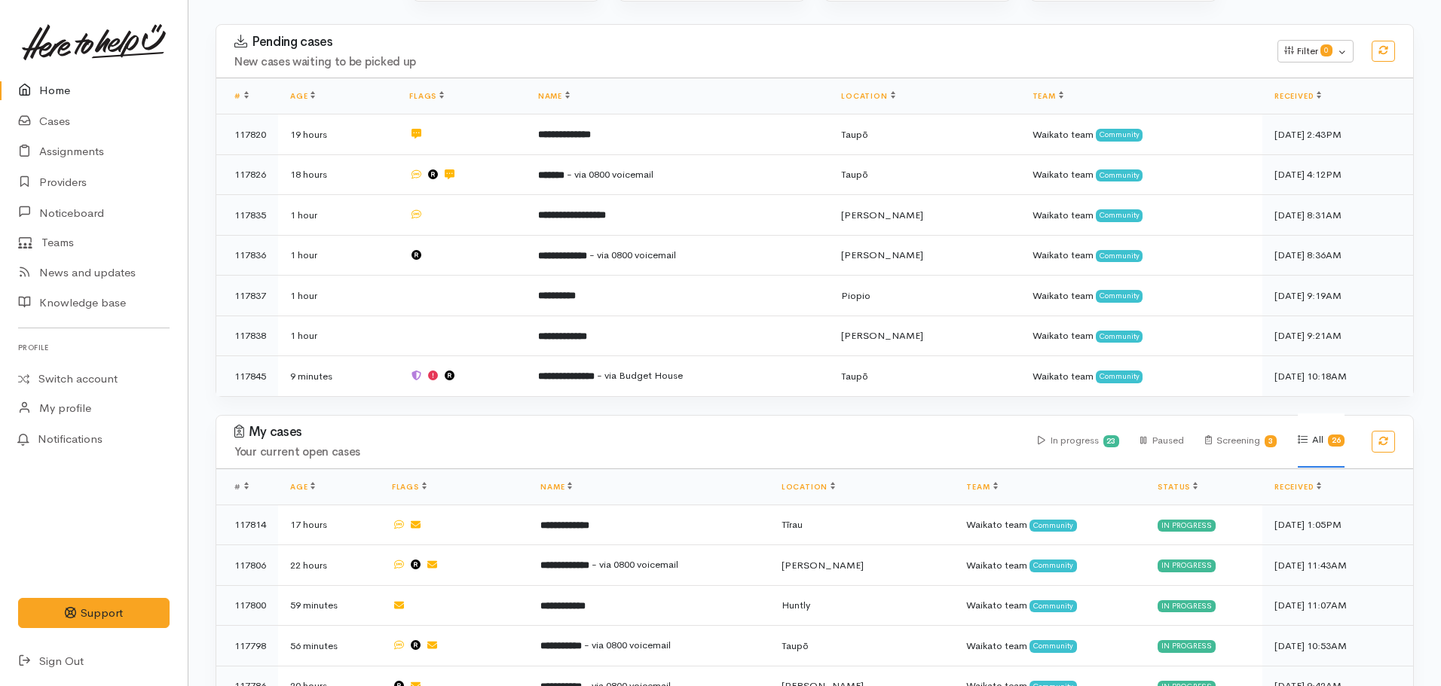
scroll to position [226, 0]
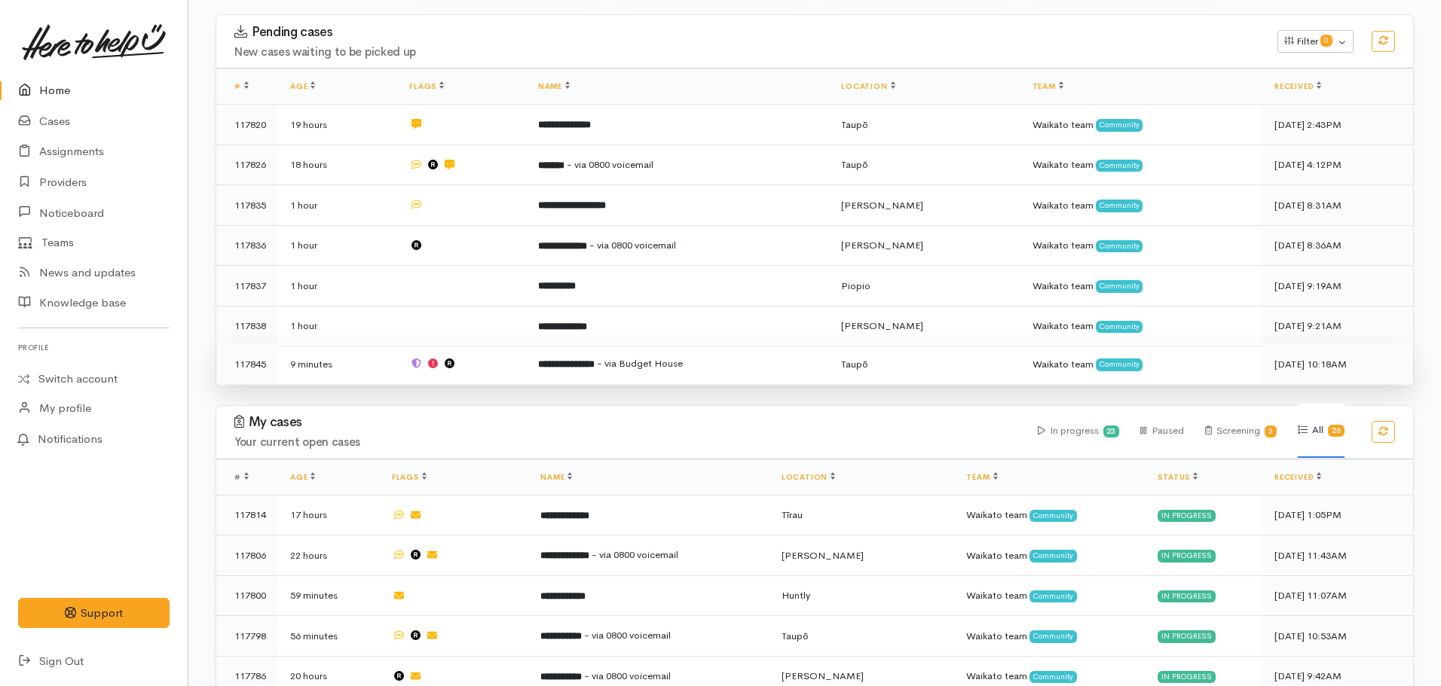
click at [516, 354] on td at bounding box center [461, 364] width 129 height 40
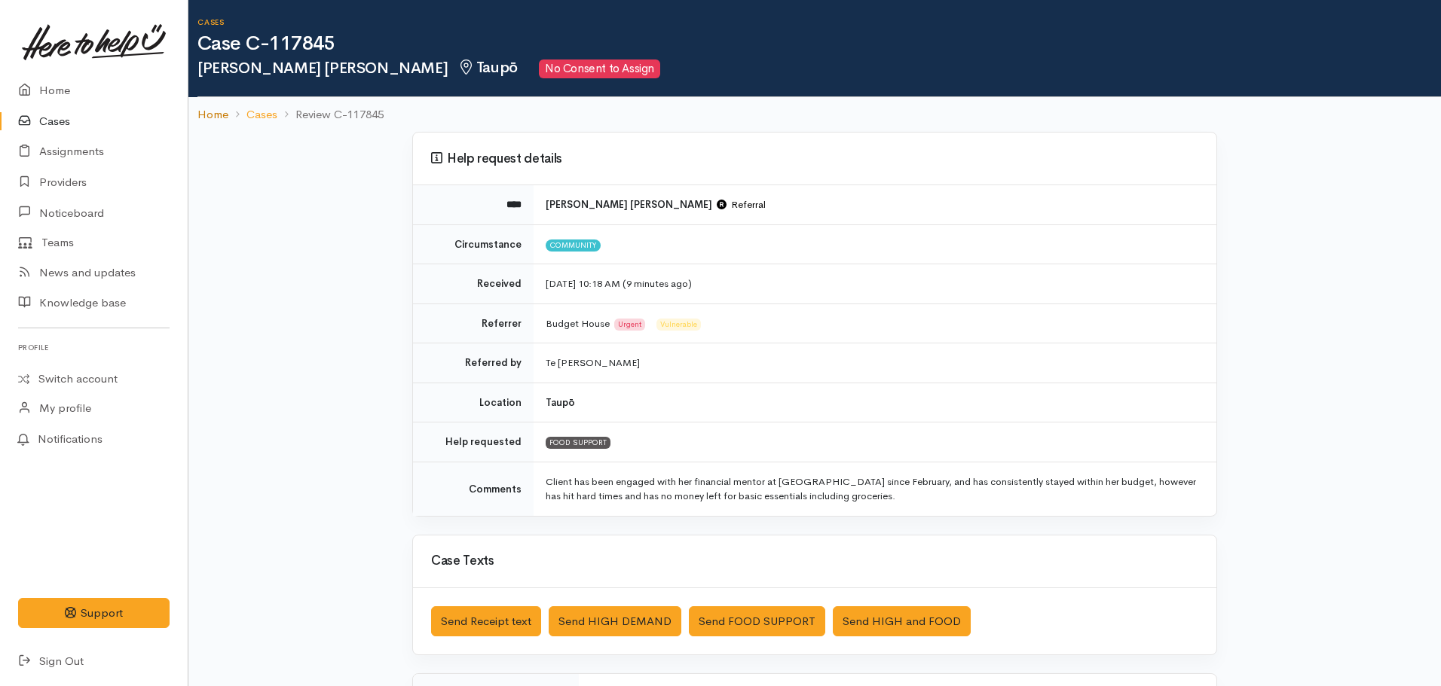
click at [209, 112] on link "Home" at bounding box center [212, 114] width 31 height 17
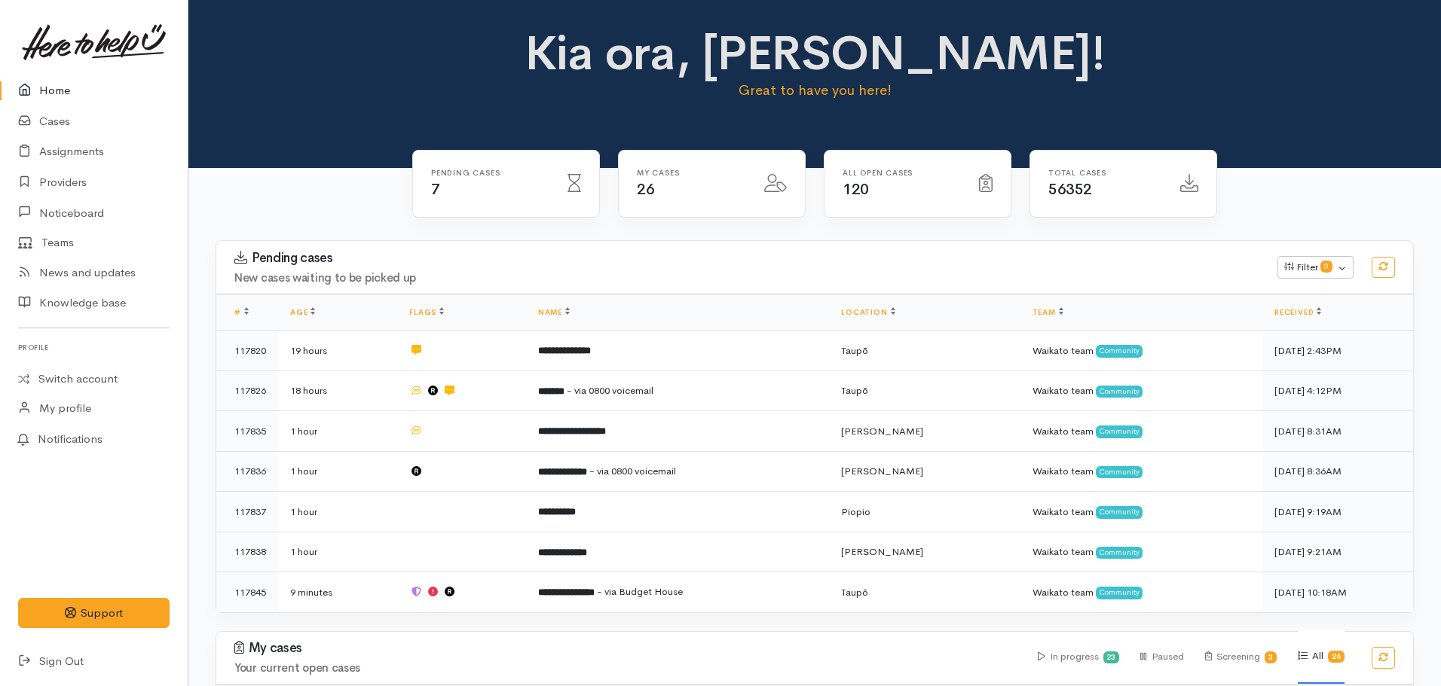
click at [49, 90] on link "Home" at bounding box center [94, 90] width 188 height 31
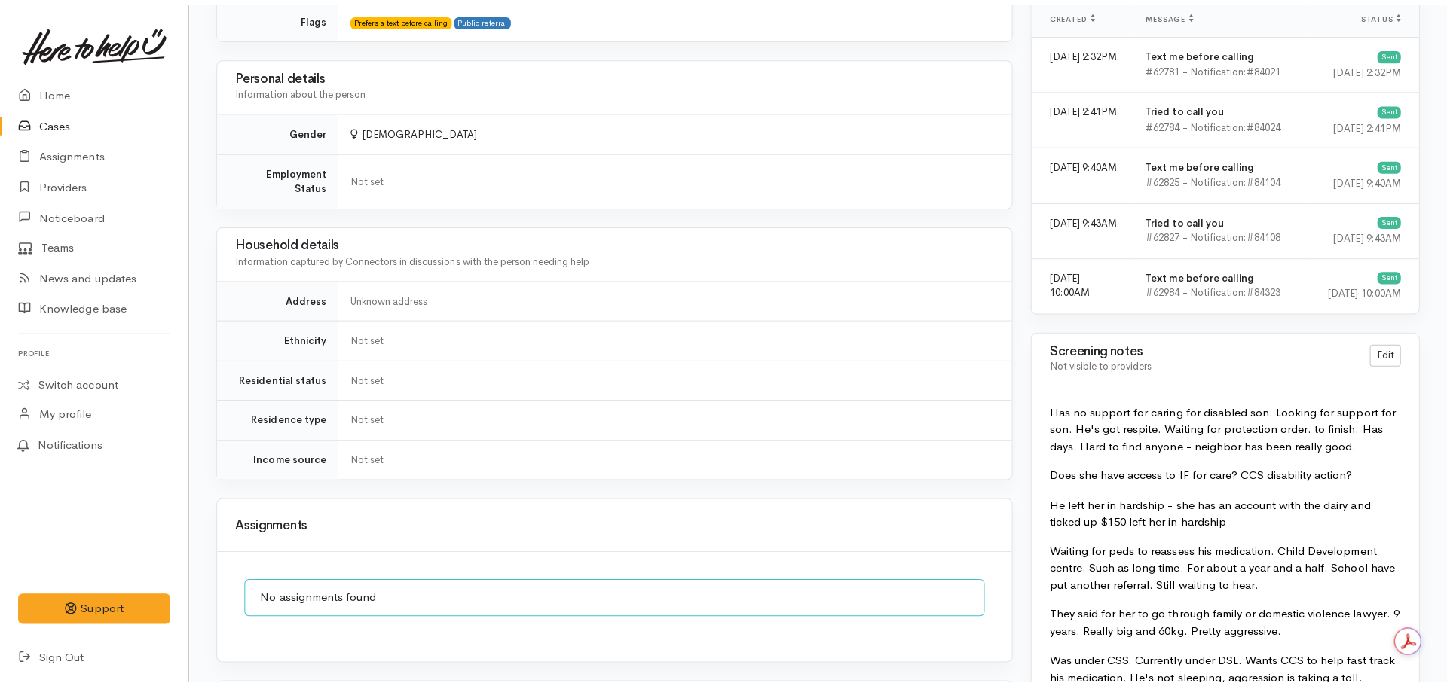
scroll to position [1507, 0]
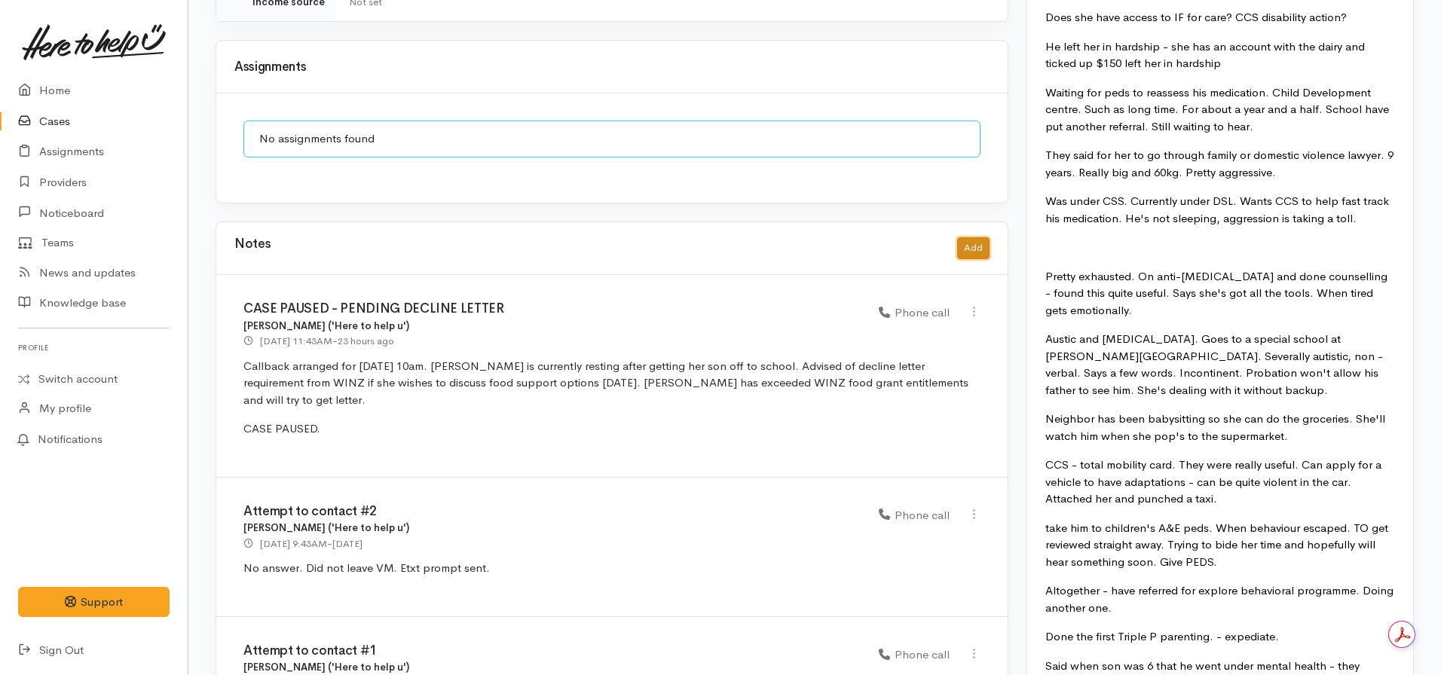
click at [968, 237] on button "Add" at bounding box center [973, 248] width 32 height 22
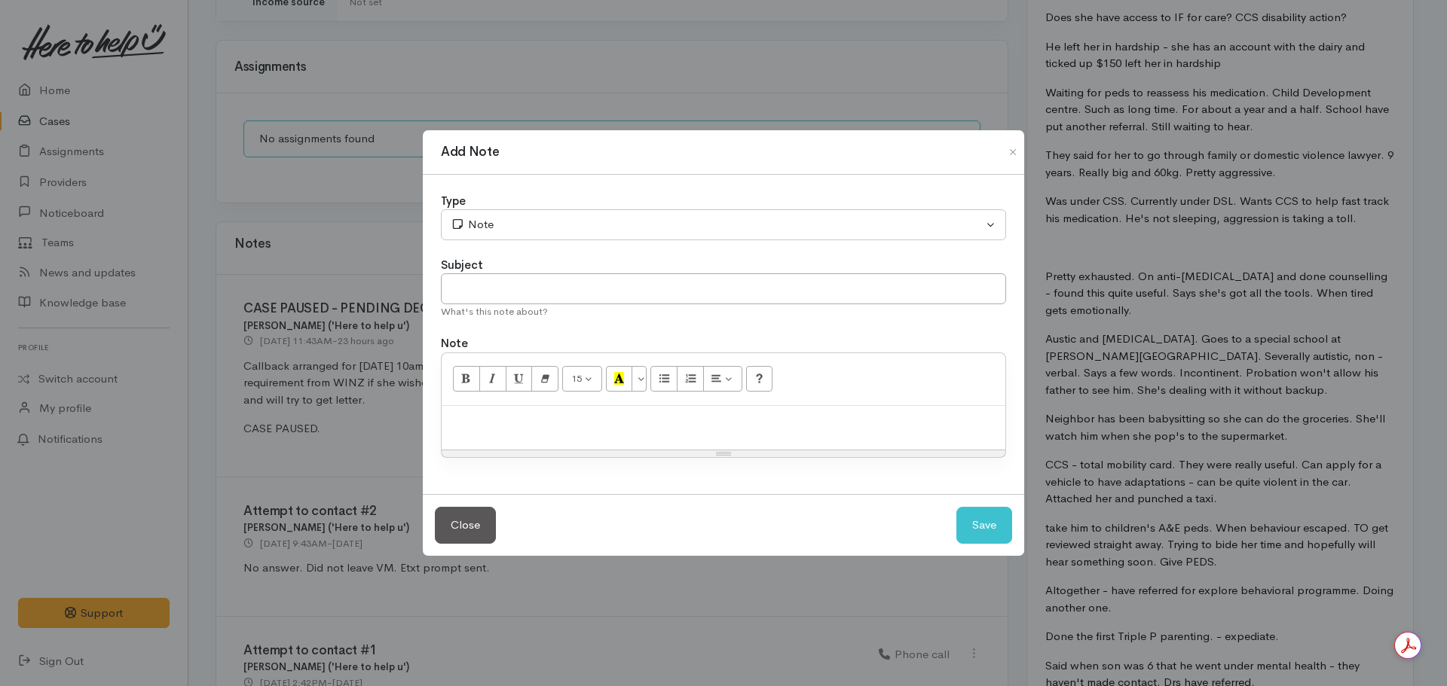
click at [618, 451] on div "Resize" at bounding box center [724, 454] width 564 height 7
click at [499, 419] on p at bounding box center [723, 422] width 549 height 17
click at [617, 420] on p "Serena confirmed decline letter" at bounding box center [723, 422] width 549 height 17
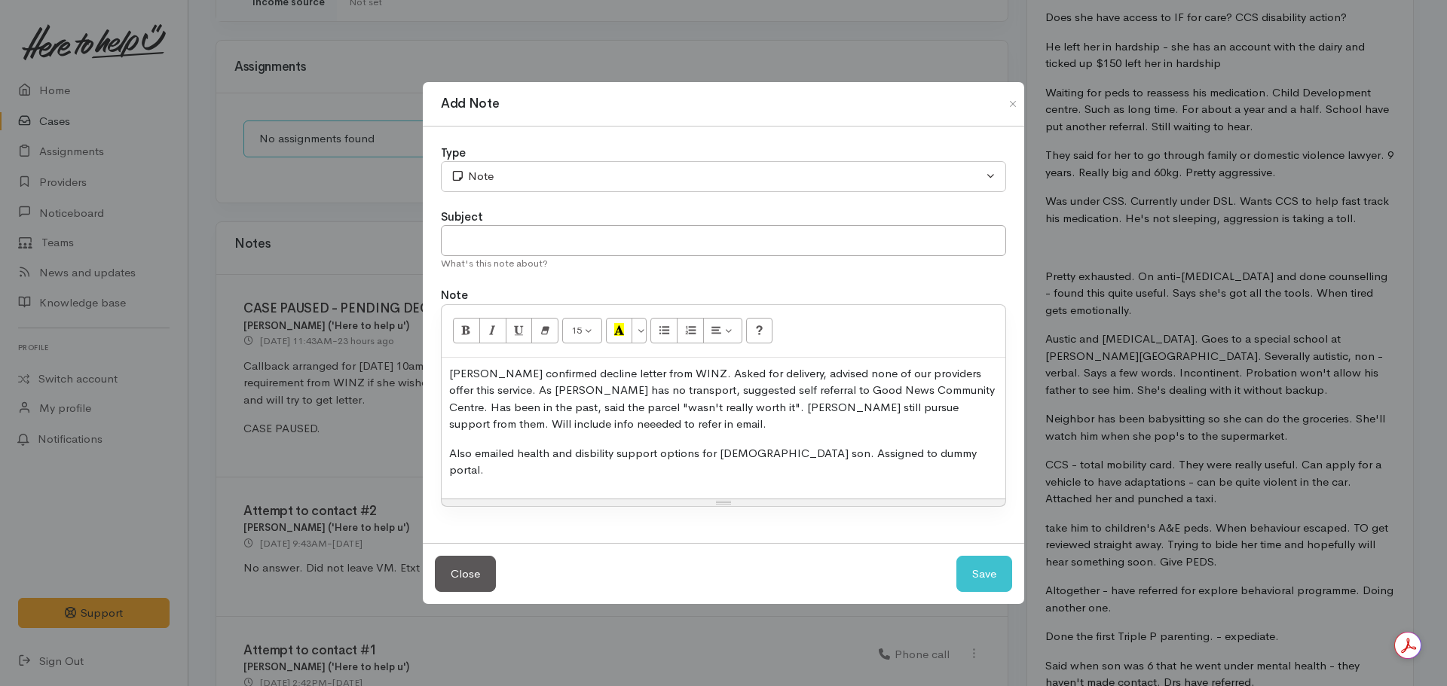
click at [793, 460] on p "Also emailed health and disbility support options for 9 year old son. Assigned …" at bounding box center [723, 462] width 549 height 34
click at [655, 460] on p "Also emailed health and disability support options for 9 year old son. See scre…" at bounding box center [723, 462] width 549 height 34
click at [656, 466] on p "Also emailed health and disability support options for 9 year old son. See scre…" at bounding box center [723, 462] width 549 height 34
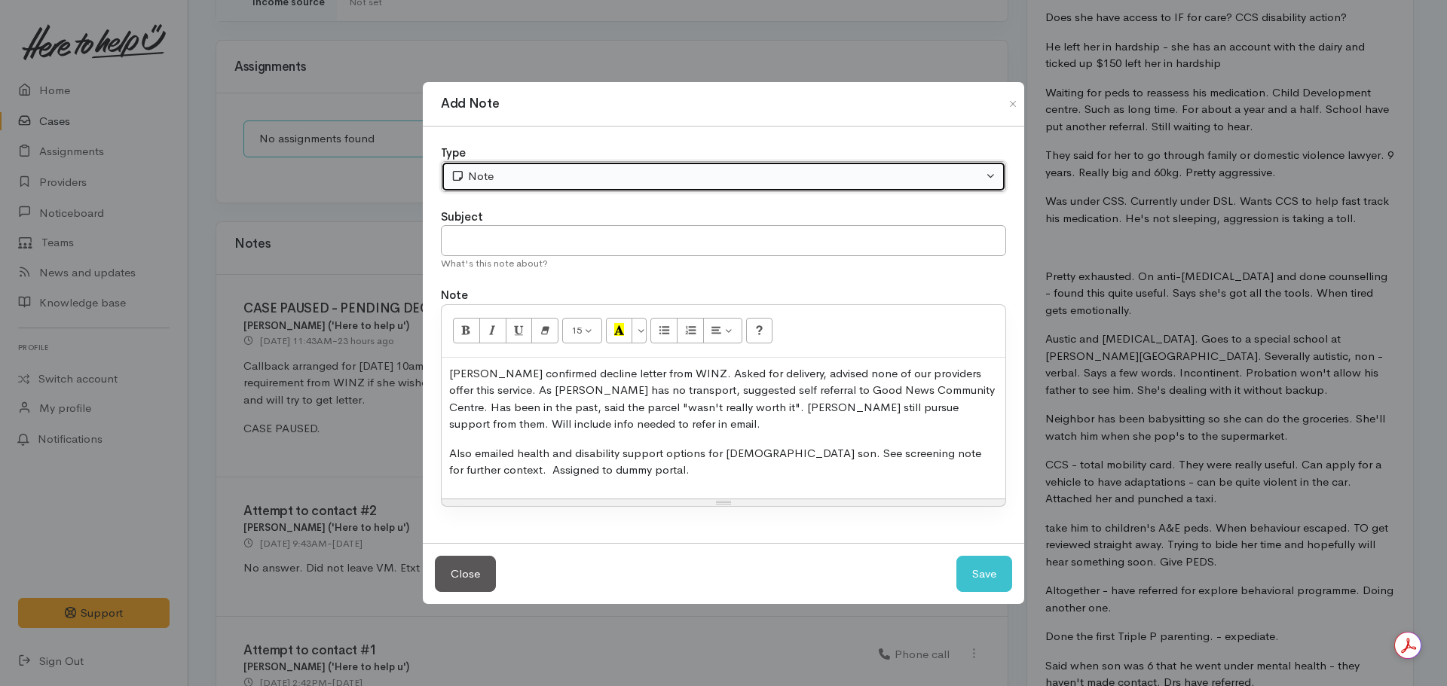
click at [523, 165] on button "Note" at bounding box center [723, 176] width 565 height 31
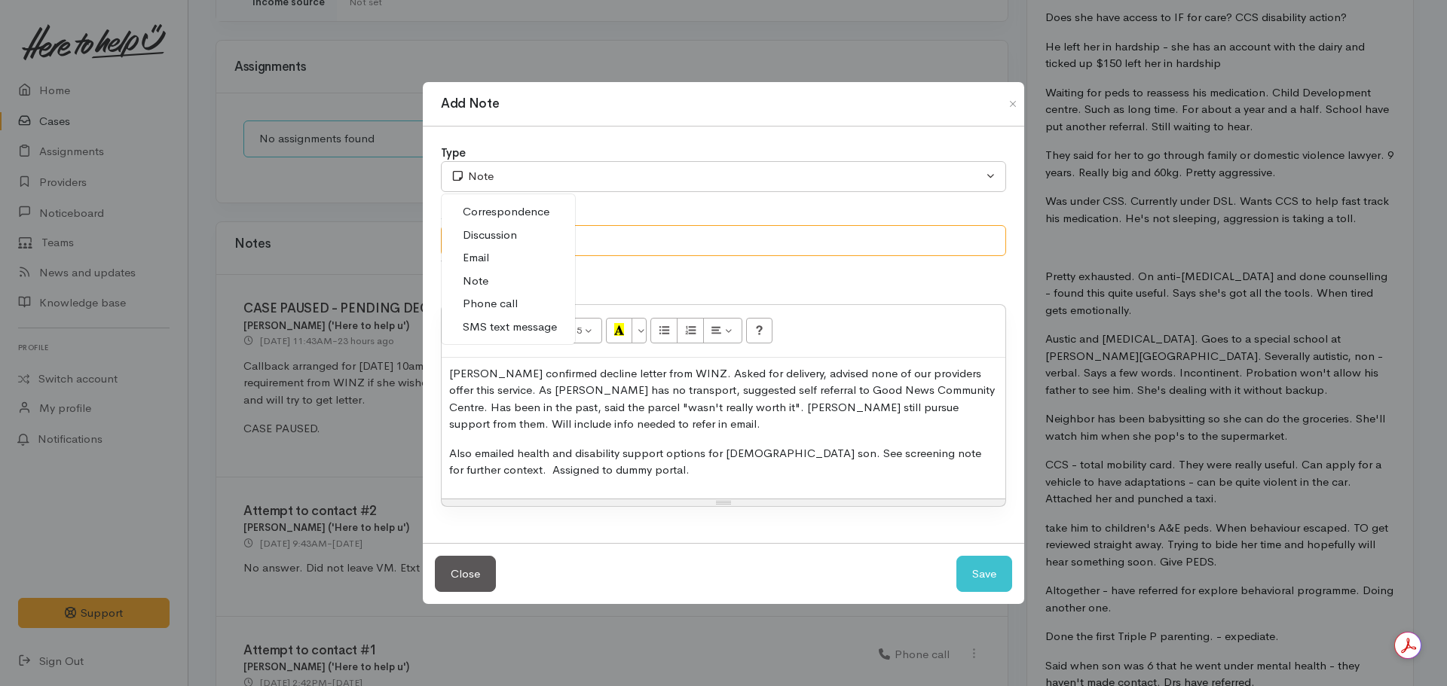
click at [711, 235] on input "text" at bounding box center [723, 240] width 565 height 31
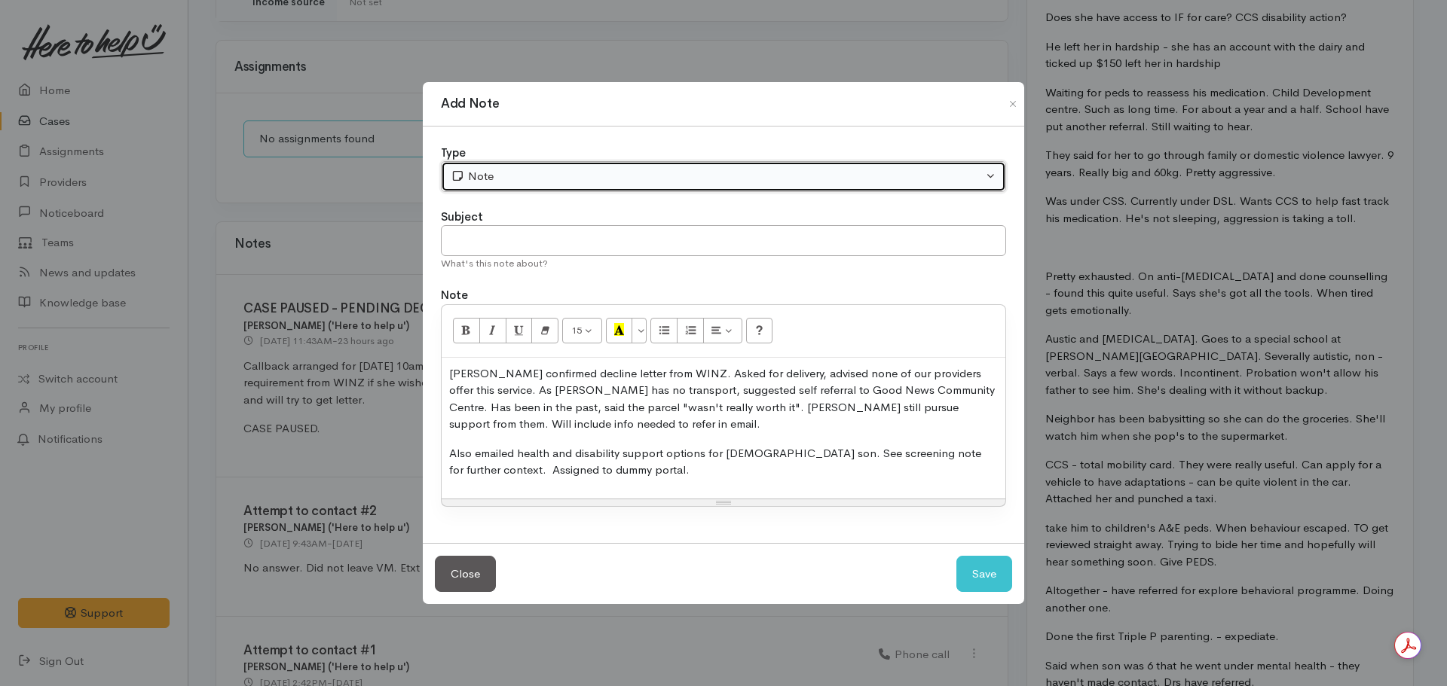
click at [839, 167] on button "Note" at bounding box center [723, 176] width 565 height 31
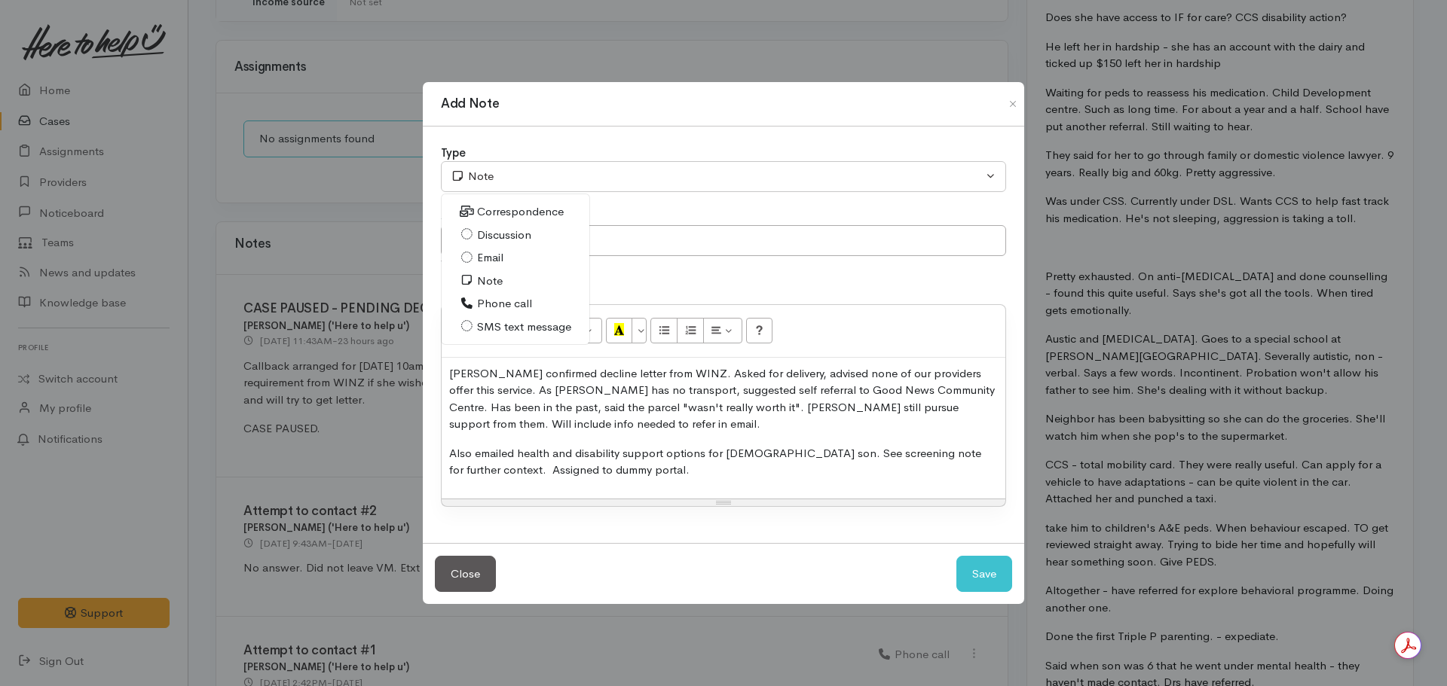
click at [508, 301] on span "Phone call" at bounding box center [504, 303] width 55 height 17
click at [980, 564] on button "Save" at bounding box center [984, 574] width 56 height 37
select select "1"
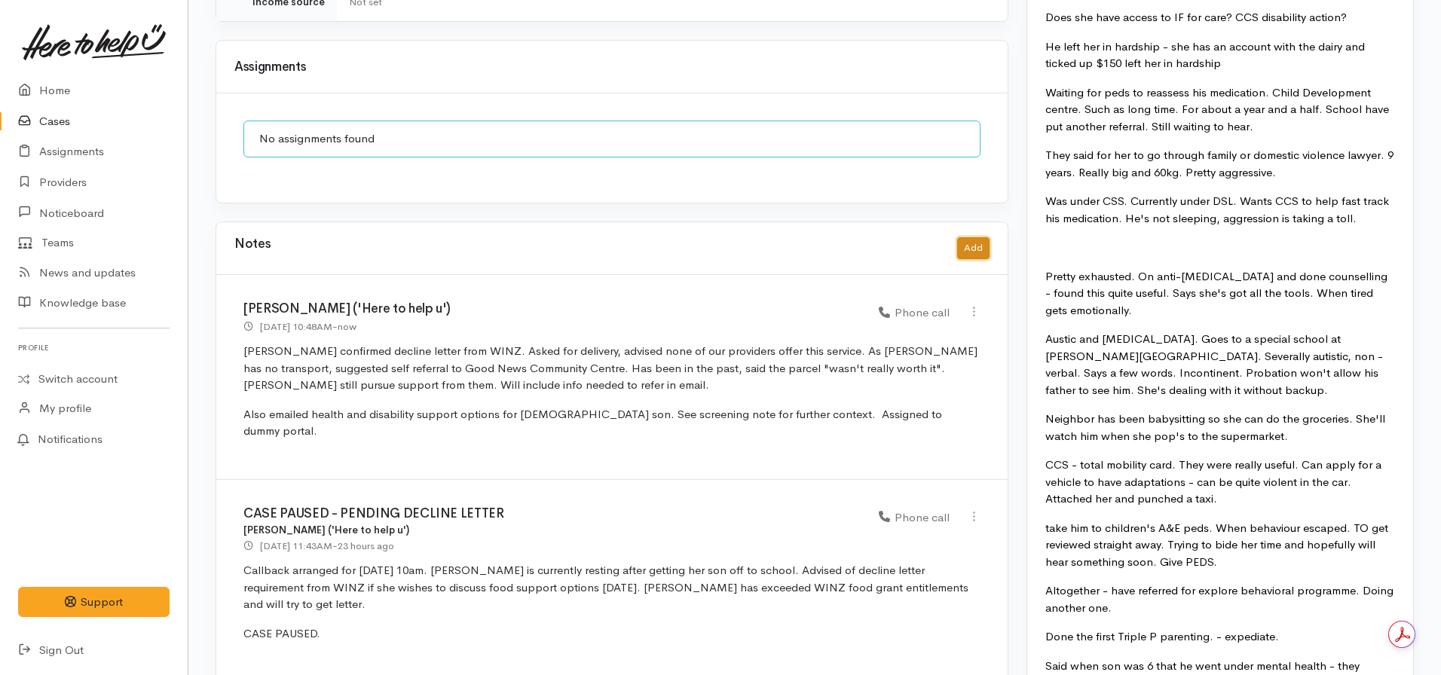
click at [968, 237] on button "Add" at bounding box center [973, 248] width 32 height 22
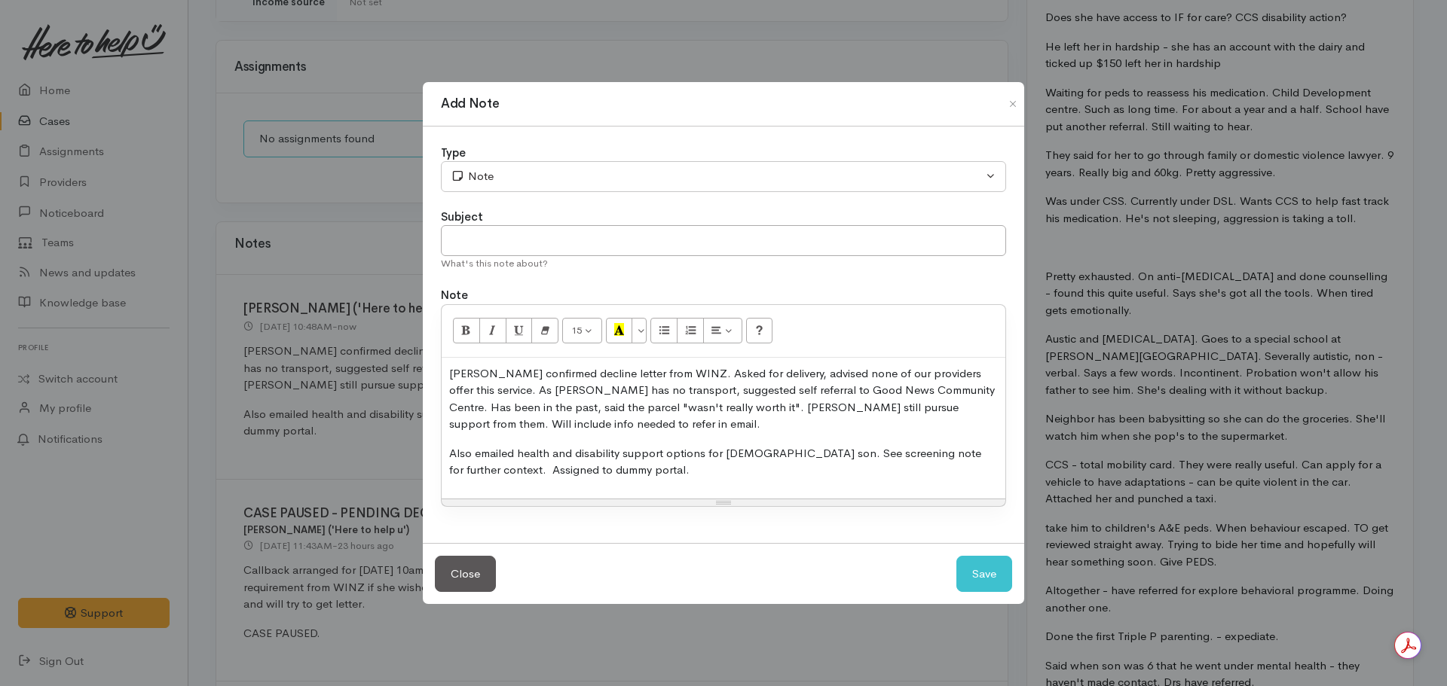
click at [690, 500] on div "Resize" at bounding box center [724, 503] width 564 height 7
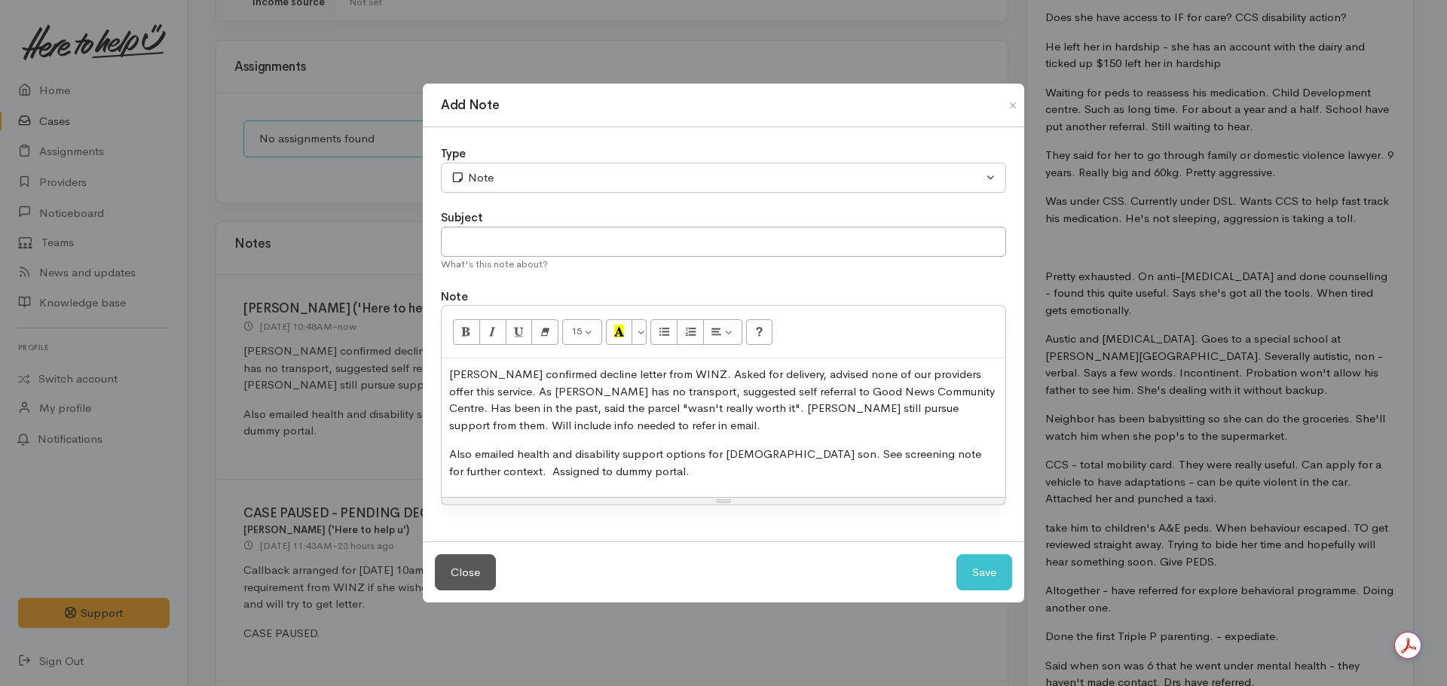
click at [670, 454] on p "Also emailed health and disability support options for 9 year old son. See scre…" at bounding box center [723, 463] width 549 height 34
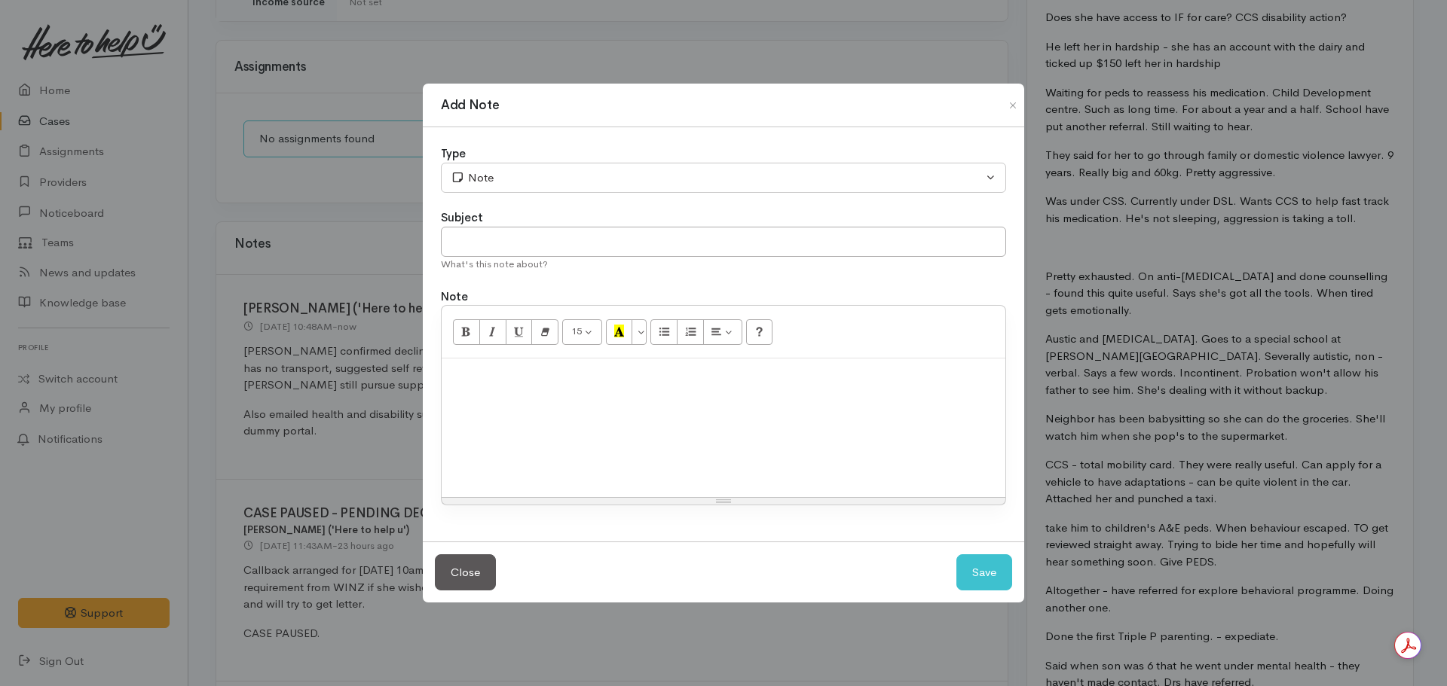
click at [466, 466] on div at bounding box center [724, 428] width 564 height 139
drag, startPoint x: 470, startPoint y: 482, endPoint x: 441, endPoint y: 380, distance: 105.9
click at [441, 380] on div "15 8 9 10 11 12 14 18 24 36 Background Color Transparent Select #ffff00 Text Co…" at bounding box center [723, 405] width 565 height 200
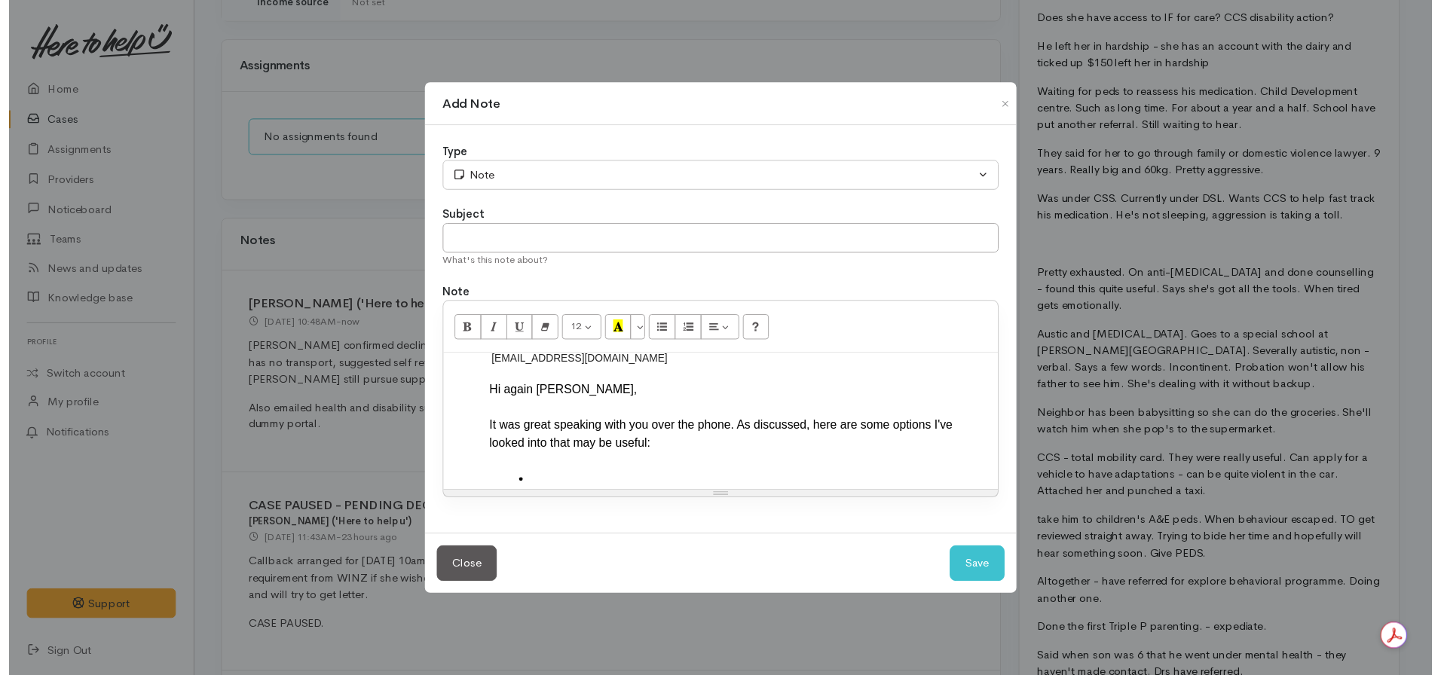
scroll to position [0, 0]
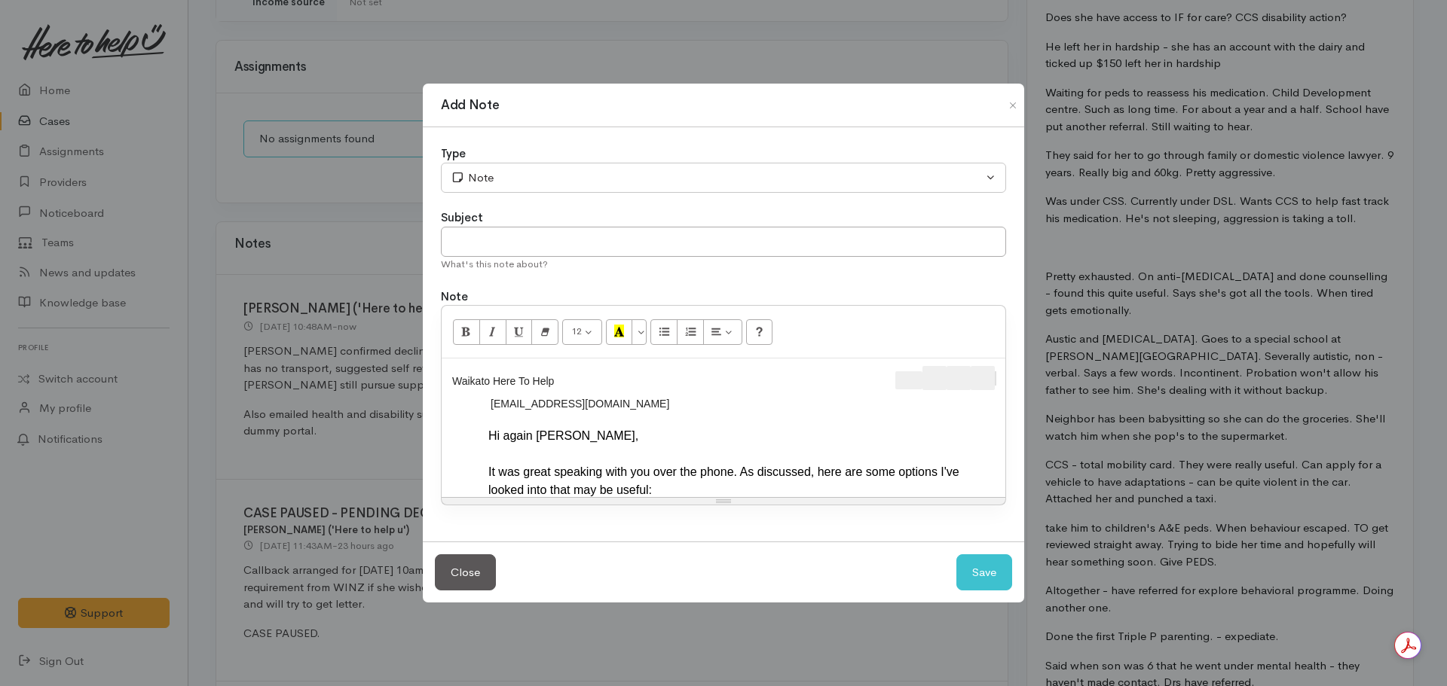
click at [995, 377] on span "Message actions" at bounding box center [995, 378] width 1 height 14
drag, startPoint x: 989, startPoint y: 377, endPoint x: 964, endPoint y: 377, distance: 25.6
click at [964, 377] on div "Message actions" at bounding box center [945, 380] width 101 height 29
click at [993, 379] on div "Waikato Here To Help U ​ serenawarren2025@gmail.com ​ Hi again Serena, It was g…" at bounding box center [724, 428] width 564 height 139
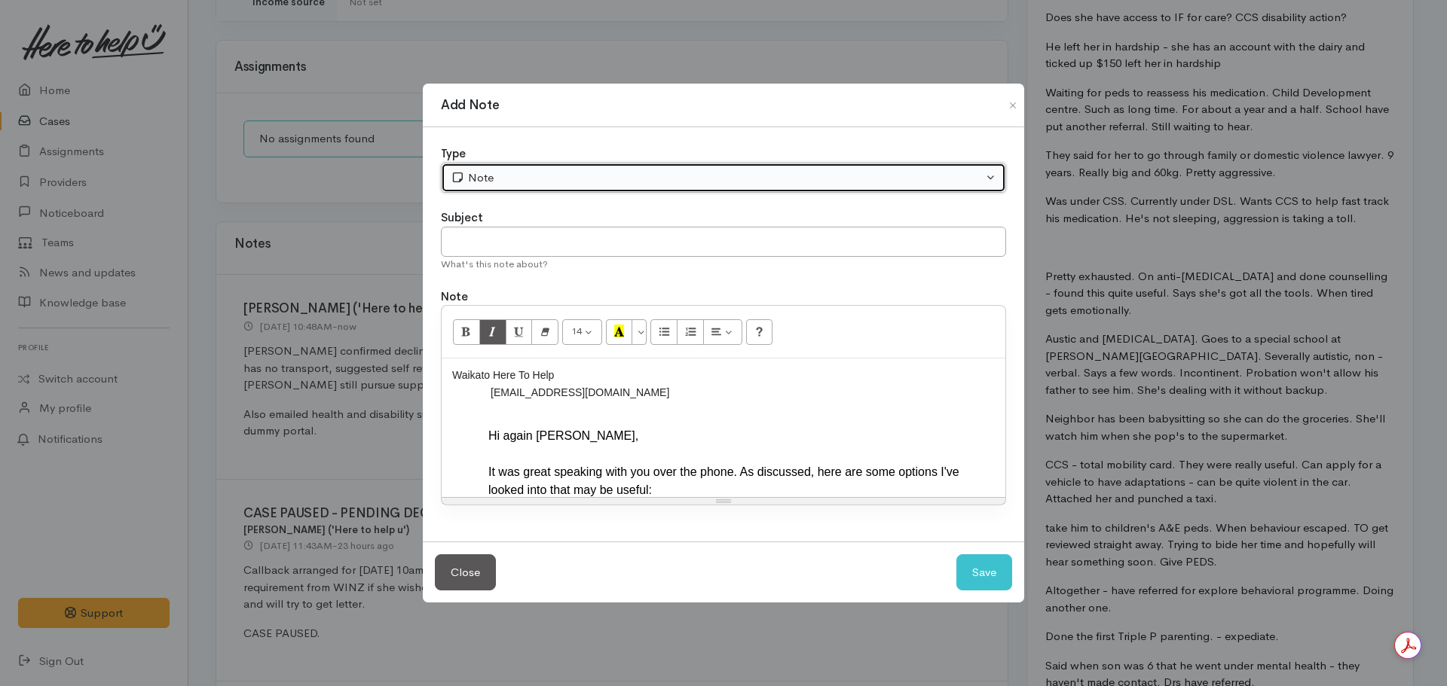
click at [551, 179] on div "Note" at bounding box center [717, 178] width 532 height 17
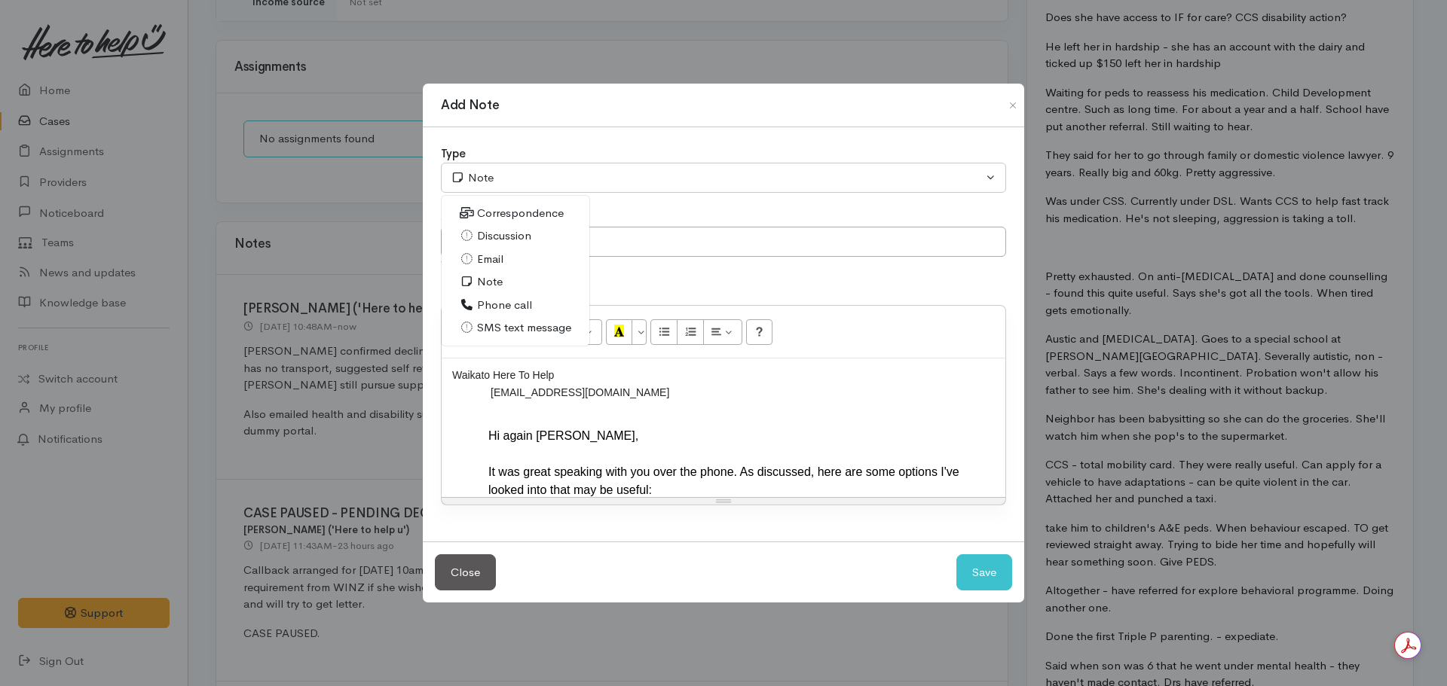
click at [506, 264] on link "Email" at bounding box center [516, 259] width 148 height 23
click at [986, 564] on button "Save" at bounding box center [984, 573] width 56 height 37
select select "1"
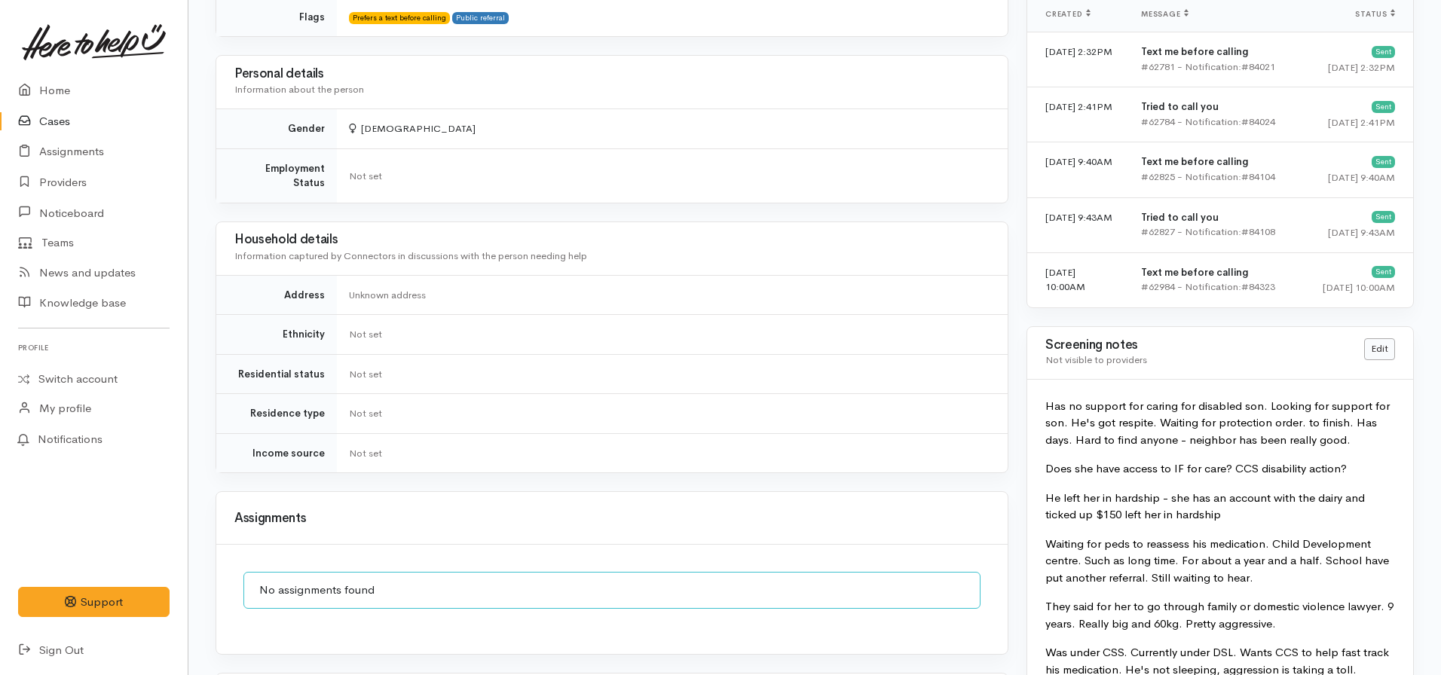
scroll to position [1055, 0]
click at [1400, 359] on div "Edit" at bounding box center [1379, 353] width 49 height 29
click at [1384, 351] on link "Edit" at bounding box center [1379, 350] width 31 height 22
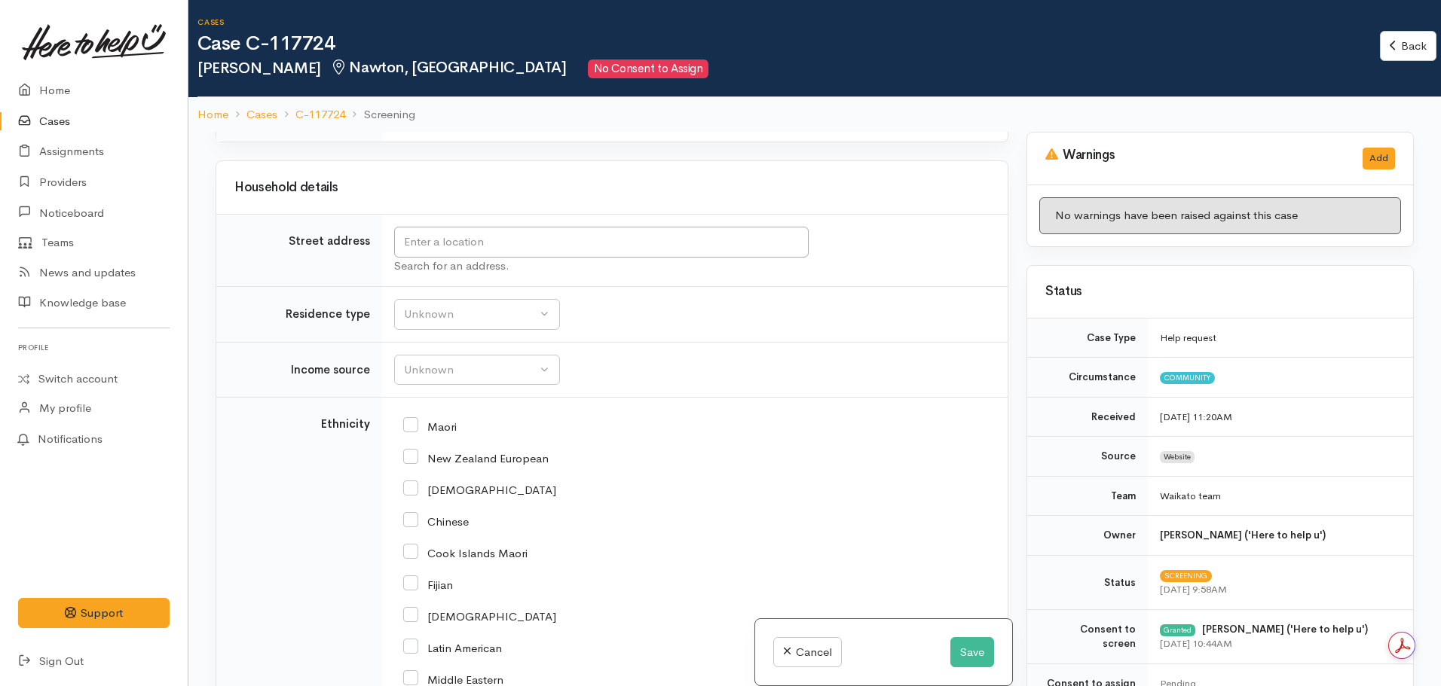
scroll to position [2336, 0]
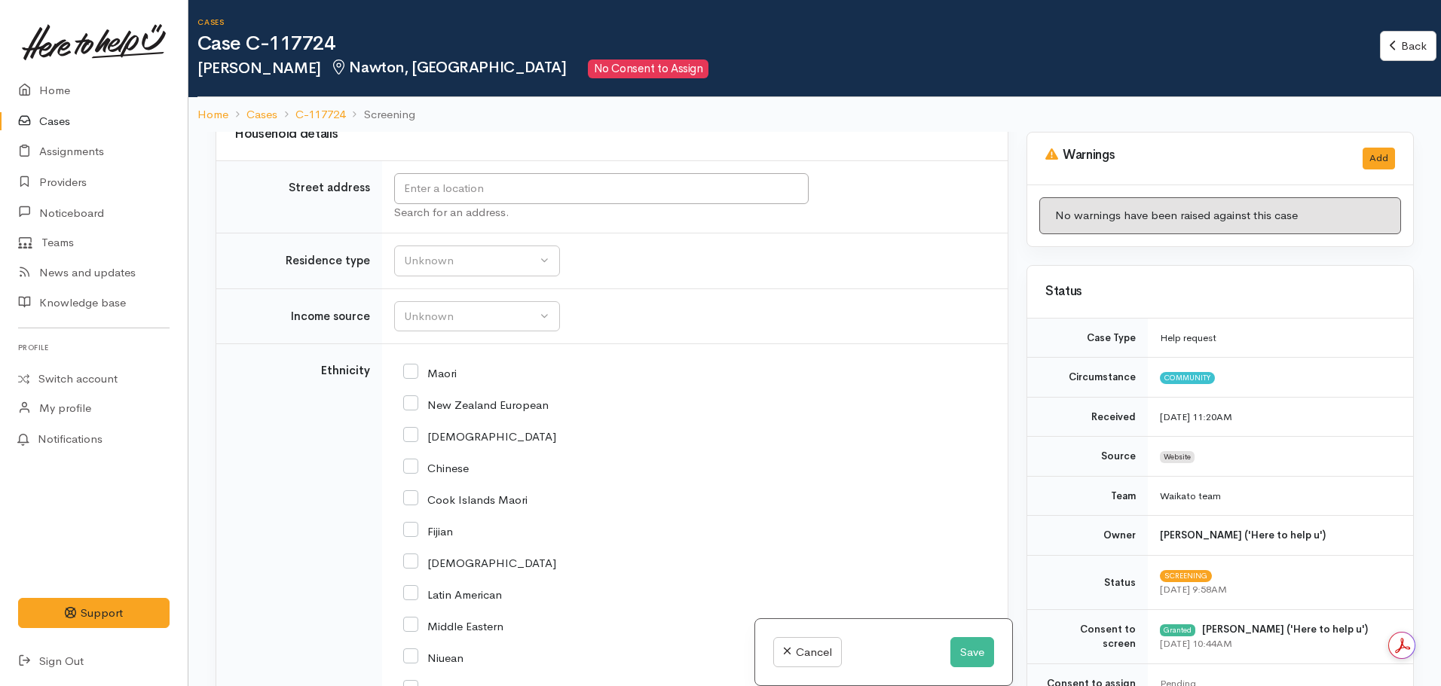
drag, startPoint x: 411, startPoint y: 431, endPoint x: 424, endPoint y: 432, distance: 13.6
click at [411, 411] on input "New Zealand European" at bounding box center [475, 404] width 145 height 14
checkbox input "true"
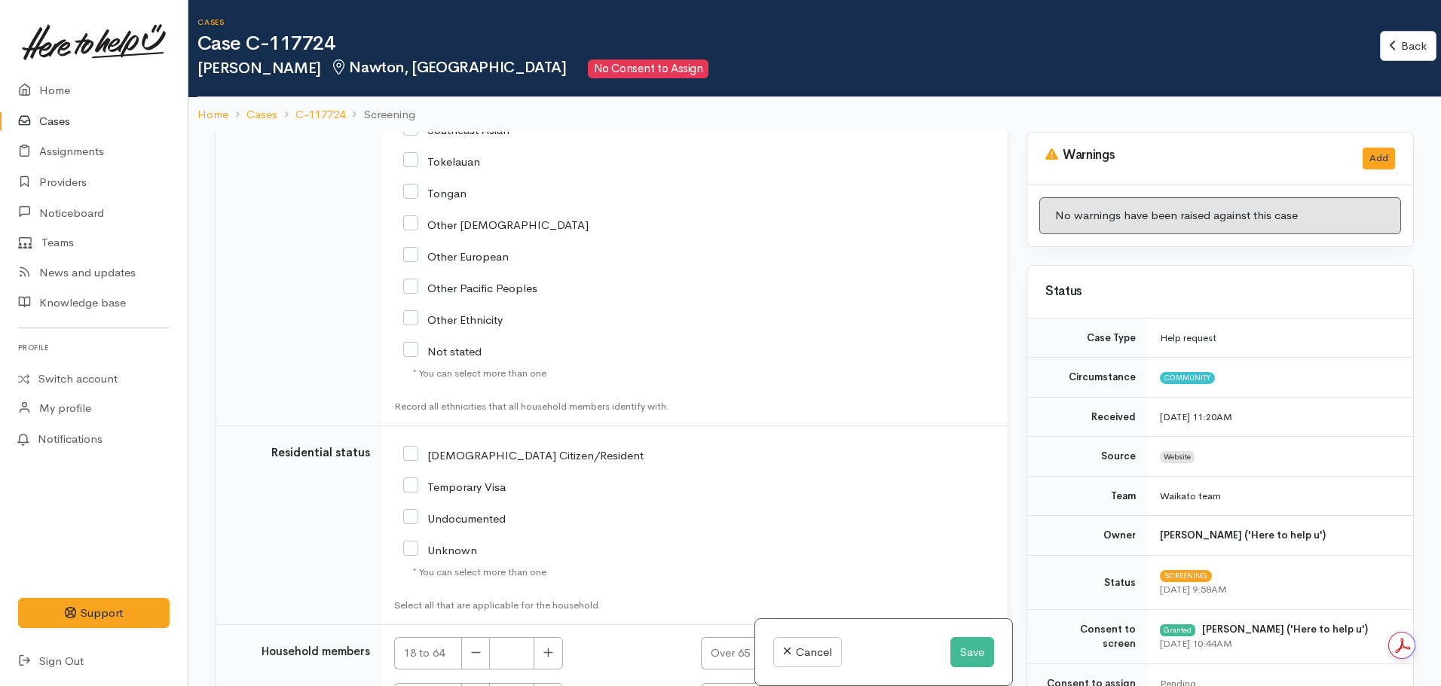
scroll to position [3090, 0]
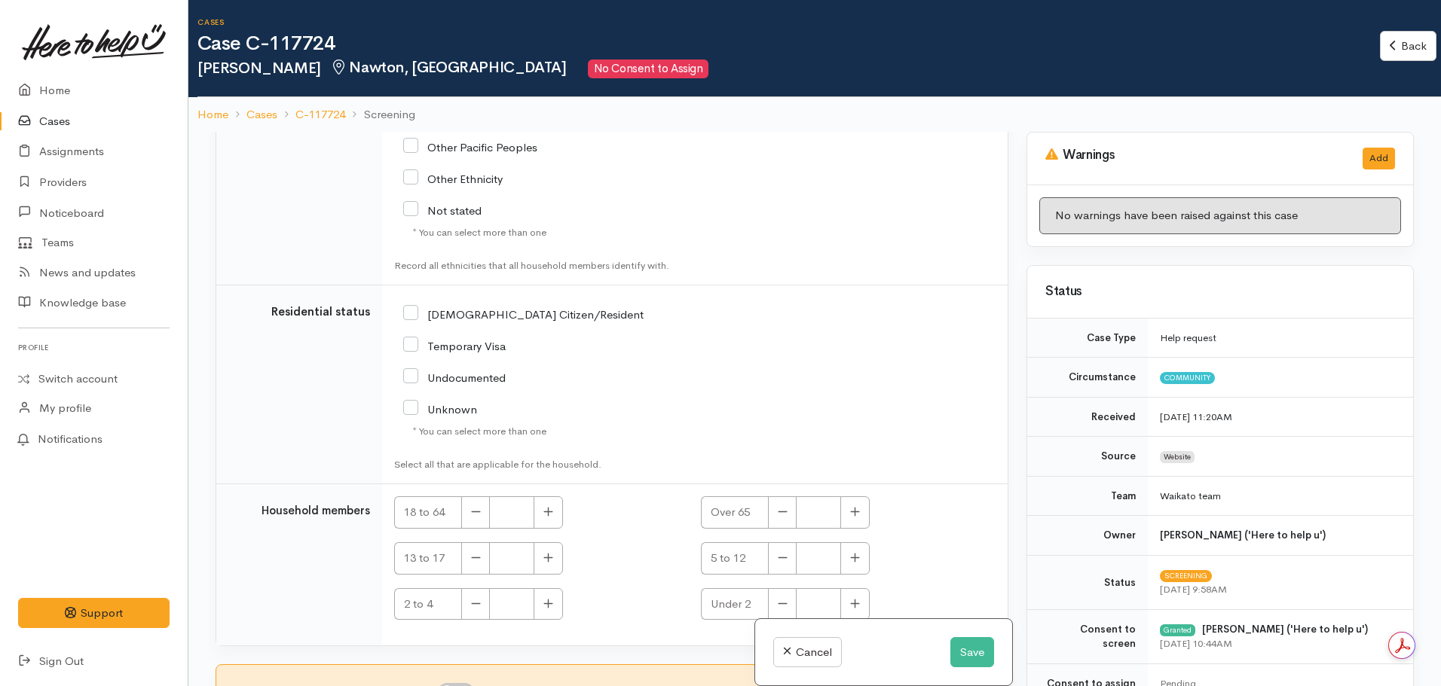
click at [413, 318] on input "[DEMOGRAPHIC_DATA] Citizen/Resident" at bounding box center [523, 314] width 240 height 14
checkbox input "true"
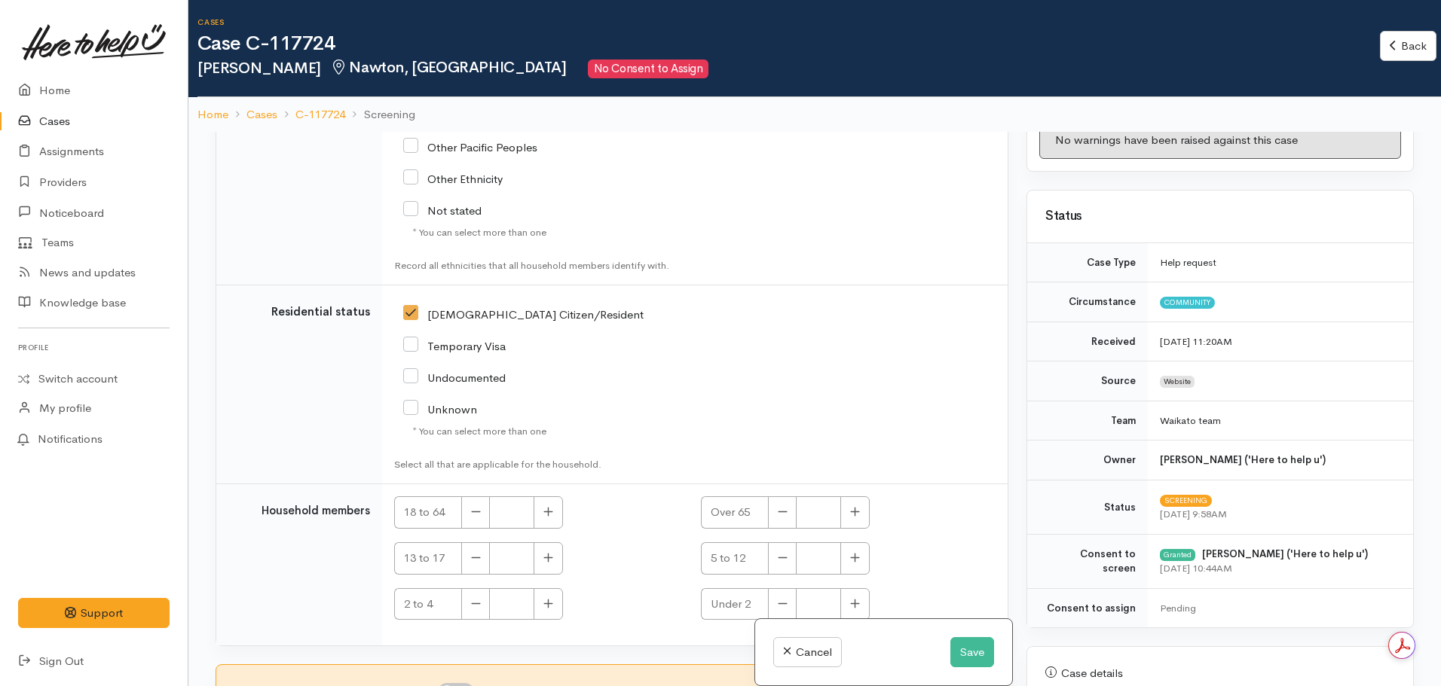
scroll to position [3098, 0]
click at [554, 512] on button "button" at bounding box center [548, 513] width 29 height 32
type input "1"
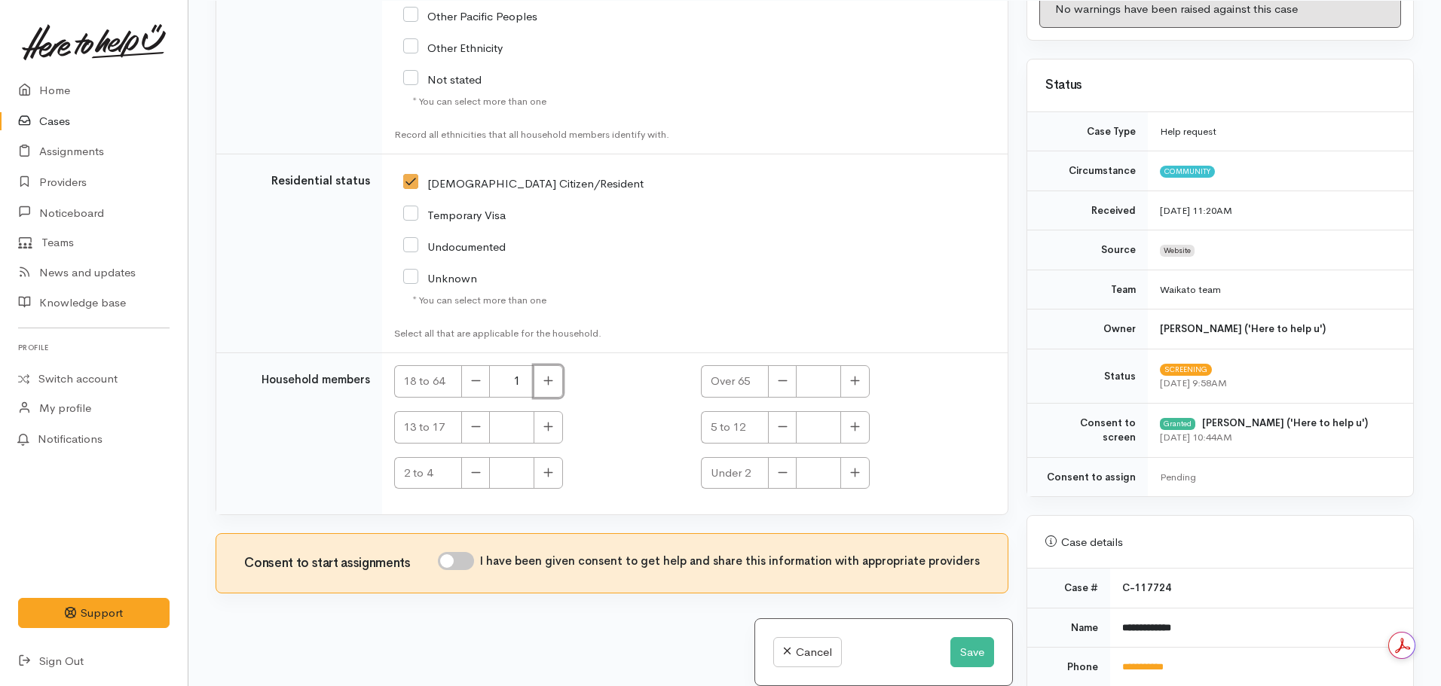
scroll to position [132, 0]
click at [855, 428] on icon "button" at bounding box center [855, 425] width 10 height 11
type input "1"
click at [446, 555] on div "I have been given consent to get help and share this information with appropria…" at bounding box center [709, 561] width 542 height 18
click at [453, 557] on input "I have been given consent to get help and share this information with appropria…" at bounding box center [456, 561] width 36 height 18
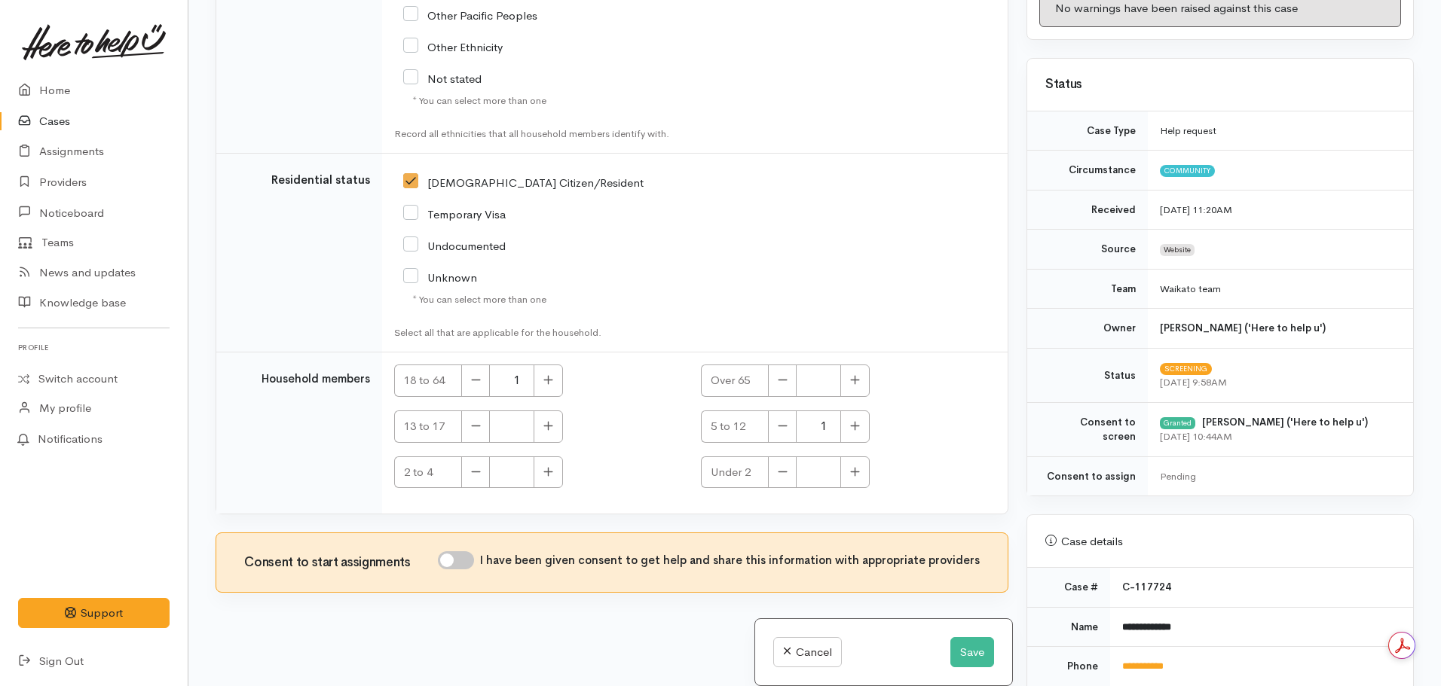
checkbox input "true"
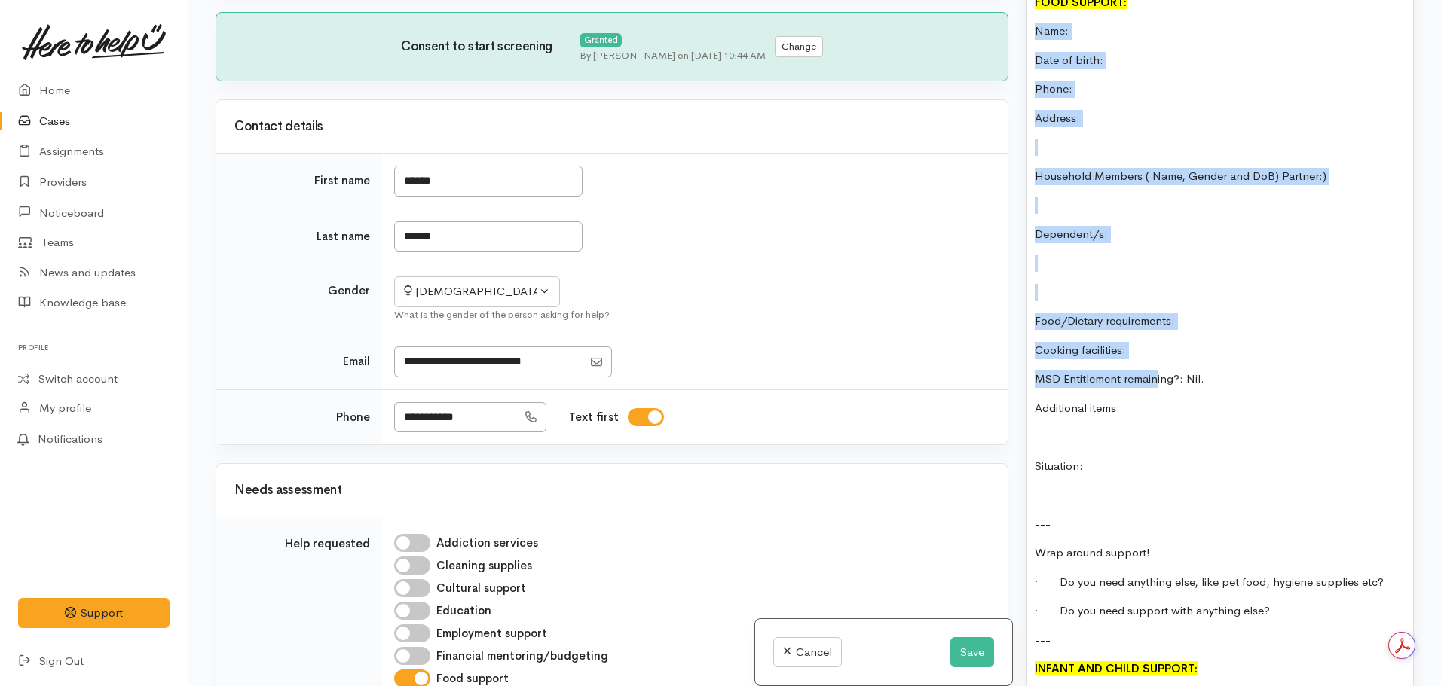
scroll to position [2110, 0]
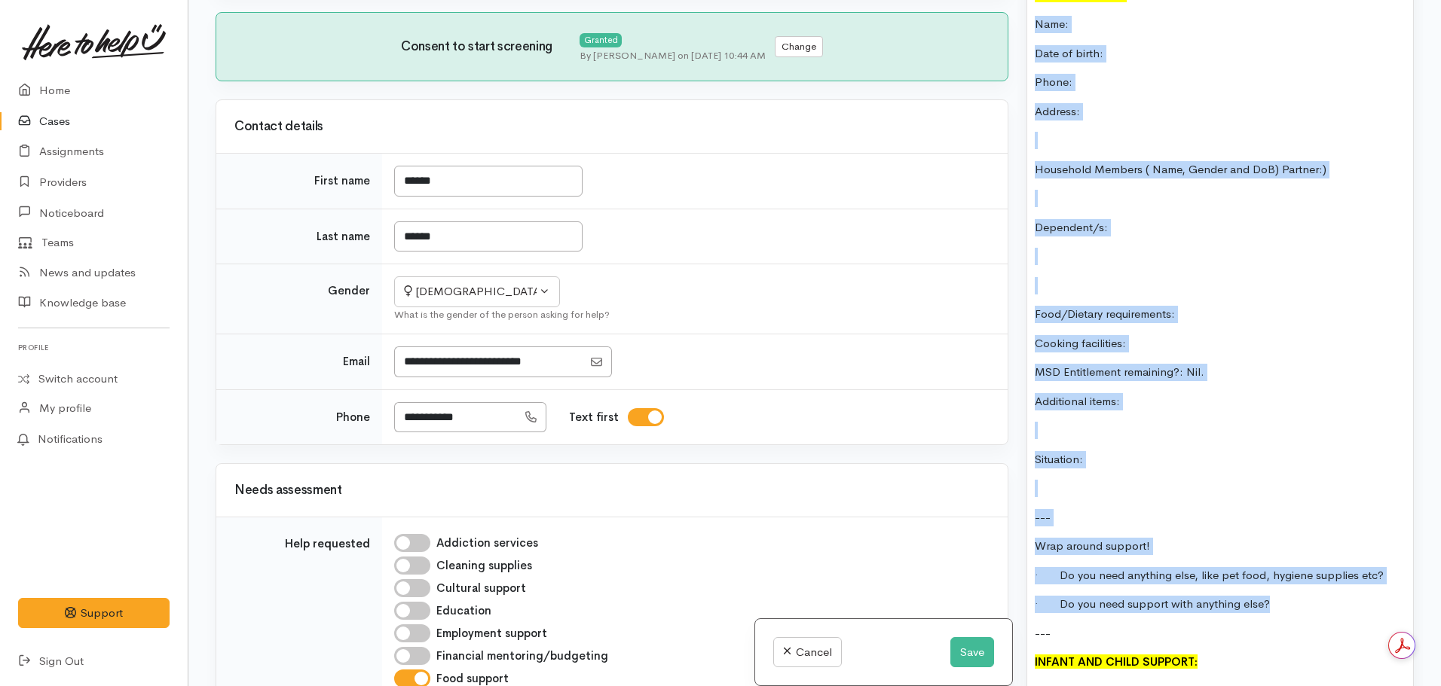
drag, startPoint x: 1032, startPoint y: 323, endPoint x: 1314, endPoint y: 593, distance: 390.1
click at [1314, 593] on div "Has no support for caring for disabled son. Looking for support for son. He's g…" at bounding box center [1220, 182] width 386 height 2269
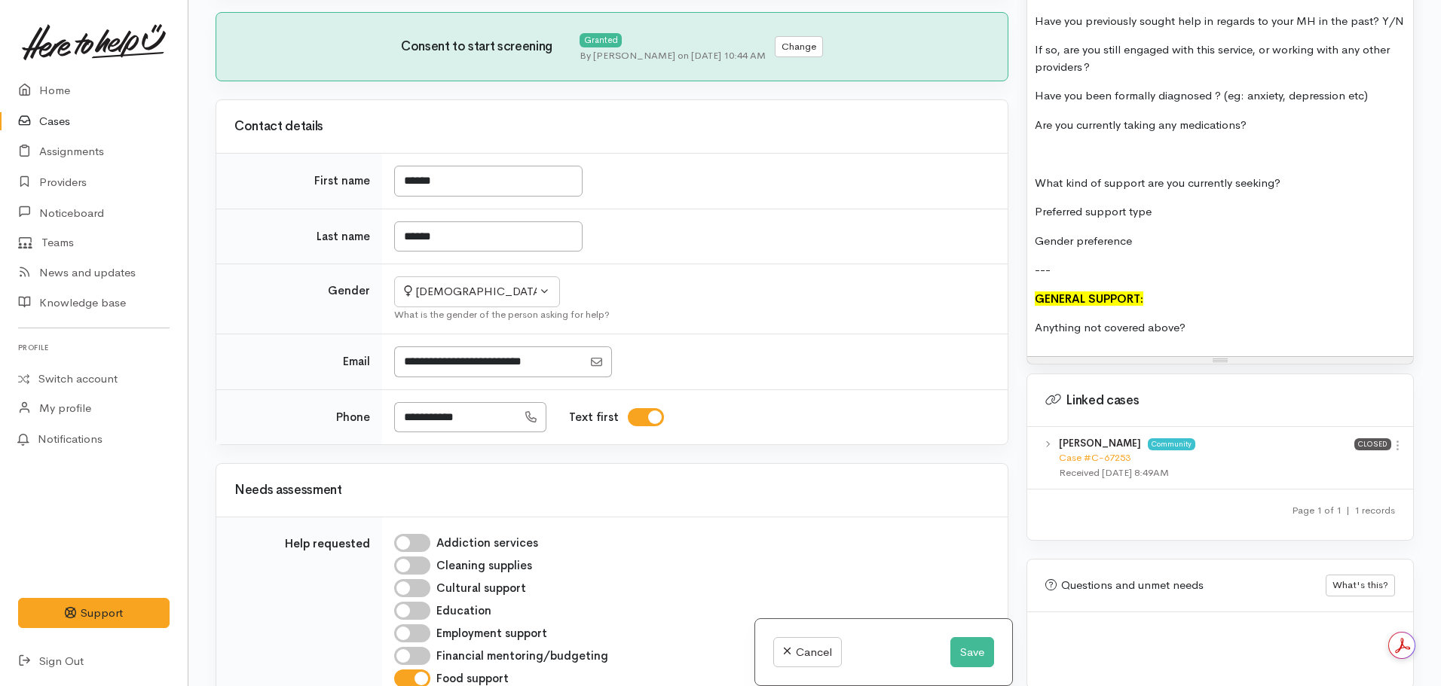
scroll to position [2562, 0]
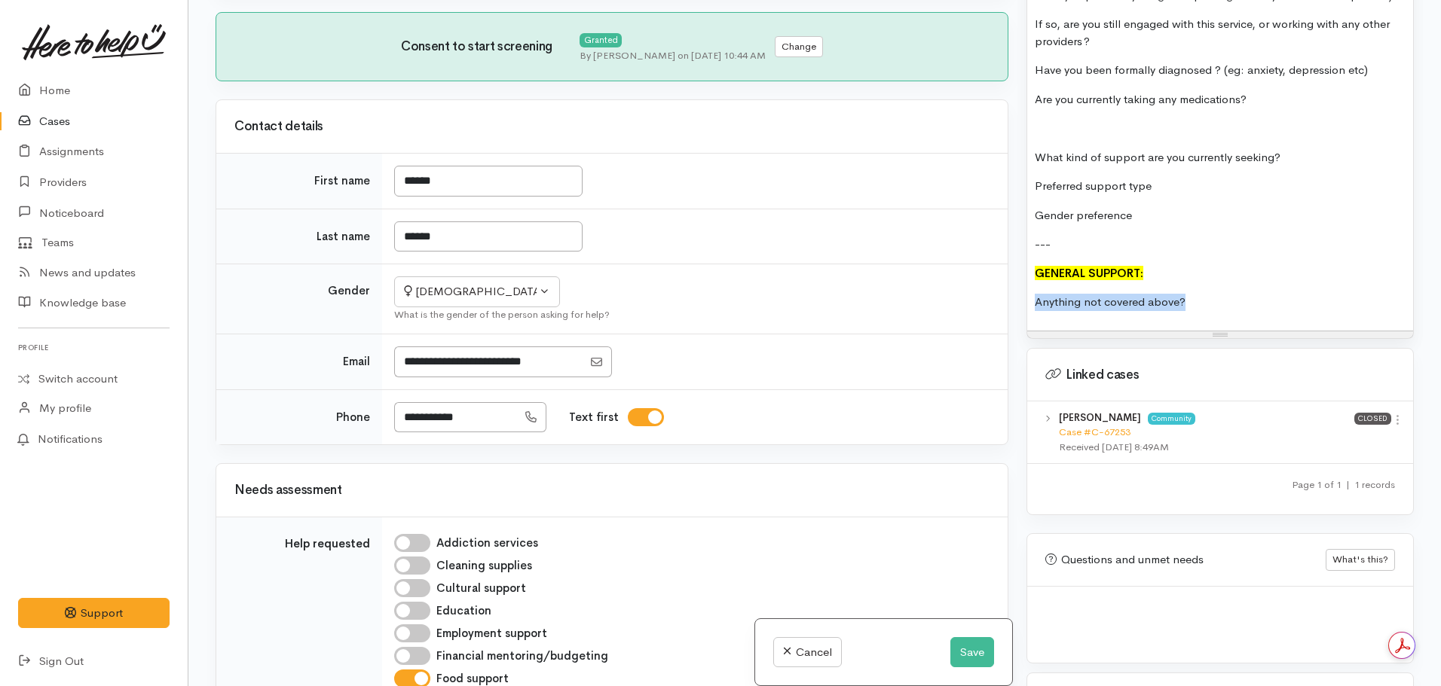
drag, startPoint x: 1225, startPoint y: 307, endPoint x: 963, endPoint y: 316, distance: 262.4
click at [963, 316] on div "Related cases There are other cases potentially from the same person, address o…" at bounding box center [814, 343] width 1216 height 686
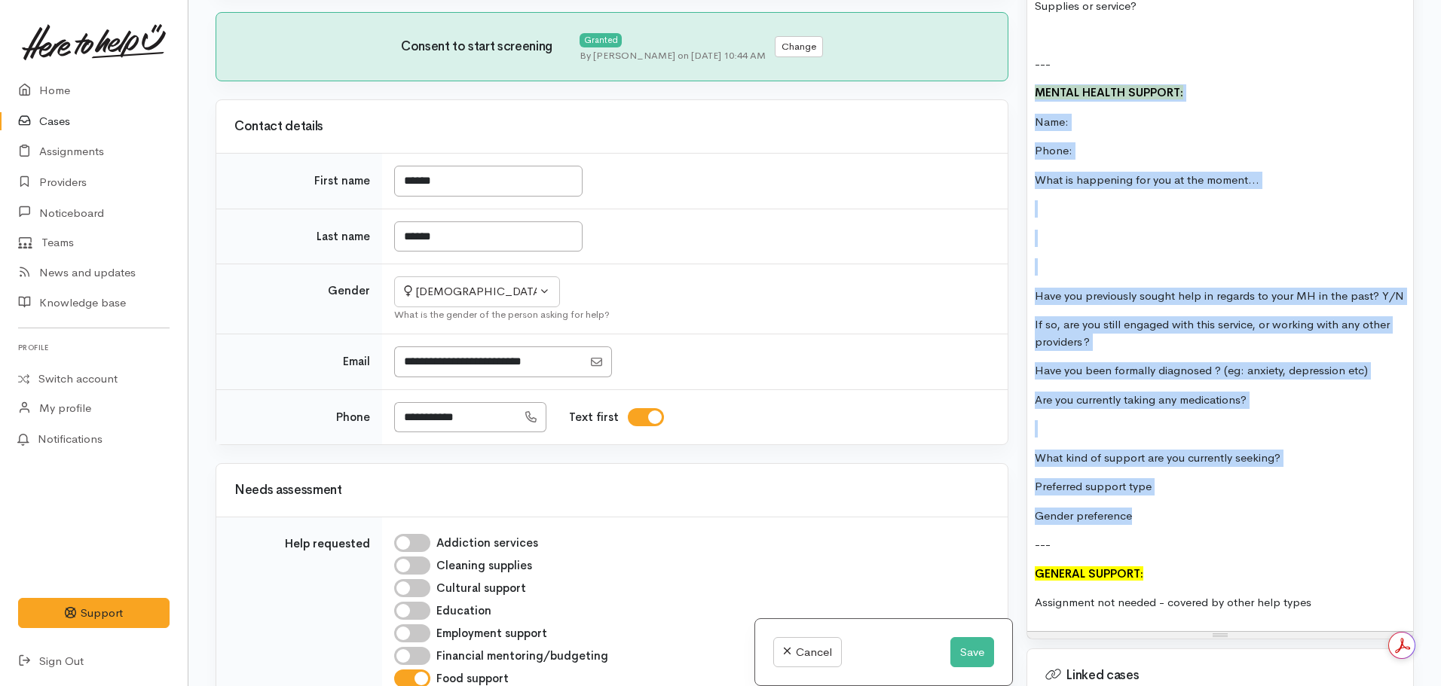
scroll to position [2261, 0]
drag, startPoint x: 1140, startPoint y: 458, endPoint x: 1038, endPoint y: 122, distance: 351.1
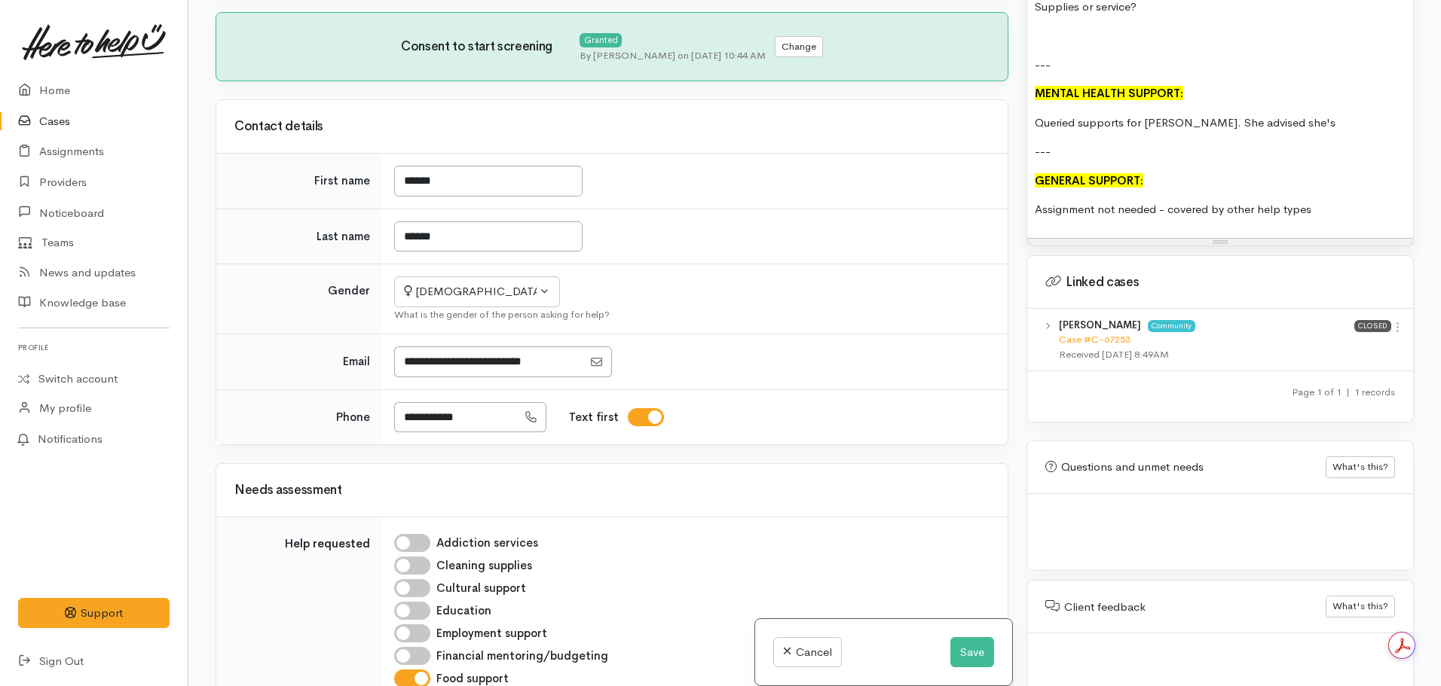
click at [1179, 121] on p "Queried supports for Serena. She advised she's" at bounding box center [1220, 123] width 371 height 17
click at [1297, 121] on p "Queried supports for Serena. She advised she's" at bounding box center [1220, 123] width 371 height 17
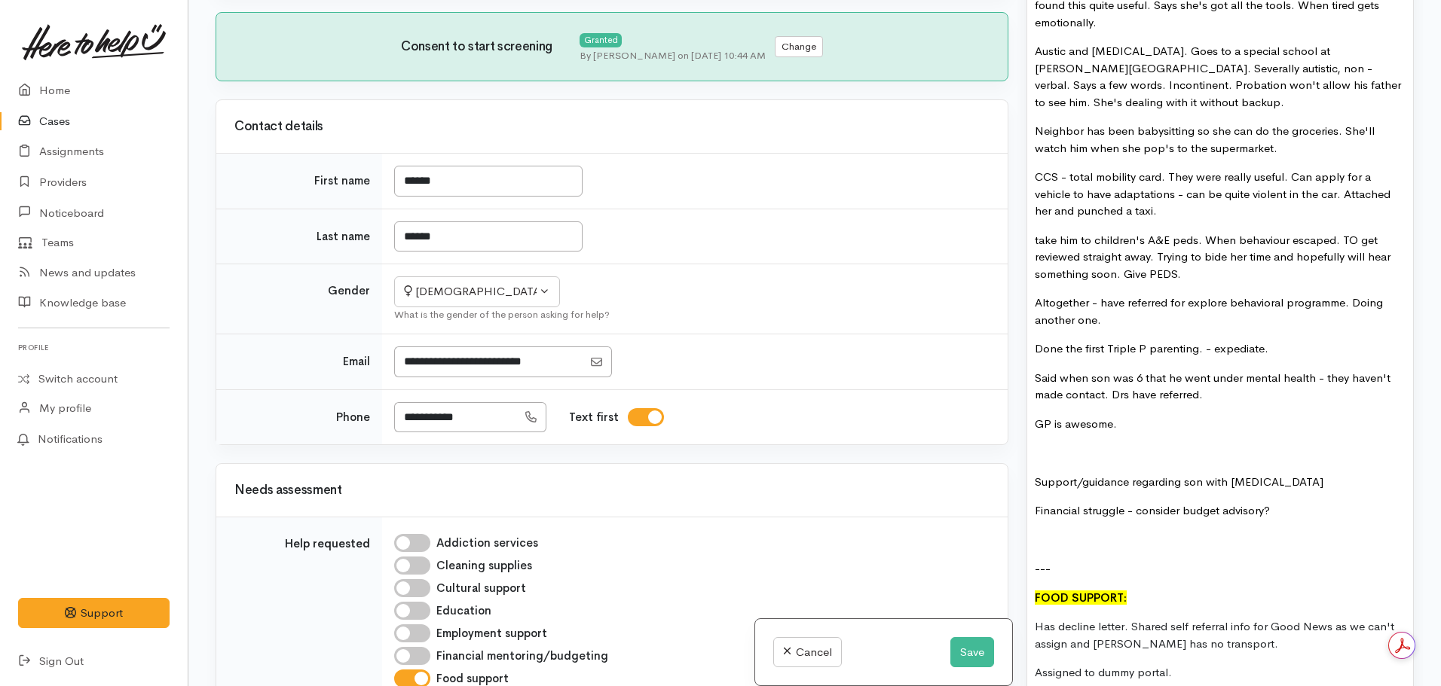
scroll to position [2035, 0]
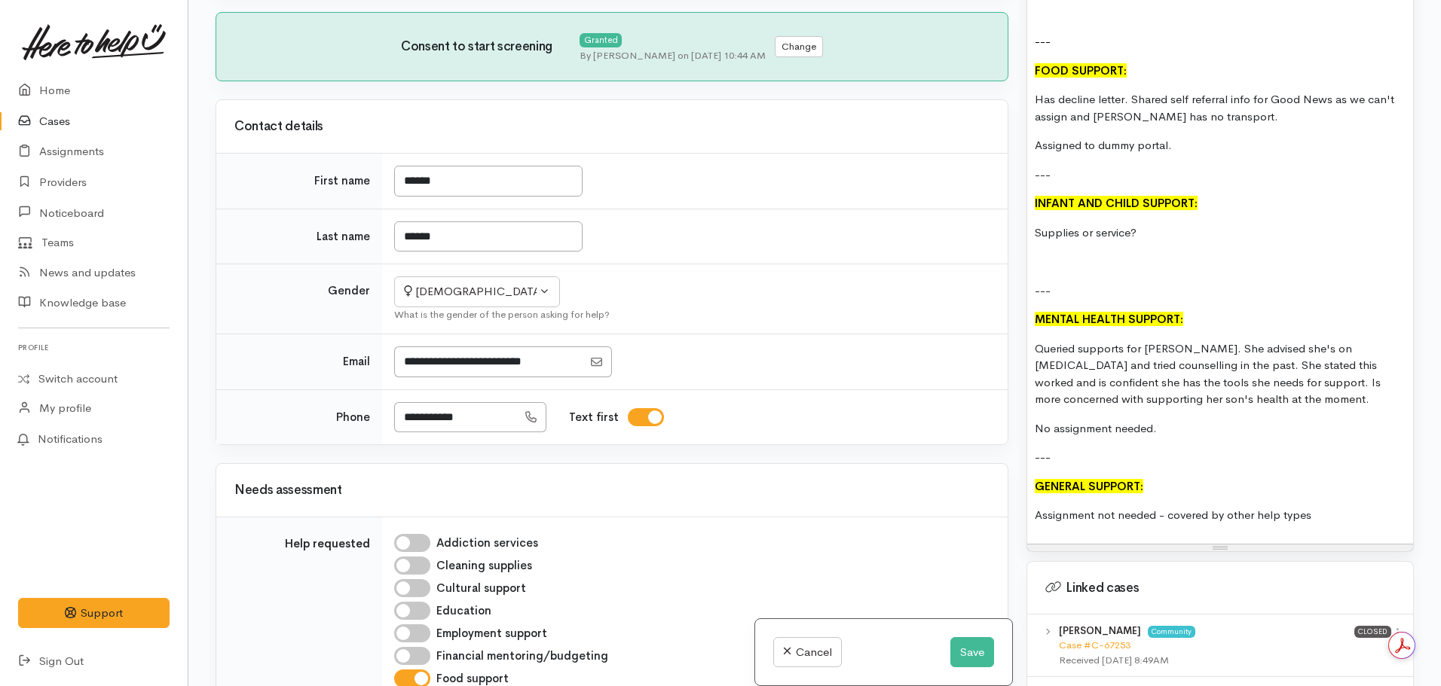
click at [1212, 195] on p "INFANT AND CHILD SUPPORT:" at bounding box center [1220, 203] width 371 height 17
drag, startPoint x: 1170, startPoint y: 246, endPoint x: 1028, endPoint y: 229, distance: 142.6
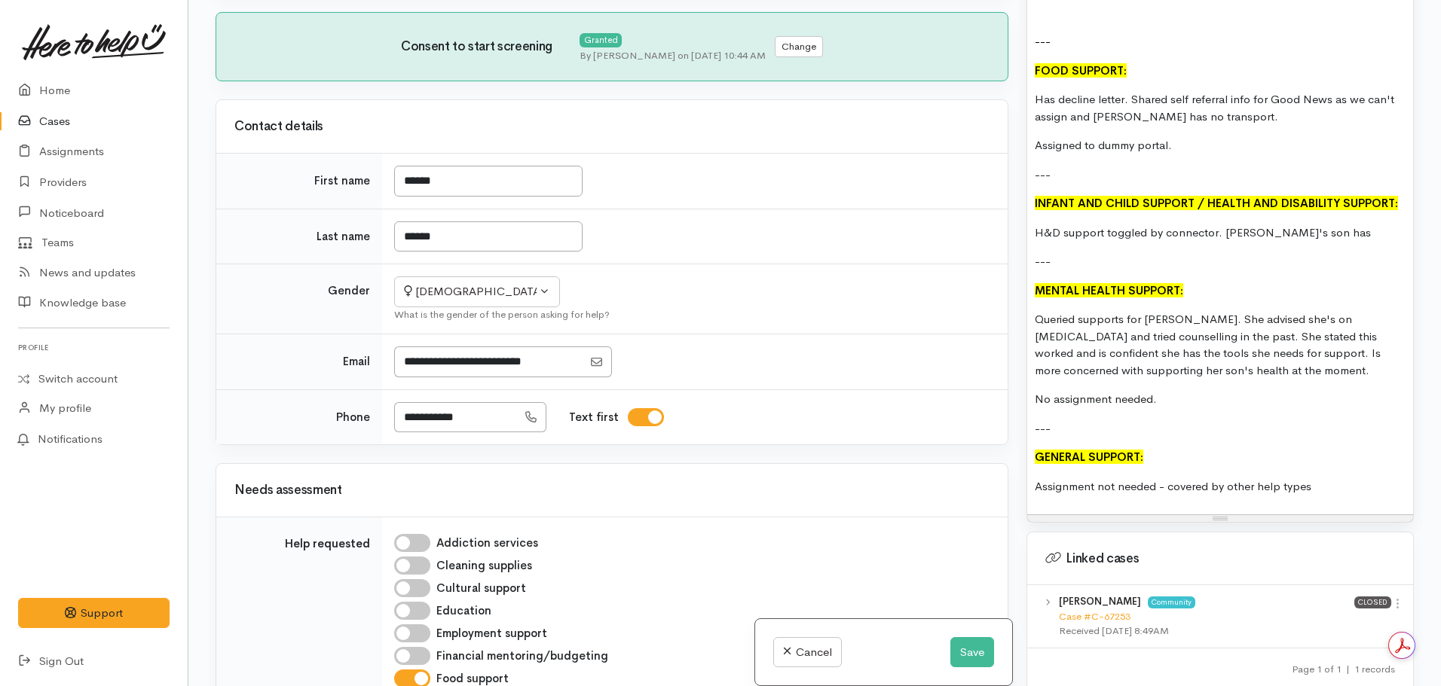
click at [1270, 235] on p "H&D support toggled by connector. Serena's son has" at bounding box center [1220, 233] width 371 height 17
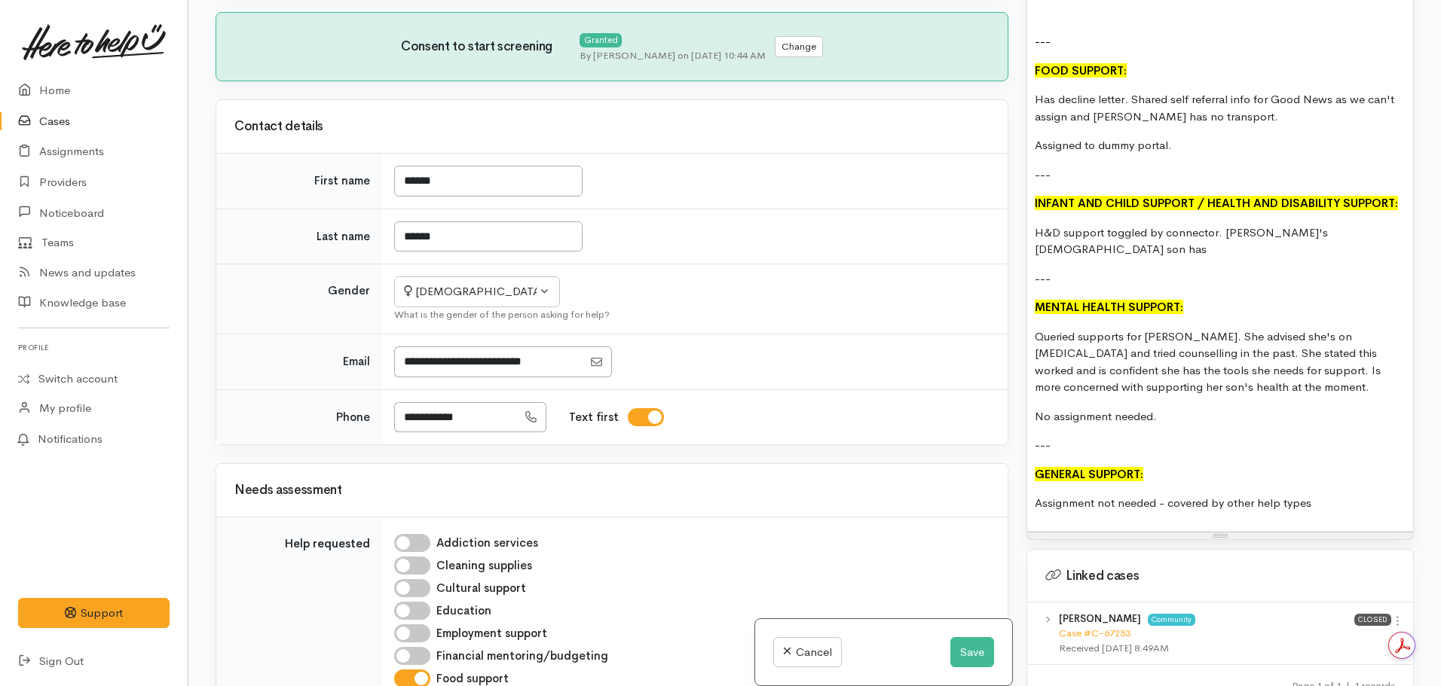
click at [1355, 234] on p "H&D support toggled by connector. Serena's 9 y/o son has" at bounding box center [1220, 242] width 371 height 34
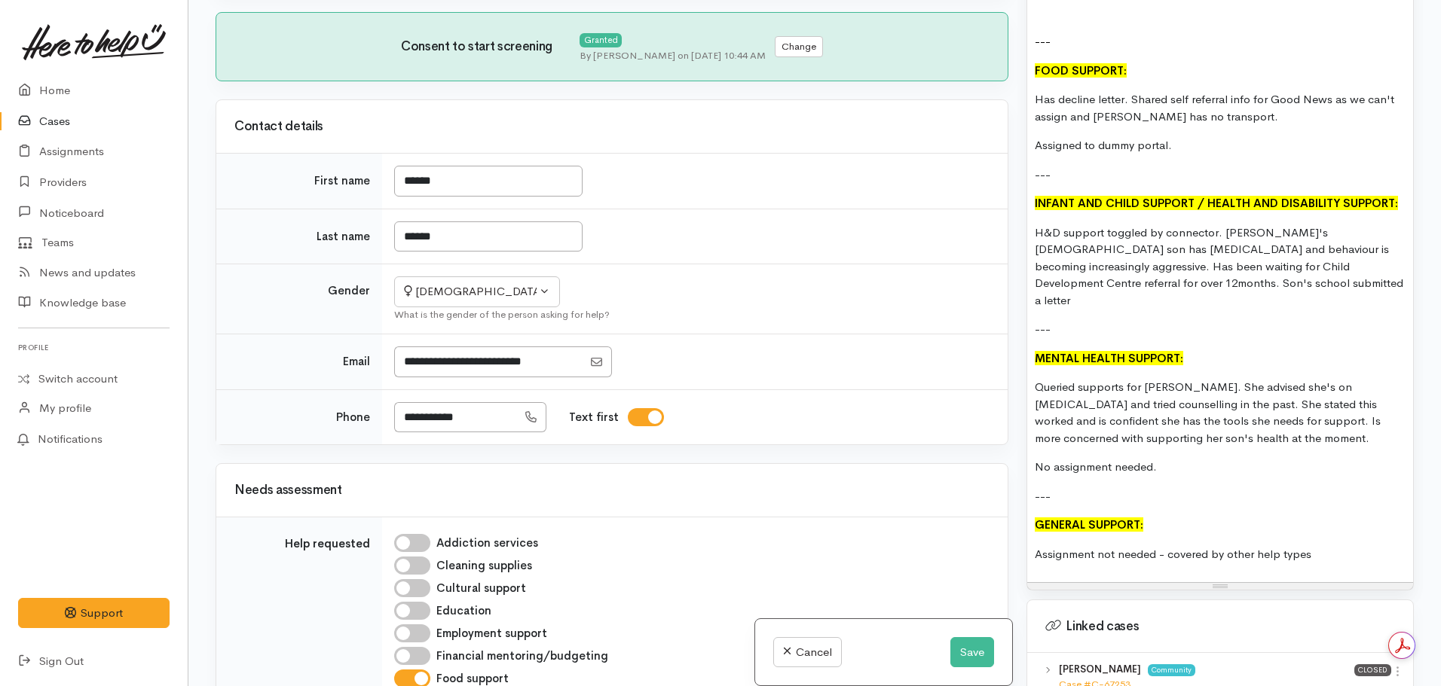
click at [1304, 266] on p "H&D support toggled by connector. Serena's 9 y/o son has autism and behaviour i…" at bounding box center [1220, 267] width 371 height 85
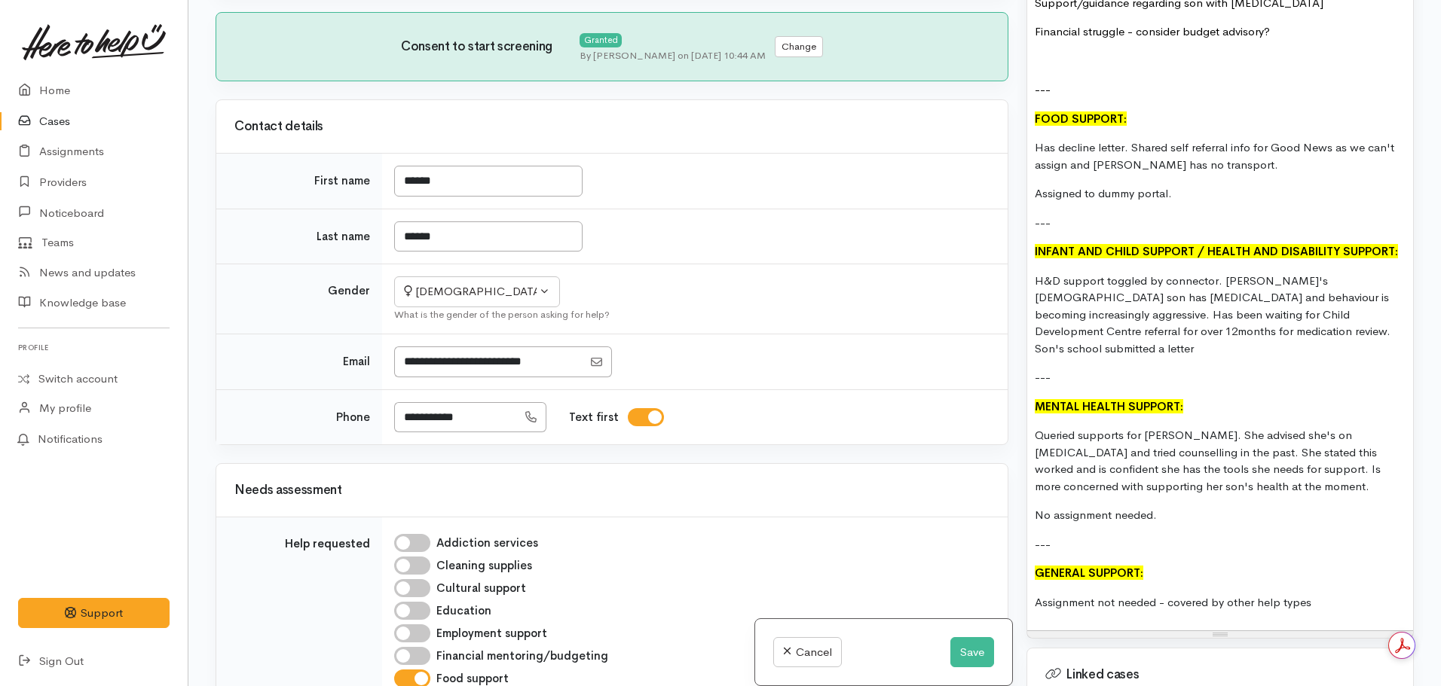
scroll to position [1959, 0]
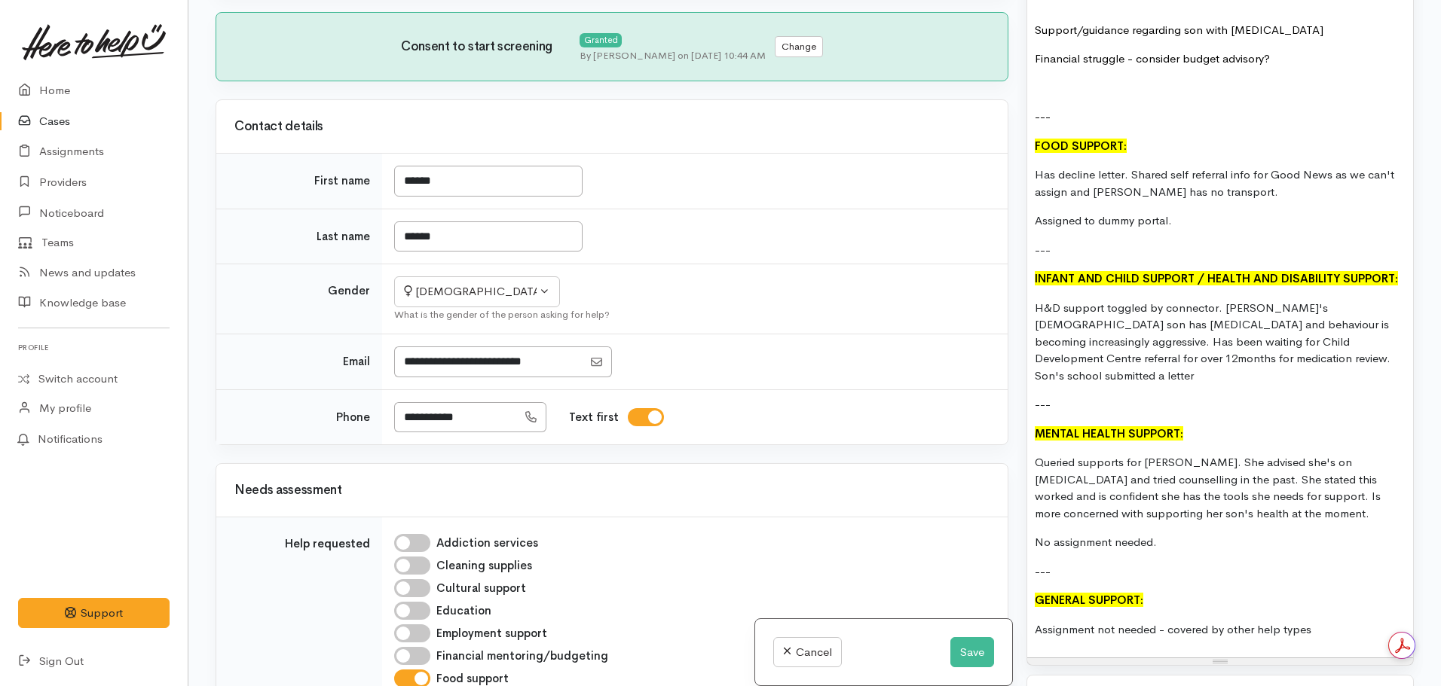
click at [1239, 361] on p "H&D support toggled by connector. Serena's 9 y/o son has autism and behaviour i…" at bounding box center [1220, 342] width 371 height 85
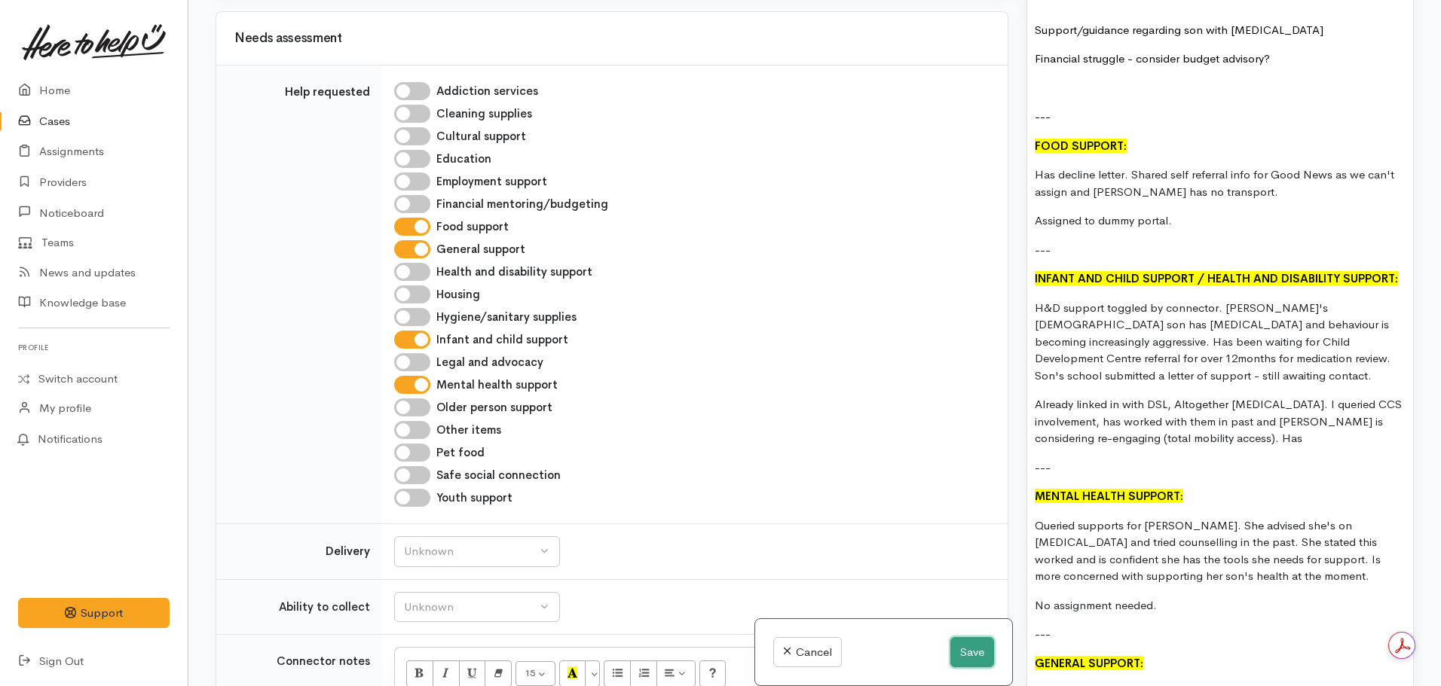
click at [970, 653] on button "Save" at bounding box center [972, 652] width 44 height 31
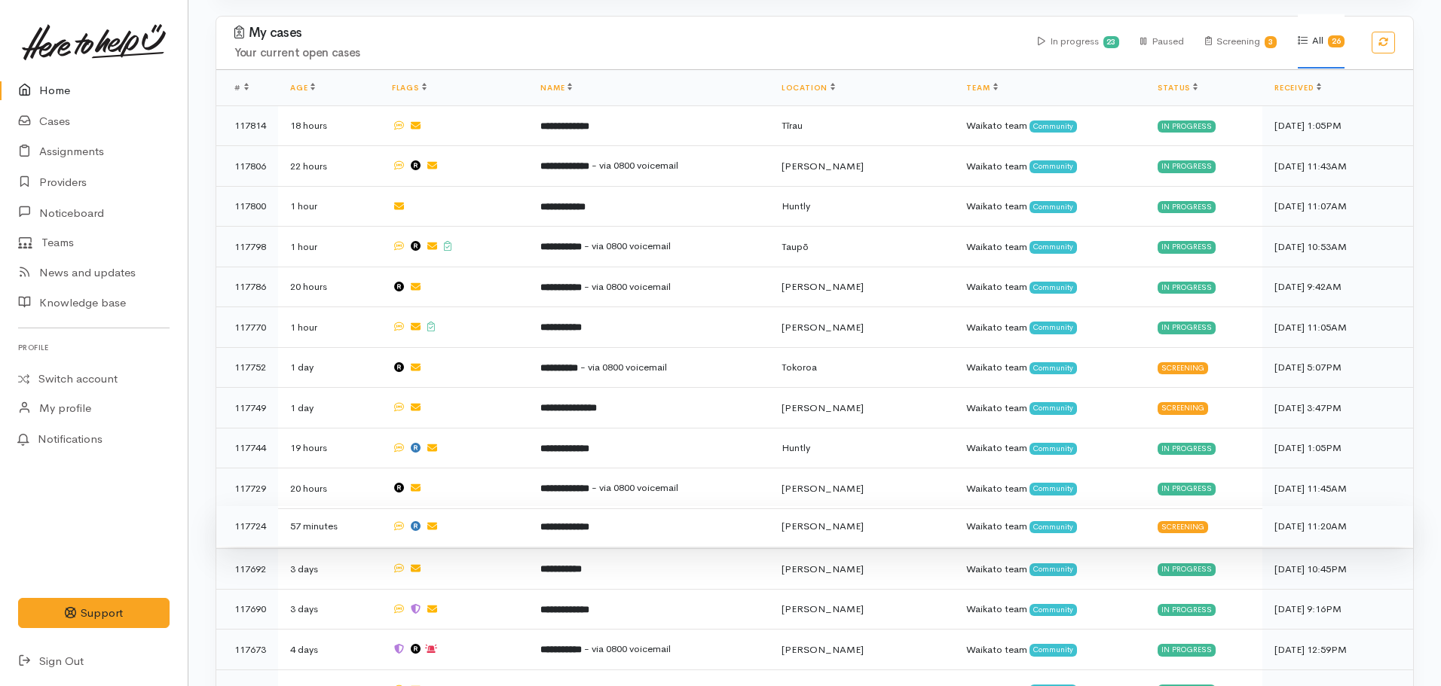
scroll to position [754, 0]
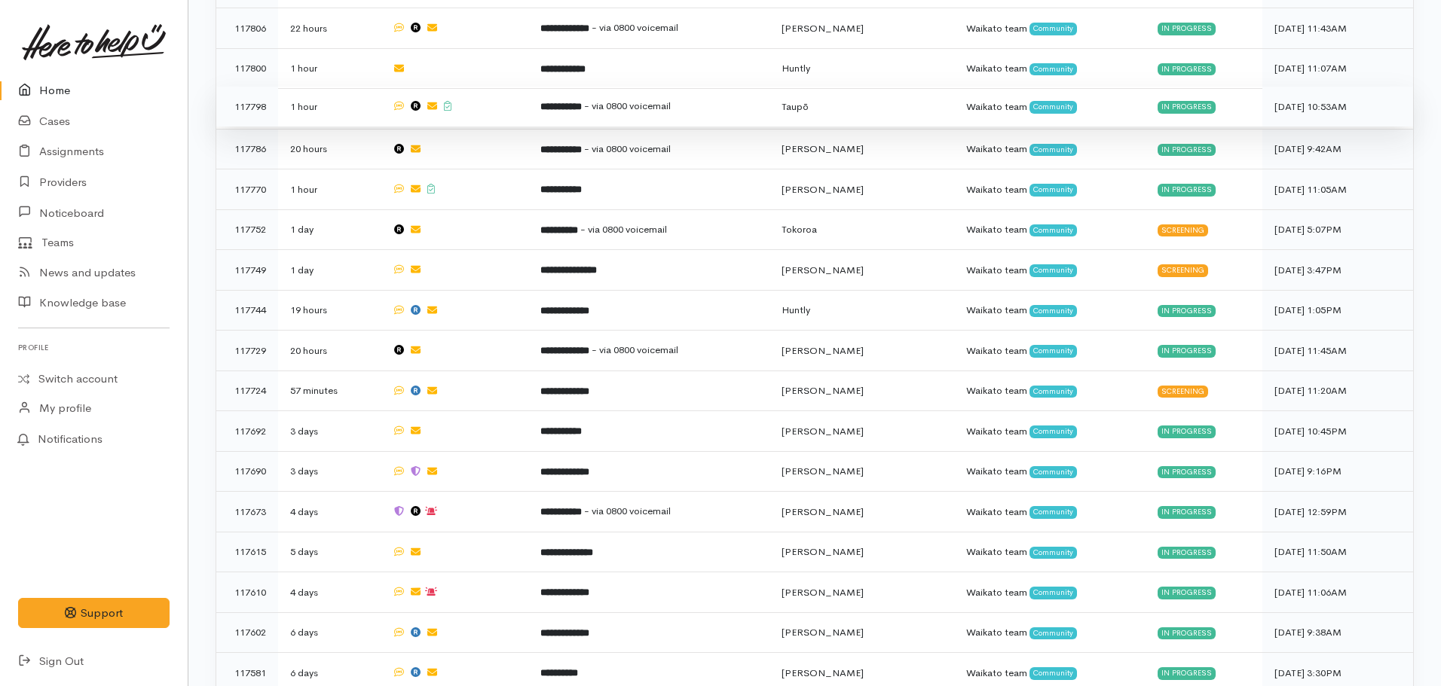
click at [598, 106] on td "**********" at bounding box center [648, 107] width 240 height 41
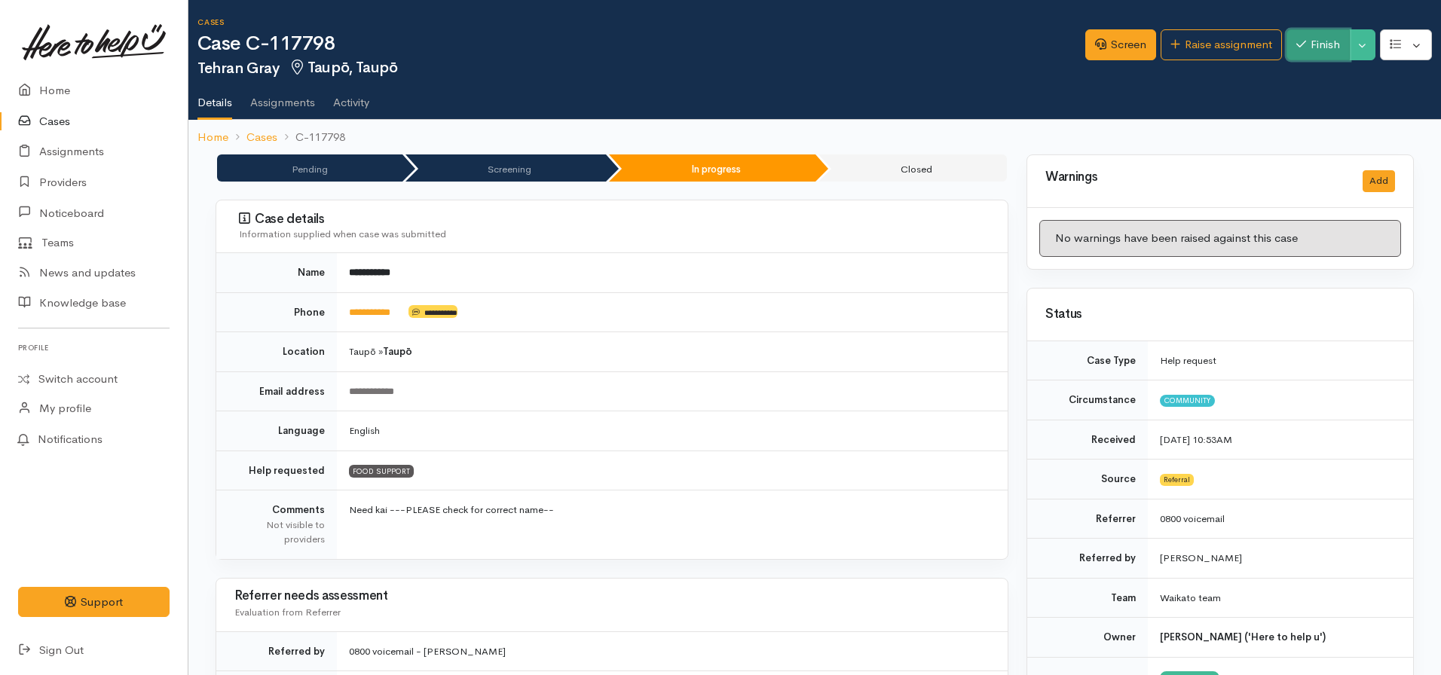
click at [1324, 43] on button "Finish" at bounding box center [1317, 44] width 63 height 31
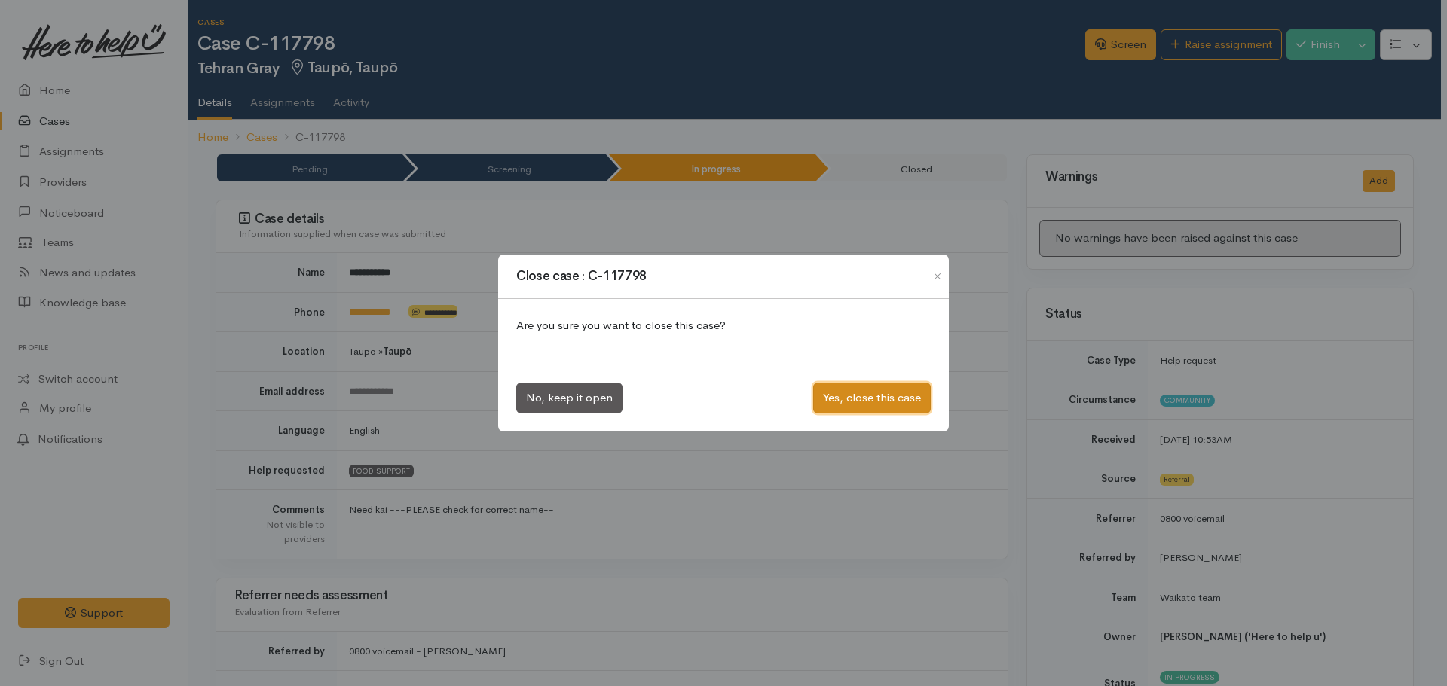
click at [864, 397] on button "Yes, close this case" at bounding box center [872, 398] width 118 height 31
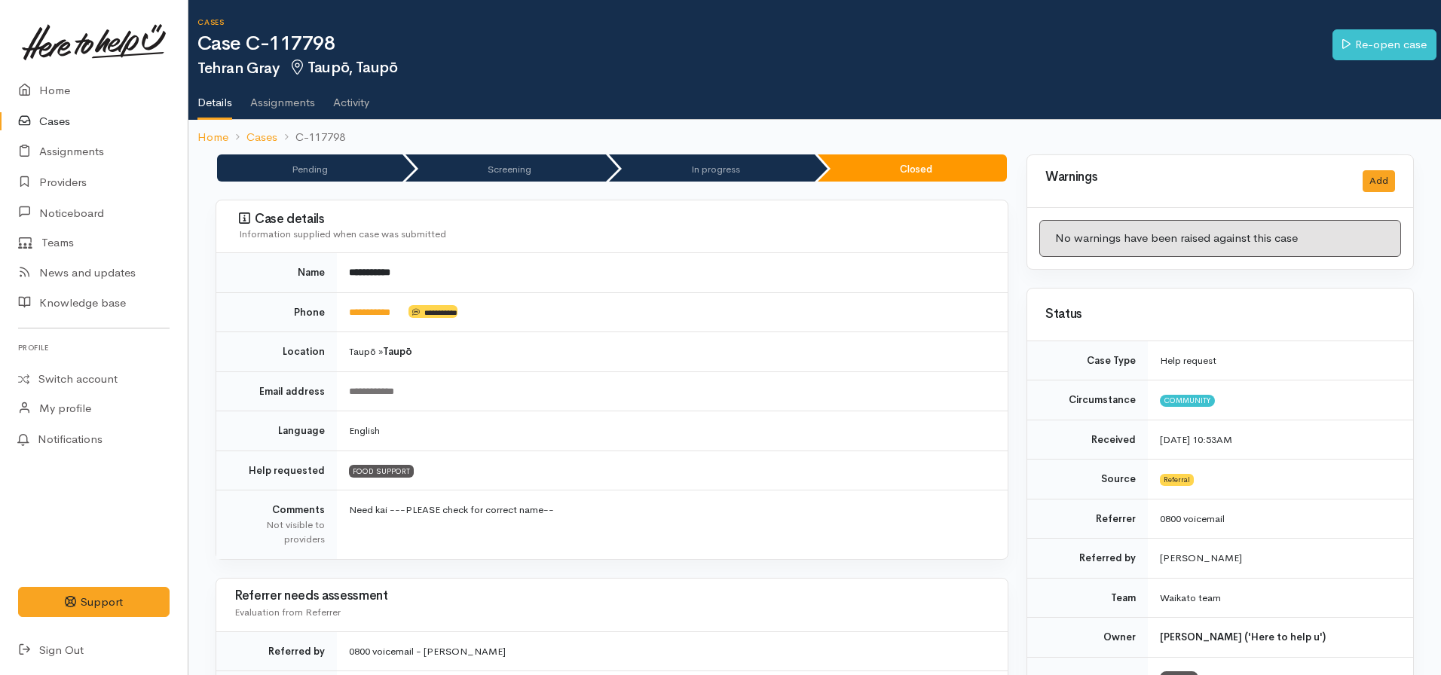
click at [200, 133] on link "Home" at bounding box center [212, 137] width 31 height 17
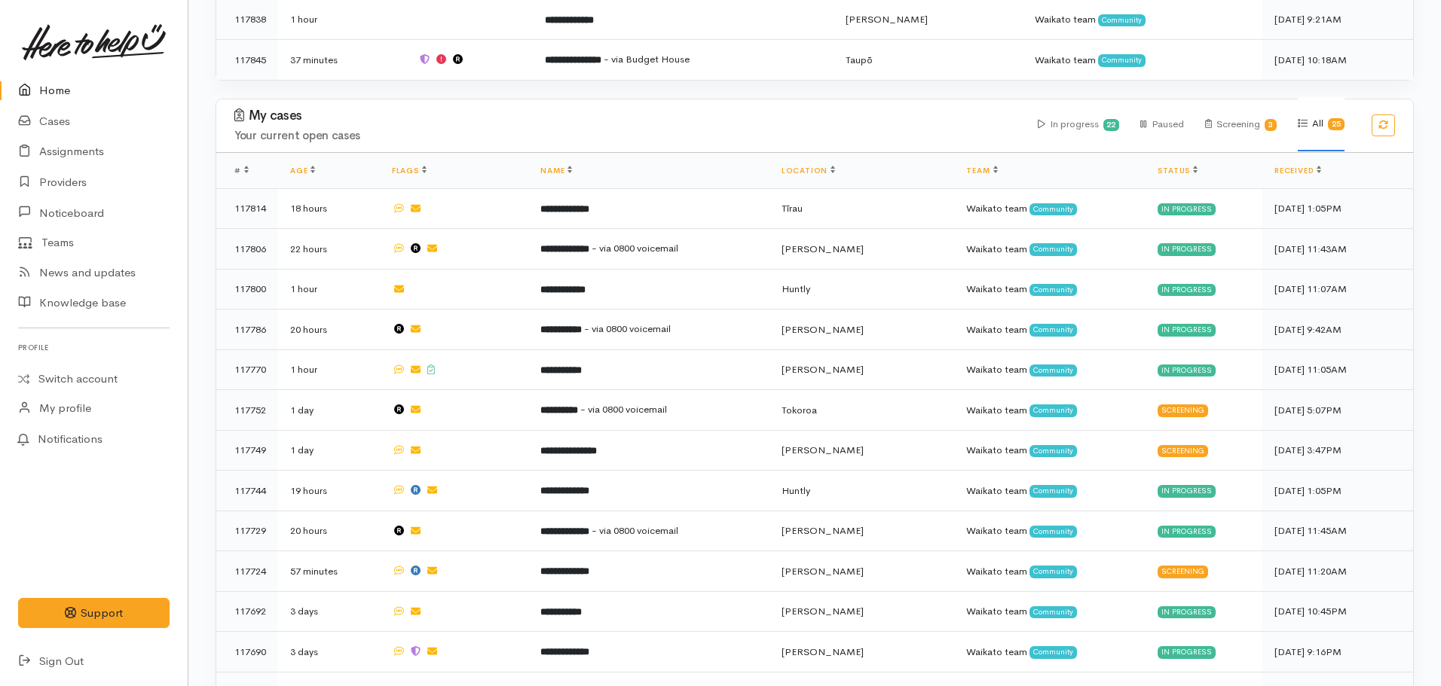
scroll to position [754, 0]
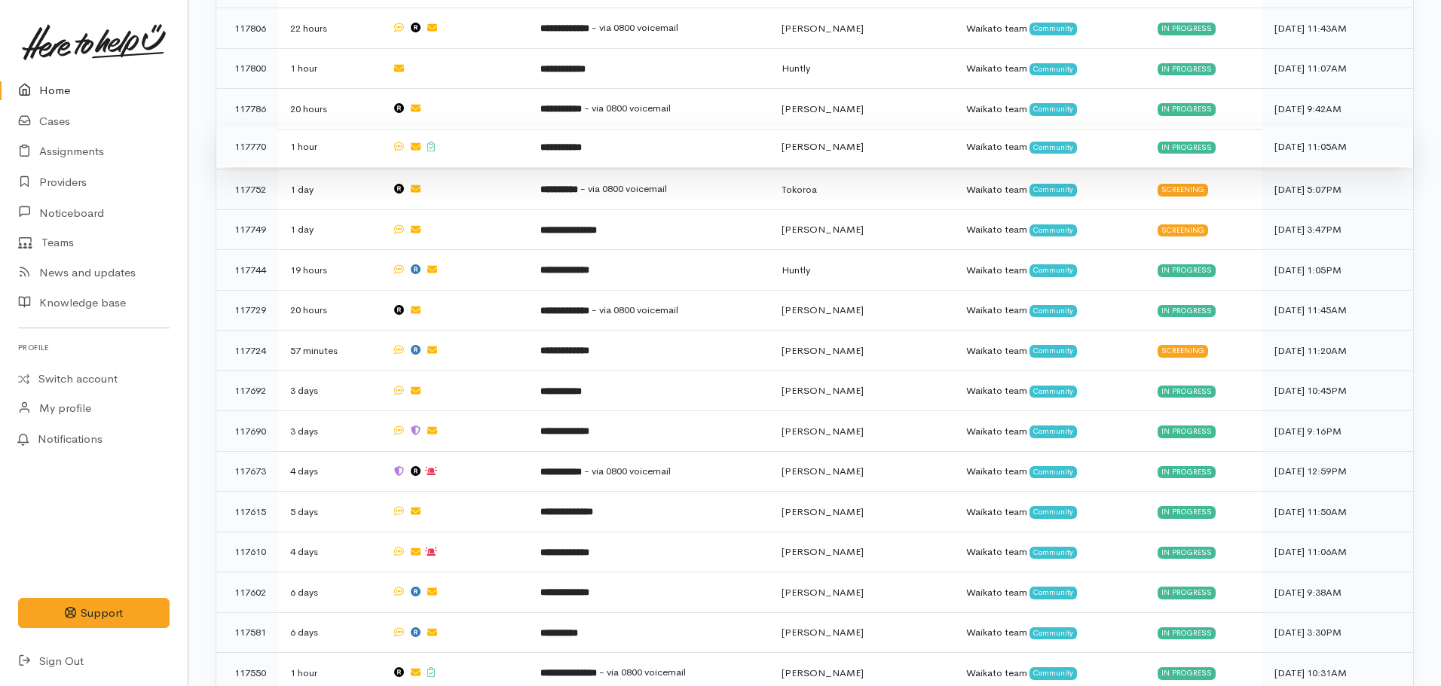
click at [587, 147] on td "**********" at bounding box center [648, 147] width 240 height 41
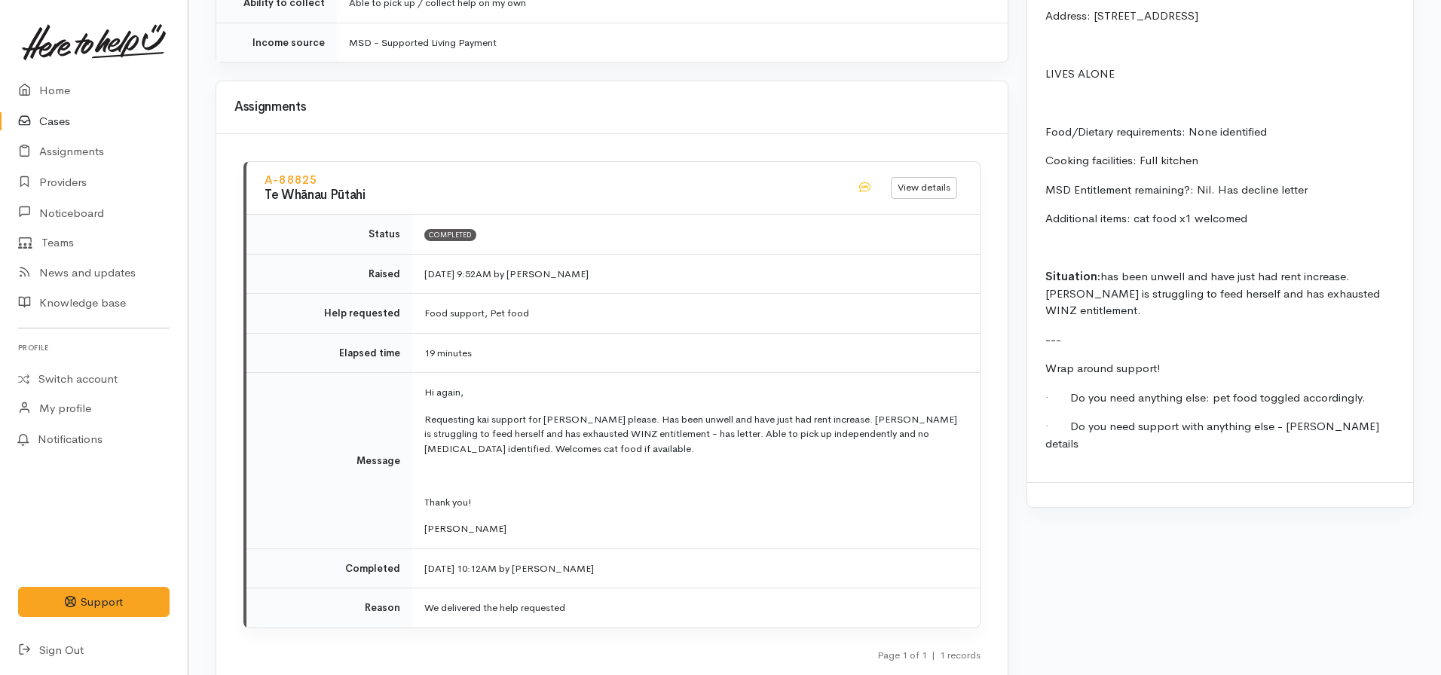
scroll to position [2110, 0]
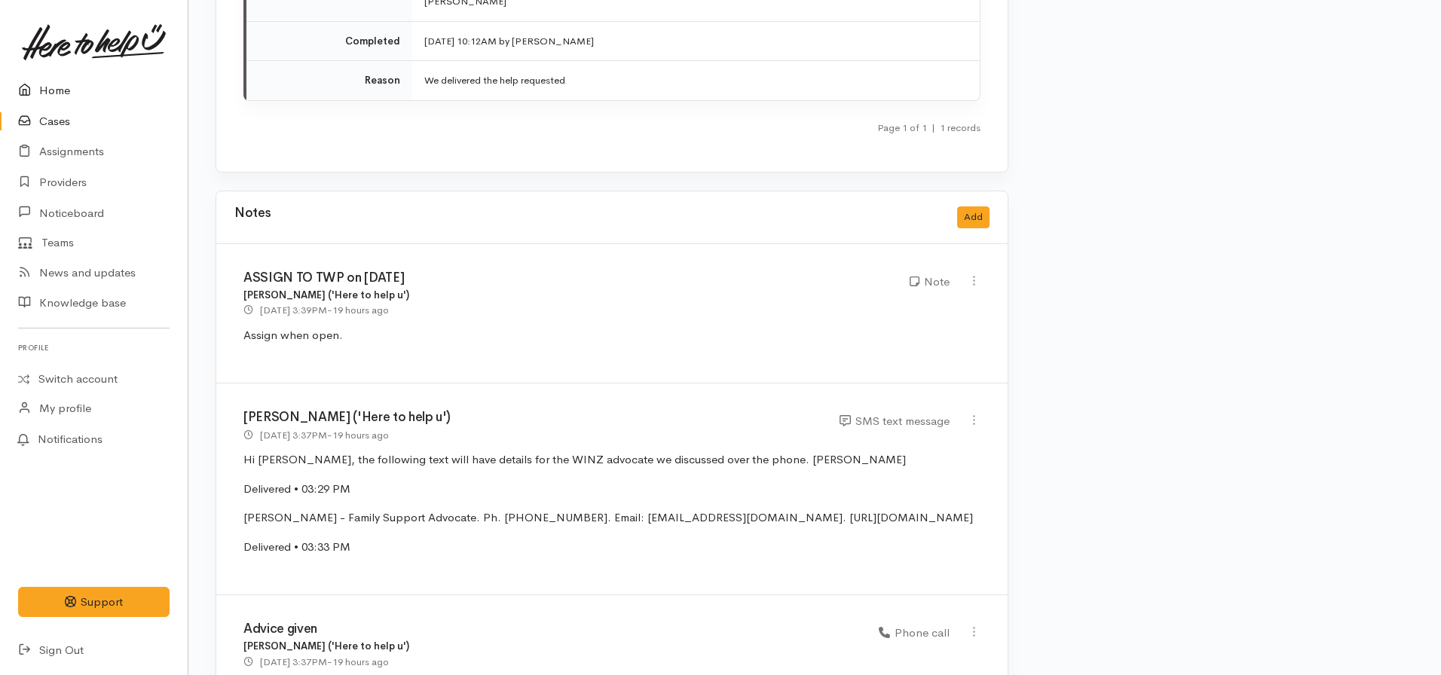
click at [107, 90] on link "Home" at bounding box center [94, 90] width 188 height 31
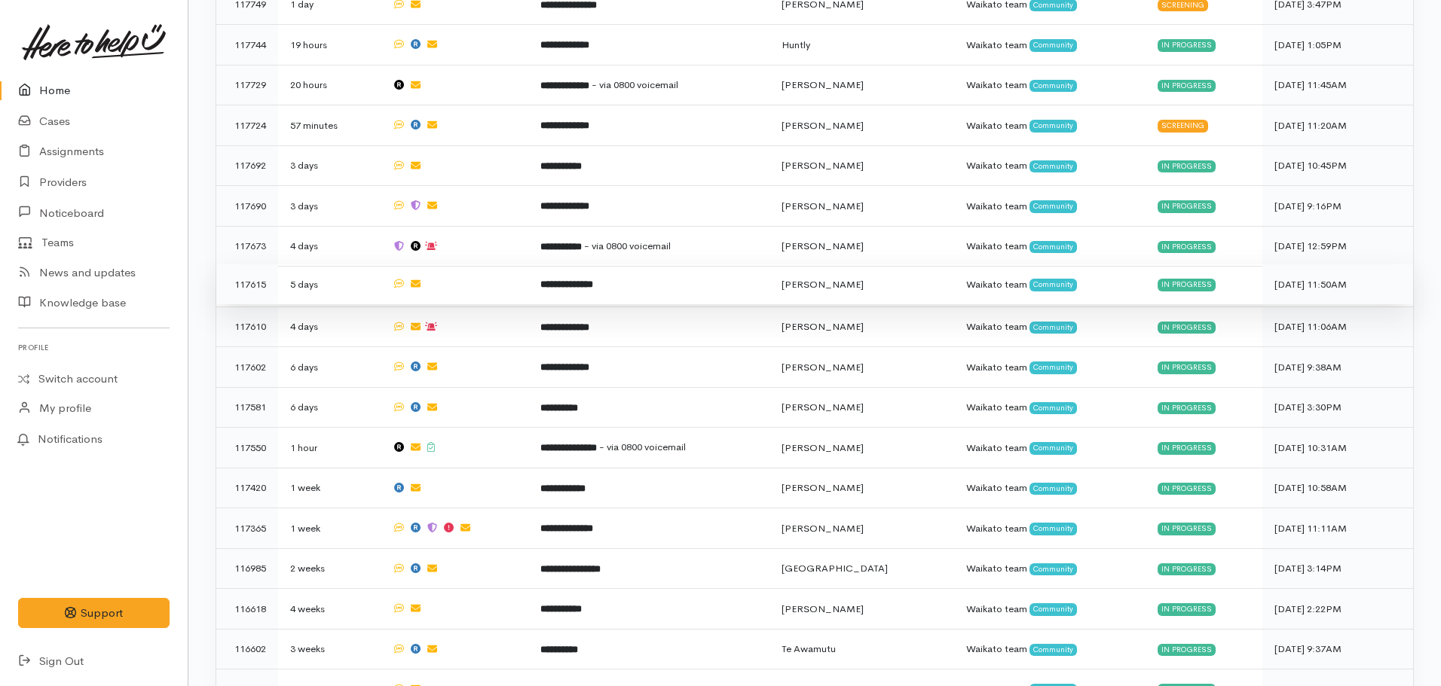
scroll to position [980, 0]
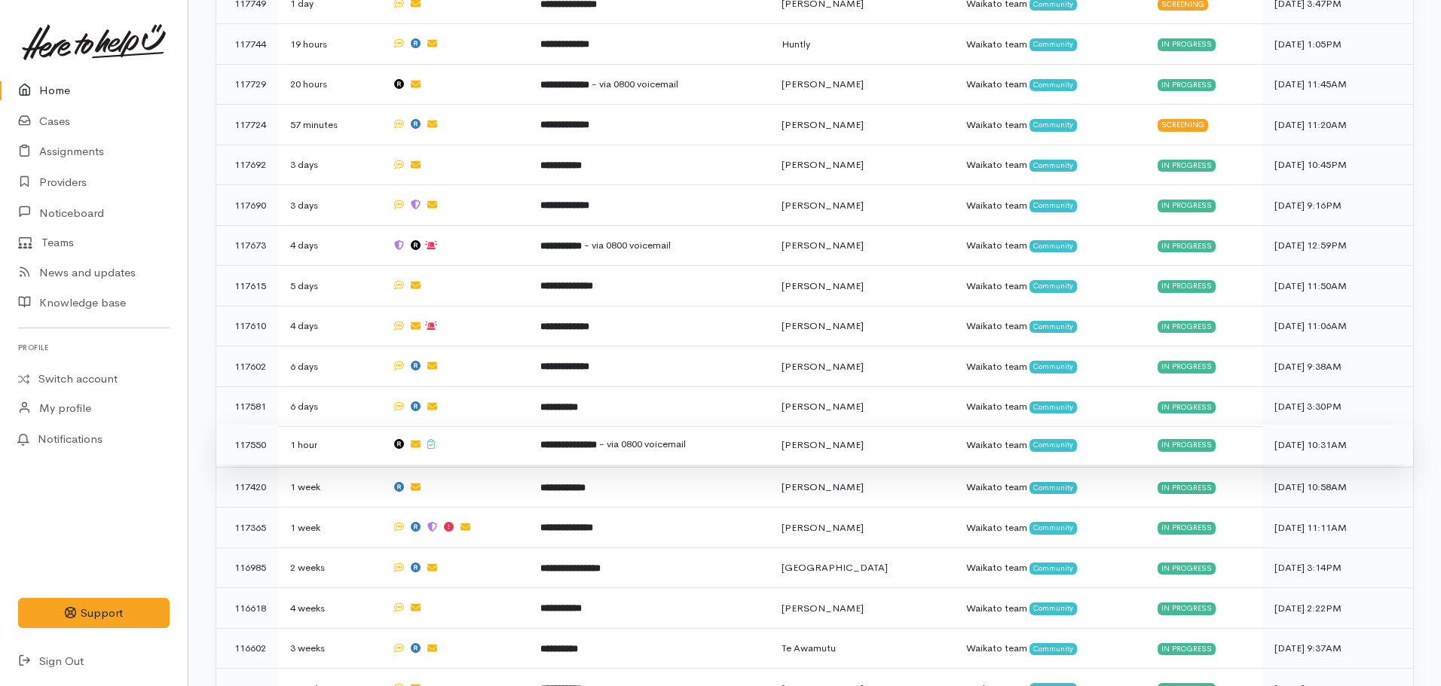
click at [633, 430] on td "**********" at bounding box center [648, 445] width 240 height 41
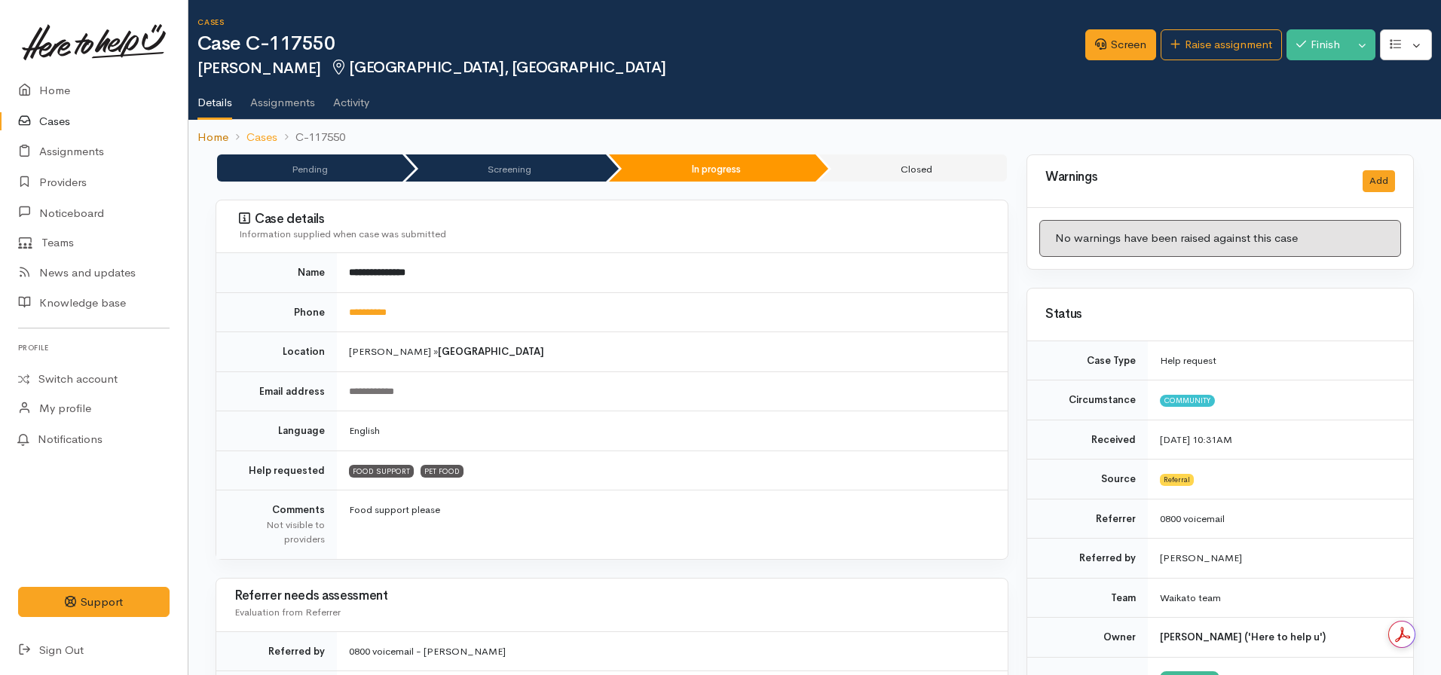
click at [207, 135] on link "Home" at bounding box center [212, 137] width 31 height 17
